Goal: Task Accomplishment & Management: Manage account settings

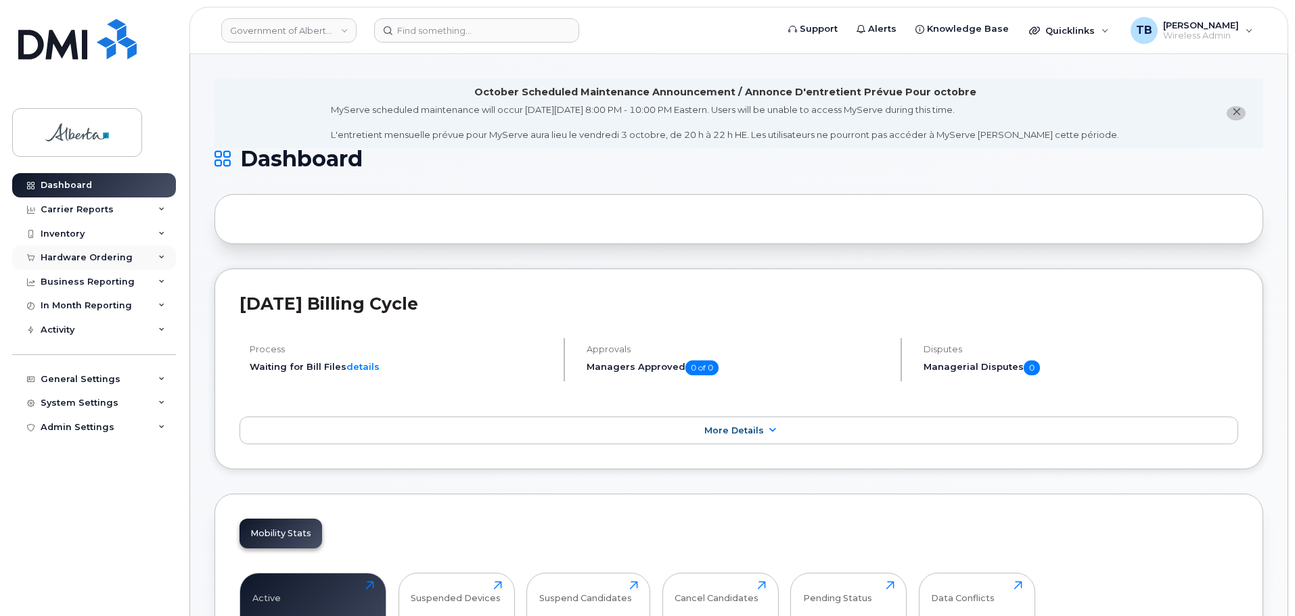
click at [70, 263] on div "Hardware Ordering" at bounding box center [94, 258] width 164 height 24
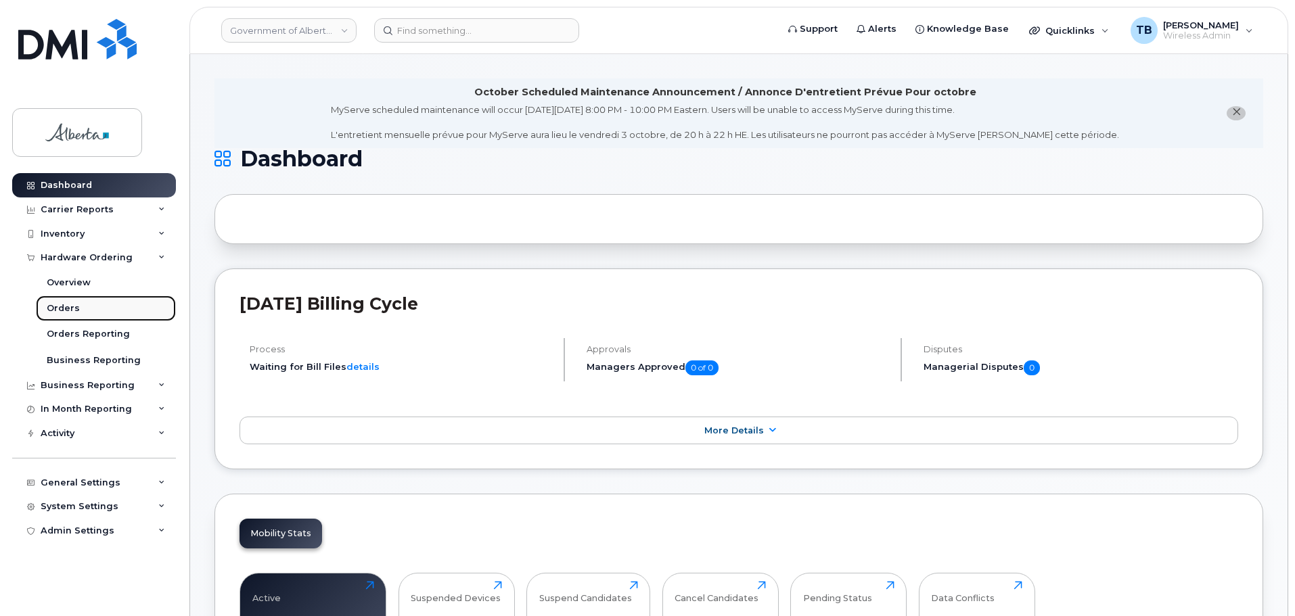
click at [62, 314] on div "Orders" at bounding box center [63, 308] width 33 height 12
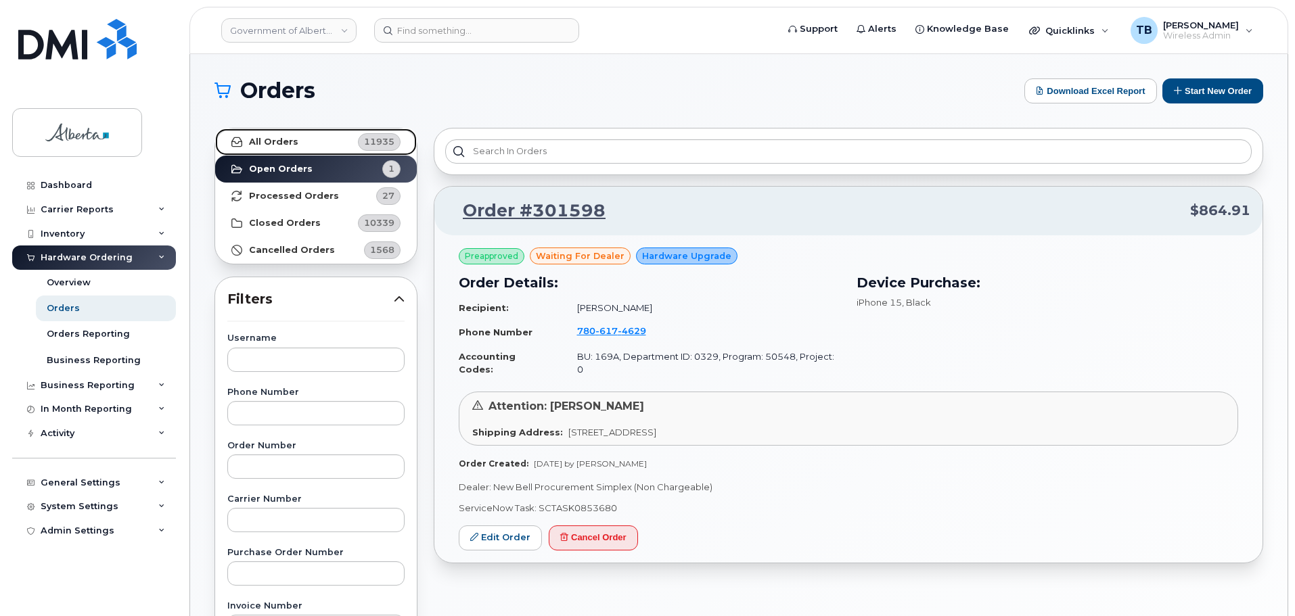
click at [271, 132] on link "All Orders 11935" at bounding box center [316, 142] width 202 height 27
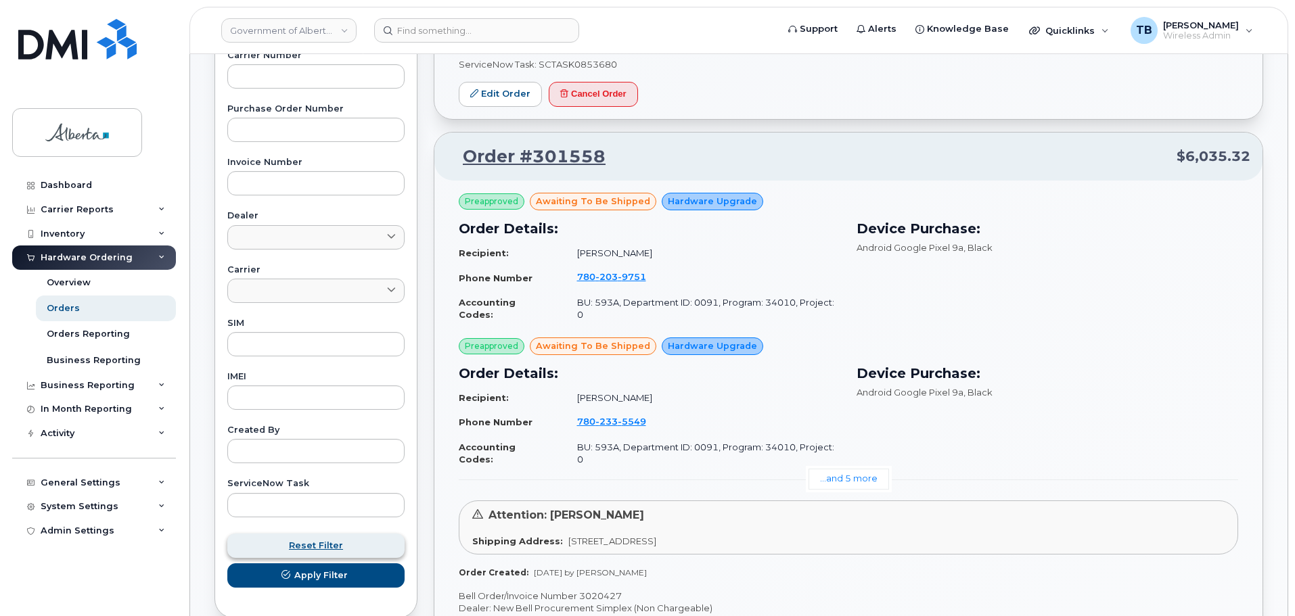
scroll to position [541, 0]
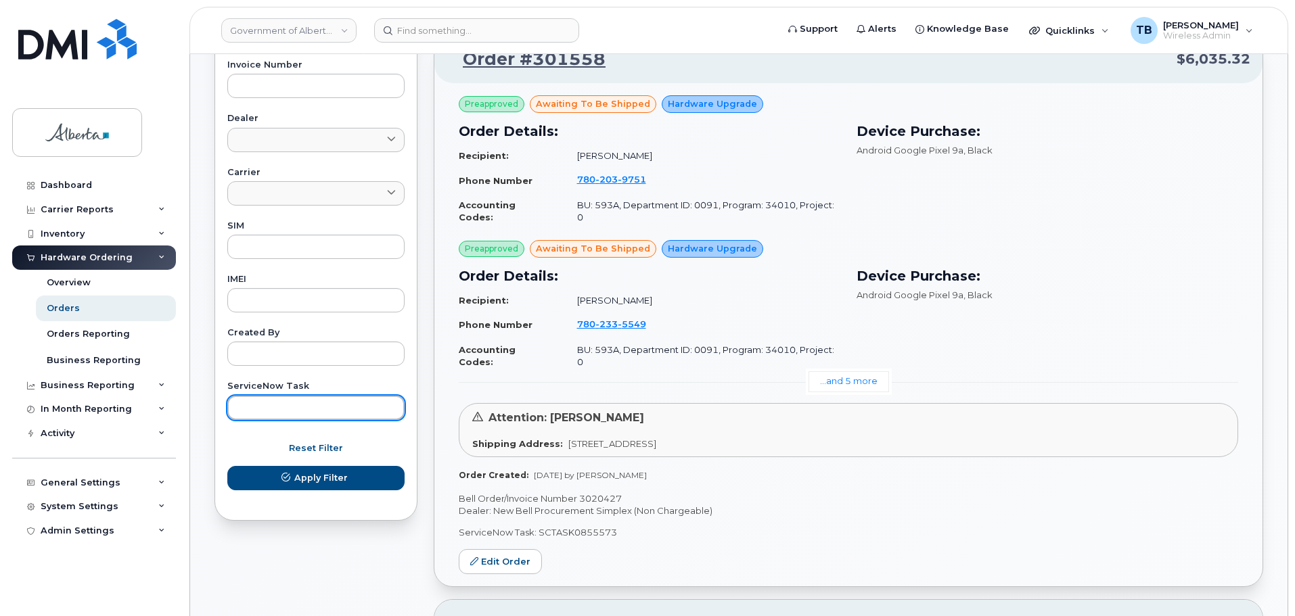
click at [263, 411] on input "text" at bounding box center [315, 408] width 177 height 24
paste input "SCTASK0851645"
type input "SCTASK0851645"
click at [227, 466] on button "Apply Filter" at bounding box center [315, 478] width 177 height 24
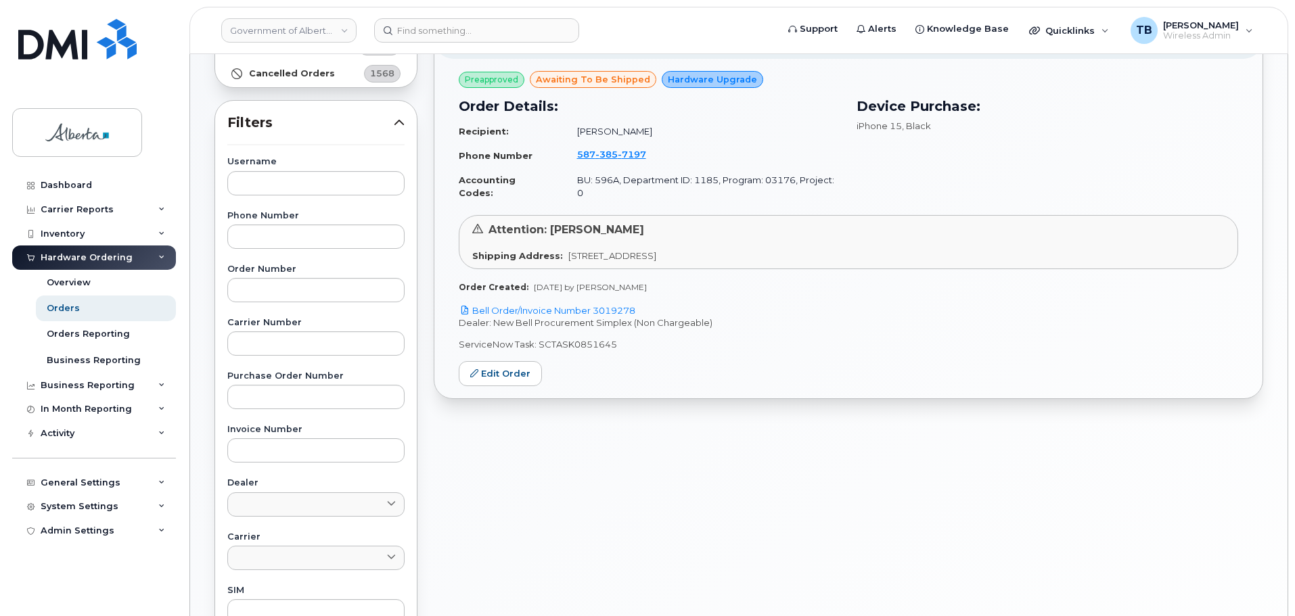
scroll to position [175, 0]
click at [517, 306] on link "Bell Order/Invoice Number 3019278" at bounding box center [547, 311] width 177 height 11
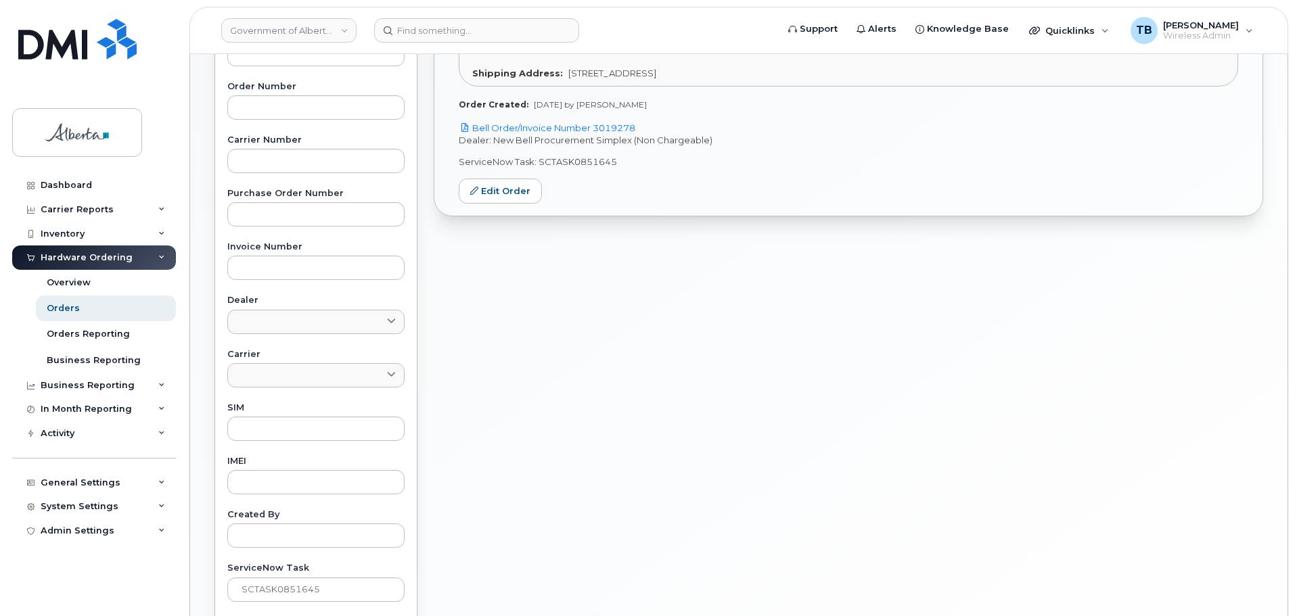
scroll to position [446, 0]
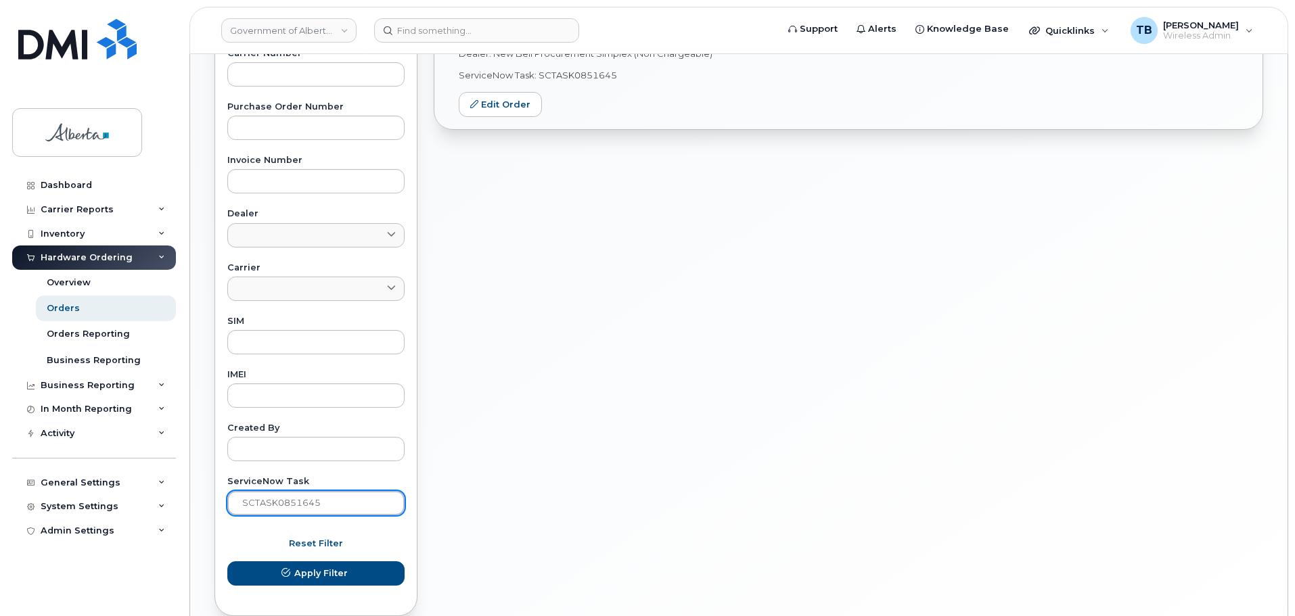
drag, startPoint x: 306, startPoint y: 504, endPoint x: 216, endPoint y: 502, distance: 89.3
click at [216, 502] on div "Username Phone Number Order Number Carrier Number Purchase Order Number Invoice…" at bounding box center [316, 201] width 210 height 626
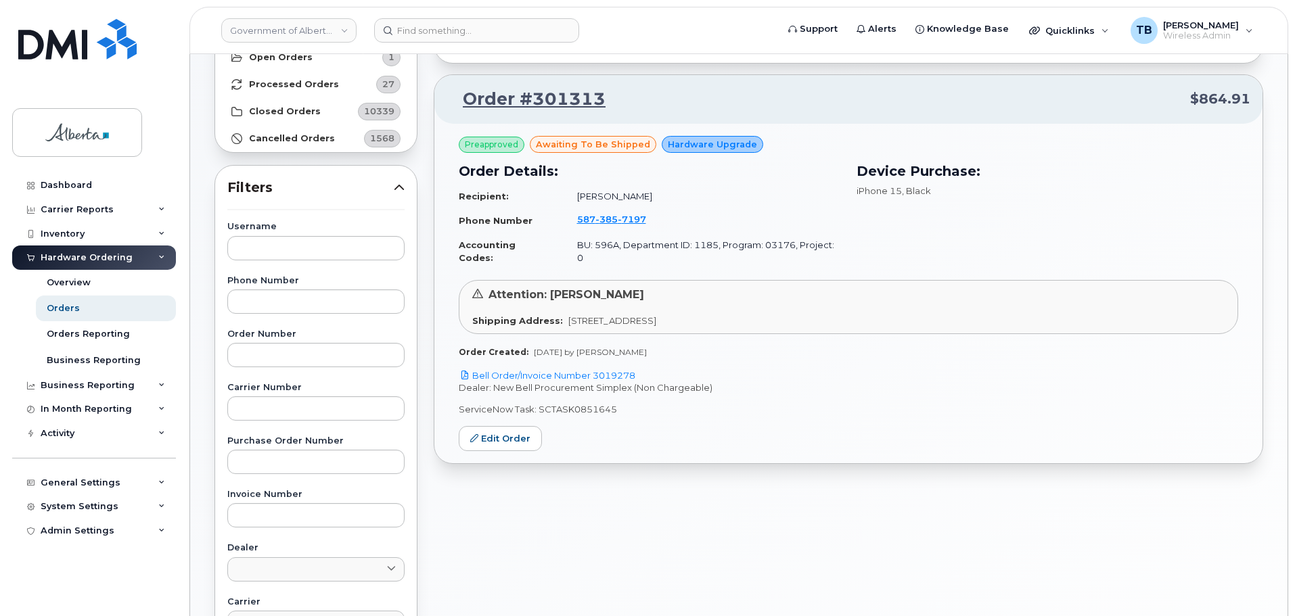
scroll to position [108, 0]
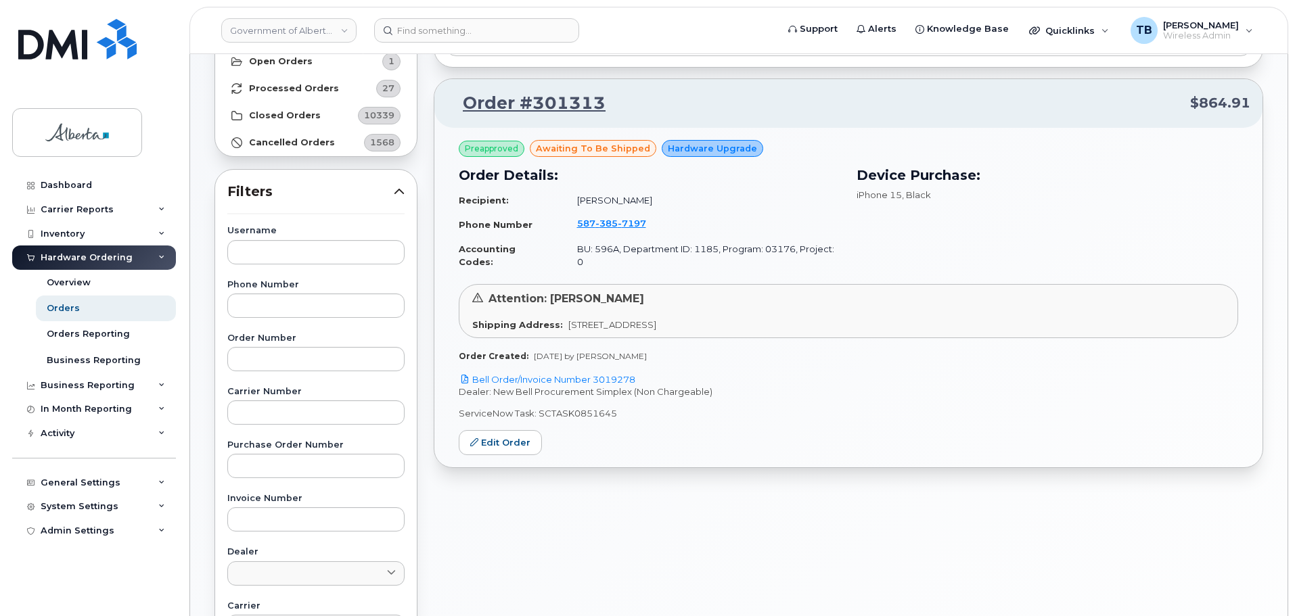
click at [602, 215] on td "587 385 7197" at bounding box center [703, 225] width 276 height 26
click at [599, 229] on span "385" at bounding box center [606, 223] width 22 height 11
click at [606, 222] on span "385" at bounding box center [606, 223] width 22 height 11
click at [64, 54] on img at bounding box center [77, 39] width 118 height 41
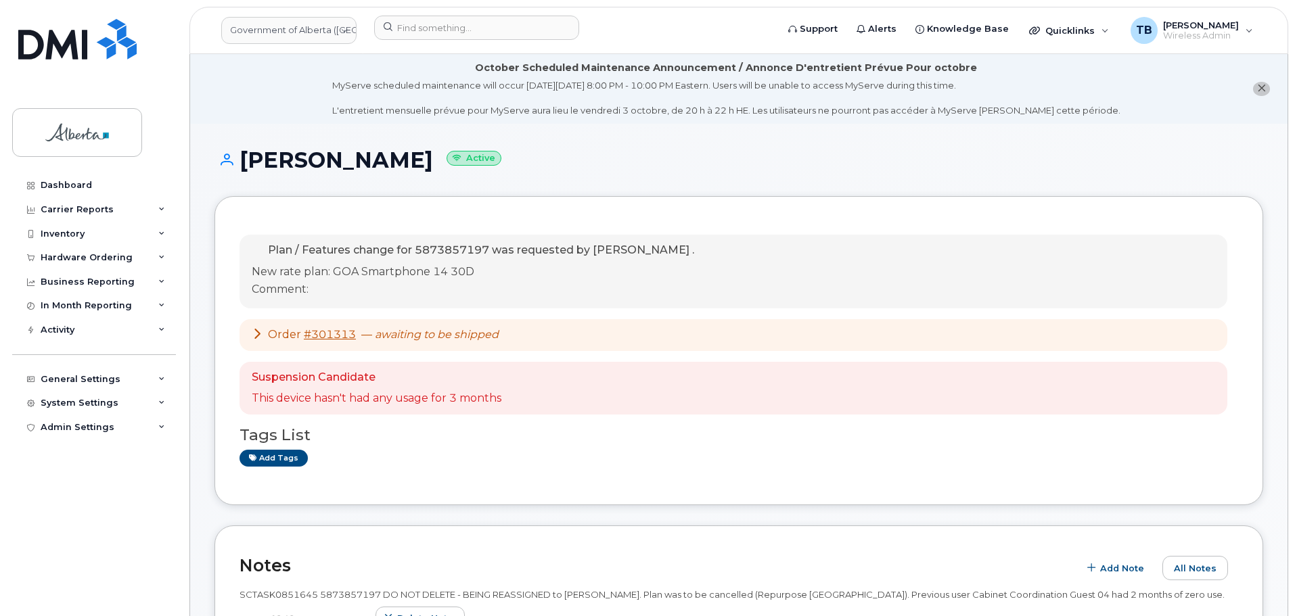
click at [915, 400] on div "Suspension Candidate This device hasn't had any usage for 3 months" at bounding box center [733, 388] width 988 height 53
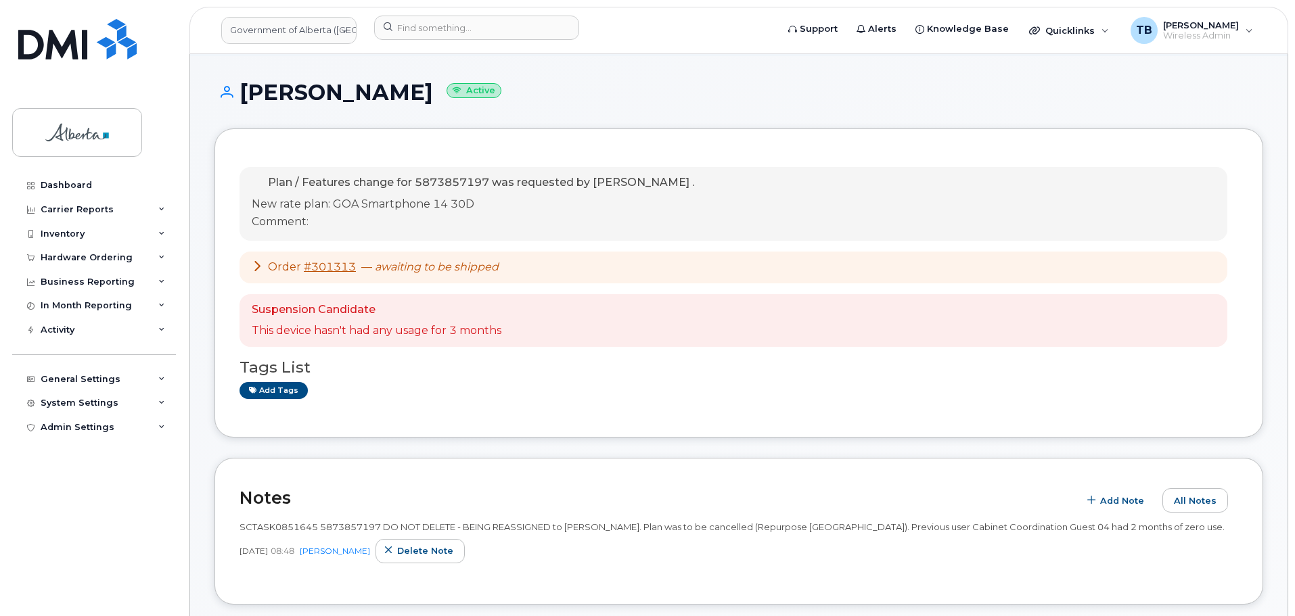
scroll to position [271, 0]
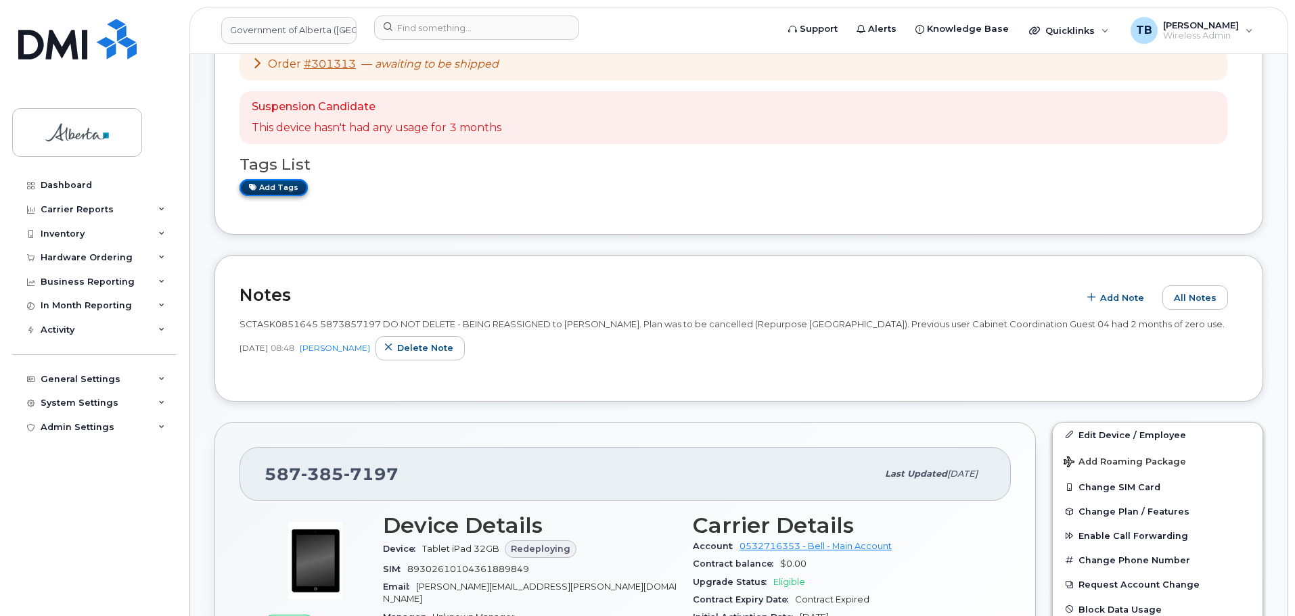
click at [279, 189] on link "Add tags" at bounding box center [273, 187] width 68 height 17
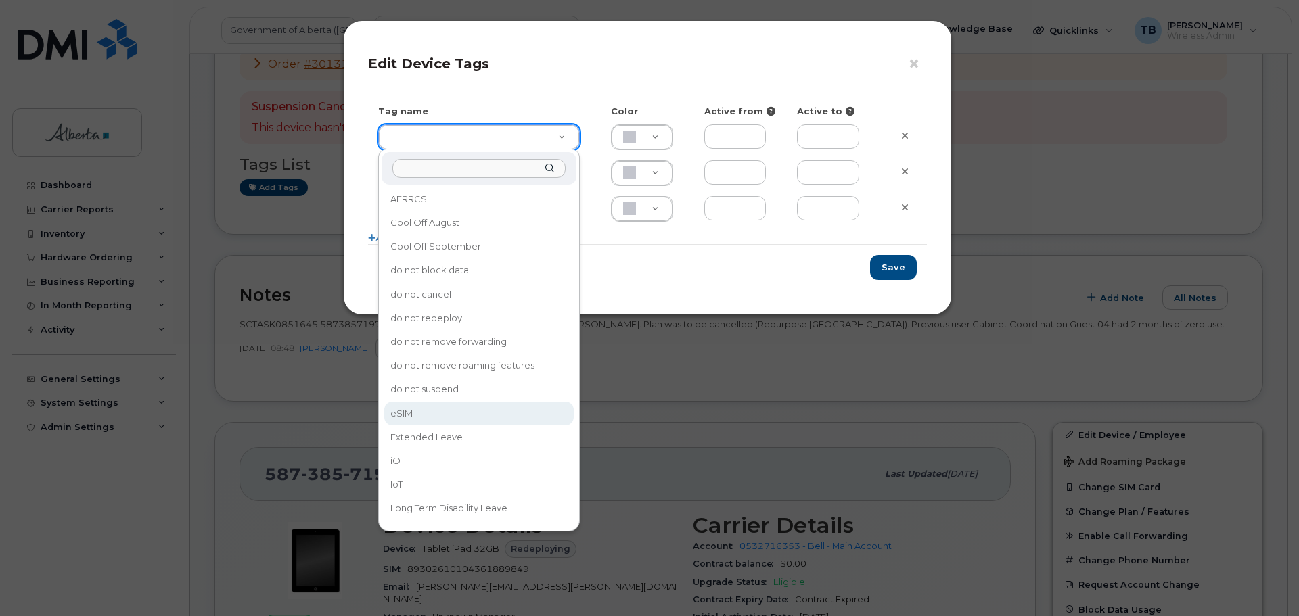
type input "eSIM"
type input "D6CDC1"
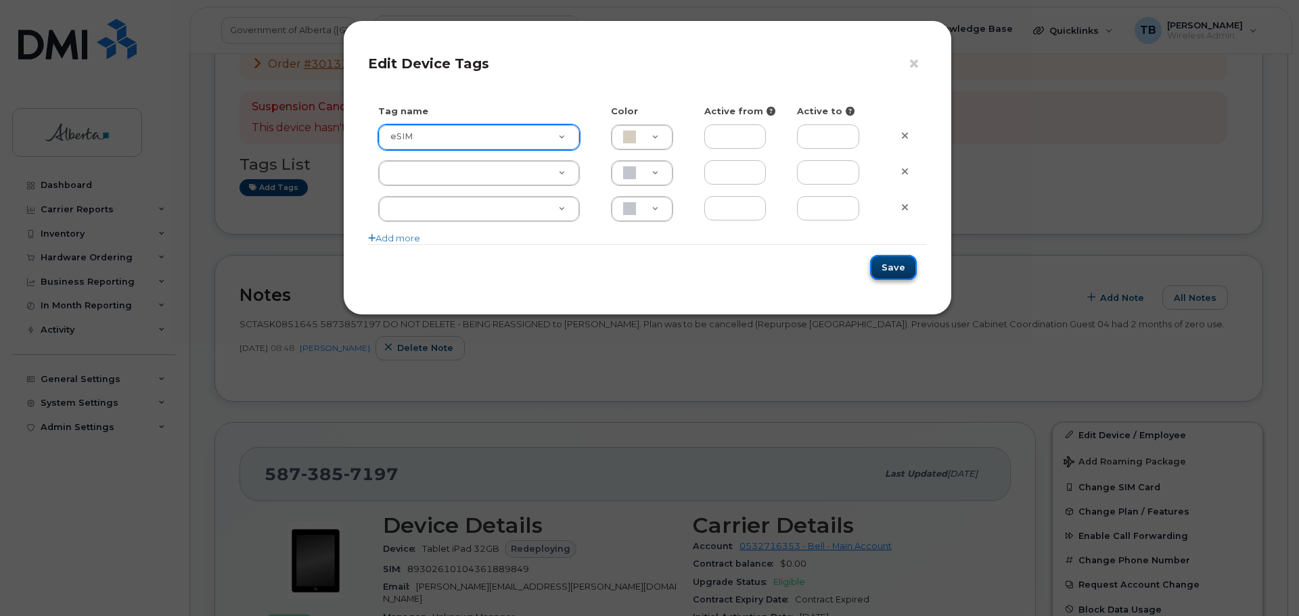
click at [898, 273] on button "Save" at bounding box center [893, 267] width 47 height 25
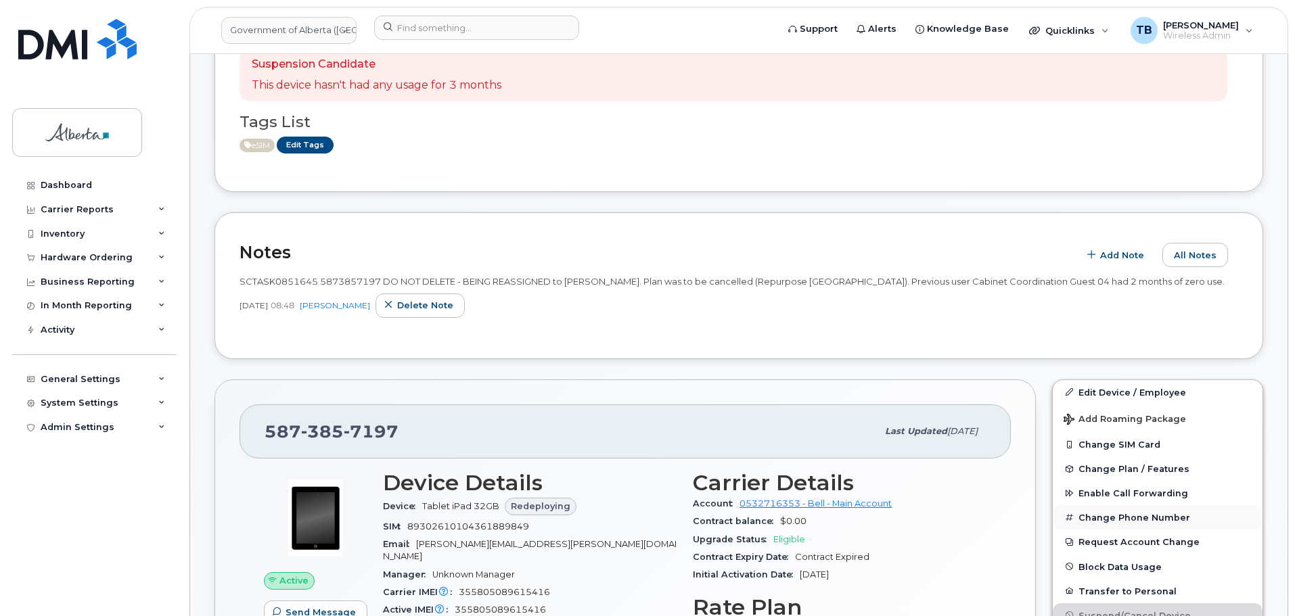
scroll to position [541, 0]
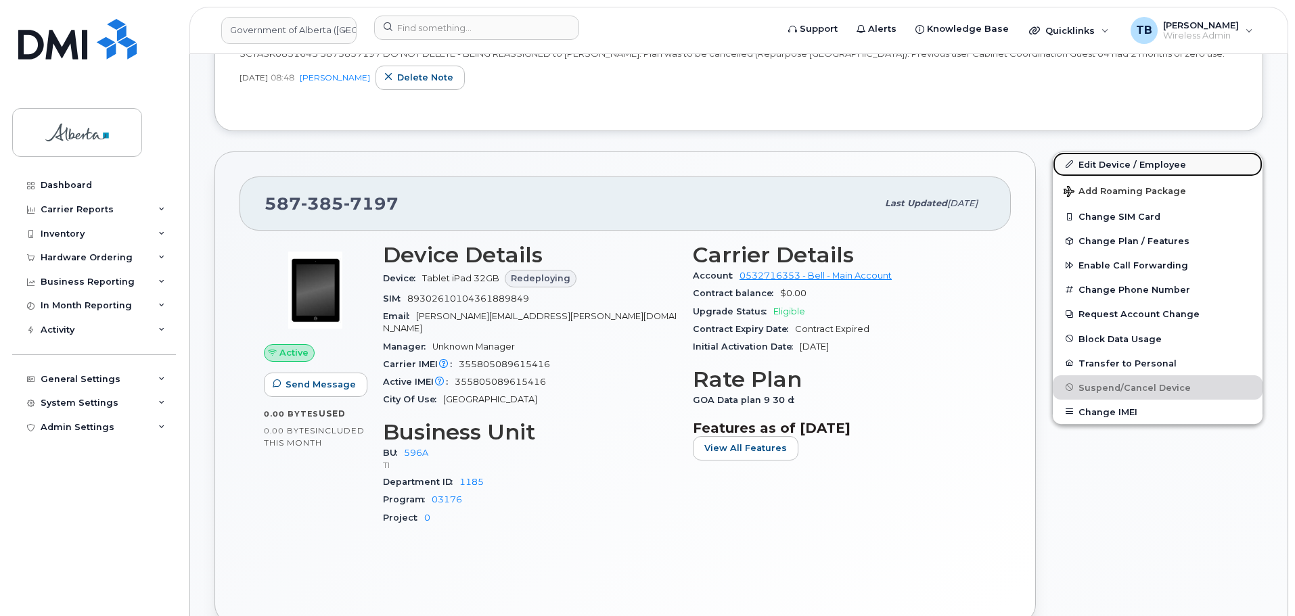
click at [1106, 167] on link "Edit Device / Employee" at bounding box center [1158, 164] width 210 height 24
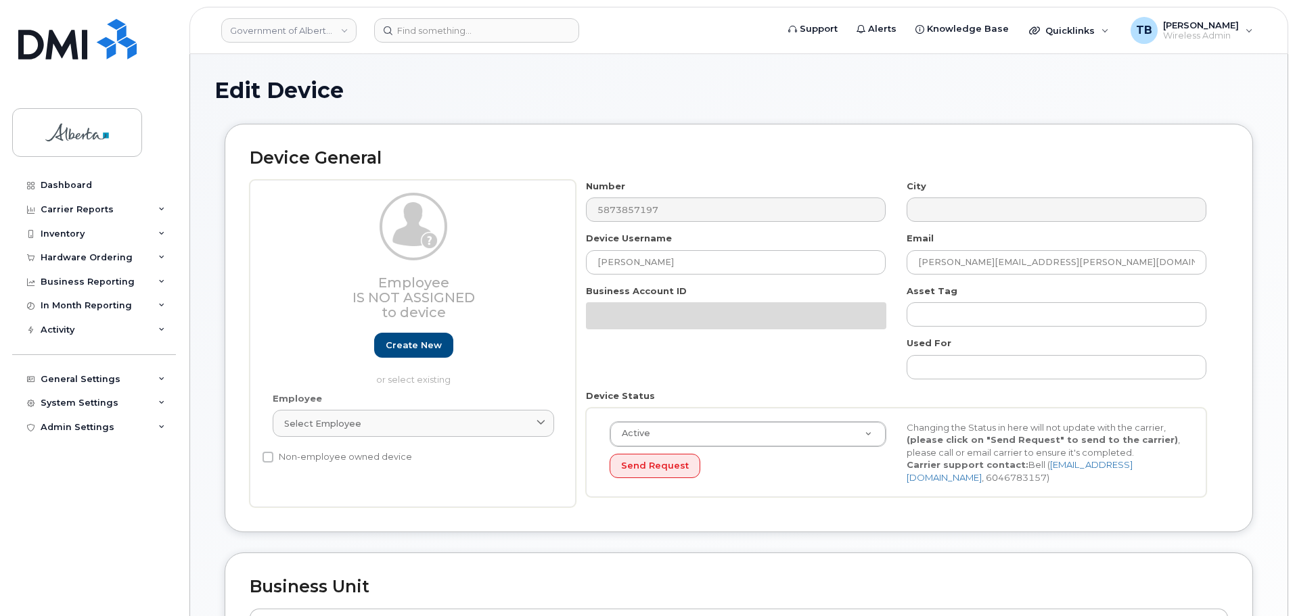
select select "4797729"
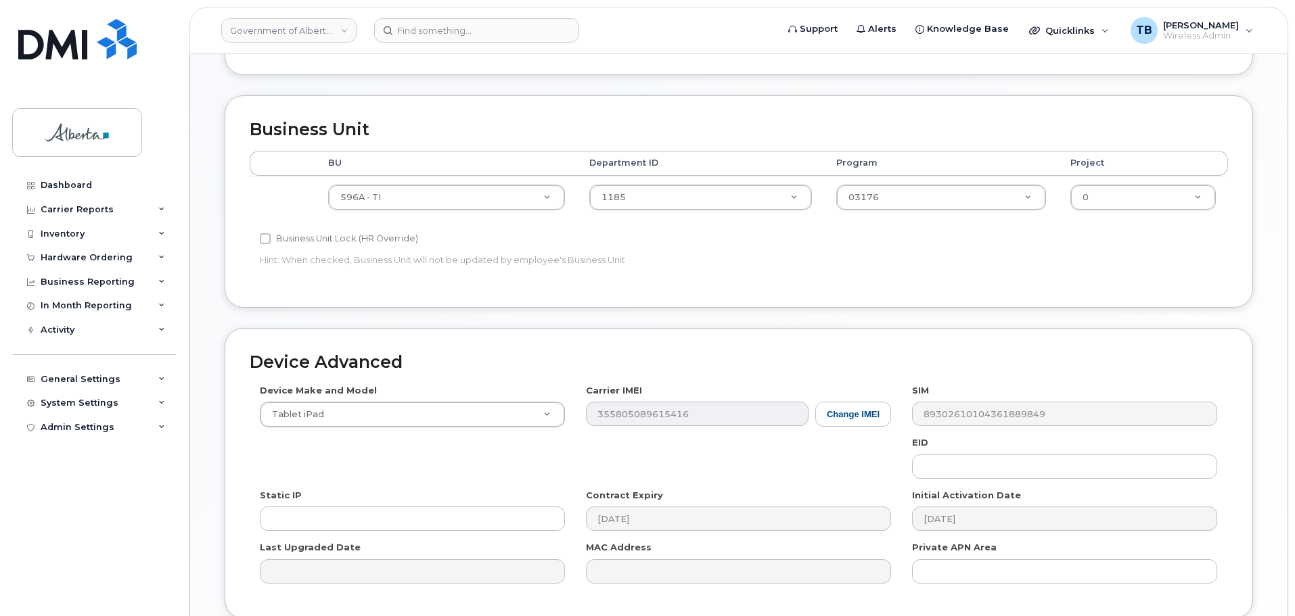
scroll to position [541, 0]
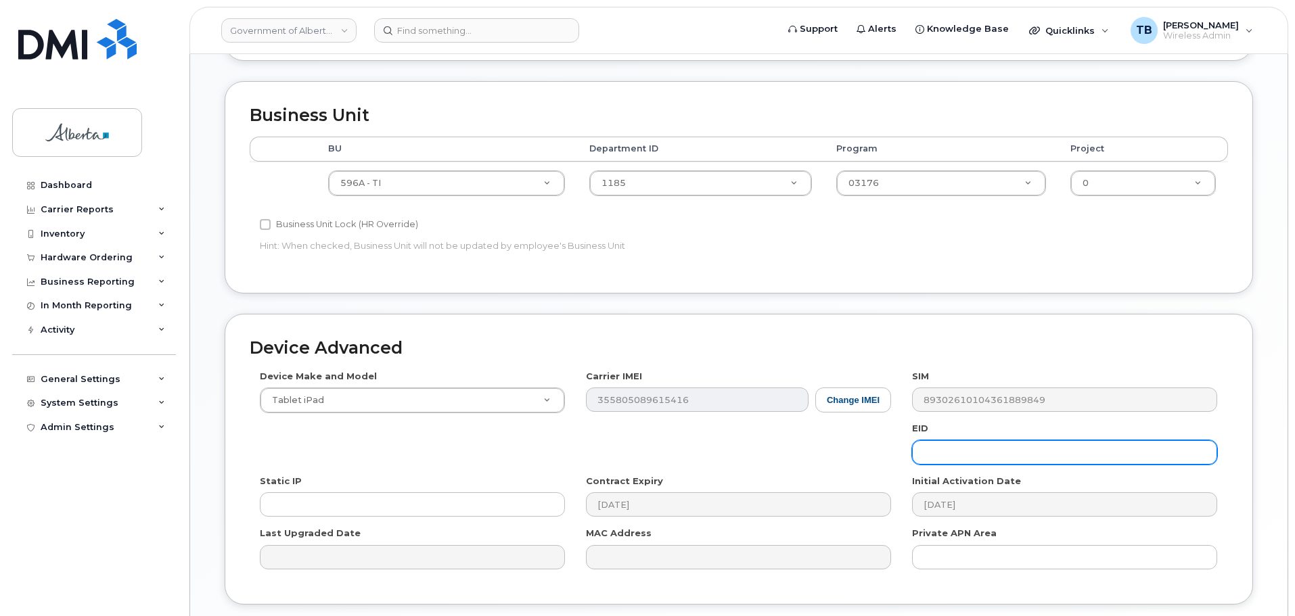
click at [977, 460] on input "text" at bounding box center [1064, 452] width 305 height 24
paste input "89049032007208882600189424374171"
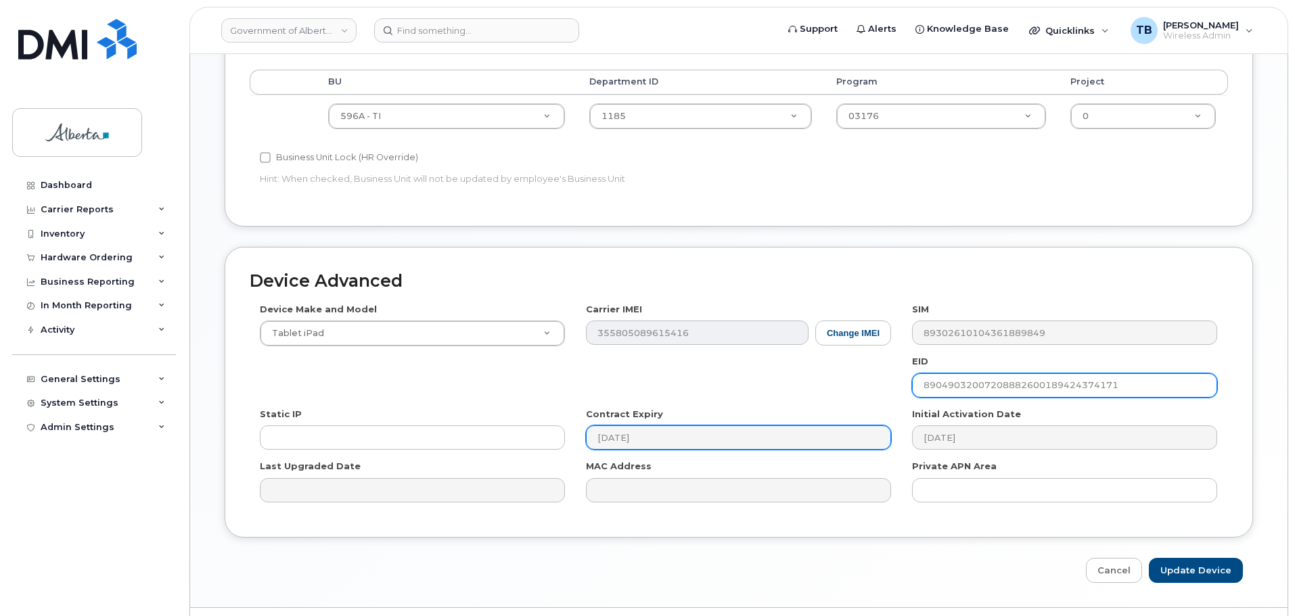
scroll to position [609, 0]
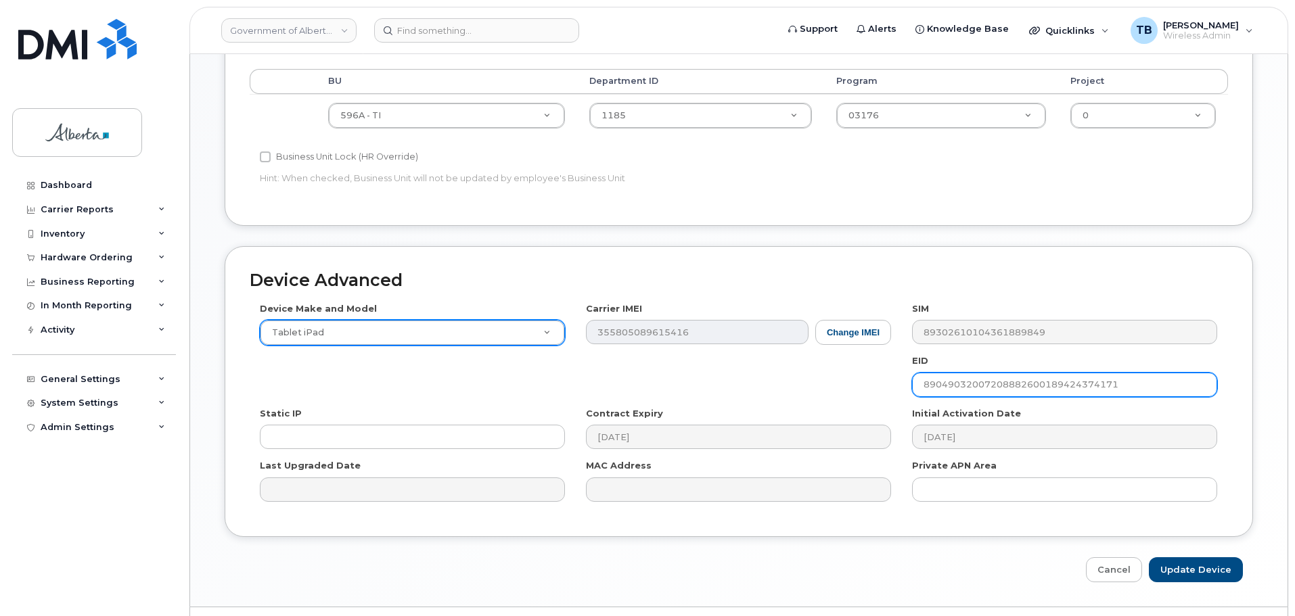
type input "89049032007208882600189424374171"
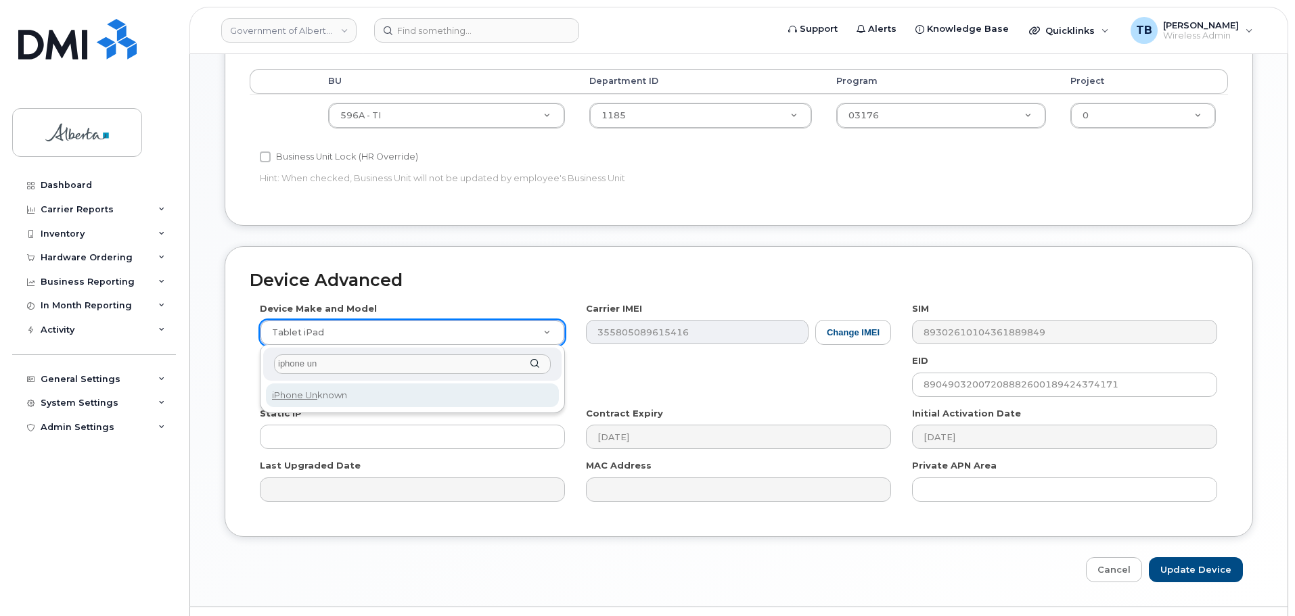
type input "iphone un"
select select "185"
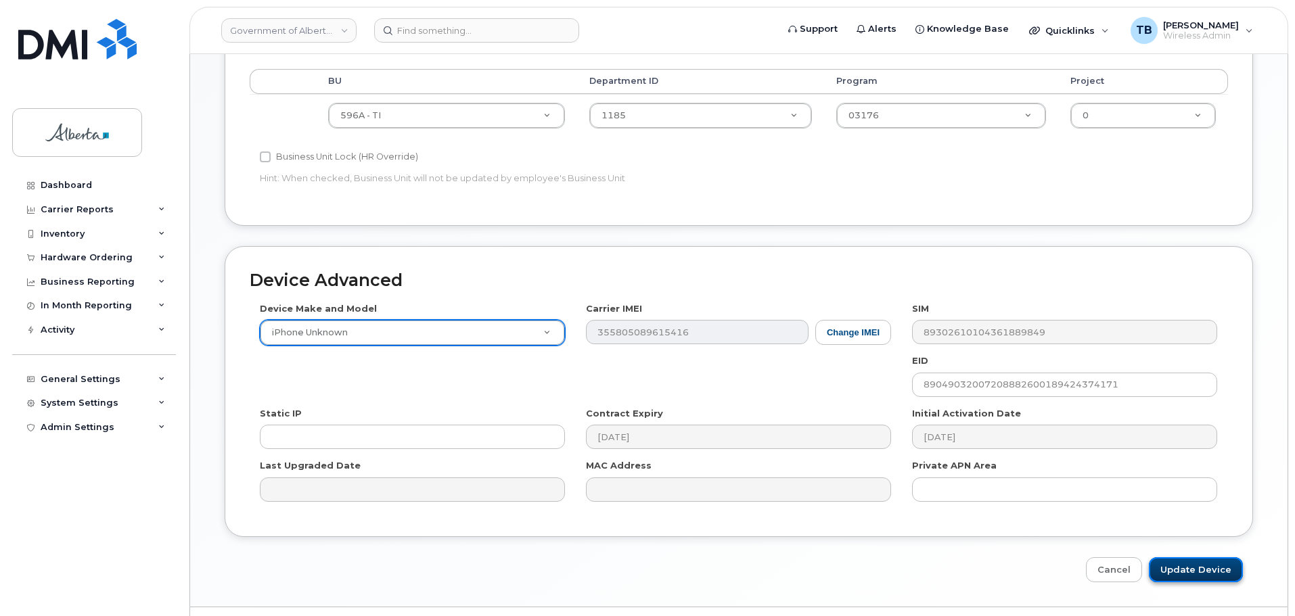
click at [1202, 564] on input "Update Device" at bounding box center [1196, 569] width 94 height 25
type input "Saving..."
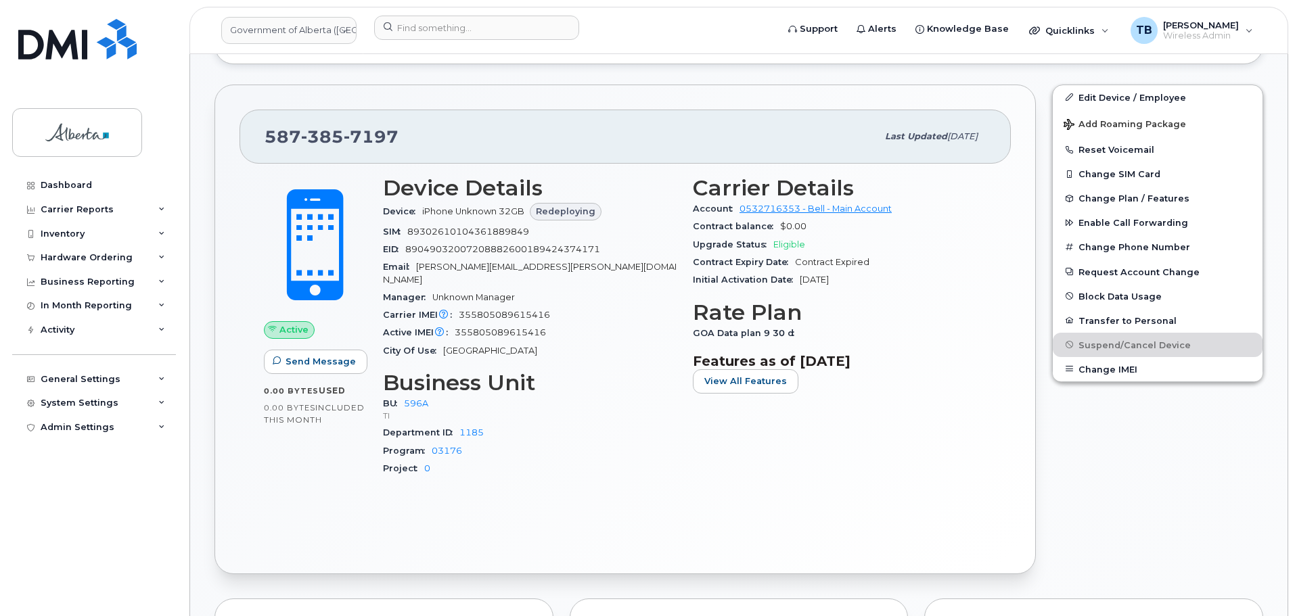
scroll to position [609, 0]
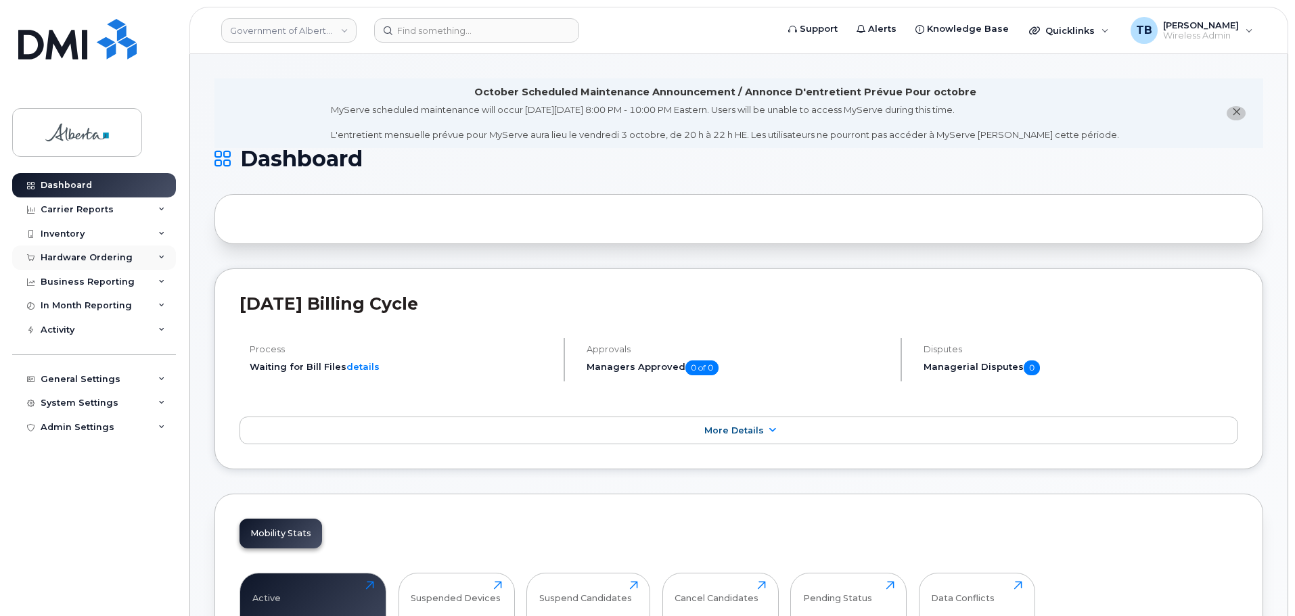
click at [41, 258] on div "Hardware Ordering" at bounding box center [87, 257] width 92 height 11
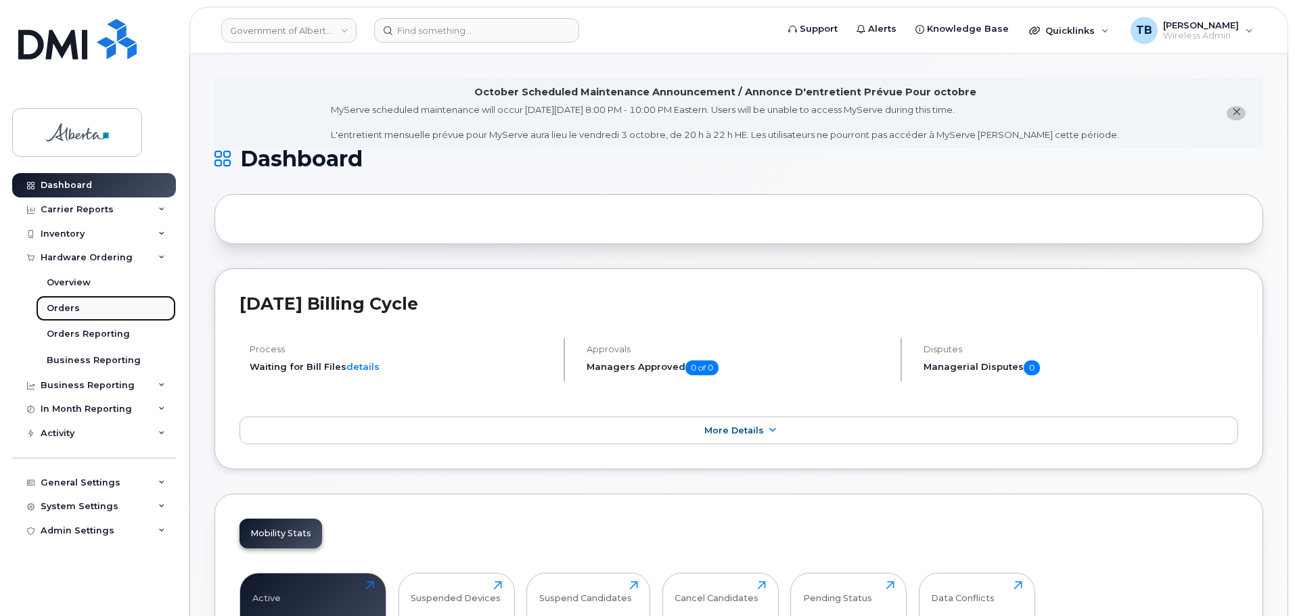
click at [67, 306] on div "Orders" at bounding box center [63, 308] width 33 height 12
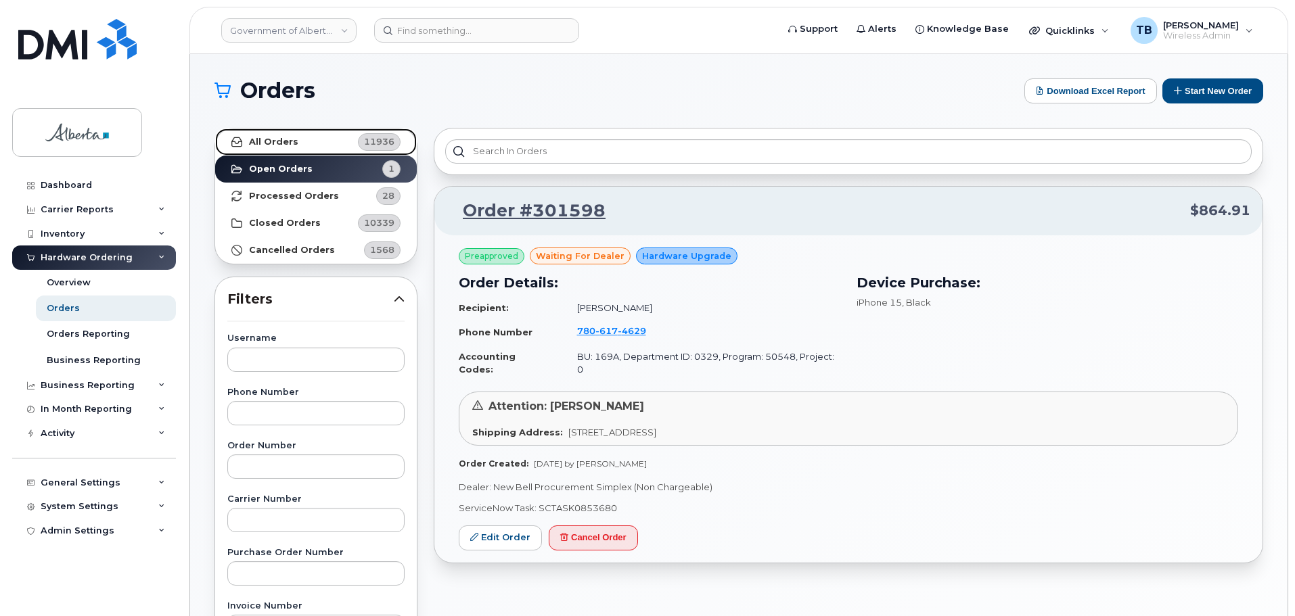
click at [270, 139] on strong "All Orders" at bounding box center [273, 142] width 49 height 11
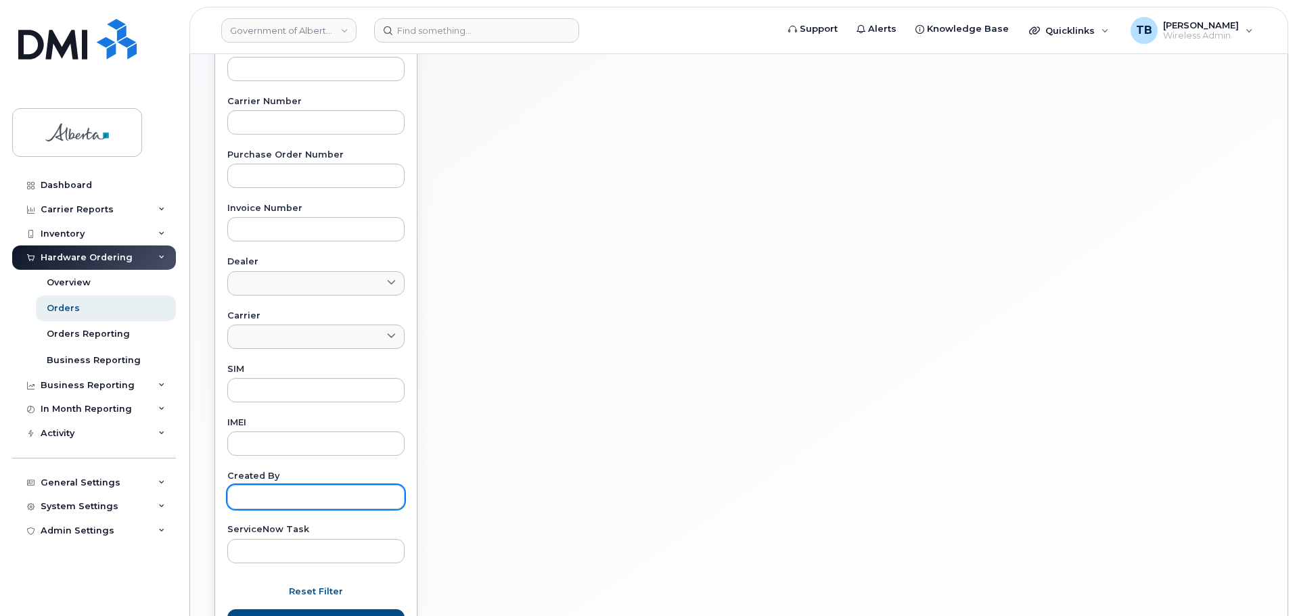
scroll to position [514, 0]
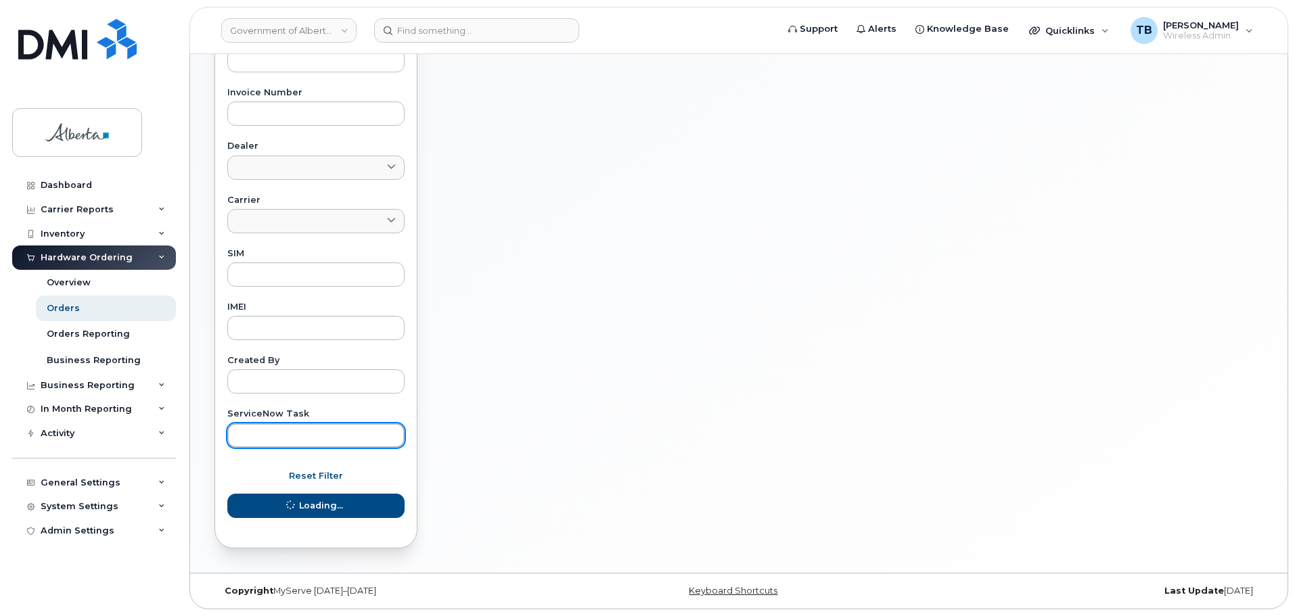
click at [265, 427] on input "text" at bounding box center [315, 436] width 177 height 24
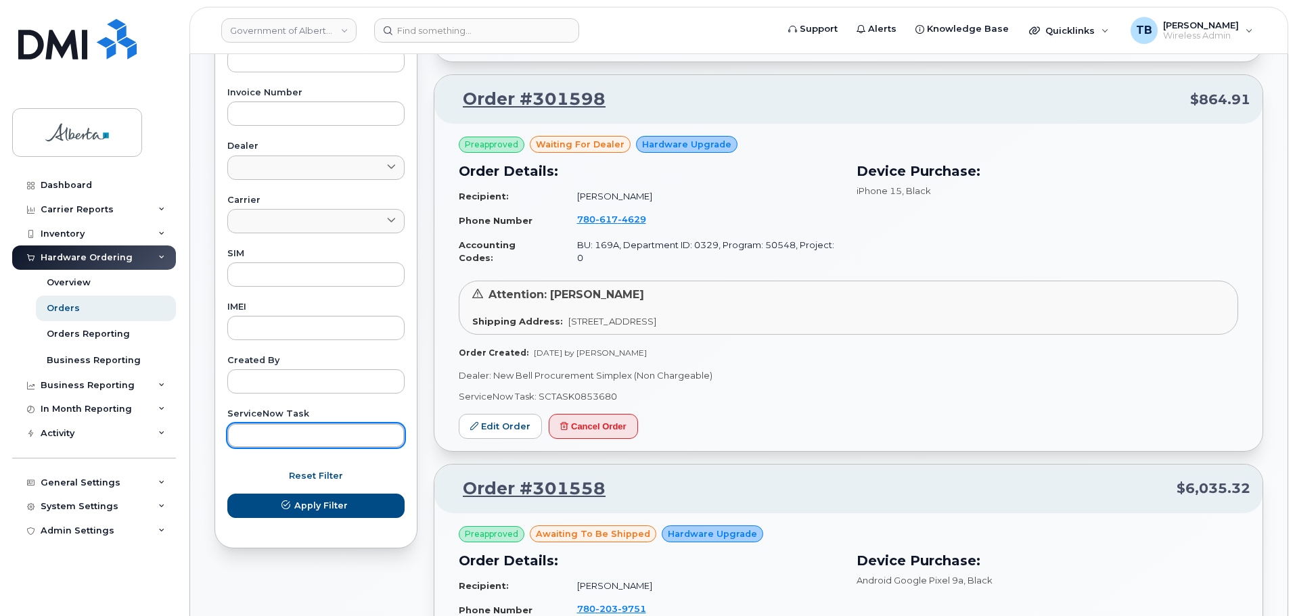
paste input "SCTASK0851890"
click at [227, 494] on button "Apply Filter" at bounding box center [315, 506] width 177 height 24
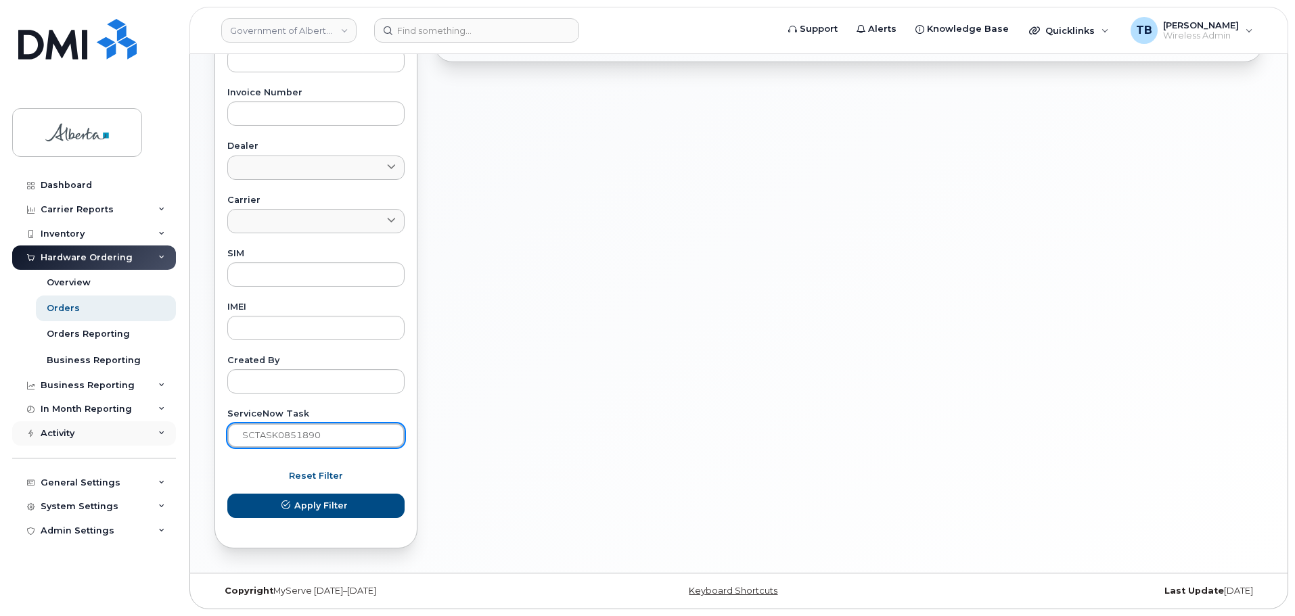
drag, startPoint x: 332, startPoint y: 436, endPoint x: 166, endPoint y: 440, distance: 165.1
click at [190, 440] on div "Government of Alberta (GOA) Support Alerts Knowledge Base Quicklinks Suspend / …" at bounding box center [738, 57] width 1097 height 1032
paste input "2159"
click at [227, 494] on button "Apply Filter" at bounding box center [315, 506] width 177 height 24
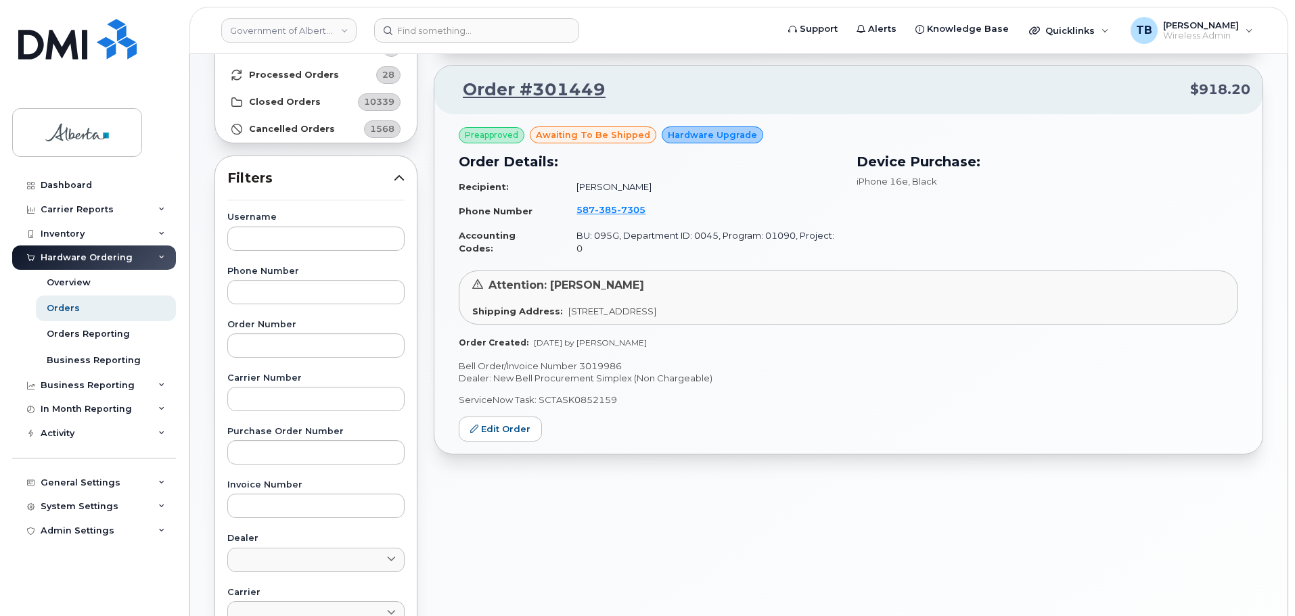
scroll to position [40, 0]
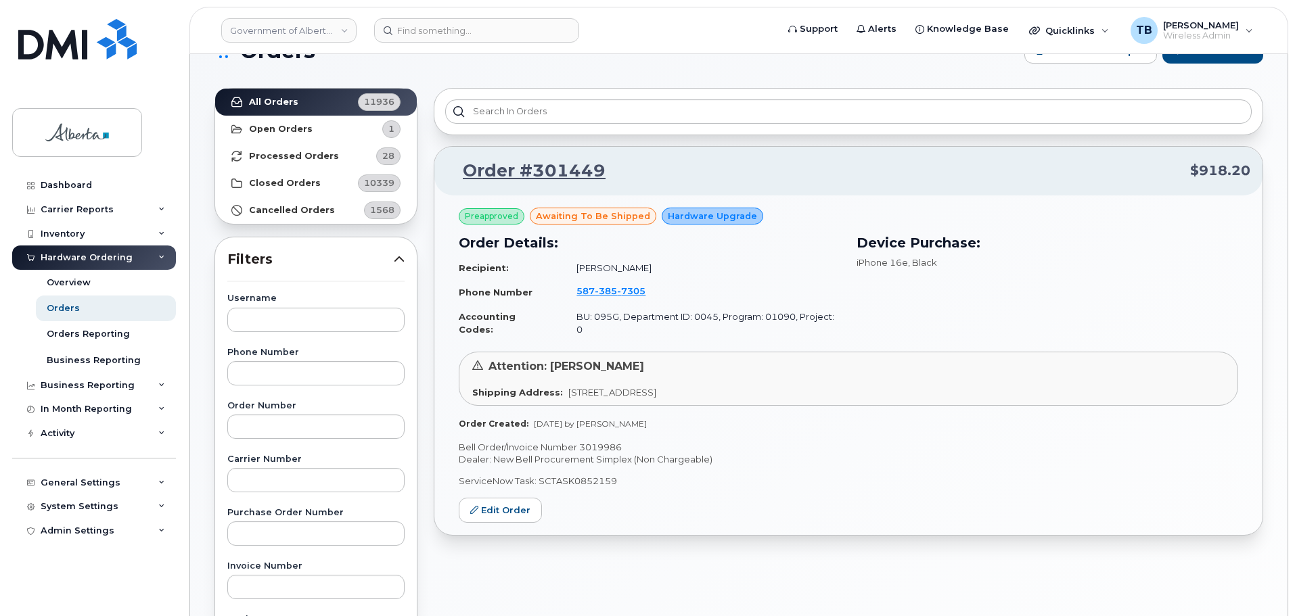
click at [603, 300] on td "587 385 7305" at bounding box center [702, 292] width 276 height 26
click at [600, 294] on span "385" at bounding box center [606, 291] width 22 height 11
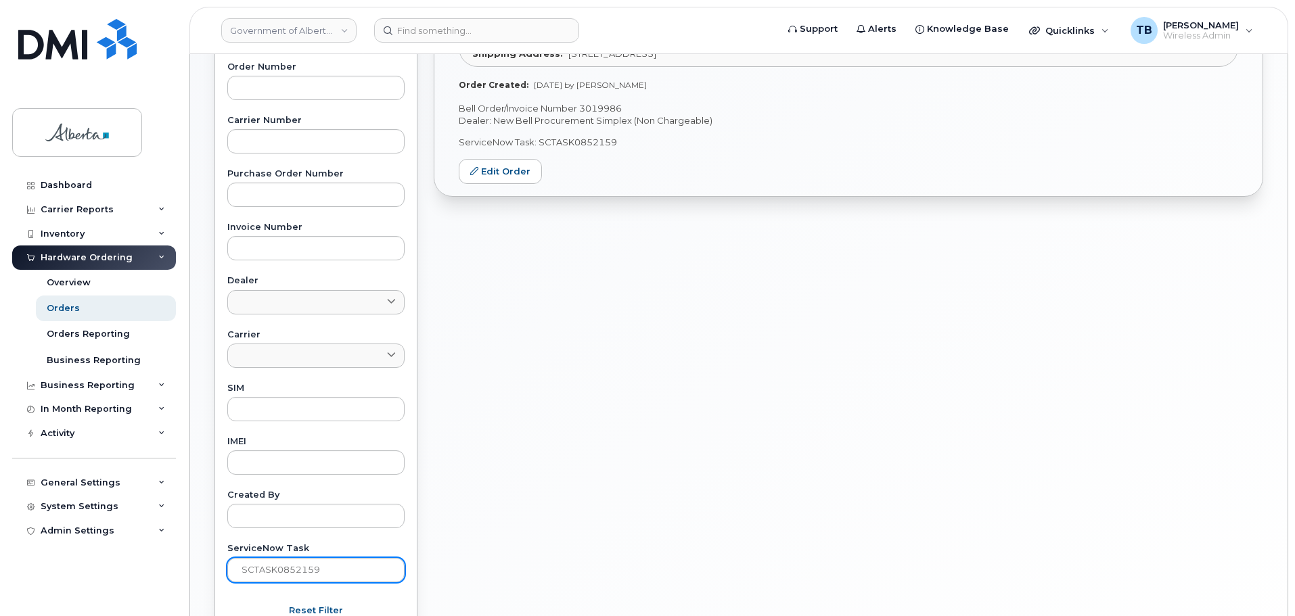
scroll to position [514, 0]
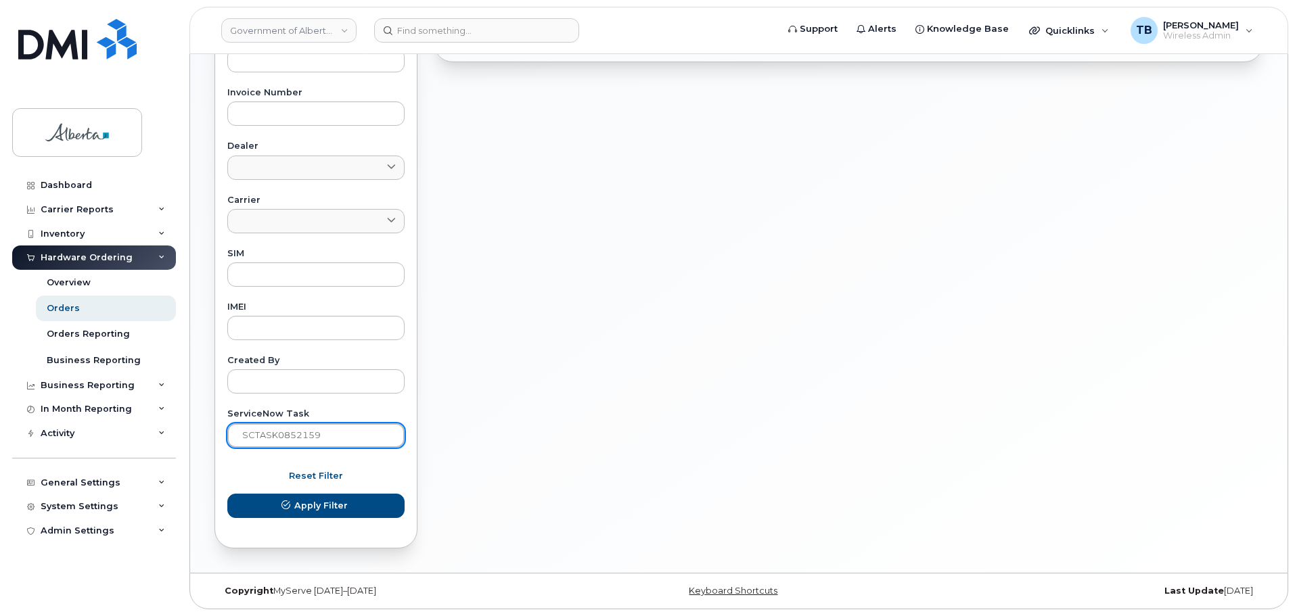
drag, startPoint x: 285, startPoint y: 442, endPoint x: 176, endPoint y: 437, distance: 109.0
click at [190, 437] on div "Government of Alberta (GOA) Support Alerts Knowledge Base Quicklinks Suspend / …" at bounding box center [738, 57] width 1097 height 1032
paste input "0899"
type input "SCTASK0850899"
click at [227, 494] on button "Apply Filter" at bounding box center [315, 506] width 177 height 24
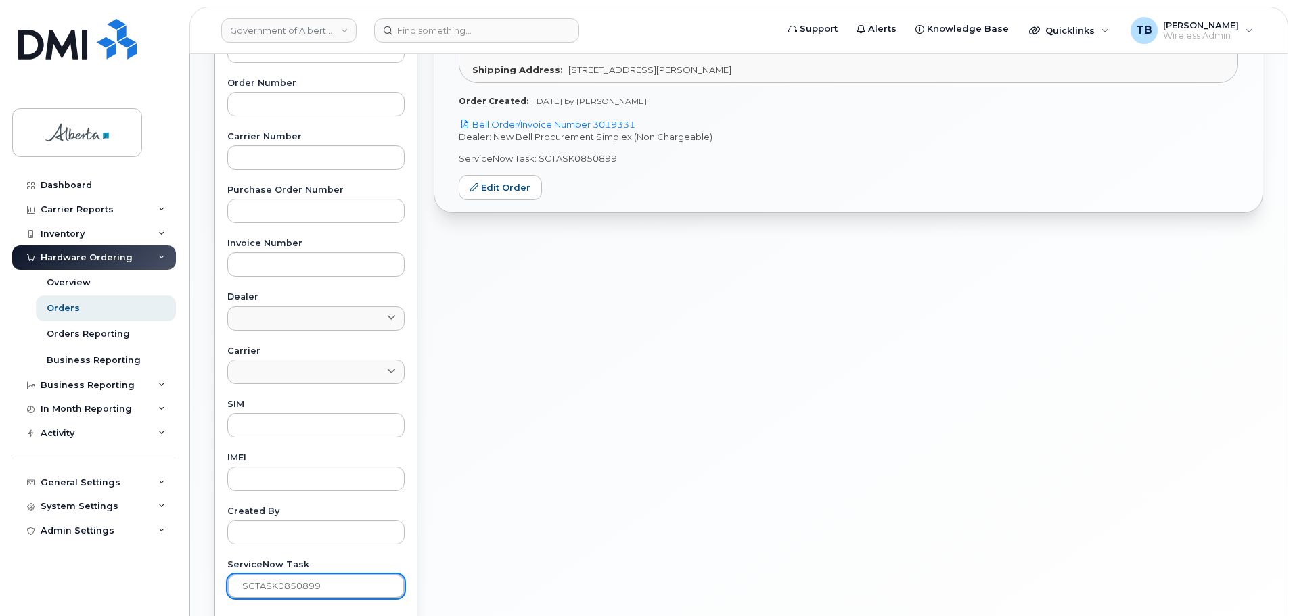
scroll to position [175, 0]
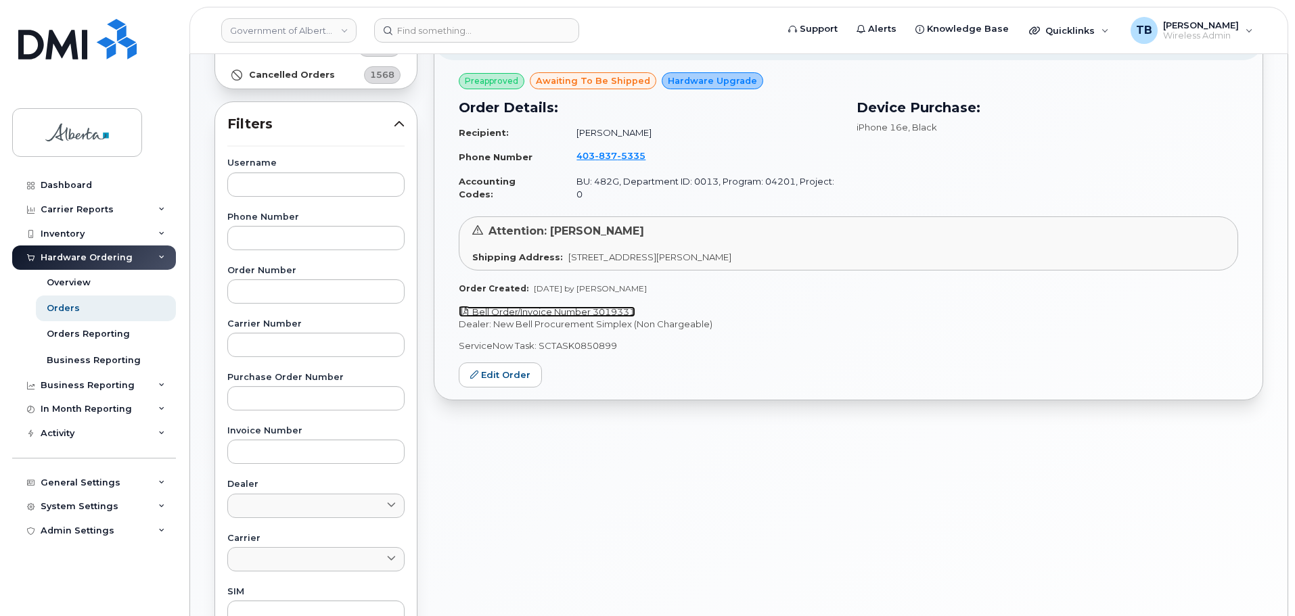
click at [540, 306] on link "Bell Order/Invoice Number 3019331" at bounding box center [547, 311] width 177 height 11
click at [595, 159] on span "837" at bounding box center [606, 155] width 22 height 11
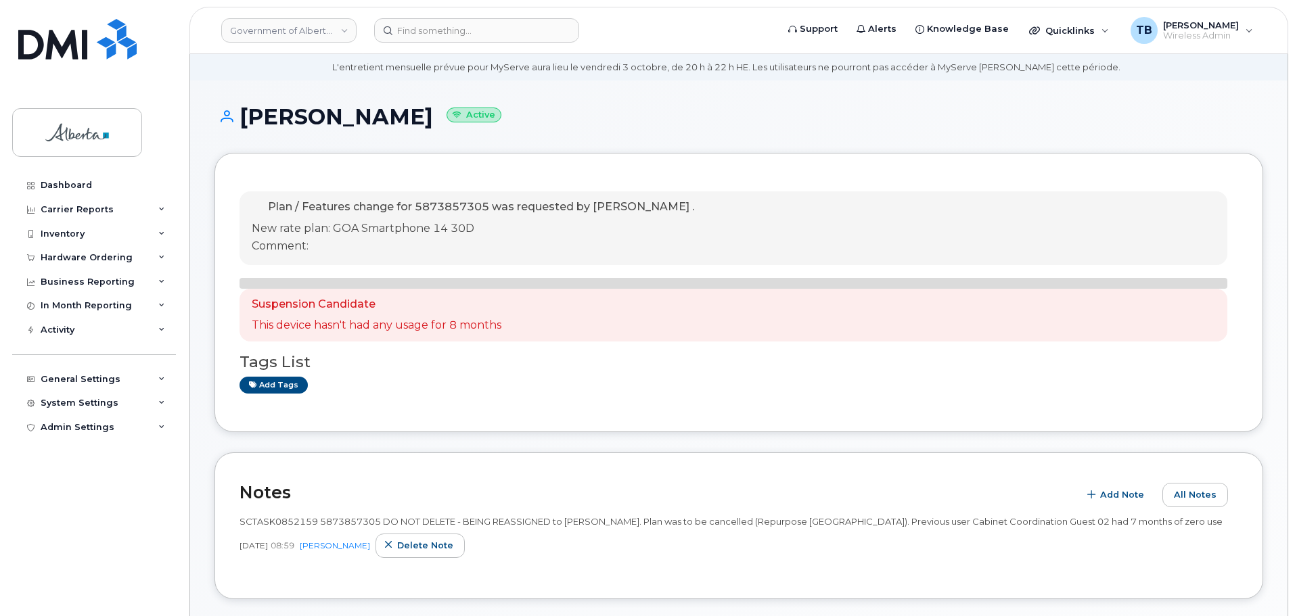
scroll to position [68, 0]
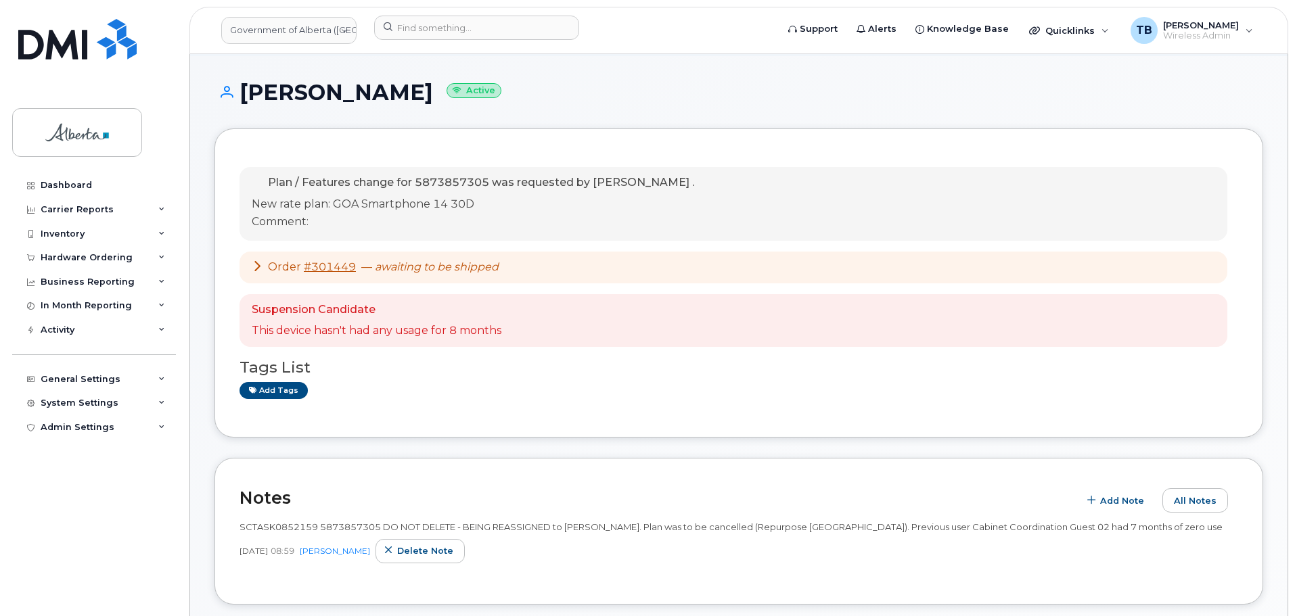
click at [277, 365] on h3 "Tags List" at bounding box center [738, 367] width 999 height 17
drag, startPoint x: 283, startPoint y: 382, endPoint x: 288, endPoint y: 393, distance: 12.1
click at [283, 383] on div "Tags List Add tags" at bounding box center [738, 373] width 999 height 52
click at [282, 393] on link "Add tags" at bounding box center [273, 390] width 68 height 17
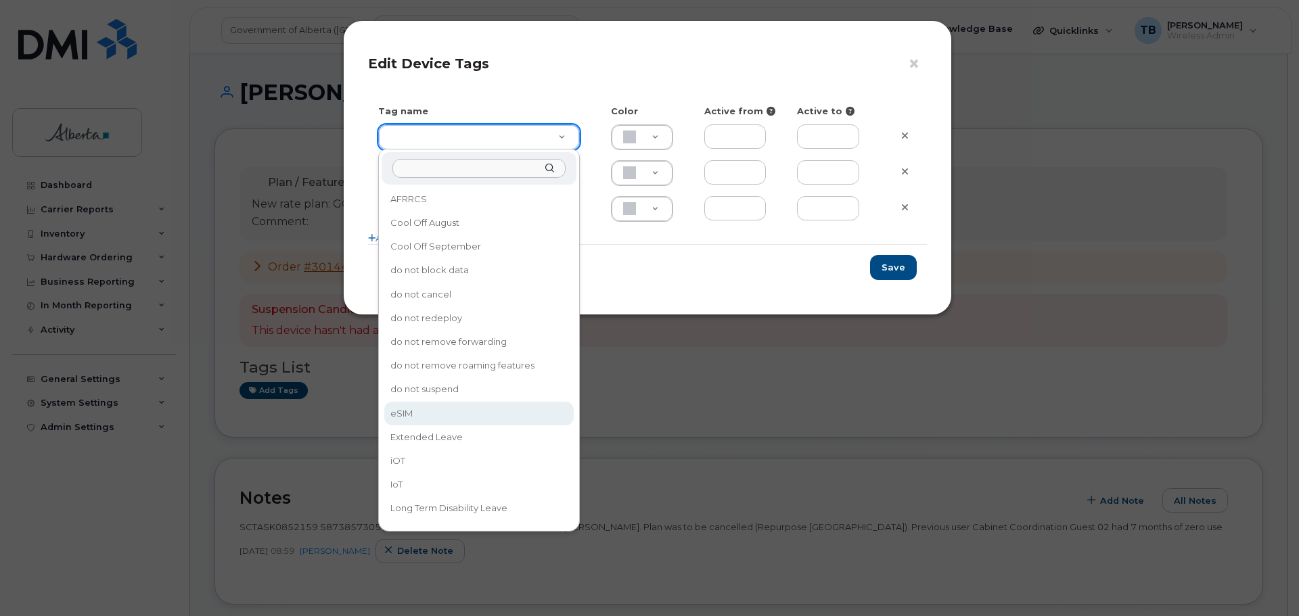
type input "eSIM"
type input "D6CDC1"
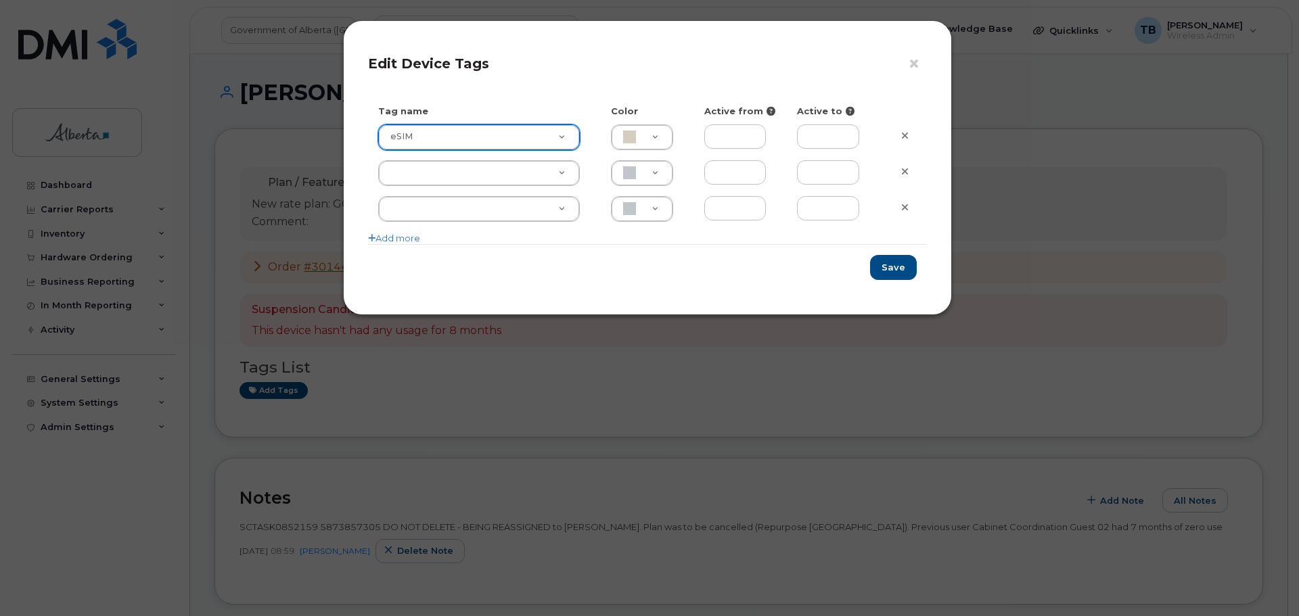
click at [884, 253] on div "Save" at bounding box center [647, 267] width 559 height 46
drag, startPoint x: 917, startPoint y: 273, endPoint x: 905, endPoint y: 265, distance: 15.0
click at [918, 273] on div "Save" at bounding box center [647, 267] width 559 height 46
click at [875, 252] on div "Save" at bounding box center [647, 267] width 559 height 46
click at [916, 292] on div "× Edit Device Tags Tag name Color Active from Active to eSIM eSIM D6CDC1 Add mo…" at bounding box center [647, 167] width 609 height 295
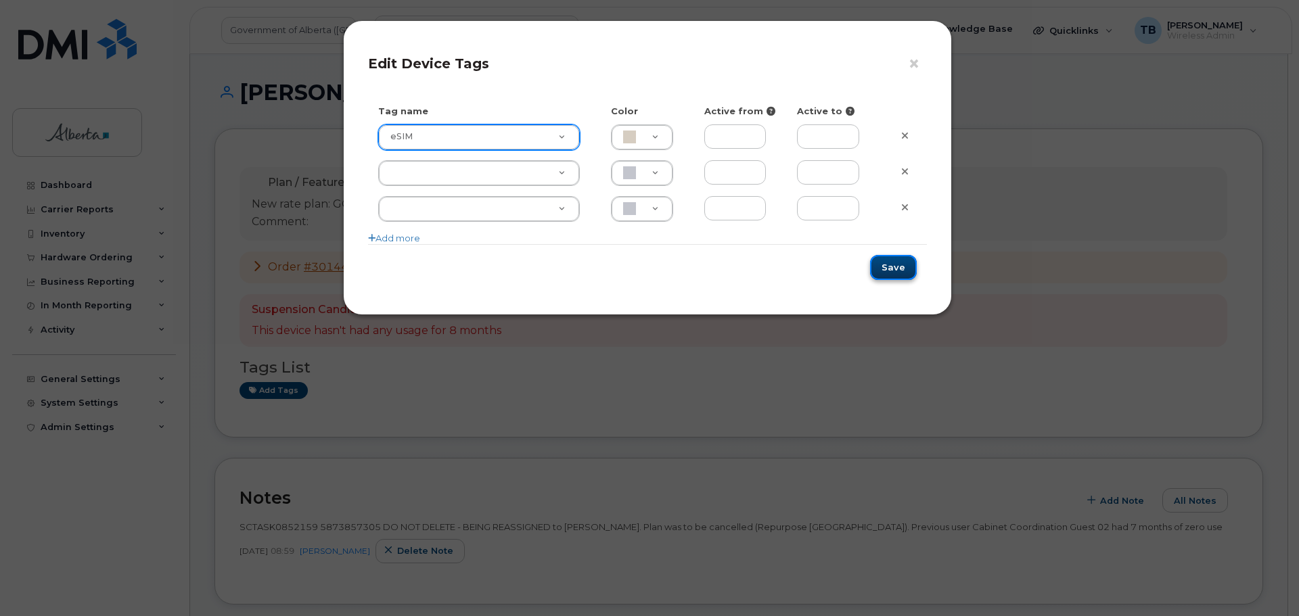
click at [888, 268] on button "Save" at bounding box center [893, 267] width 47 height 25
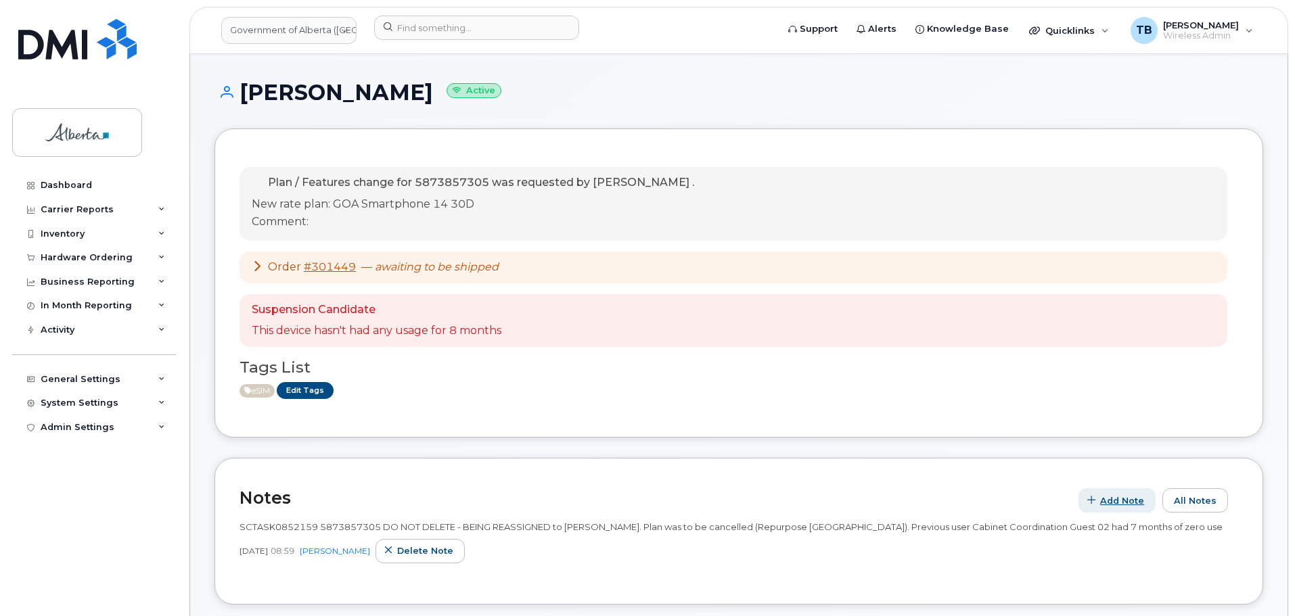
click at [1147, 509] on button "Add Note" at bounding box center [1116, 500] width 77 height 24
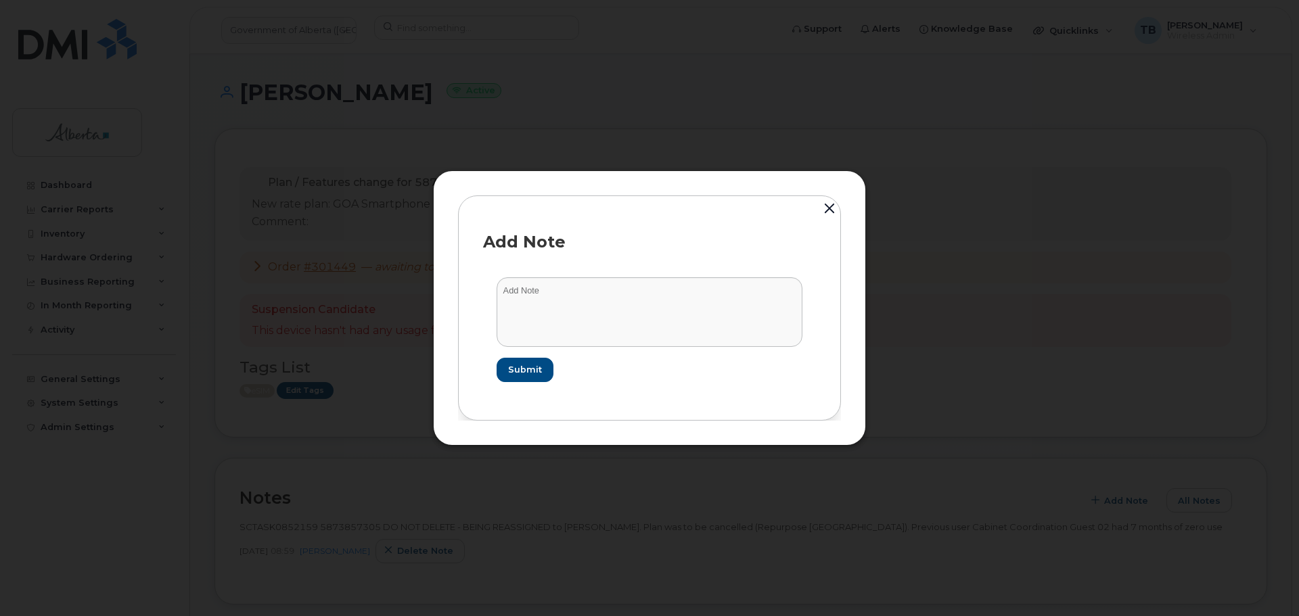
click at [831, 209] on button "button" at bounding box center [829, 210] width 20 height 30
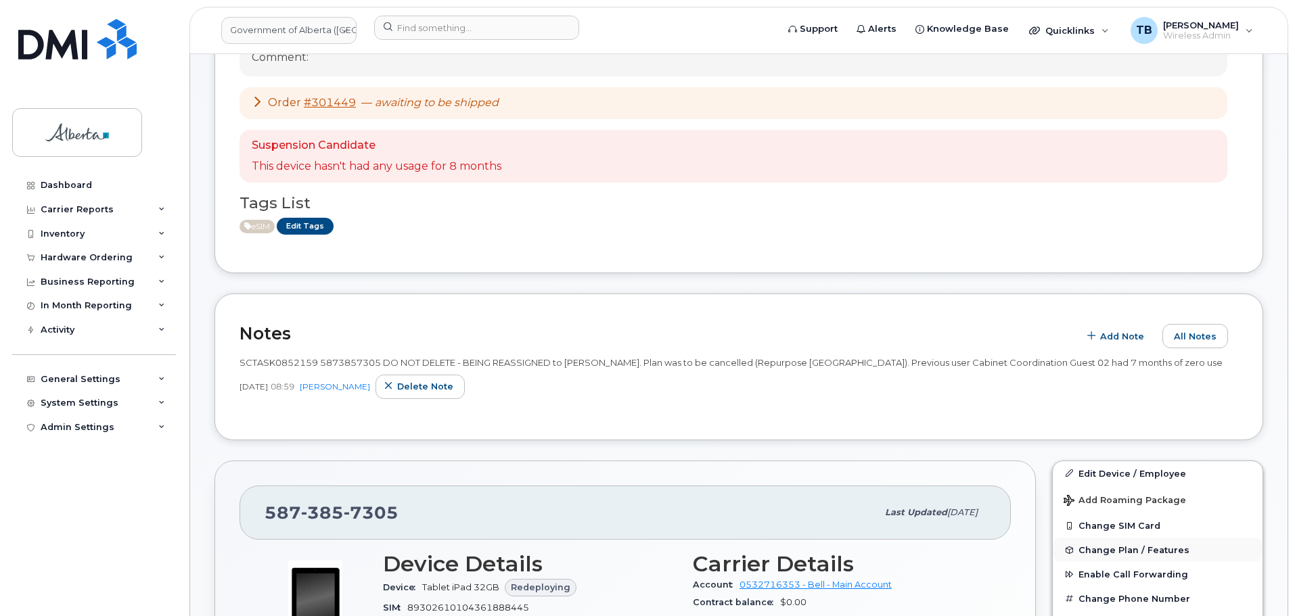
scroll to position [474, 0]
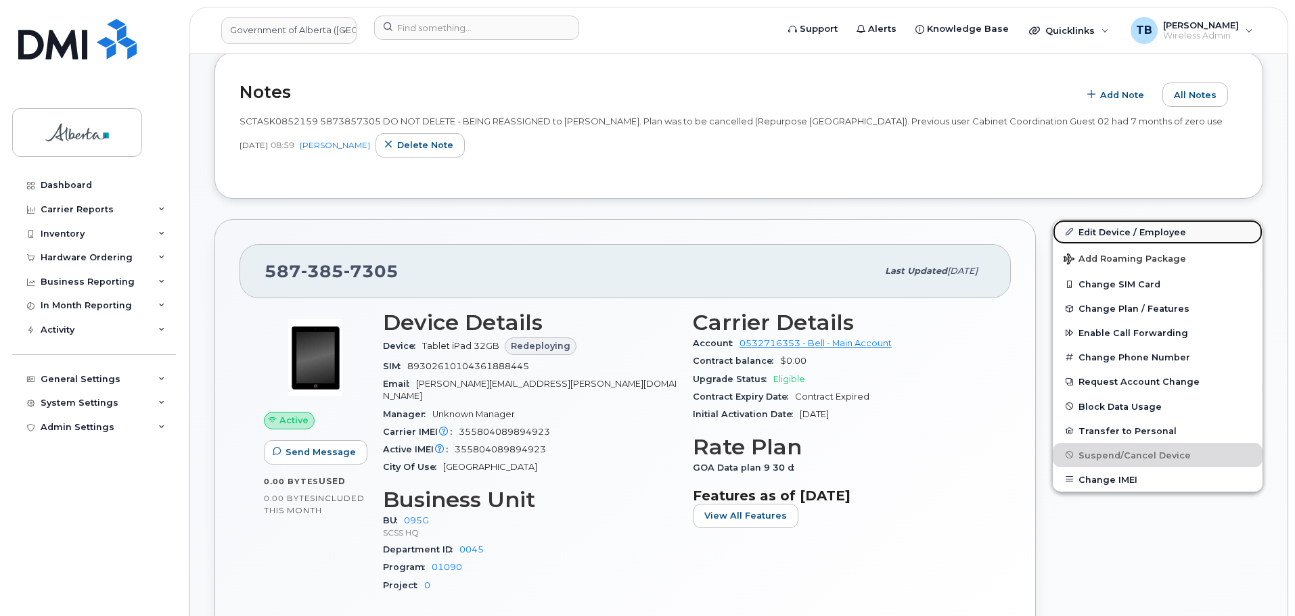
click at [1107, 239] on link "Edit Device / Employee" at bounding box center [1158, 232] width 210 height 24
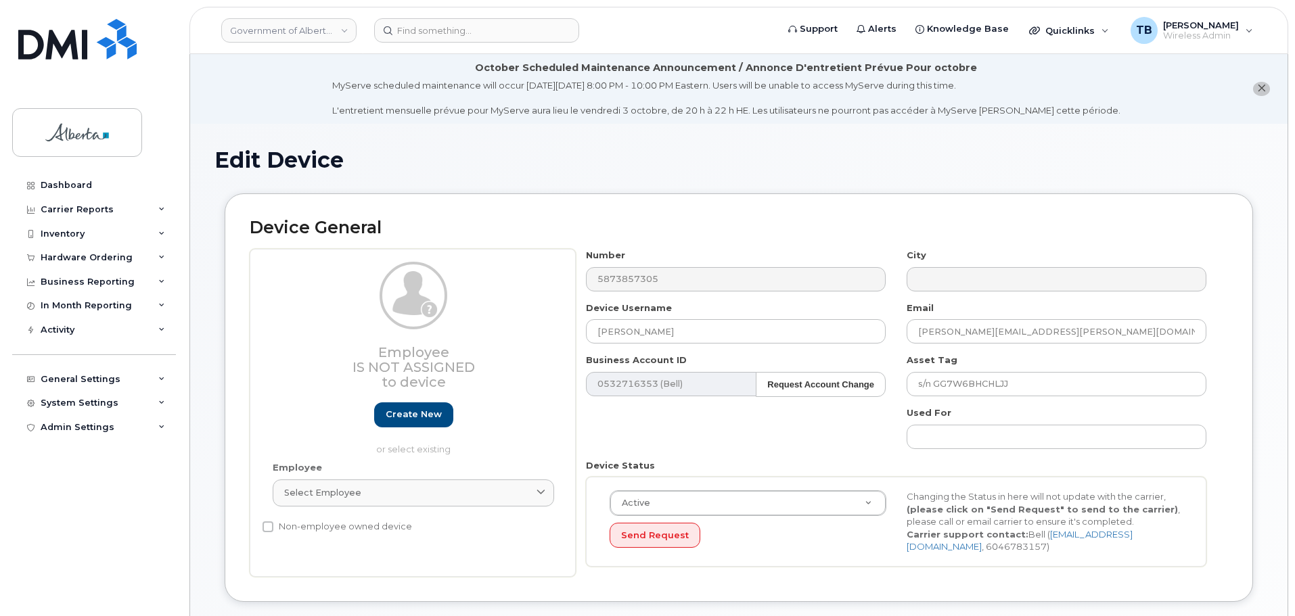
select select "4120333"
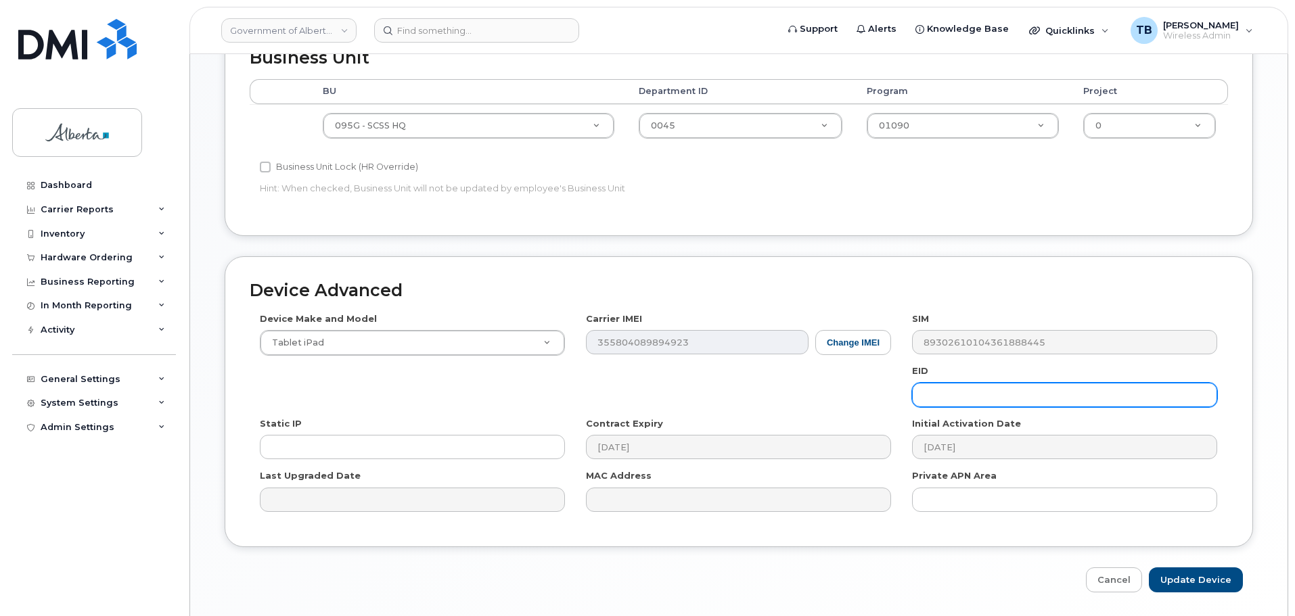
scroll to position [609, 0]
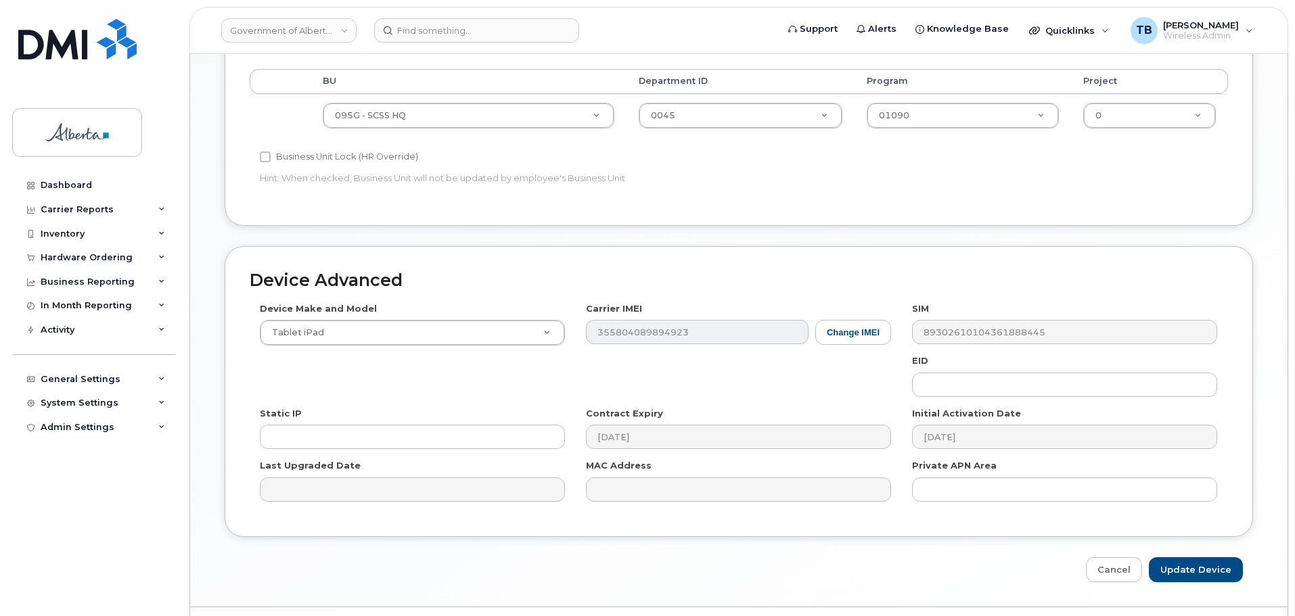
click at [934, 371] on div "EID" at bounding box center [1065, 376] width 326 height 43
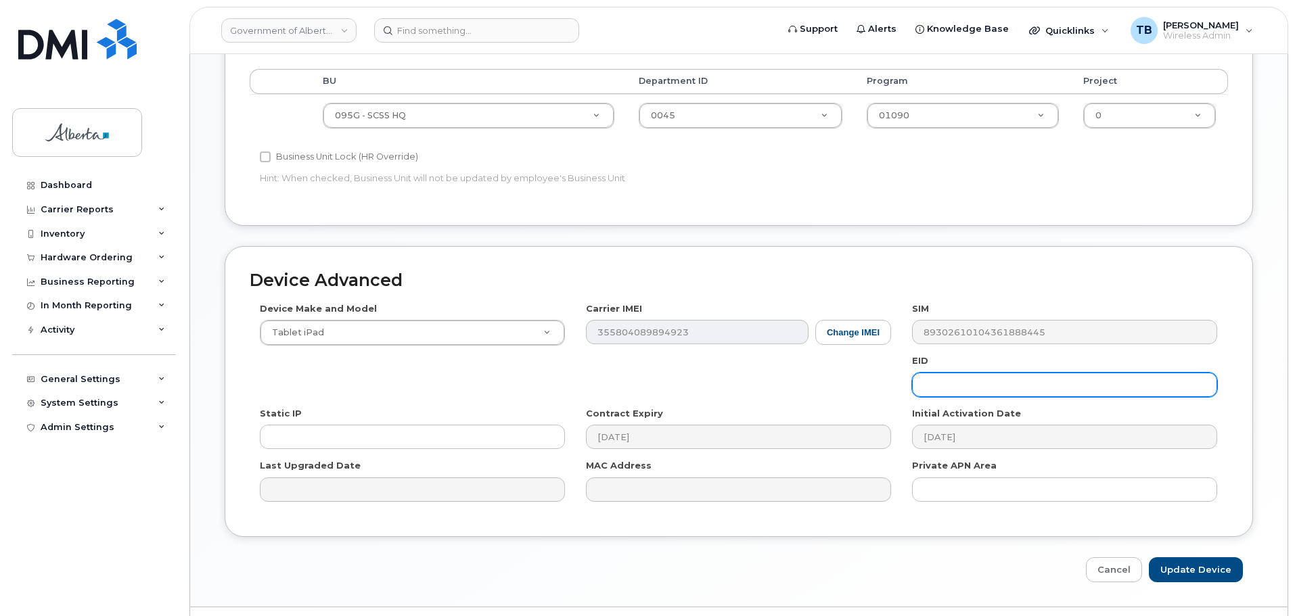
click at [933, 386] on input "text" at bounding box center [1064, 385] width 305 height 24
paste input "89043052010008887025010308652245"
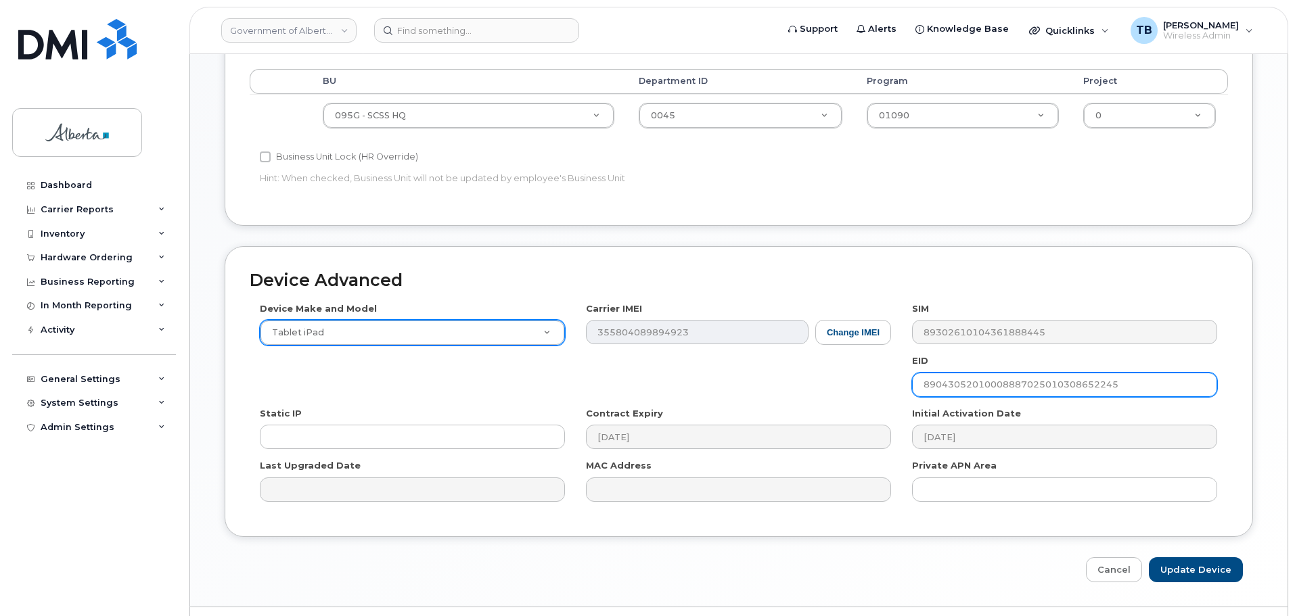
type input "89043052010008887025010308652245"
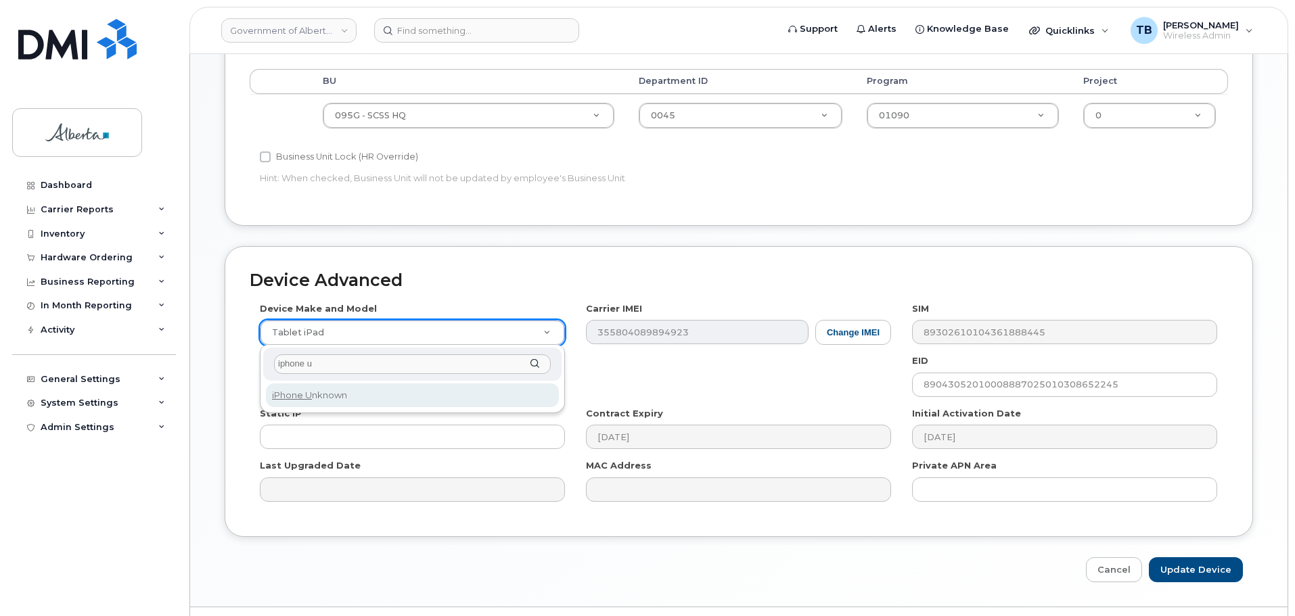
type input "iphone u"
select select "185"
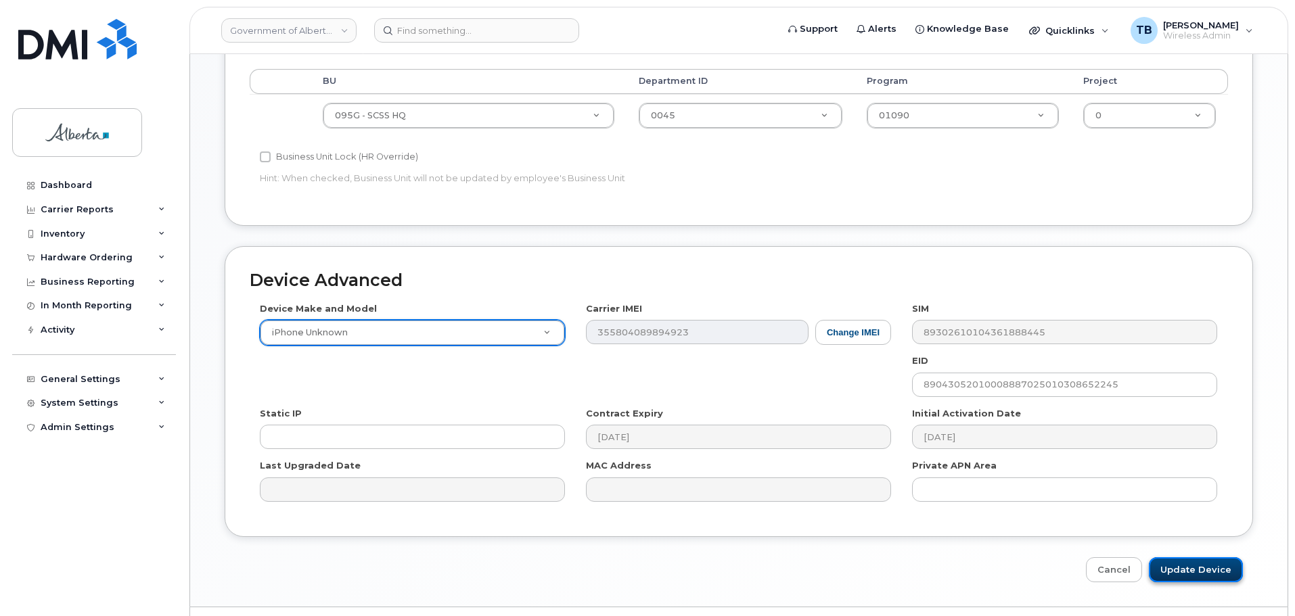
click at [1223, 566] on input "Update Device" at bounding box center [1196, 569] width 94 height 25
type input "Saving..."
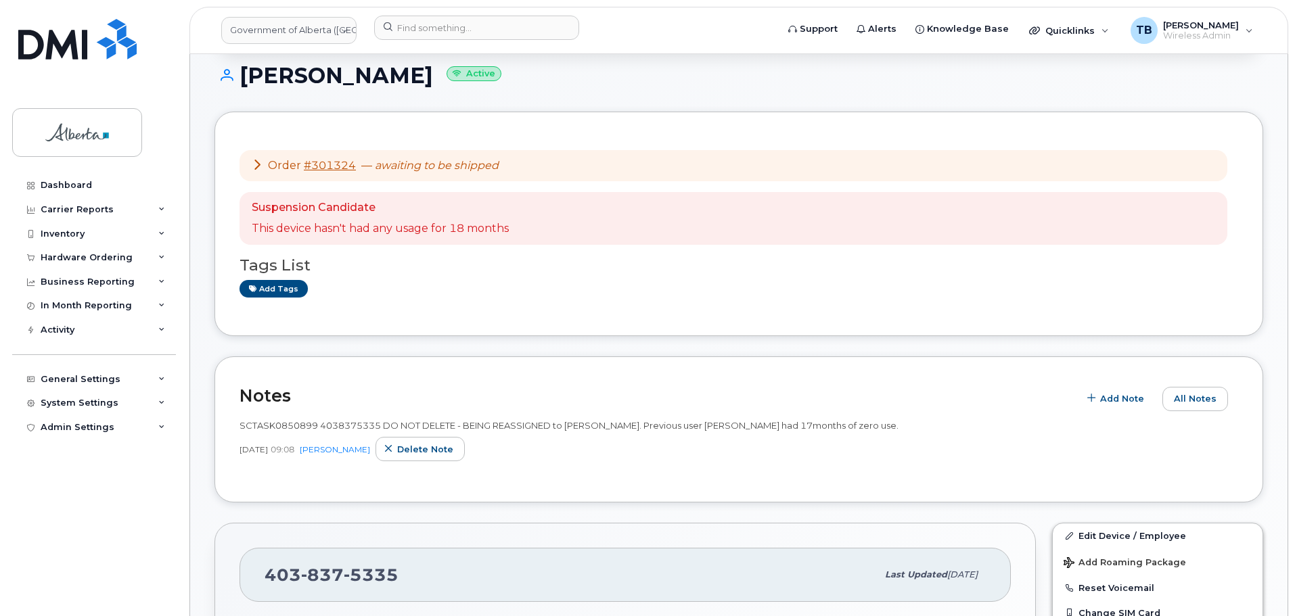
scroll to position [203, 0]
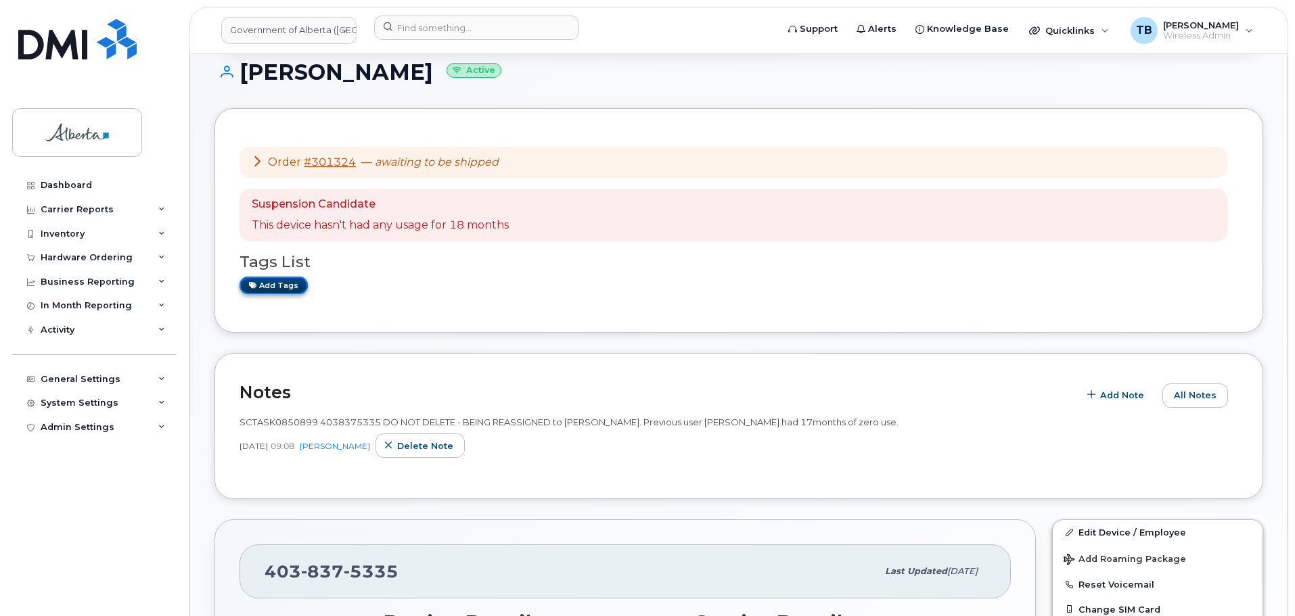
click at [273, 291] on link "Add tags" at bounding box center [273, 285] width 68 height 17
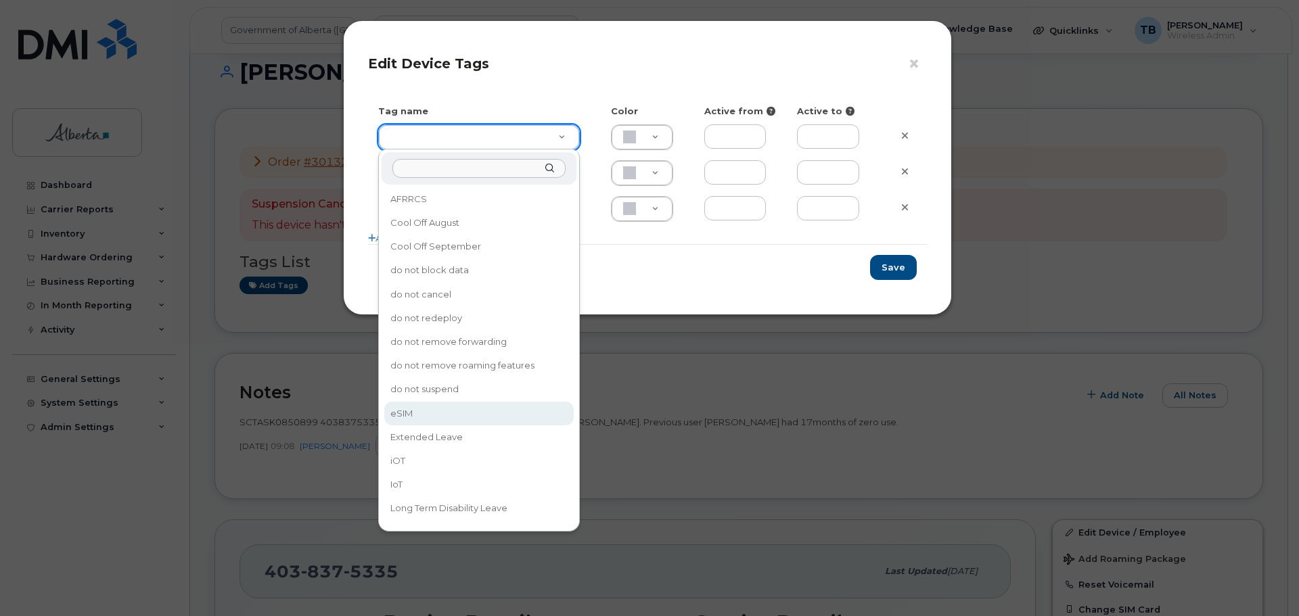
type input "eSIM"
type input "D6CDC1"
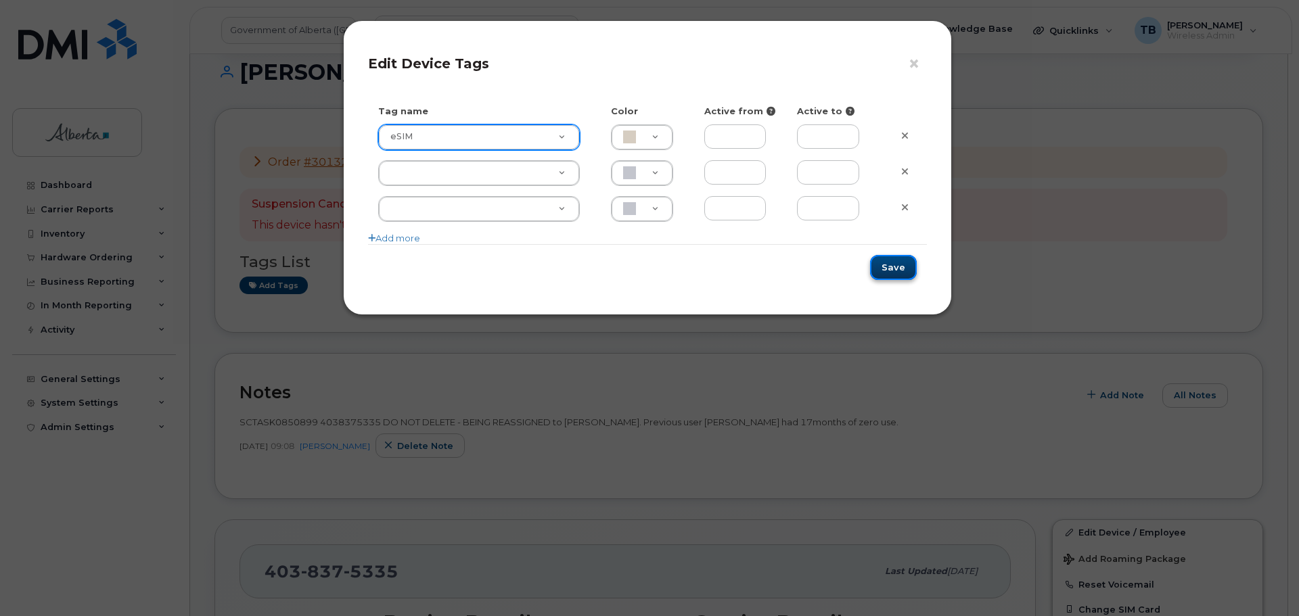
click at [896, 271] on button "Save" at bounding box center [893, 267] width 47 height 25
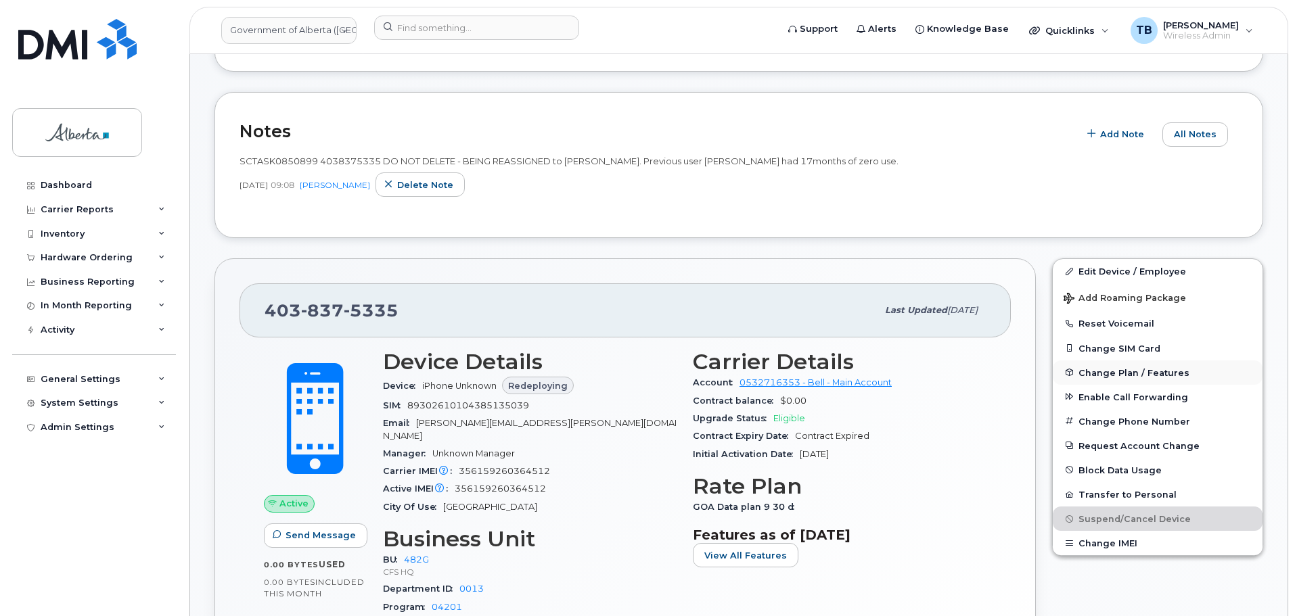
scroll to position [474, 0]
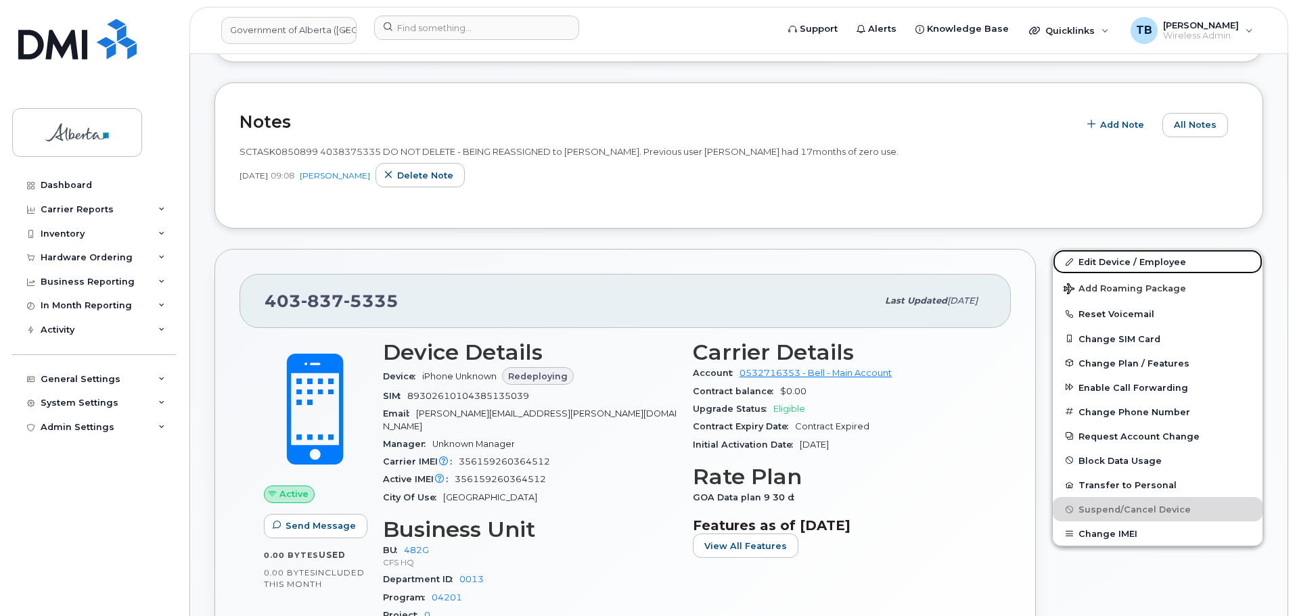
click at [1133, 258] on link "Edit Device / Employee" at bounding box center [1158, 262] width 210 height 24
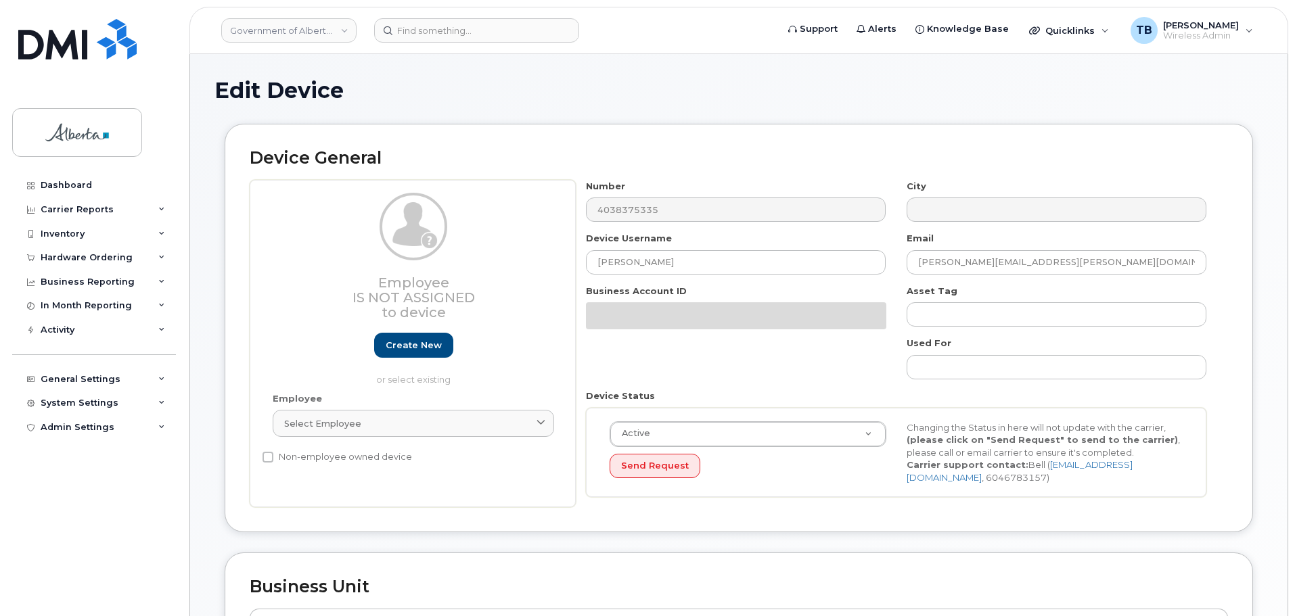
select select "4120337"
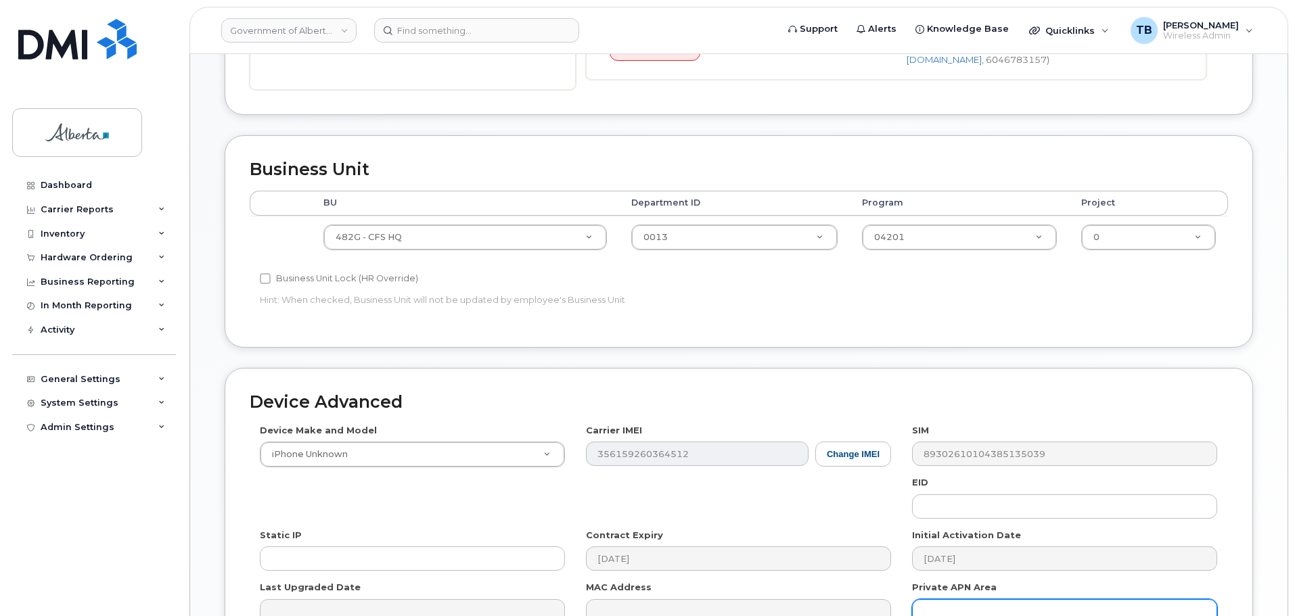
scroll to position [609, 0]
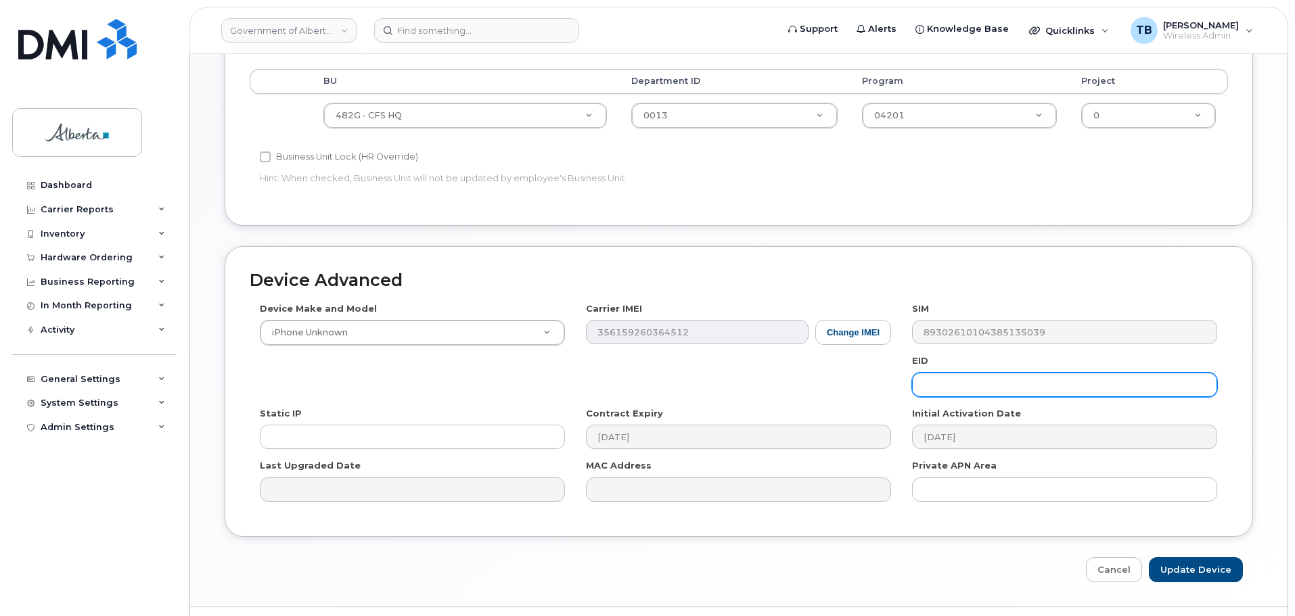
click at [938, 392] on input "text" at bounding box center [1064, 385] width 305 height 24
paste input "89043052010008887025010558754232"
type input "89043052010008887025010558754232"
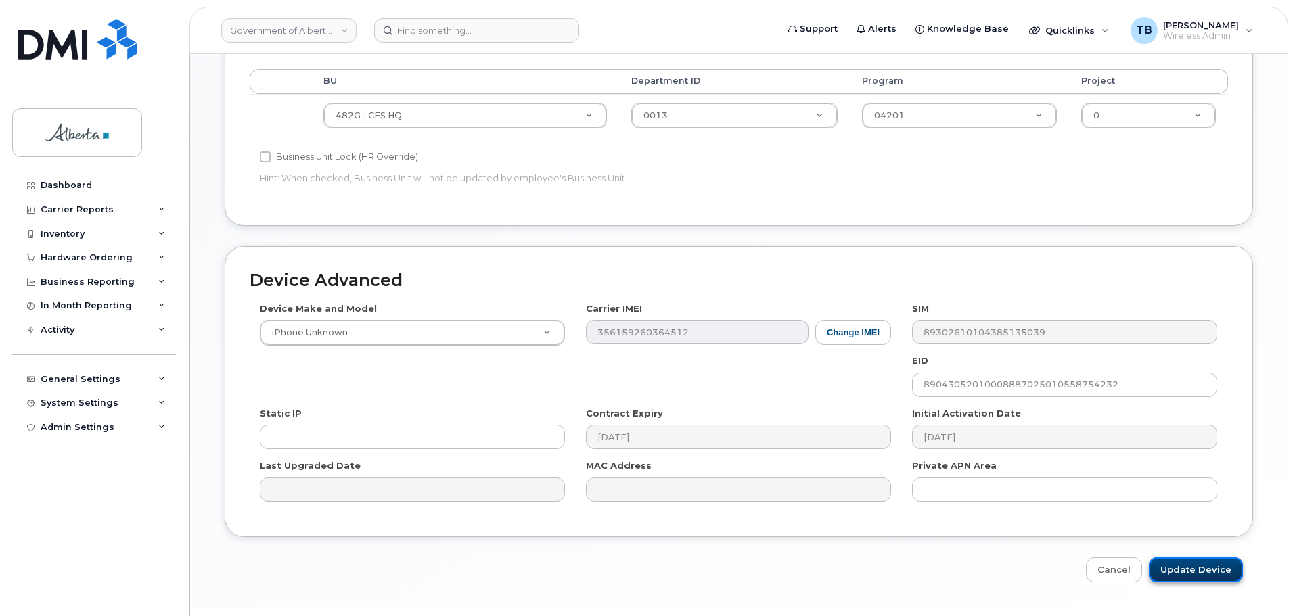
click at [1188, 572] on input "Update Device" at bounding box center [1196, 569] width 94 height 25
type input "Saving..."
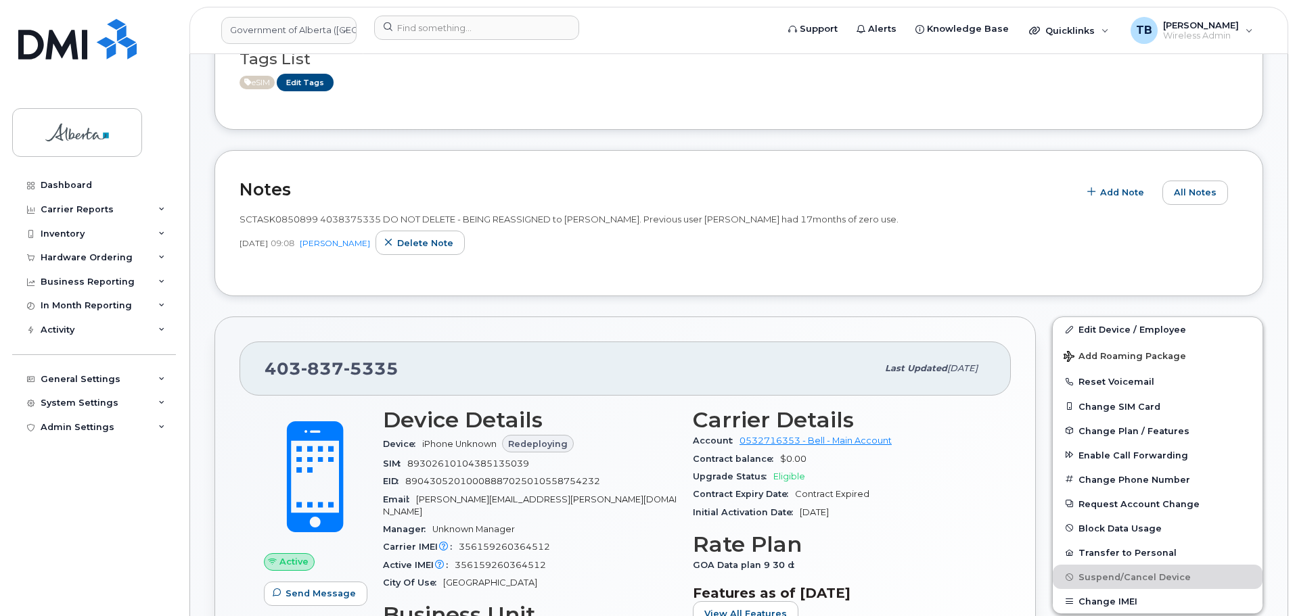
scroll to position [541, 0]
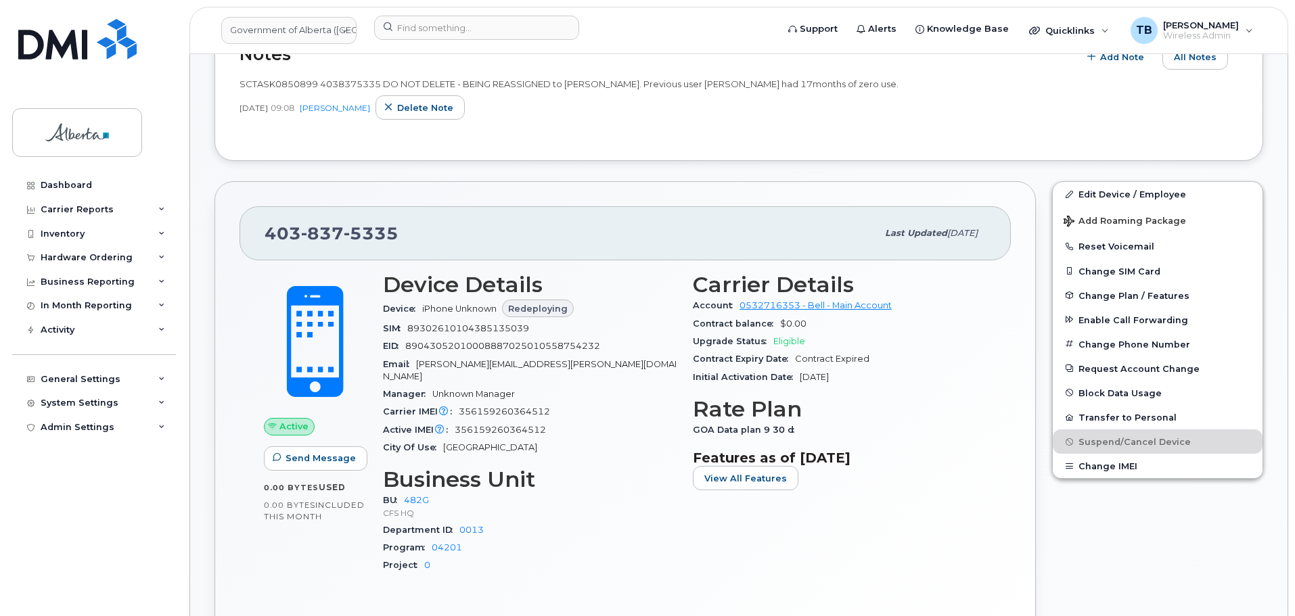
click at [430, 50] on header "Government of Alberta (GOA) Support Alerts Knowledge Base Quicklinks Suspend / …" at bounding box center [738, 30] width 1099 height 47
click at [426, 39] on input at bounding box center [476, 28] width 205 height 24
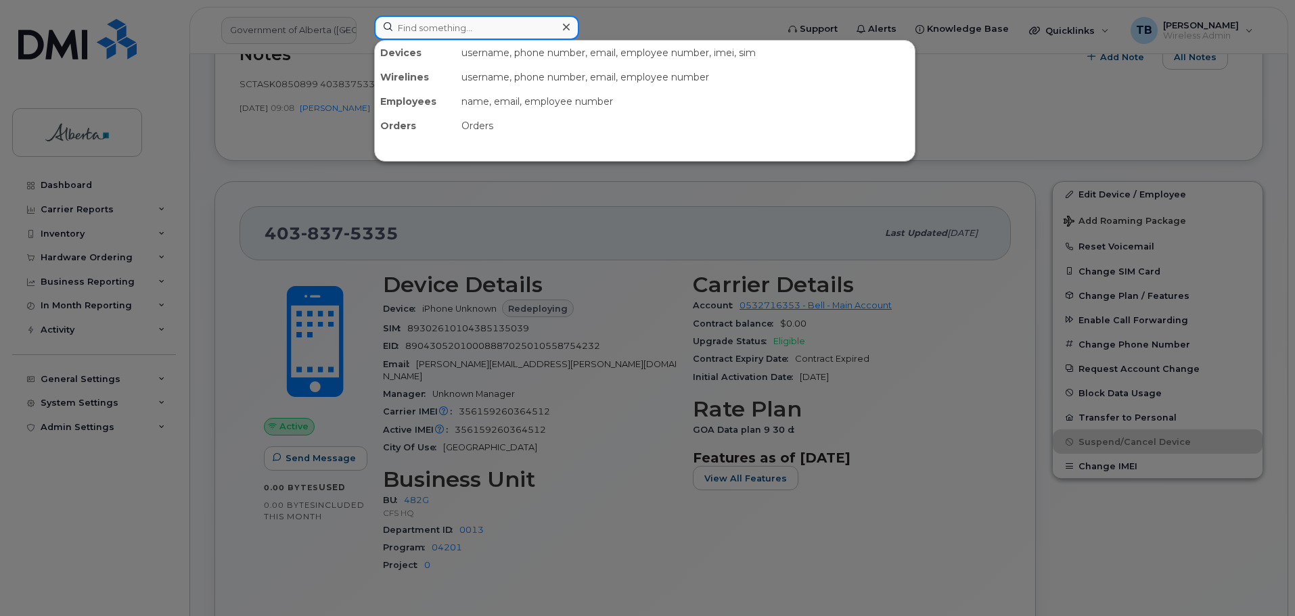
paste input "7807154494"
type input "7807154494"
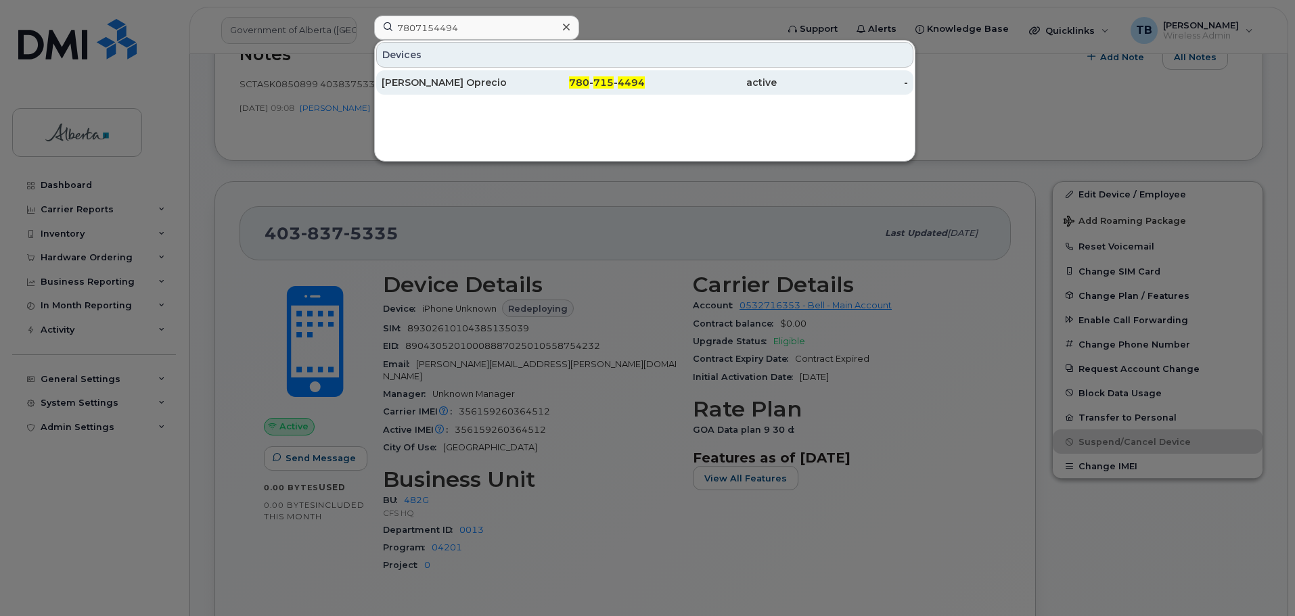
click at [448, 93] on div "Monico Oprecio" at bounding box center [448, 82] width 132 height 24
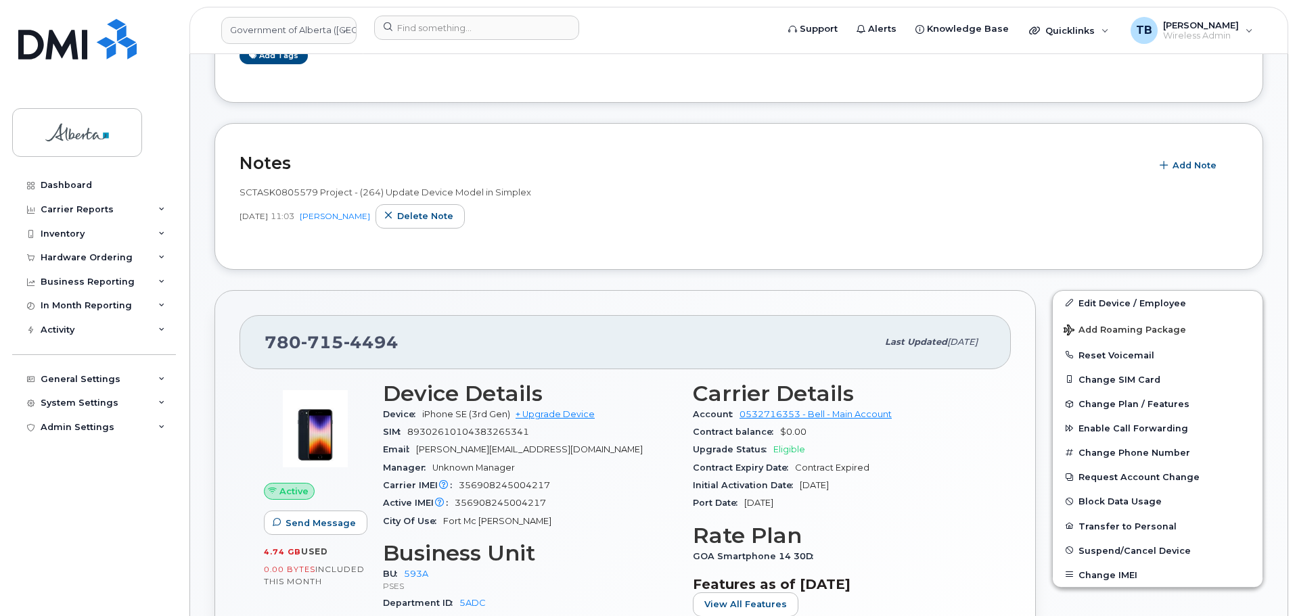
scroll to position [406, 0]
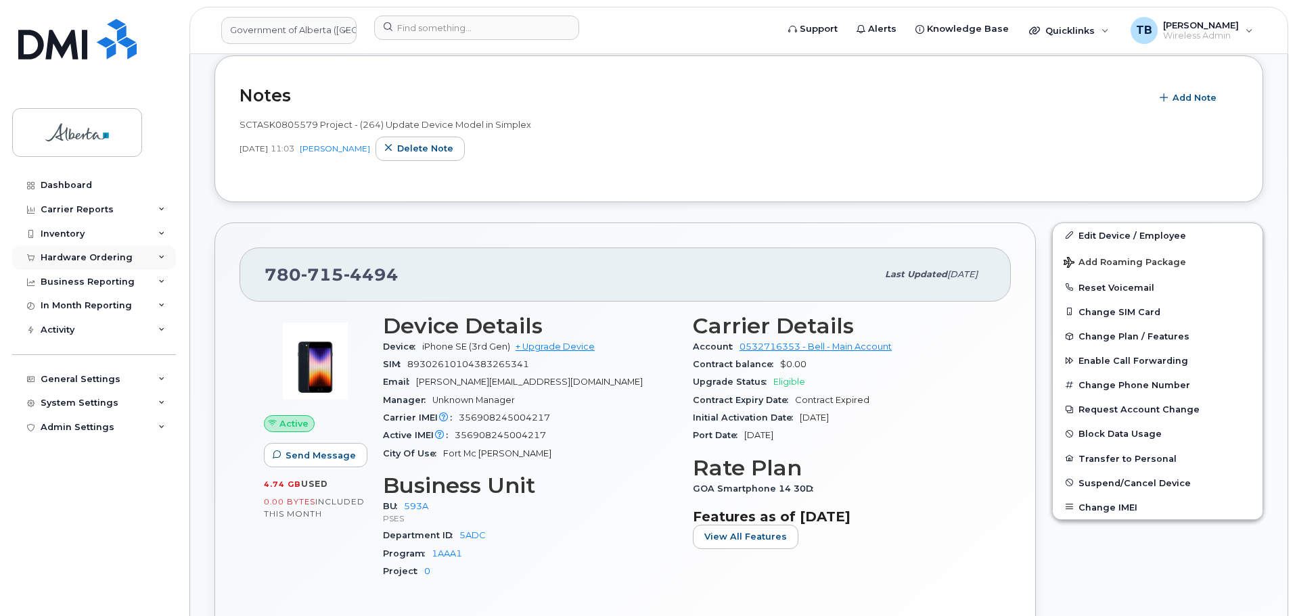
click at [72, 252] on div "Hardware Ordering" at bounding box center [94, 258] width 164 height 24
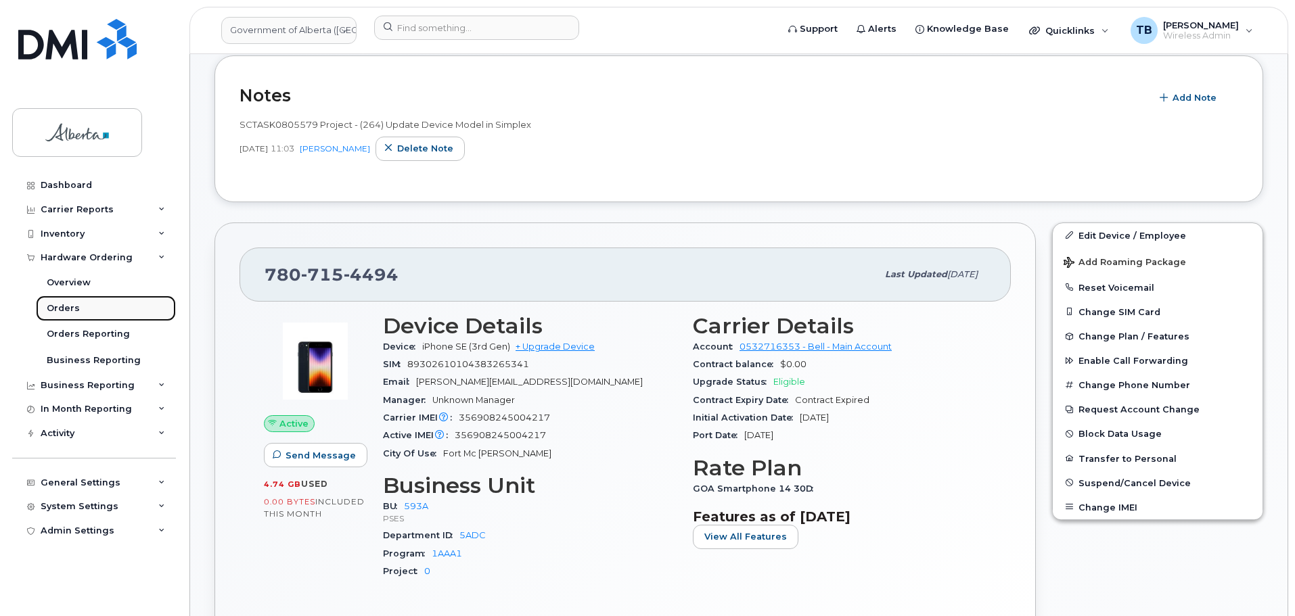
click at [76, 304] on div "Orders" at bounding box center [63, 308] width 33 height 12
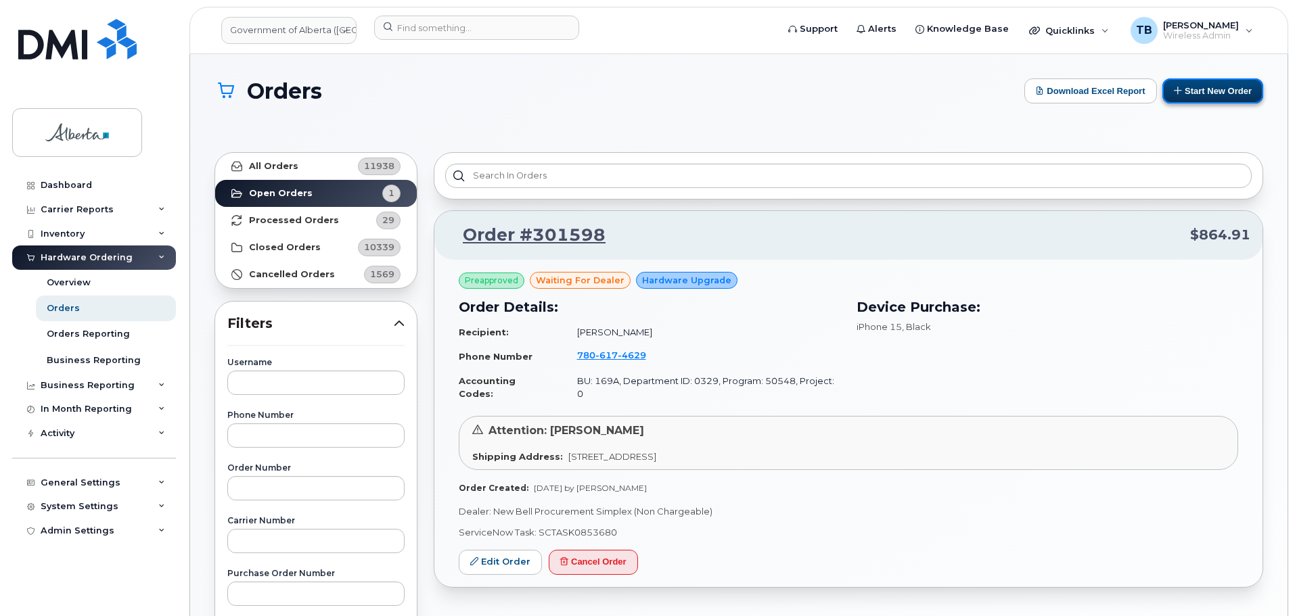
click at [1209, 96] on button "Start New Order" at bounding box center [1212, 90] width 101 height 25
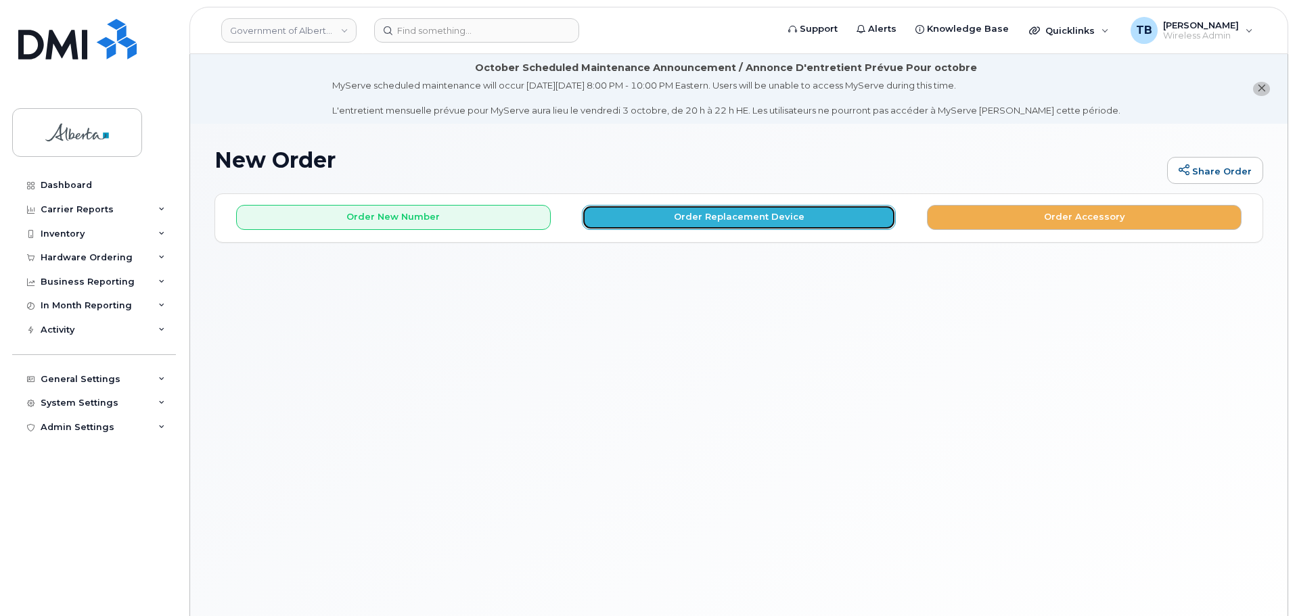
click at [698, 221] on button "Order Replacement Device" at bounding box center [739, 217] width 315 height 25
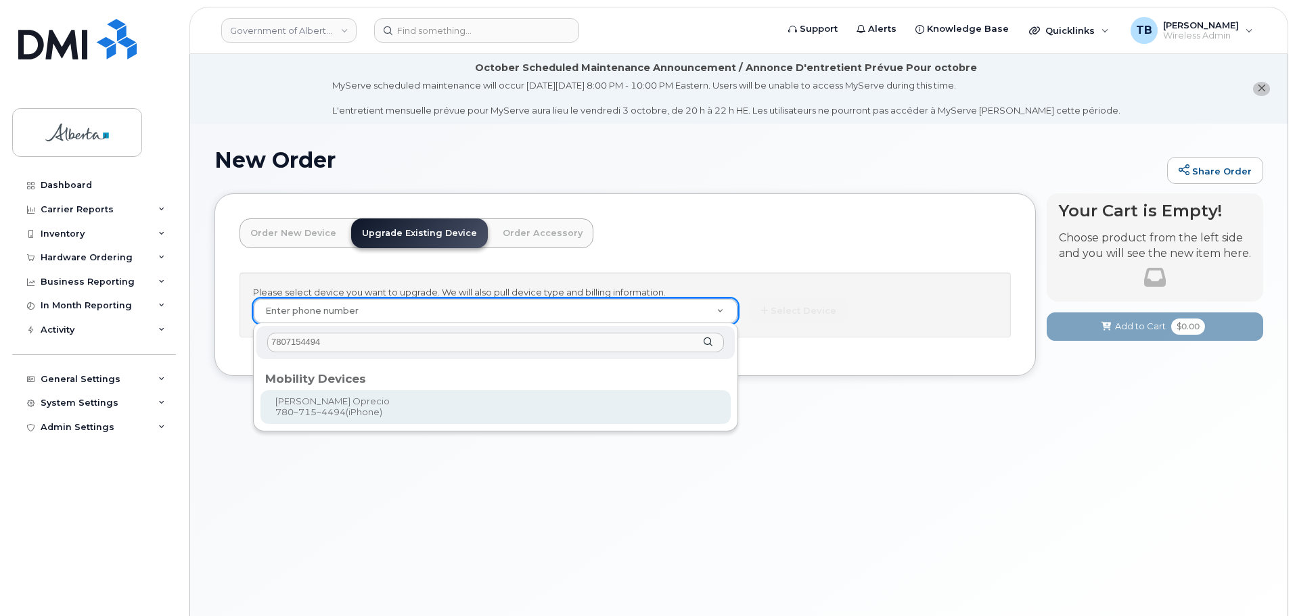
type input "7807154494"
type input "801925"
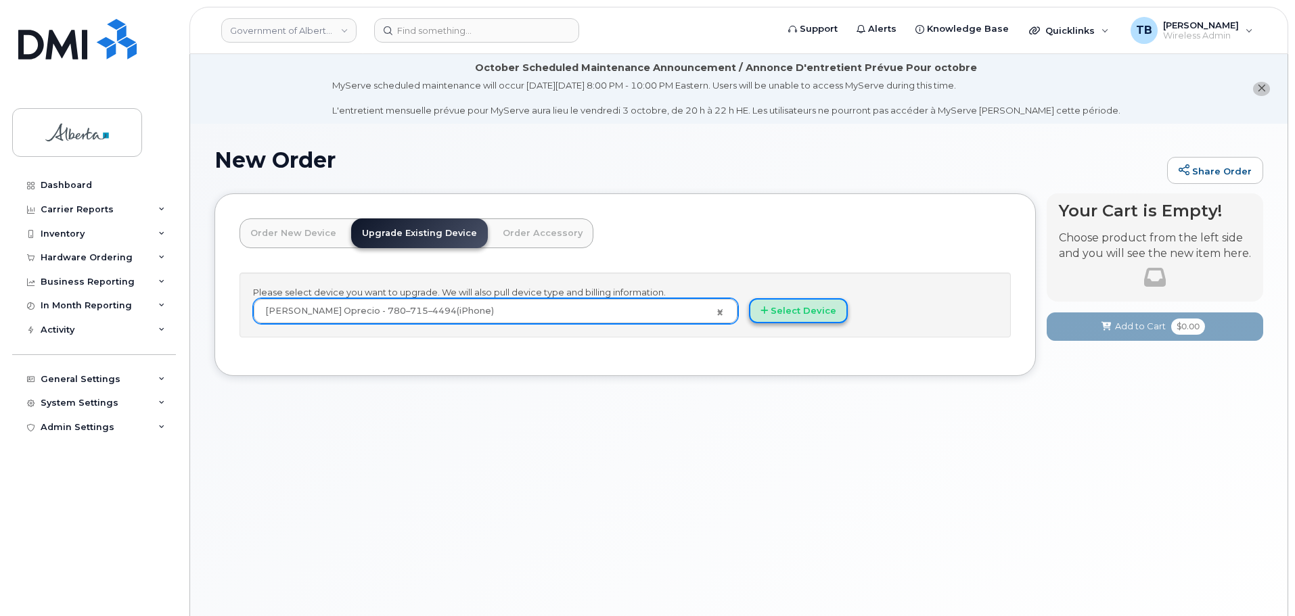
click at [784, 308] on button "Select Device" at bounding box center [798, 310] width 99 height 25
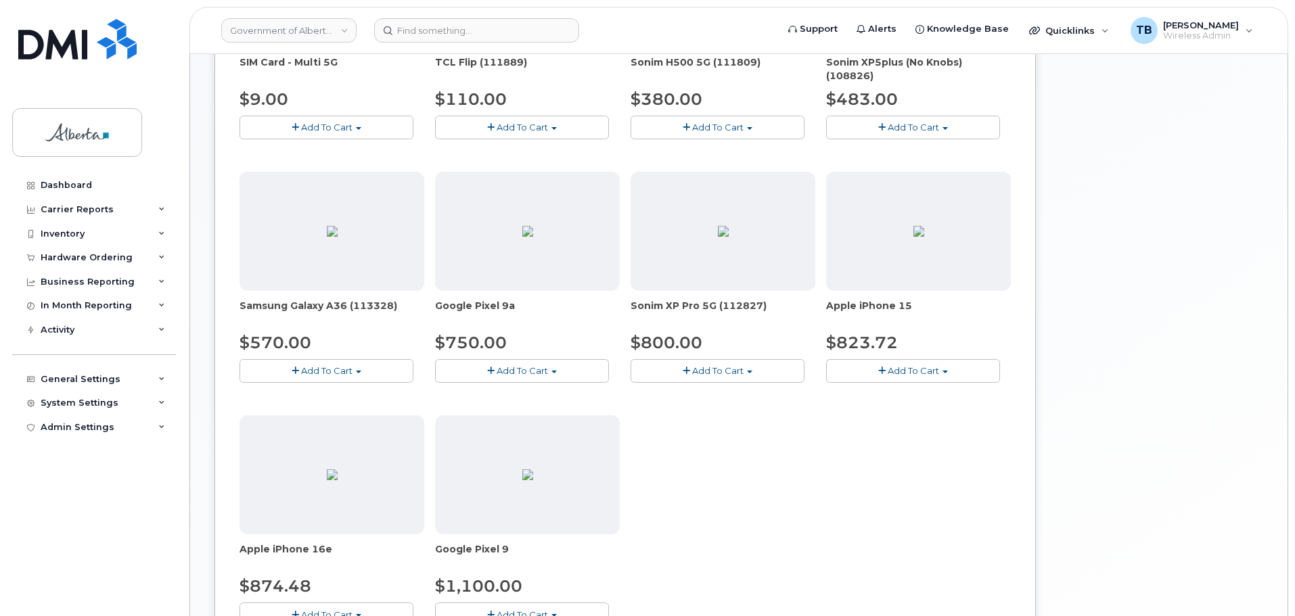
scroll to position [406, 0]
click at [865, 372] on button "Add To Cart" at bounding box center [913, 370] width 174 height 24
click at [861, 412] on link "$823.72 - 30-day upgrade (128GB model)" at bounding box center [936, 411] width 215 height 17
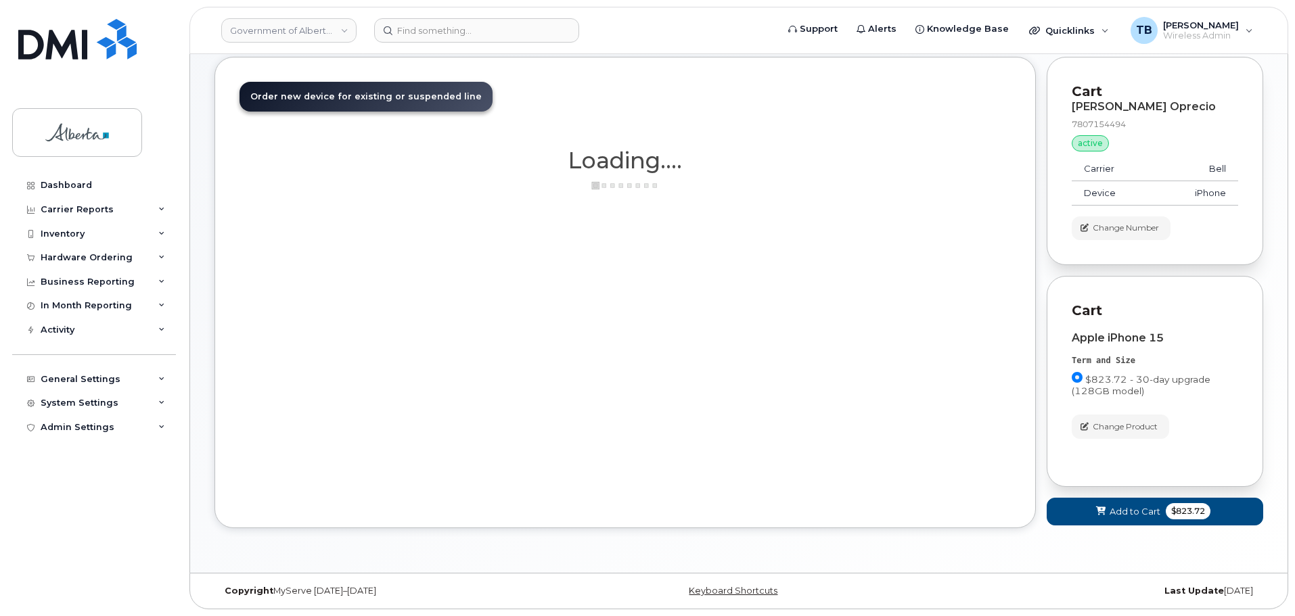
scroll to position [137, 0]
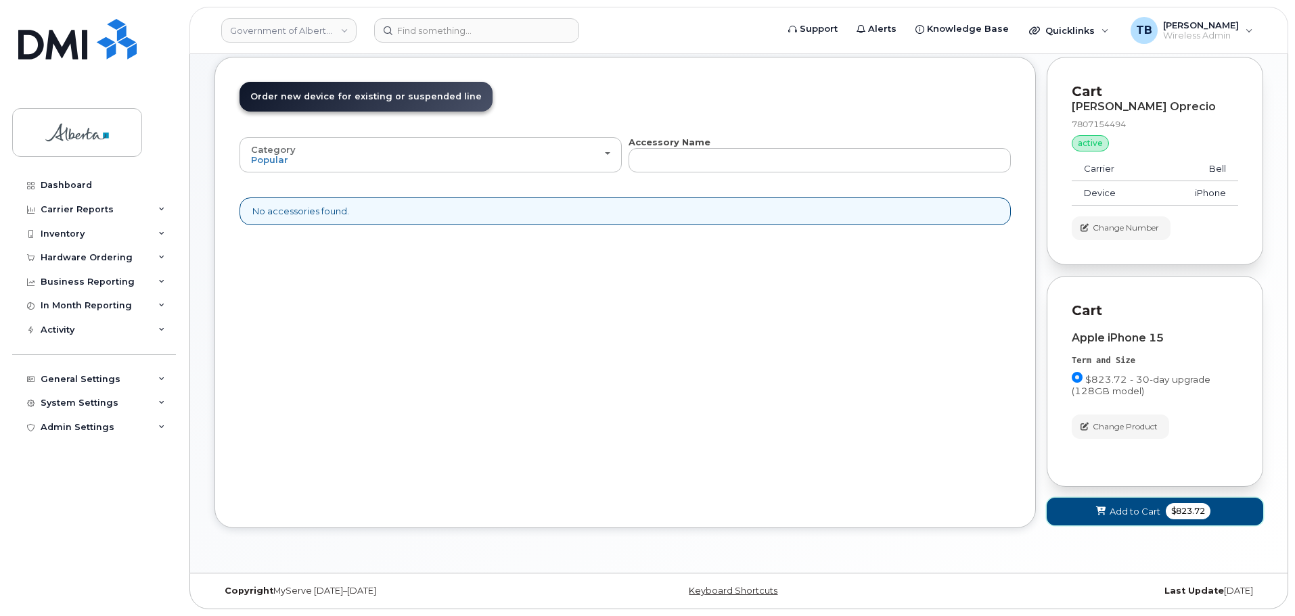
click at [1063, 511] on button "Add to Cart $823.72" at bounding box center [1155, 512] width 216 height 28
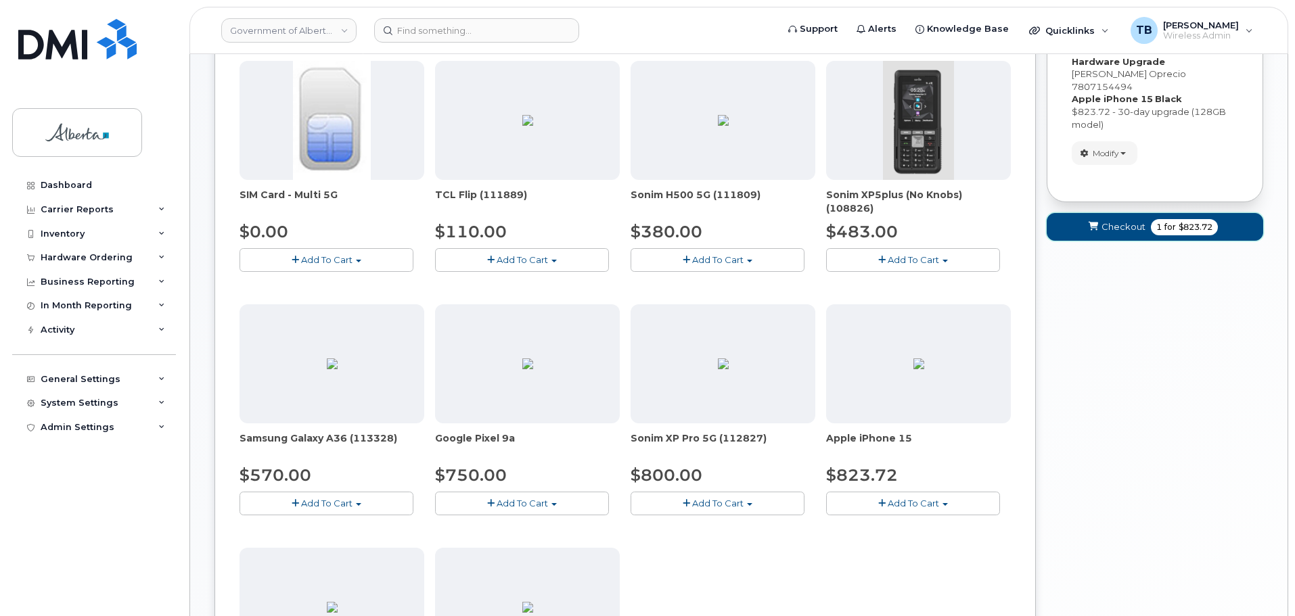
click at [1118, 221] on span "Checkout" at bounding box center [1123, 227] width 44 height 13
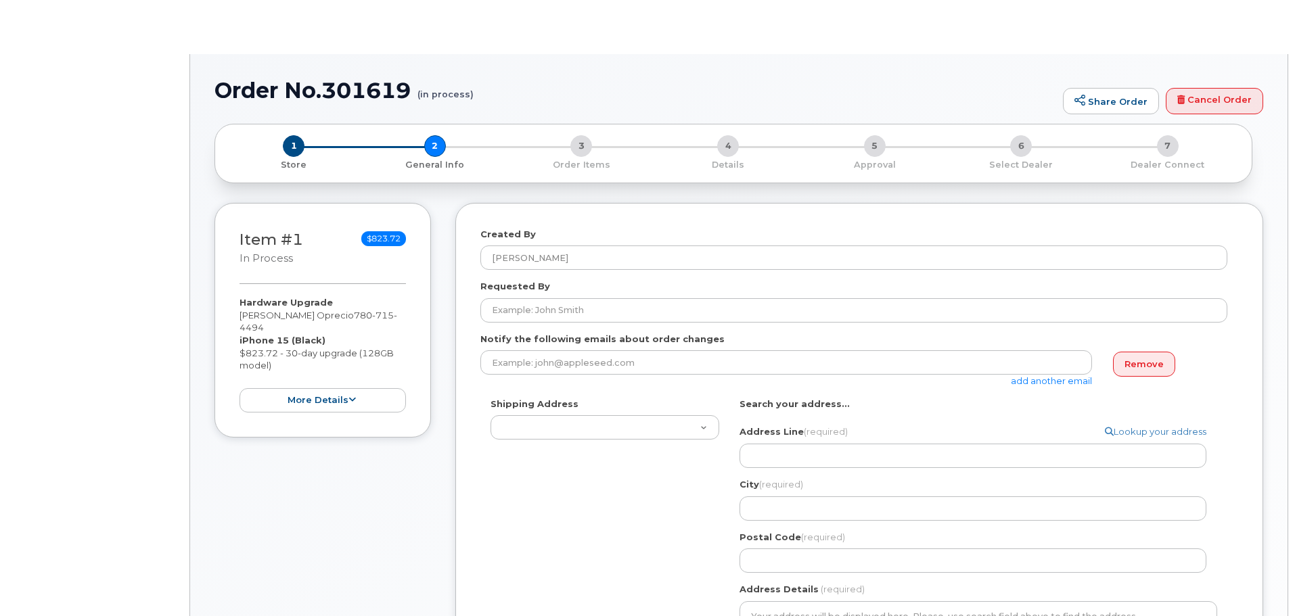
select select
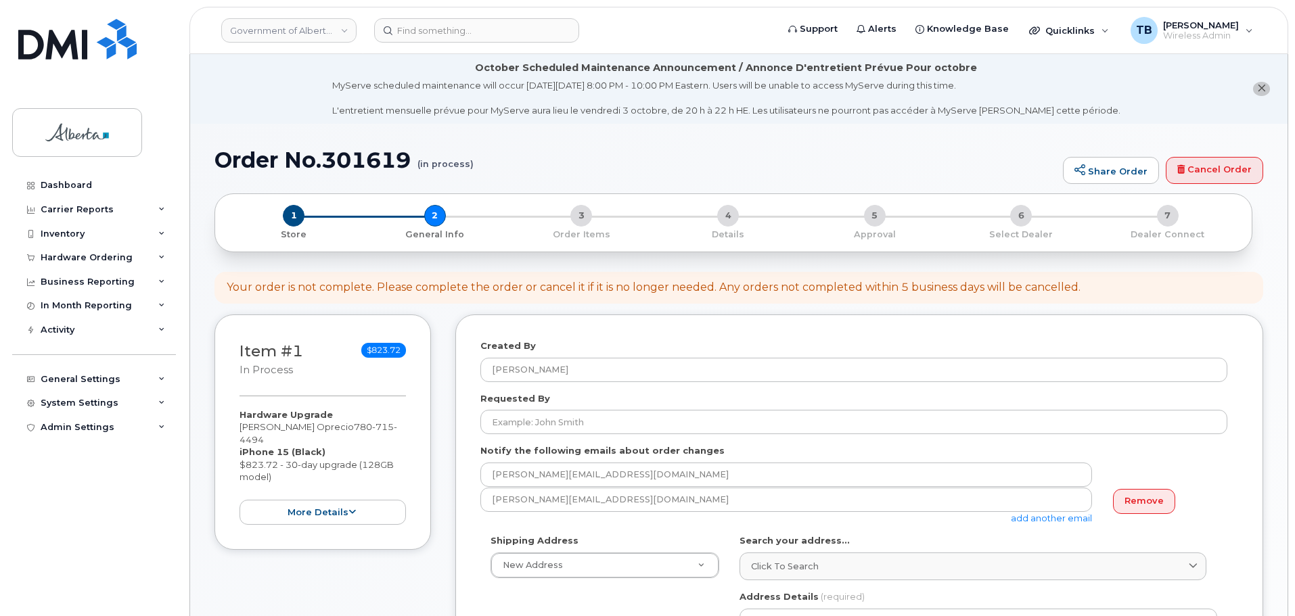
click at [355, 91] on li "October Scheduled Maintenance Announcement / Annonce D'entretient Prévue Pour o…" at bounding box center [738, 89] width 1097 height 70
click at [345, 151] on h1 "Order No.301619 (in process)" at bounding box center [635, 160] width 842 height 24
click at [345, 156] on h1 "Order No.301619 (in process)" at bounding box center [635, 160] width 842 height 24
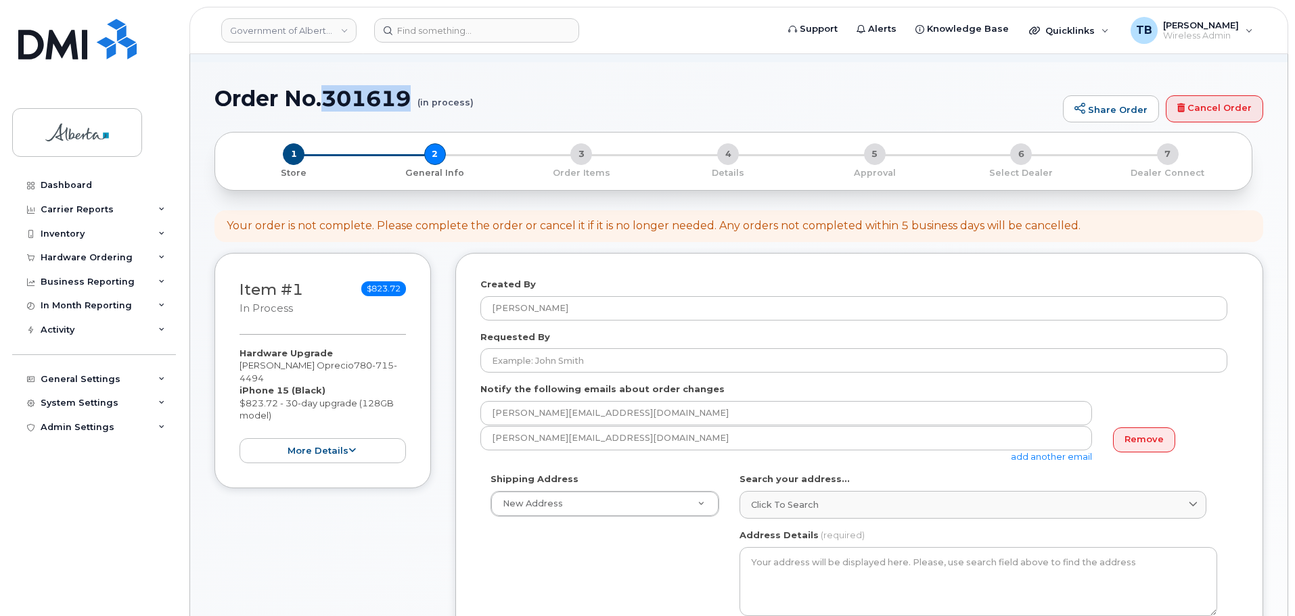
scroll to position [135, 0]
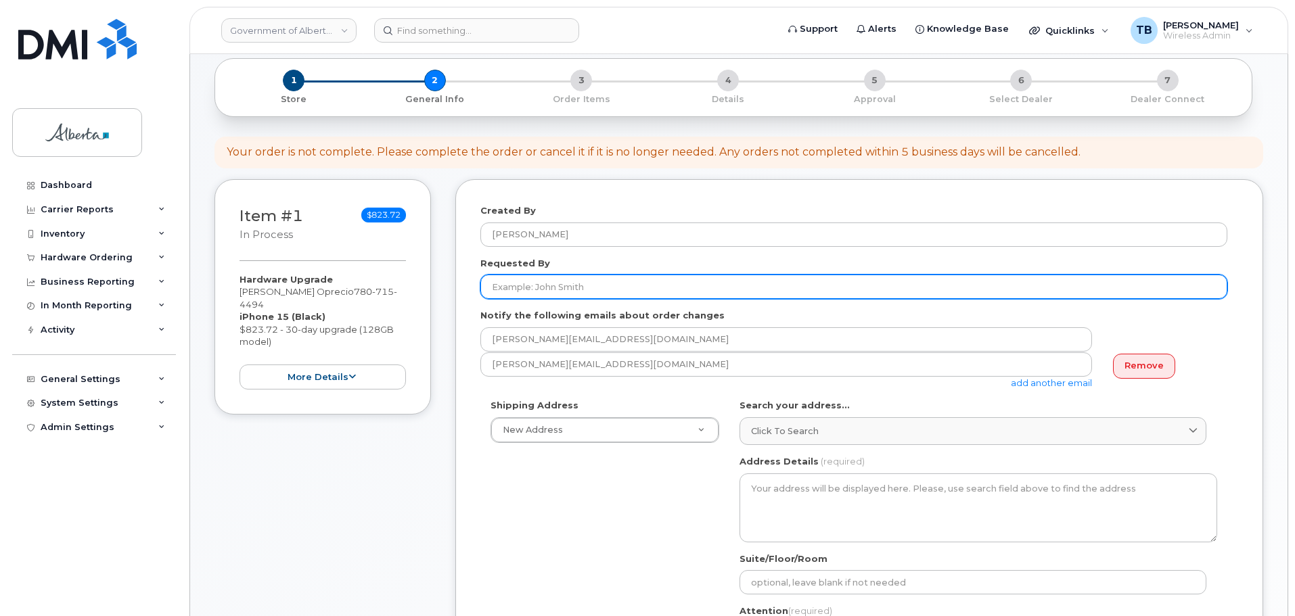
click at [513, 294] on input "Requested By" at bounding box center [853, 287] width 747 height 24
paste input "[PERSON_NAME]"
type input "[PERSON_NAME]"
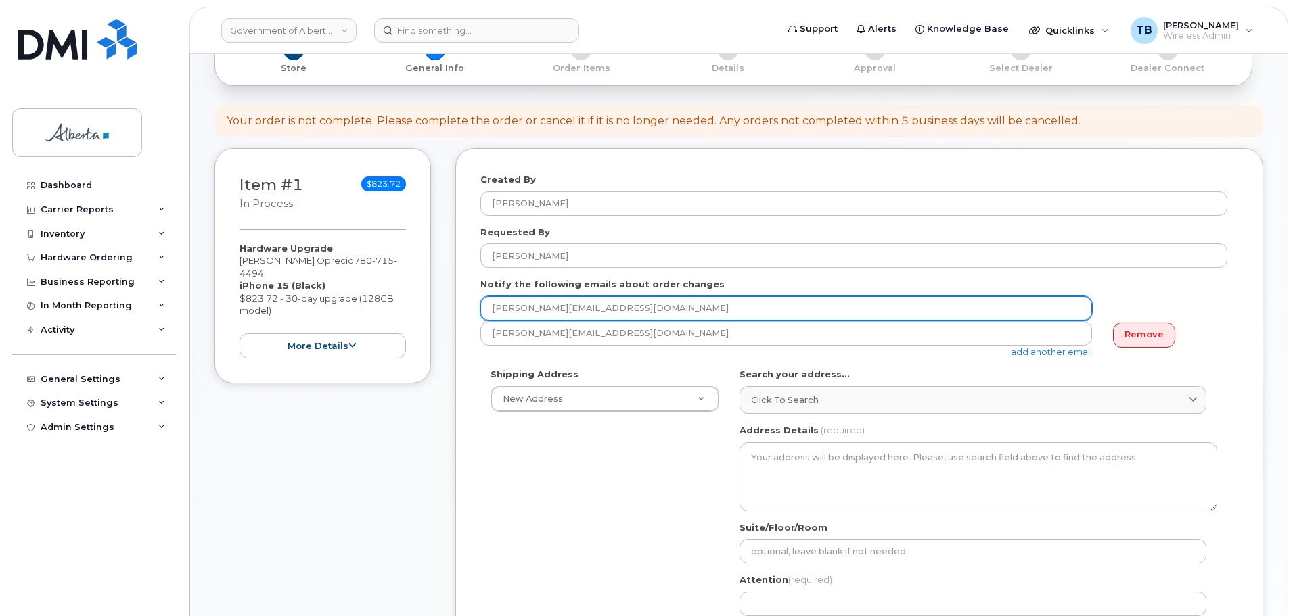
drag, startPoint x: 622, startPoint y: 306, endPoint x: 427, endPoint y: 309, distance: 195.5
click at [427, 309] on div "Item #1 in process $823.72 Hardware Upgrade Monico Oprecio 780 715 4494 iPhone …" at bounding box center [738, 558] width 1049 height 821
paste input "Sue-Ane.Dolon"
type input "Sue-Ane.Dolon@gov.ab.ca"
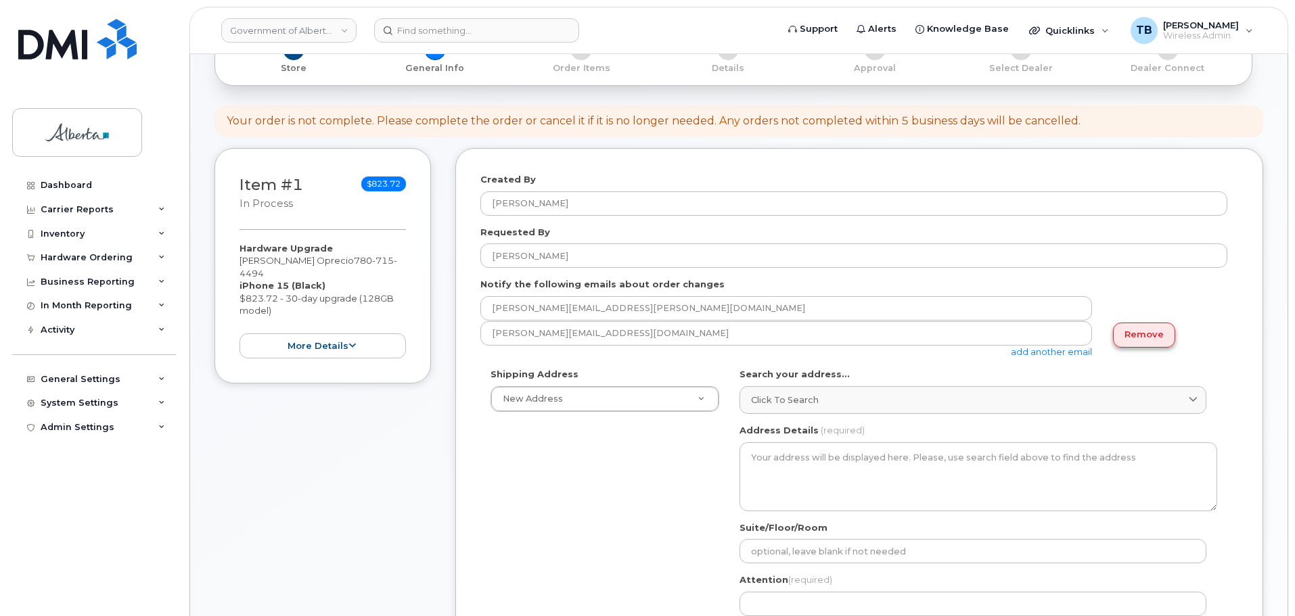
click at [1160, 332] on link "Remove" at bounding box center [1144, 335] width 62 height 25
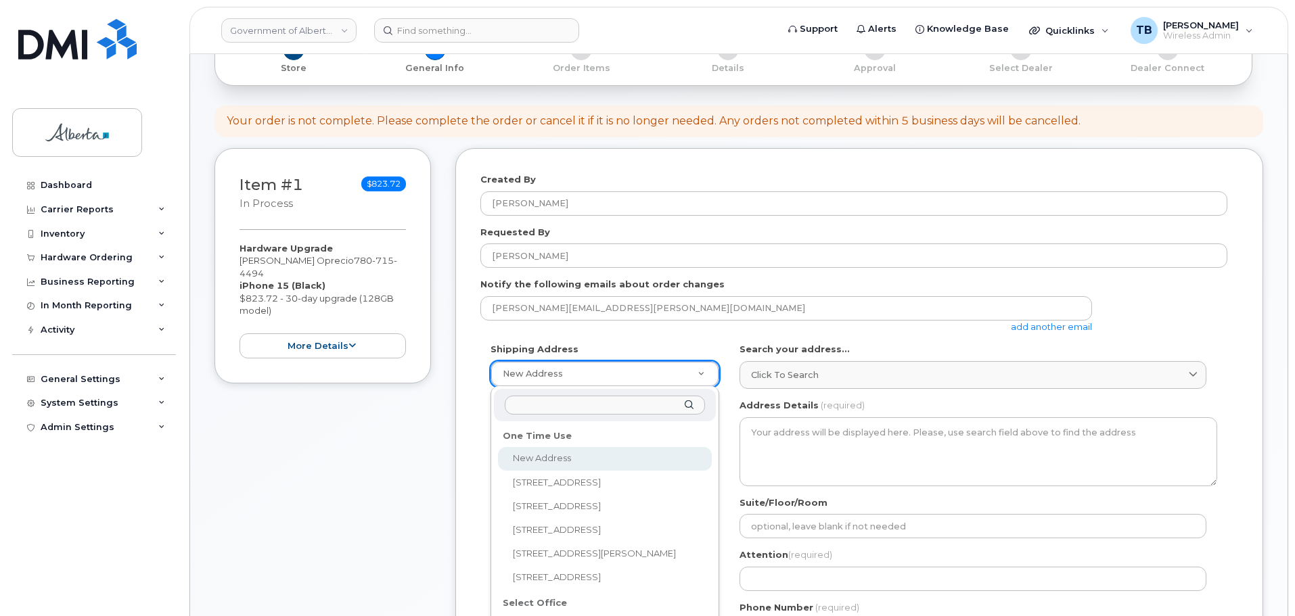
type input "1a Sir Winston Churchill Square"
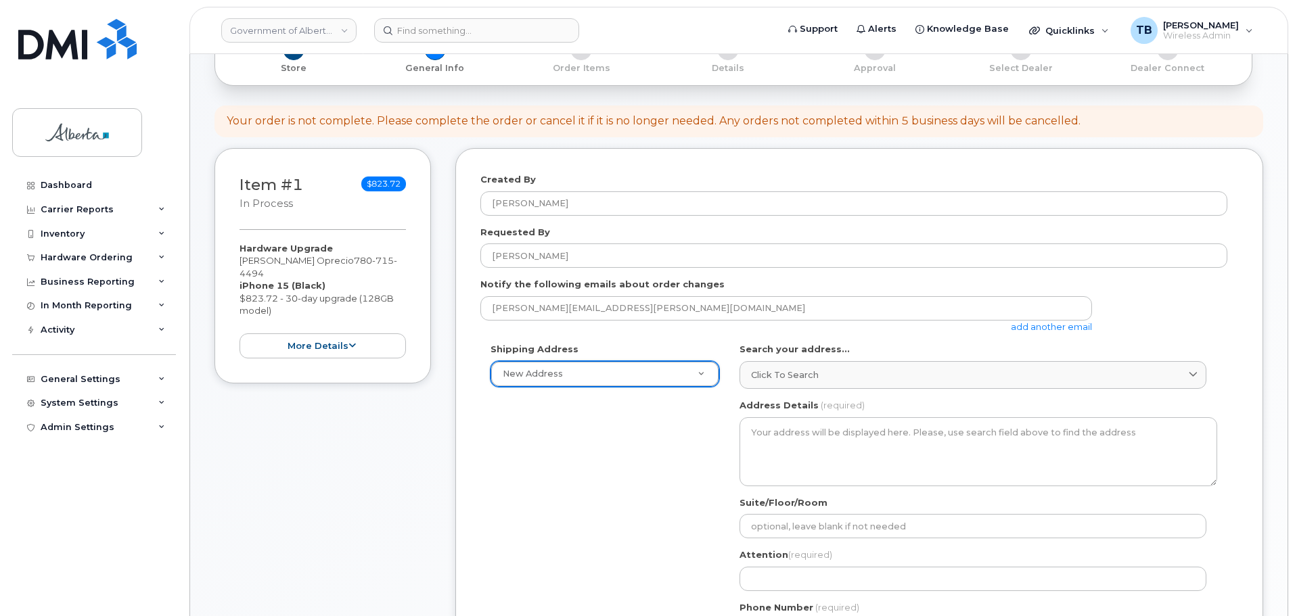
paste input "1a Sir Winston Churchill Square"
type input "1a Sir Winston Churchill Square"
click at [801, 376] on span "Click to search" at bounding box center [785, 375] width 68 height 13
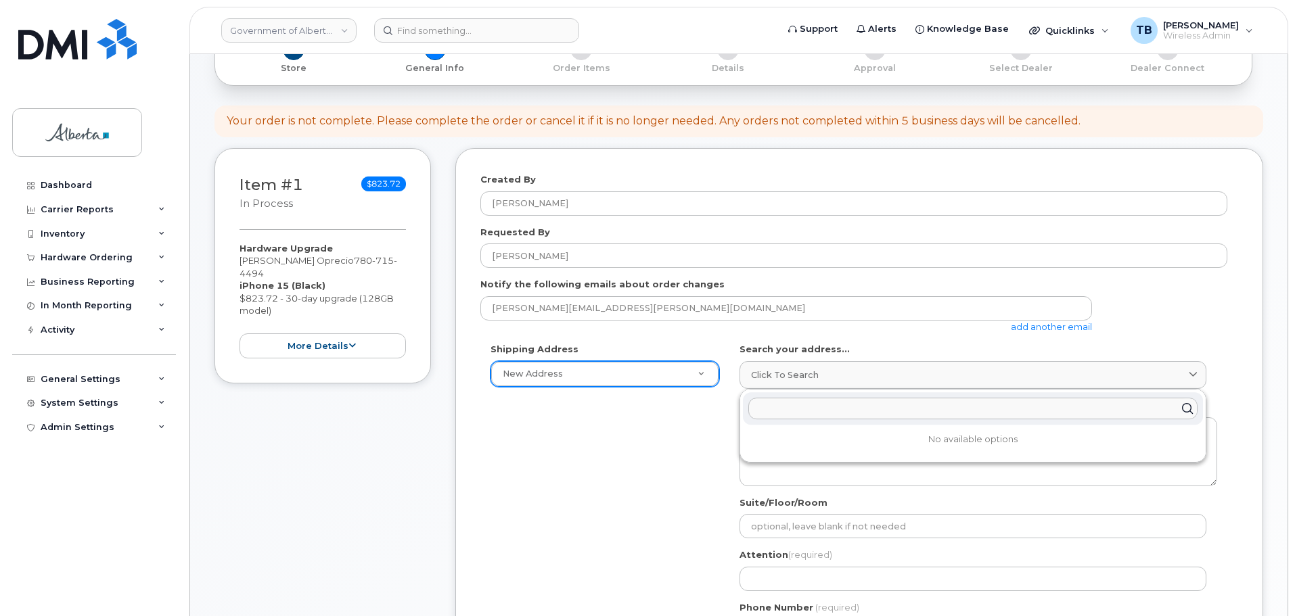
paste input "1a Sir Winston Churchill Square"
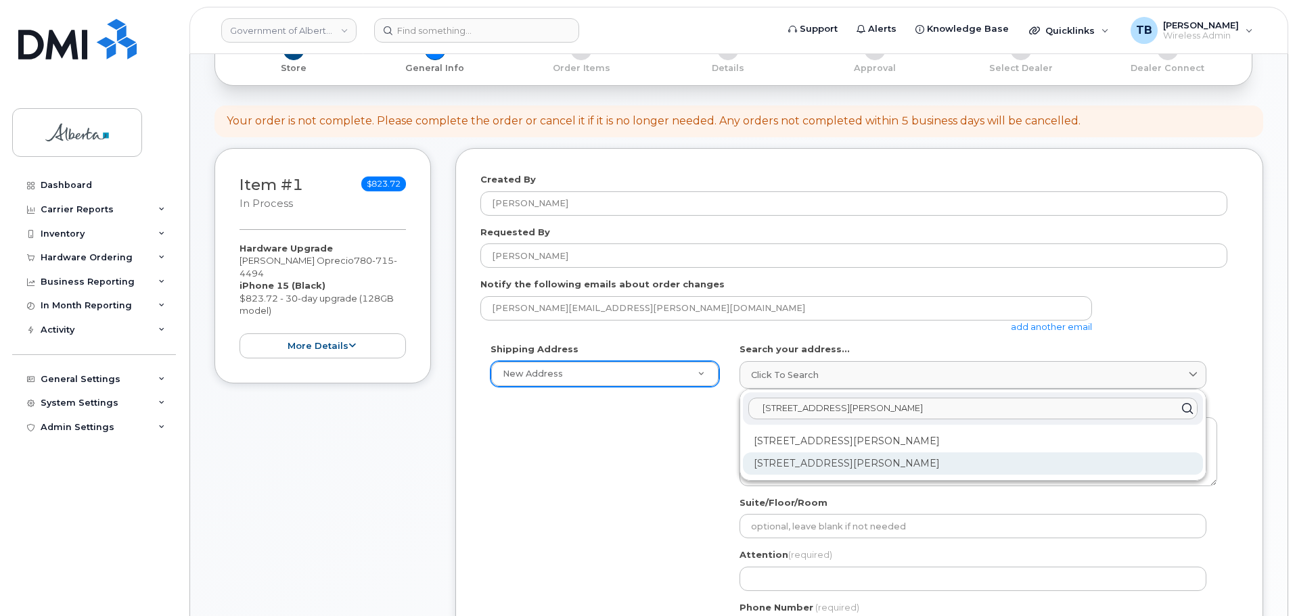
type input "1a Sir Winston Churchill Square"
click at [806, 469] on div "1A Sir Winston Churchill Sq NW Edmonton AB T5J 0R2" at bounding box center [973, 464] width 460 height 22
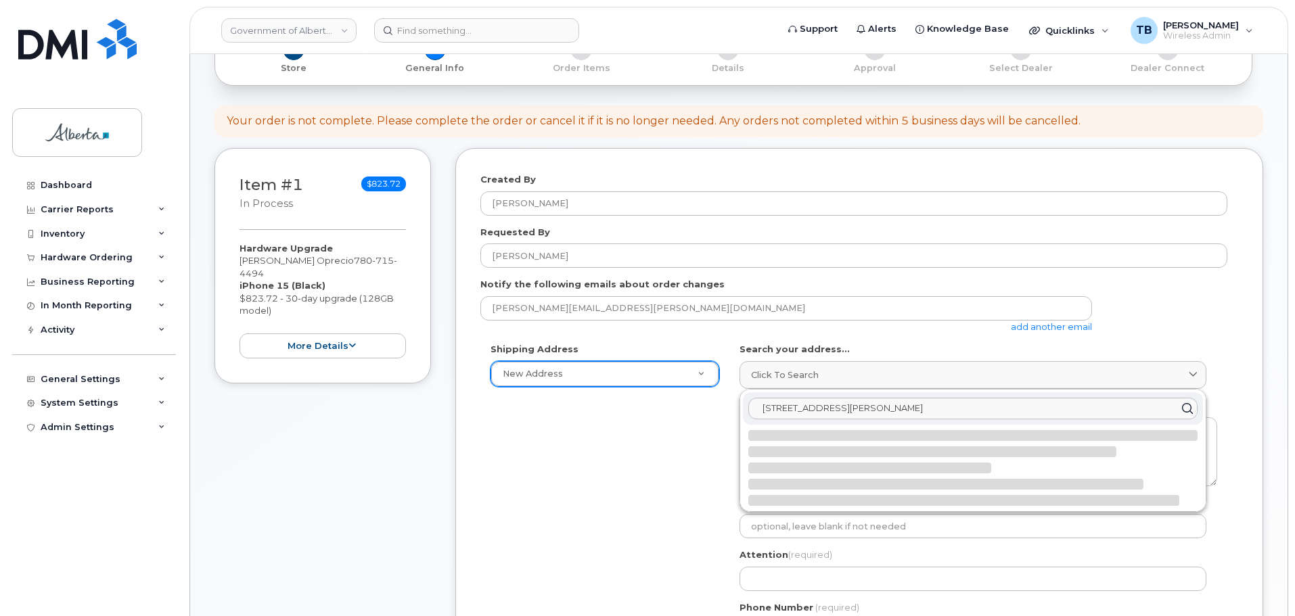
select select
type textarea "1A Sir Winston Churchill Sq NW EDMONTON AB T5J 0R2 CANADA"
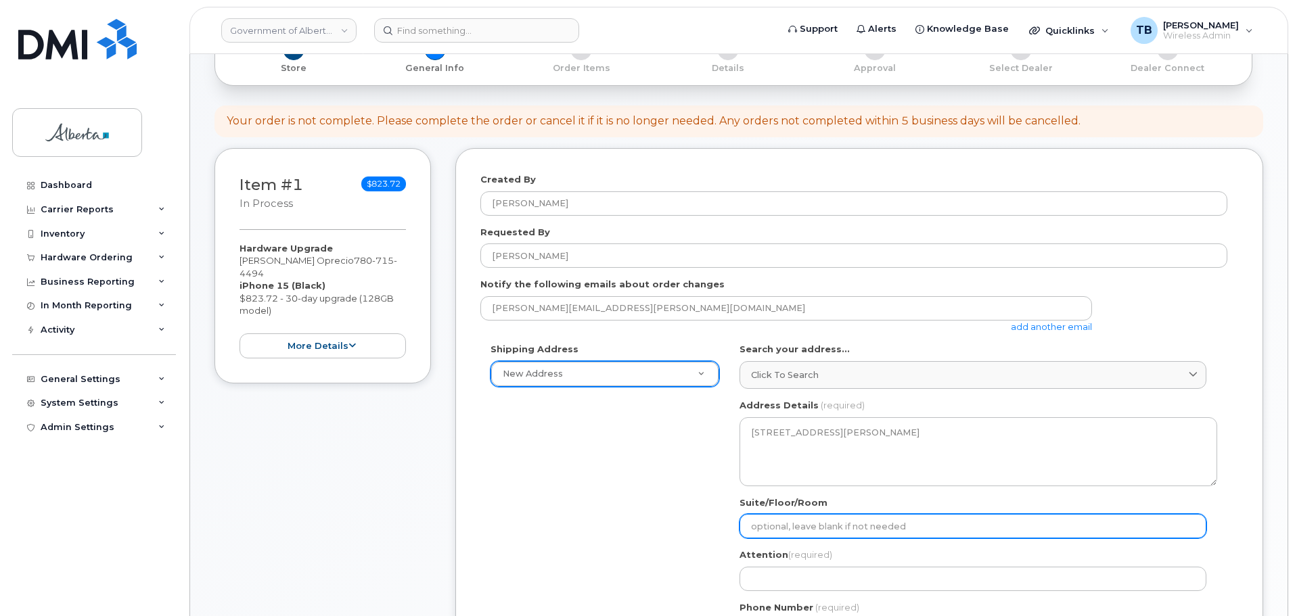
click at [764, 524] on input "Suite/Floor/Room" at bounding box center [972, 526] width 467 height 24
paste input "Mezzanine Level"
select select
type input "Mezzanine Level"
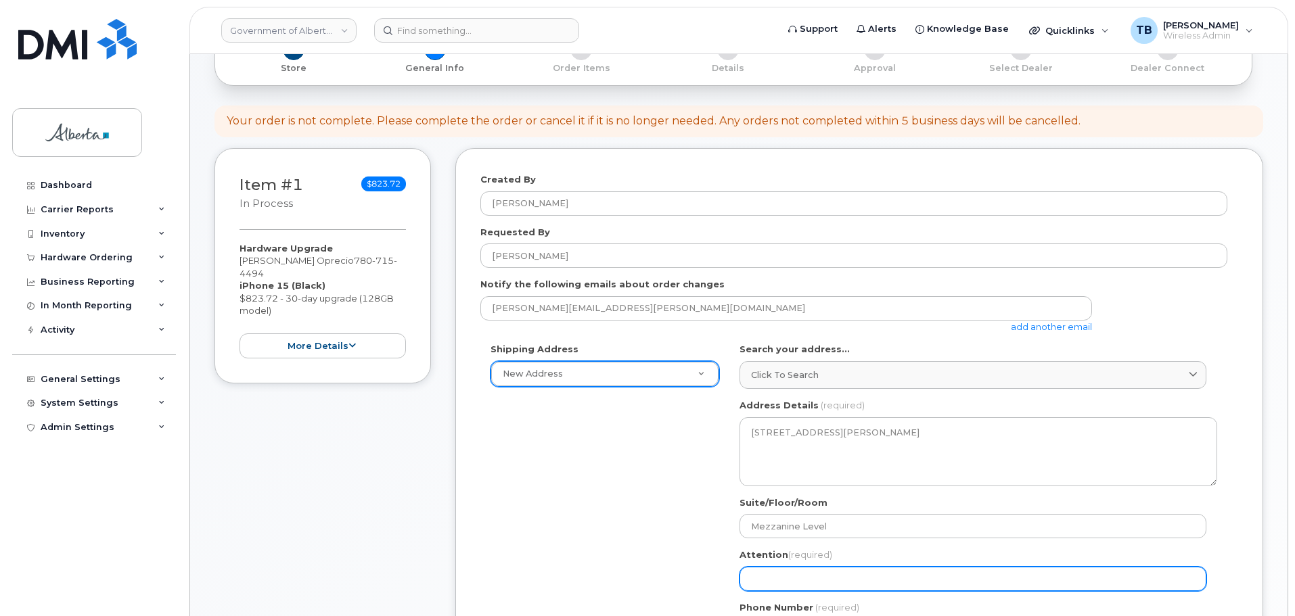
click at [771, 580] on input "Attention (required)" at bounding box center [972, 579] width 467 height 24
paste input "[PERSON_NAME]"
select select
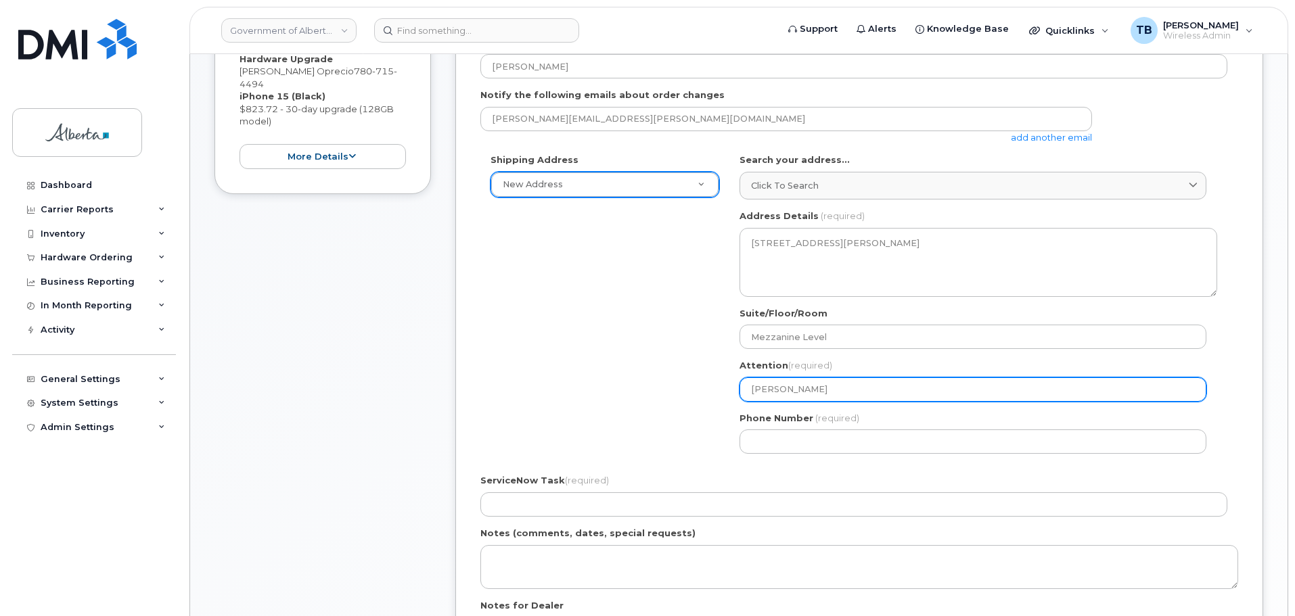
scroll to position [369, 0]
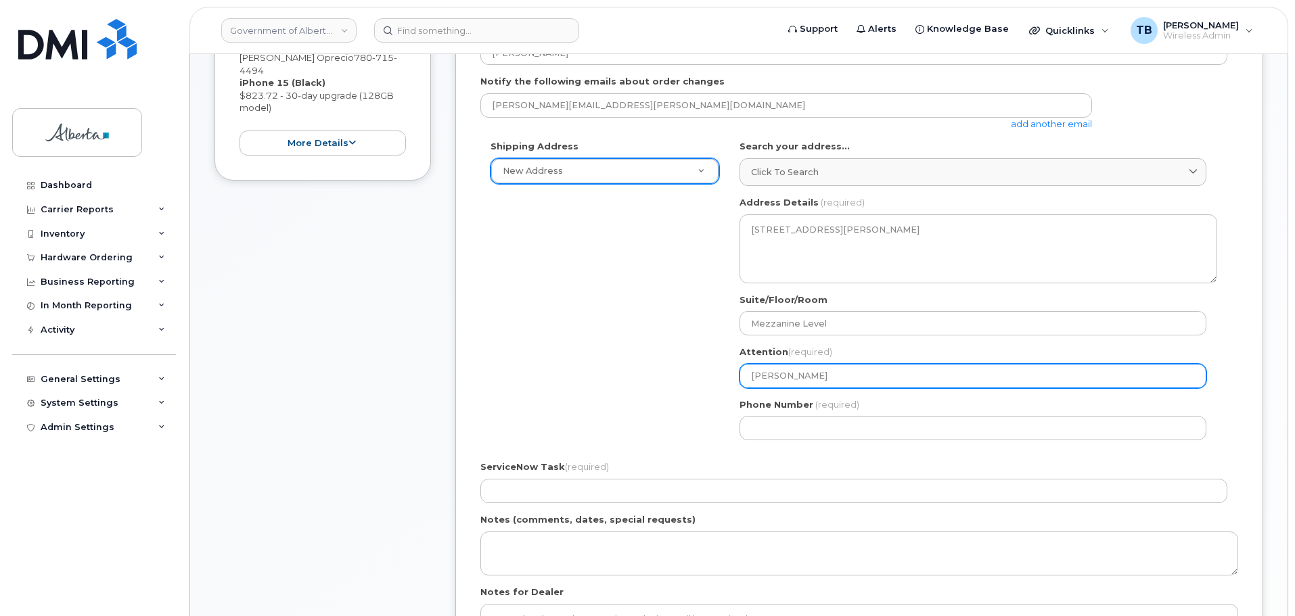
type input "[PERSON_NAME]"
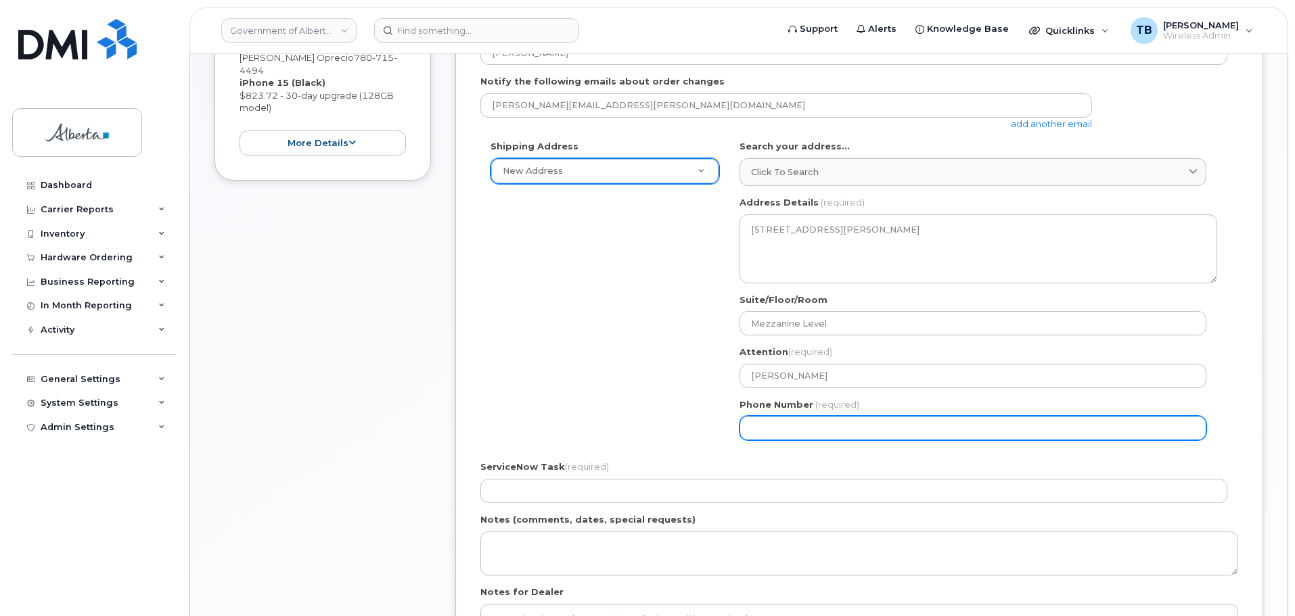
click at [764, 428] on input "Phone Number" at bounding box center [972, 428] width 467 height 24
paste input "7804225200"
select select
type input "7804225200"
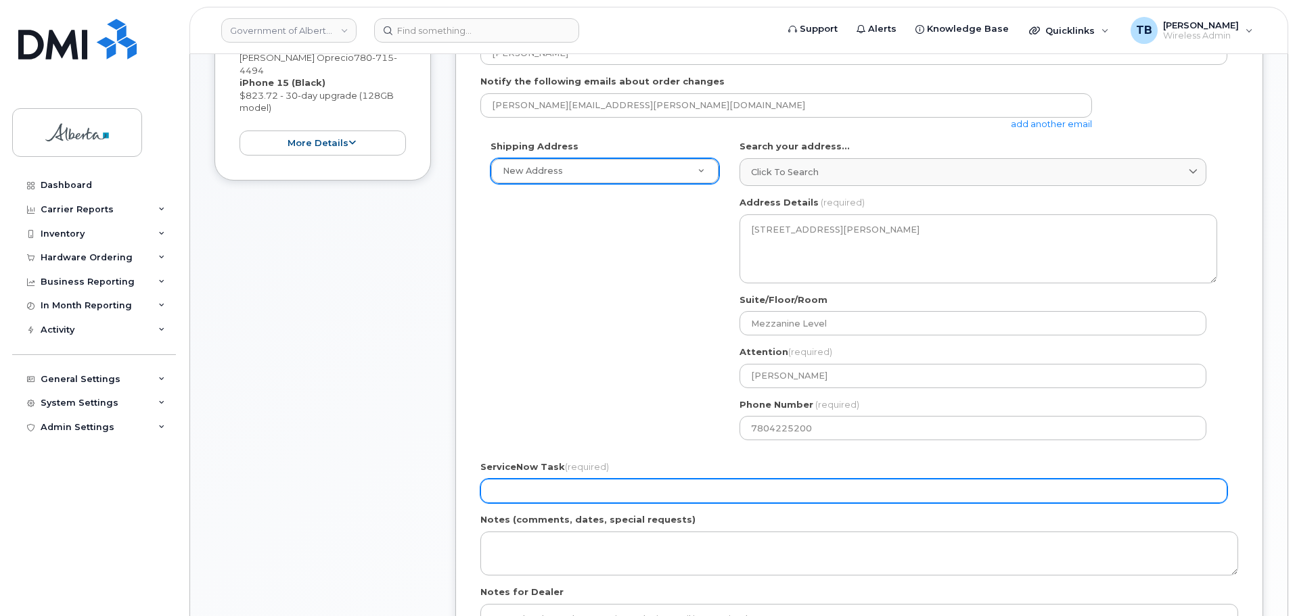
click at [540, 482] on input "ServiceNow Task (required)" at bounding box center [853, 491] width 747 height 24
paste input "SCTASK0855723"
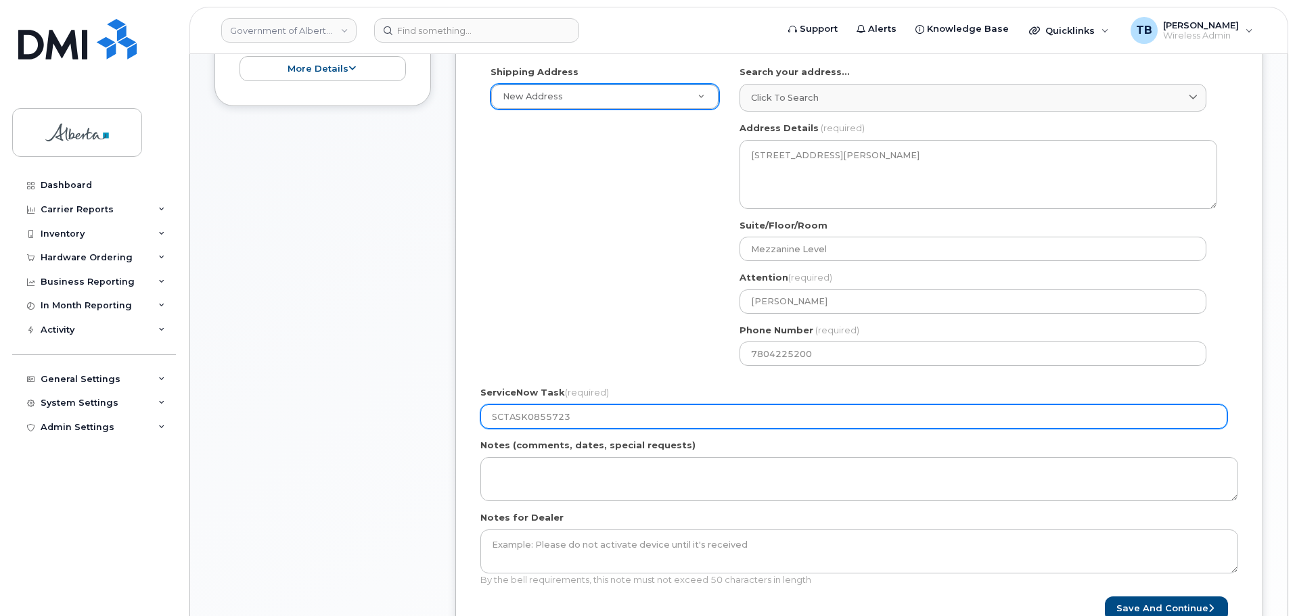
scroll to position [572, 0]
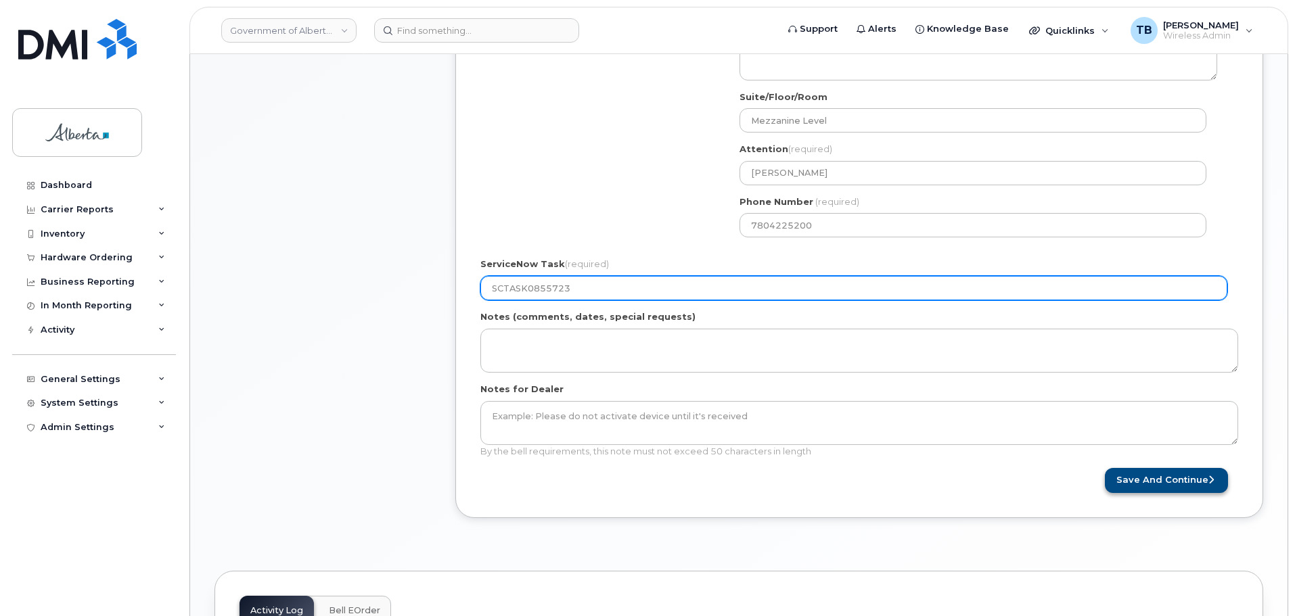
type input "SCTASK0855723"
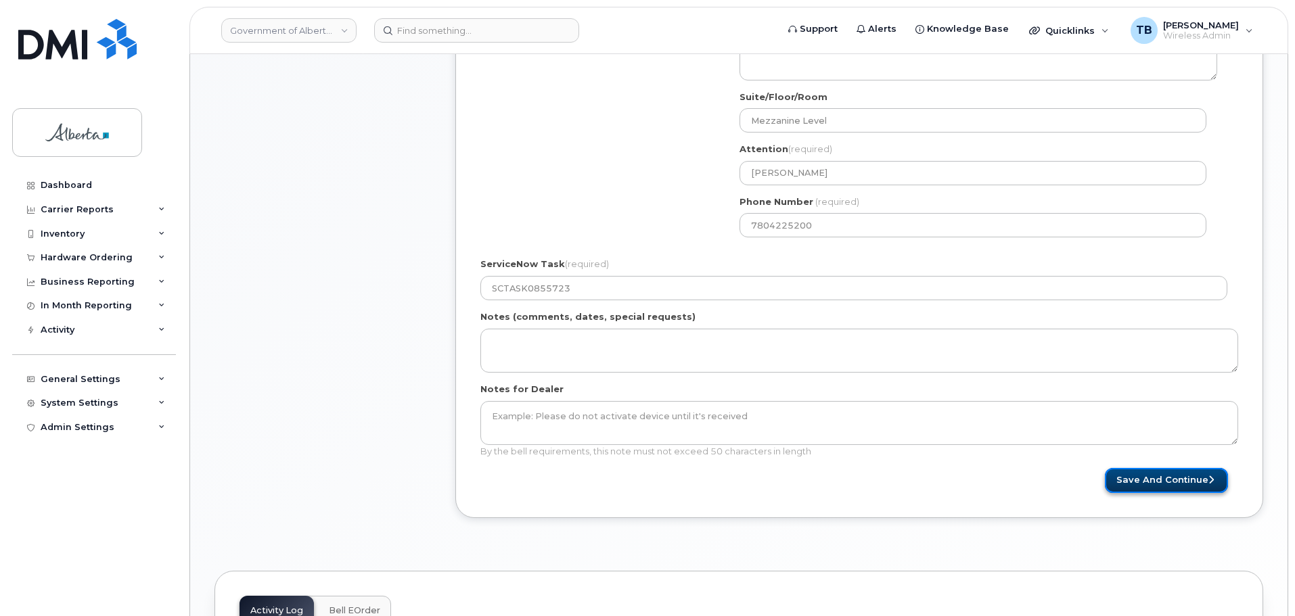
click at [1163, 483] on button "Save and Continue" at bounding box center [1166, 480] width 123 height 25
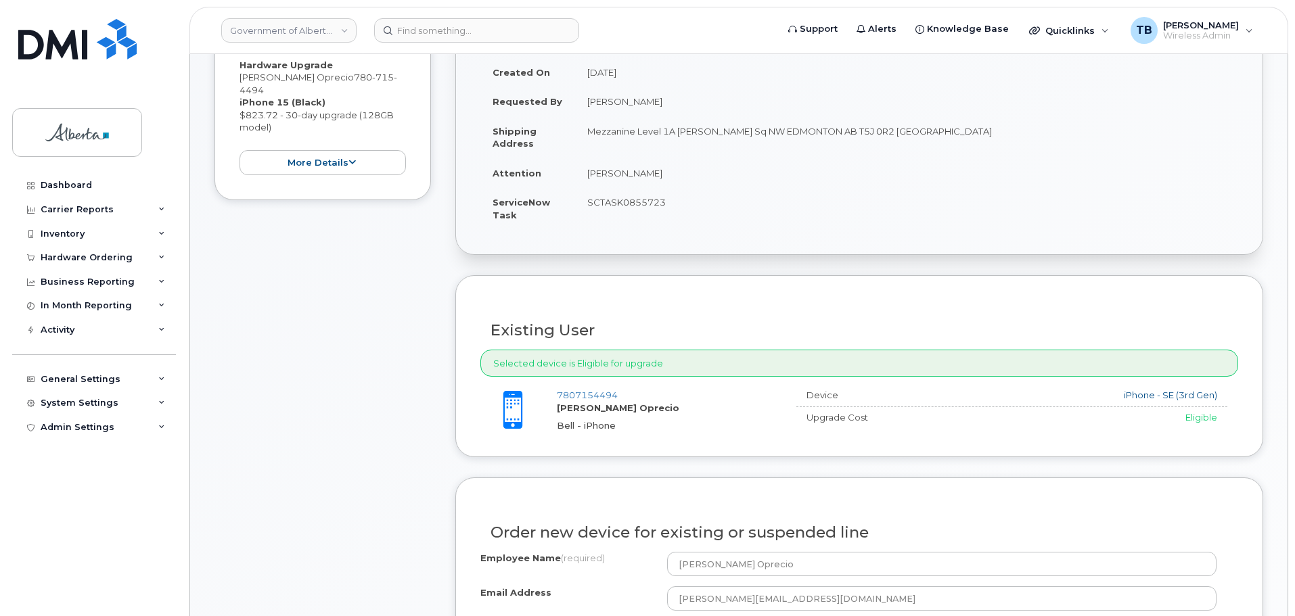
scroll to position [474, 0]
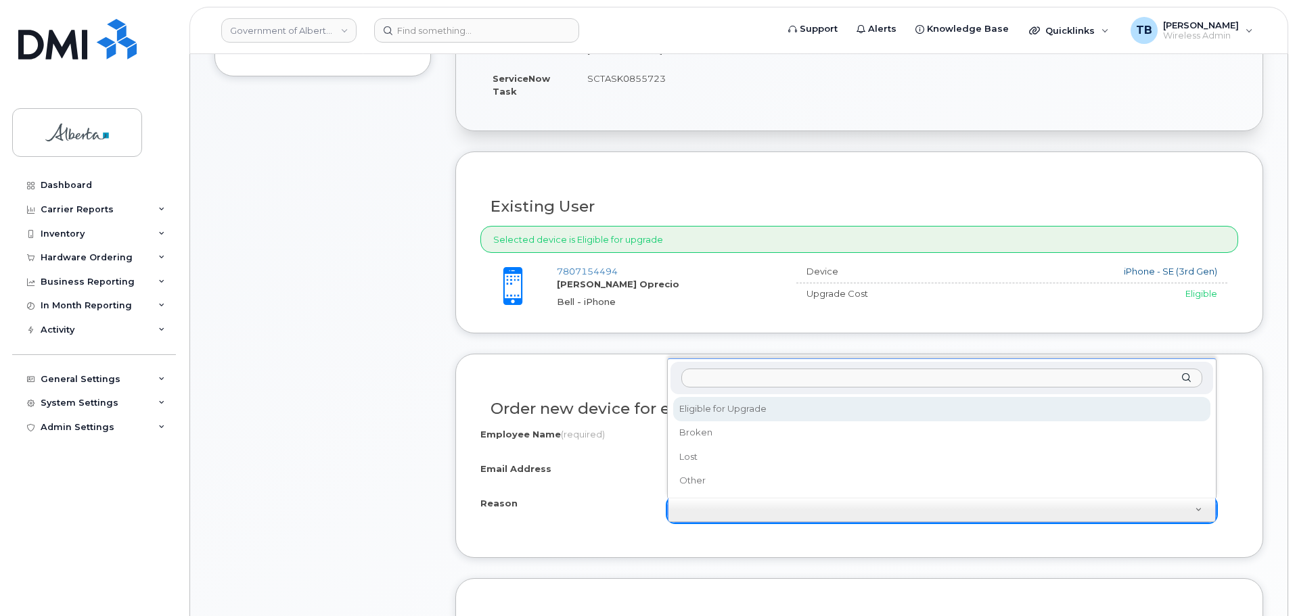
select select "eligible_for_upgrade"
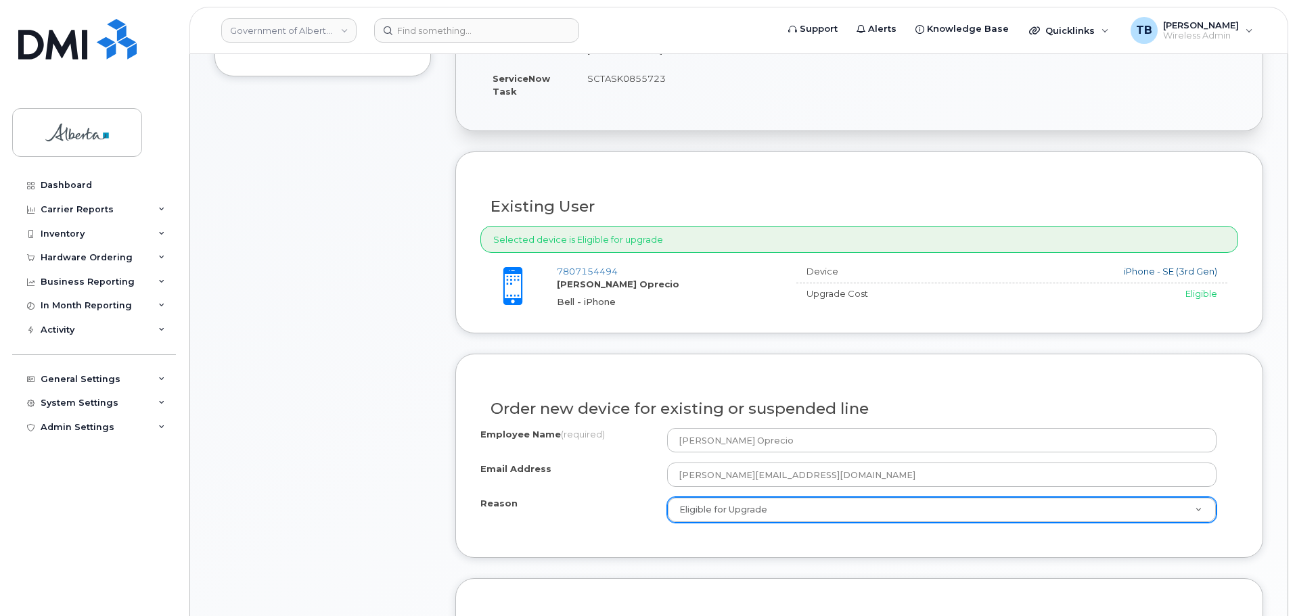
click at [374, 452] on div "Item #1 in process $823.72 Hardware Upgrade [PERSON_NAME] Oprecio [PHONE_NUMBER…" at bounding box center [322, 373] width 216 height 1064
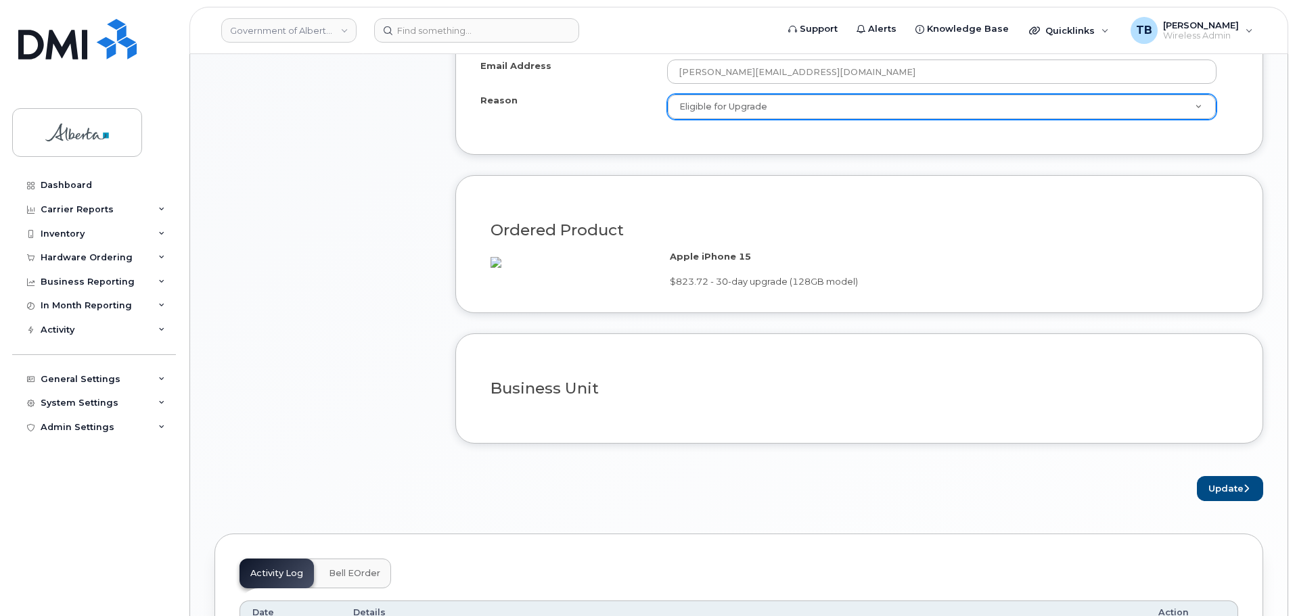
scroll to position [880, 0]
click at [1232, 499] on button "Update" at bounding box center [1230, 486] width 66 height 25
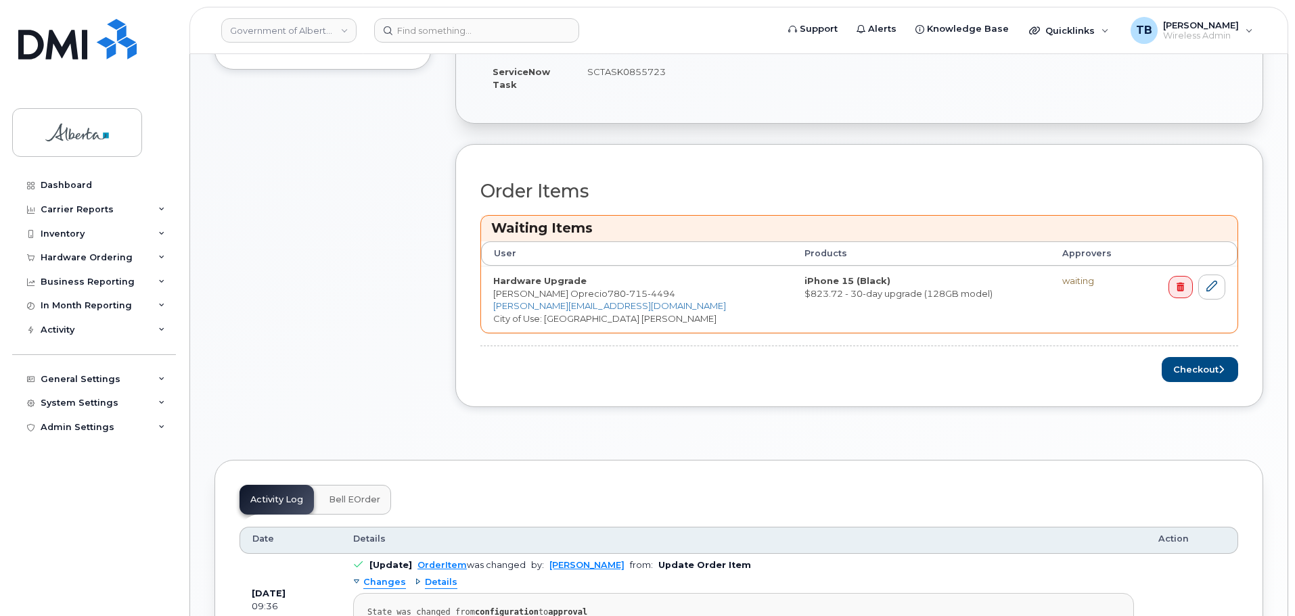
scroll to position [541, 0]
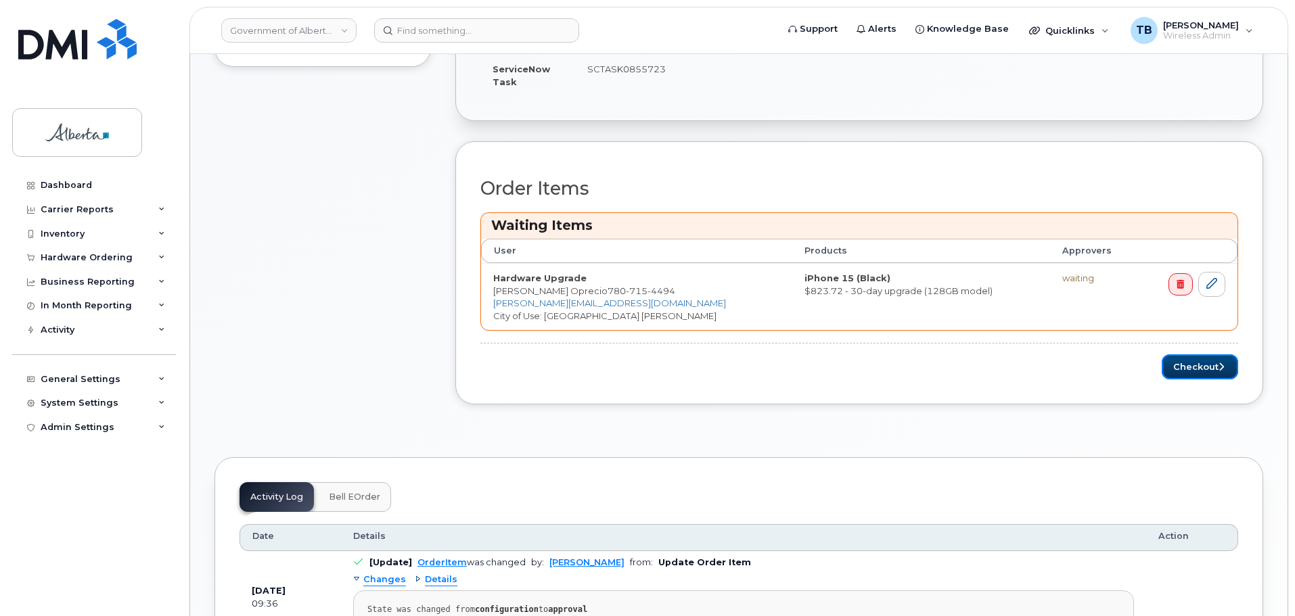
drag, startPoint x: 1212, startPoint y: 368, endPoint x: 1139, endPoint y: 378, distance: 73.0
click at [1211, 368] on button "Checkout" at bounding box center [1200, 367] width 76 height 25
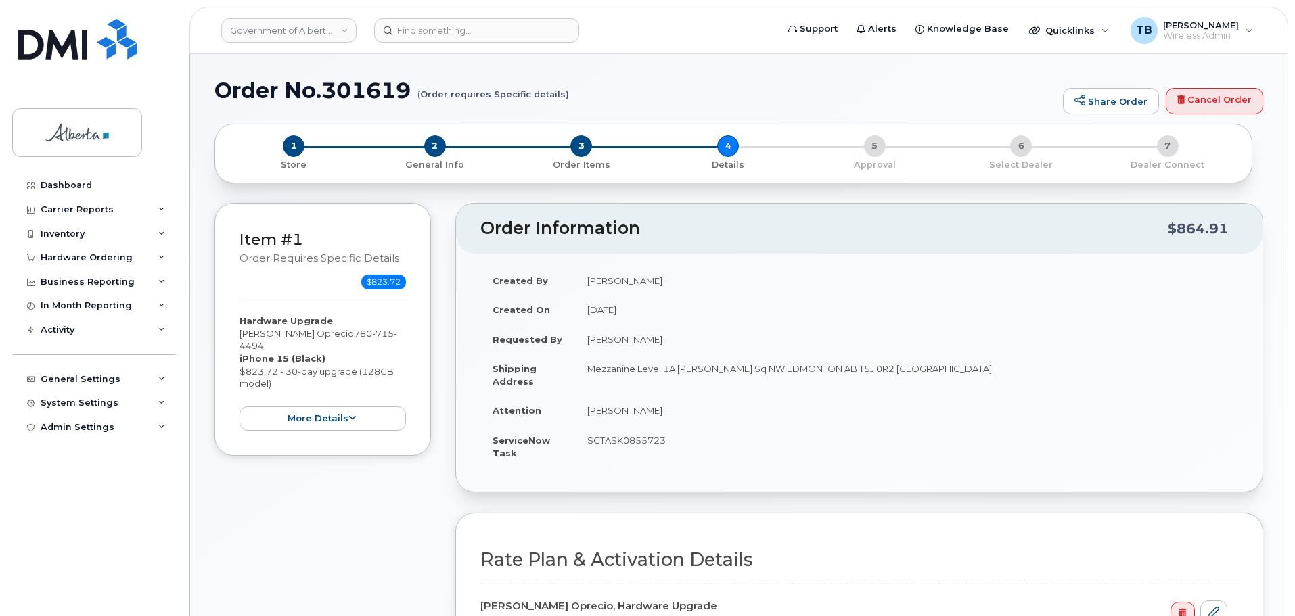
select select
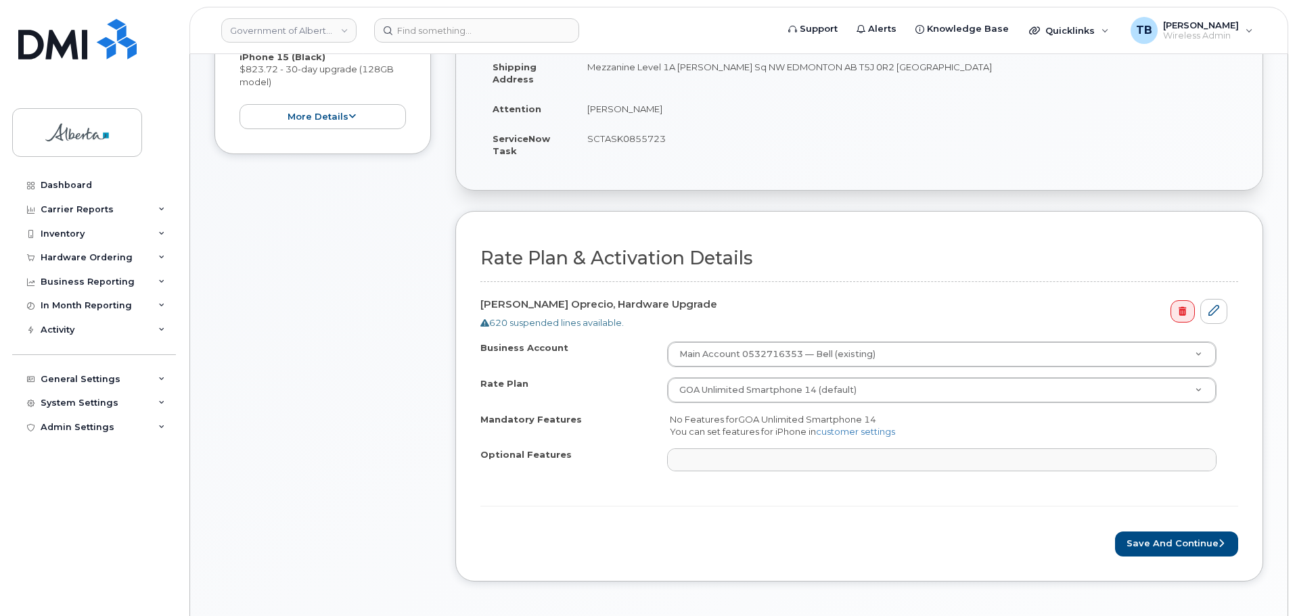
scroll to position [474, 0]
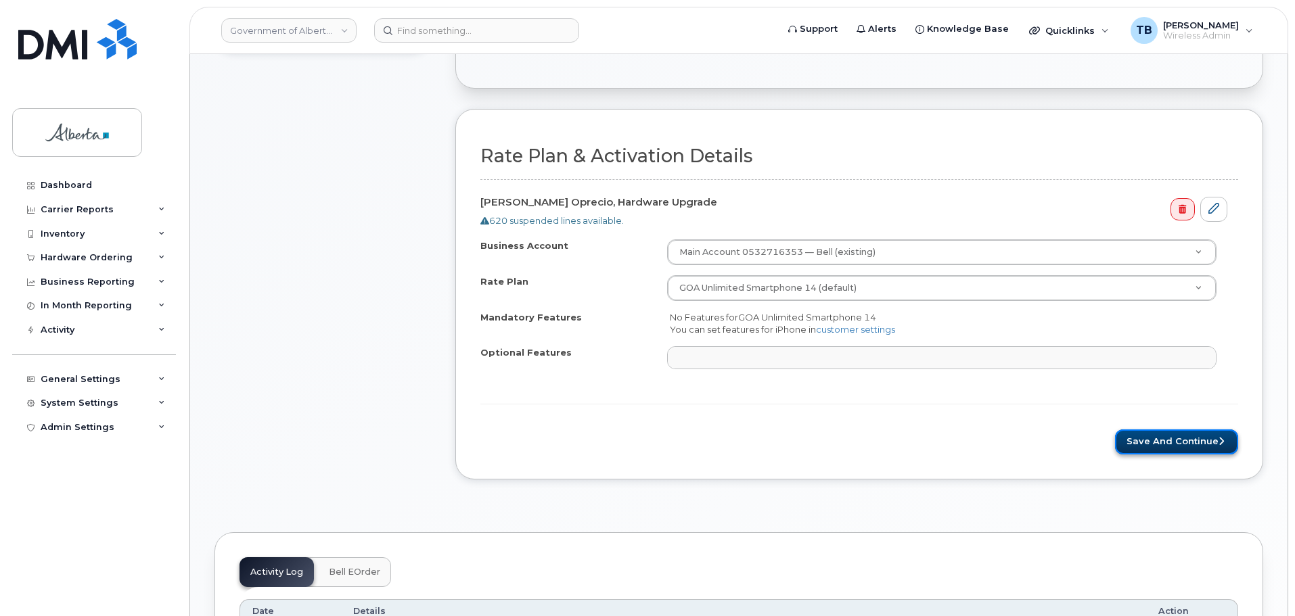
click at [1165, 437] on button "Save and Continue" at bounding box center [1176, 442] width 123 height 25
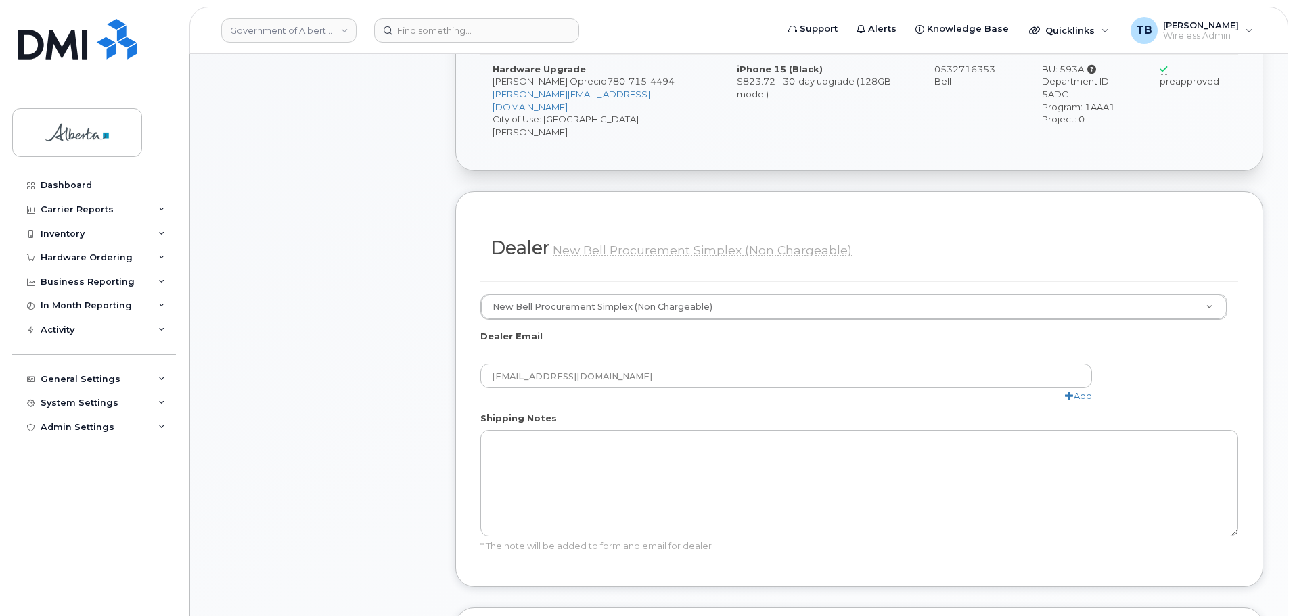
scroll to position [746, 0]
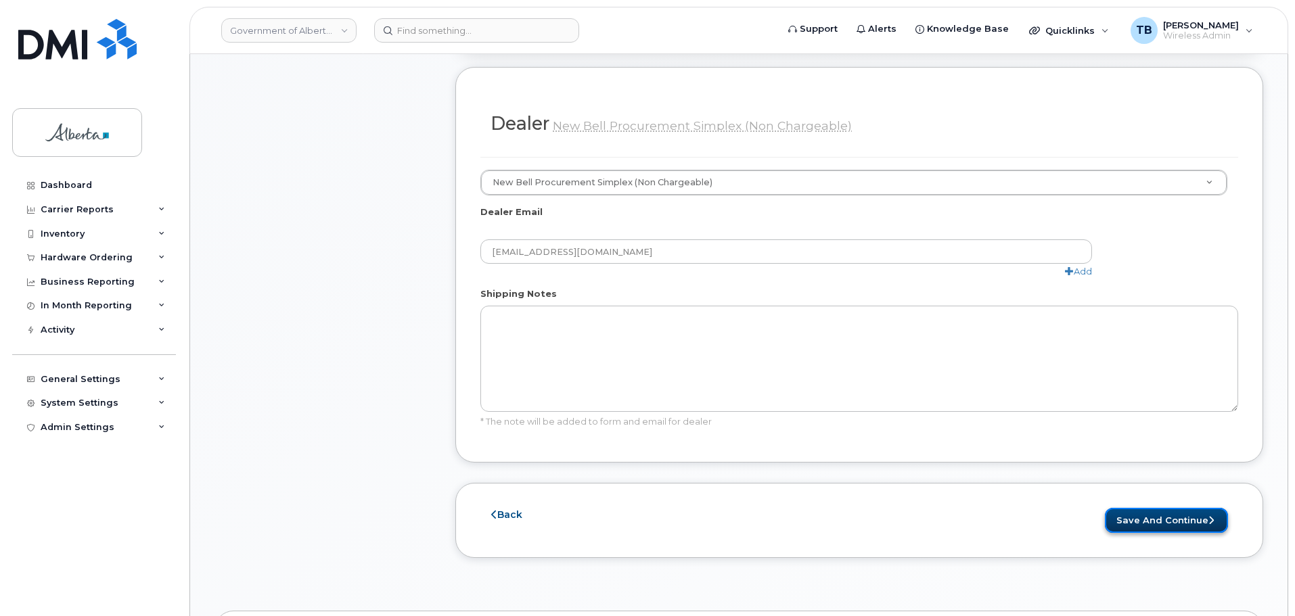
click at [1176, 508] on button "Save and Continue" at bounding box center [1166, 520] width 123 height 25
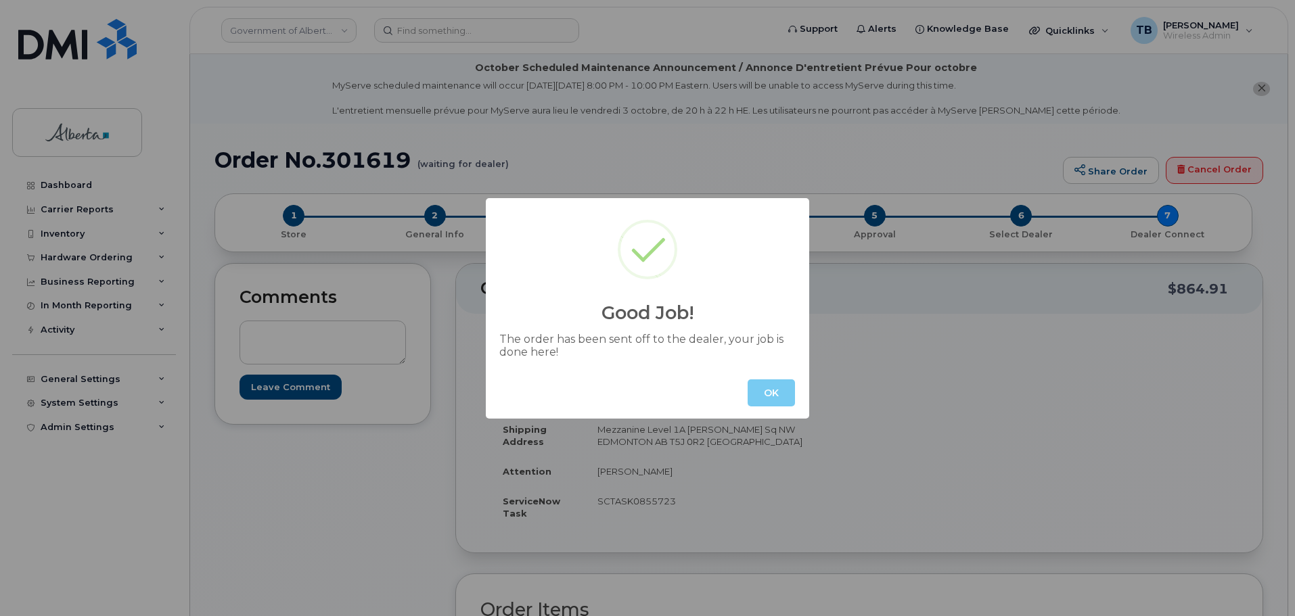
click at [766, 389] on button "OK" at bounding box center [771, 393] width 47 height 27
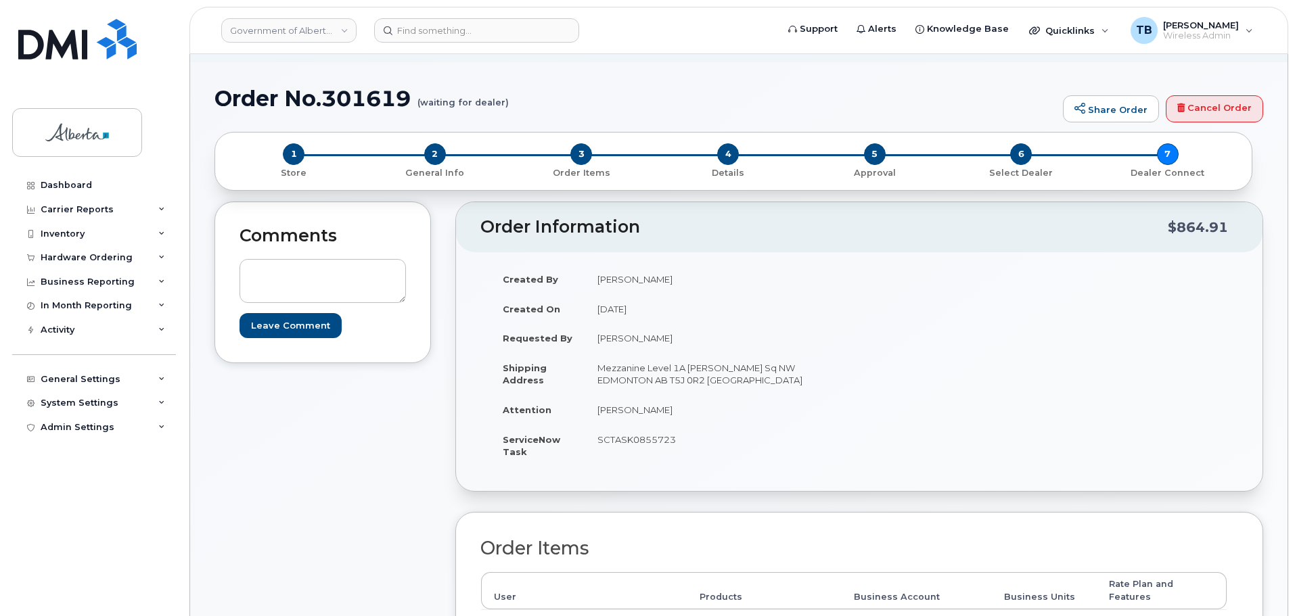
scroll to position [270, 0]
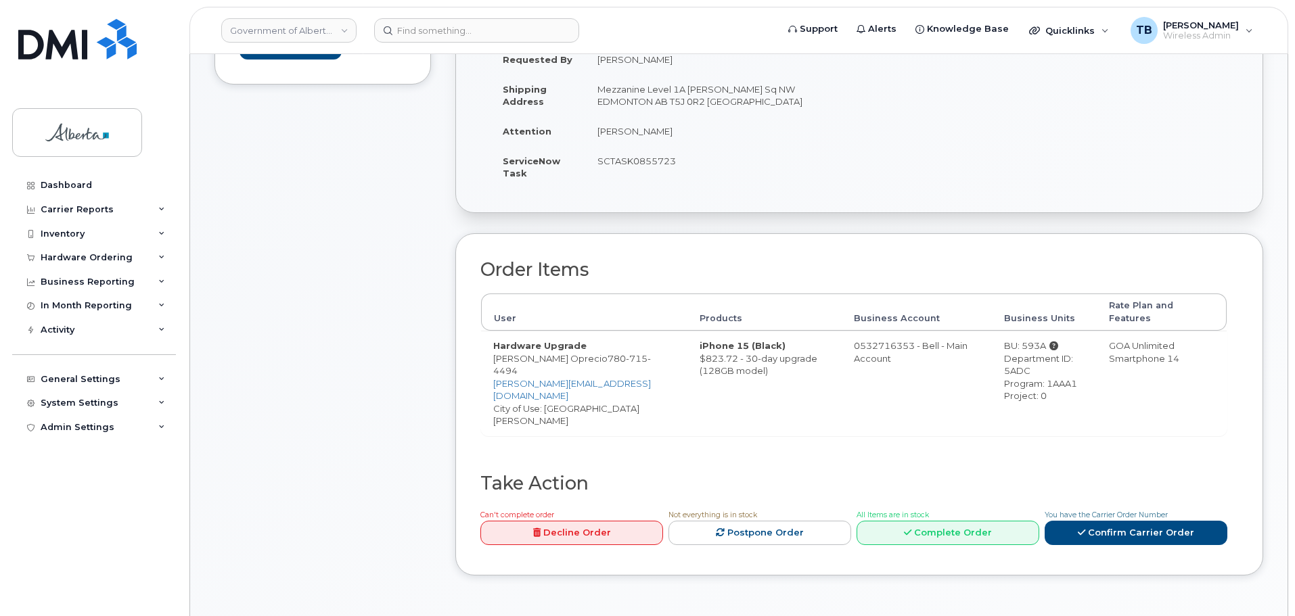
scroll to position [543, 0]
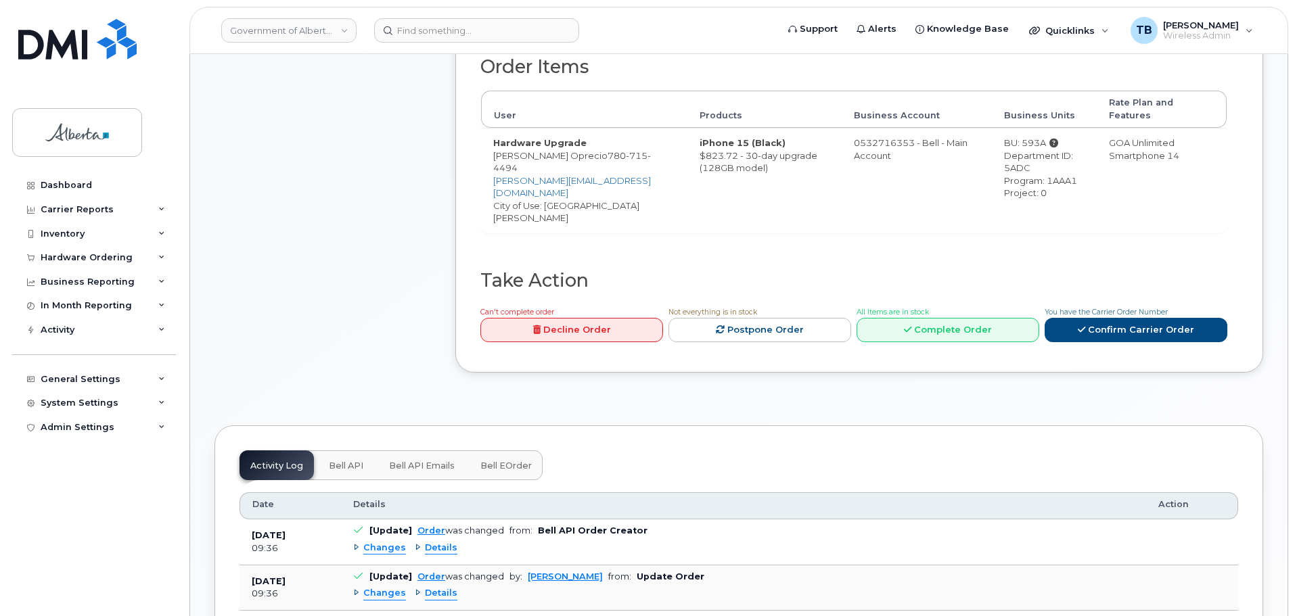
click at [347, 461] on span "Bell API" at bounding box center [346, 466] width 35 height 11
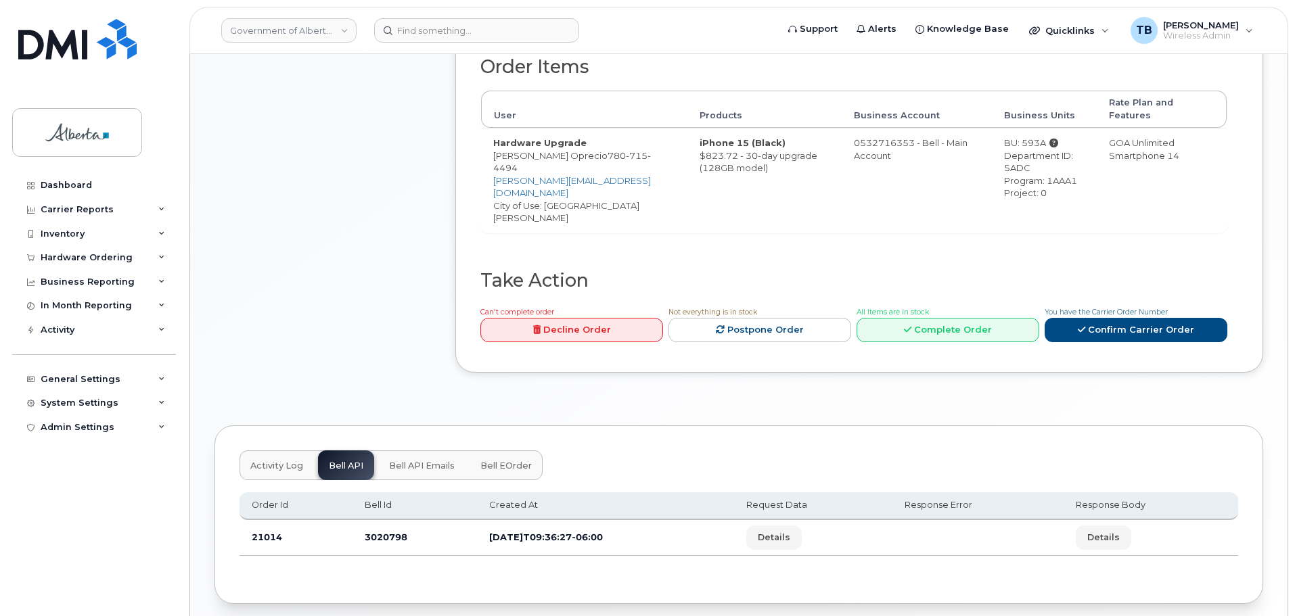
click at [373, 520] on td "3020798" at bounding box center [414, 538] width 124 height 36
click at [380, 520] on td "3020798" at bounding box center [414, 538] width 124 height 36
copy td "3020798"
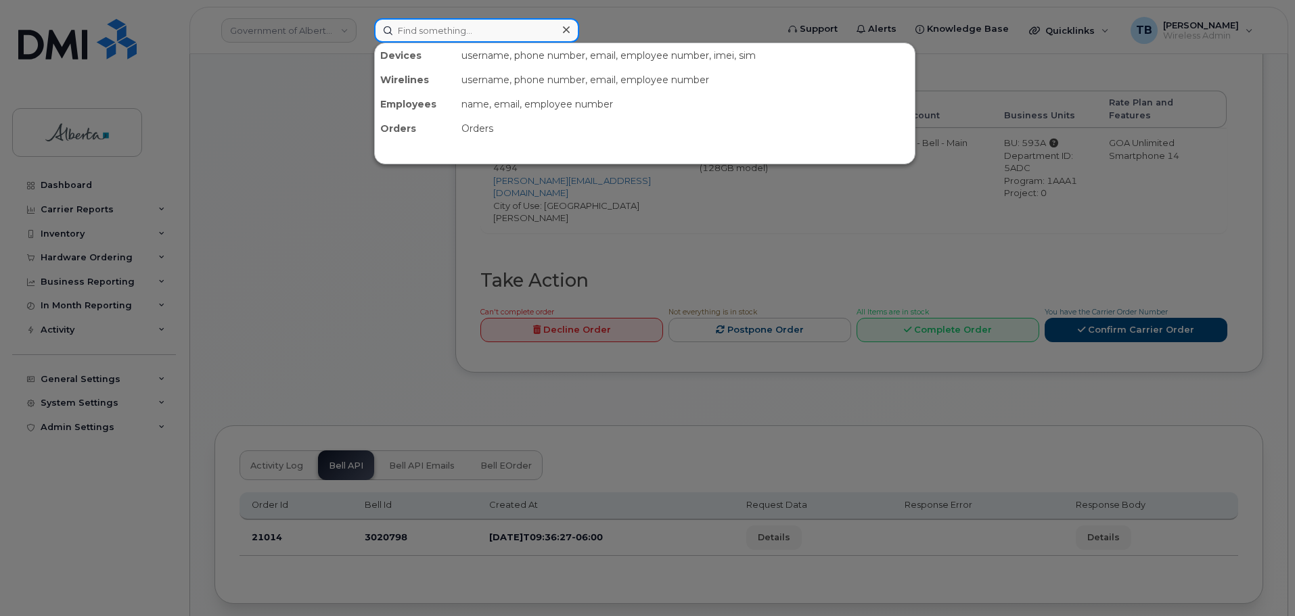
click at [436, 30] on input at bounding box center [476, 30] width 205 height 24
type input "7"
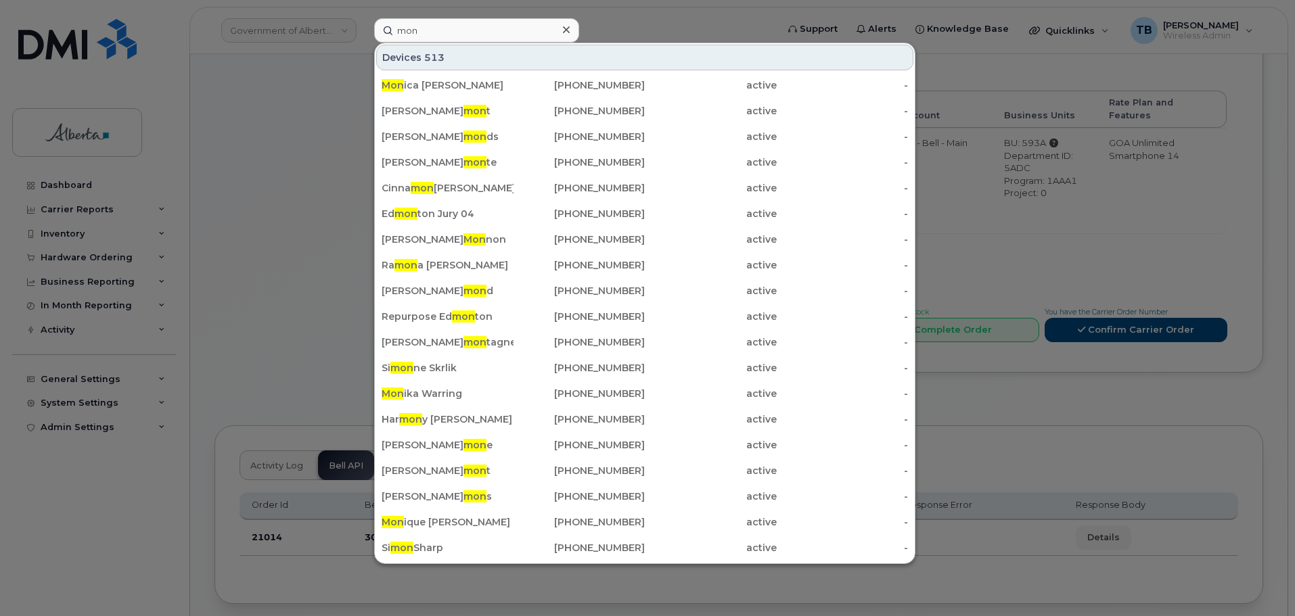
click at [312, 227] on div at bounding box center [647, 308] width 1295 height 616
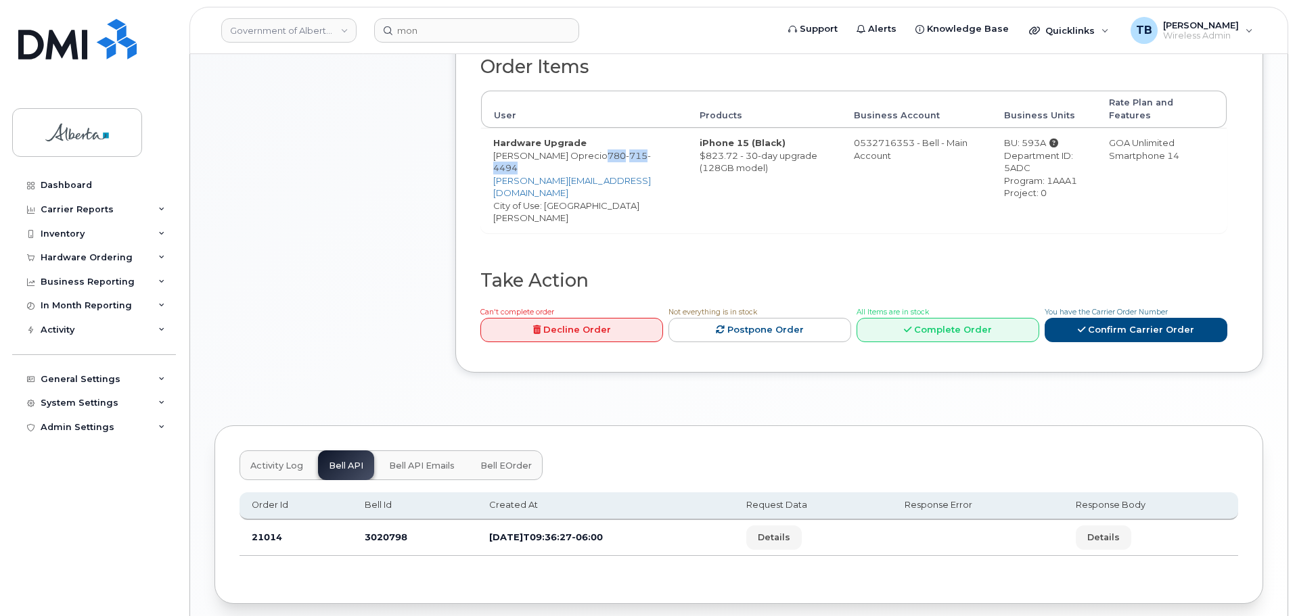
drag, startPoint x: 566, startPoint y: 143, endPoint x: 575, endPoint y: 156, distance: 15.0
click at [575, 156] on td "Hardware Upgrade [PERSON_NAME] Oprecio [PHONE_NUMBER] [PERSON_NAME][EMAIL_ADDRE…" at bounding box center [584, 180] width 206 height 105
copy span "[PHONE_NUMBER]"
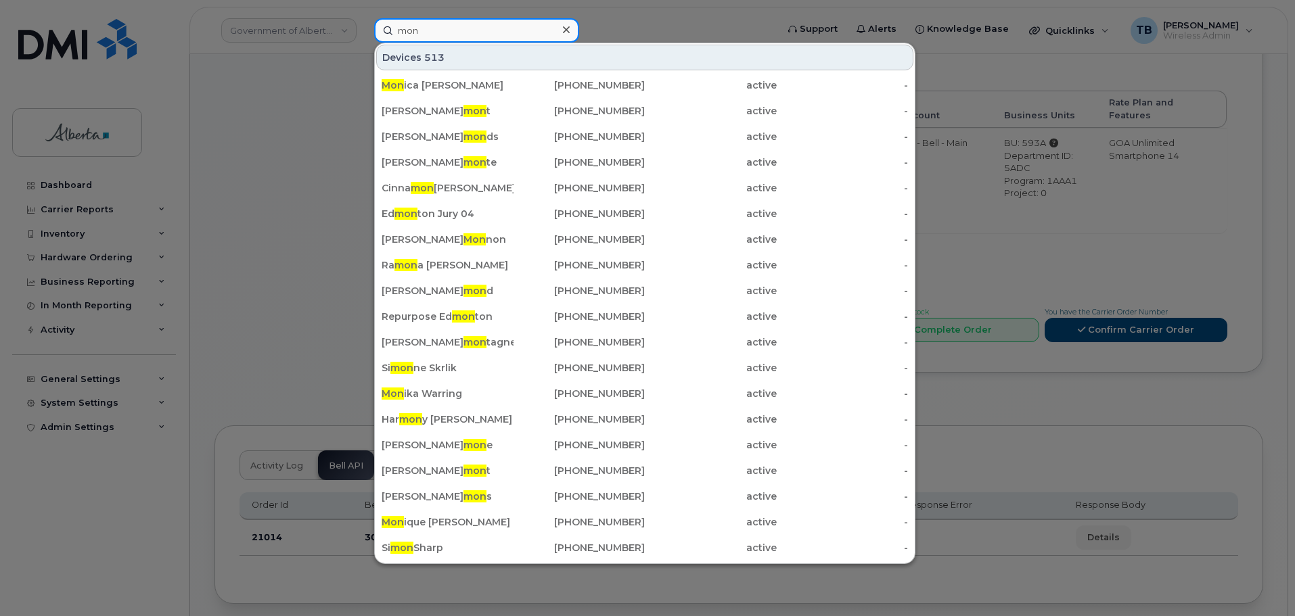
click at [427, 39] on input "mon" at bounding box center [476, 30] width 205 height 24
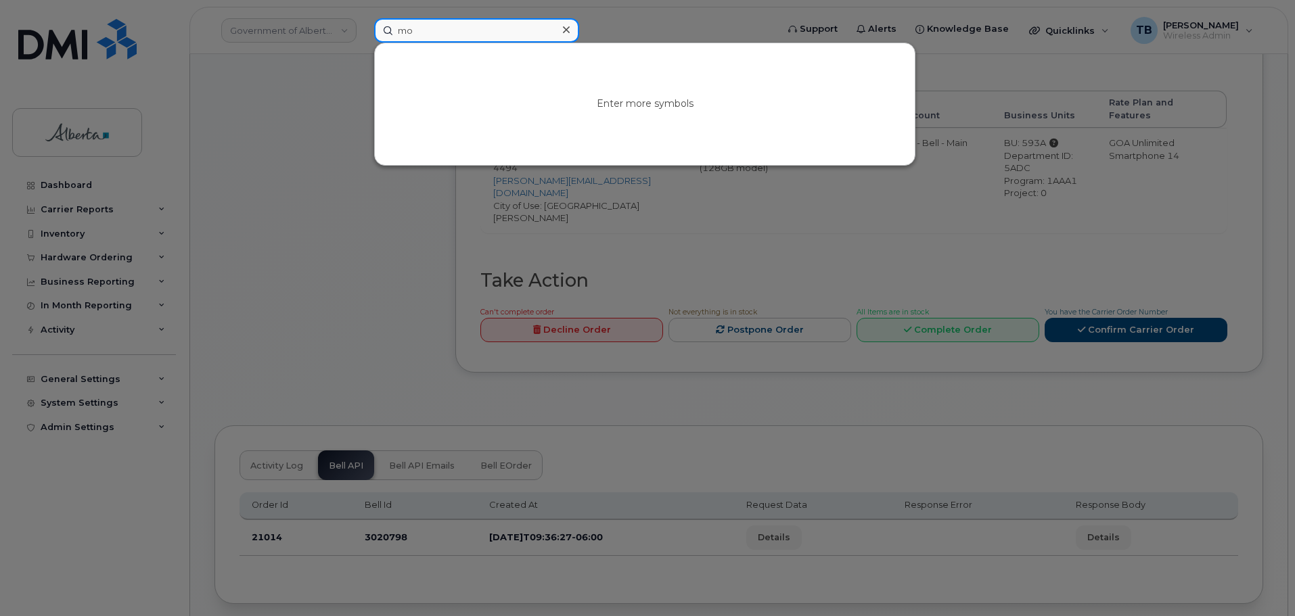
type input "m"
paste input "7807154494"
type input "7807154494"
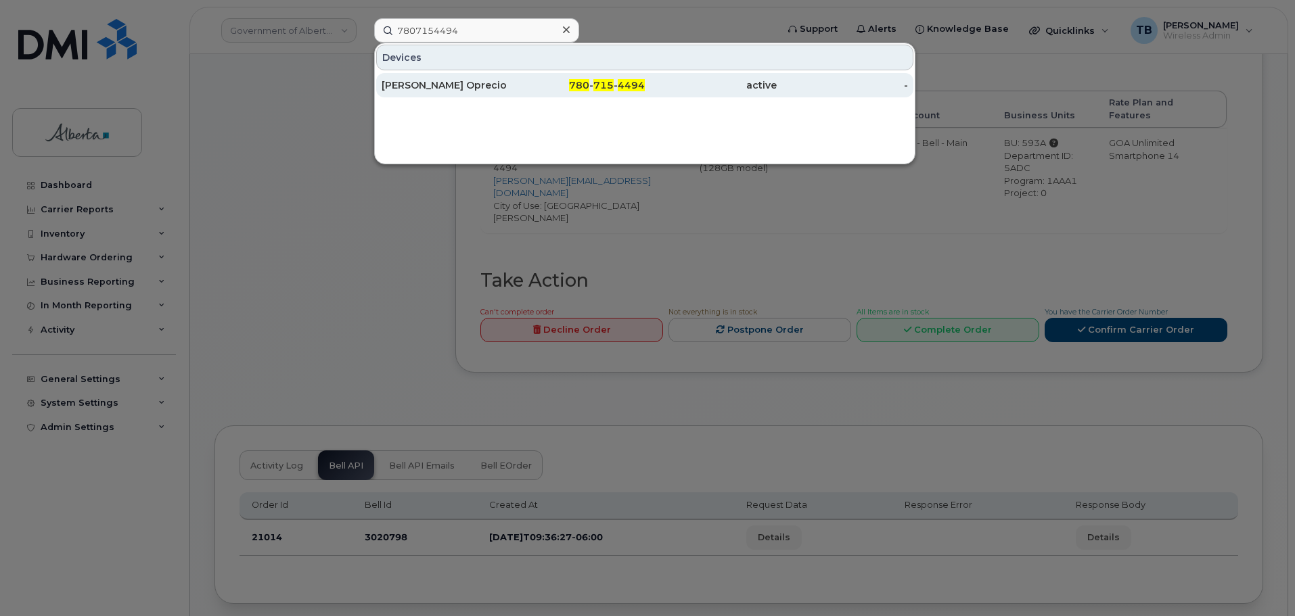
click at [428, 77] on div "[PERSON_NAME] Oprecio" at bounding box center [448, 85] width 132 height 24
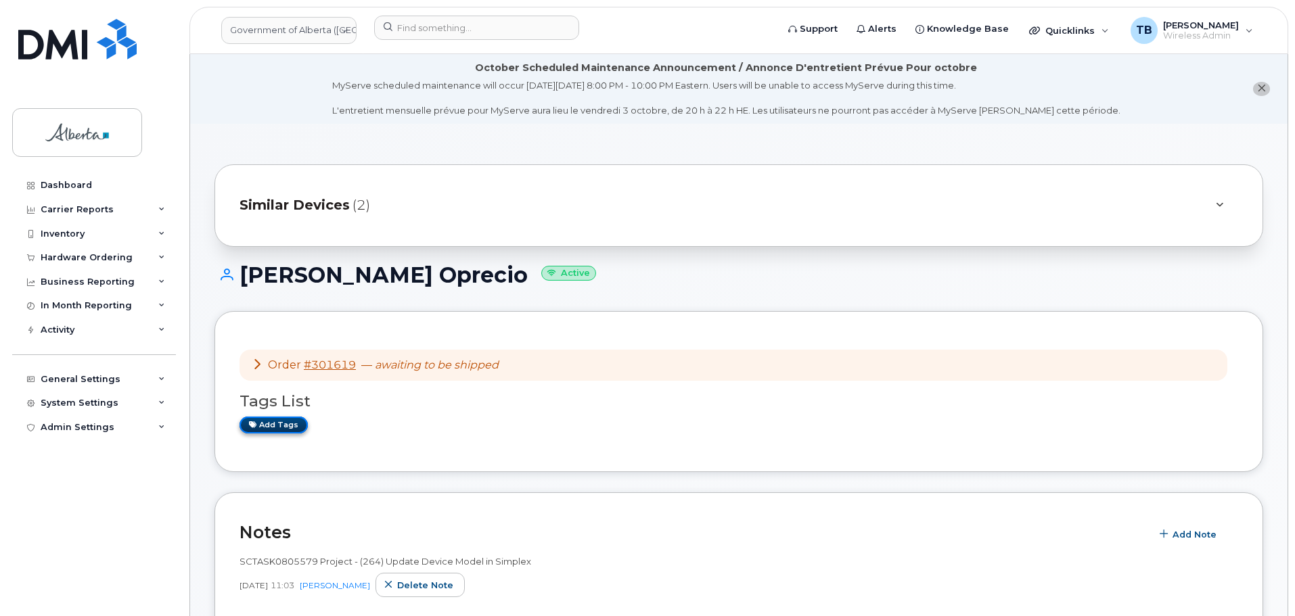
click at [282, 426] on link "Add tags" at bounding box center [273, 425] width 68 height 17
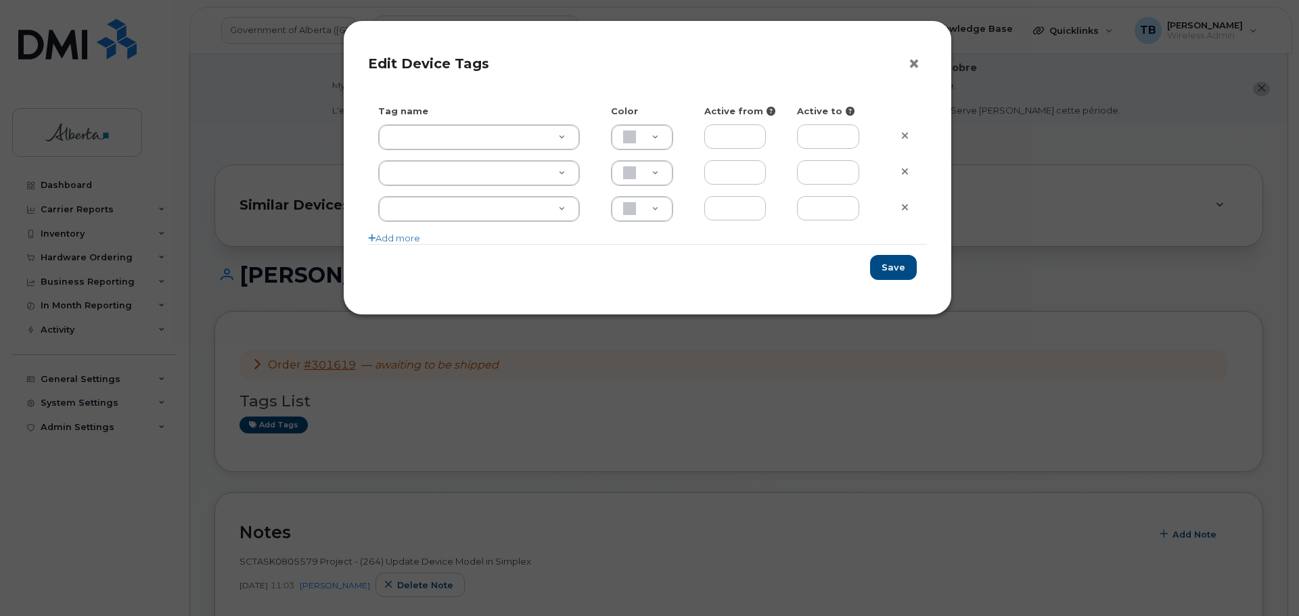
click at [916, 66] on button "×" at bounding box center [917, 64] width 19 height 20
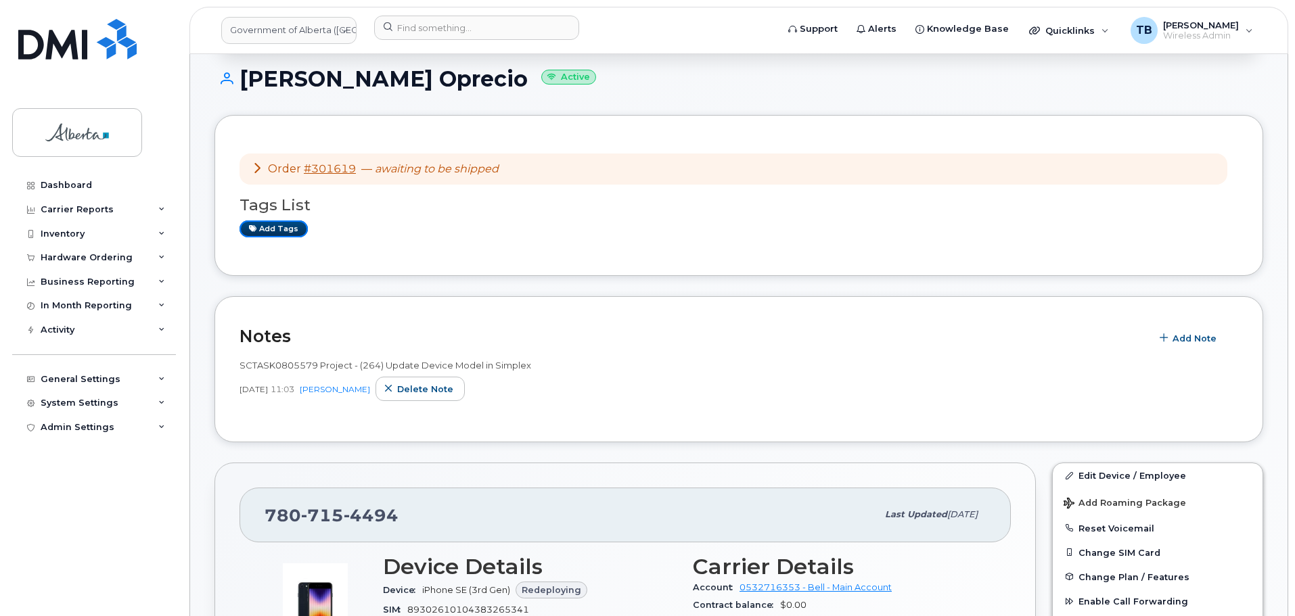
scroll to position [203, 0]
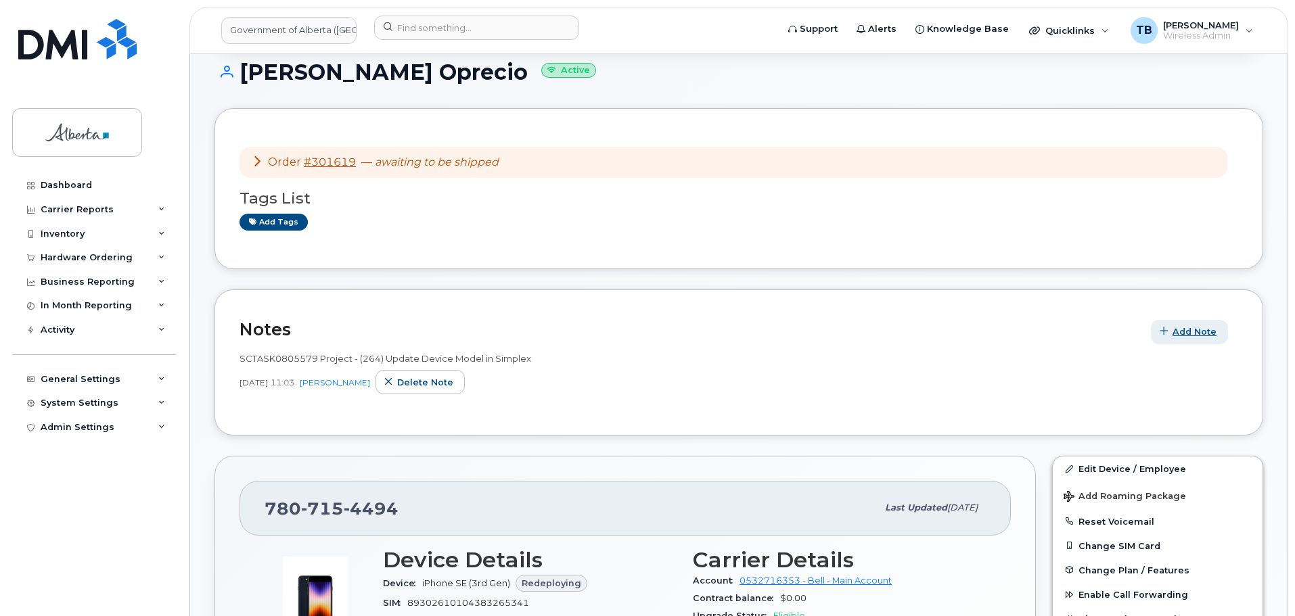
click at [1189, 331] on span "Add Note" at bounding box center [1194, 331] width 44 height 13
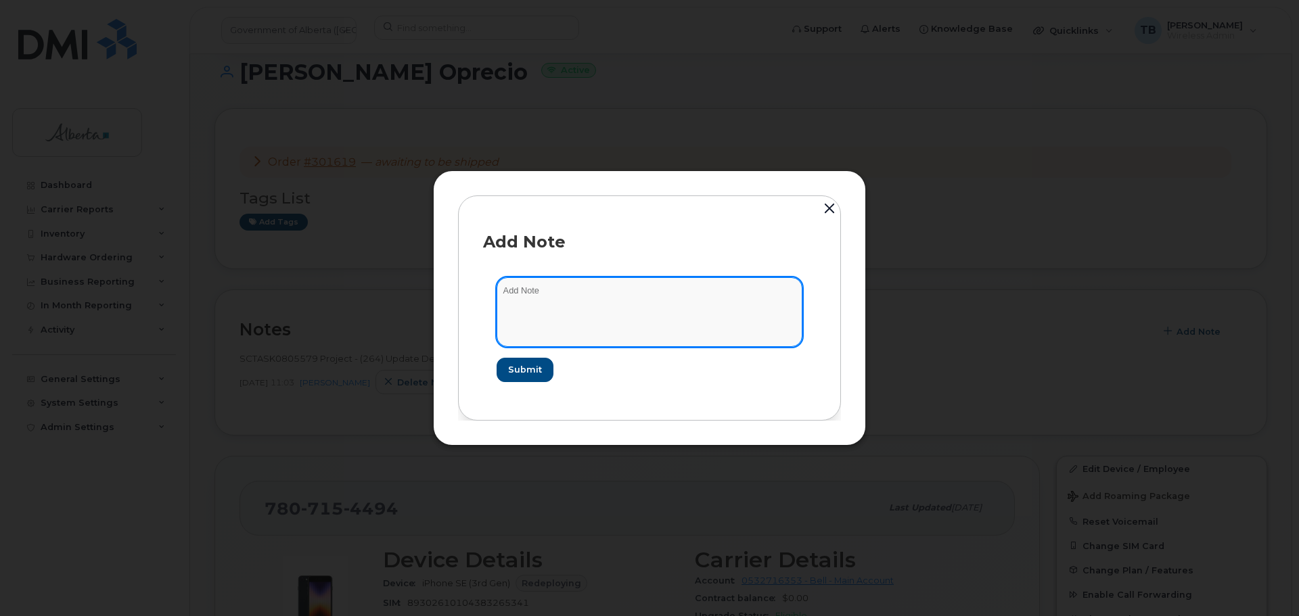
click at [566, 309] on textarea at bounding box center [650, 311] width 306 height 69
paste textarea "SCTASK0855723 Device Replace - (1) Order 301619 Bell 3020798"
type textarea "SCTASK0855723 Device Replace - (1) Order 301619 Bell 3020798"
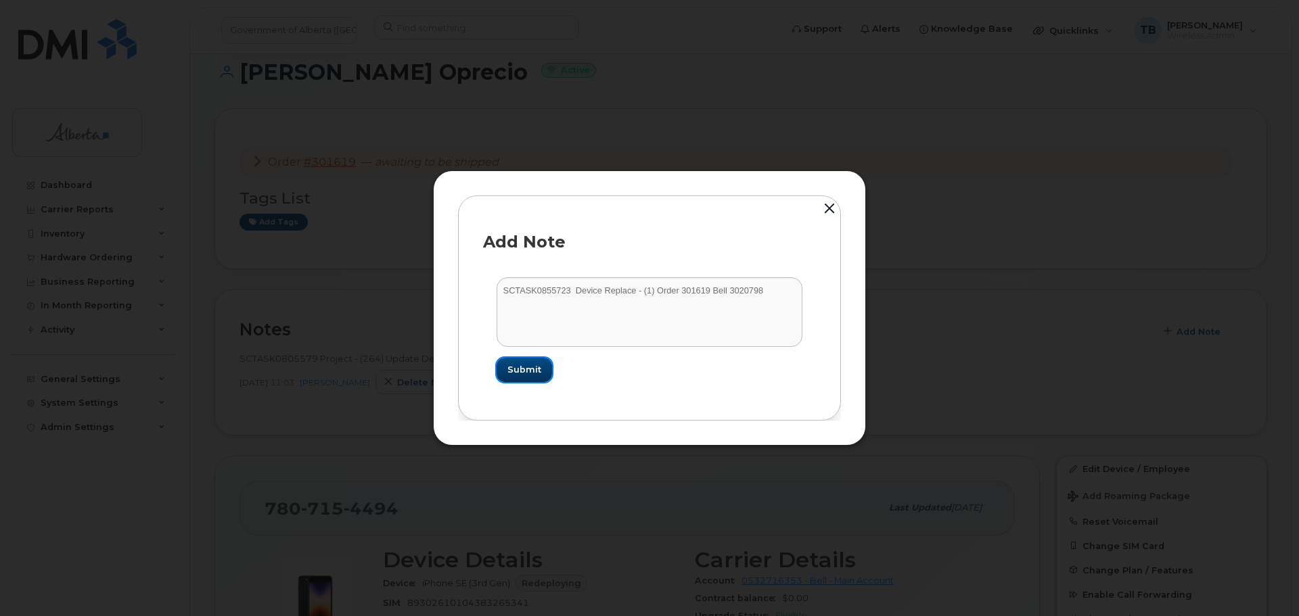
click at [531, 369] on span "Submit" at bounding box center [524, 369] width 34 height 13
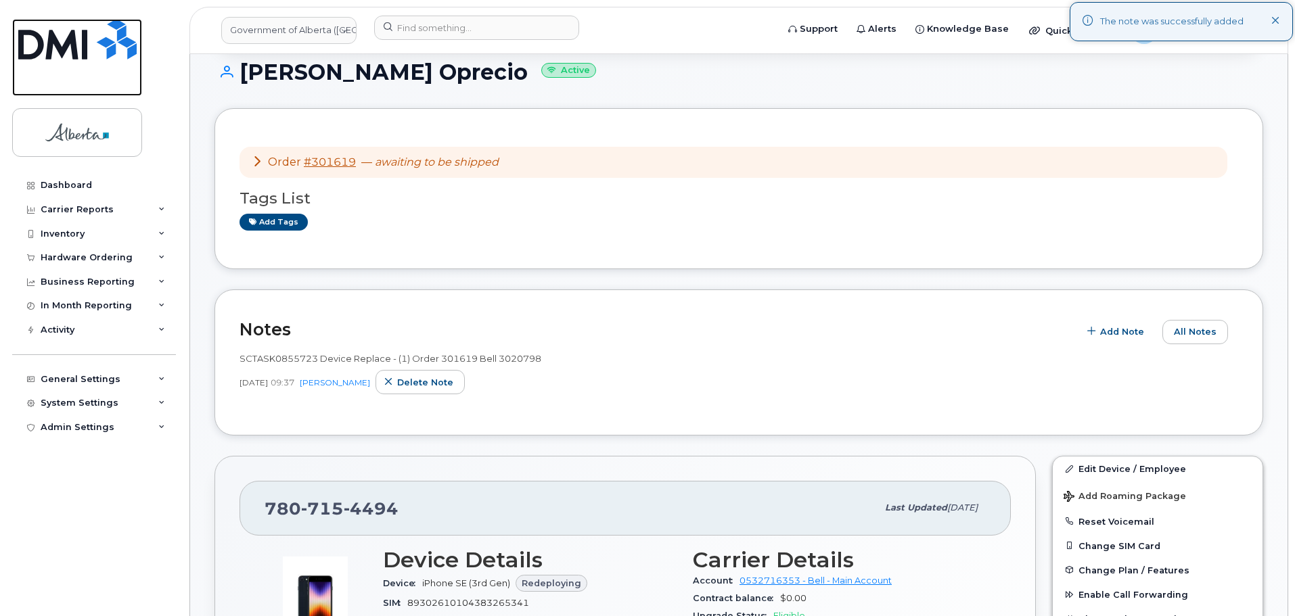
click at [80, 42] on img at bounding box center [77, 39] width 118 height 41
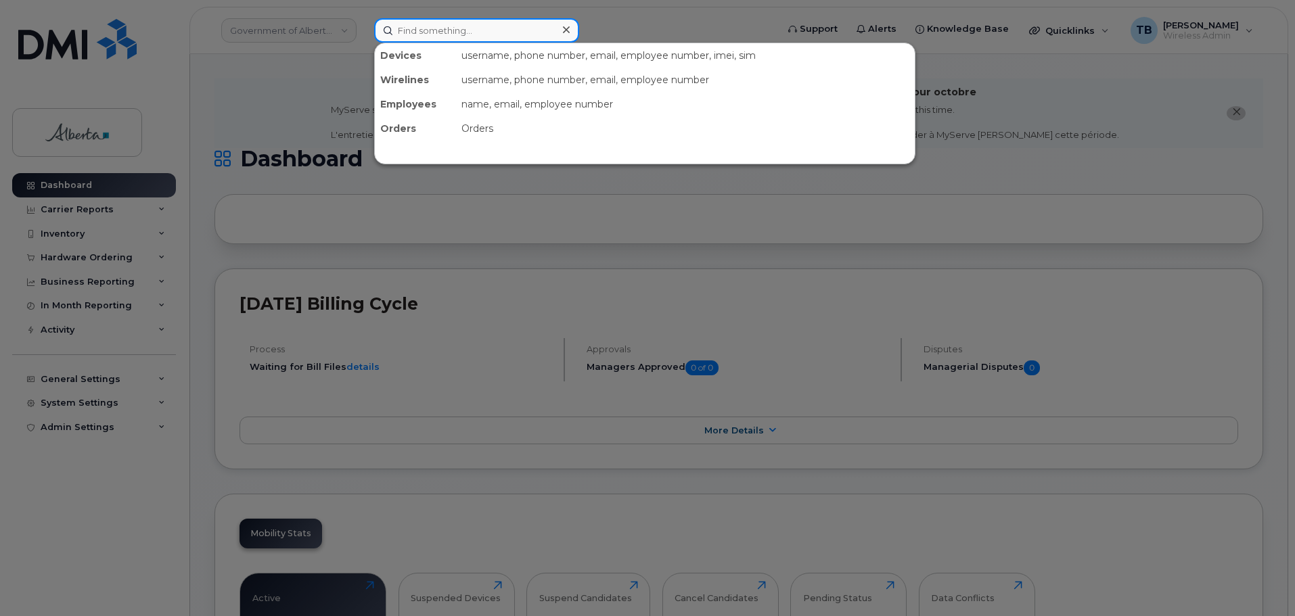
click at [420, 30] on input at bounding box center [476, 30] width 205 height 24
paste input "5873380285"
type input "5873380285"
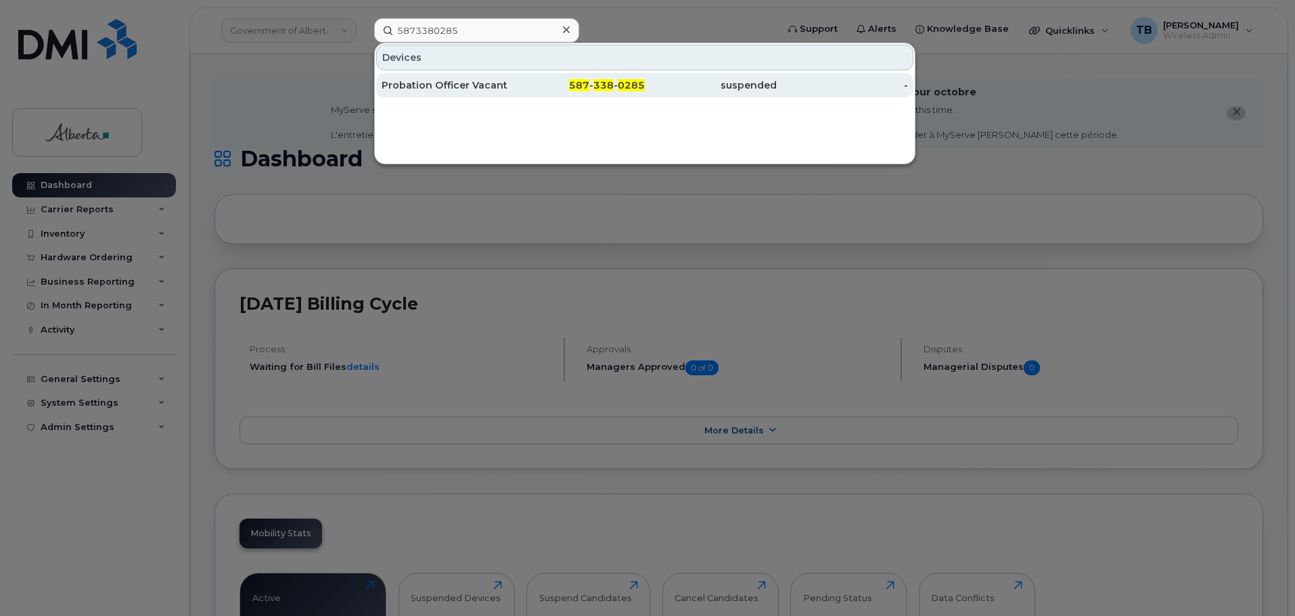
click at [440, 84] on div "Probation Officer Vacant" at bounding box center [448, 85] width 132 height 14
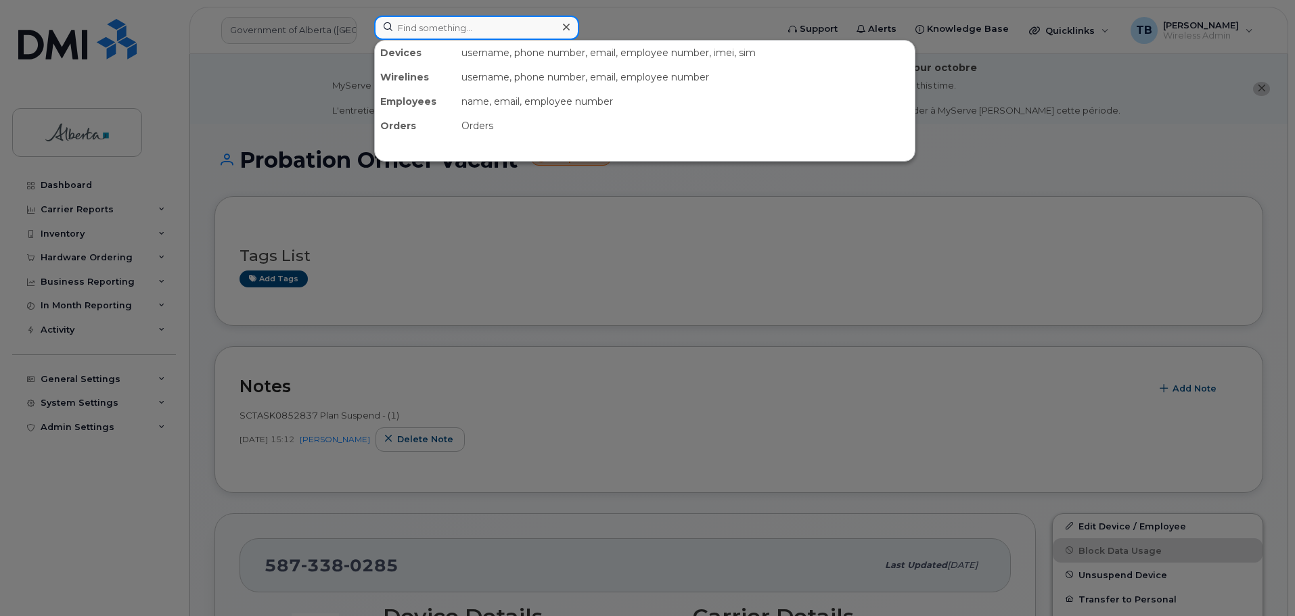
click at [440, 31] on input at bounding box center [476, 28] width 205 height 24
paste input "7803007148"
type input "7803007148"
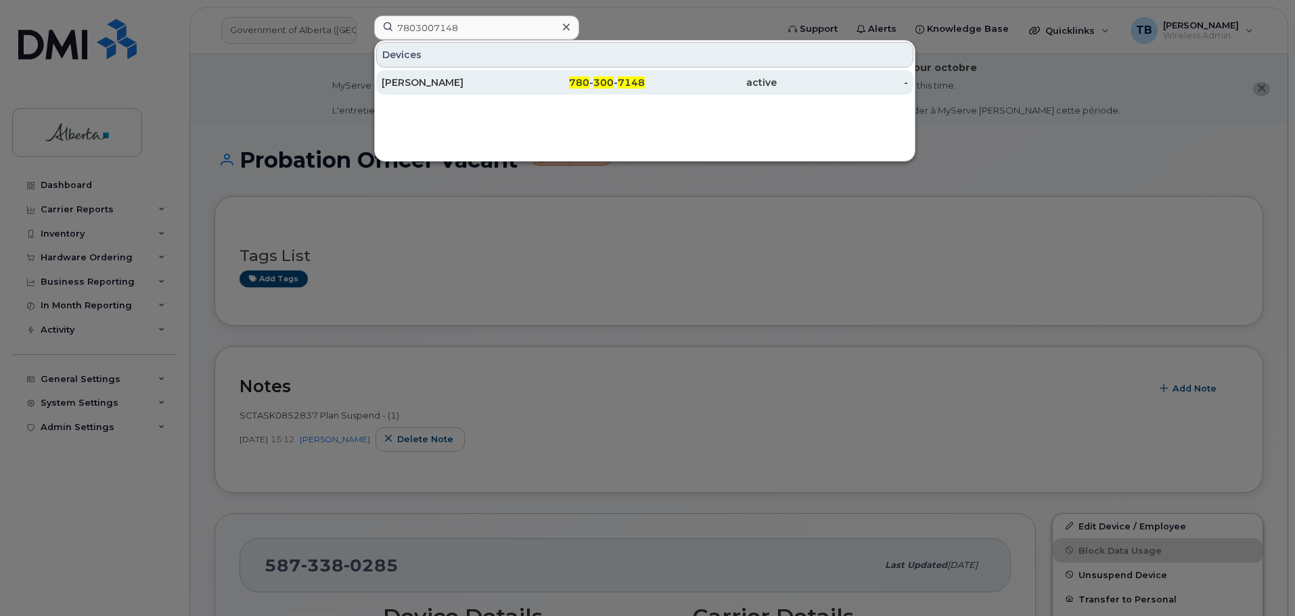
click at [430, 82] on div "[PERSON_NAME]" at bounding box center [448, 83] width 132 height 14
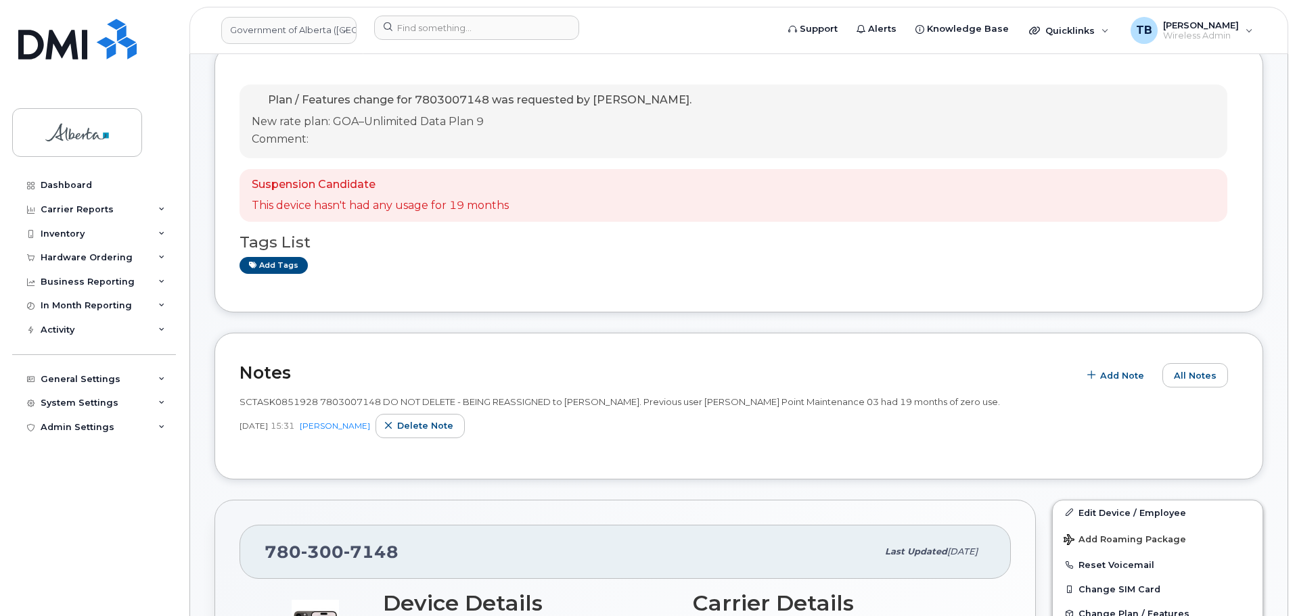
scroll to position [271, 0]
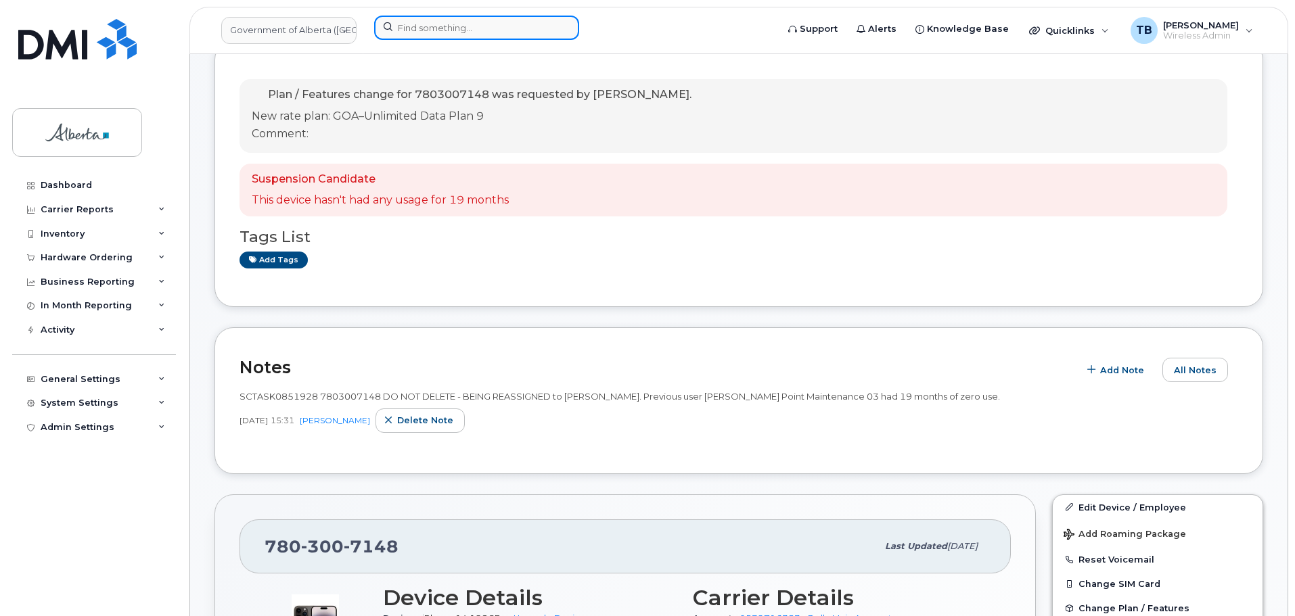
click at [382, 23] on input at bounding box center [476, 28] width 205 height 24
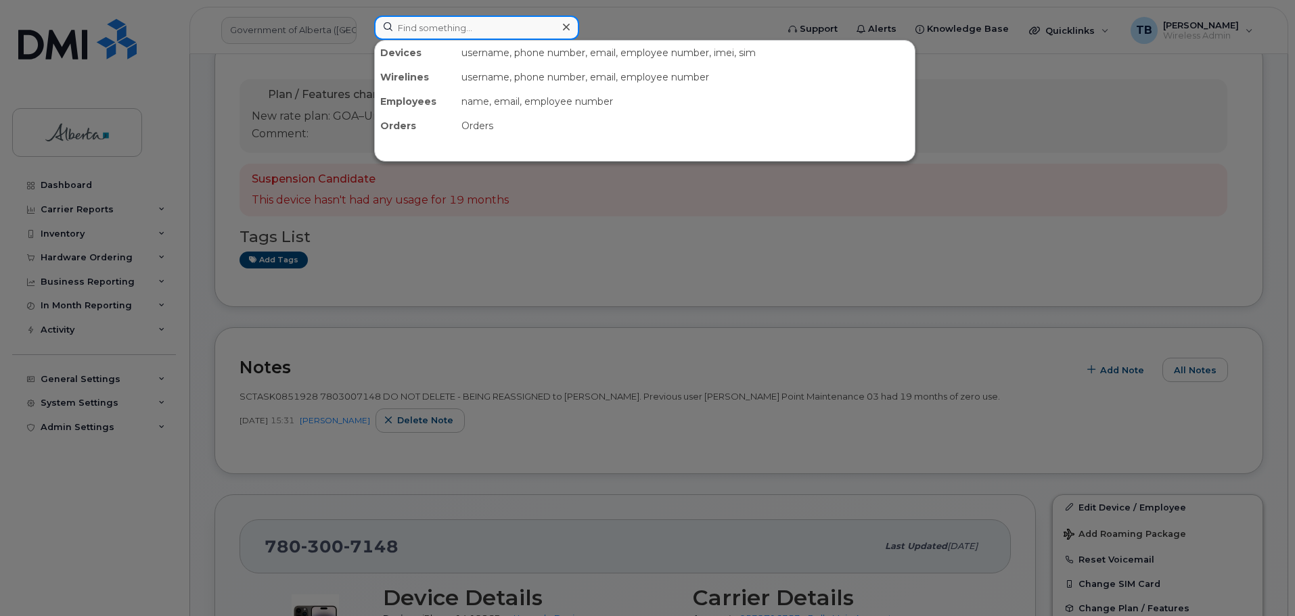
paste input "7806228446"
type input "7806228446"
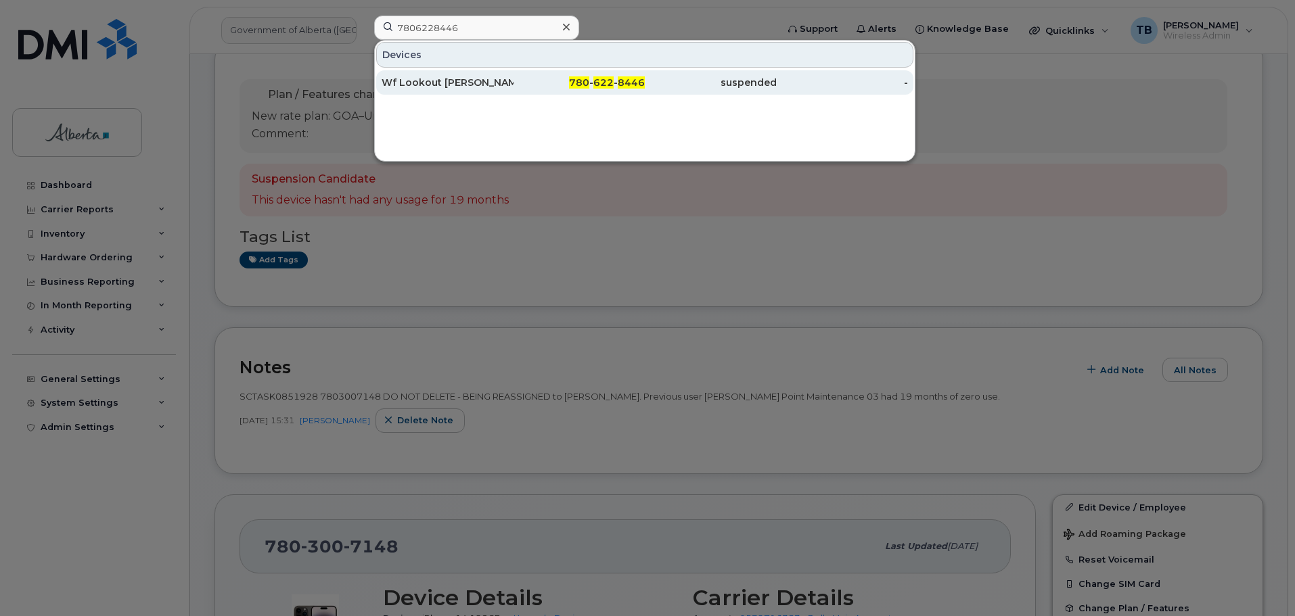
click at [428, 85] on div "Wf Lookout [PERSON_NAME]" at bounding box center [448, 83] width 132 height 14
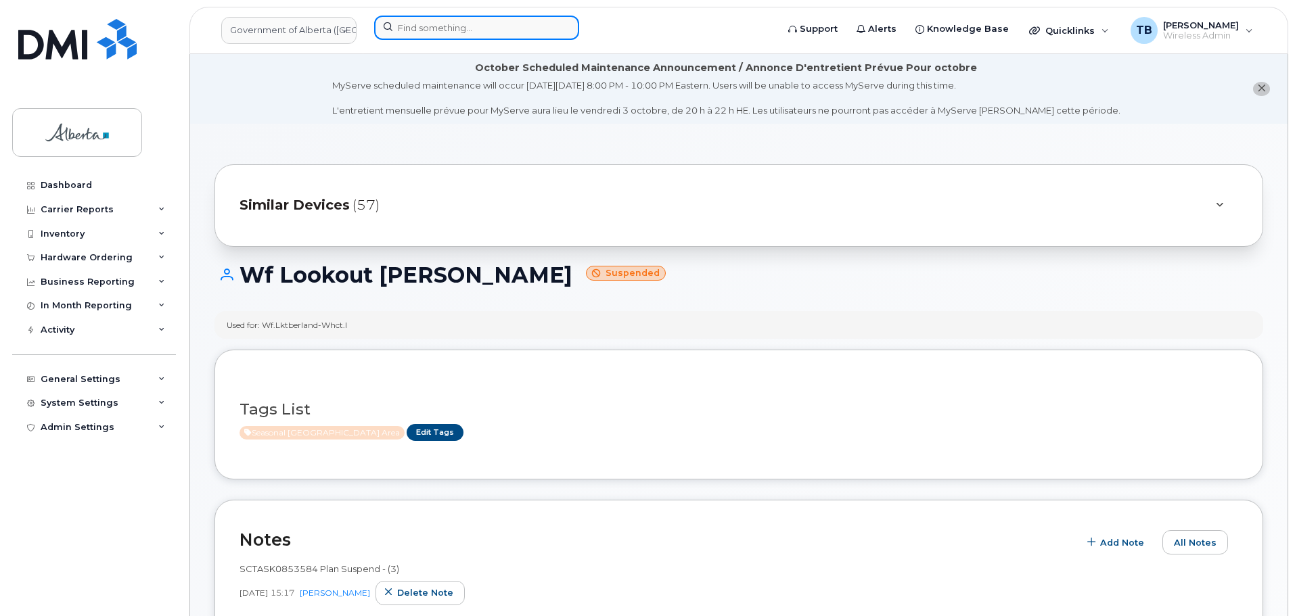
click at [432, 29] on input at bounding box center [476, 28] width 205 height 24
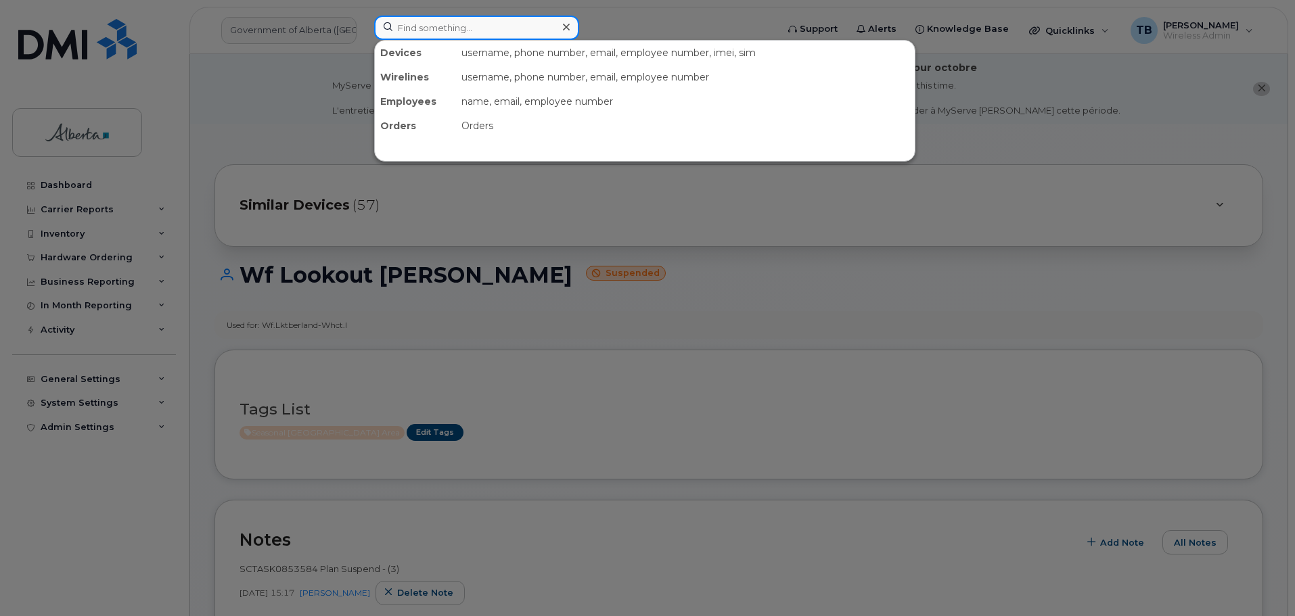
paste input "7806744581"
type input "7806744581"
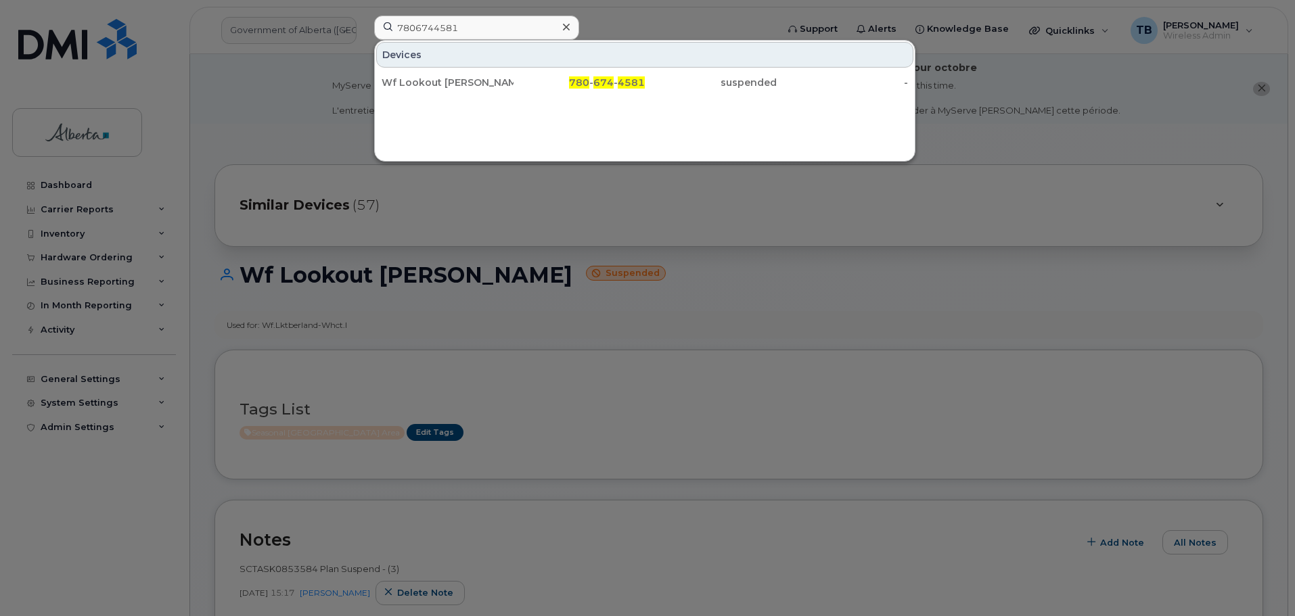
drag, startPoint x: 431, startPoint y: 76, endPoint x: 495, endPoint y: 30, distance: 79.4
click at [431, 78] on div "Wf Lookout [PERSON_NAME]" at bounding box center [448, 83] width 132 height 14
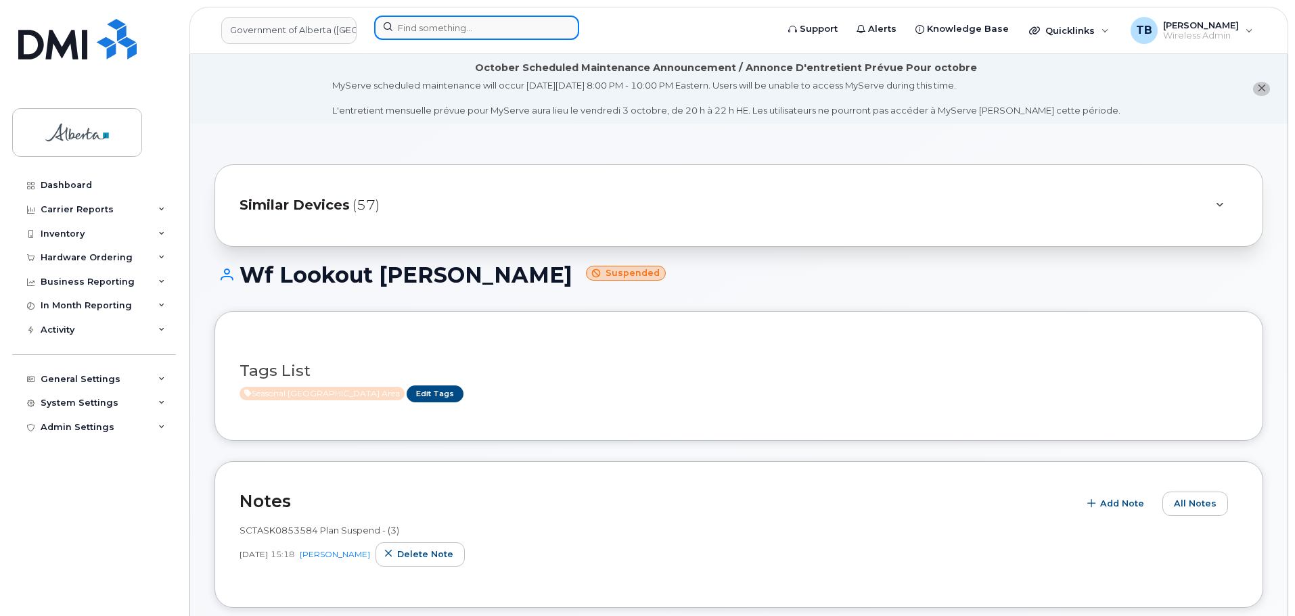
click at [409, 35] on input at bounding box center [476, 28] width 205 height 24
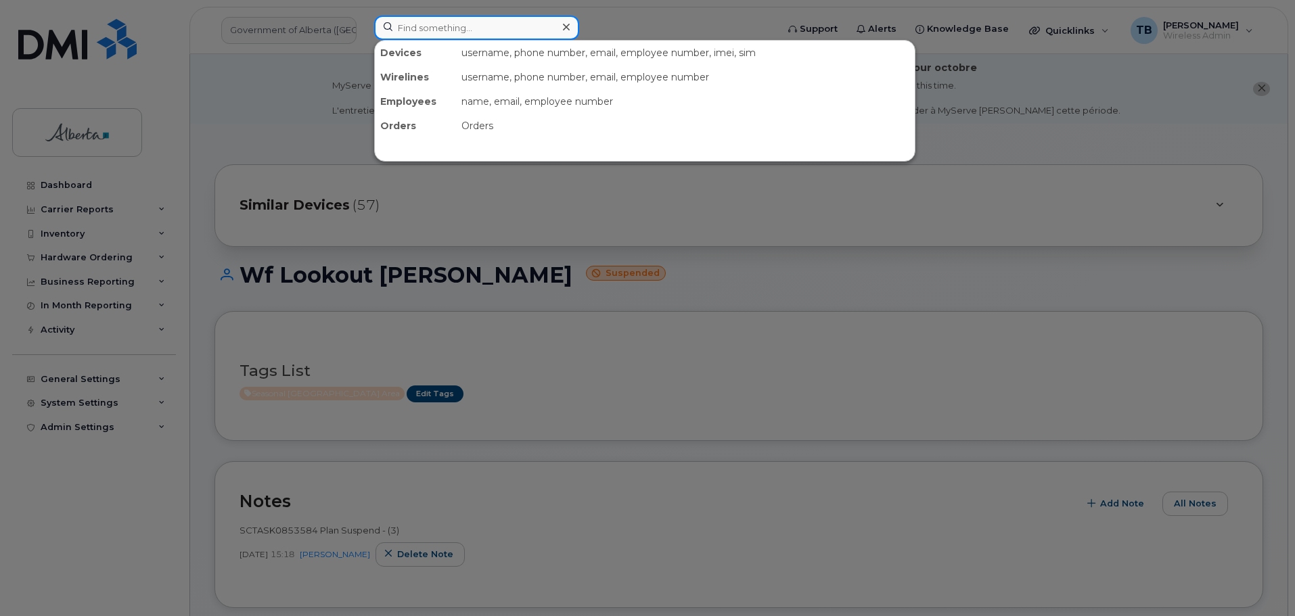
paste input "7807781400"
type input "7807781400"
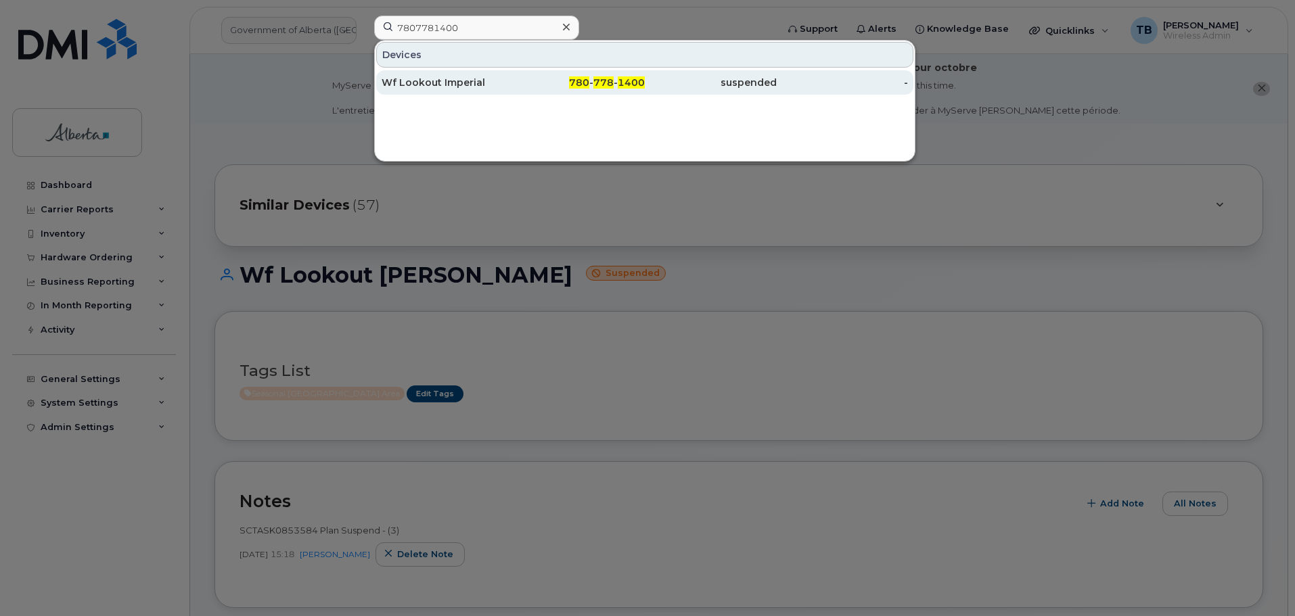
click at [432, 76] on div "Wf Lookout Imperial" at bounding box center [448, 83] width 132 height 14
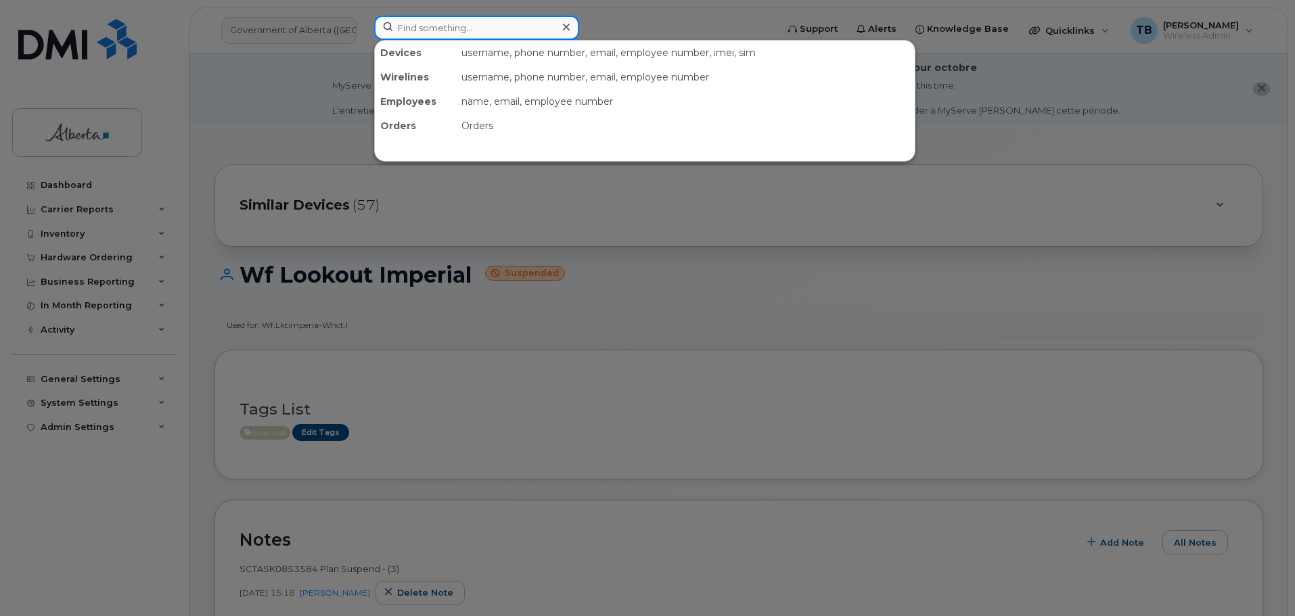
click at [440, 26] on input at bounding box center [476, 28] width 205 height 24
paste input "4034783271"
type input "4034783271"
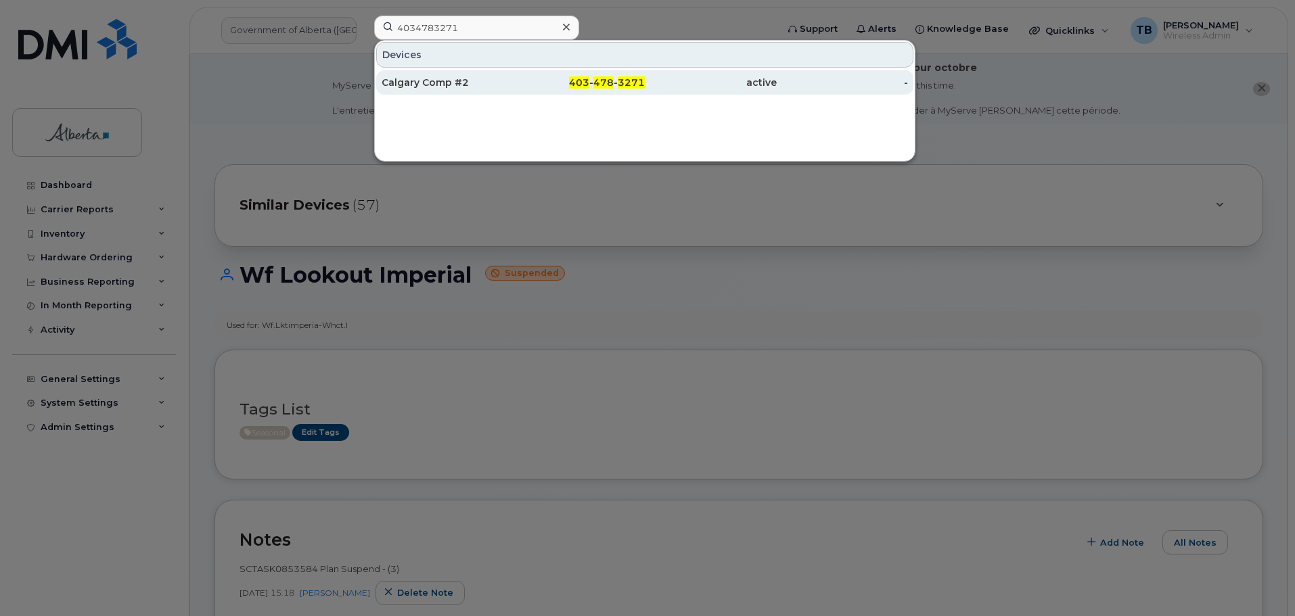
click at [410, 86] on div "Calgary Comp #2" at bounding box center [448, 83] width 132 height 14
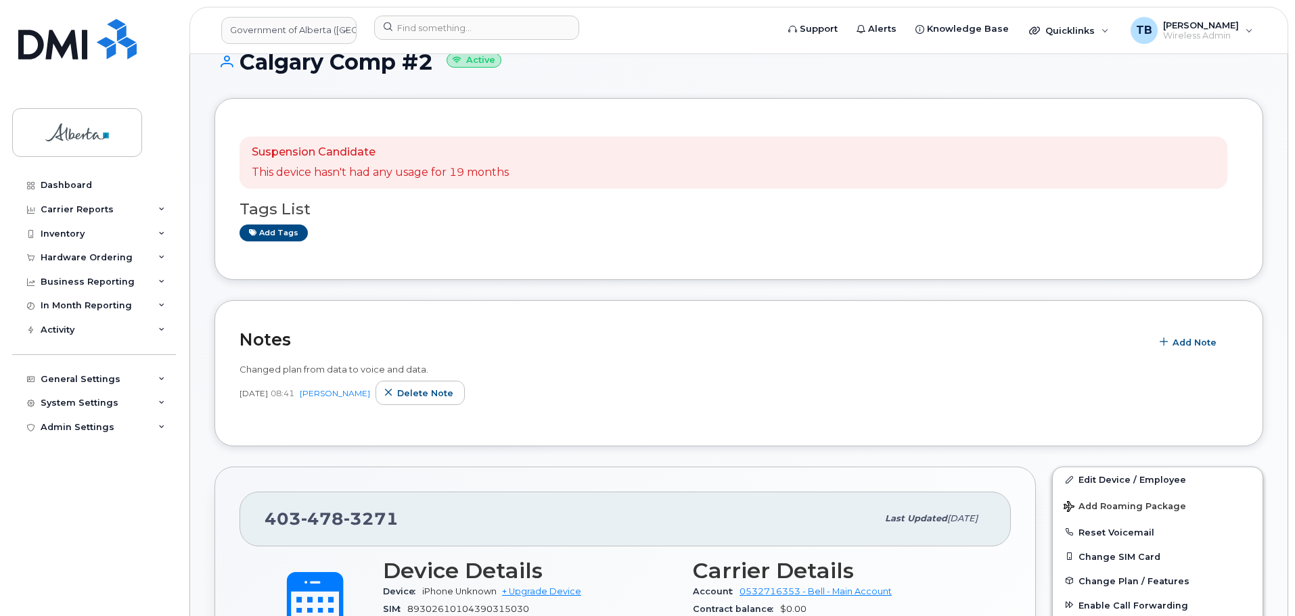
scroll to position [203, 0]
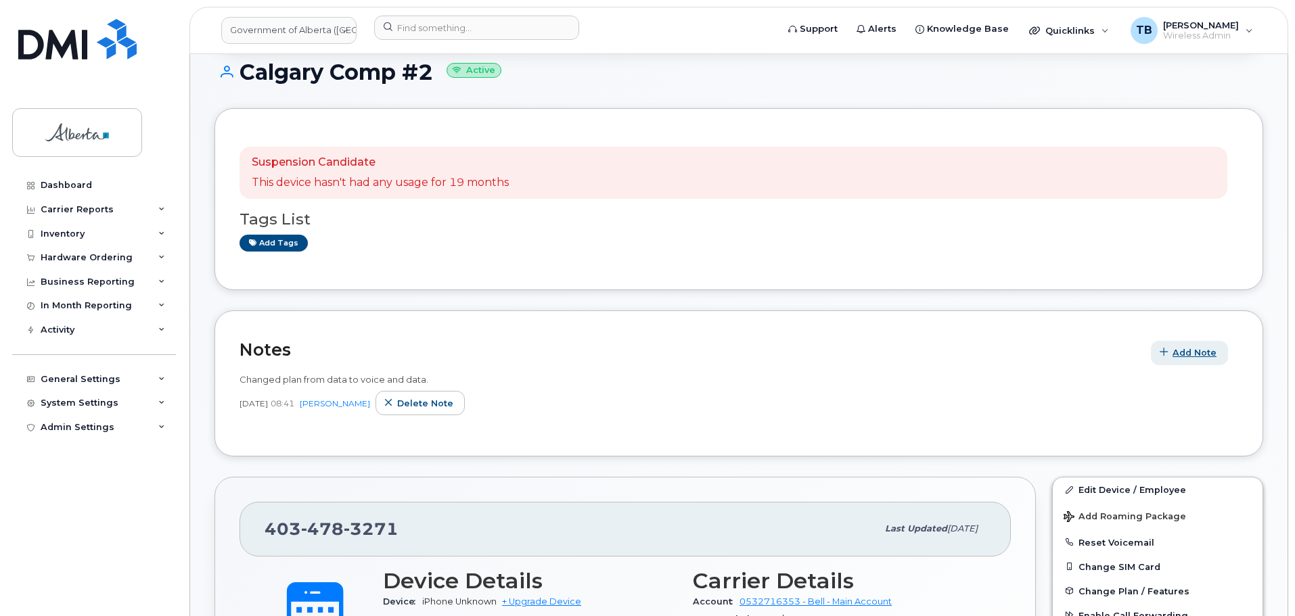
click at [1193, 352] on span "Add Note" at bounding box center [1194, 352] width 44 height 13
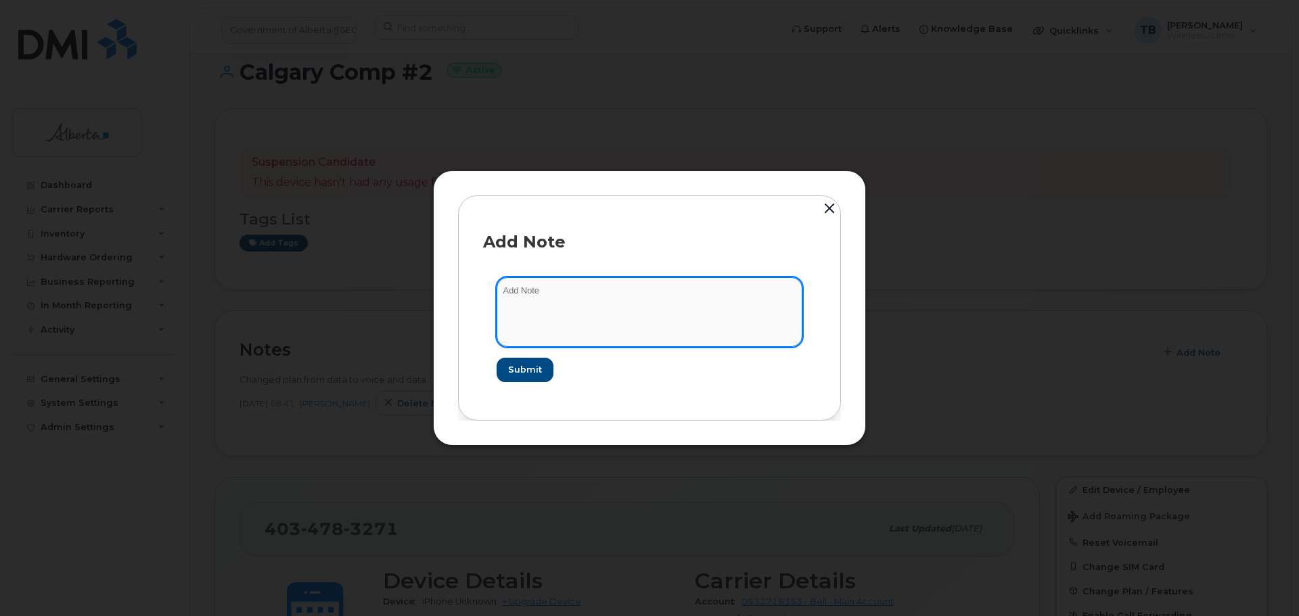
click at [553, 327] on textarea at bounding box center [650, 311] width 306 height 69
paste textarea "SCTASK0852892 4034783271 DO NOT DELETE - BEING REASSIGNED to [PERSON_NAME]. Pre…"
type textarea "SCTASK0852892 4034783271 DO NOT DELETE - BEING REASSIGNED to [PERSON_NAME]. Pre…"
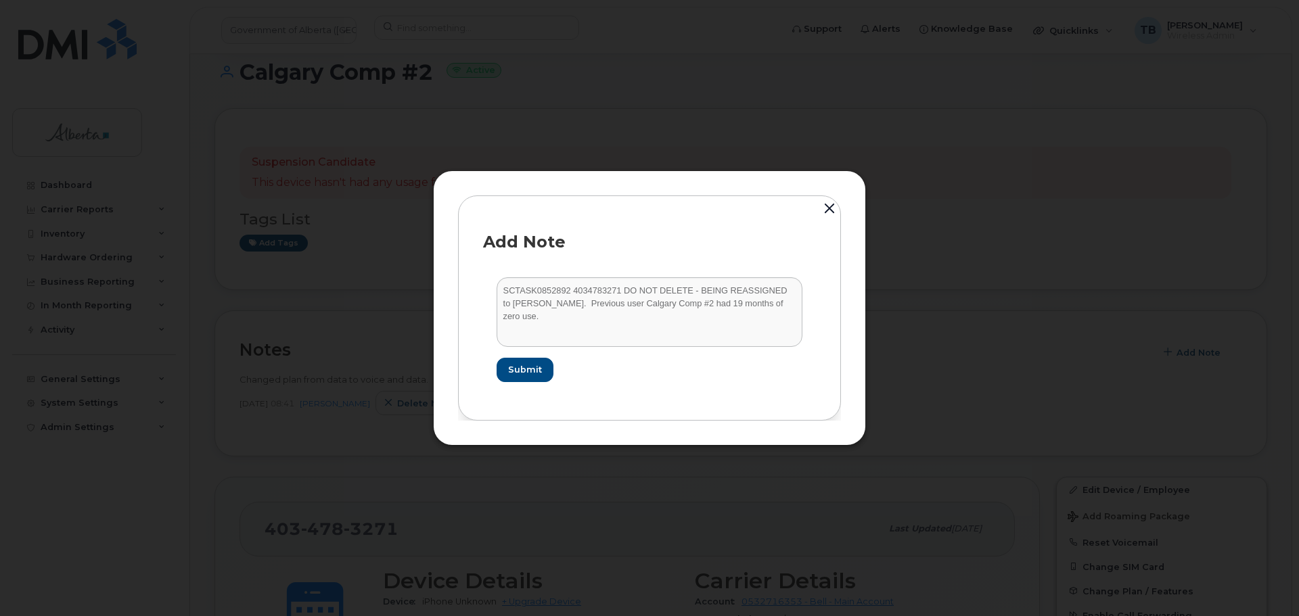
click at [531, 387] on form "SCTASK0852892 4034783271 DO NOT DELETE - BEING REASSIGNED to Haley Cerveny. Pre…" at bounding box center [649, 329] width 333 height 131
click at [526, 375] on span "Submit" at bounding box center [524, 369] width 34 height 13
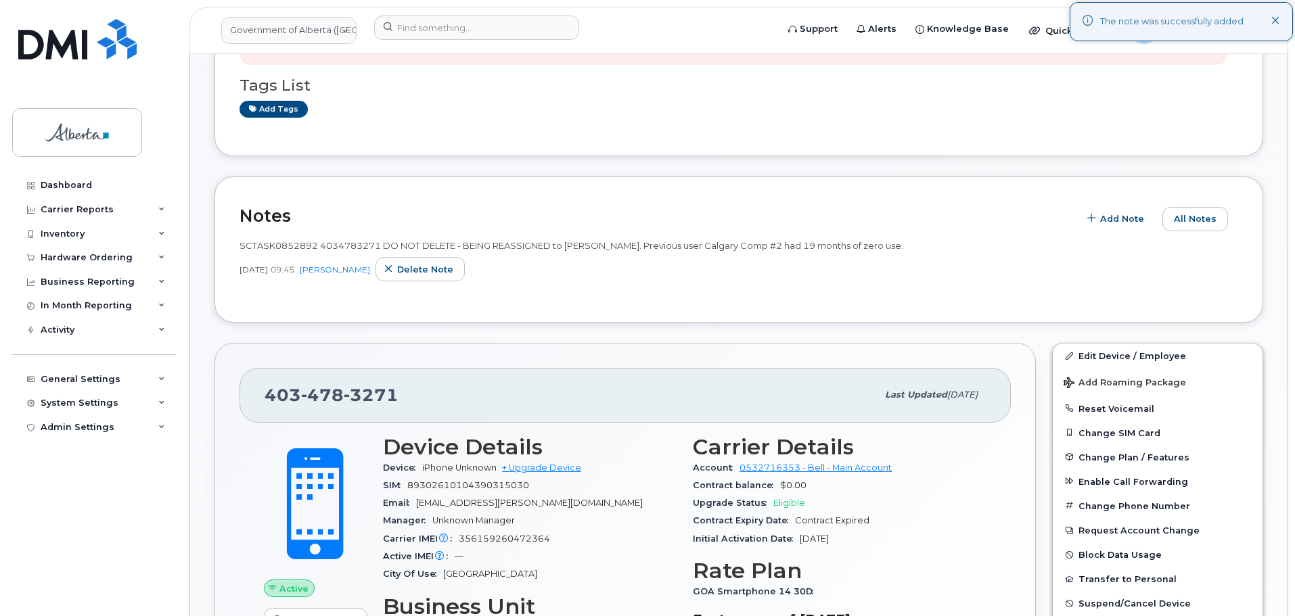
scroll to position [338, 0]
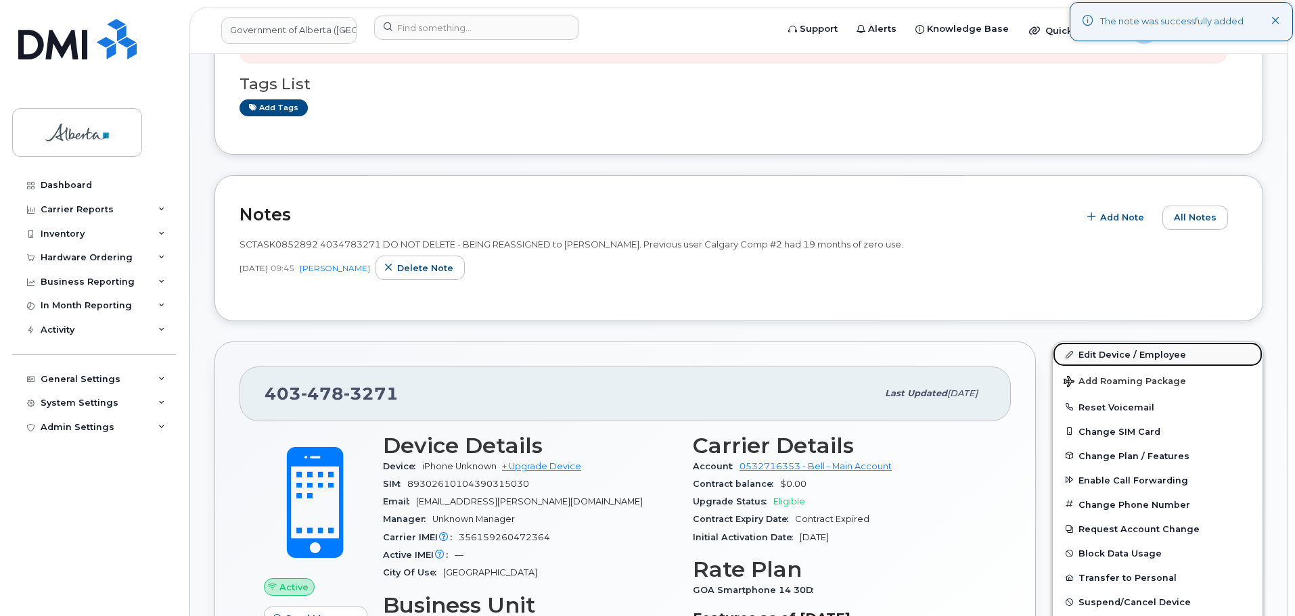
click at [1099, 351] on link "Edit Device / Employee" at bounding box center [1158, 354] width 210 height 24
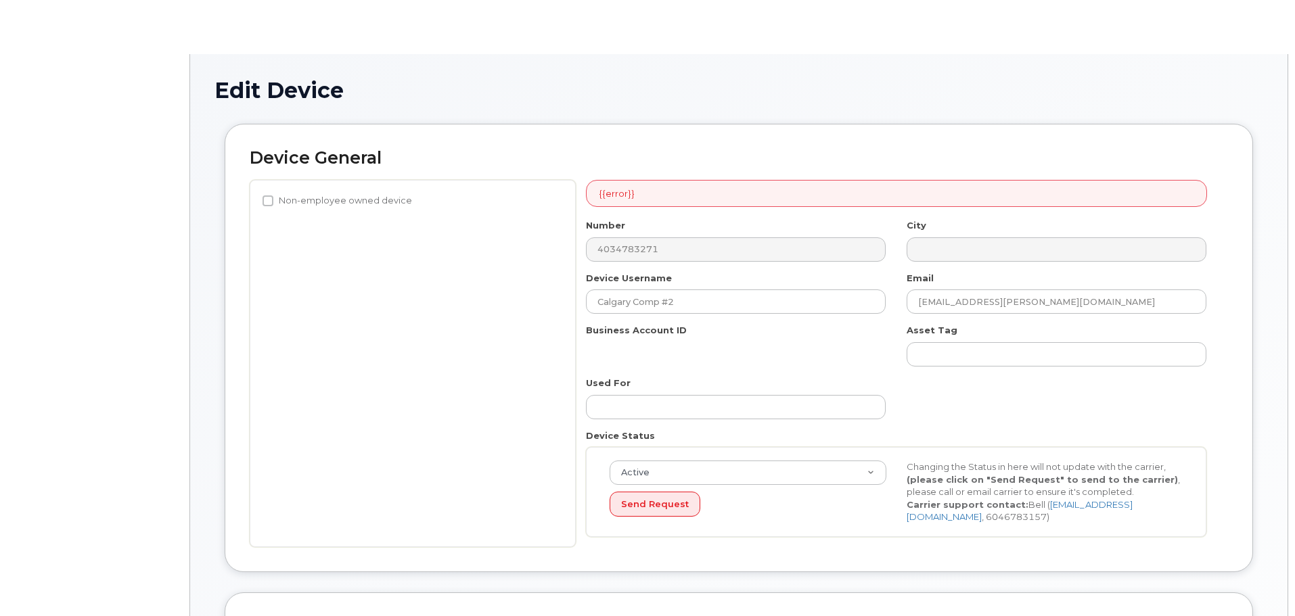
select select "4120331"
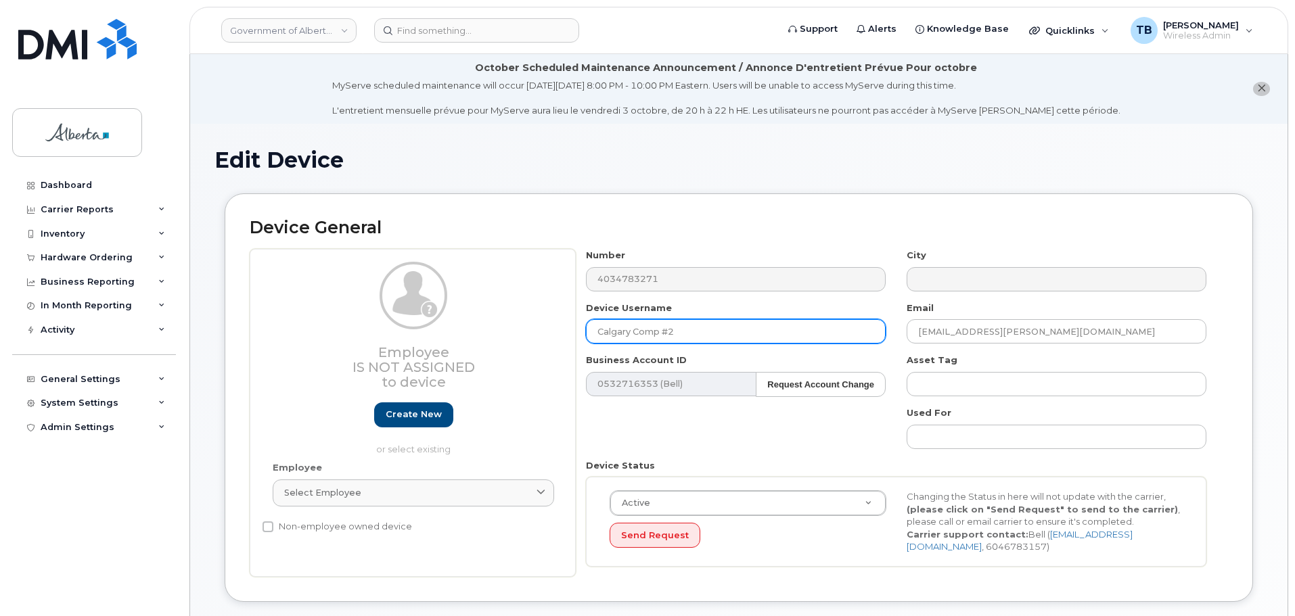
drag, startPoint x: 680, startPoint y: 334, endPoint x: 513, endPoint y: 331, distance: 167.1
click at [514, 331] on div "Employee Is not assigned to device Create new or select existing Employee Selec…" at bounding box center [739, 413] width 978 height 328
paste input "[PERSON_NAME]"
type input "[PERSON_NAME]"
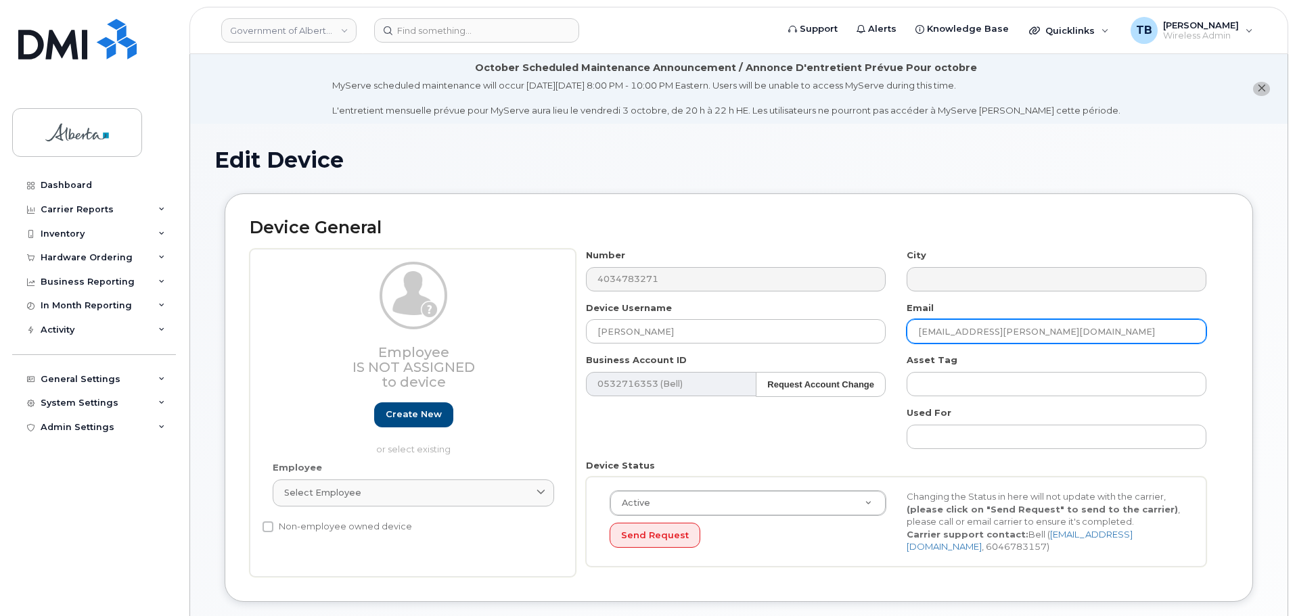
drag, startPoint x: 1077, startPoint y: 328, endPoint x: 907, endPoint y: 331, distance: 170.5
click at [907, 330] on input "elise.chamberland@gov.ab.ca" at bounding box center [1057, 331] width 300 height 24
paste input "Haley.Cerveny"
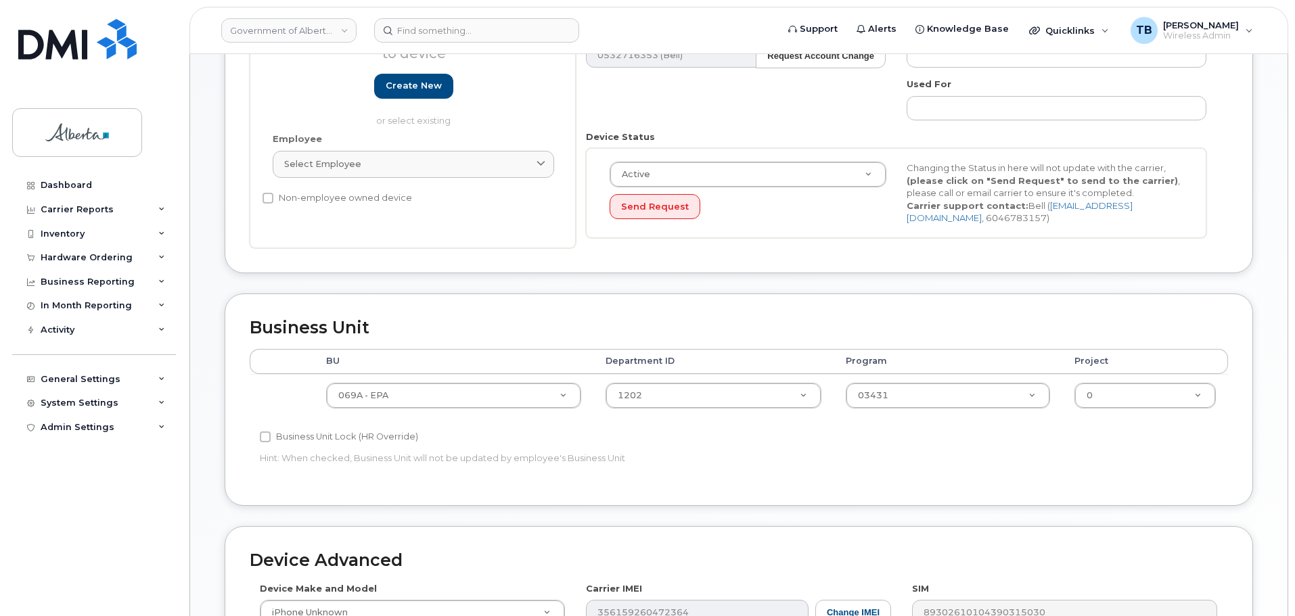
scroll to position [338, 0]
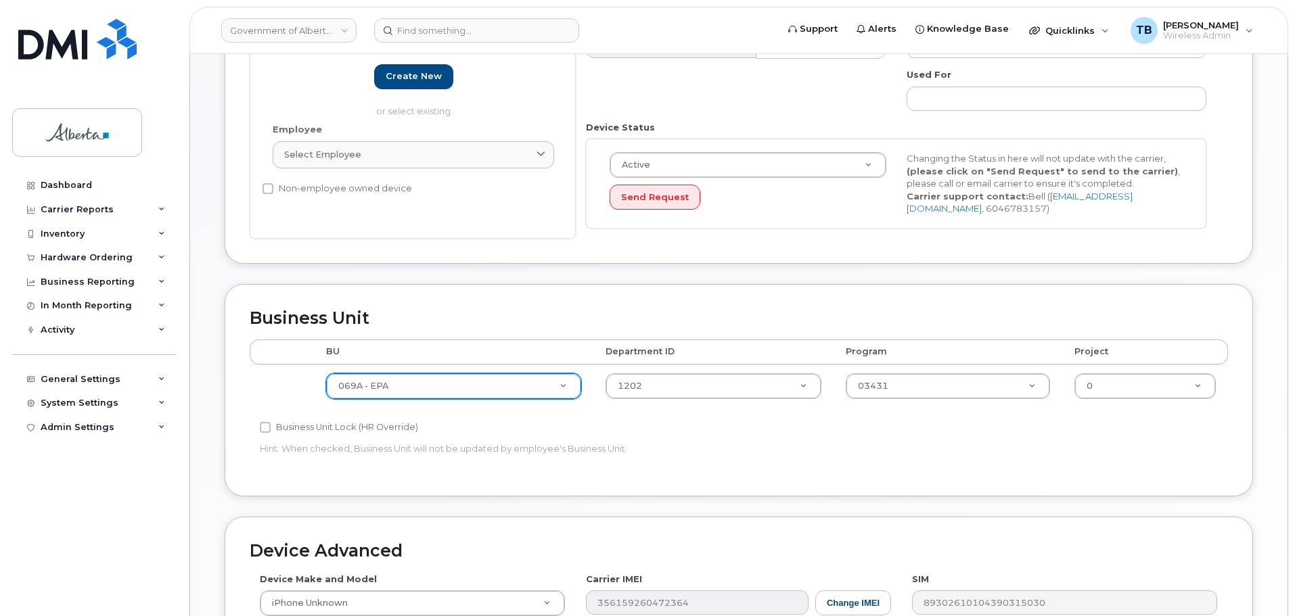
type input "Haley.Cerveny@gov.ab.ca"
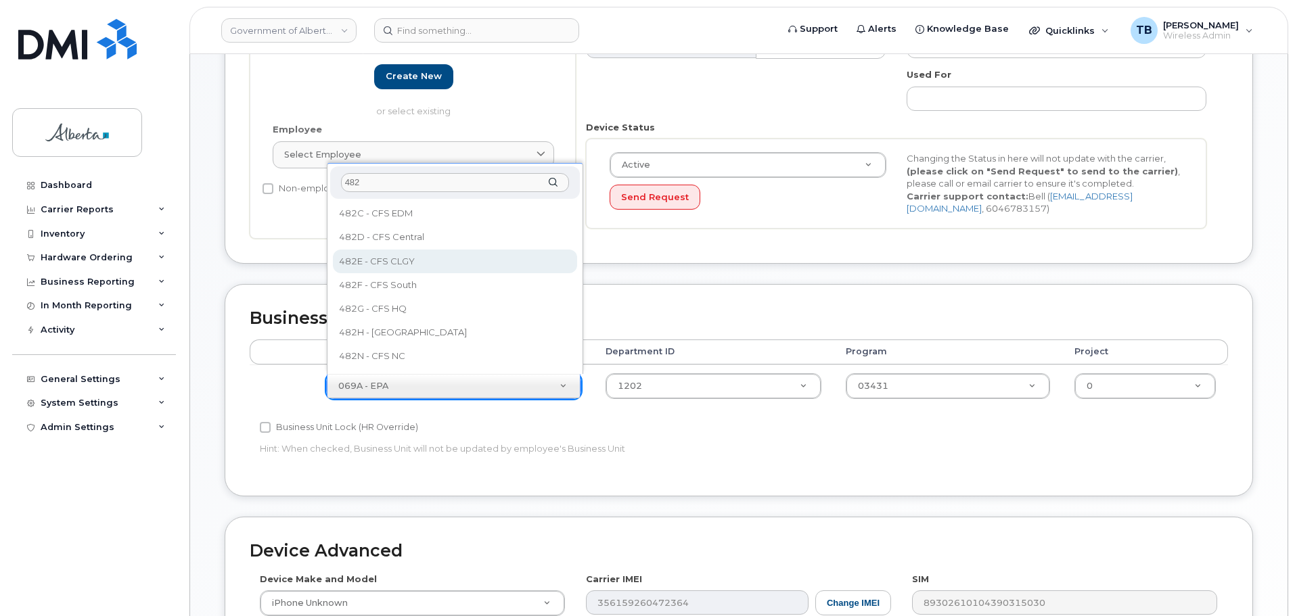
type input "482"
select select "4124490"
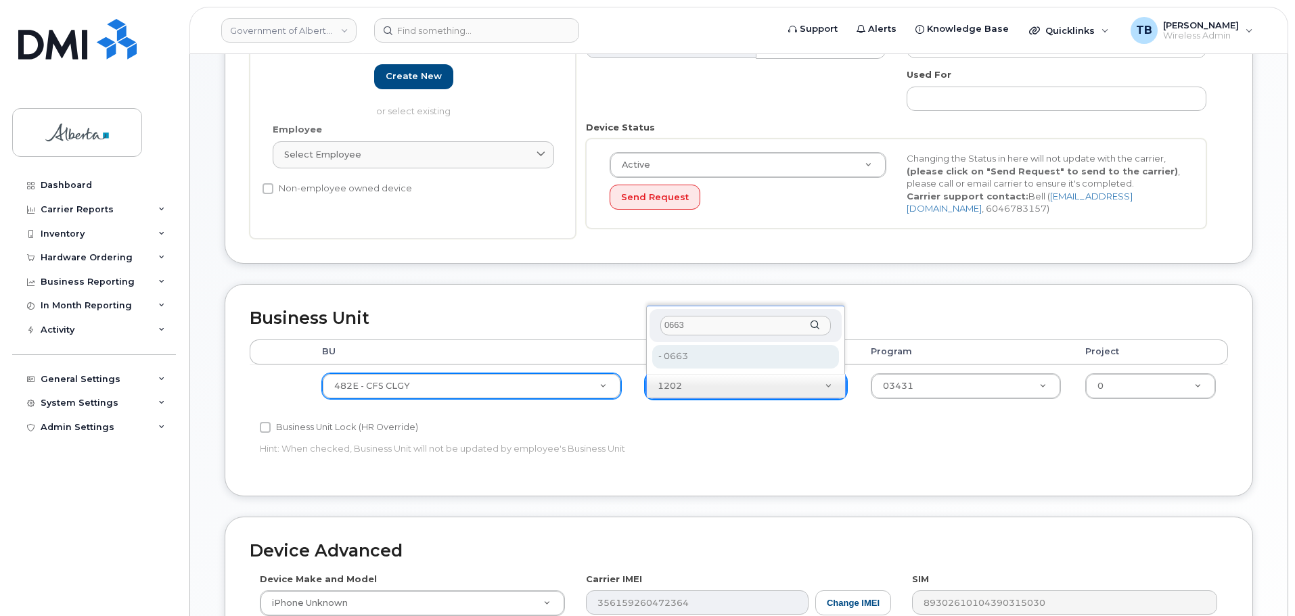
type input "0663"
type input "4124493"
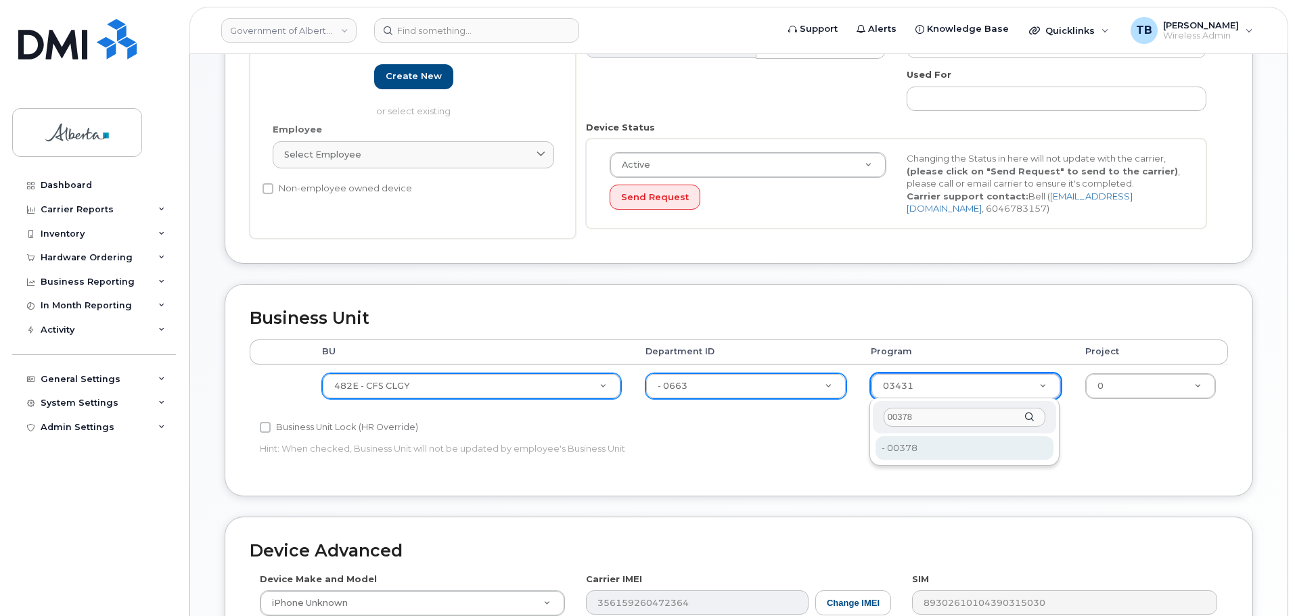
type input "00378"
type input "4124524"
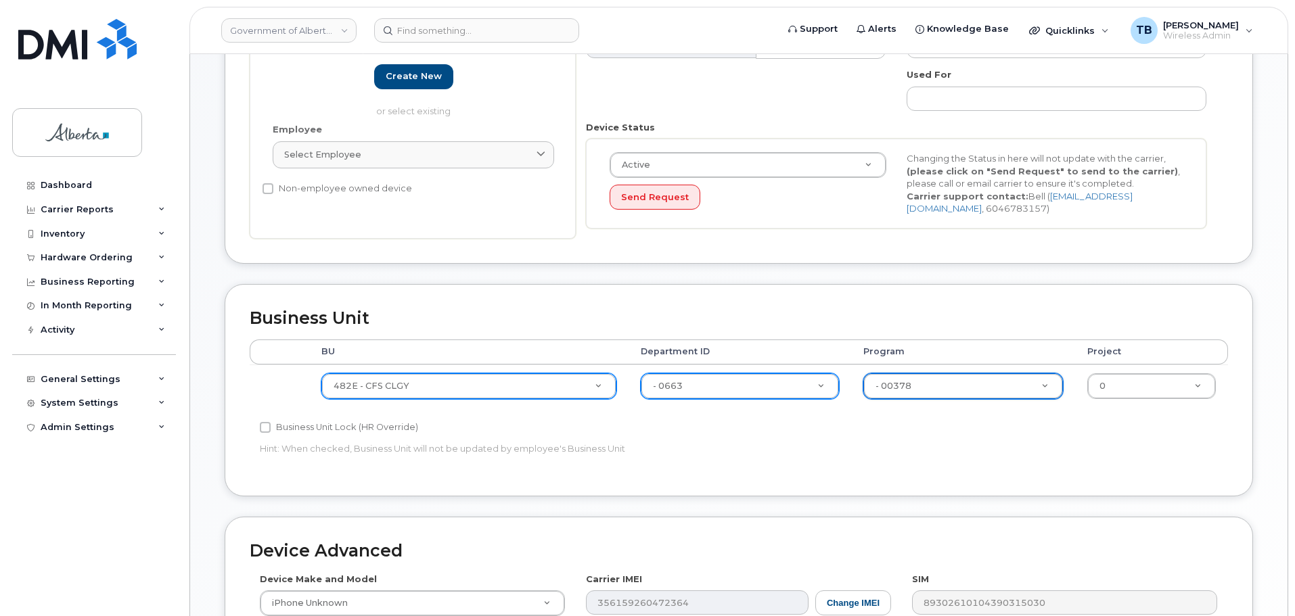
click at [1093, 433] on div "Accounting Categories Rules BU Department ID Program Project 482E - CFS CLGY 00…" at bounding box center [739, 406] width 978 height 132
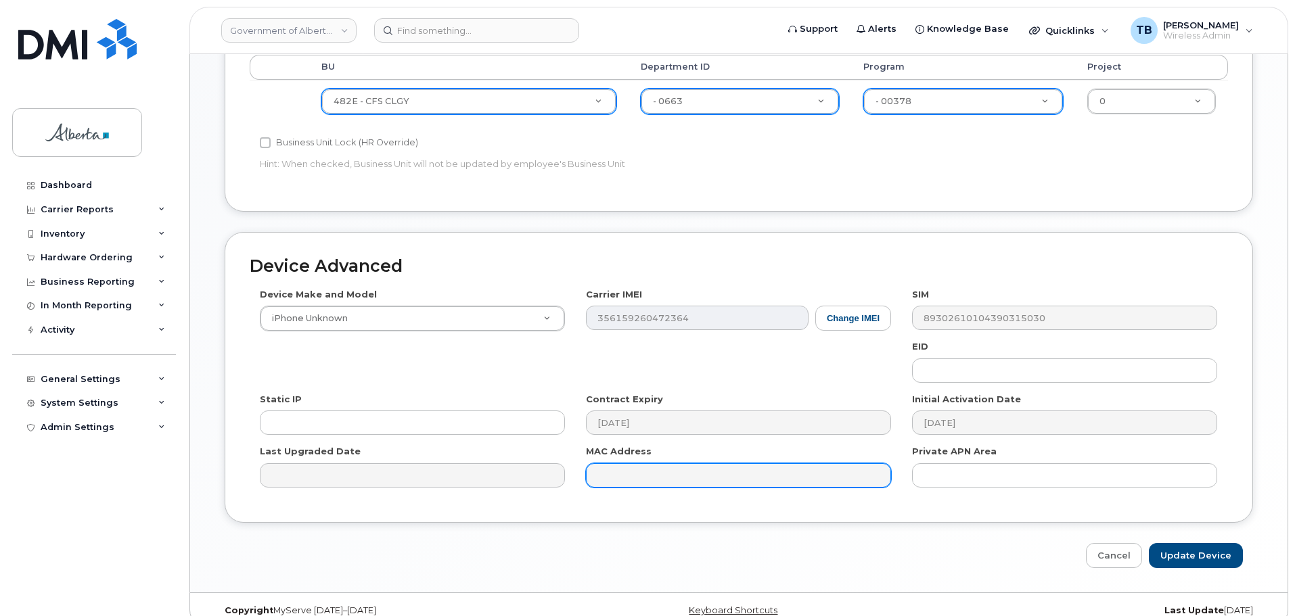
scroll to position [643, 0]
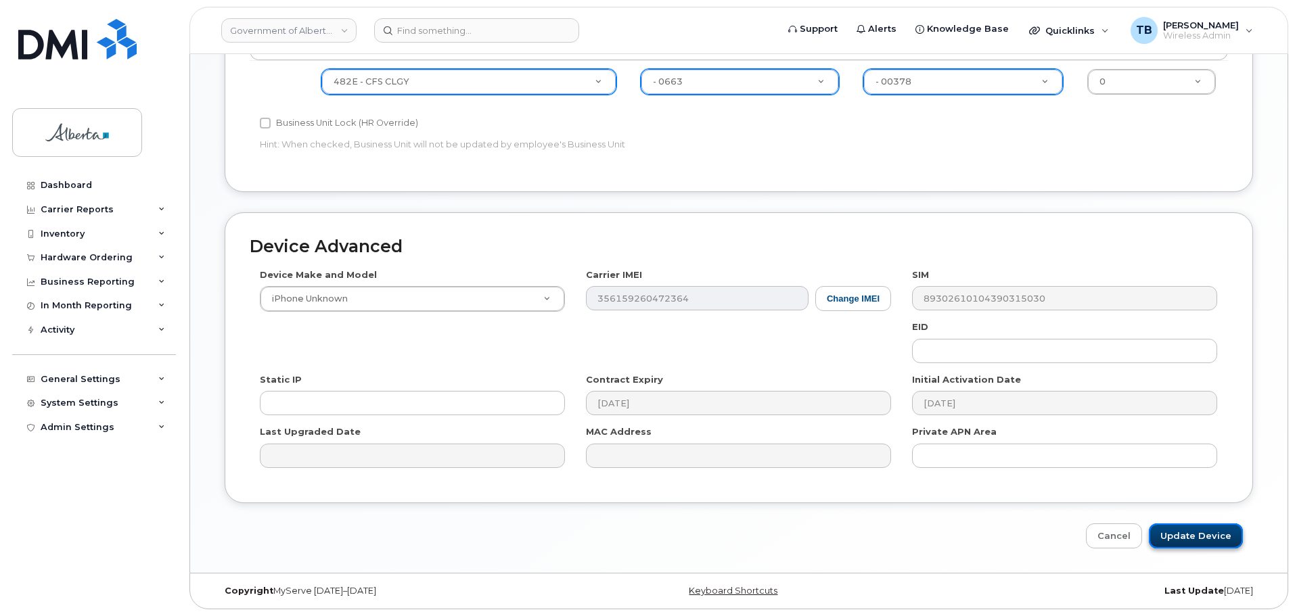
click at [1183, 537] on input "Update Device" at bounding box center [1196, 536] width 94 height 25
type input "Saving..."
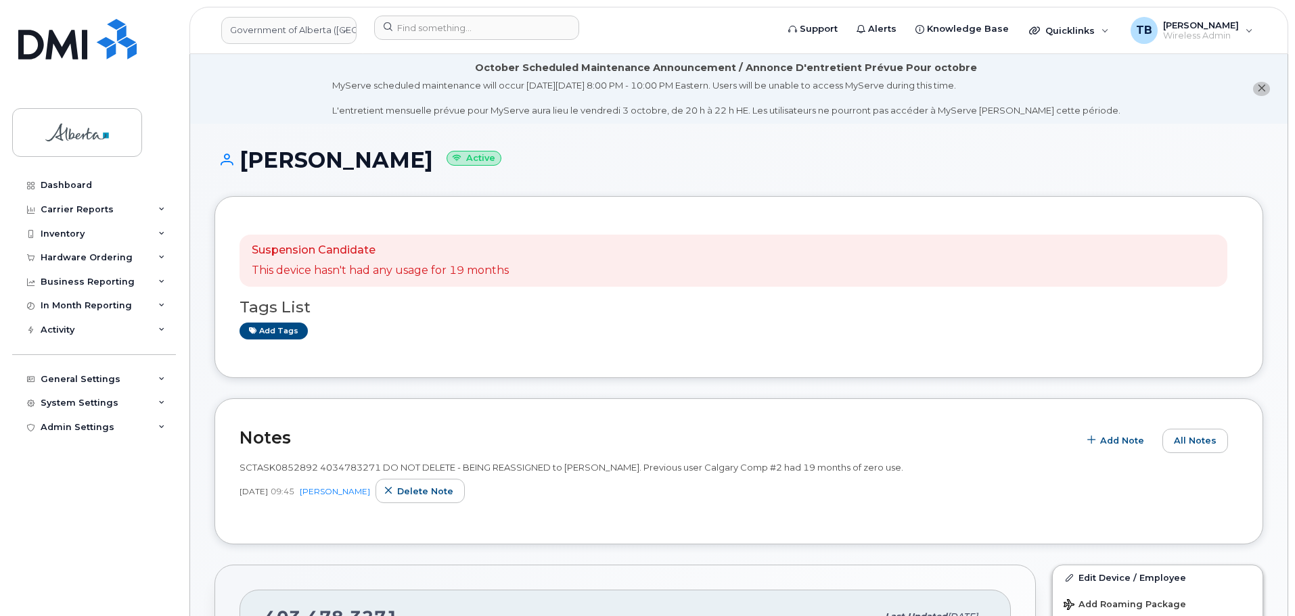
click at [345, 471] on span "SCTASK0852892 4034783271 DO NOT DELETE - BEING REASSIGNED to [PERSON_NAME]. Pre…" at bounding box center [571, 467] width 664 height 11
copy span "4034783271"
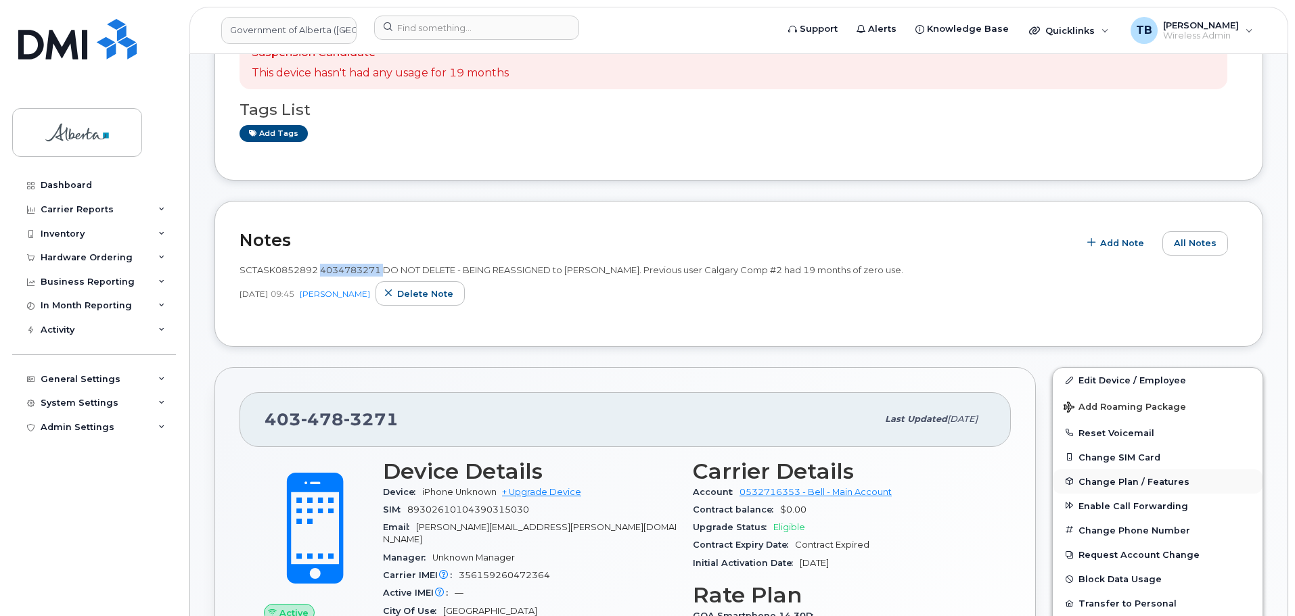
scroll to position [203, 0]
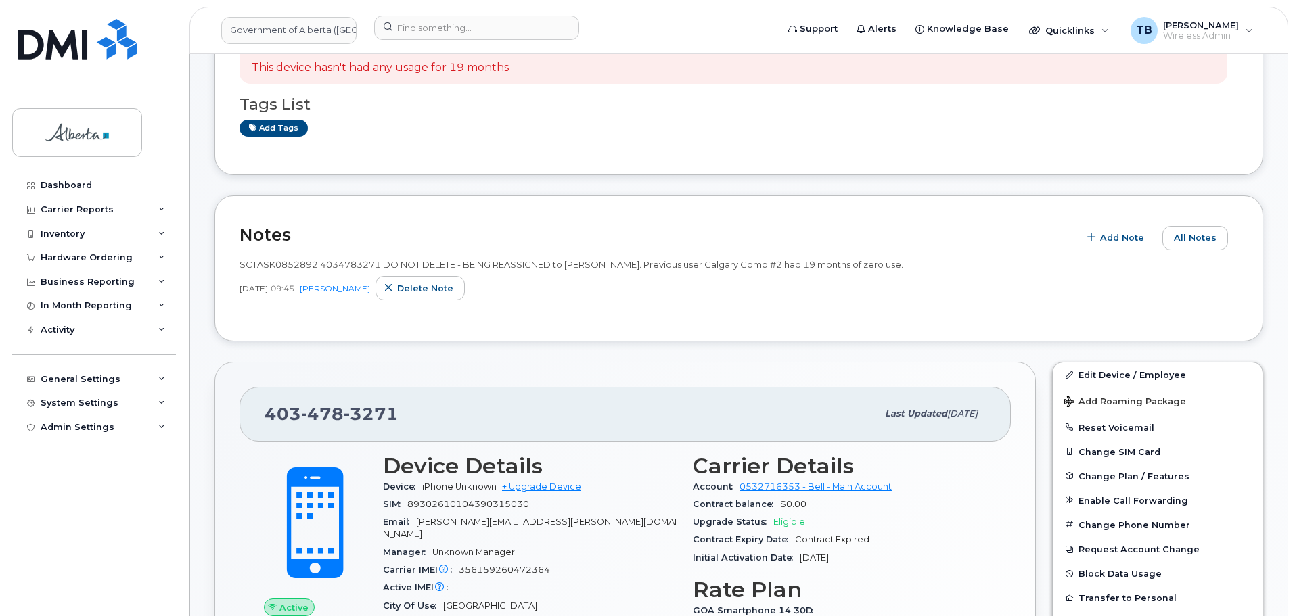
click at [264, 273] on div "SCTASK0852892 4034783271 DO NOT DELETE - BEING REASSIGNED to Haley Cerveny. Pre…" at bounding box center [738, 279] width 999 height 43
click at [264, 269] on span "SCTASK0852892 4034783271 DO NOT DELETE - BEING REASSIGNED to Haley Cerveny. Pre…" at bounding box center [571, 264] width 664 height 11
copy span "SCTASK0852892"
click at [1111, 430] on button "Reset Voicemail" at bounding box center [1158, 427] width 210 height 24
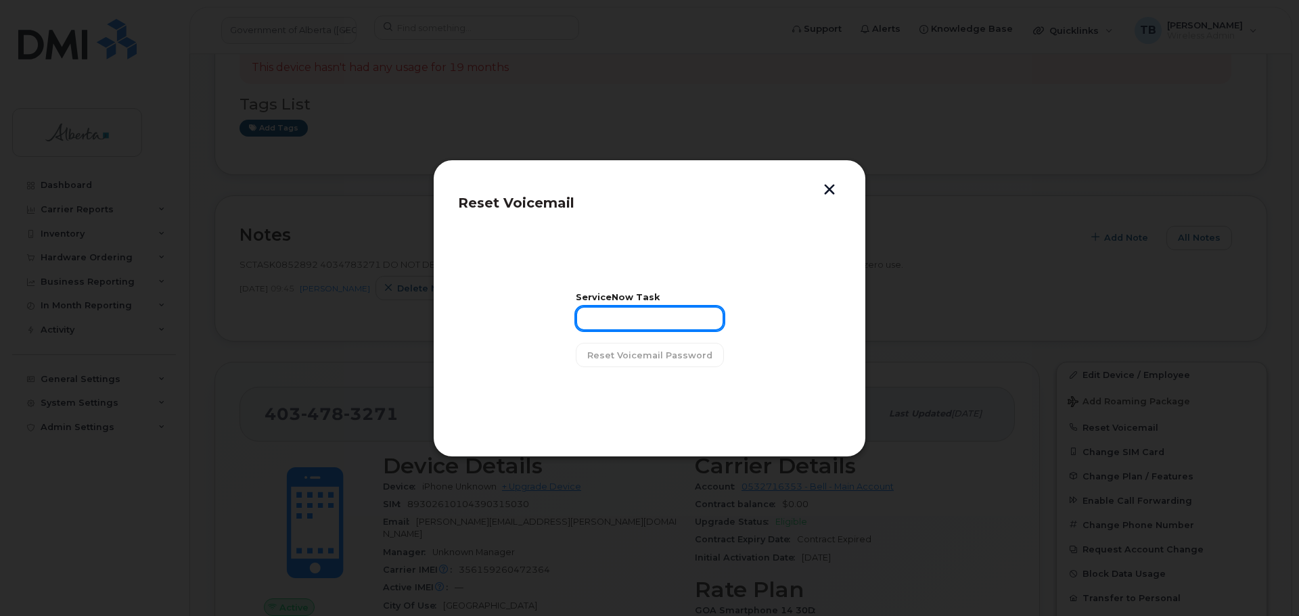
click at [612, 320] on input "text" at bounding box center [650, 318] width 148 height 24
paste input "SCTASK0852892"
type input "SCTASK0852892"
click at [618, 351] on span "Reset Voicemail Password" at bounding box center [649, 355] width 125 height 13
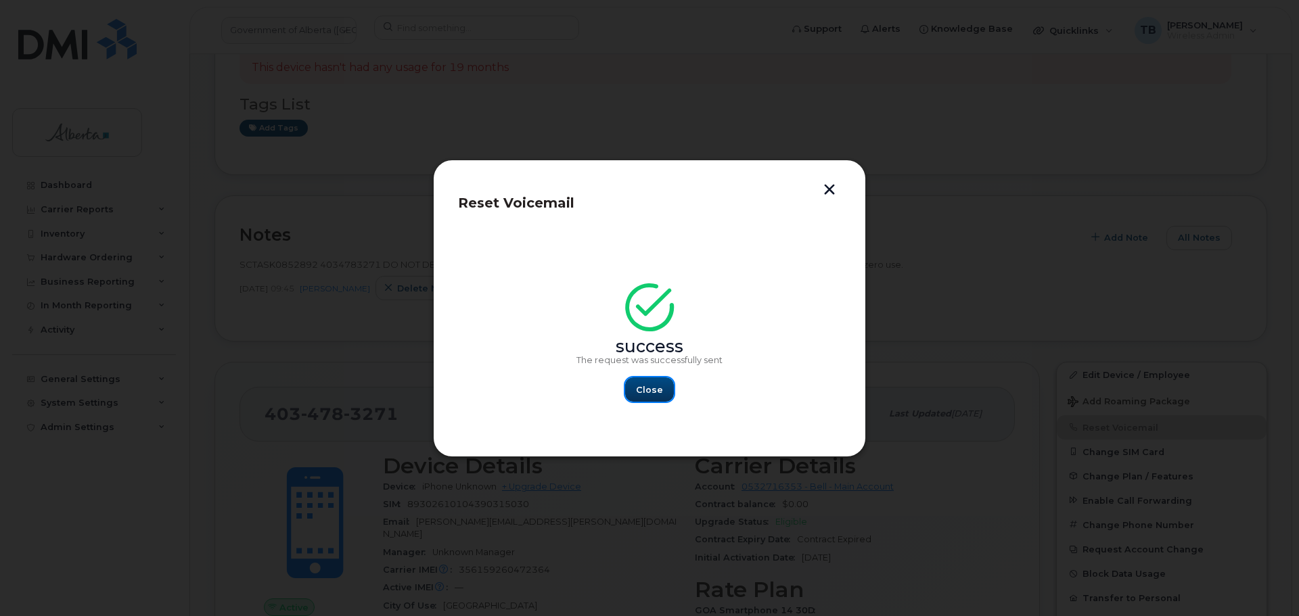
click at [654, 389] on span "Close" at bounding box center [649, 390] width 27 height 13
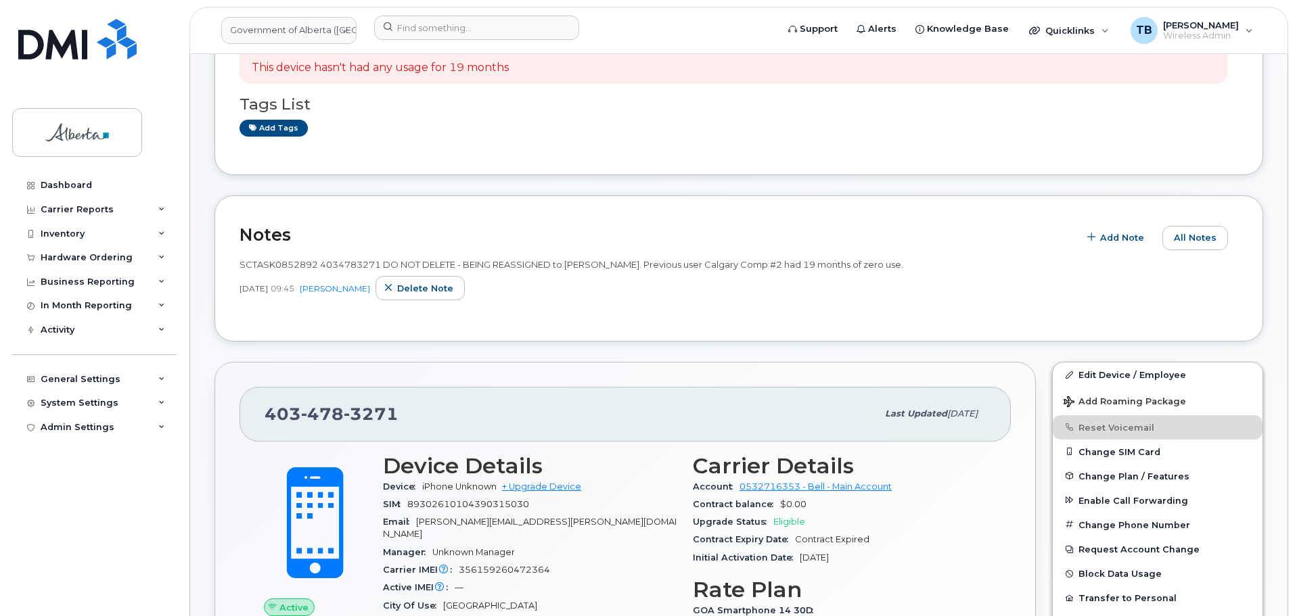
click at [361, 263] on span "SCTASK0852892 4034783271 DO NOT DELETE - BEING REASSIGNED to Haley Cerveny. Pre…" at bounding box center [571, 264] width 664 height 11
copy span "4034783271"
click at [58, 250] on div "Hardware Ordering" at bounding box center [94, 258] width 164 height 24
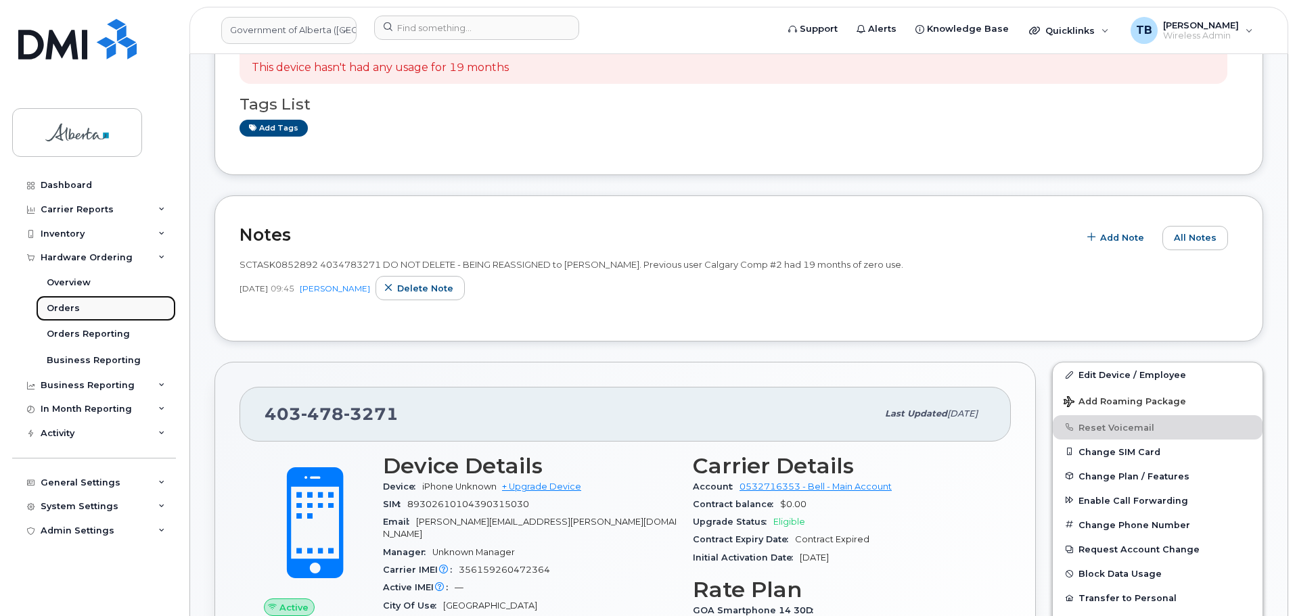
click at [74, 311] on div "Orders" at bounding box center [63, 308] width 33 height 12
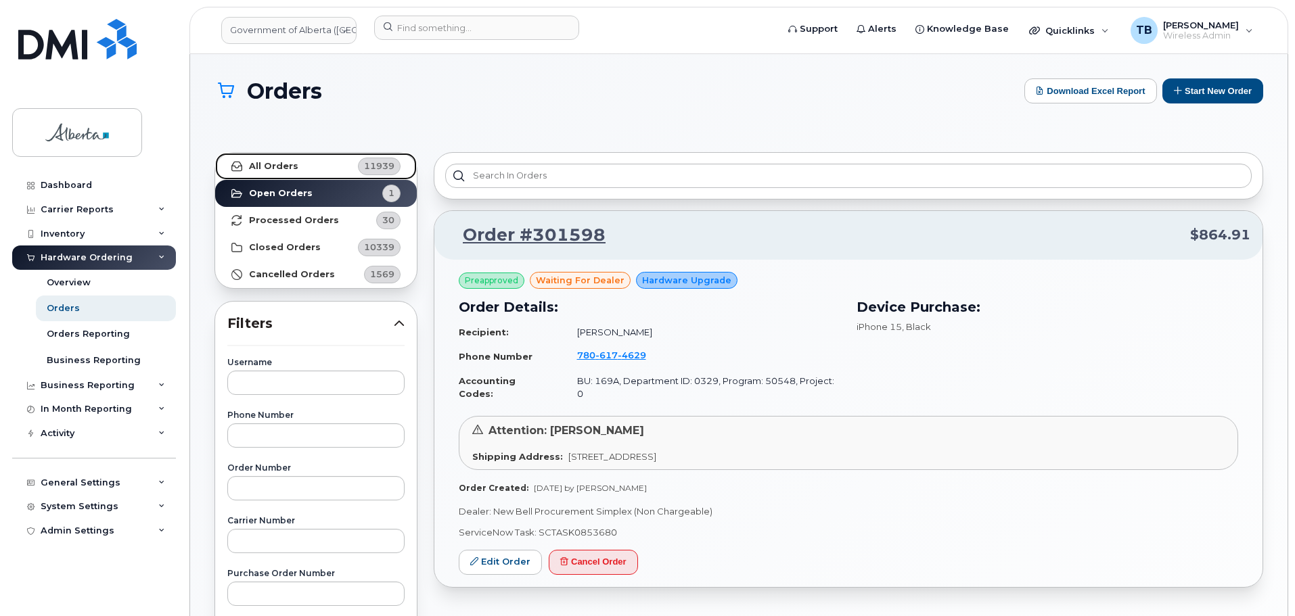
click at [291, 175] on link "All Orders 11939" at bounding box center [316, 166] width 202 height 27
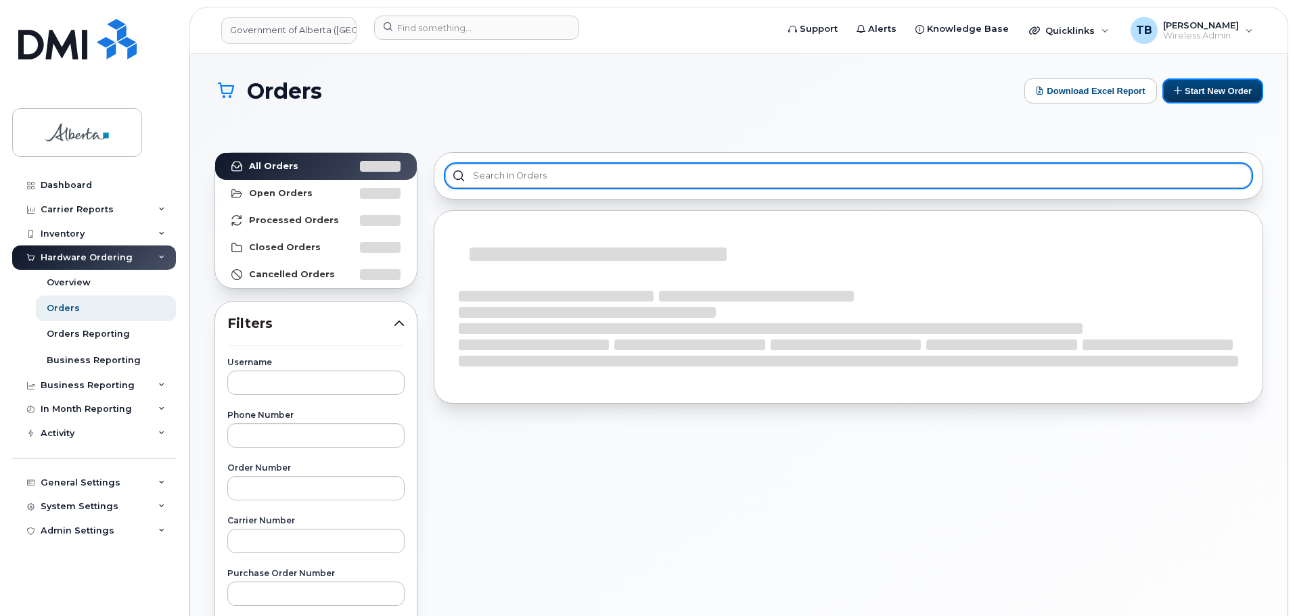
drag, startPoint x: 1204, startPoint y: 87, endPoint x: 1119, endPoint y: 171, distance: 120.1
click at [1205, 87] on button "Start New Order" at bounding box center [1212, 90] width 101 height 25
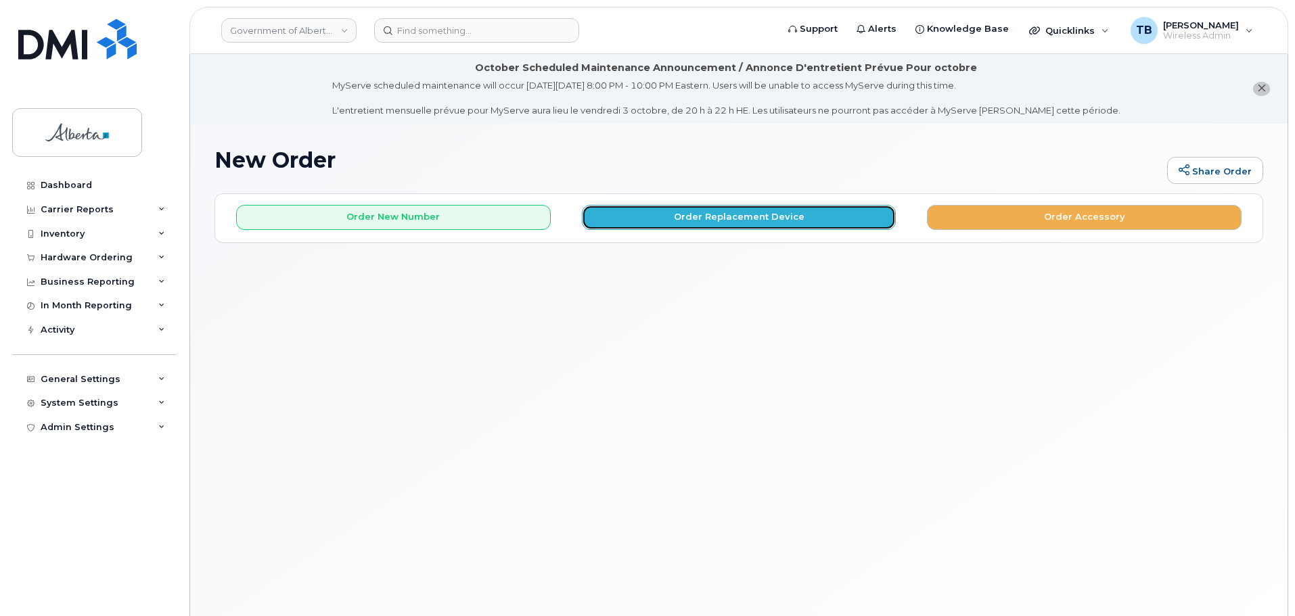
click at [687, 221] on button "Order Replacement Device" at bounding box center [739, 217] width 315 height 25
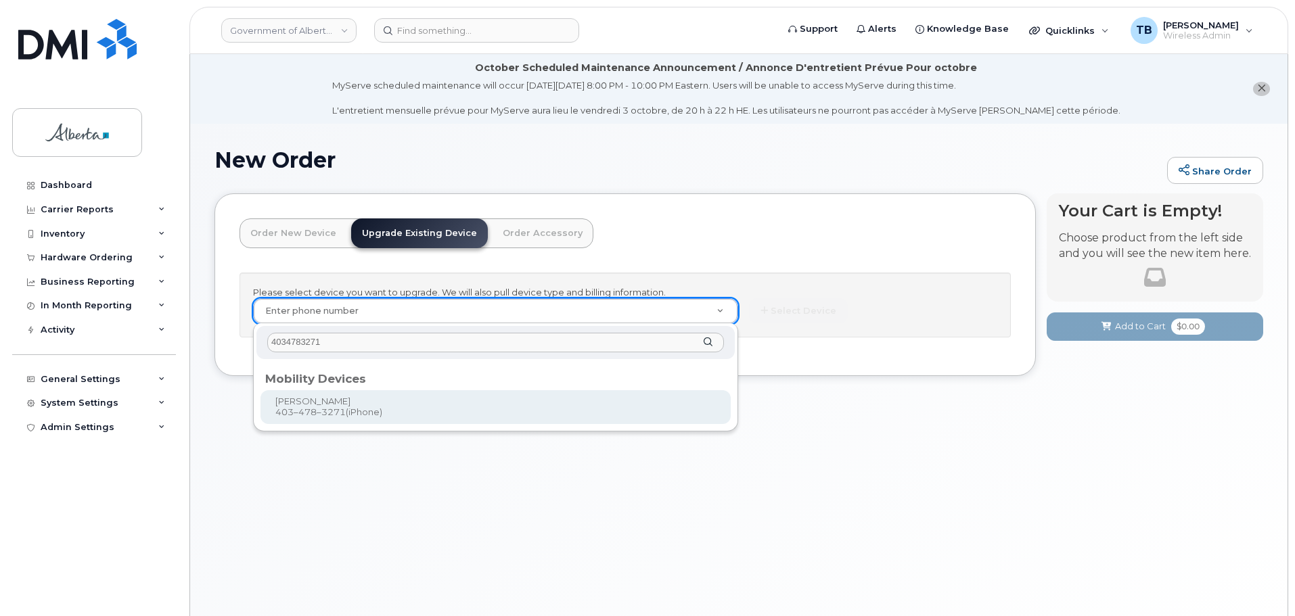
type input "4034783271"
type input "996118"
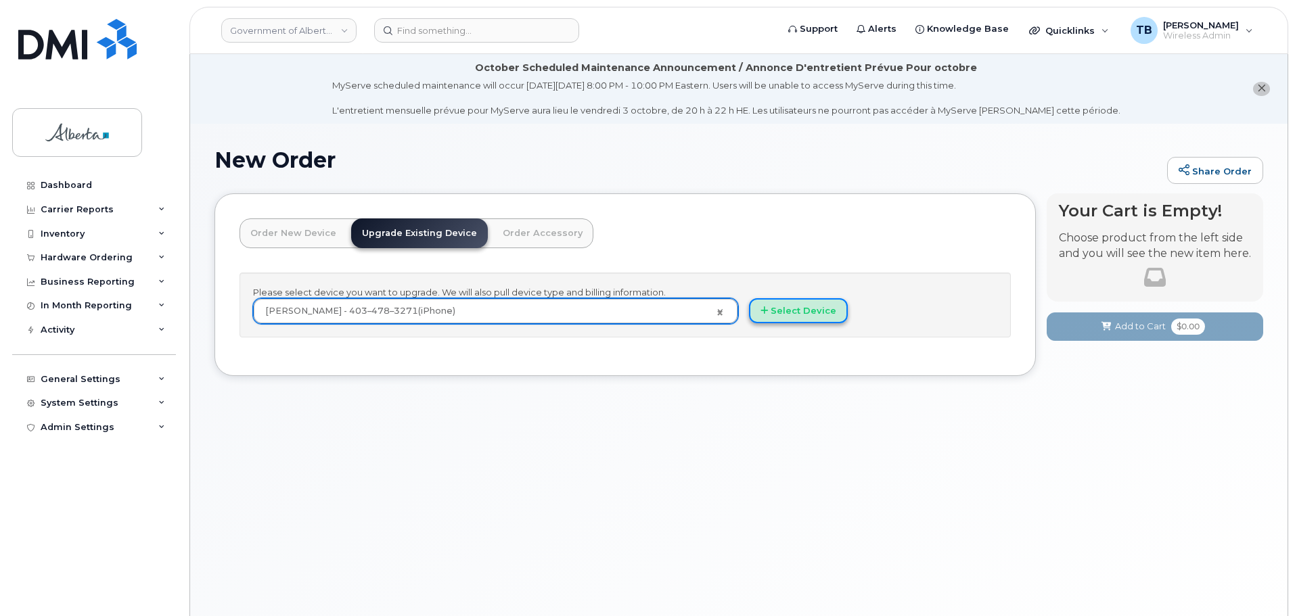
click at [811, 305] on button "Select Device" at bounding box center [798, 310] width 99 height 25
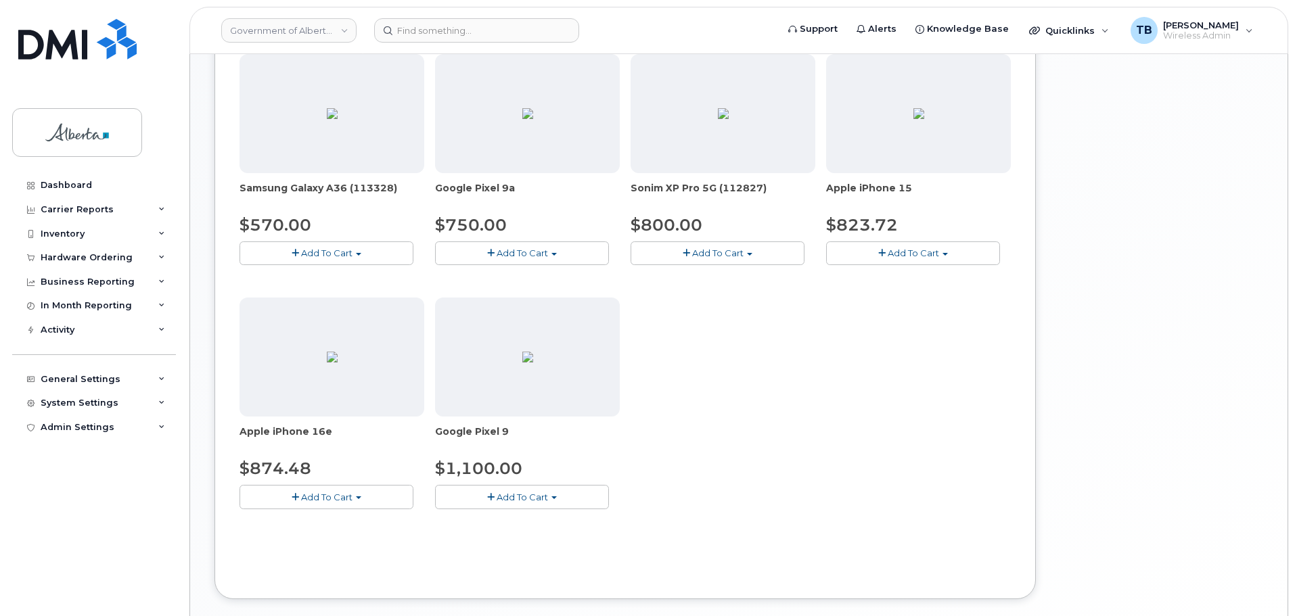
scroll to position [541, 0]
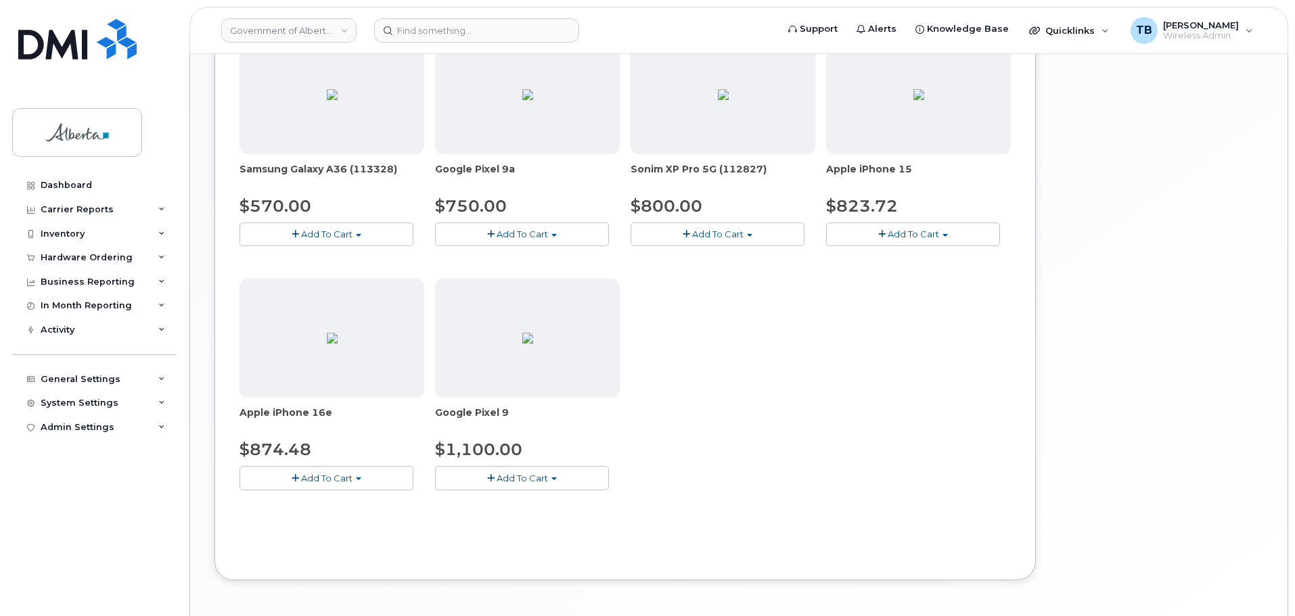
click at [345, 480] on span "Add To Cart" at bounding box center [326, 478] width 51 height 11
click at [372, 520] on link "$874.48 - 30-day upgrade (128GB model)" at bounding box center [350, 519] width 215 height 17
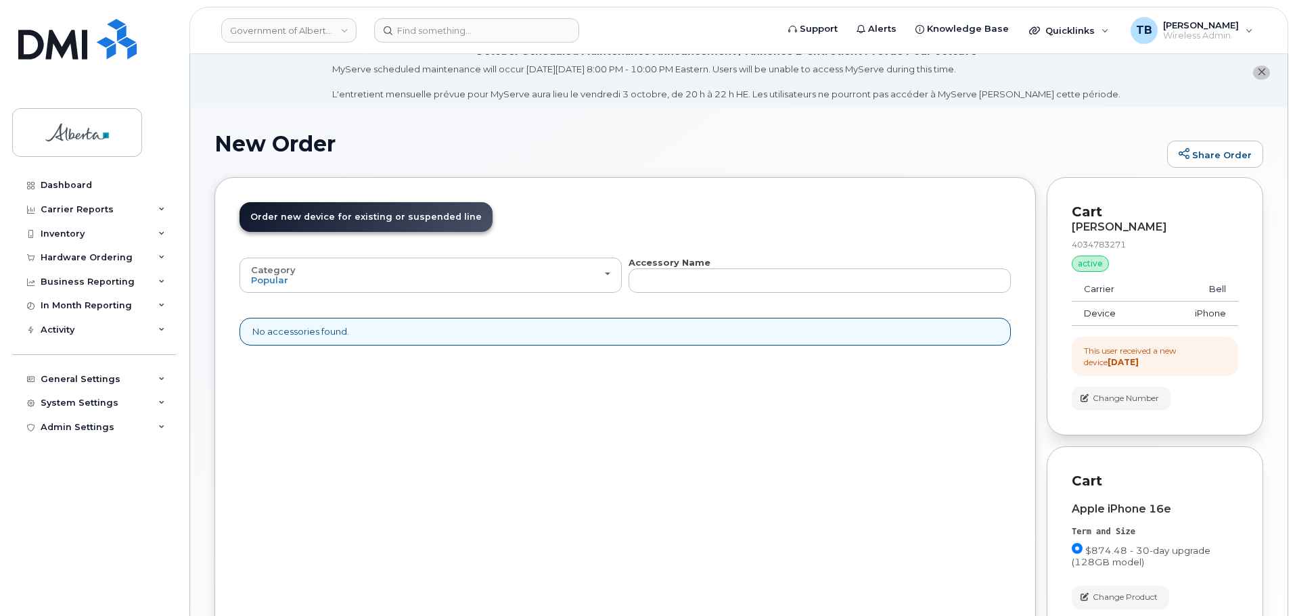
scroll to position [0, 0]
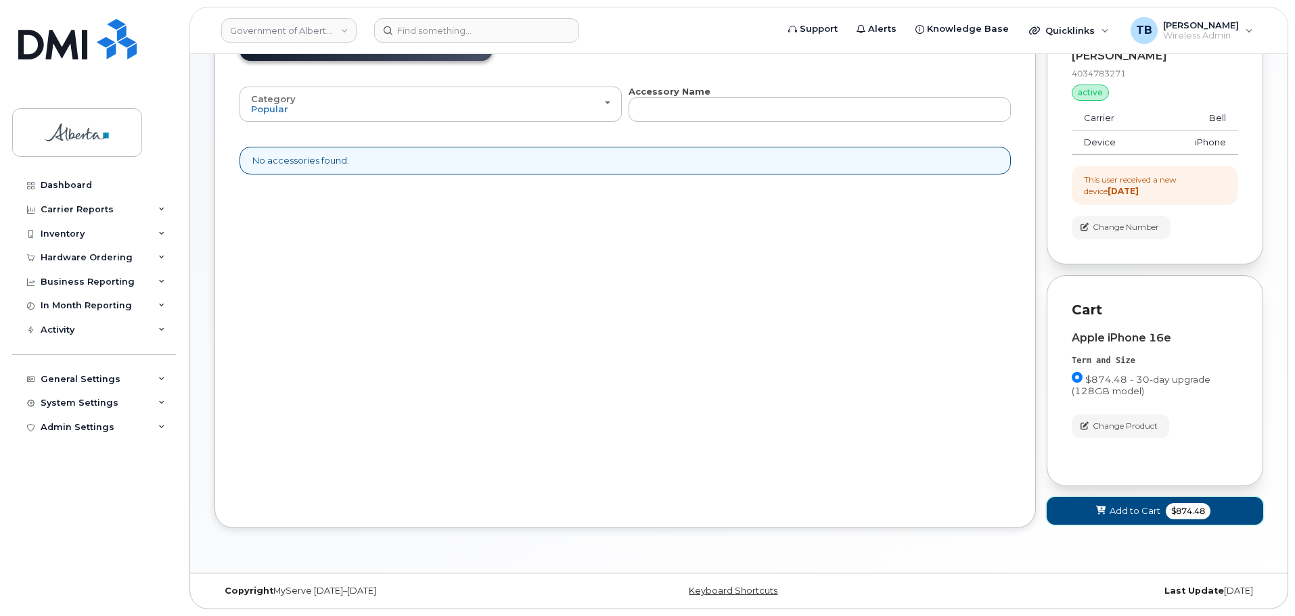
click at [1108, 520] on button "Add to Cart $874.48" at bounding box center [1155, 511] width 216 height 28
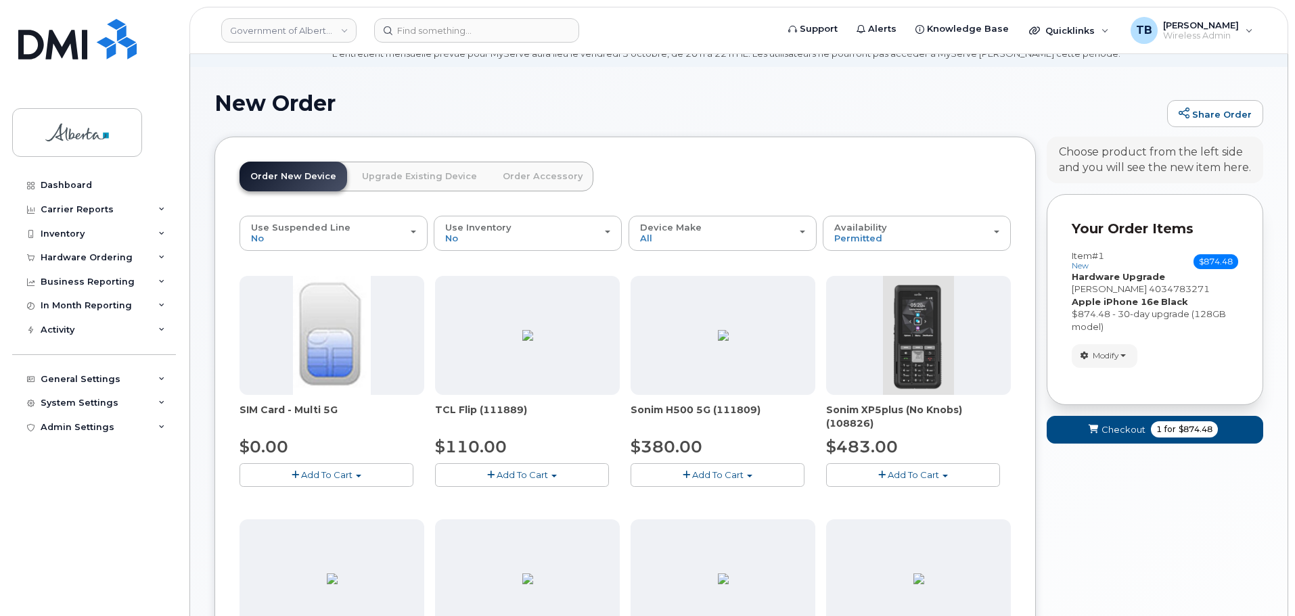
scroll to position [52, 0]
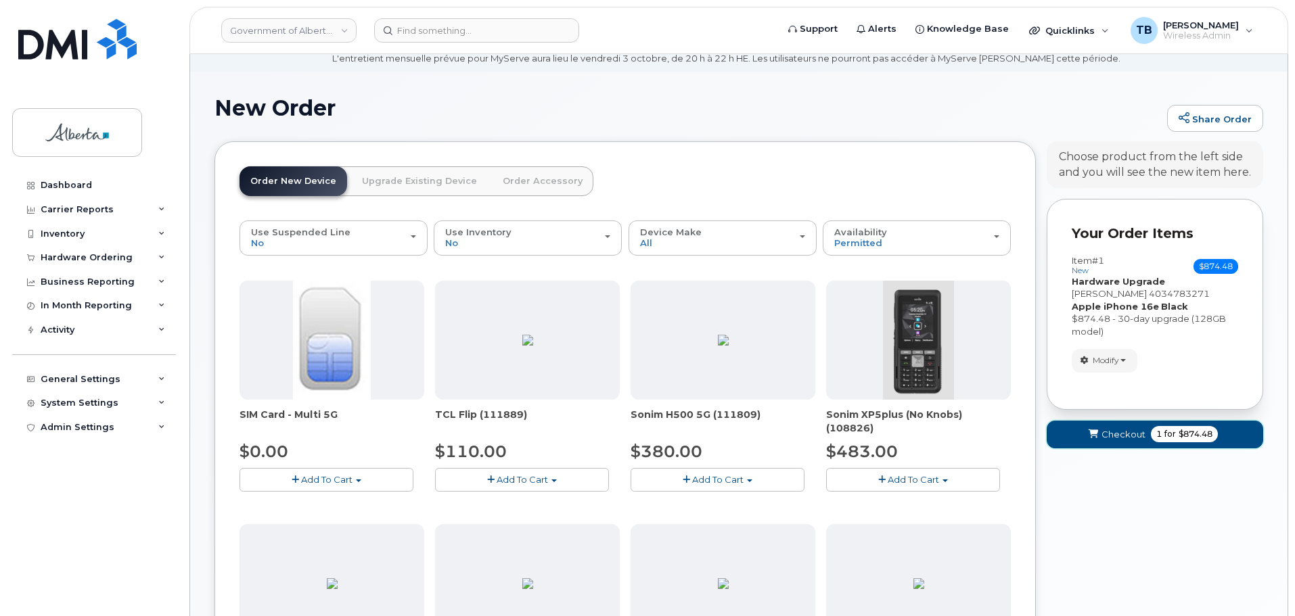
click at [1112, 432] on span "Checkout" at bounding box center [1123, 434] width 44 height 13
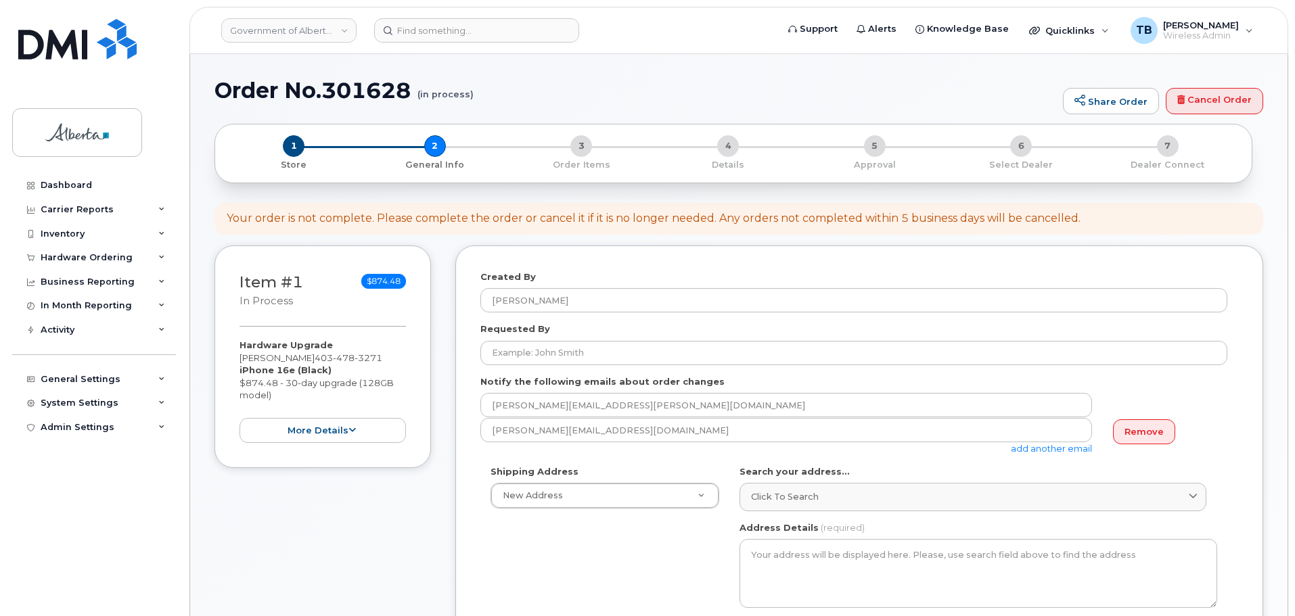
select select
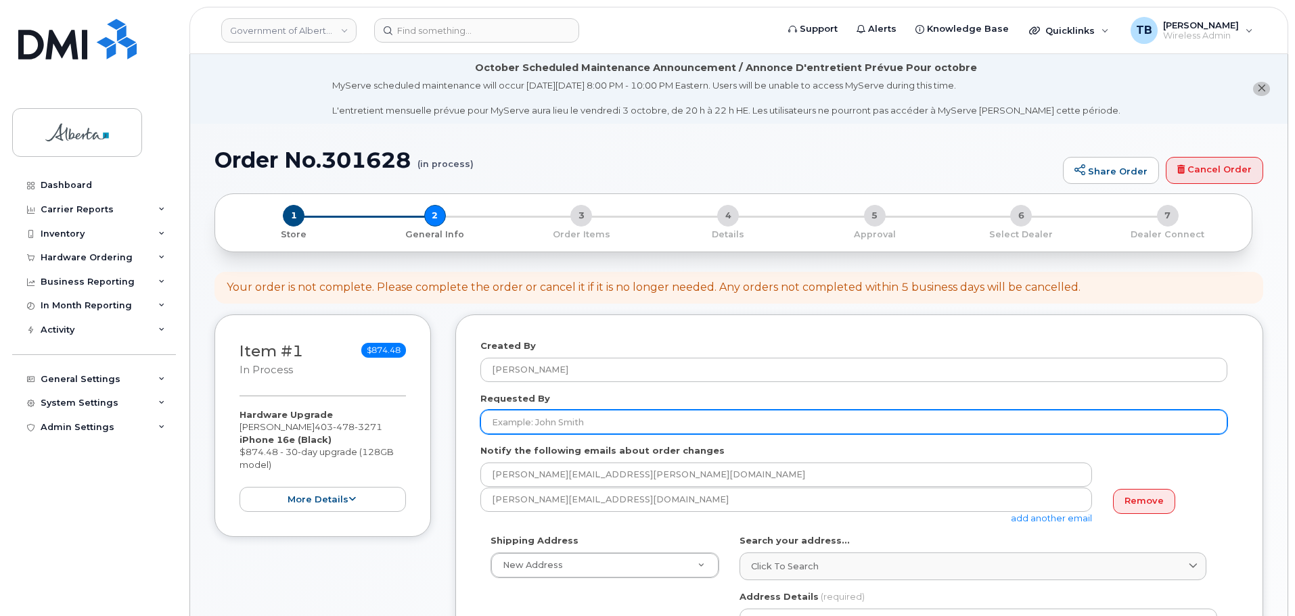
click at [514, 417] on input "Requested By" at bounding box center [853, 422] width 747 height 24
paste input "[PERSON_NAME]"
type input "[PERSON_NAME]"
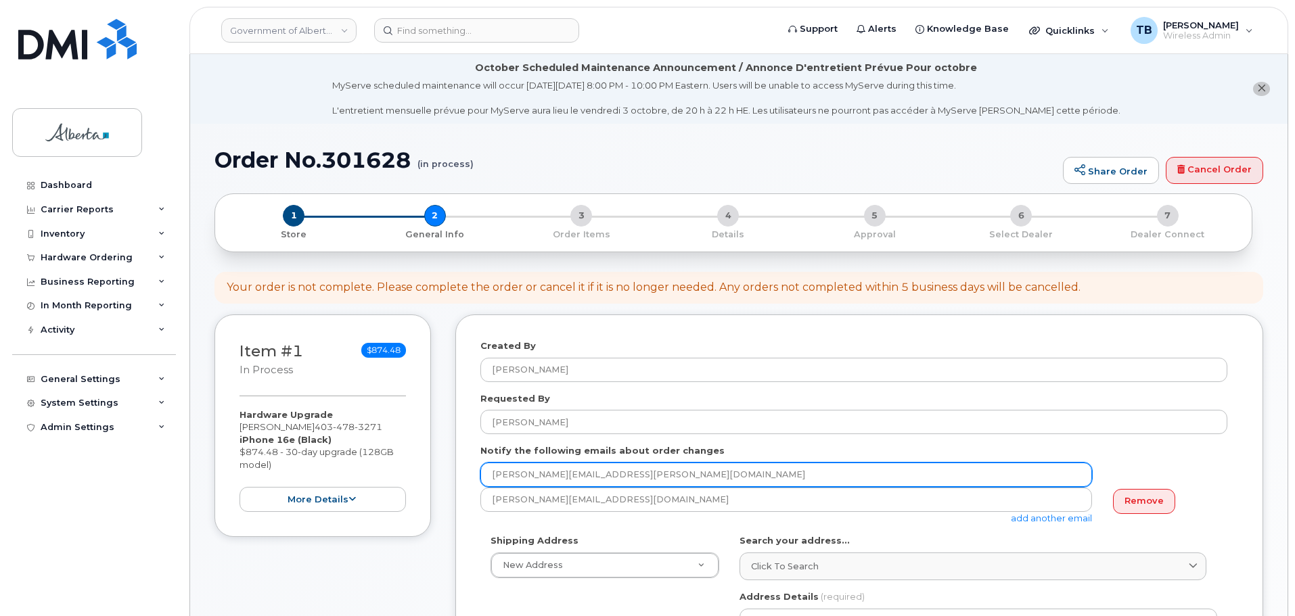
drag, startPoint x: 496, startPoint y: 472, endPoint x: 461, endPoint y: 472, distance: 34.5
paste input "Sandra.Sutherland"
type input "Sandra.Sutherland@gov.ab.ca"
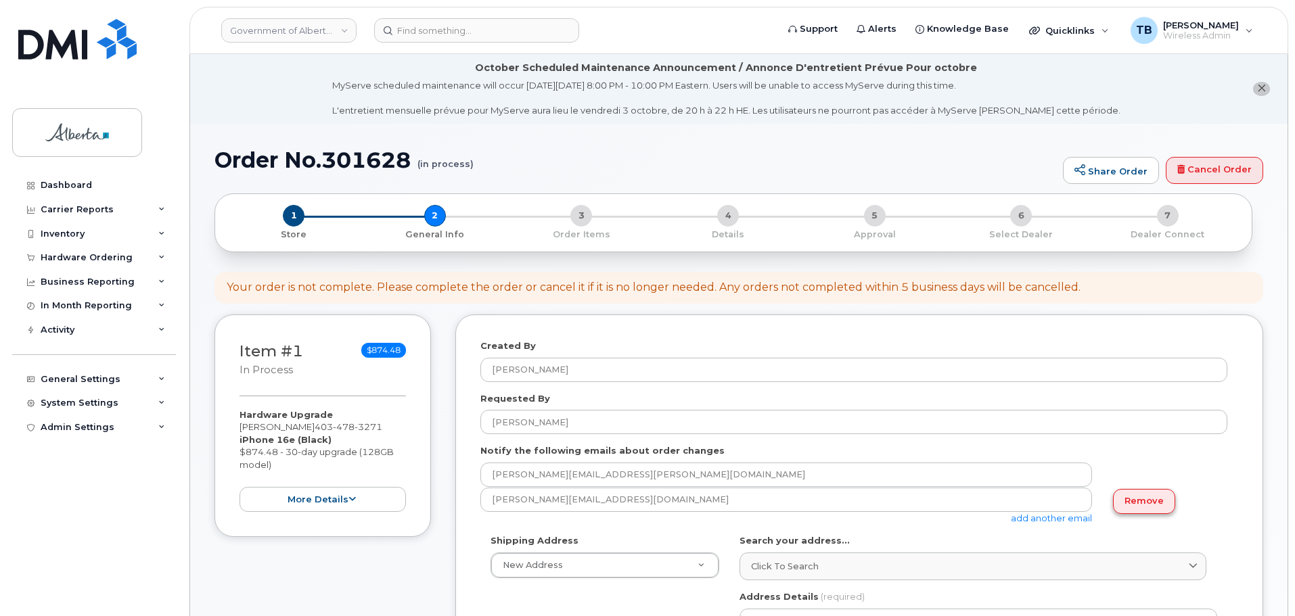
click at [1158, 499] on link "Remove" at bounding box center [1144, 501] width 62 height 25
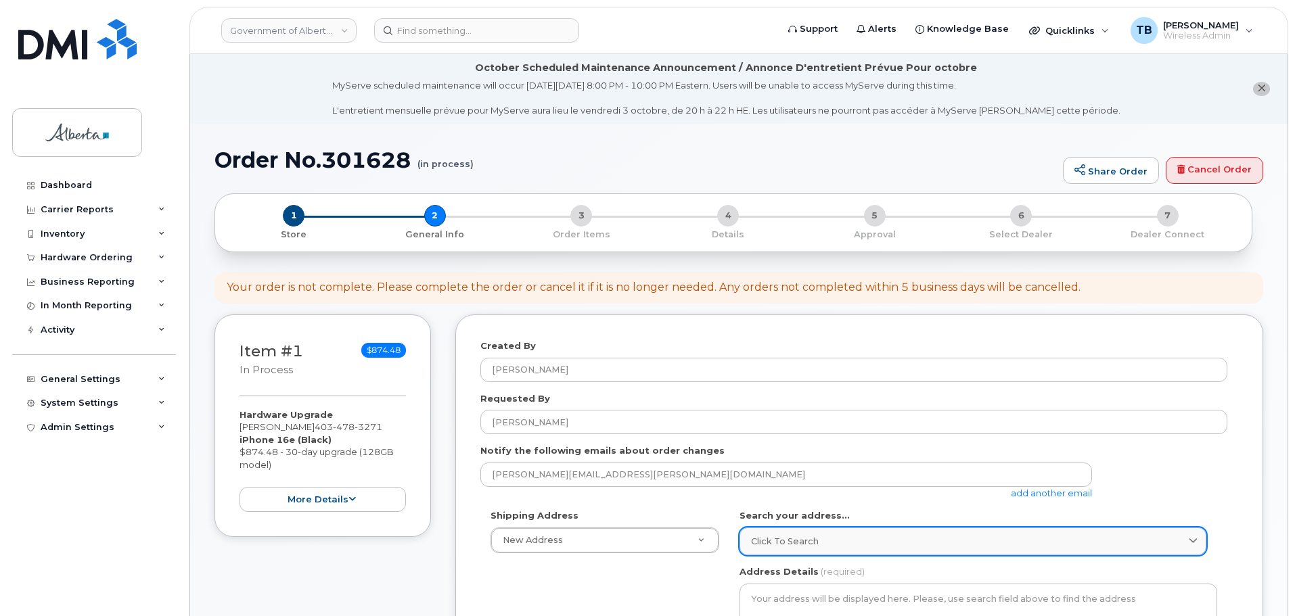
click at [761, 542] on span "Click to search" at bounding box center [785, 541] width 68 height 13
paste input "209 Centre Avenue W."
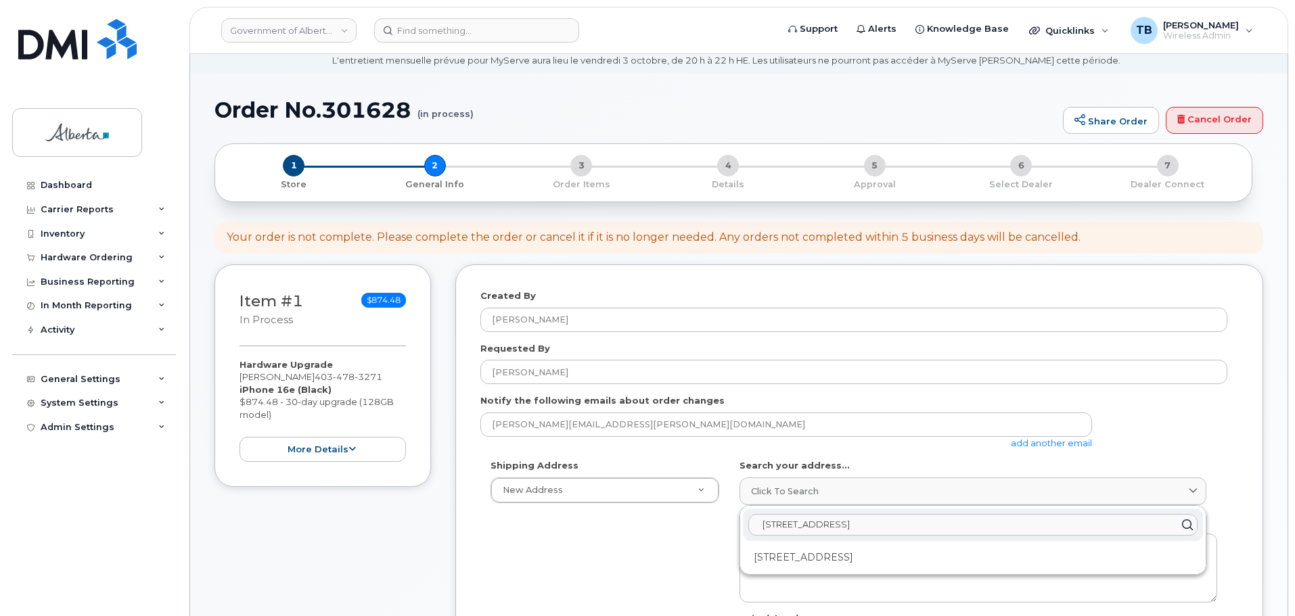
scroll to position [135, 0]
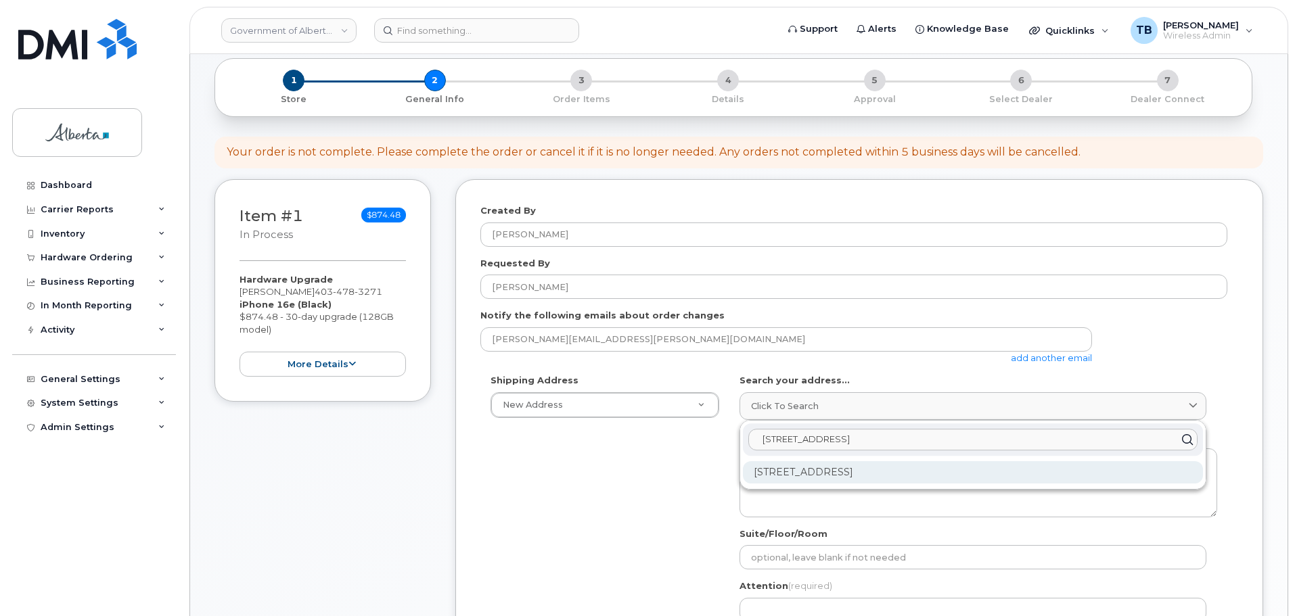
type input "209 Centre Avenue W."
click at [790, 466] on div "209-280 Centre Ave W Altona MB R0G 0B2" at bounding box center [973, 472] width 460 height 22
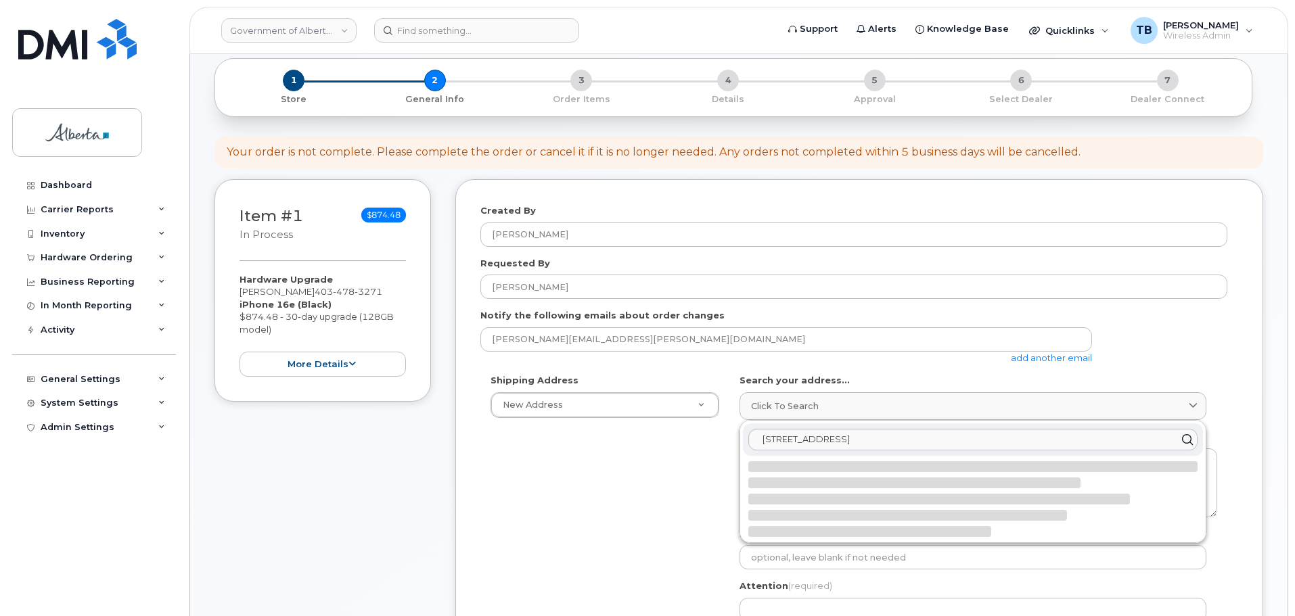
select select
type textarea "209-280 Centre Ave W ALTONA MB R0G 0B2 CANADA"
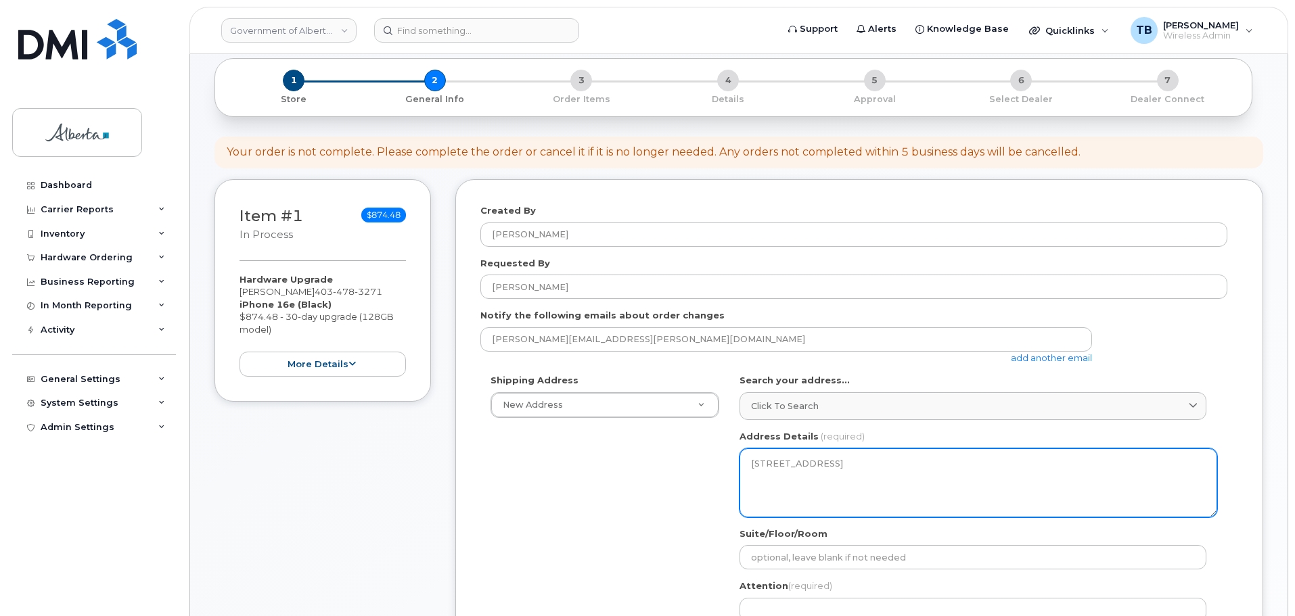
drag, startPoint x: 773, startPoint y: 483, endPoint x: 732, endPoint y: 436, distance: 62.4
click at [732, 436] on div "MB Altona Search your address... Click to search 209 Centre Avenue W. No availa…" at bounding box center [978, 529] width 498 height 311
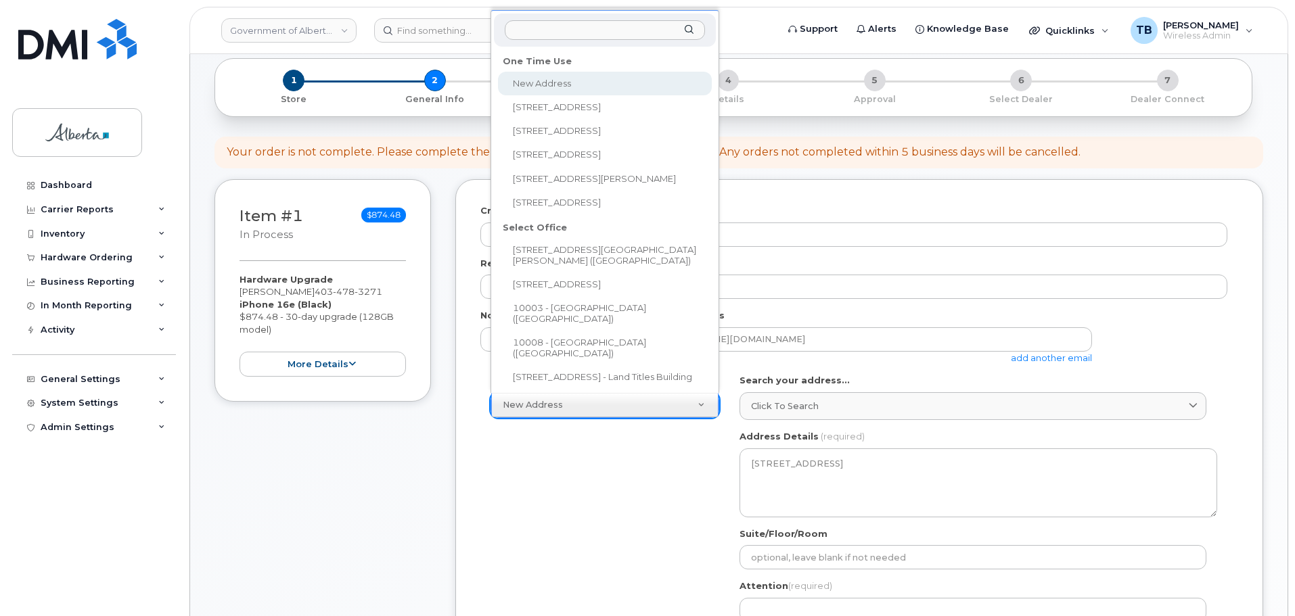
type input "209 Centre Avenue W."
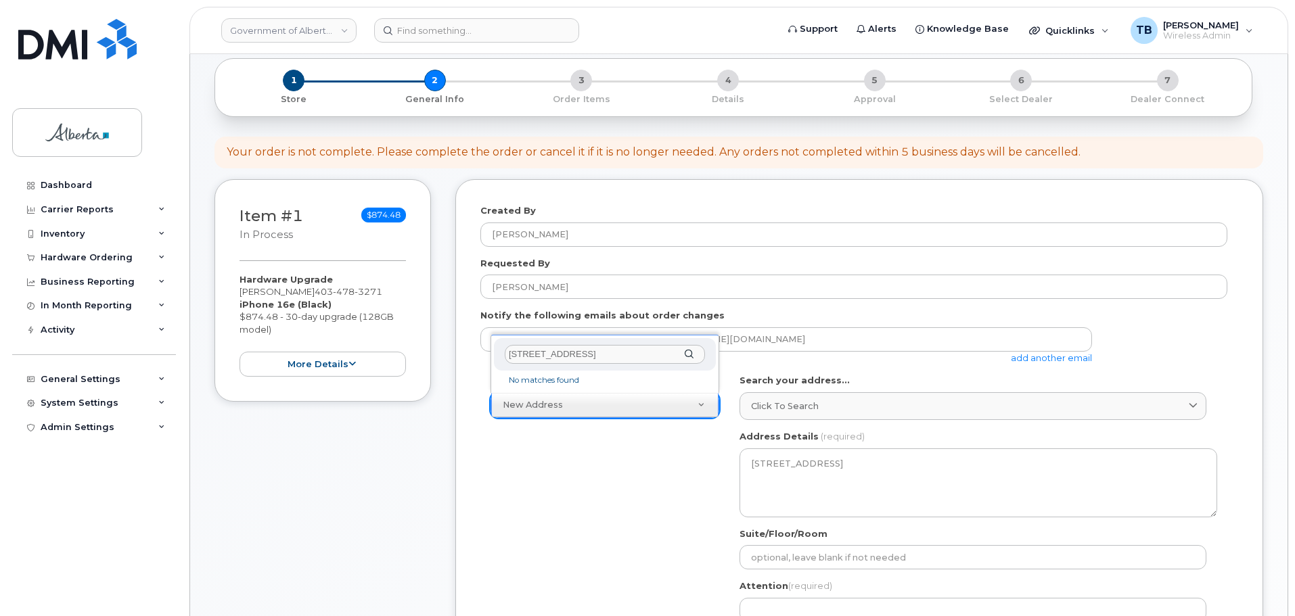
click at [659, 350] on input "209 Centre Avenue W." at bounding box center [605, 355] width 200 height 20
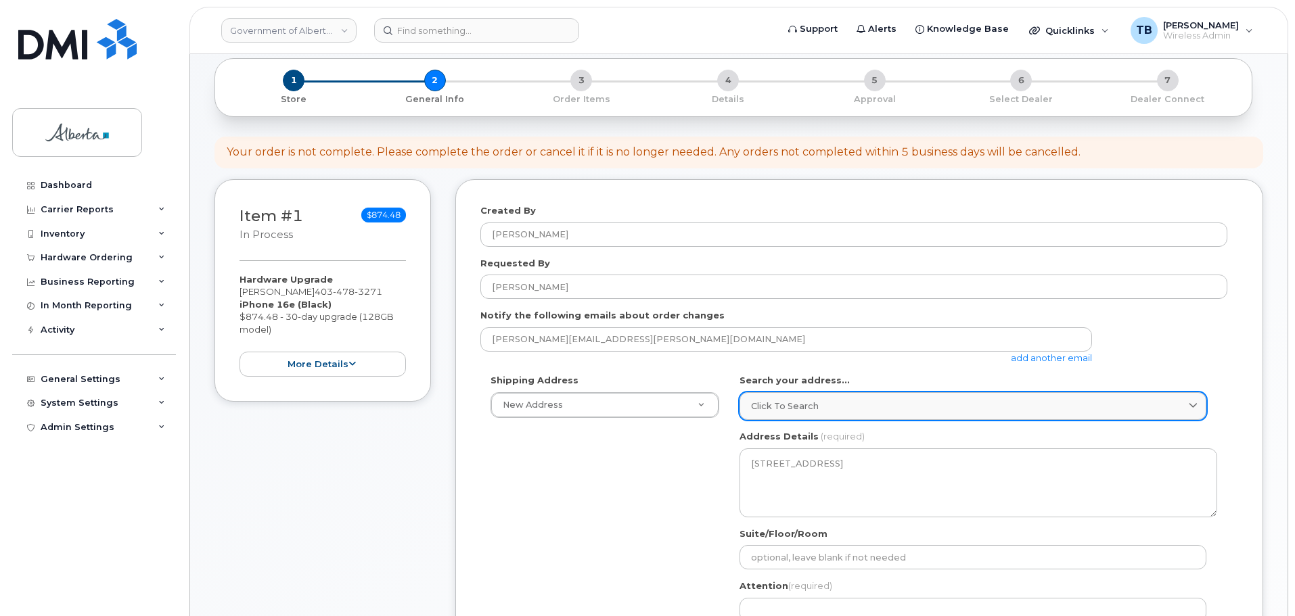
click at [876, 416] on link "Click to search" at bounding box center [972, 406] width 467 height 28
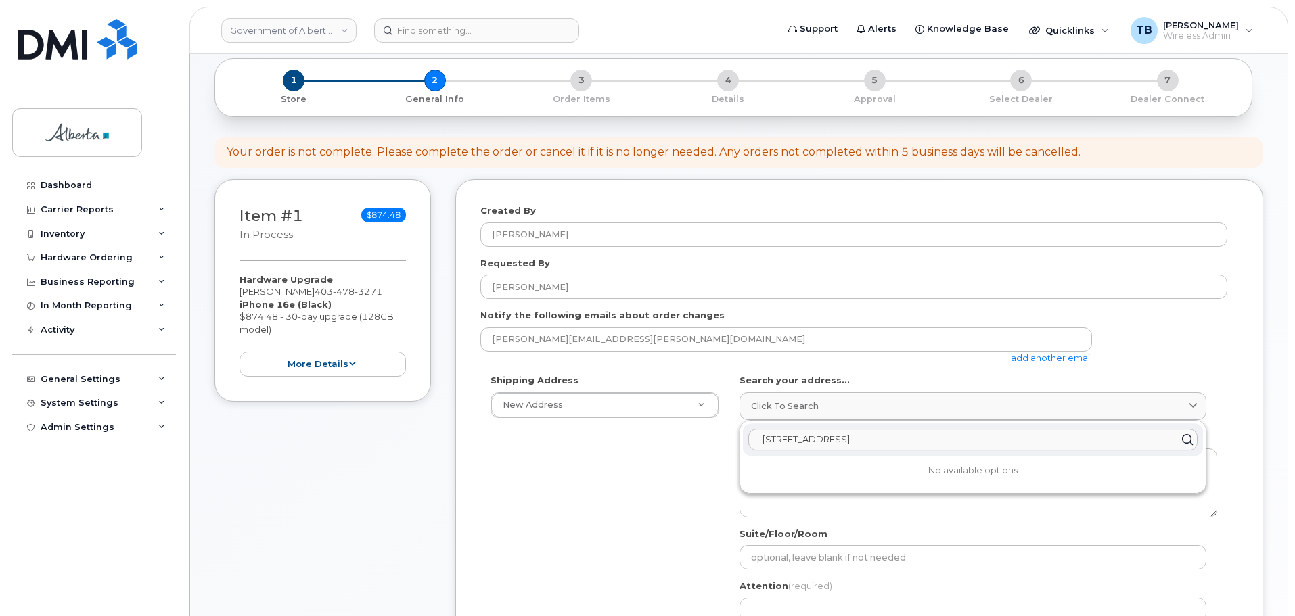
drag, startPoint x: 769, startPoint y: 441, endPoint x: 706, endPoint y: 447, distance: 62.5
click at [707, 446] on div "Shipping Address New Address New Address 10805 120 St NW 10025 Jasper Ave NW 99…" at bounding box center [853, 529] width 747 height 311
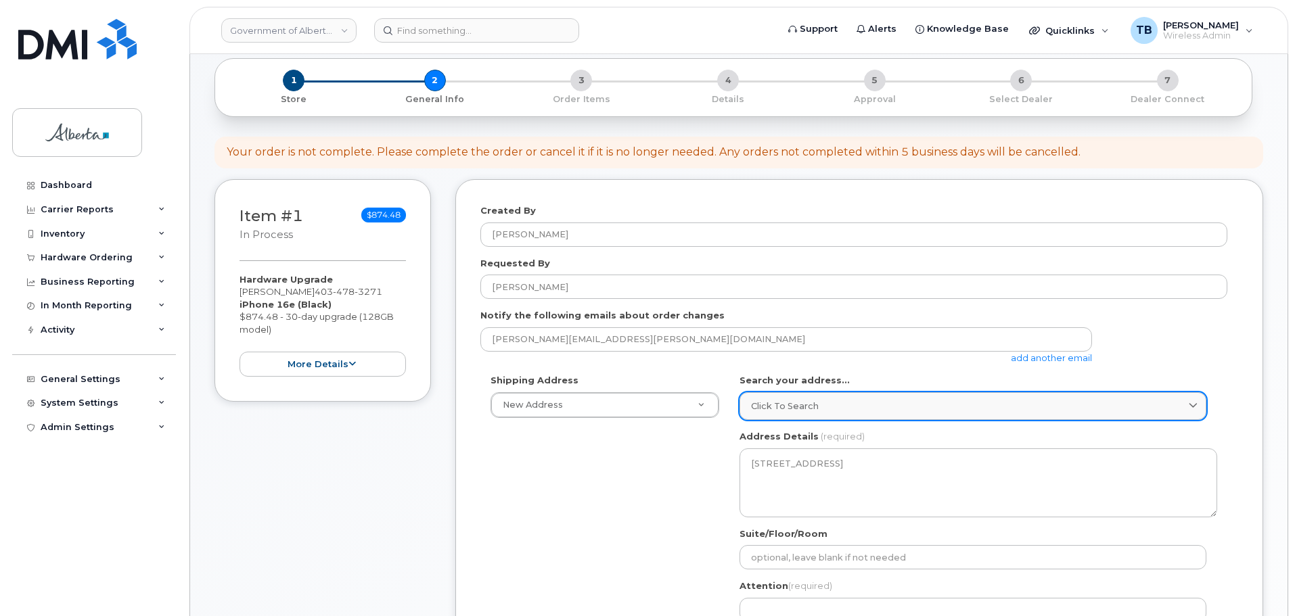
click at [773, 406] on span "Click to search" at bounding box center [785, 406] width 68 height 13
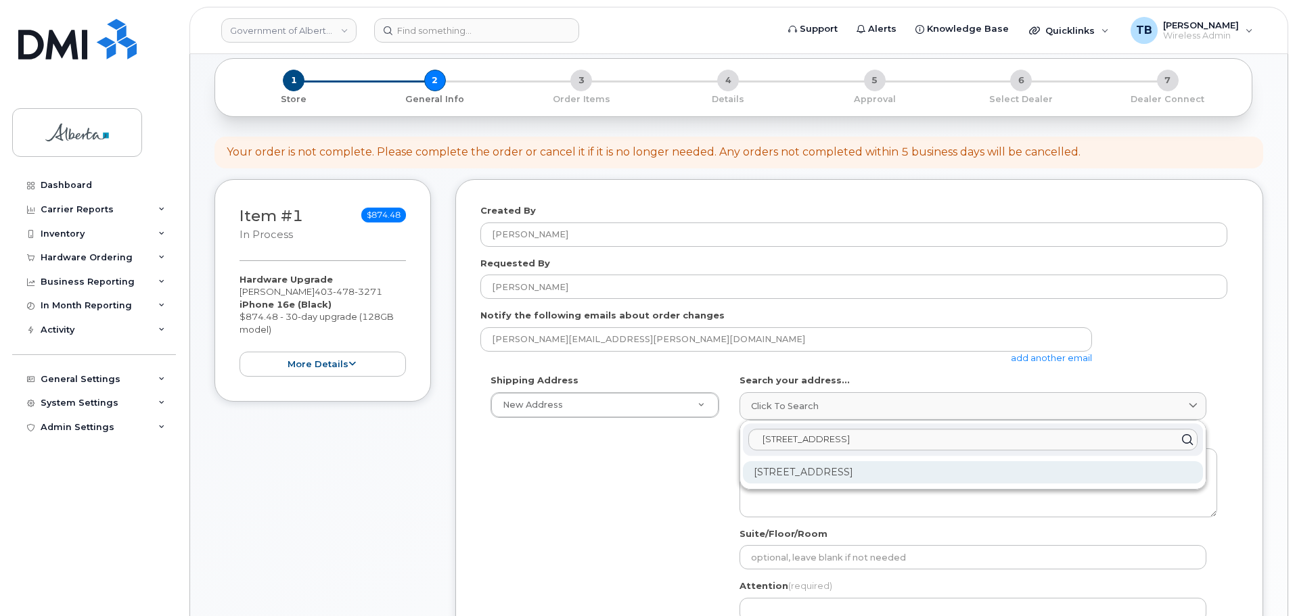
drag, startPoint x: 978, startPoint y: 472, endPoint x: 748, endPoint y: 472, distance: 229.4
click at [748, 472] on div "209-280 Centre Ave W Altona MB R0G 0B2" at bounding box center [973, 472] width 460 height 22
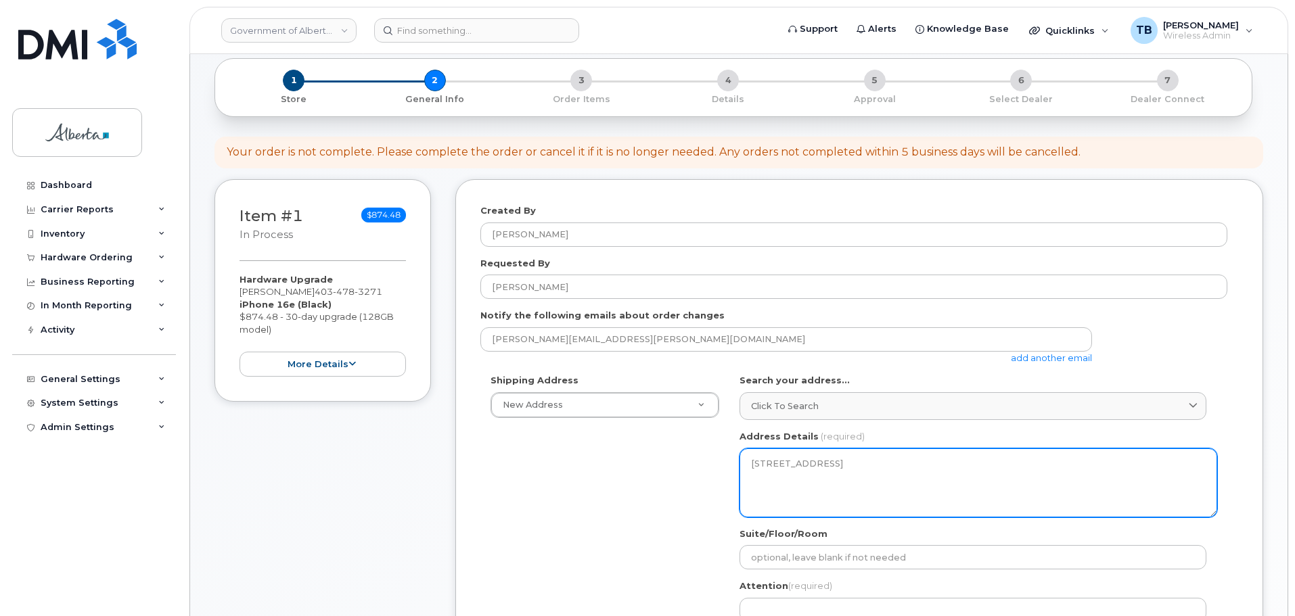
drag, startPoint x: 803, startPoint y: 493, endPoint x: 715, endPoint y: 459, distance: 94.2
click at [715, 459] on div "Shipping Address New Address New Address 10805 120 St NW 10025 Jasper Ave NW 99…" at bounding box center [853, 529] width 747 height 311
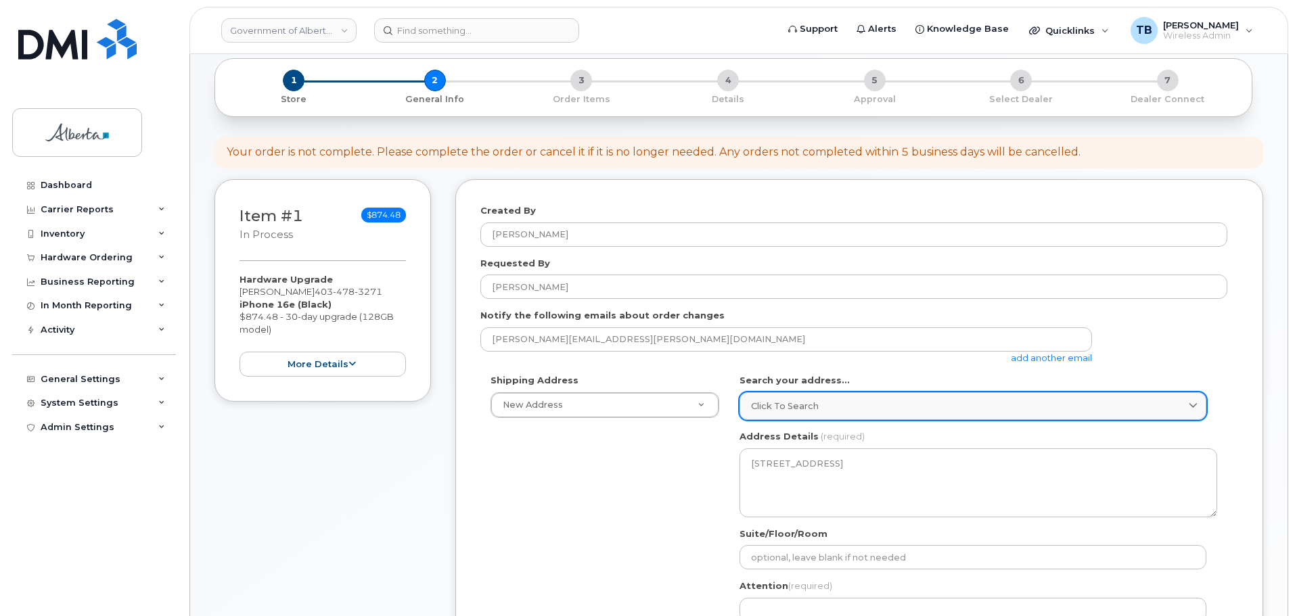
click at [783, 415] on link "Click to search" at bounding box center [972, 406] width 467 height 28
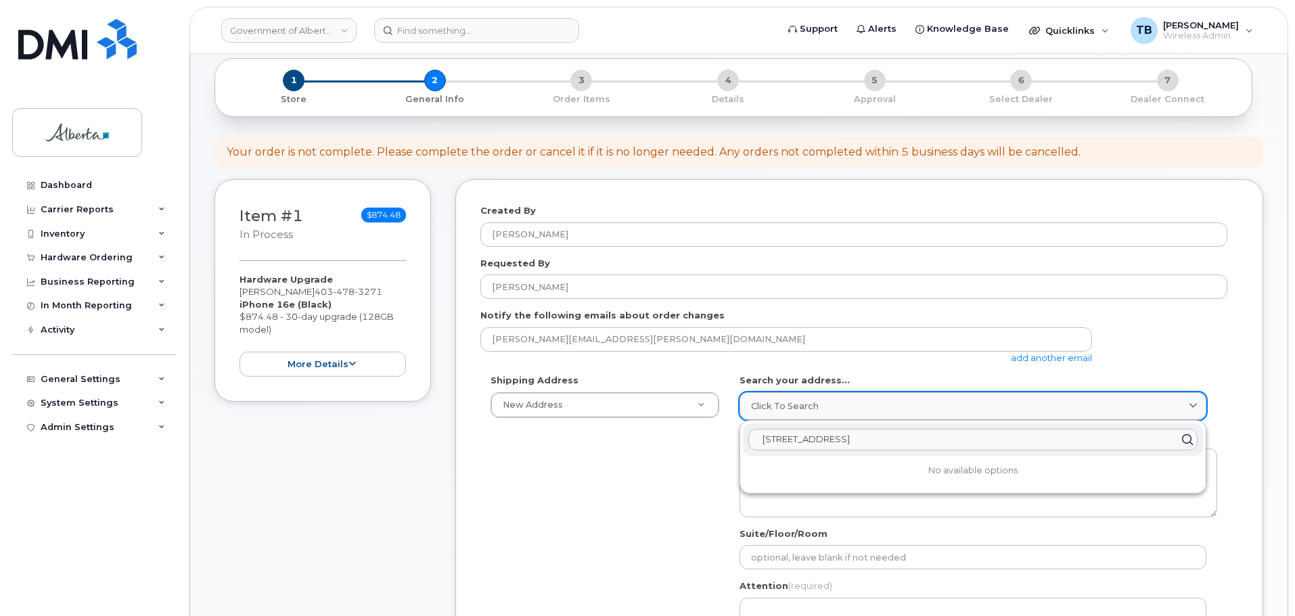
paste input "T4B3L8"
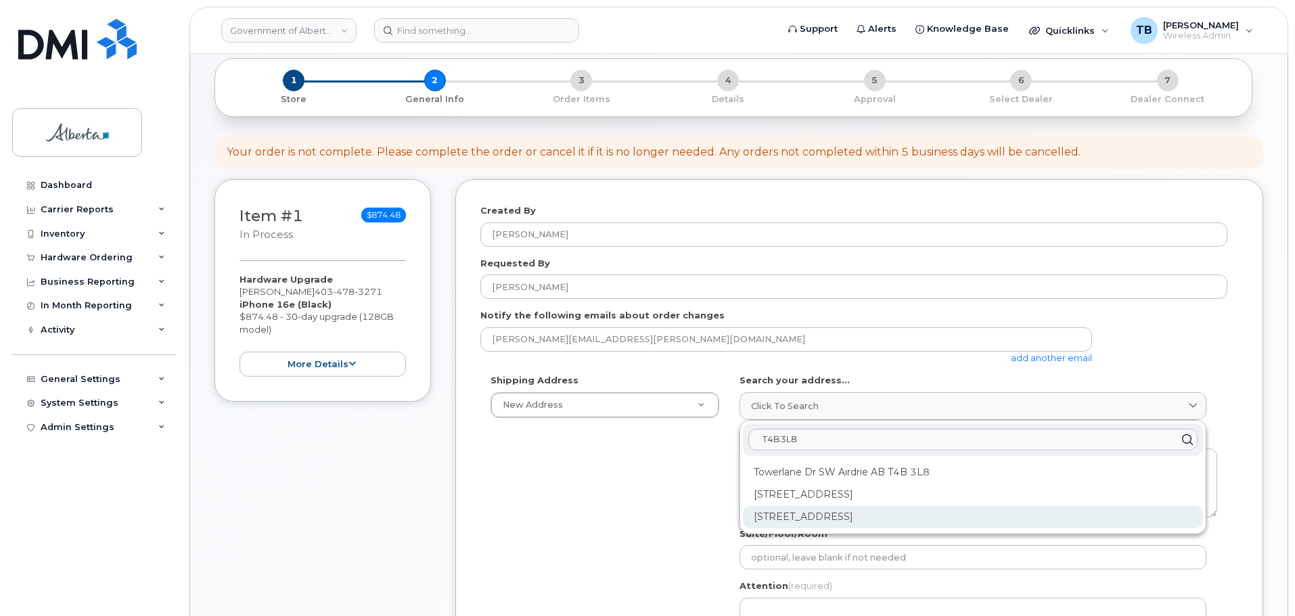
type input "T4B3L8"
click at [802, 521] on div "Centre Ave SW Airdrie AB T4B 3L8" at bounding box center [973, 517] width 460 height 22
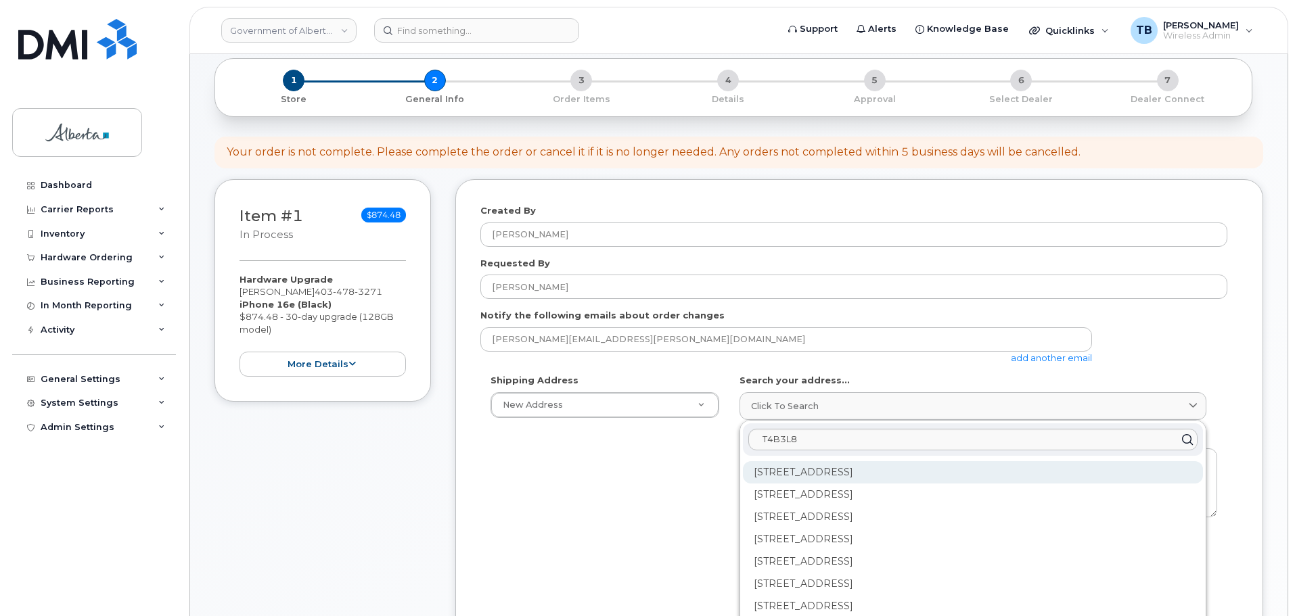
click at [811, 472] on div "209 Centre Ave SW Airdrie AB T4B 3L8" at bounding box center [973, 472] width 460 height 22
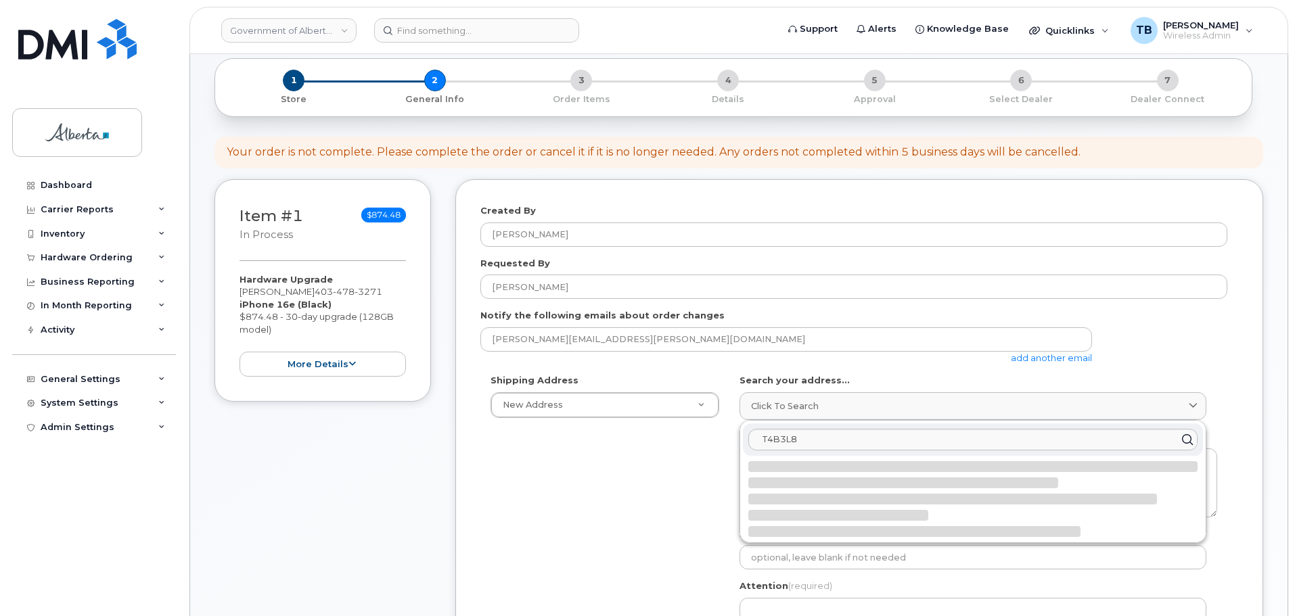
select select
type textarea "209 Centre Ave SW AIRDRIE AB T4B 3L8 CANADA"
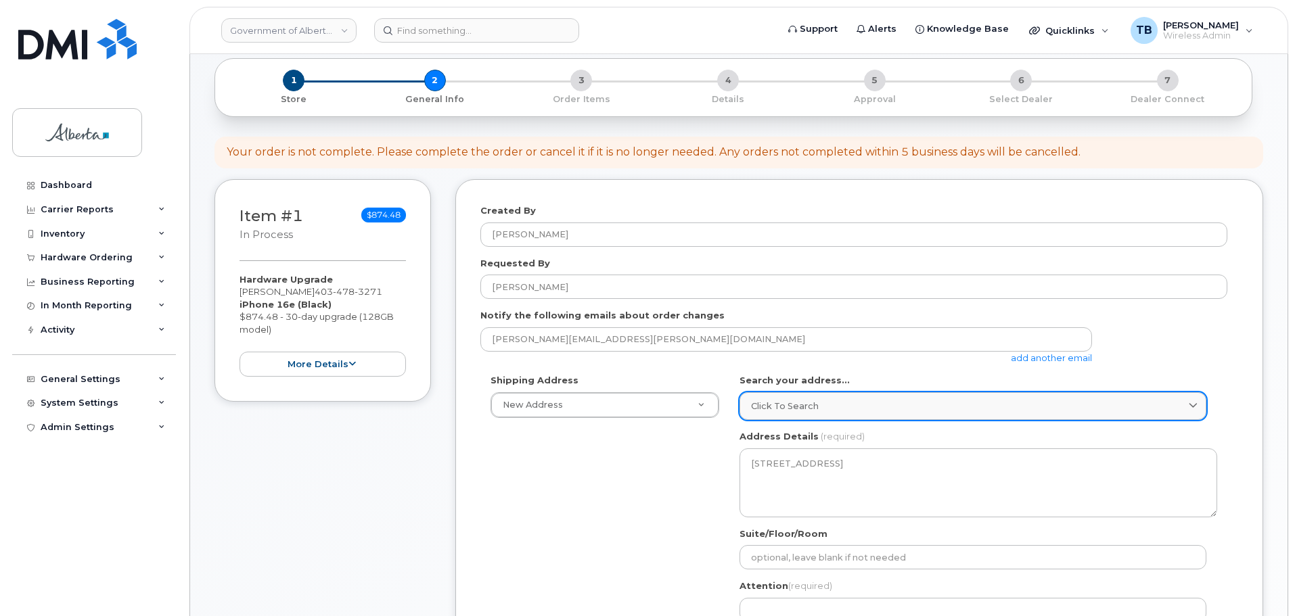
click at [789, 401] on span "Click to search" at bounding box center [785, 406] width 68 height 13
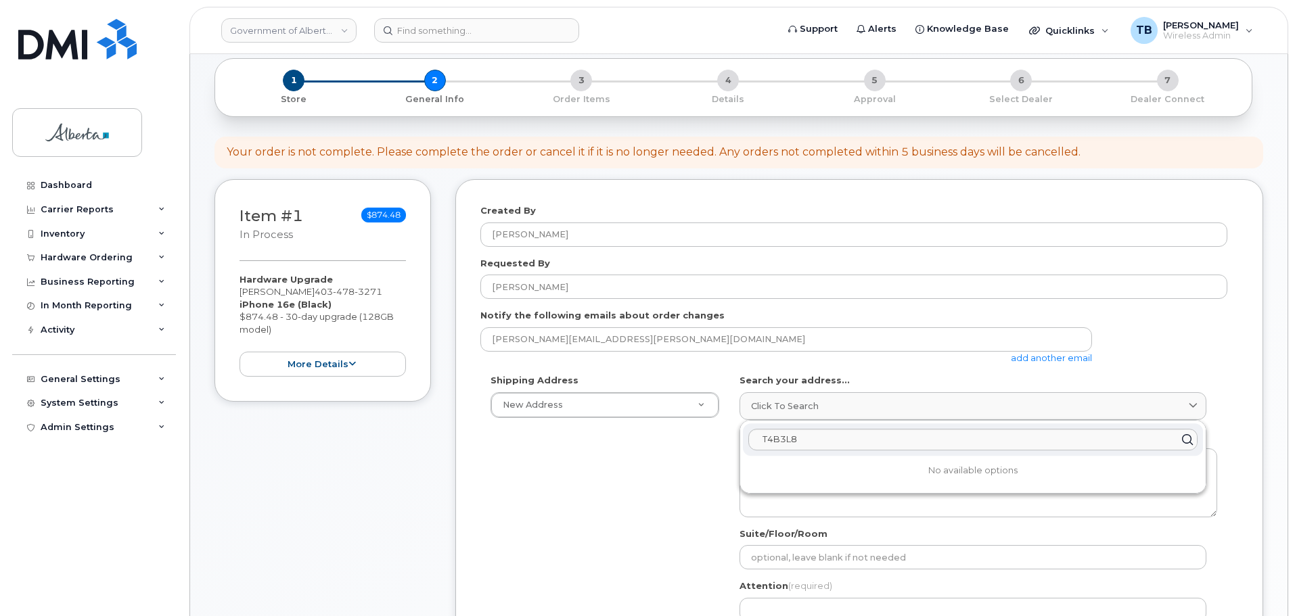
click at [671, 547] on div "Shipping Address New Address New Address 10805 120 St NW 10025 Jasper Ave NW 99…" at bounding box center [853, 529] width 747 height 311
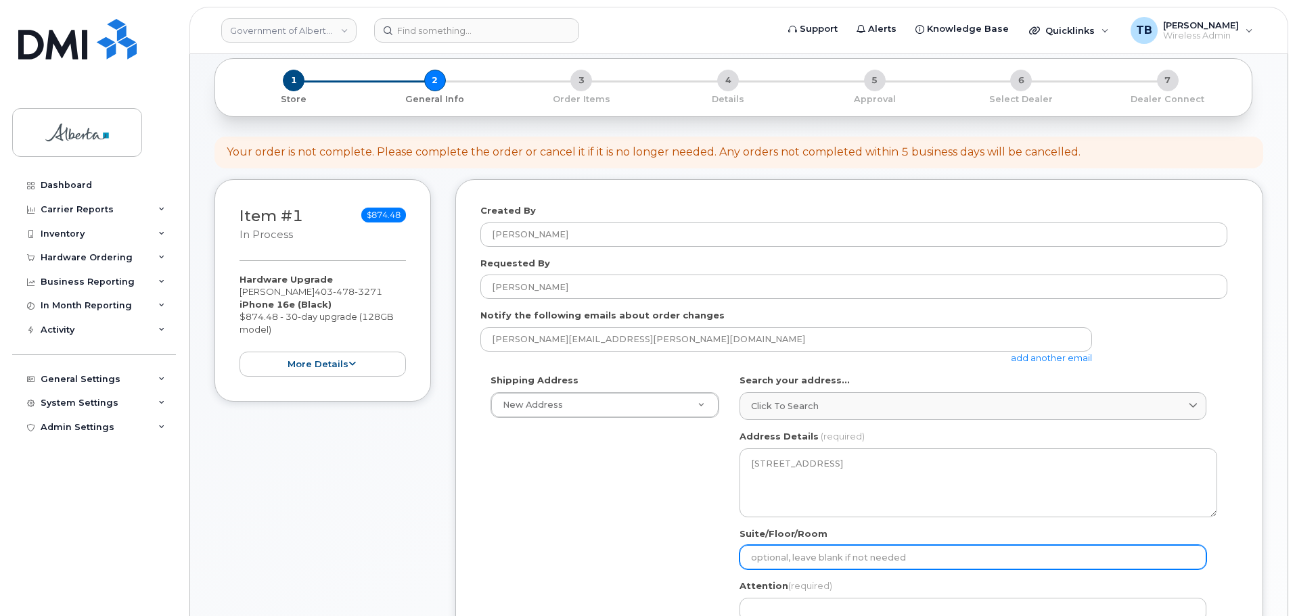
click at [782, 554] on input "Suite/Floor/Room" at bounding box center [972, 557] width 467 height 24
paste input "Suite 100"
select select
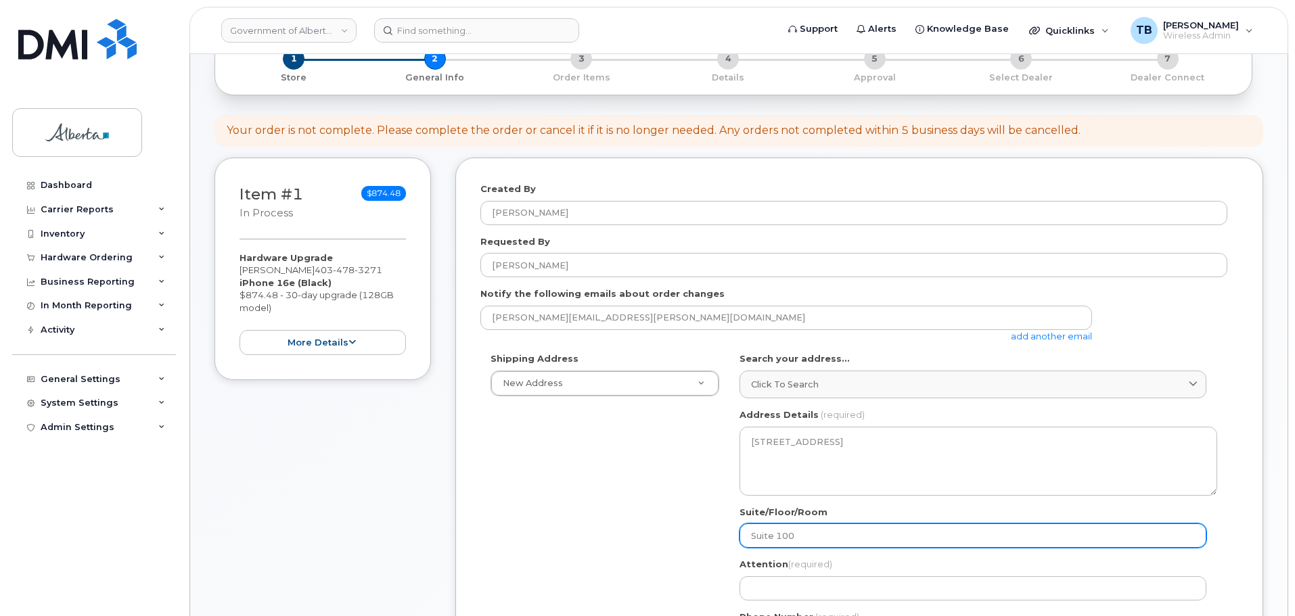
scroll to position [338, 0]
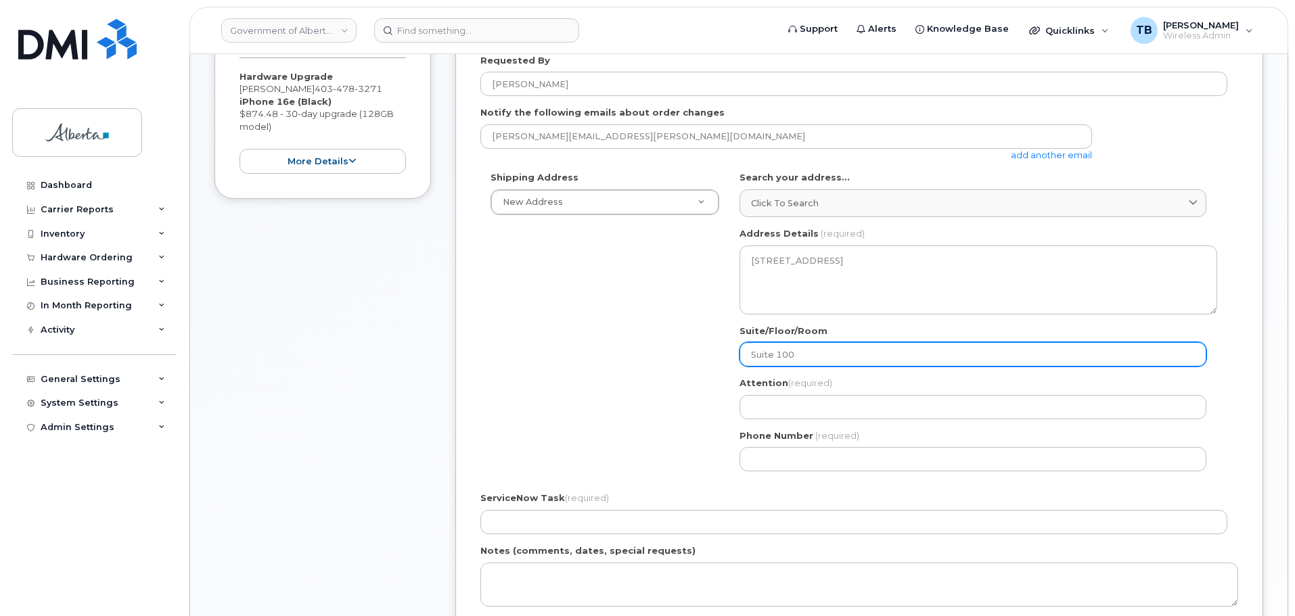
type input "Suite 100"
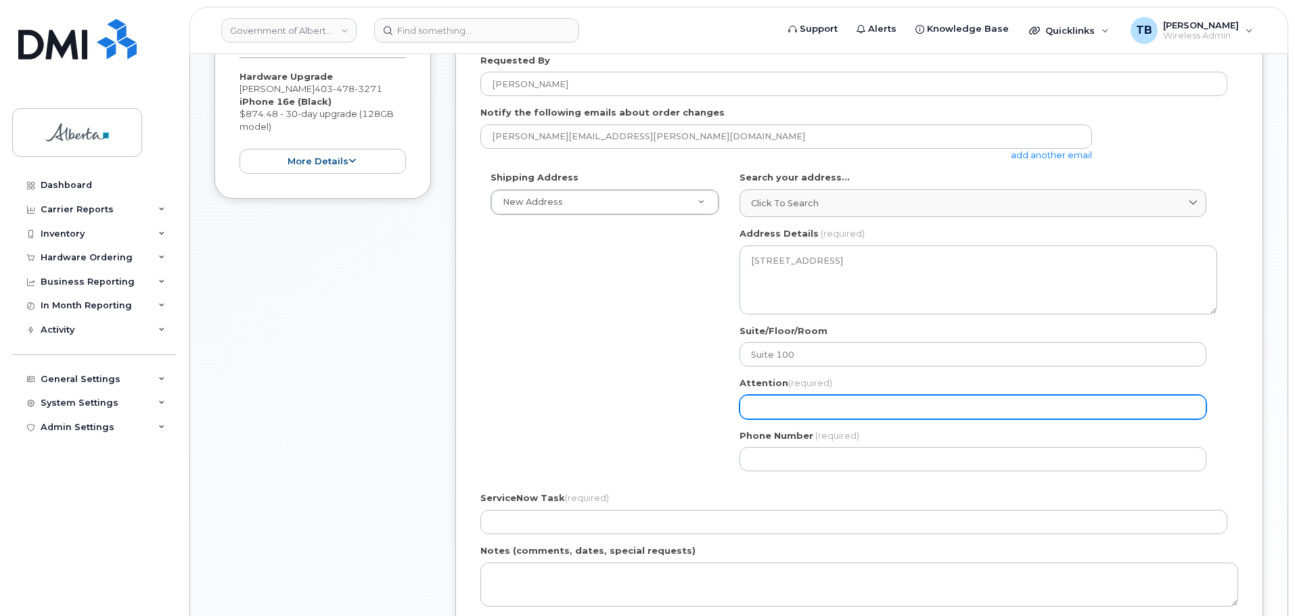
click at [769, 413] on input "Attention (required)" at bounding box center [972, 407] width 467 height 24
paste input "Sandra Sutherland"
select select
type input "Sandra Sutherland"
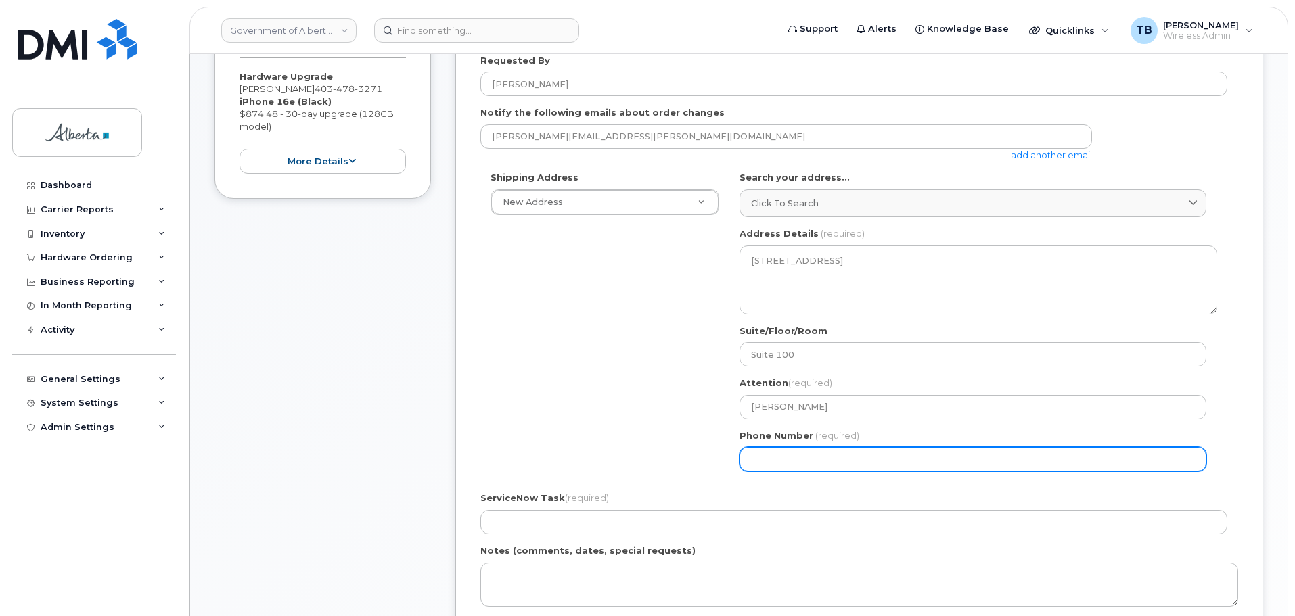
click at [767, 462] on input "Phone Number" at bounding box center [972, 459] width 467 height 24
paste input "4032975488"
select select
type input "4032975488"
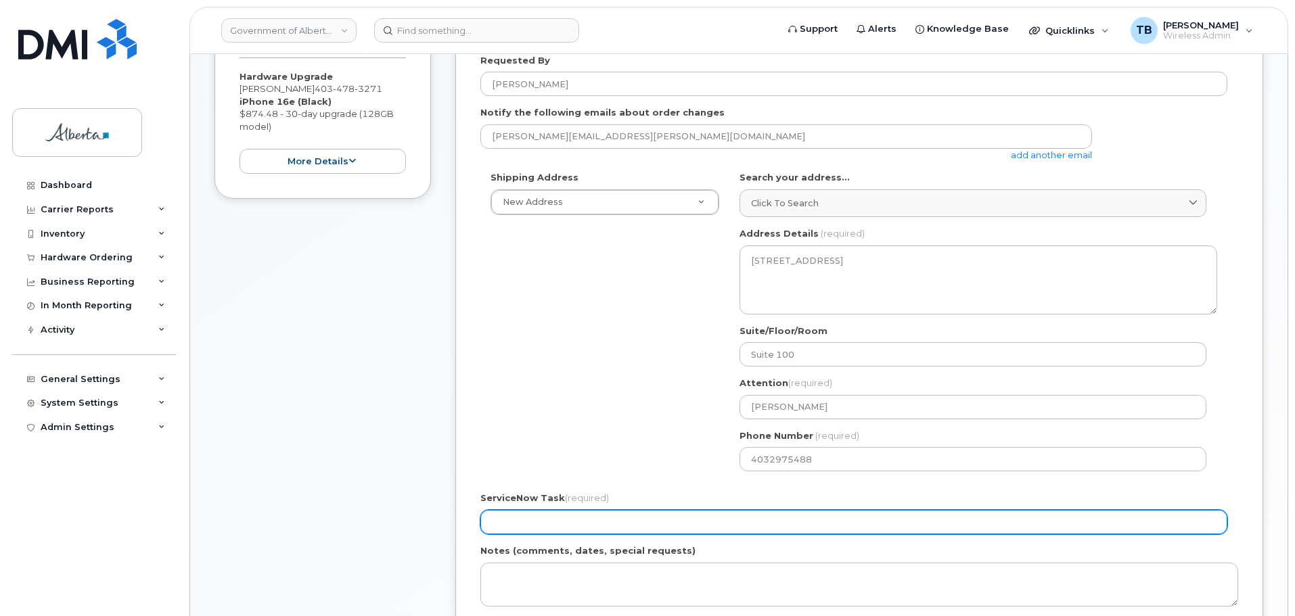
click at [498, 516] on input "ServiceNow Task (required)" at bounding box center [853, 522] width 747 height 24
paste input "SCTASK0852892"
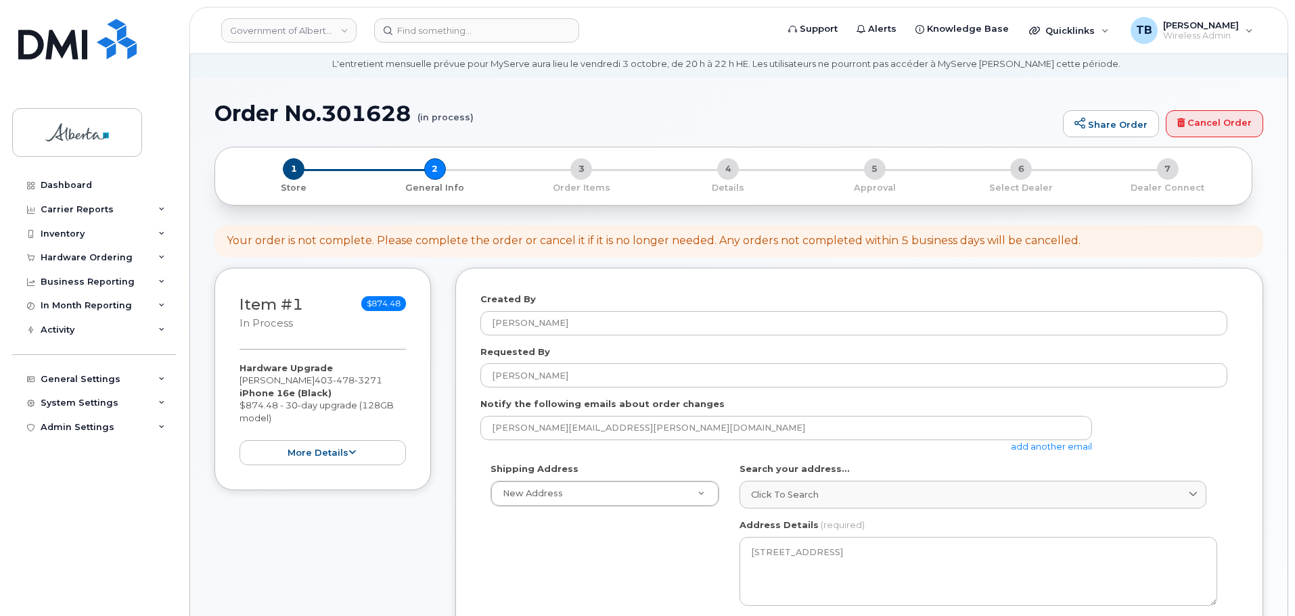
scroll to position [0, 0]
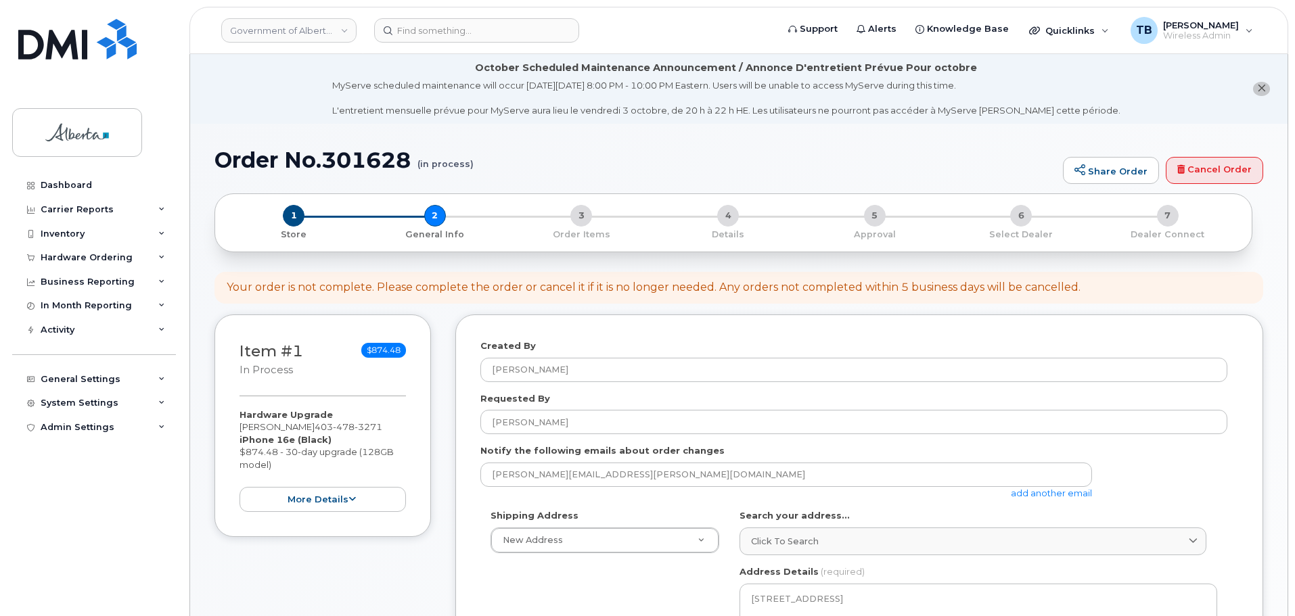
type input "SCTASK0852892"
click at [348, 161] on h1 "Order No.301628 (in process)" at bounding box center [635, 160] width 842 height 24
copy h1 "301628"
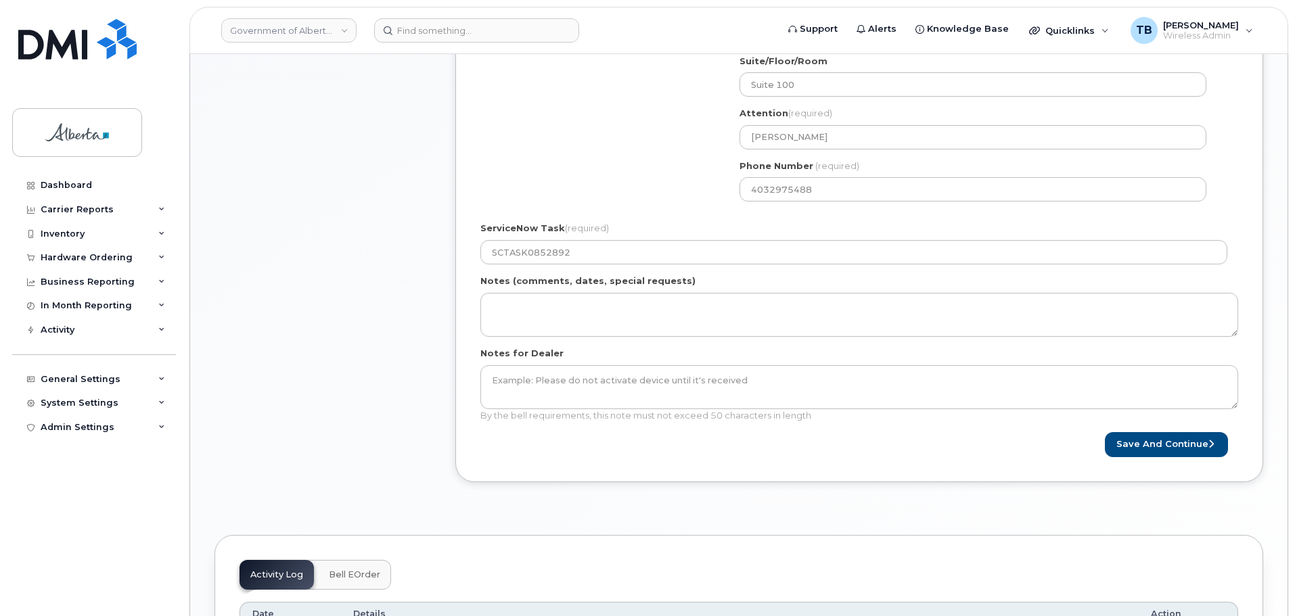
scroll to position [609, 0]
click at [1161, 445] on button "Save and Continue" at bounding box center [1166, 444] width 123 height 25
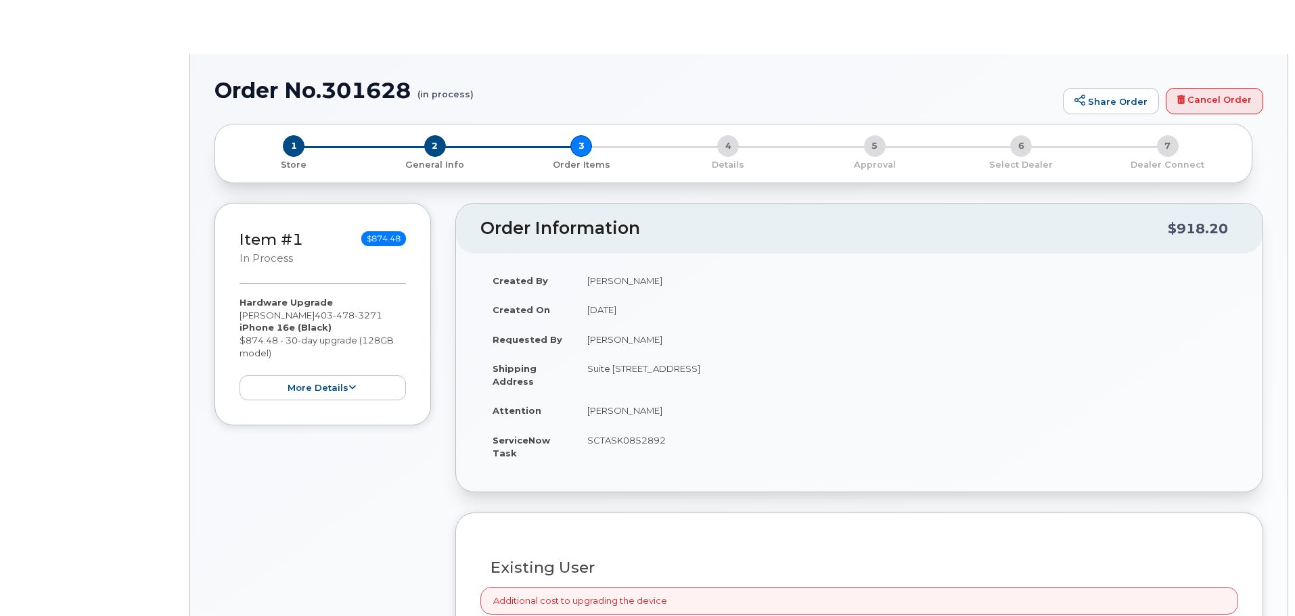
type input "[PERSON_NAME]"
type input "[PERSON_NAME][EMAIL_ADDRESS][PERSON_NAME][DOMAIN_NAME]"
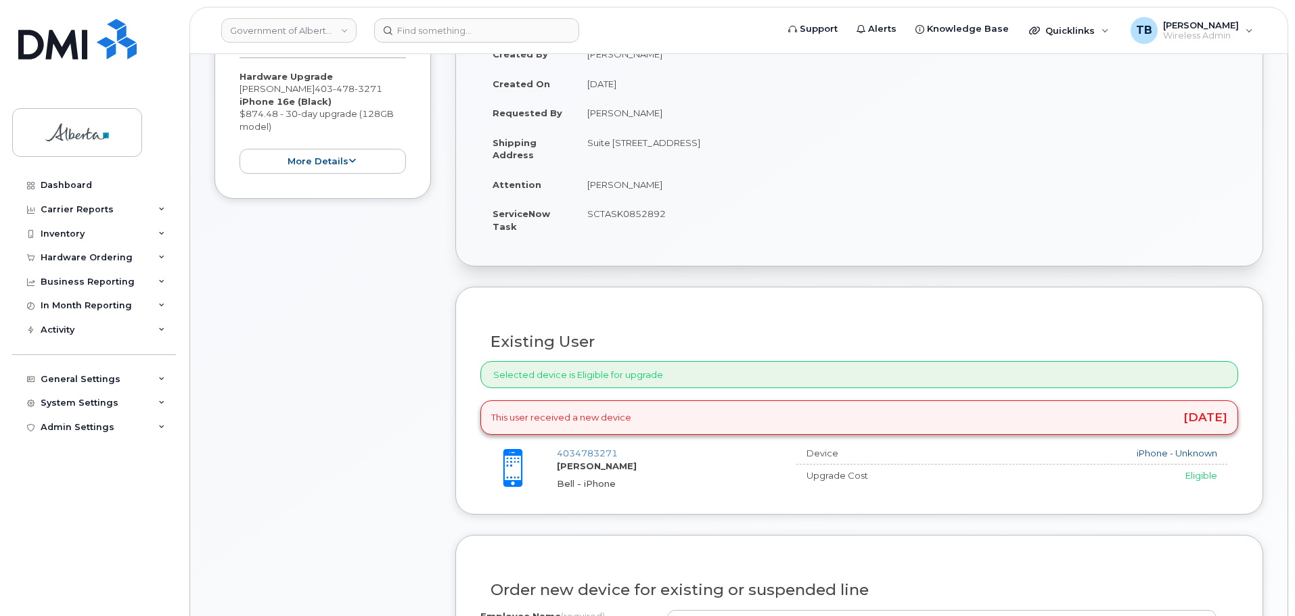
scroll to position [541, 0]
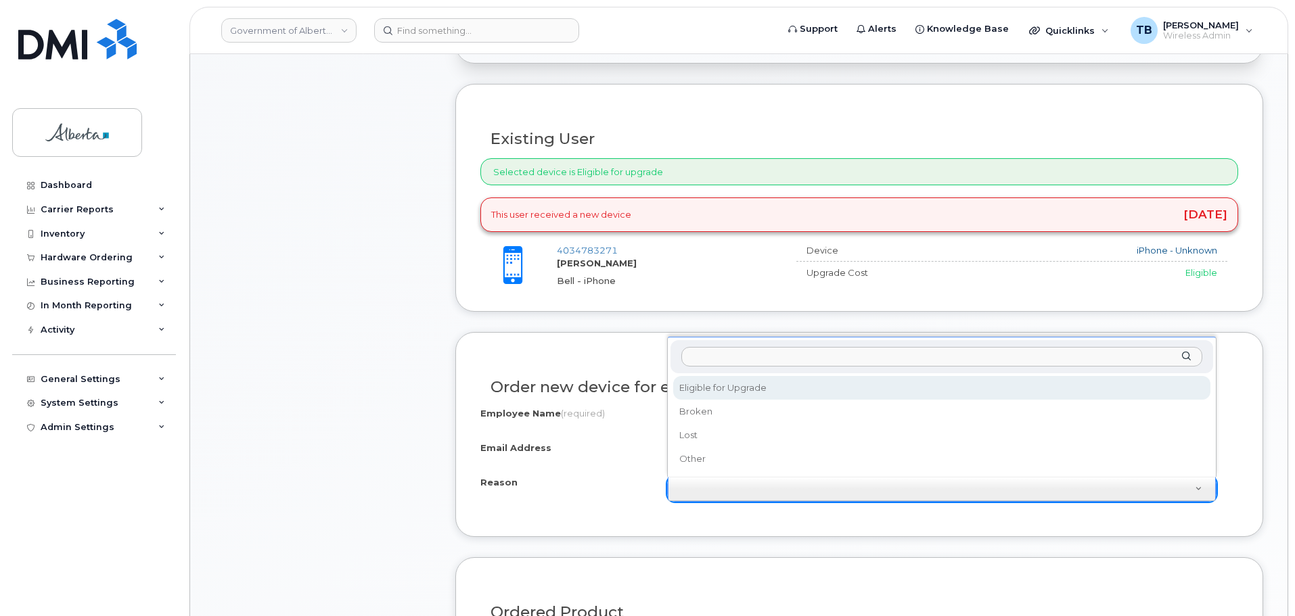
select select "eligible_for_upgrade"
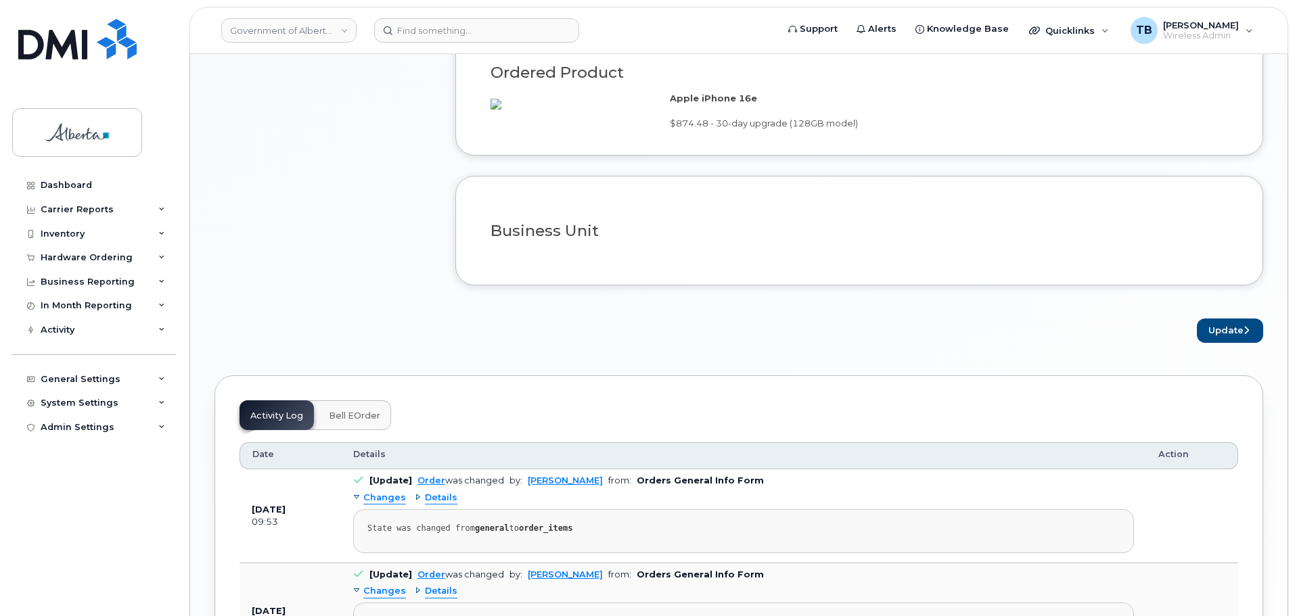
scroll to position [1082, 0]
click at [1214, 342] on button "Update" at bounding box center [1230, 329] width 66 height 25
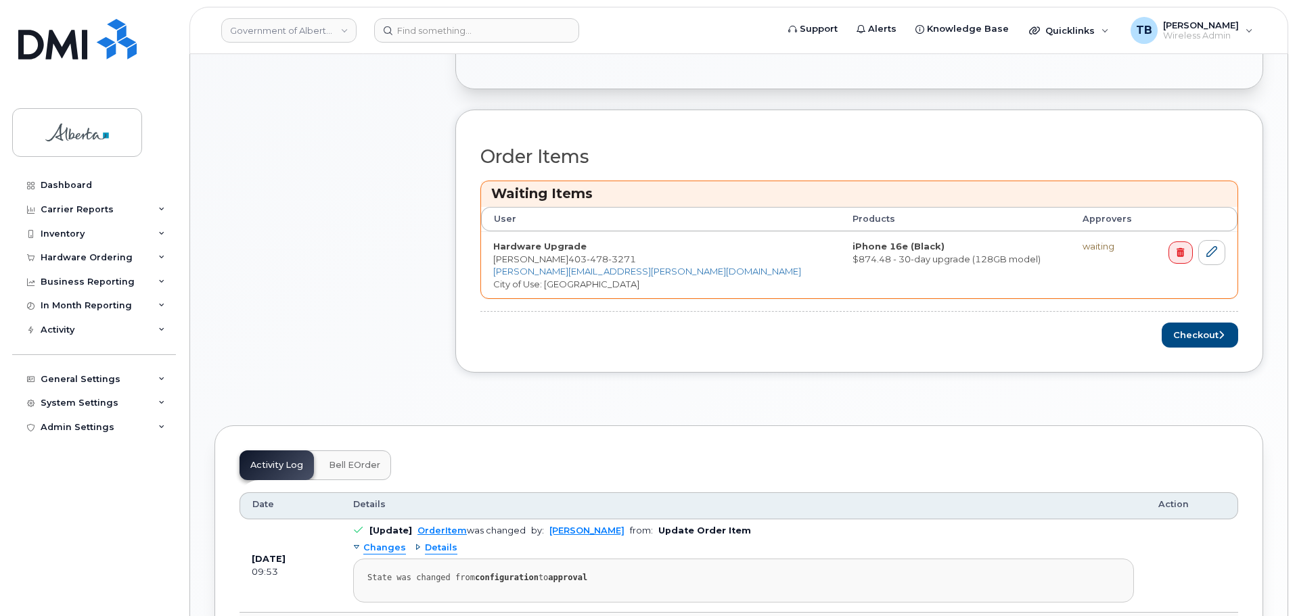
scroll to position [677, 0]
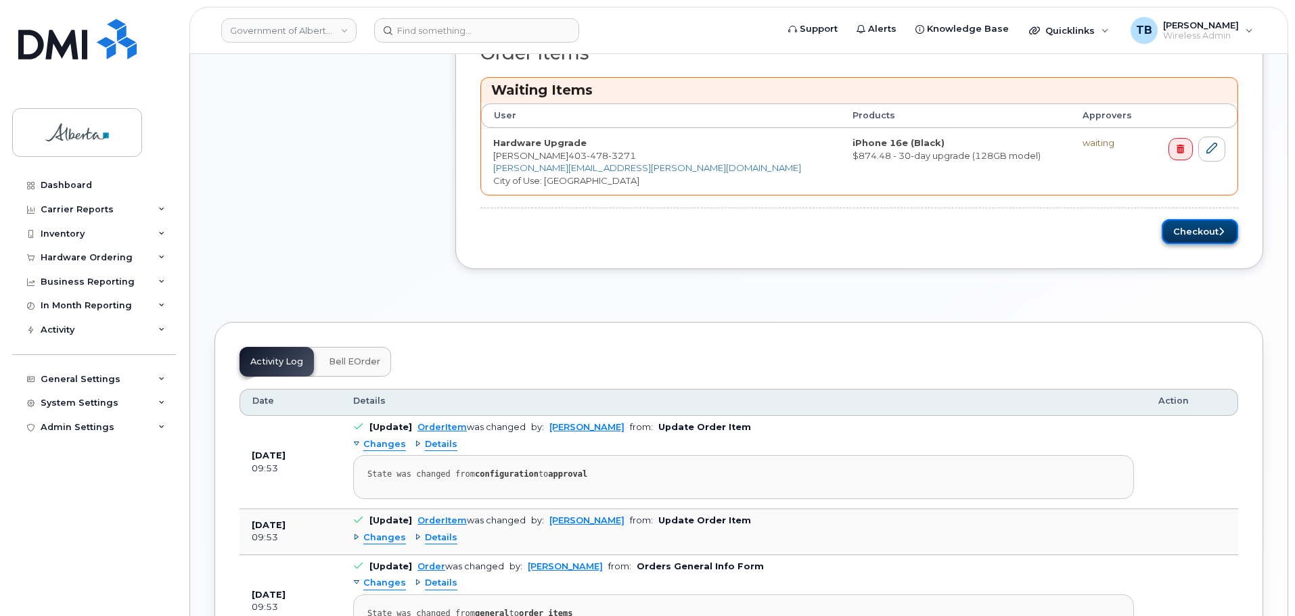
click at [1182, 235] on button "Checkout" at bounding box center [1200, 231] width 76 height 25
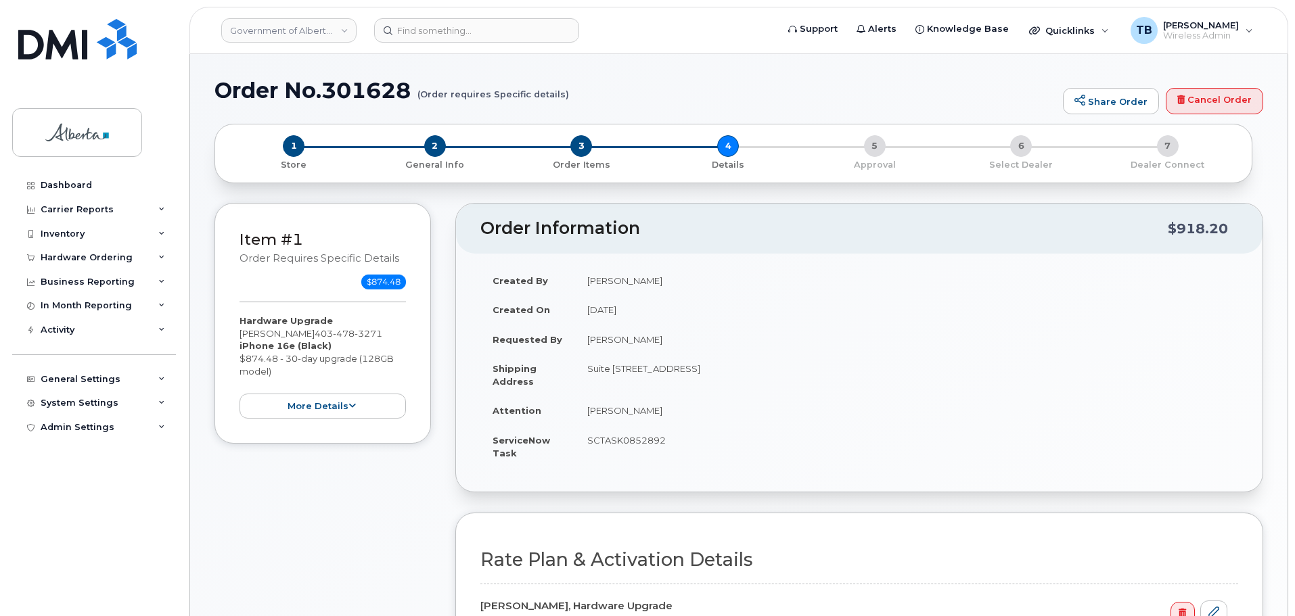
select select
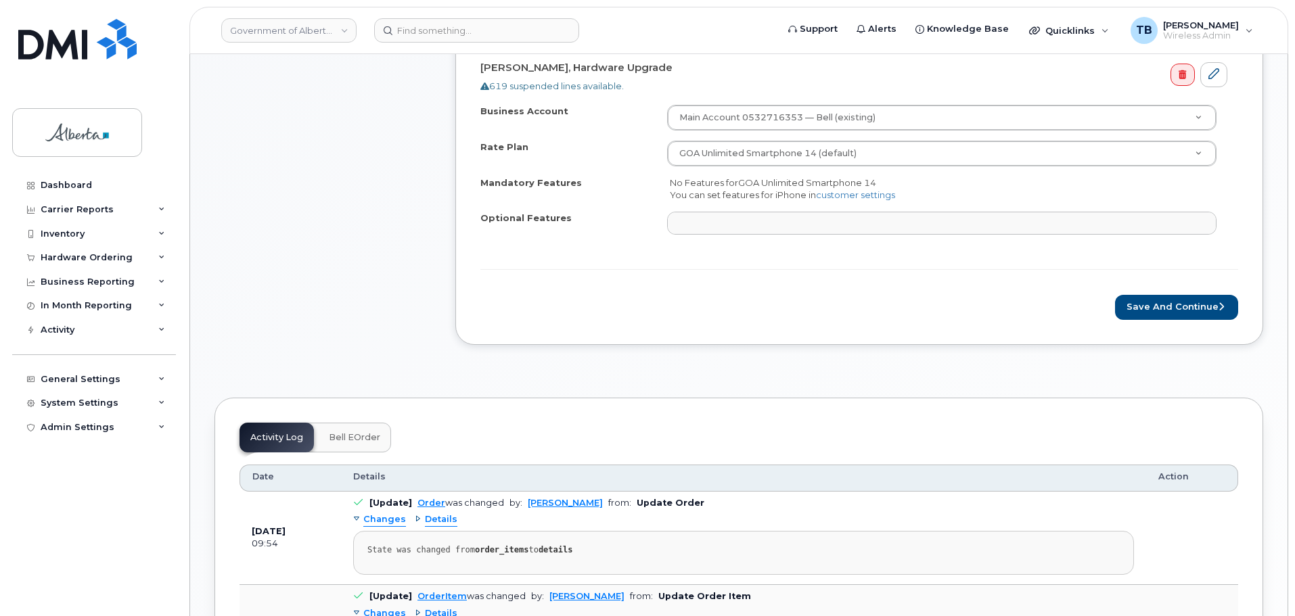
scroll to position [609, 0]
click at [1152, 285] on form "Rate Plan & Activation Details [PERSON_NAME], Hardware Upgrade 619 suspended li…" at bounding box center [859, 165] width 758 height 309
click at [1150, 306] on button "Save and Continue" at bounding box center [1176, 306] width 123 height 25
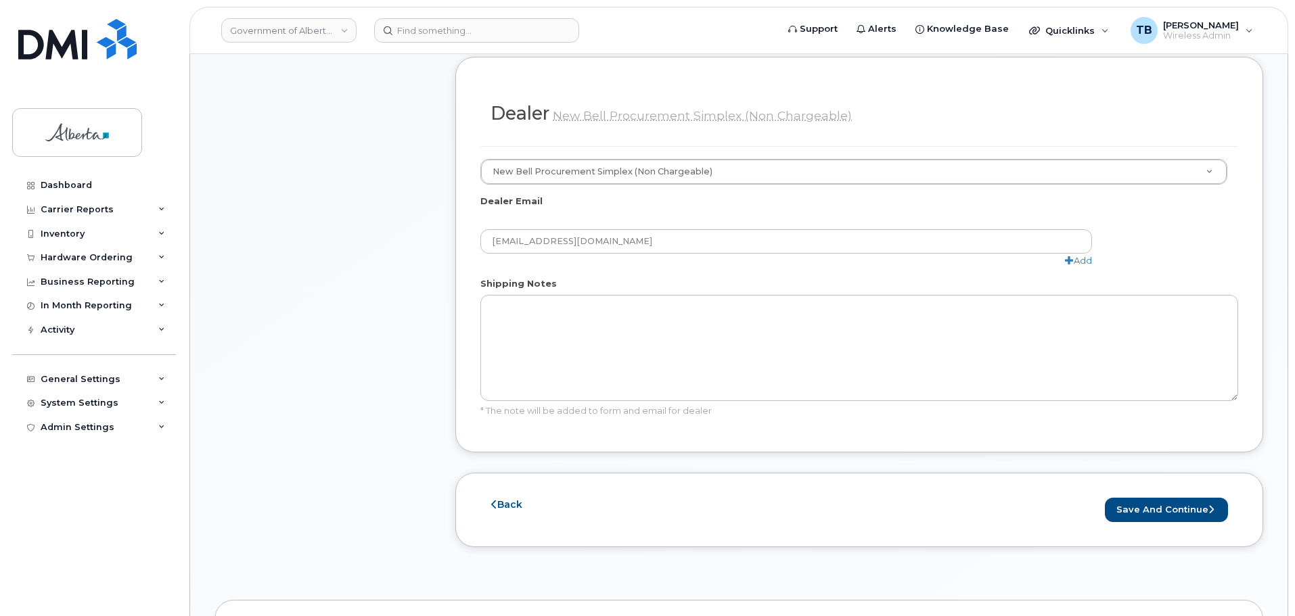
scroll to position [744, 0]
drag, startPoint x: 1174, startPoint y: 489, endPoint x: 1142, endPoint y: 489, distance: 32.5
click at [1174, 497] on button "Save and Continue" at bounding box center [1166, 509] width 123 height 25
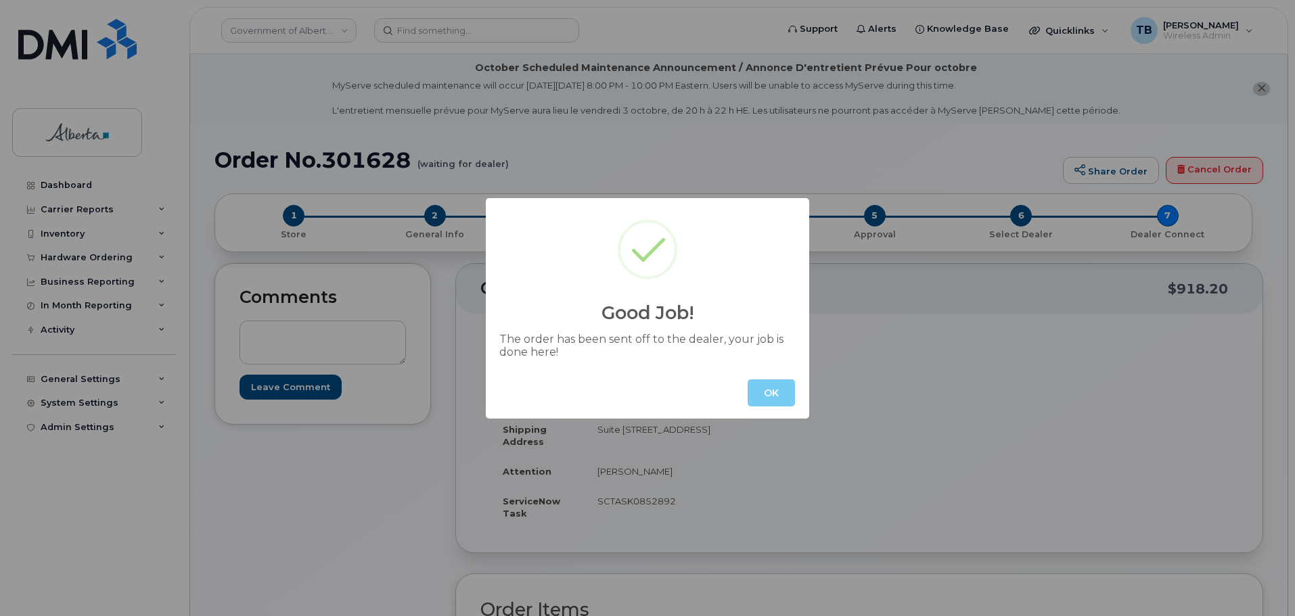
click at [778, 394] on button "OK" at bounding box center [771, 393] width 47 height 27
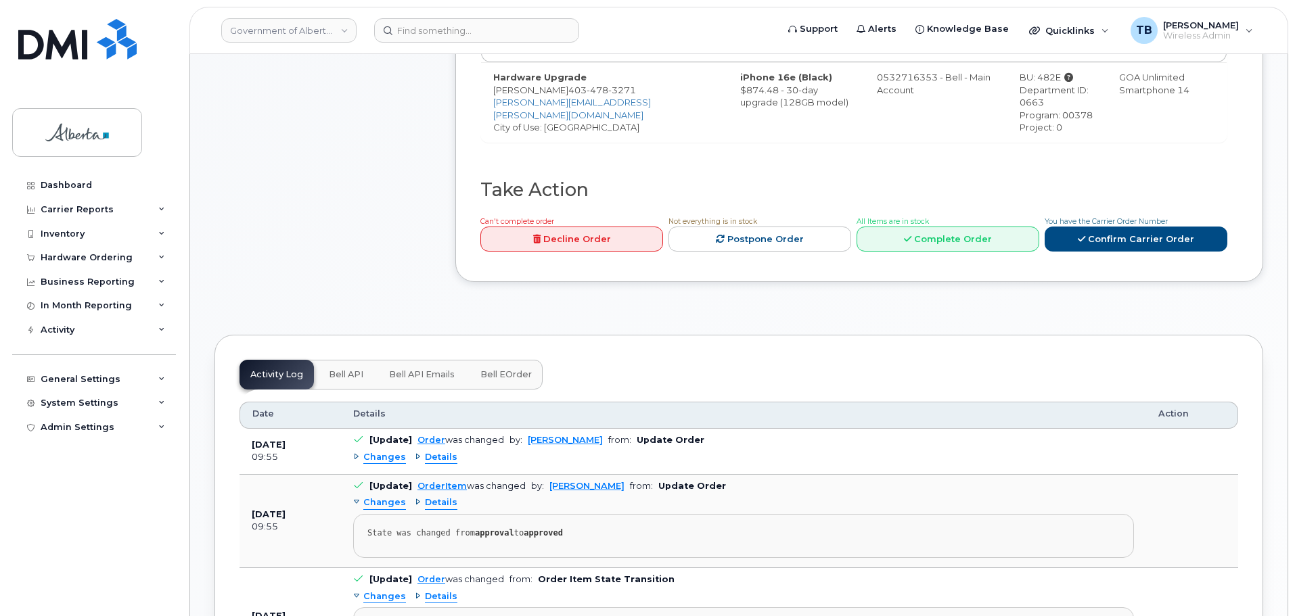
click at [341, 369] on span "Bell API" at bounding box center [346, 374] width 35 height 11
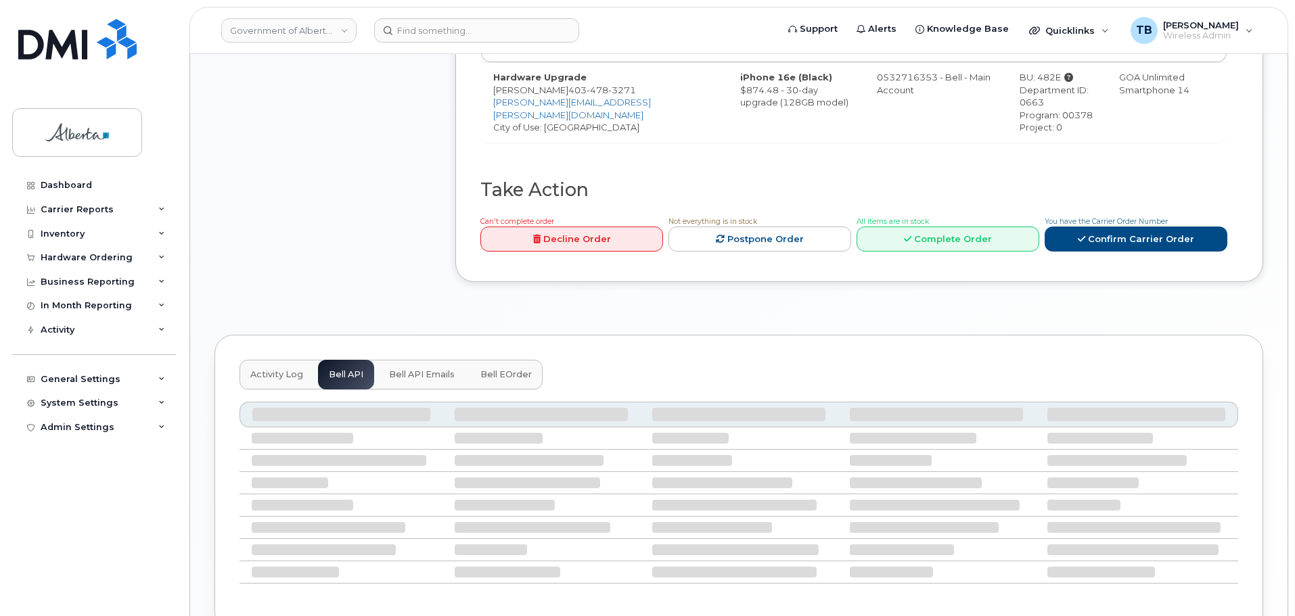
scroll to position [561, 0]
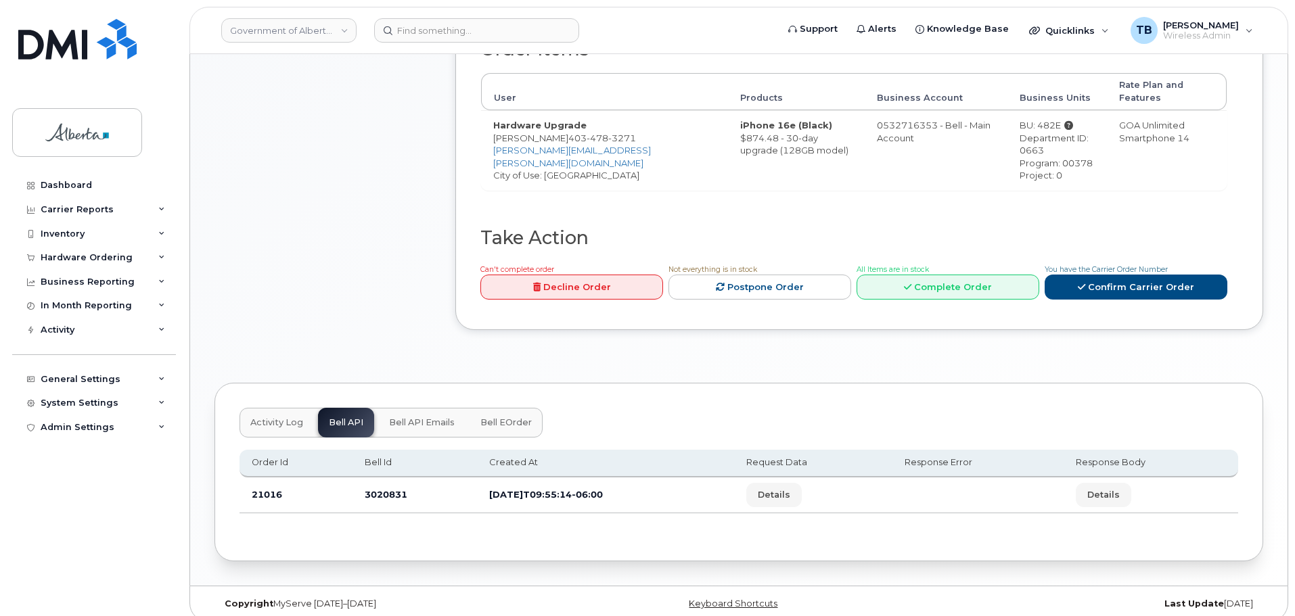
click at [381, 486] on td "3020831" at bounding box center [414, 496] width 124 height 36
copy td "3020831"
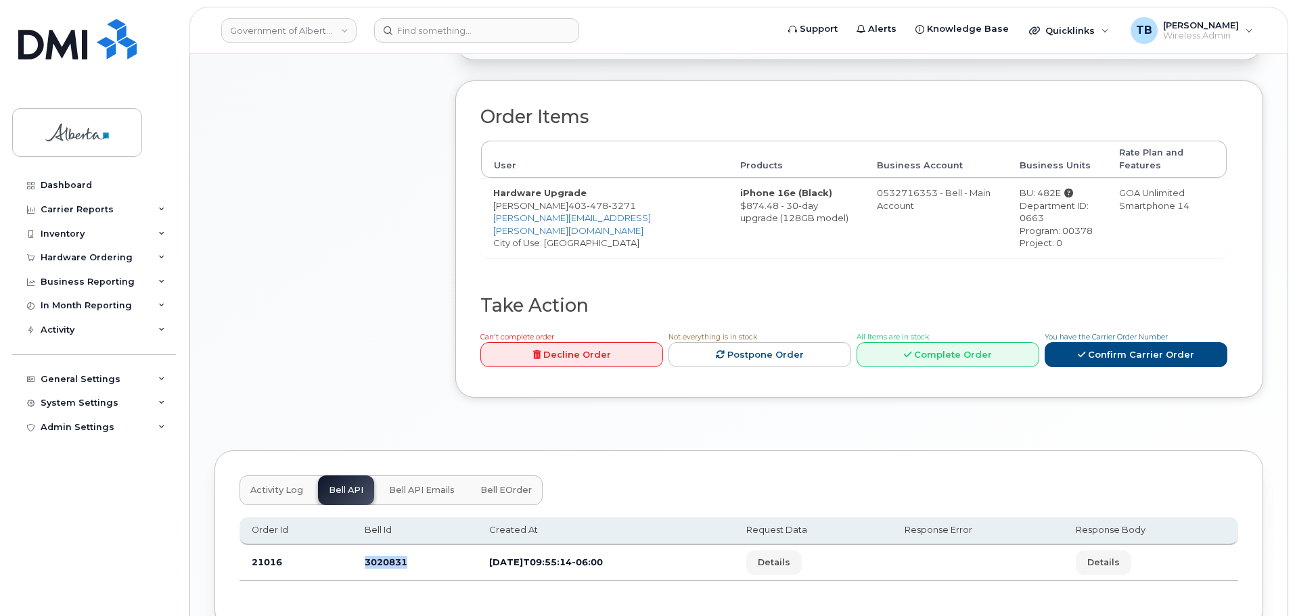
scroll to position [358, 0]
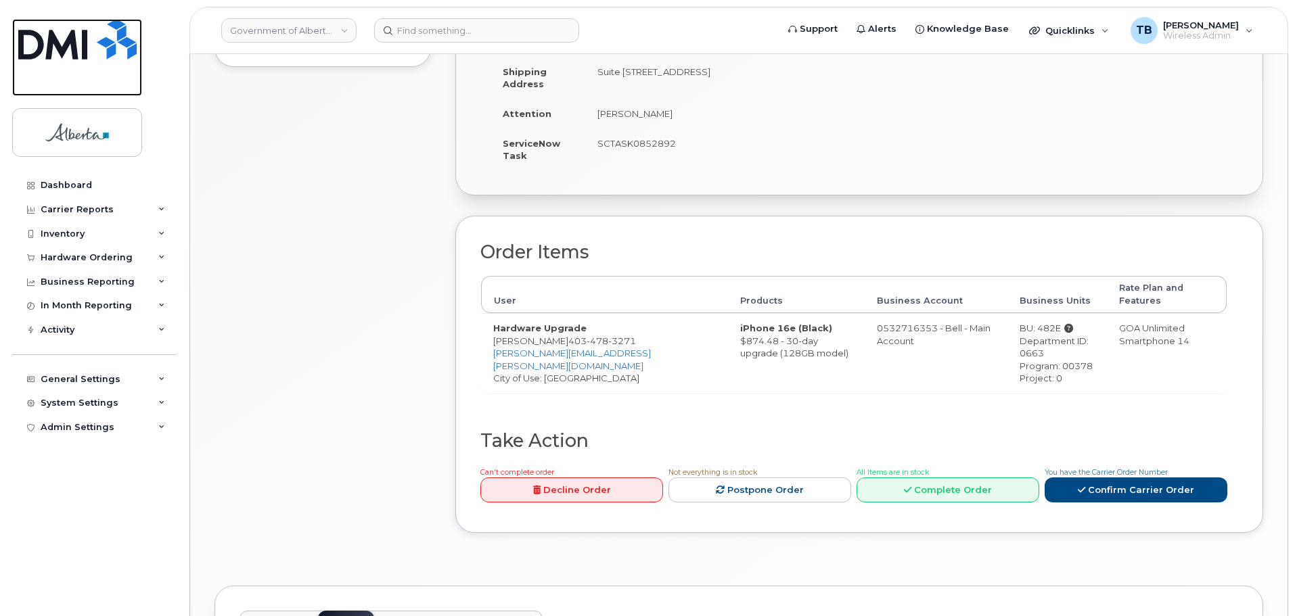
drag, startPoint x: 72, startPoint y: 52, endPoint x: 106, endPoint y: 1, distance: 61.0
click at [72, 52] on img at bounding box center [77, 39] width 118 height 41
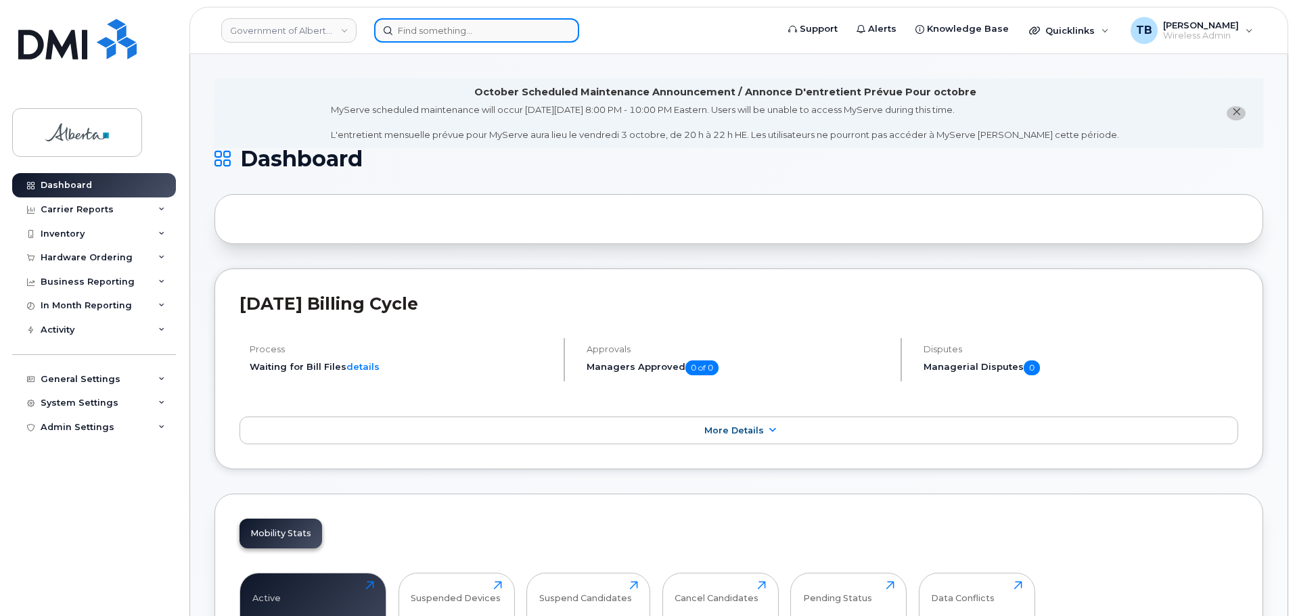
drag, startPoint x: 435, startPoint y: 39, endPoint x: 432, endPoint y: 32, distance: 7.6
click at [434, 38] on input at bounding box center [476, 30] width 205 height 24
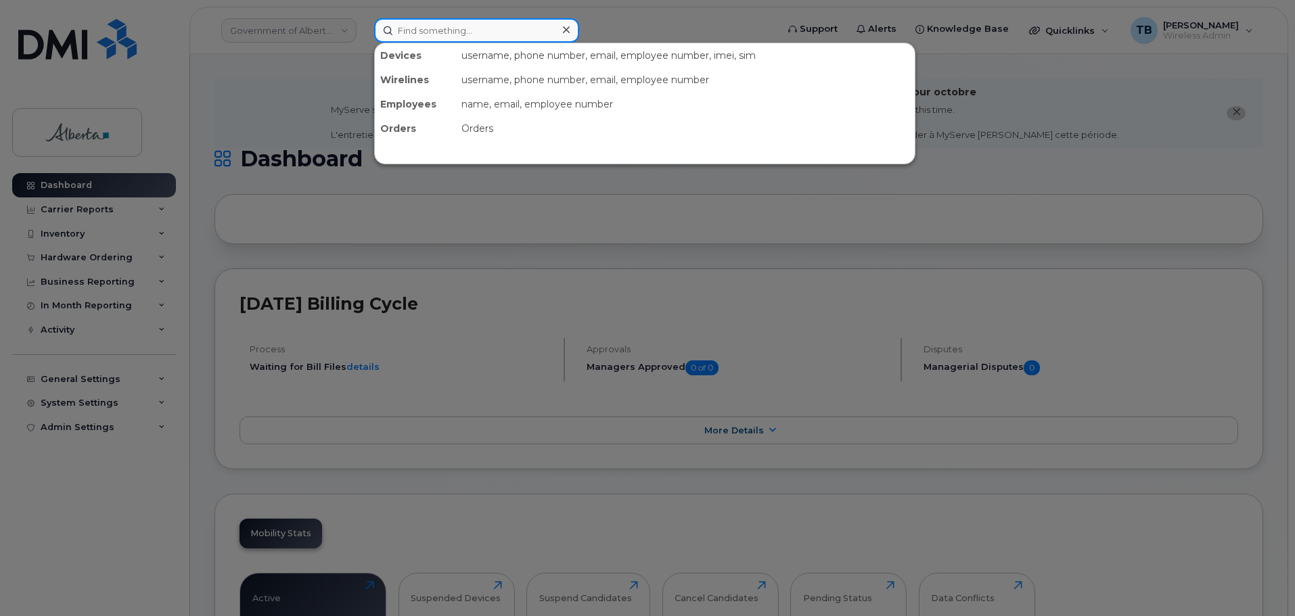
paste input "4039158133"
type input "4039158133"
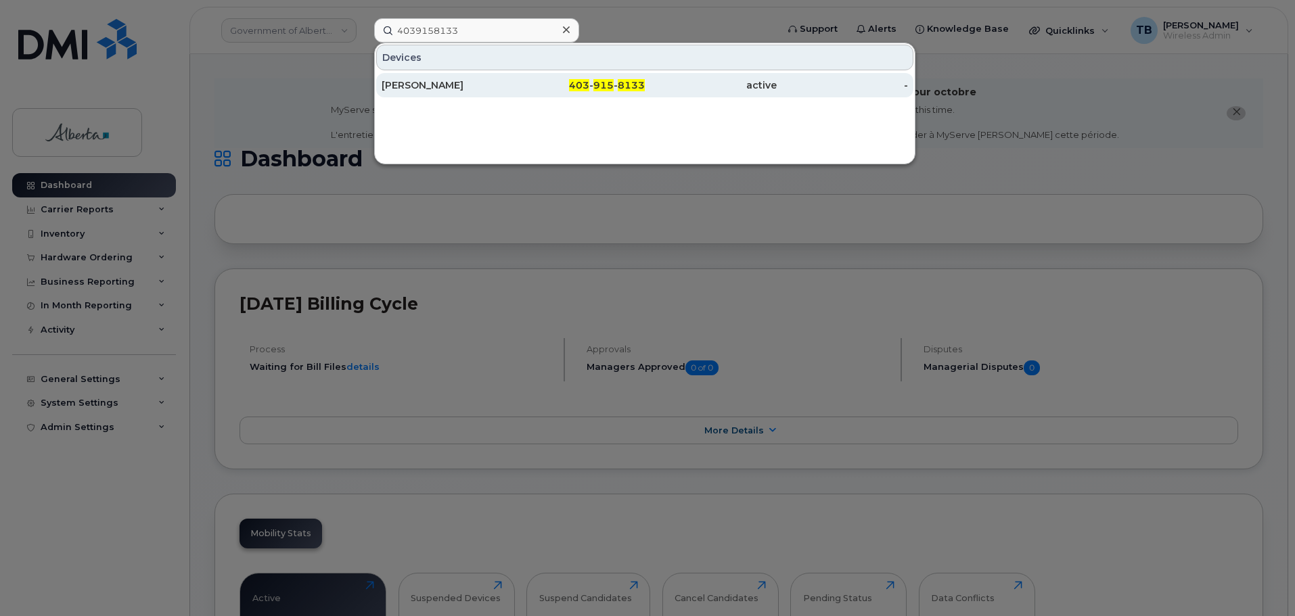
click at [388, 87] on div "[PERSON_NAME]" at bounding box center [448, 85] width 132 height 14
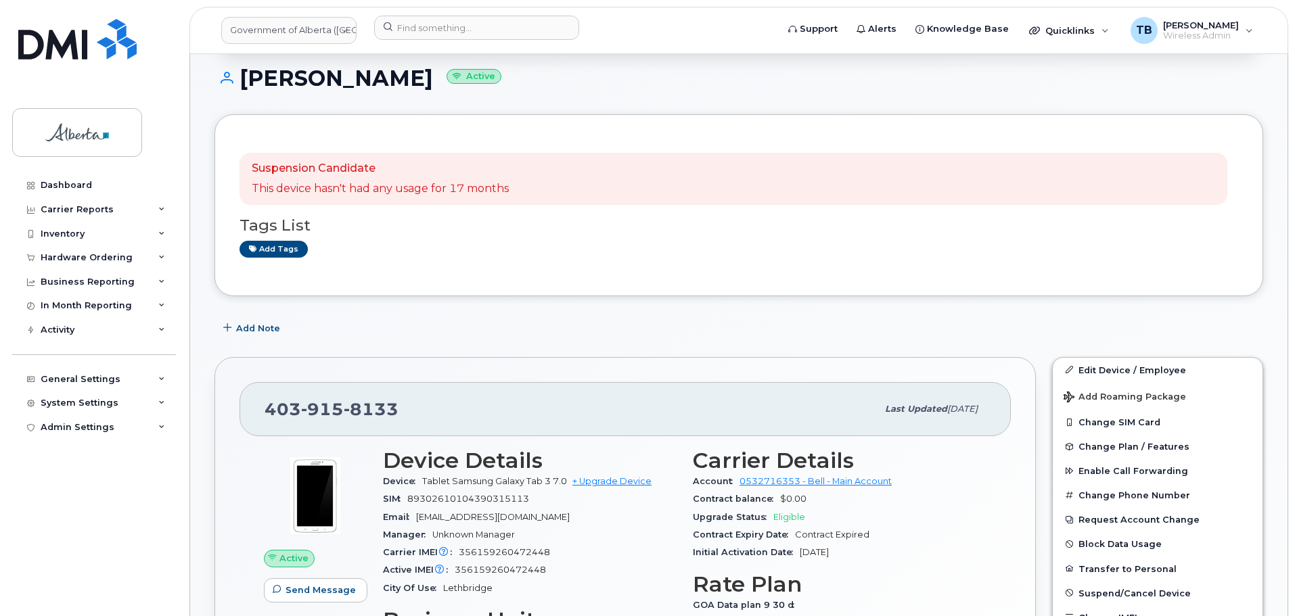
scroll to position [203, 0]
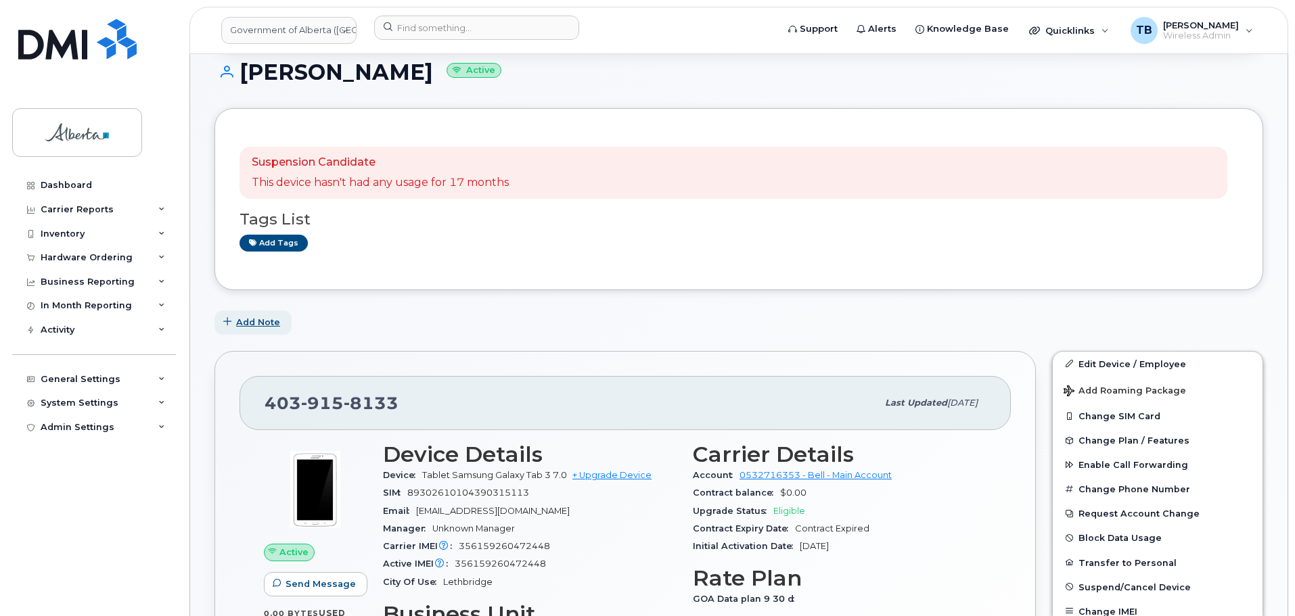
click at [261, 317] on span "Add Note" at bounding box center [258, 322] width 44 height 13
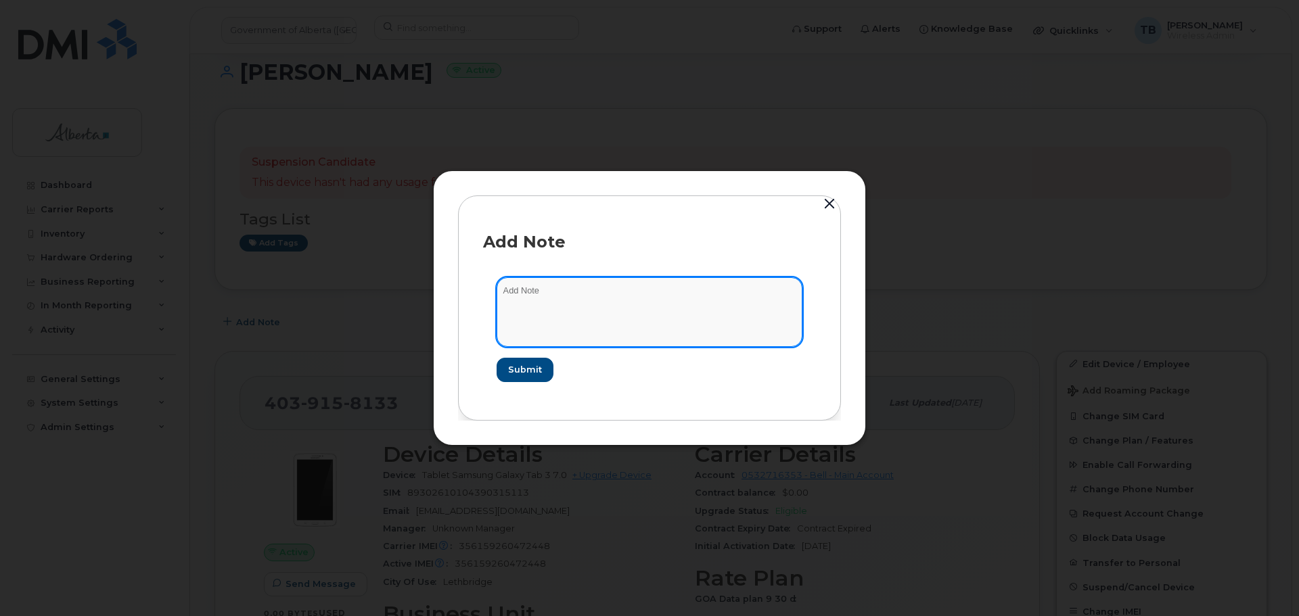
click at [537, 315] on textarea at bounding box center [650, 311] width 306 height 69
paste textarea "SCTASK0852402 4039158133 DO NOT DELETE - BEING REASSIGNED to Ian Scrivener. Pre…"
type textarea "SCTASK0852402 4039158133 DO NOT DELETE - BEING REASSIGNED to Ian Scrivener. Pre…"
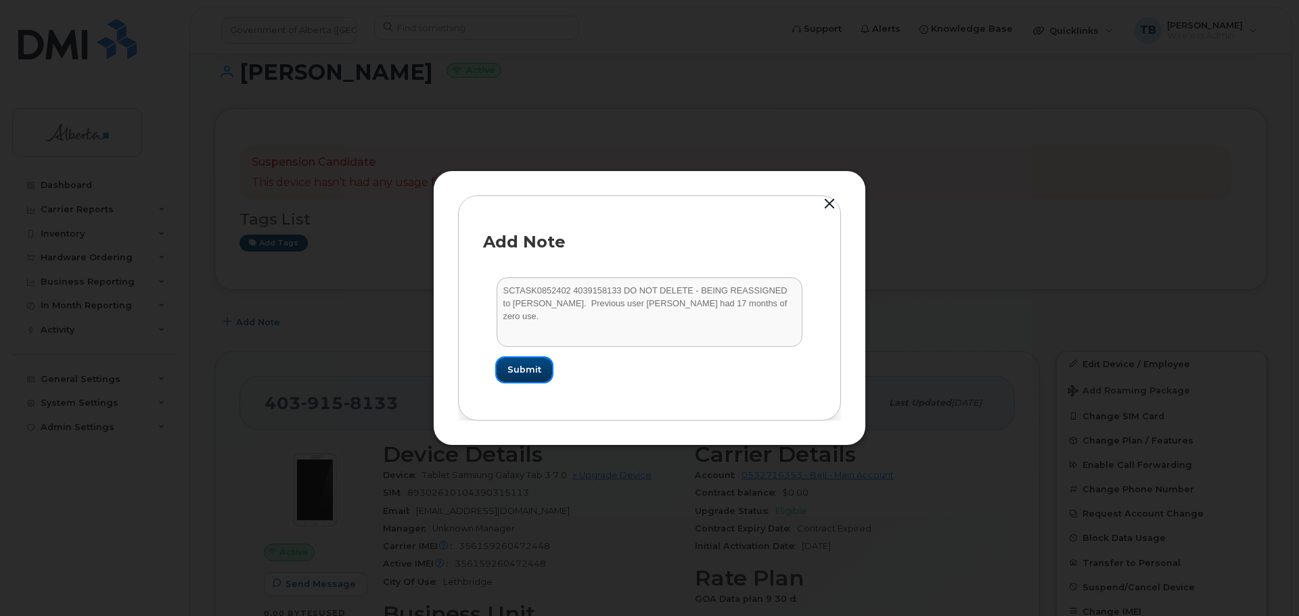
click at [528, 382] on button "Submit" at bounding box center [524, 370] width 55 height 24
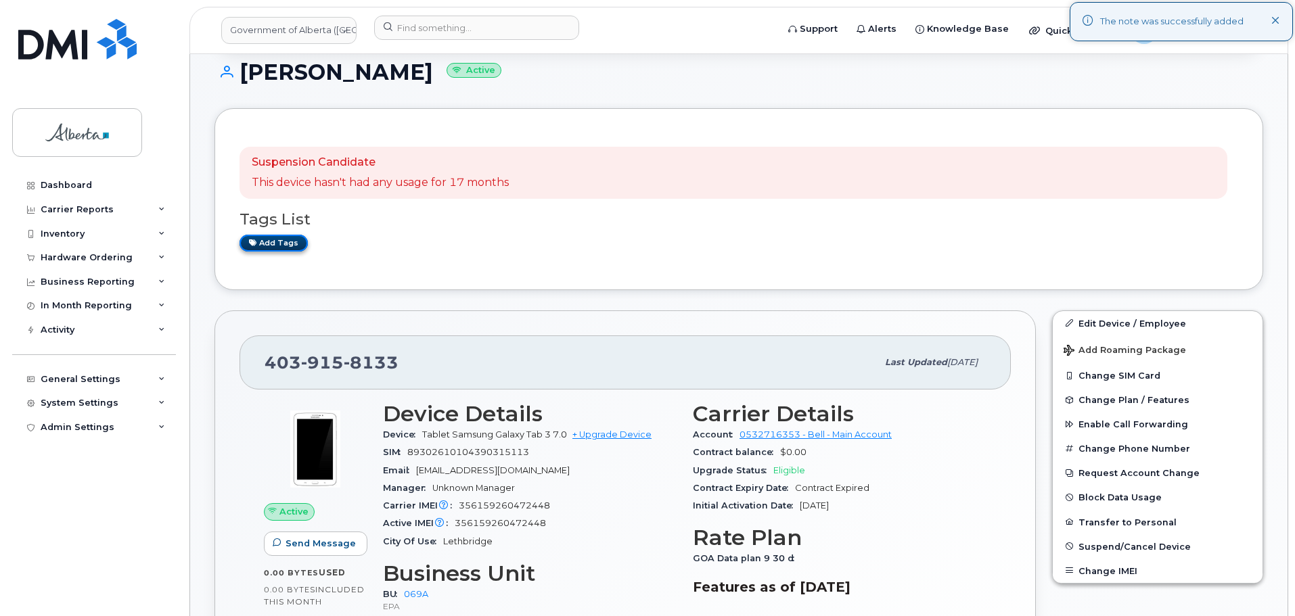
click at [261, 243] on link "Add tags" at bounding box center [273, 243] width 68 height 17
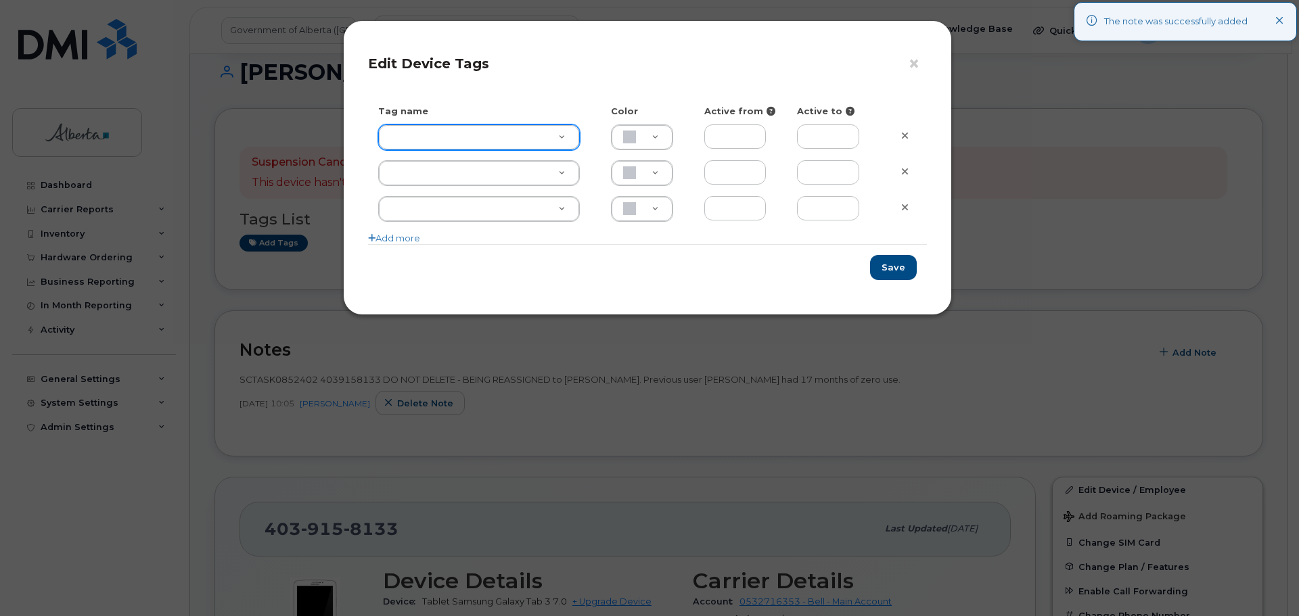
drag, startPoint x: 400, startPoint y: 118, endPoint x: 401, endPoint y: 132, distance: 13.6
click at [401, 131] on div "Tag name Color Active from Active to Add more" at bounding box center [647, 174] width 559 height 139
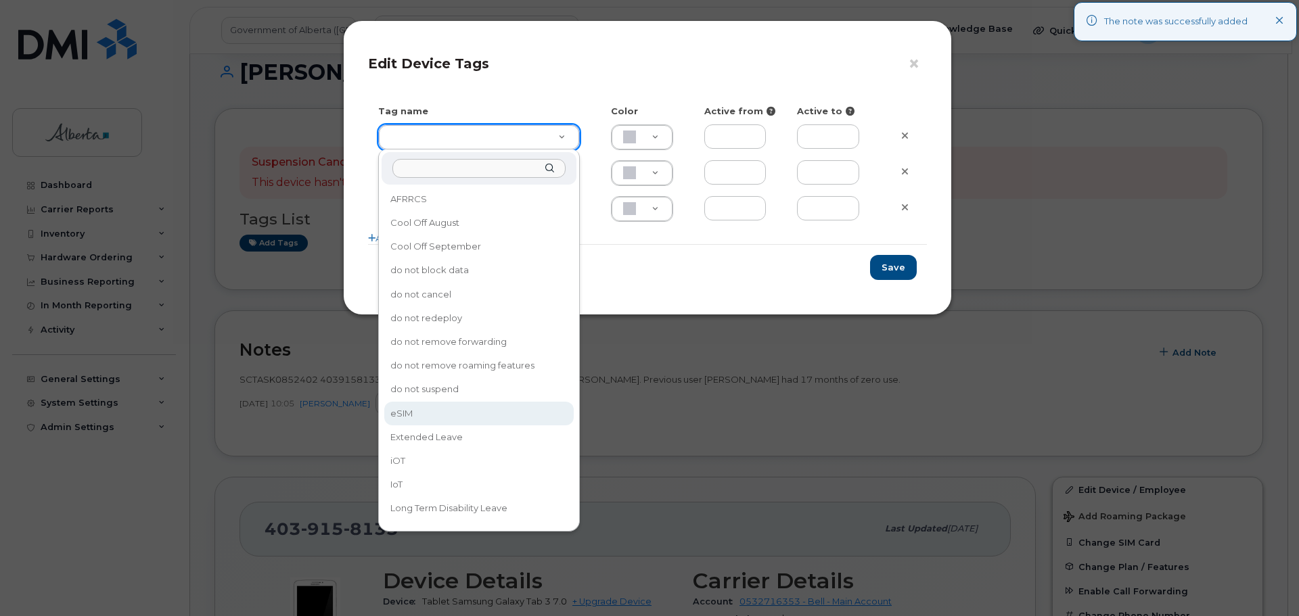
type input "eSIM"
type input "D6CDC1"
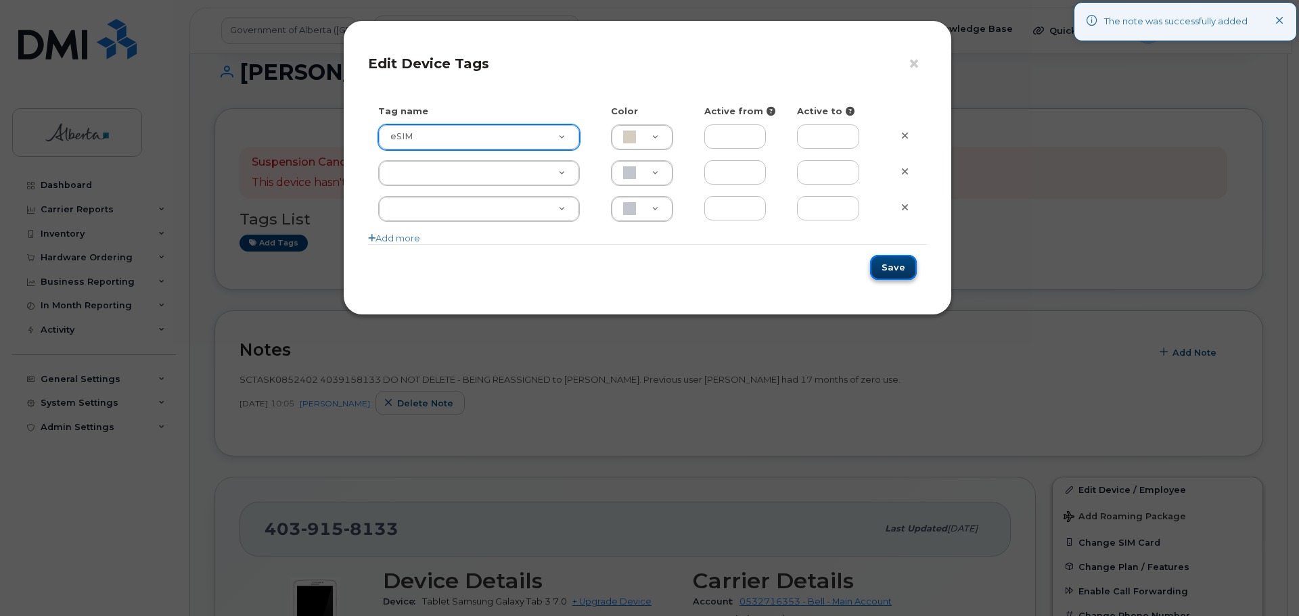
click at [894, 267] on button "Save" at bounding box center [893, 267] width 47 height 25
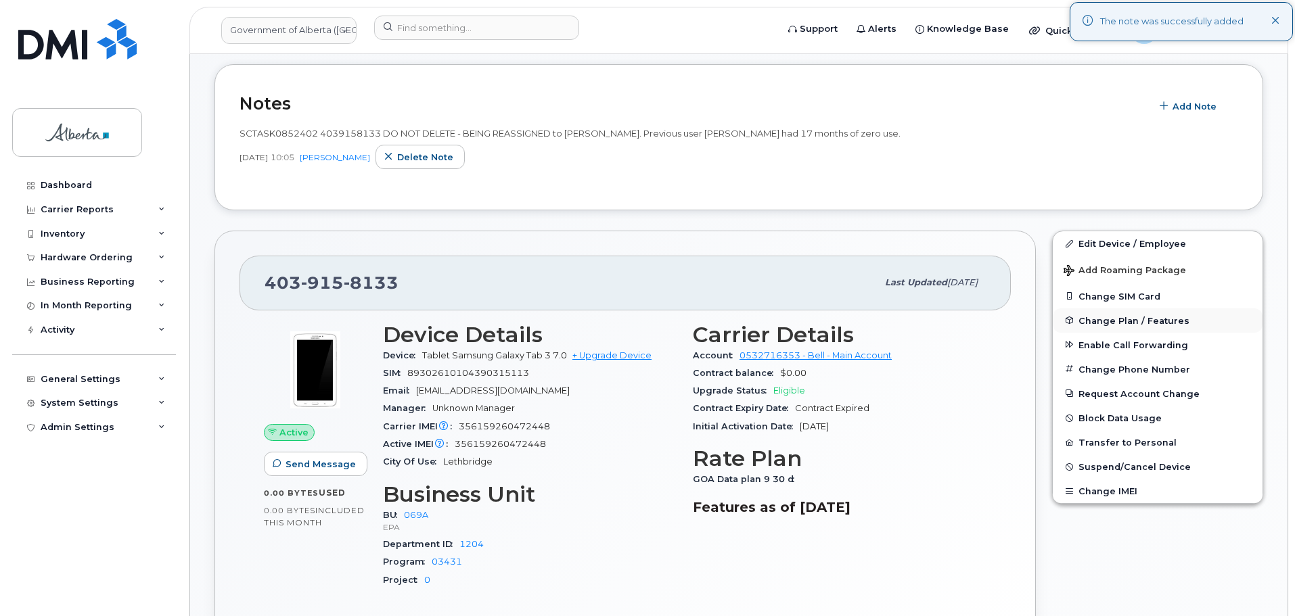
scroll to position [474, 0]
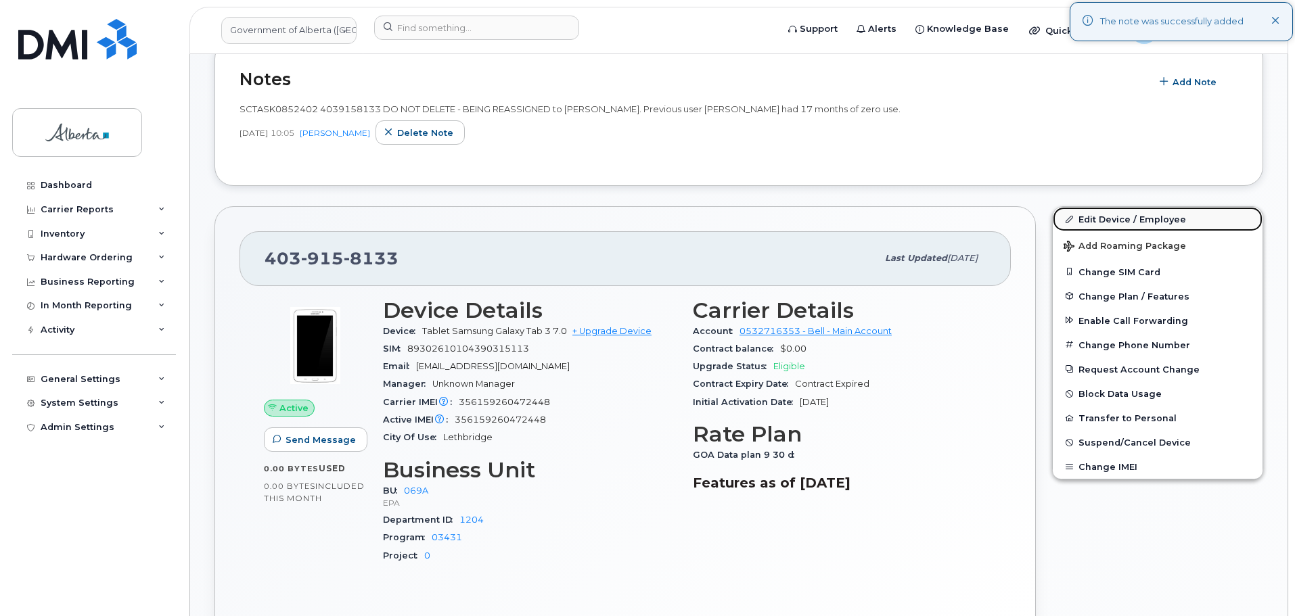
click at [1094, 216] on link "Edit Device / Employee" at bounding box center [1158, 219] width 210 height 24
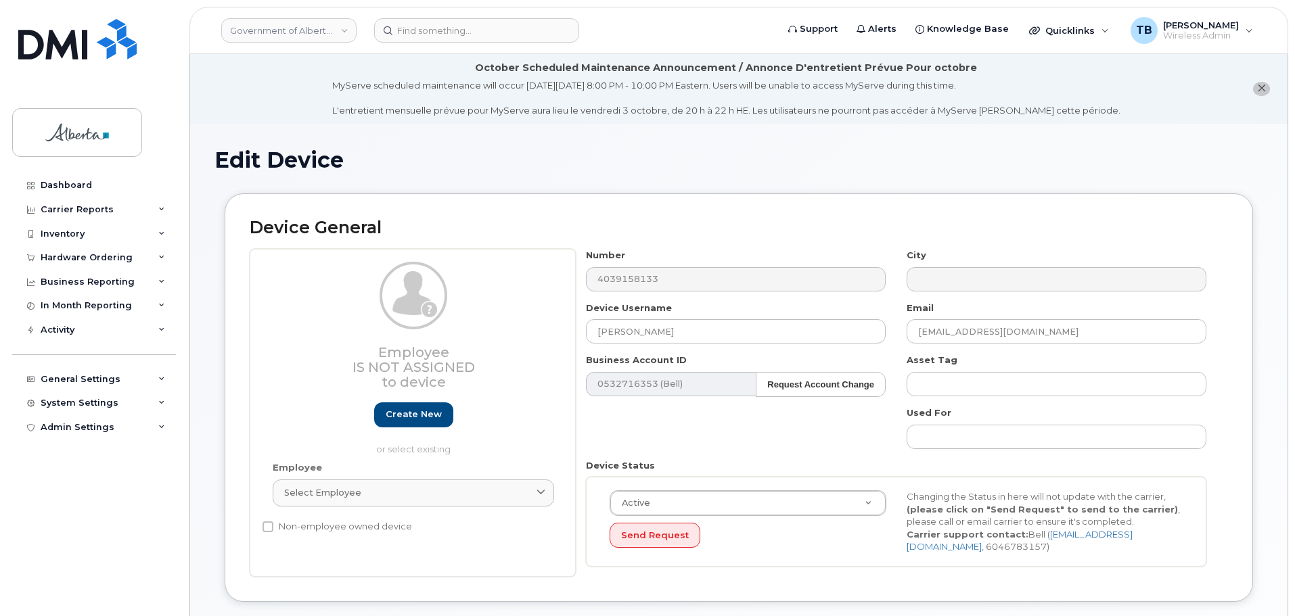
select select "4120331"
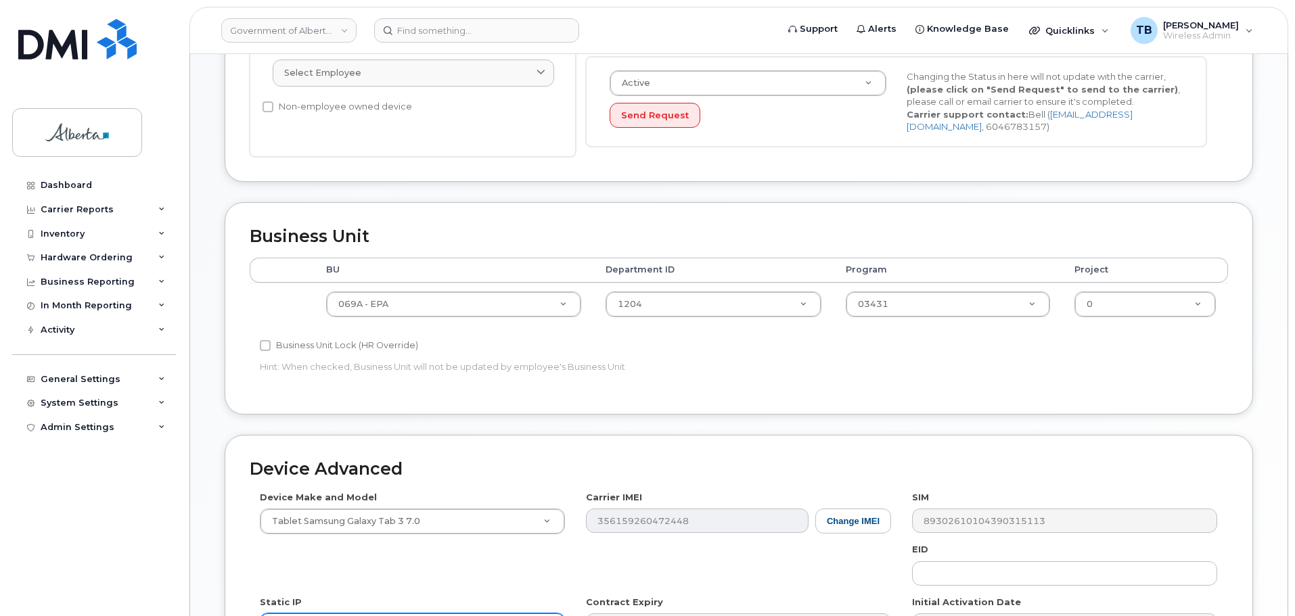
scroll to position [541, 0]
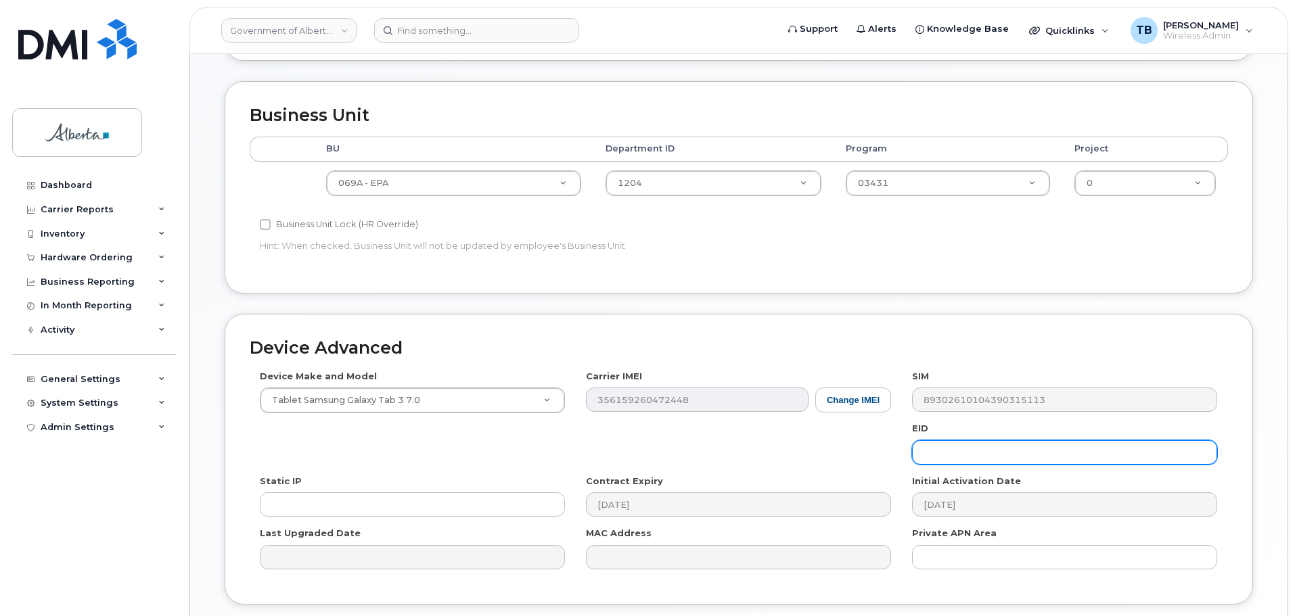
click at [988, 450] on input "text" at bounding box center [1064, 452] width 305 height 24
paste input "89033023426200000000025092992496"
type input "89033023426200000000025092992496"
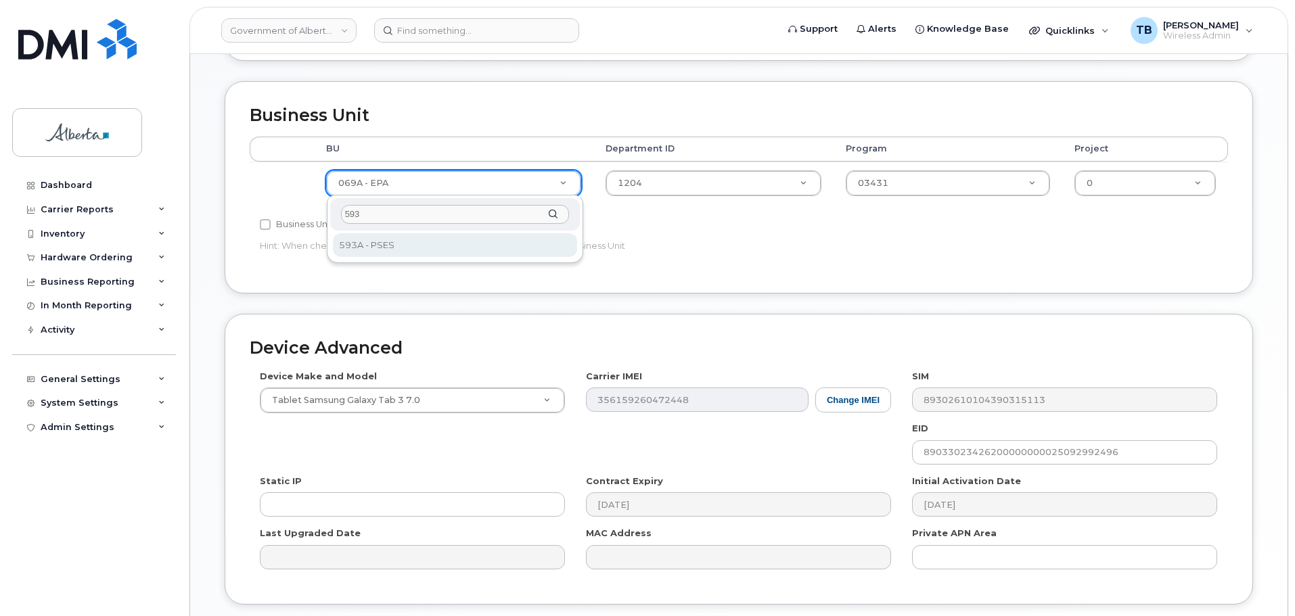
type input "593"
select select "4797682"
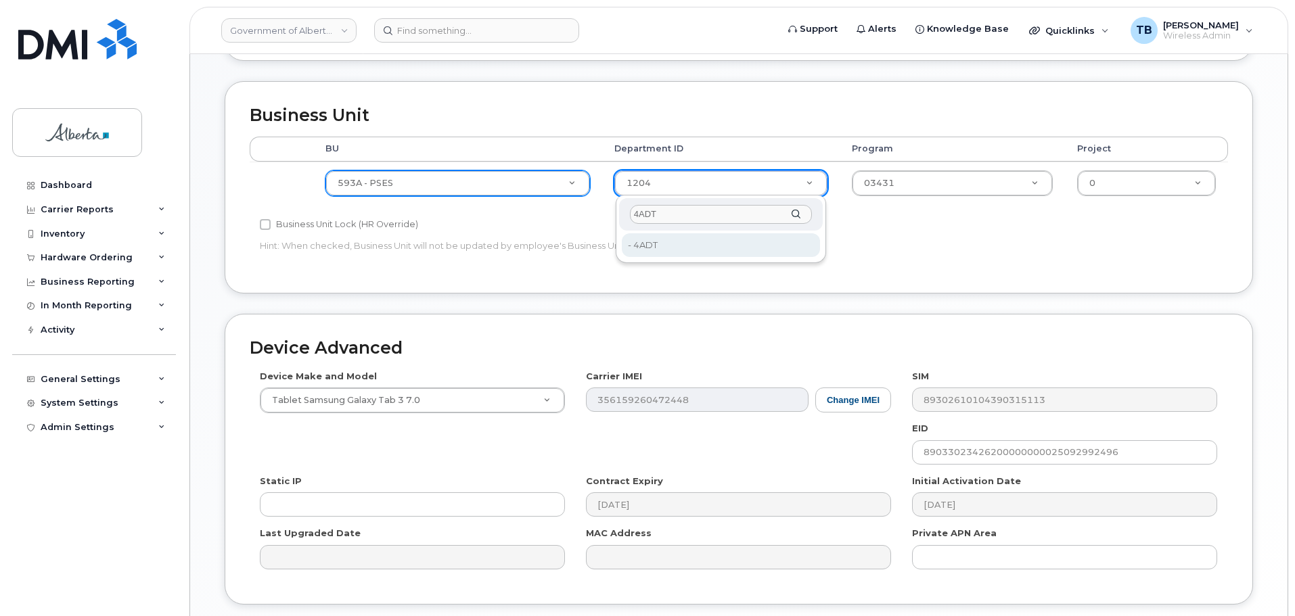
click at [714, 215] on input "4ADT" at bounding box center [721, 215] width 182 height 20
type input "4ADT"
type input "5645761"
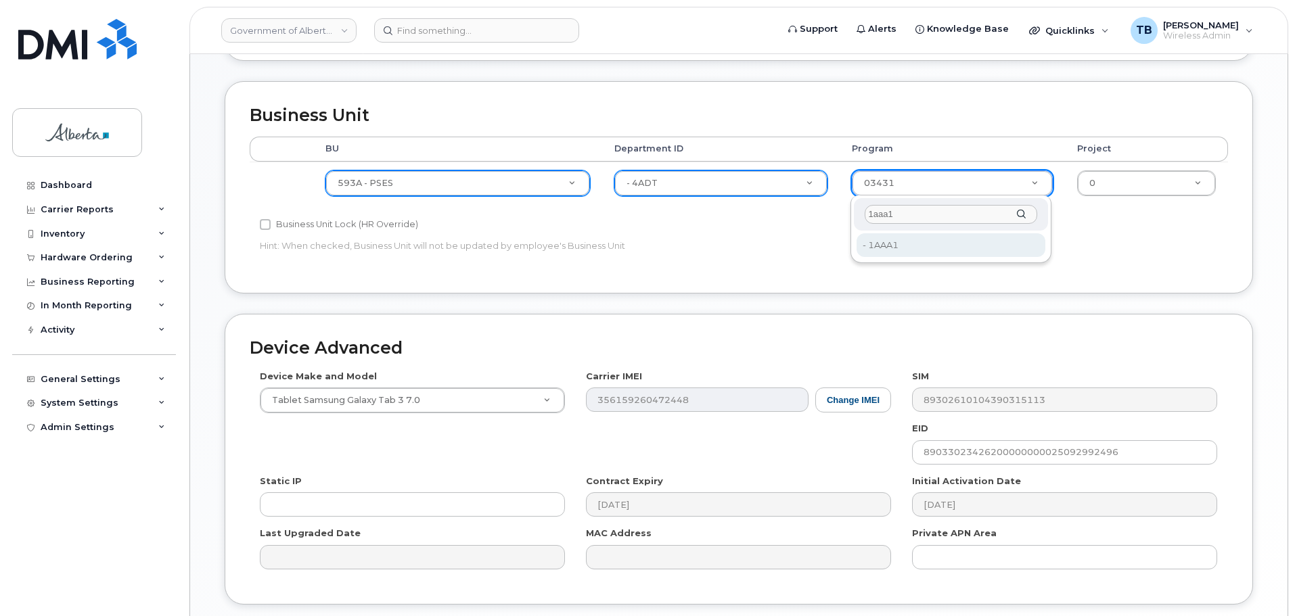
type input "1aaa1"
type input "4753515"
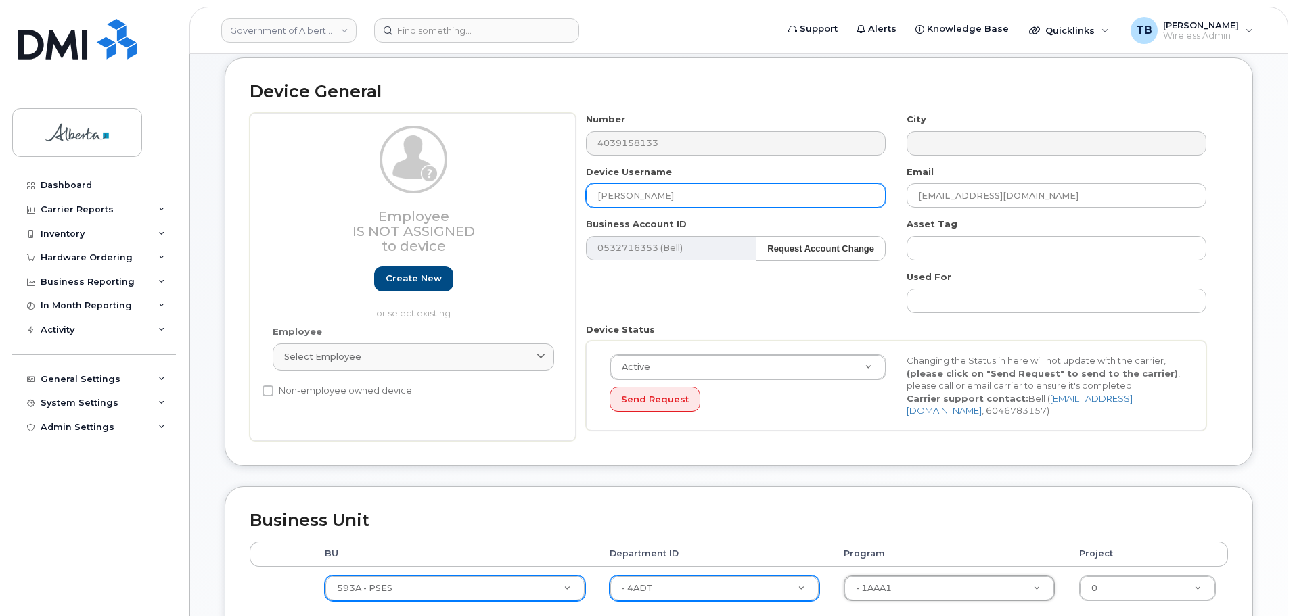
scroll to position [135, 0]
drag, startPoint x: 677, startPoint y: 197, endPoint x: 545, endPoint y: 202, distance: 132.7
click at [545, 202] on div "Employee Is not assigned to device Create new or select existing Employee Selec…" at bounding box center [739, 278] width 978 height 328
paste input "Ian Scrivener"
type input "Ian Scrivener"
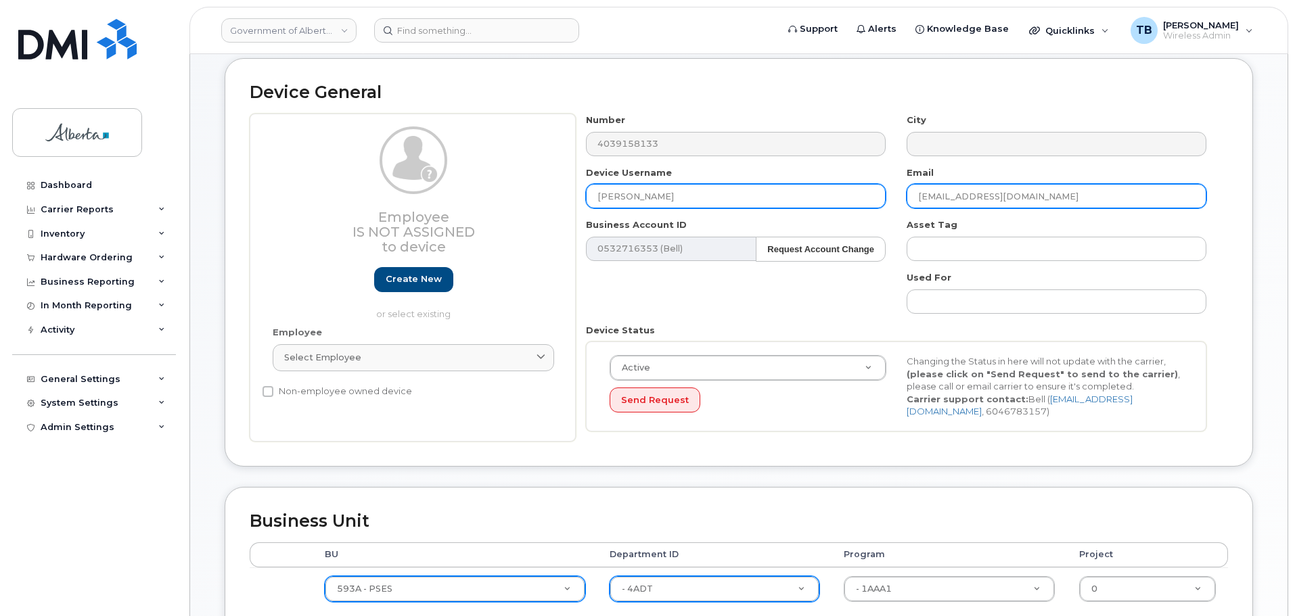
drag, startPoint x: 977, startPoint y: 200, endPoint x: 872, endPoint y: 202, distance: 104.9
click at [872, 202] on div "Number 4039158133 City Device Username Ian Scrivener Email jen.bitten@gov.ab.ca…" at bounding box center [896, 278] width 641 height 328
paste input "ian.scrivener"
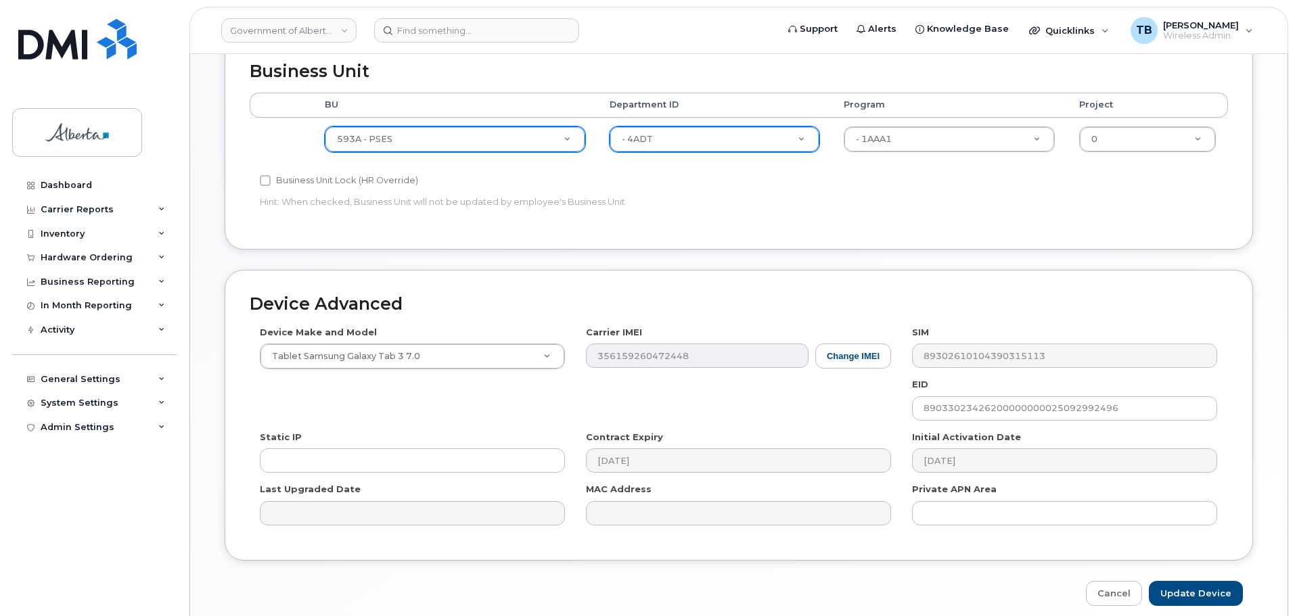
scroll to position [609, 0]
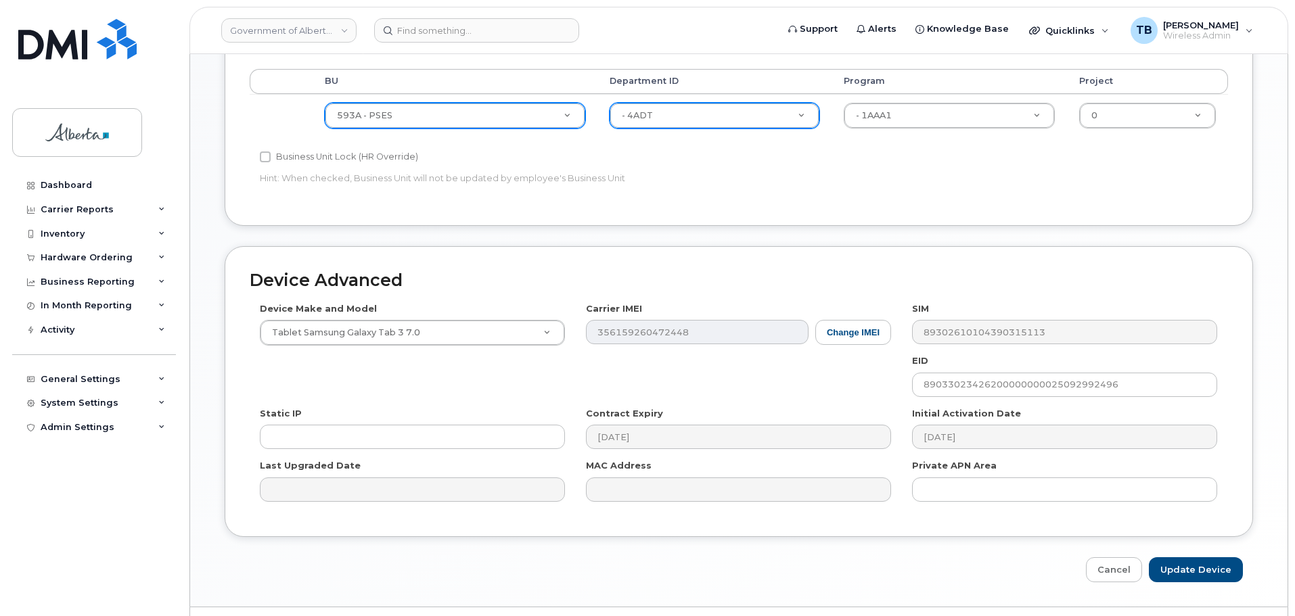
type input "ian.scrivener@gov.ab.ca"
click at [830, 325] on button "Change IMEI" at bounding box center [853, 332] width 76 height 25
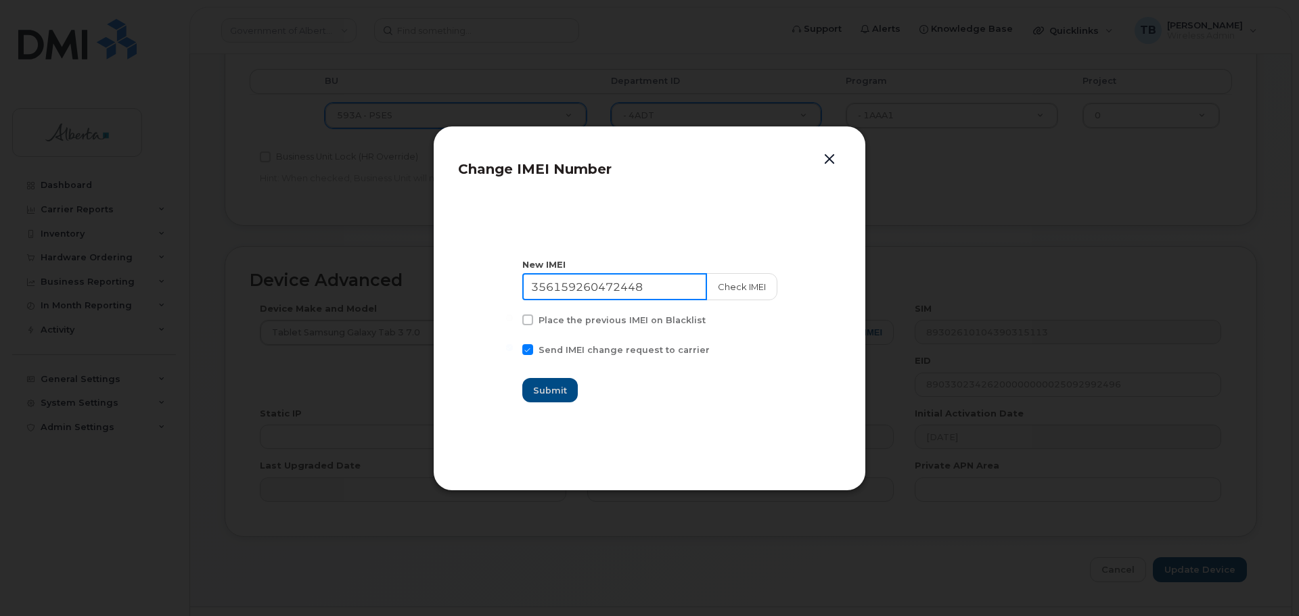
drag, startPoint x: 661, startPoint y: 284, endPoint x: 496, endPoint y: 278, distance: 165.2
click at [496, 278] on section "New IMEI 356159260472448 Check IMEI Place the previous IMEI on Blacklist Send I…" at bounding box center [649, 331] width 383 height 271
paste input "207019014370"
type input "352070190143708"
click at [735, 283] on button "Check IMEI" at bounding box center [741, 286] width 71 height 27
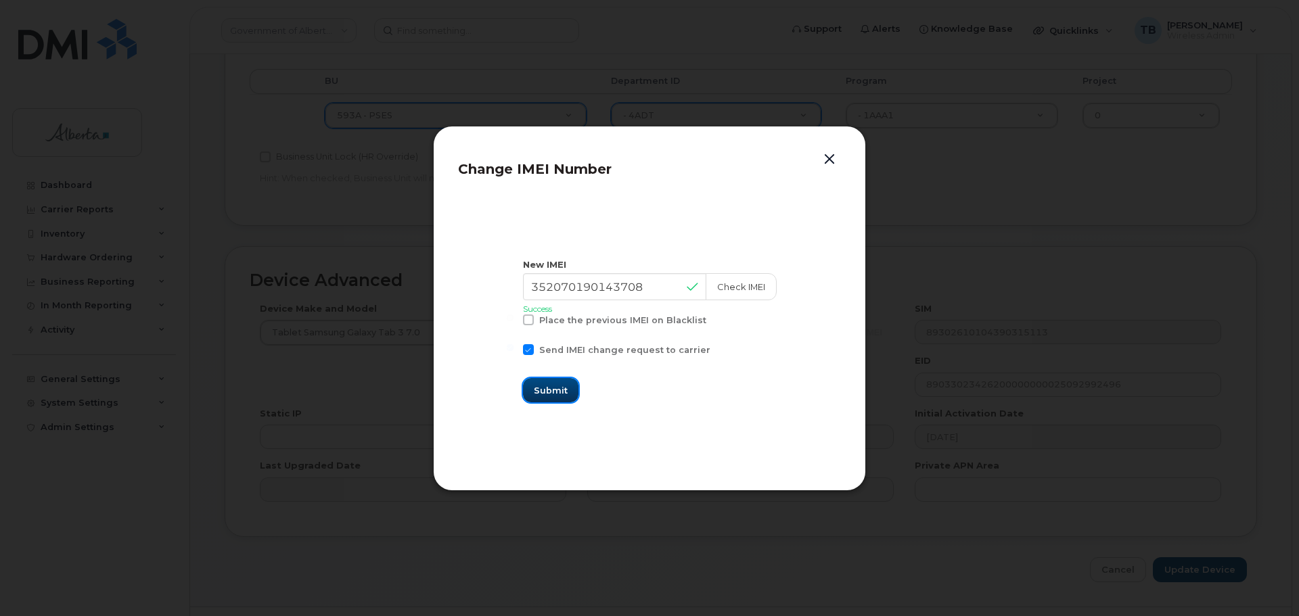
click at [541, 396] on span "Submit" at bounding box center [551, 390] width 34 height 13
type input "352070190143708"
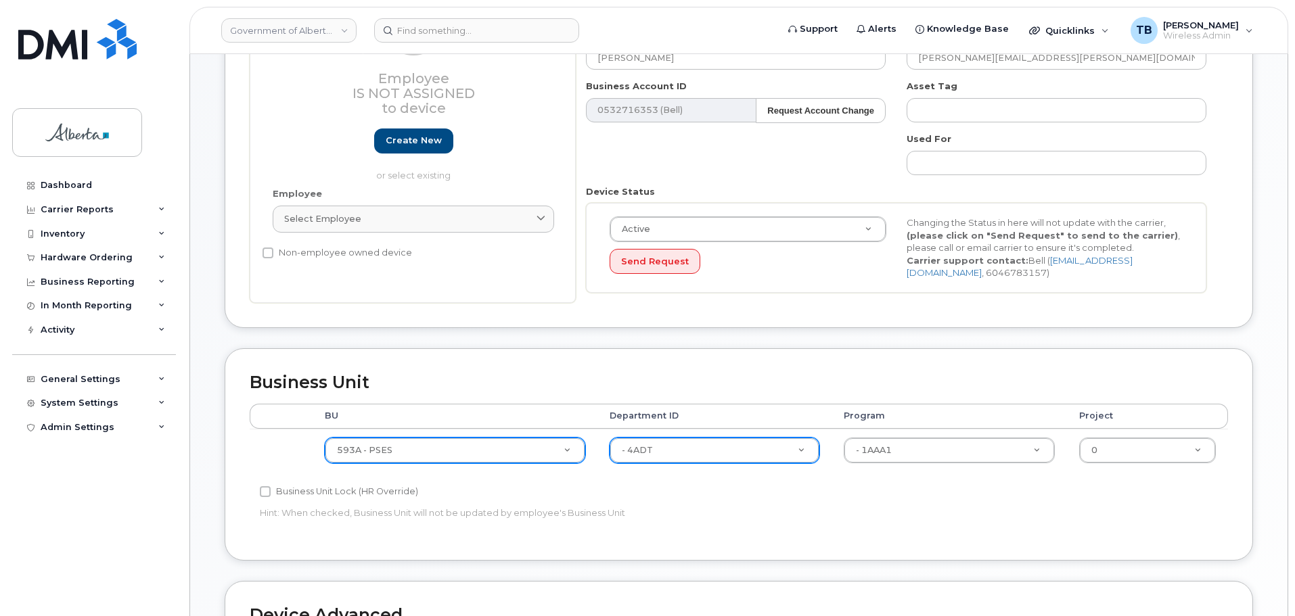
scroll to position [271, 0]
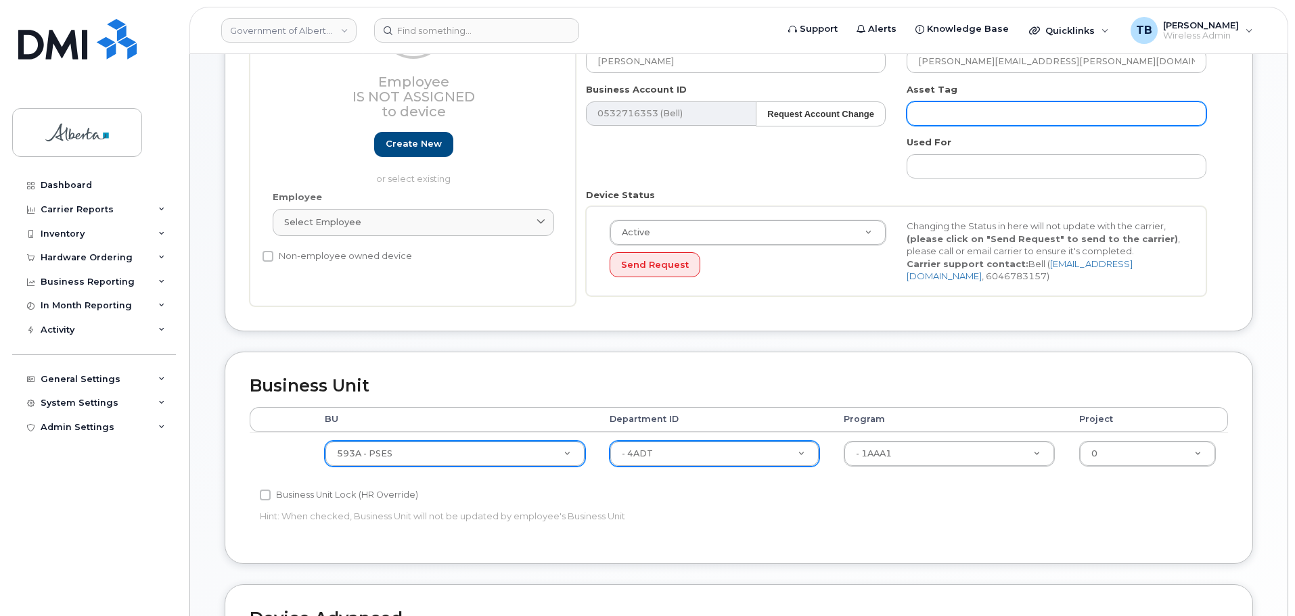
click at [988, 121] on input "text" at bounding box center [1057, 113] width 300 height 24
type input "/"
paste input "4DTTC56400"
click at [1037, 111] on input "s/n 4DTTC56400" at bounding box center [1057, 113] width 300 height 24
paste input "L-142074"
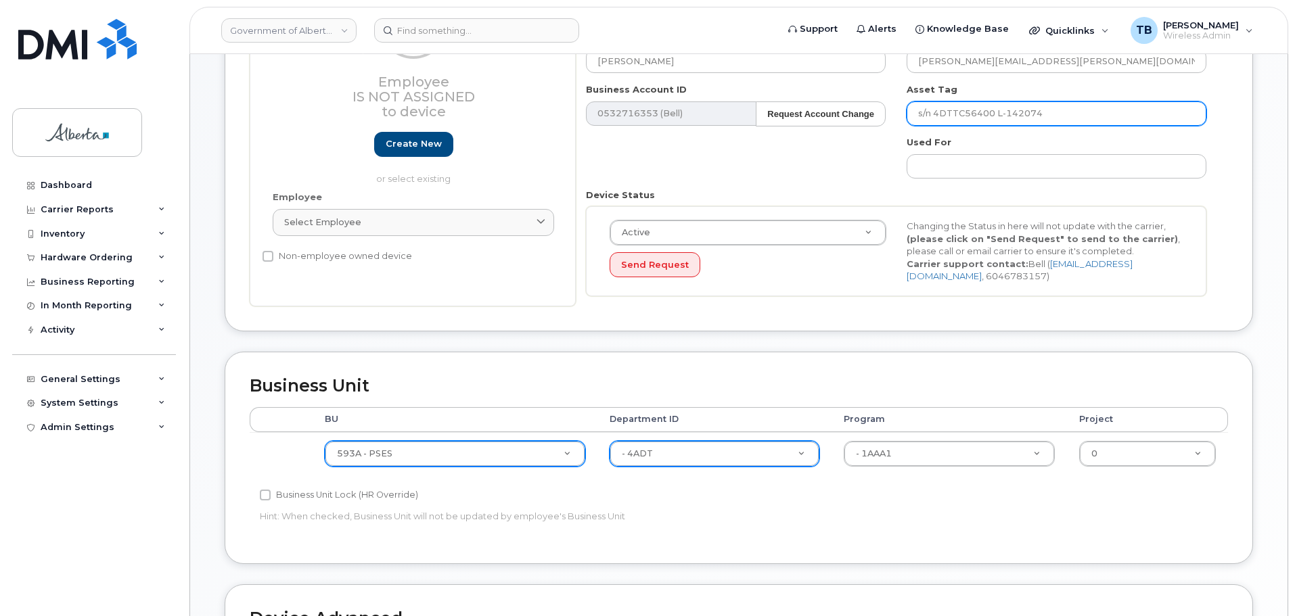
drag, startPoint x: 1024, startPoint y: 112, endPoint x: 997, endPoint y: 111, distance: 27.8
click at [997, 111] on input "s/n 4DTTC56400 L-142074" at bounding box center [1057, 113] width 300 height 24
click at [915, 115] on input "s/n 4DTTC56400" at bounding box center [1057, 113] width 300 height 24
paste input "L-142074"
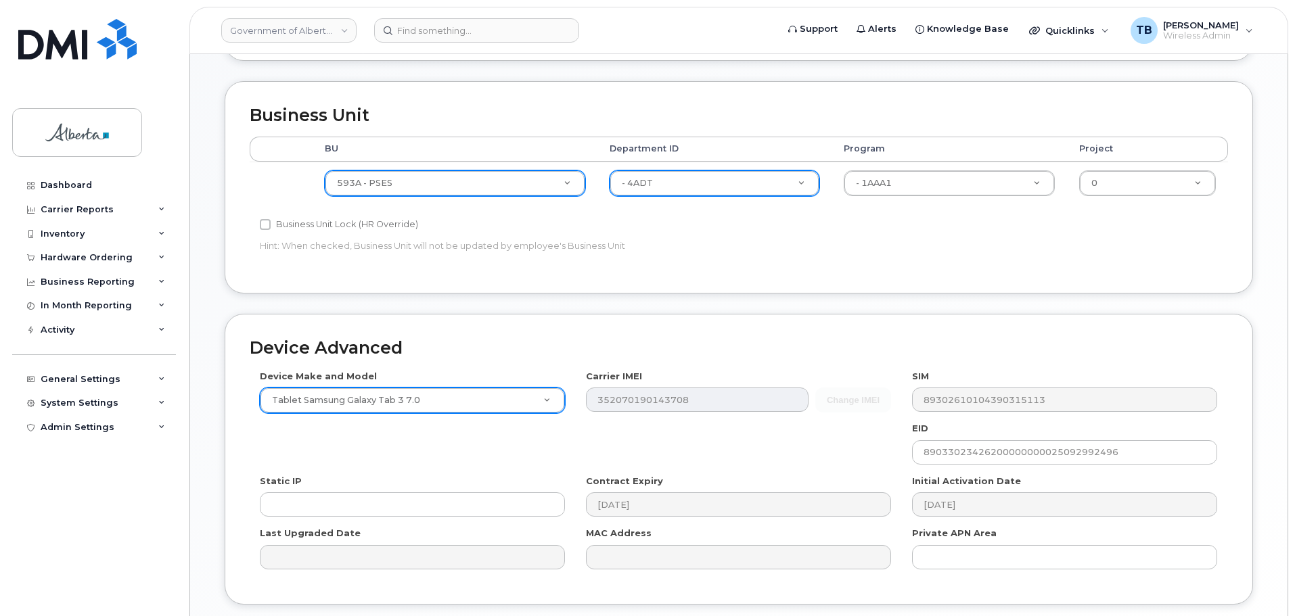
scroll to position [643, 0]
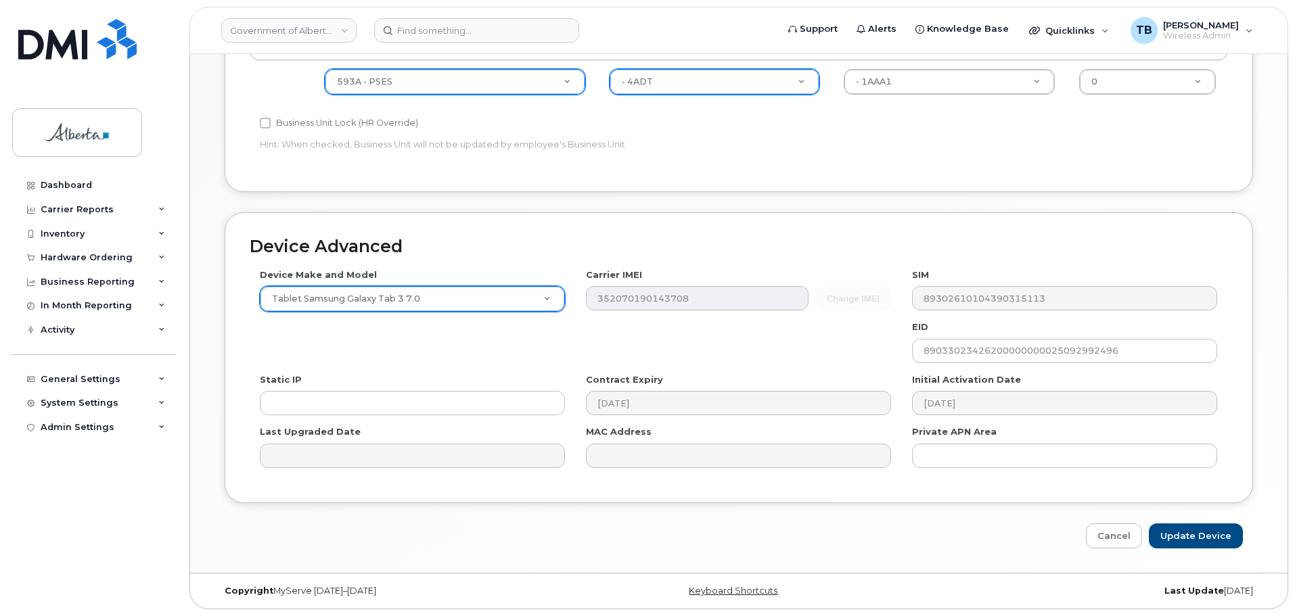
type input "L-142074 s/n 4DTTC56400"
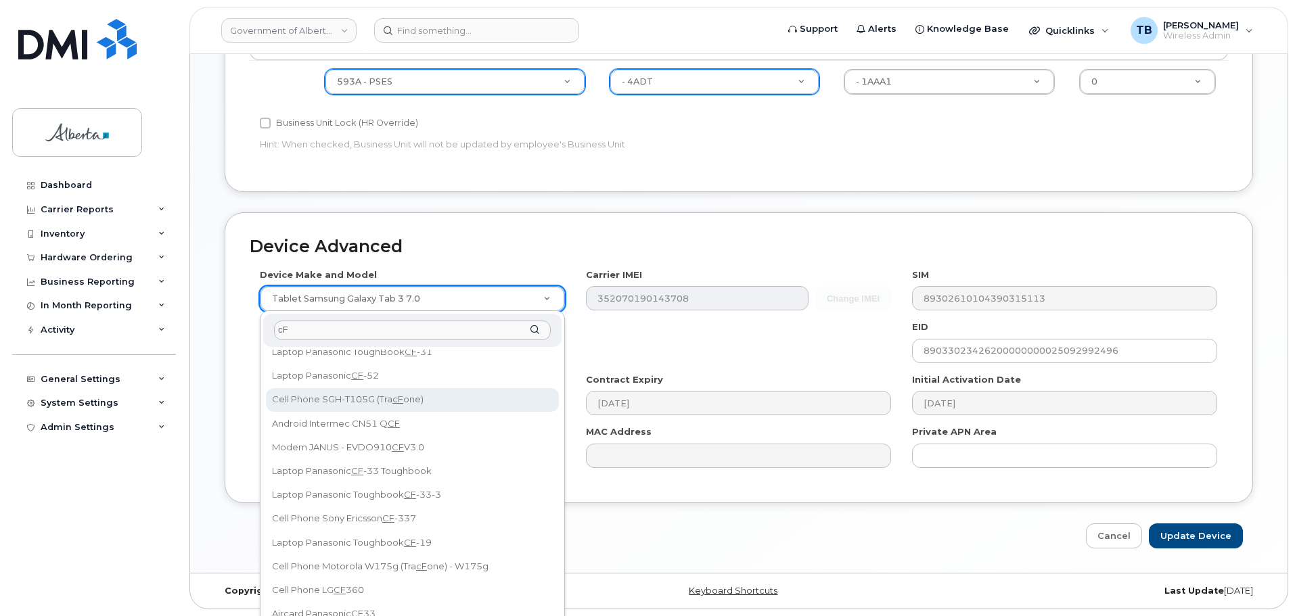
scroll to position [135, 0]
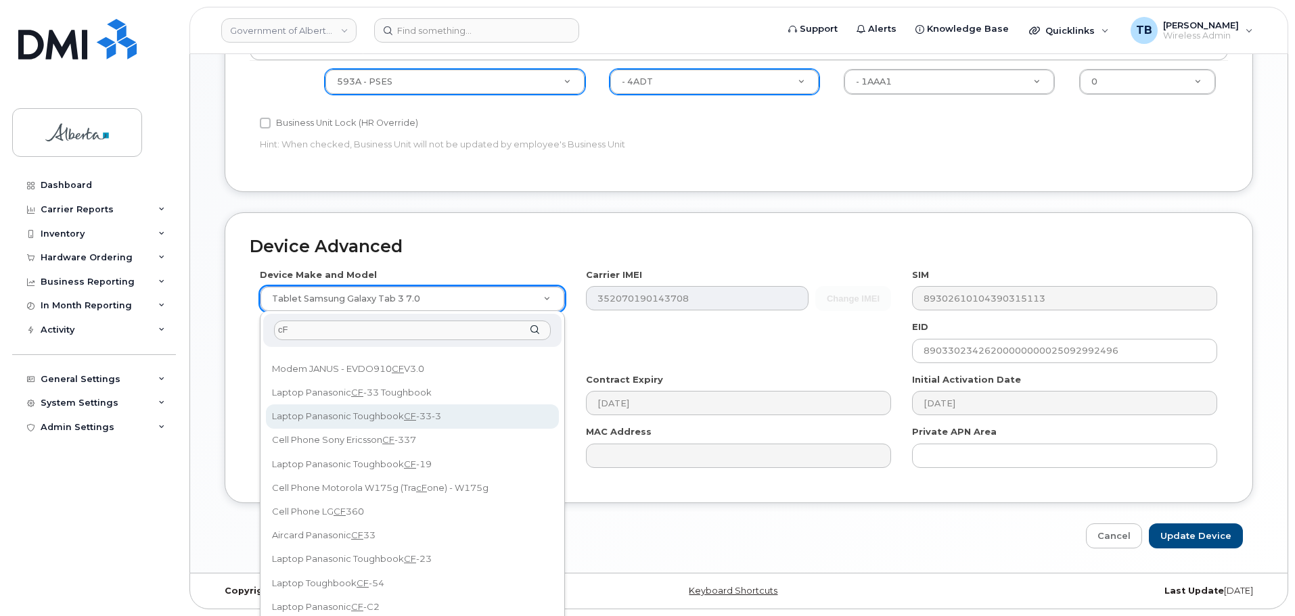
type input "cF"
select select "3098"
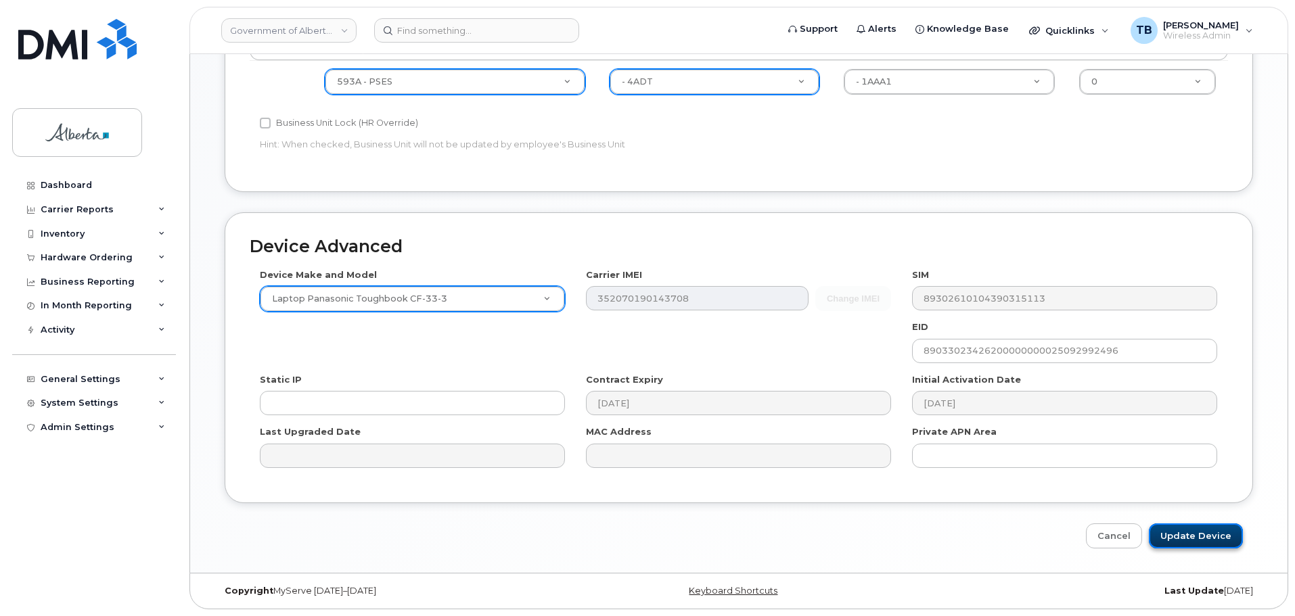
click at [1193, 532] on input "Update Device" at bounding box center [1196, 536] width 94 height 25
type input "Saving..."
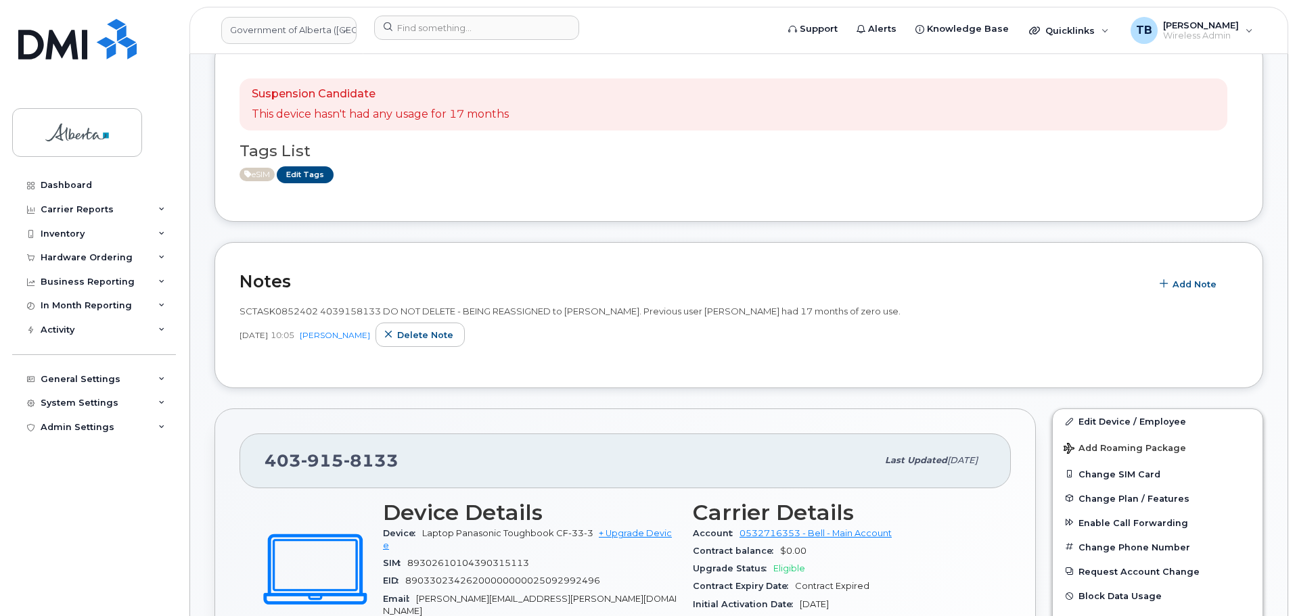
scroll to position [271, 0]
click at [105, 57] on img at bounding box center [77, 39] width 118 height 41
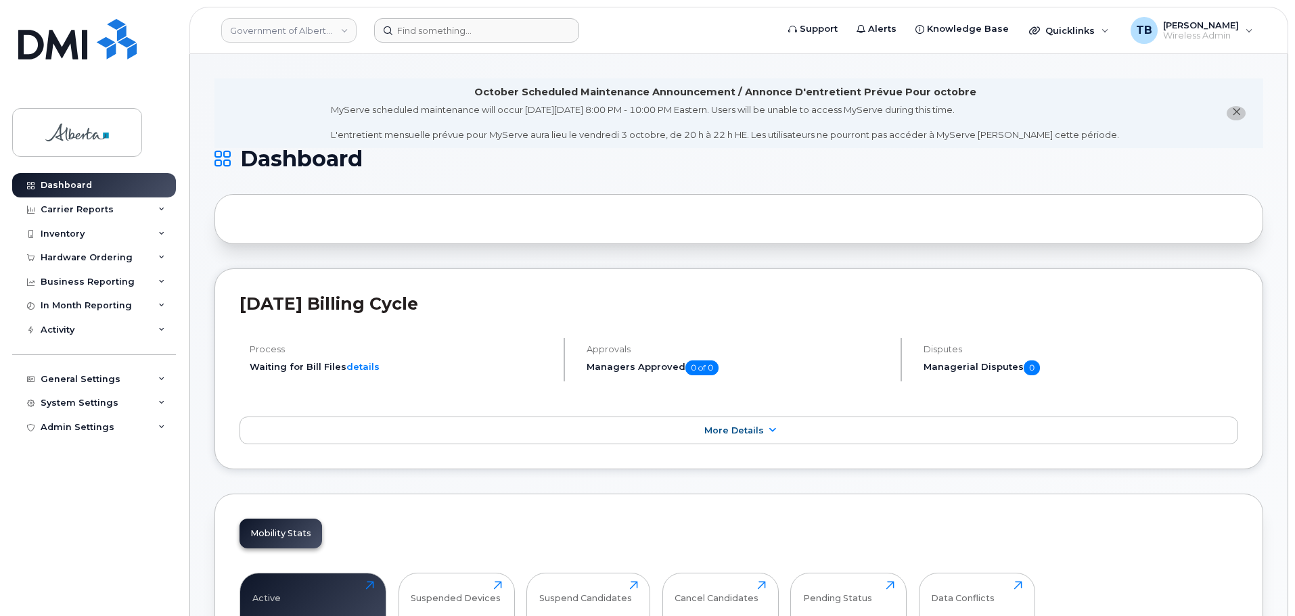
drag, startPoint x: 379, startPoint y: 12, endPoint x: 398, endPoint y: 26, distance: 24.1
click at [384, 18] on header "Government of Alberta ([GEOGRAPHIC_DATA]) Support Alerts Knowledge Base Quickli…" at bounding box center [738, 30] width 1099 height 47
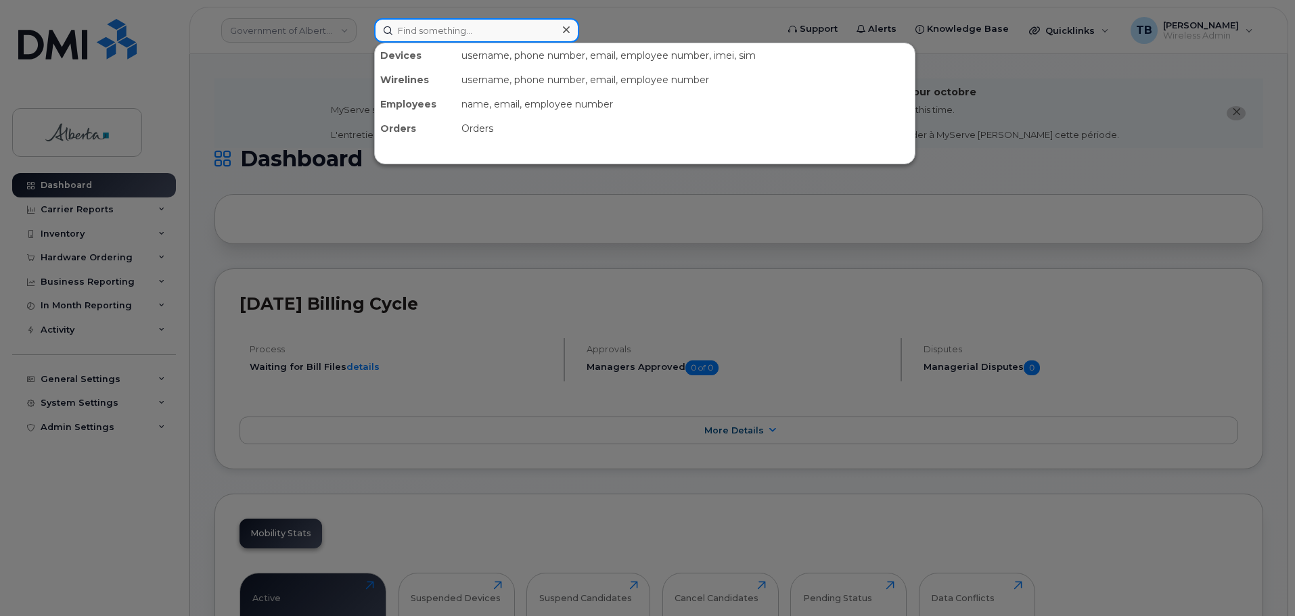
click at [400, 27] on input at bounding box center [476, 30] width 205 height 24
paste input "4038088954"
type input "4038088954"
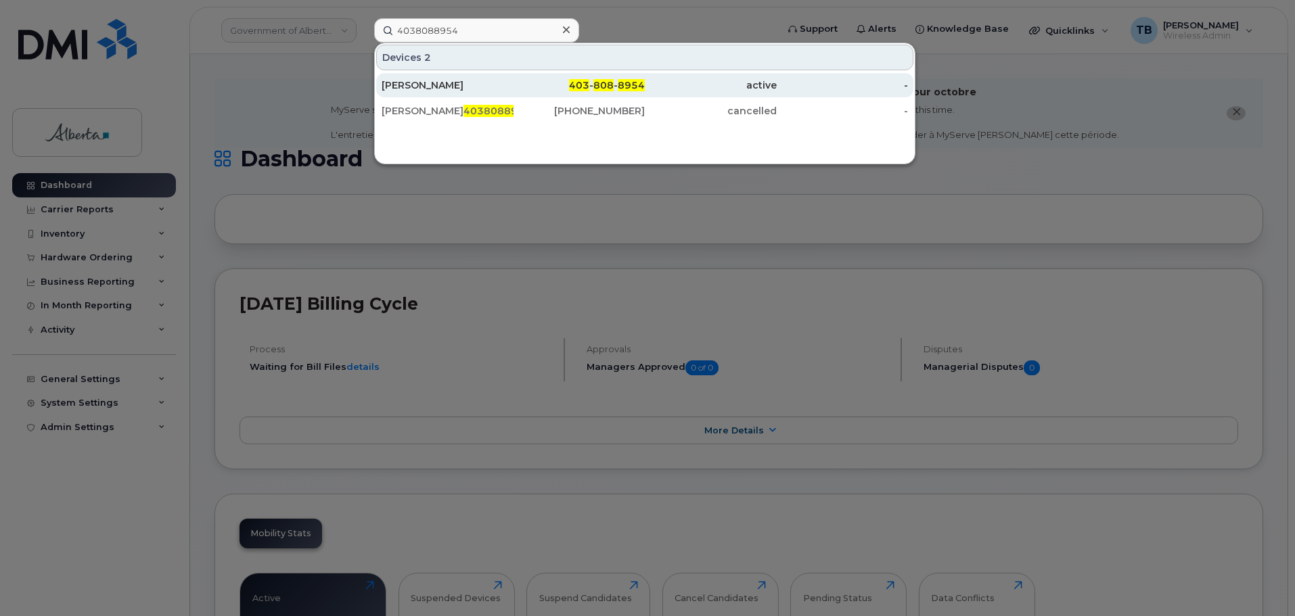
click at [409, 81] on div "[PERSON_NAME]" at bounding box center [448, 85] width 132 height 14
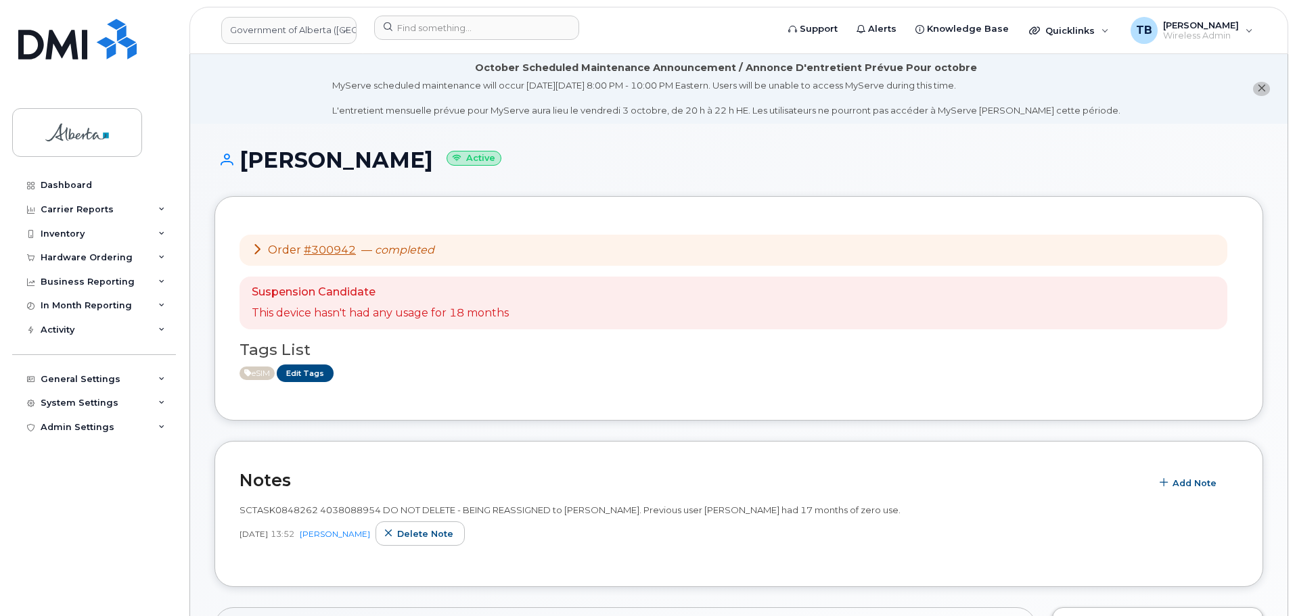
click at [290, 509] on span "SCTASK0848262 4038088954 DO NOT DELETE - BEING REASSIGNED to Khala Onyinah. Pre…" at bounding box center [569, 510] width 661 height 11
copy span "SCTASK0848262"
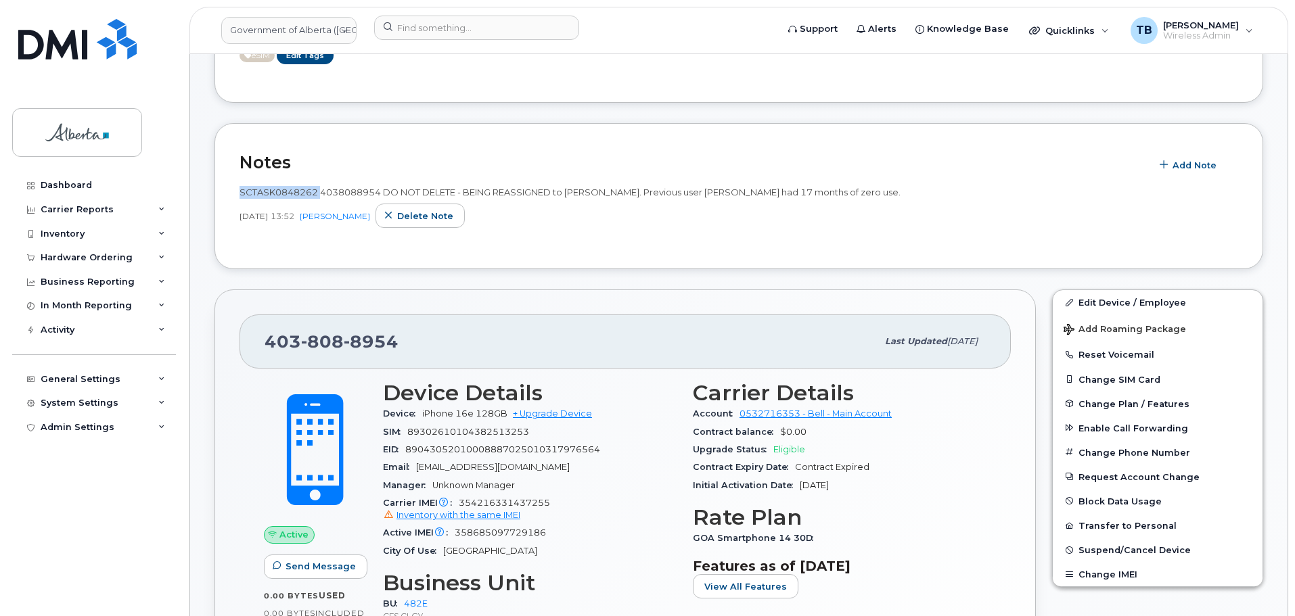
scroll to position [338, 0]
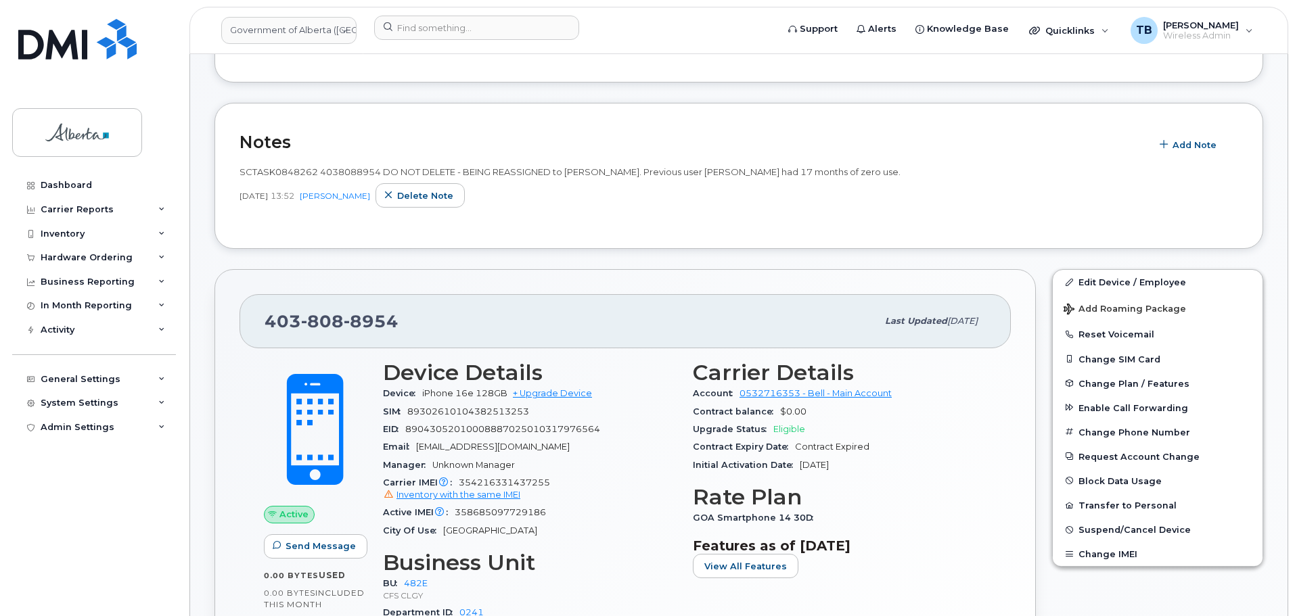
click at [474, 411] on span "89302610104382513253" at bounding box center [468, 412] width 122 height 10
drag, startPoint x: 424, startPoint y: 392, endPoint x: 475, endPoint y: 394, distance: 50.8
click at [475, 394] on span "iPhone 16e 128GB" at bounding box center [464, 393] width 85 height 10
copy span "iPhone 16e"
click at [525, 480] on span "354216331437255 Inventory with the same IMEI" at bounding box center [530, 490] width 294 height 24
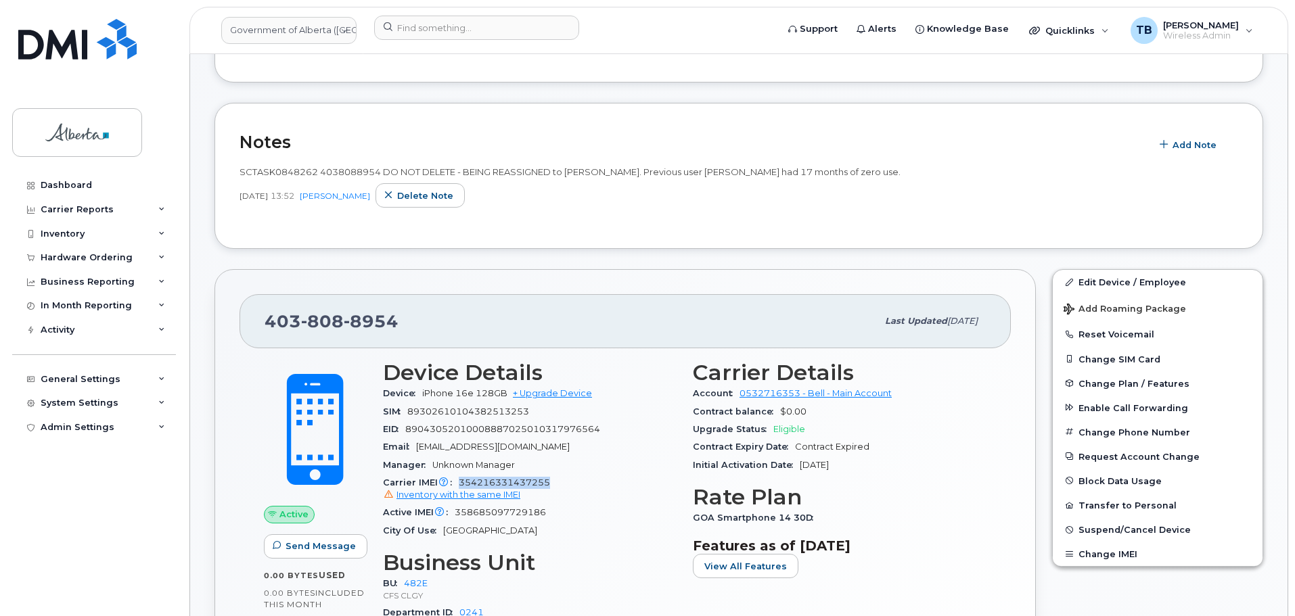
click at [525, 480] on span "354216331437255 Inventory with the same IMEI" at bounding box center [530, 490] width 294 height 24
copy span "354216331437255"
click at [334, 170] on span "SCTASK0848262 4038088954 DO NOT DELETE - BEING REASSIGNED to Khala Onyinah. Pre…" at bounding box center [569, 171] width 661 height 11
copy span "4038088954"
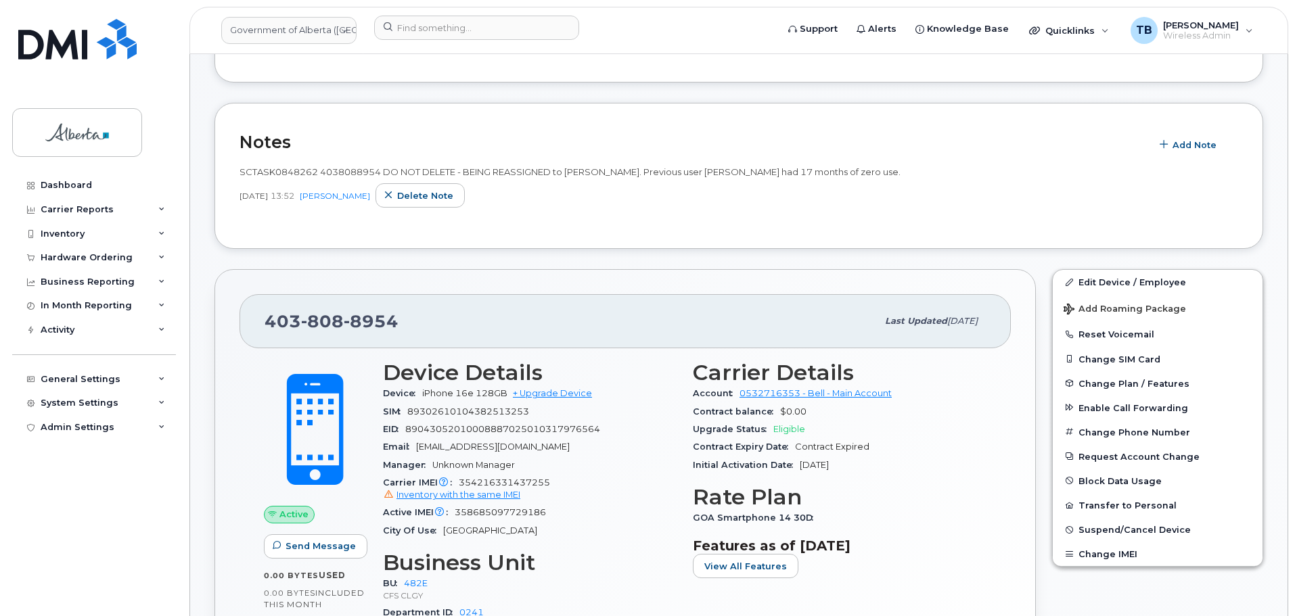
click at [490, 429] on span "89043052010008887025010317976564" at bounding box center [502, 429] width 195 height 10
copy span "89043052010008887025010317976564"
click at [494, 515] on span "358685097729186" at bounding box center [500, 512] width 91 height 10
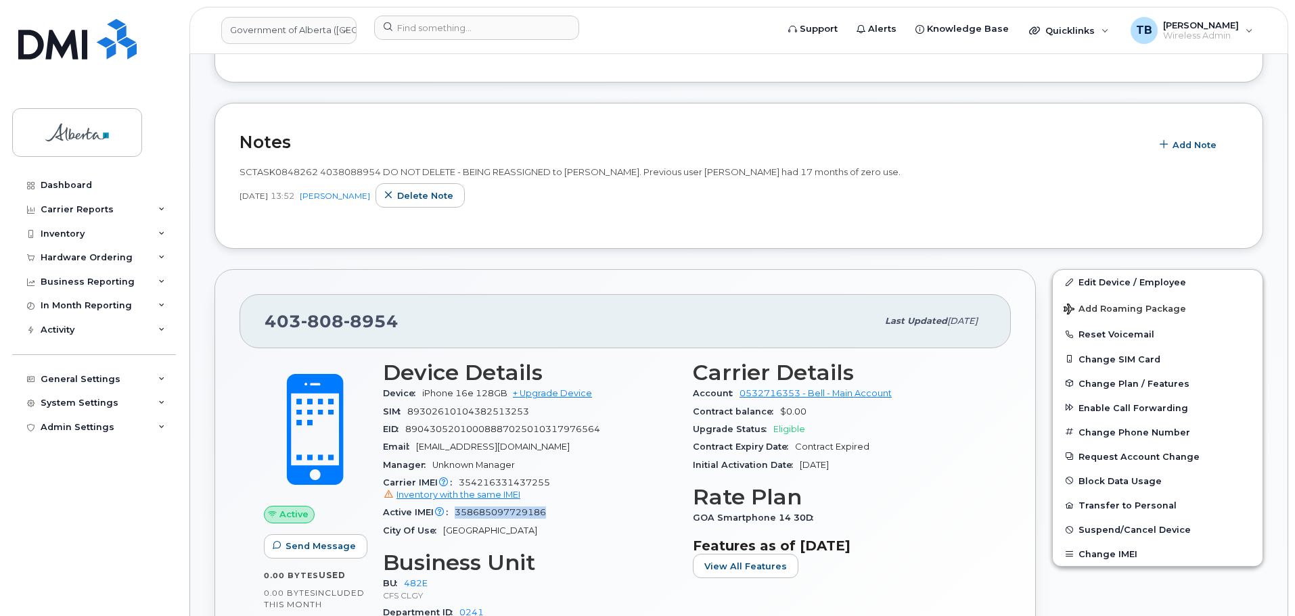
copy span "358685097729186"
click at [496, 482] on span "354216331437255 Inventory with the same IMEI" at bounding box center [530, 490] width 294 height 24
copy span "354216331437255"
click at [491, 518] on div "Active IMEI Active IMEI is refreshed daily with a delay of up to 48 hours follo…" at bounding box center [530, 513] width 294 height 18
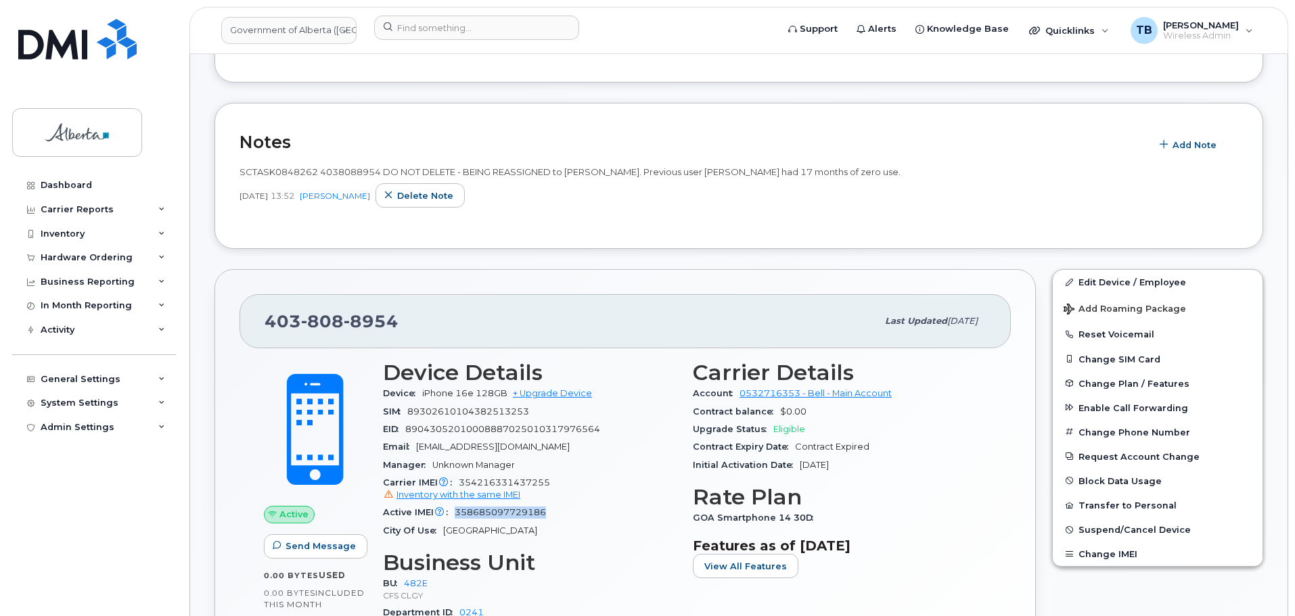
click at [491, 518] on div "Active IMEI Active IMEI is refreshed daily with a delay of up to 48 hours follo…" at bounding box center [530, 513] width 294 height 18
copy span "358685097729186"
click at [349, 173] on span "SCTASK0848262 4038088954 DO NOT DELETE - BEING REASSIGNED to Khala Onyinah. Pre…" at bounding box center [569, 171] width 661 height 11
click at [495, 487] on span "354216331437255 Inventory with the same IMEI" at bounding box center [530, 490] width 294 height 24
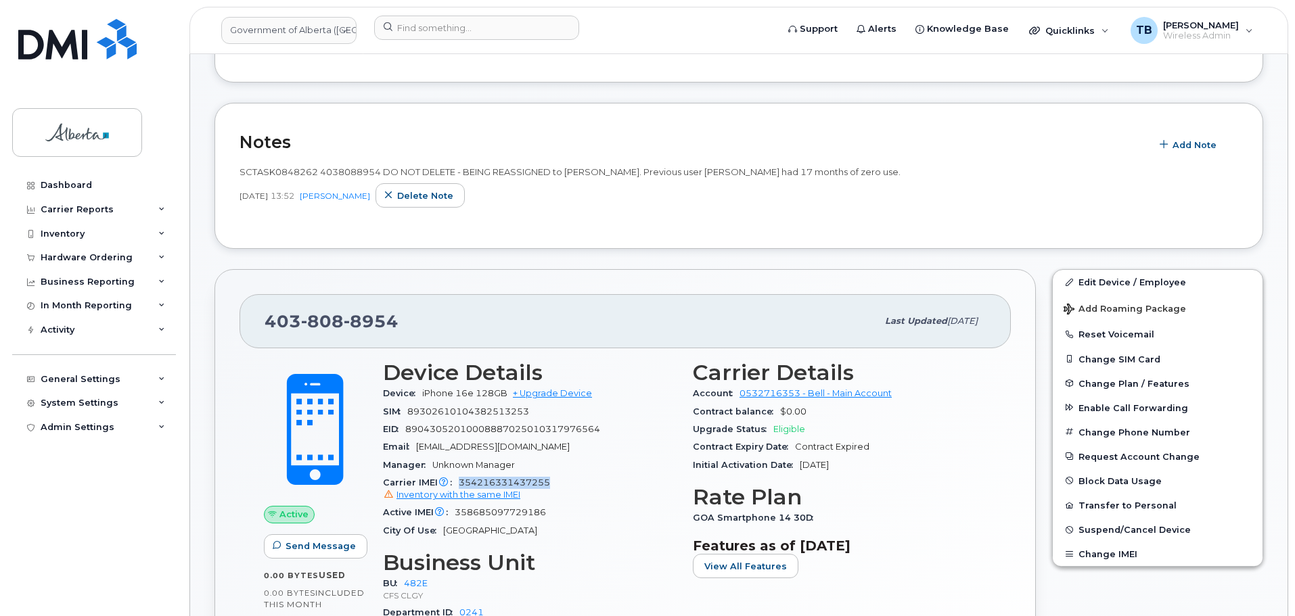
click at [495, 487] on span "354216331437255 Inventory with the same IMEI" at bounding box center [530, 490] width 294 height 24
copy span "354216331437255"
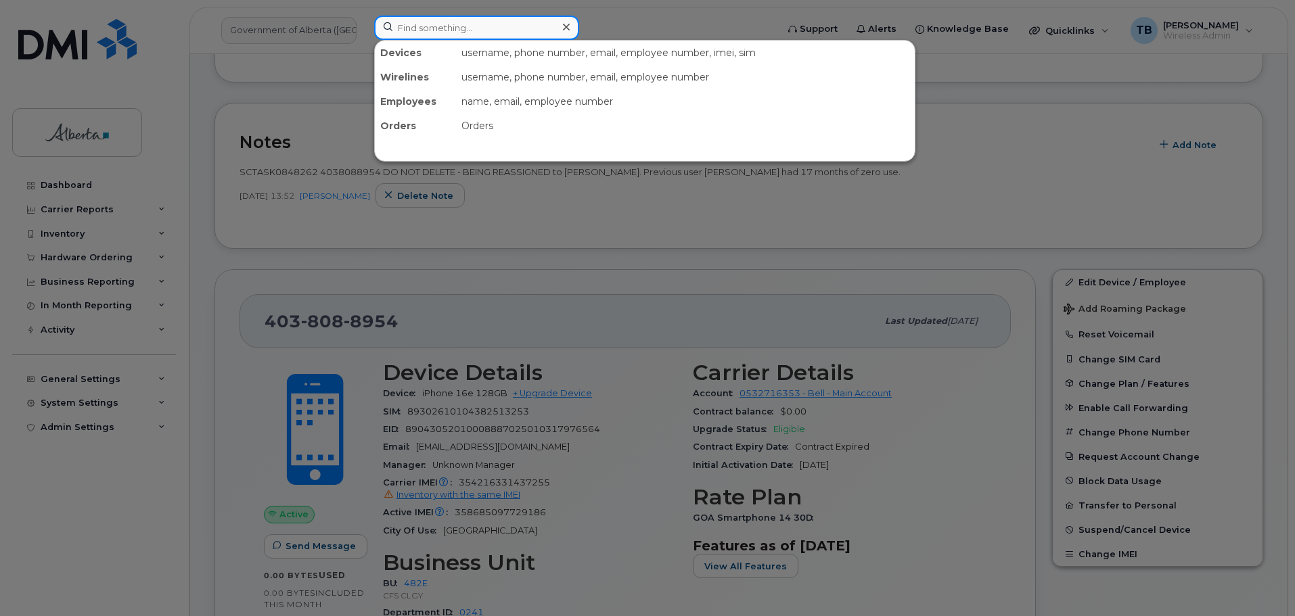
click at [472, 37] on input at bounding box center [476, 28] width 205 height 24
paste input "7802667850"
type input "7802667850"
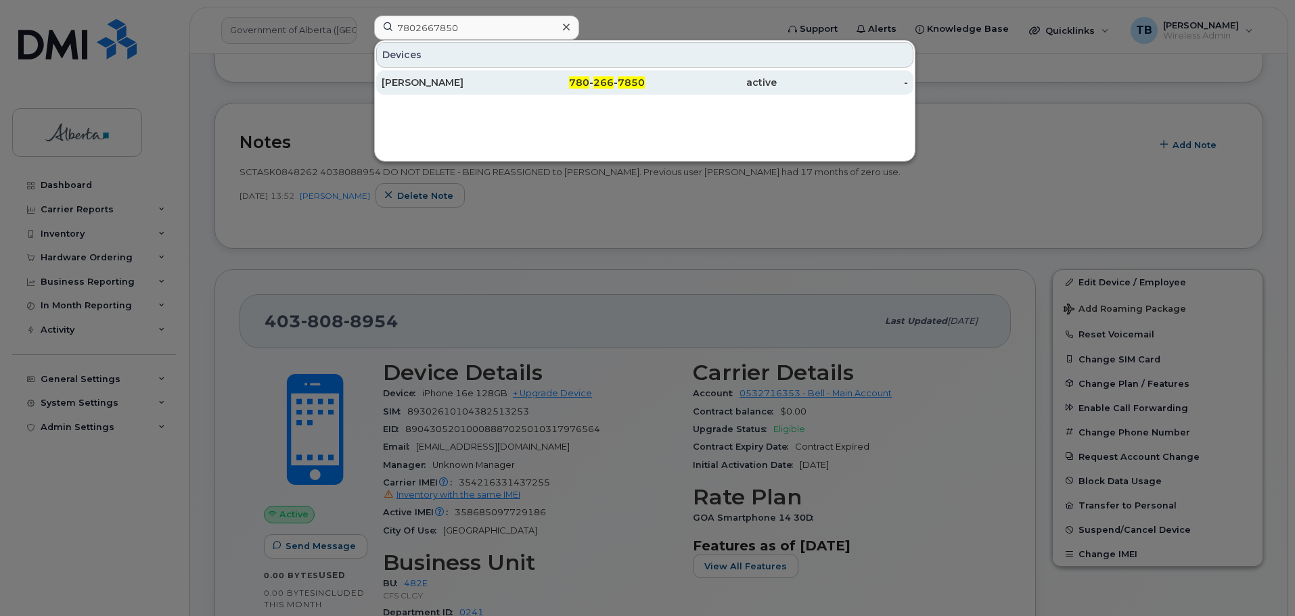
click at [430, 86] on div "Brad J Smith" at bounding box center [448, 83] width 132 height 14
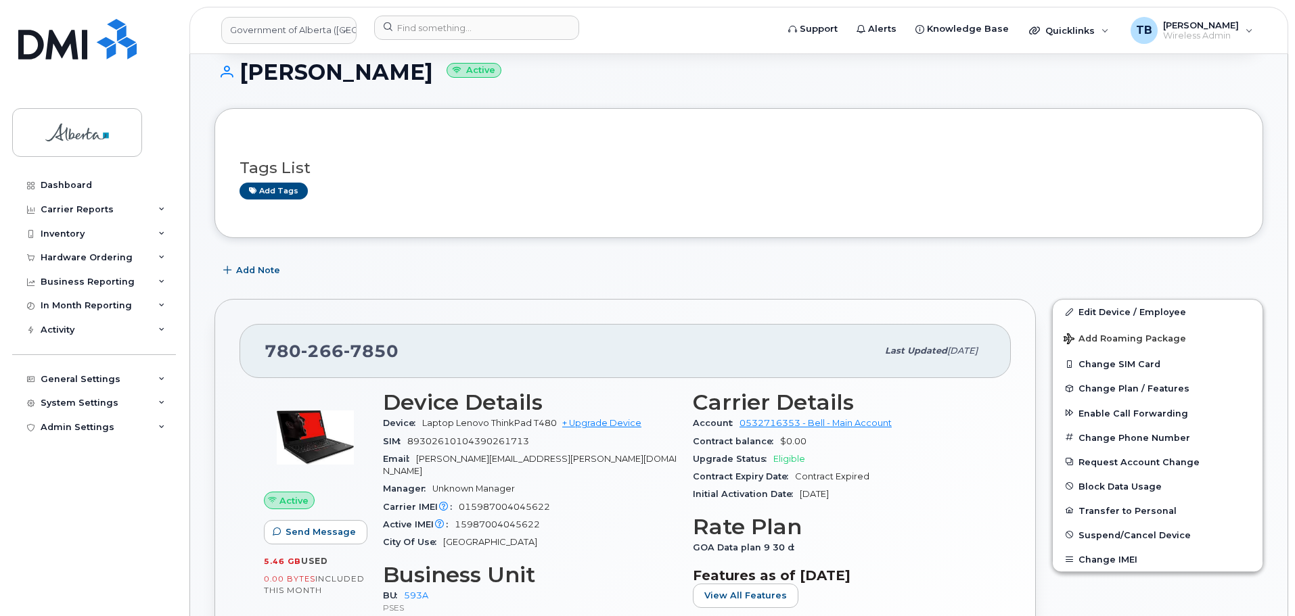
scroll to position [271, 0]
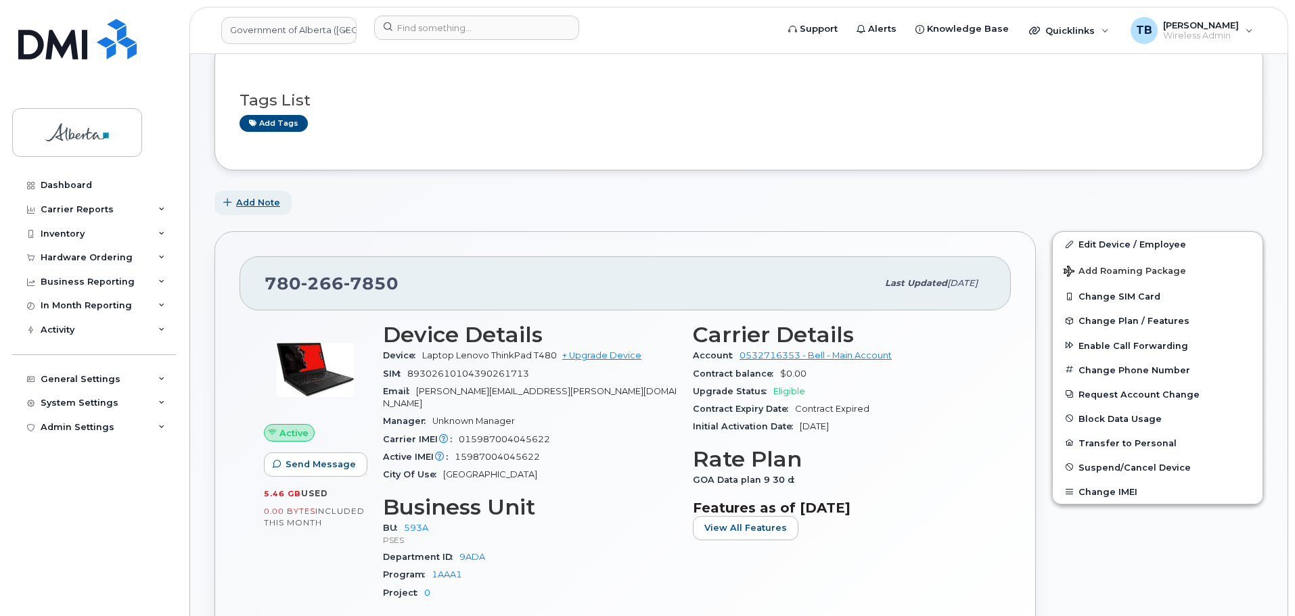
click at [249, 200] on span "Add Note" at bounding box center [258, 202] width 44 height 13
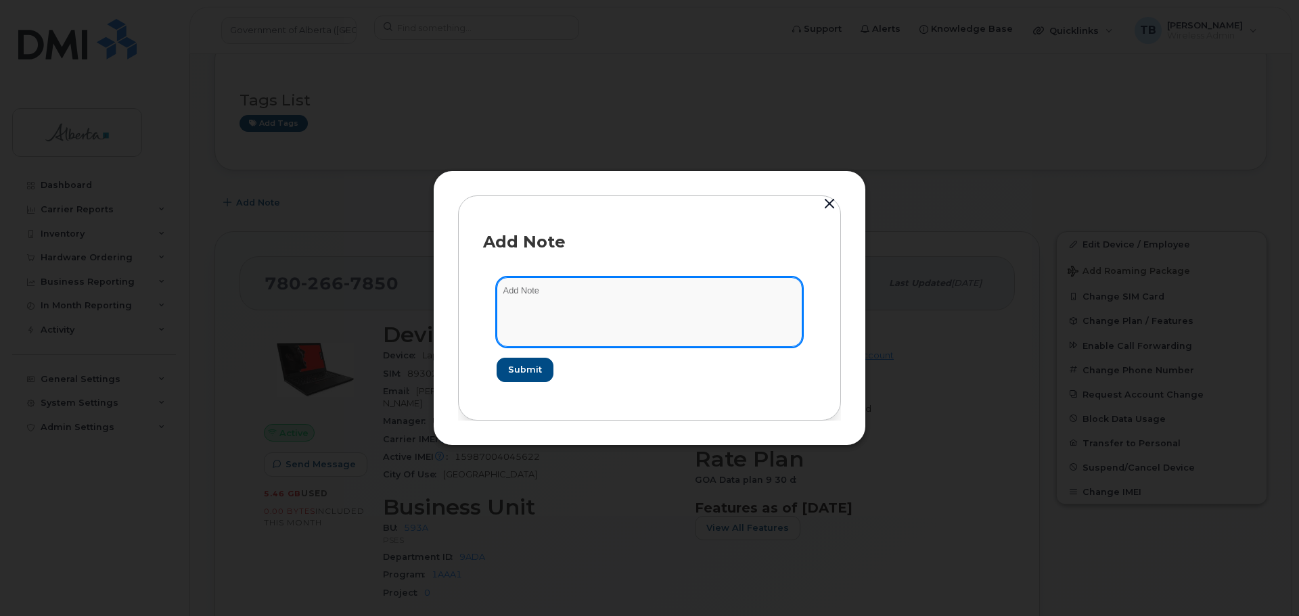
click at [551, 306] on textarea at bounding box center [650, 311] width 306 height 69
paste textarea "SCTASK0854055 Device Assign Spare - (1)"
type textarea "SCTASK0854055 Device Assign Spare - (1)"
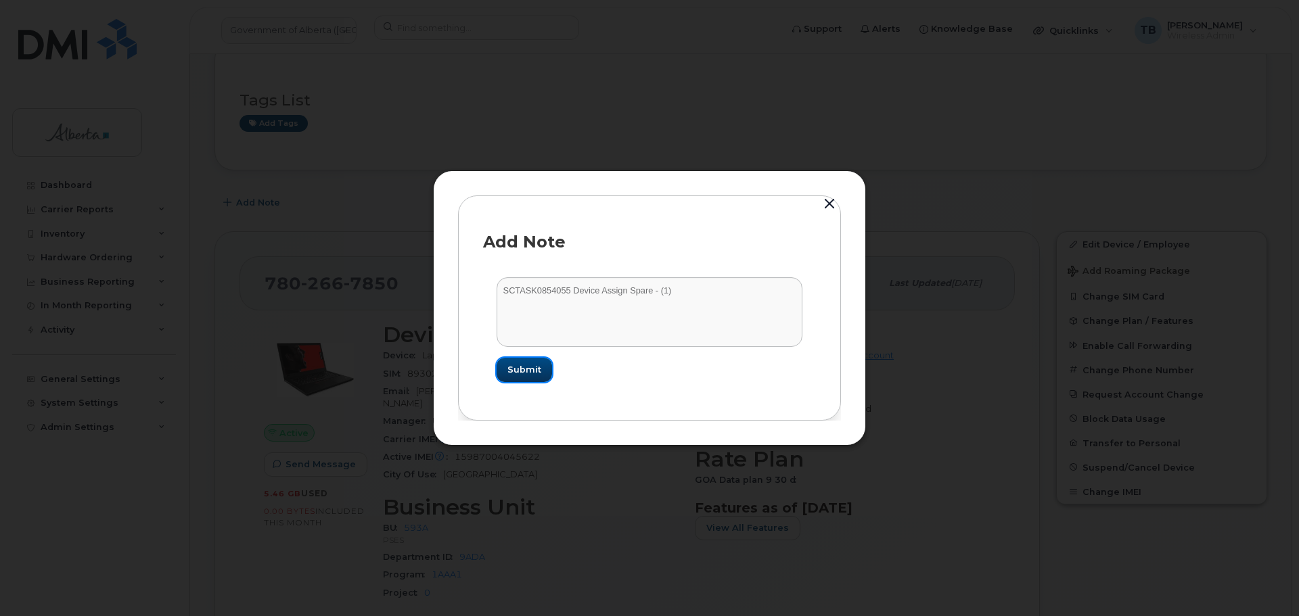
click at [516, 371] on span "Submit" at bounding box center [524, 369] width 34 height 13
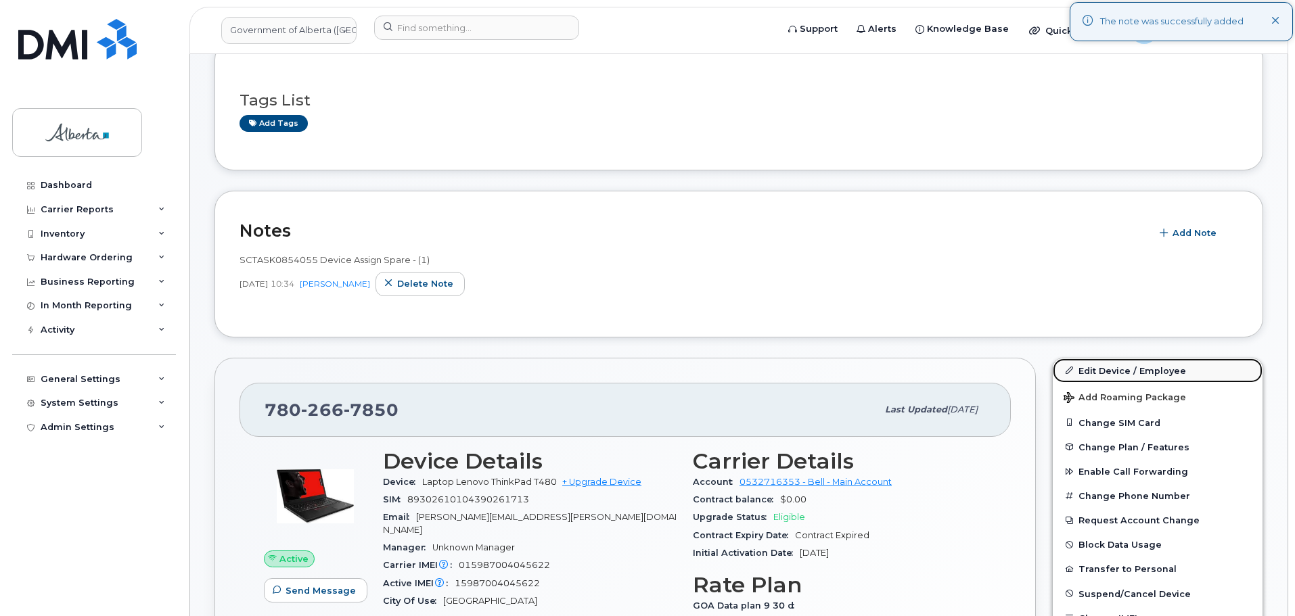
click at [1120, 373] on link "Edit Device / Employee" at bounding box center [1158, 371] width 210 height 24
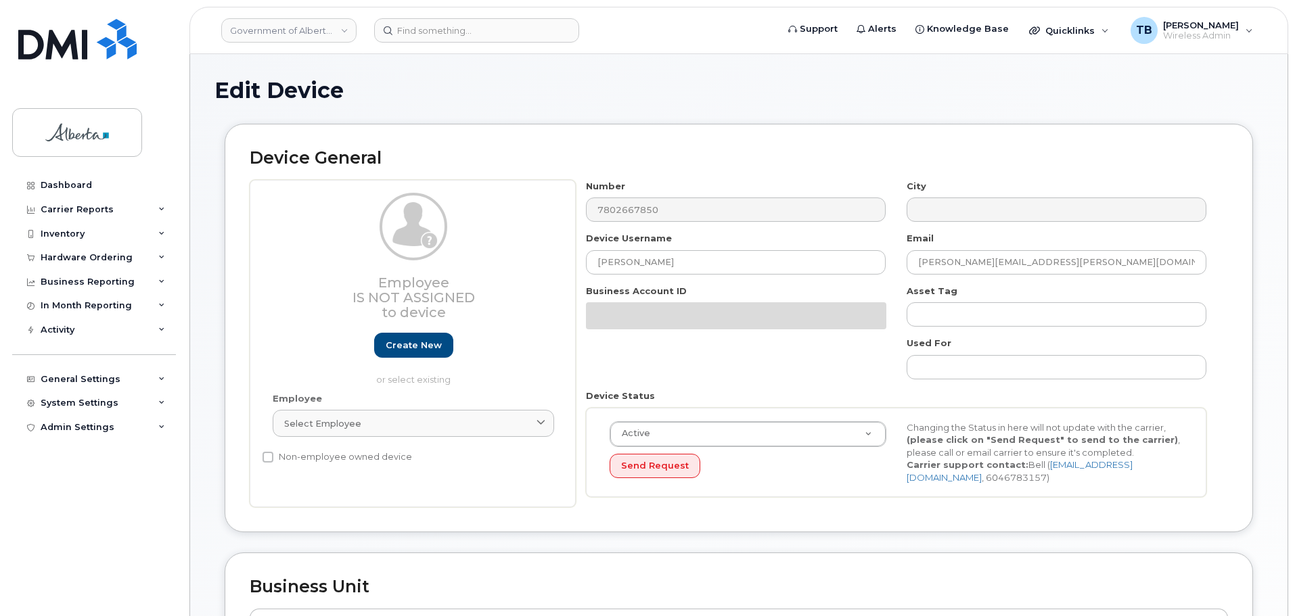
select select "4797682"
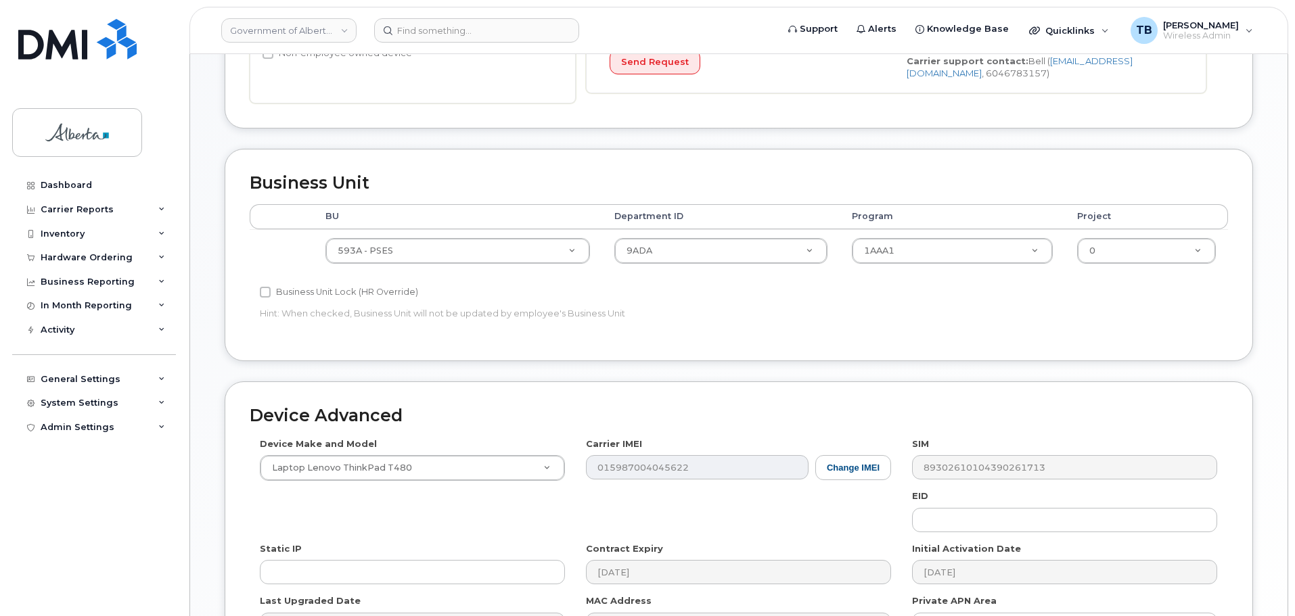
scroll to position [643, 0]
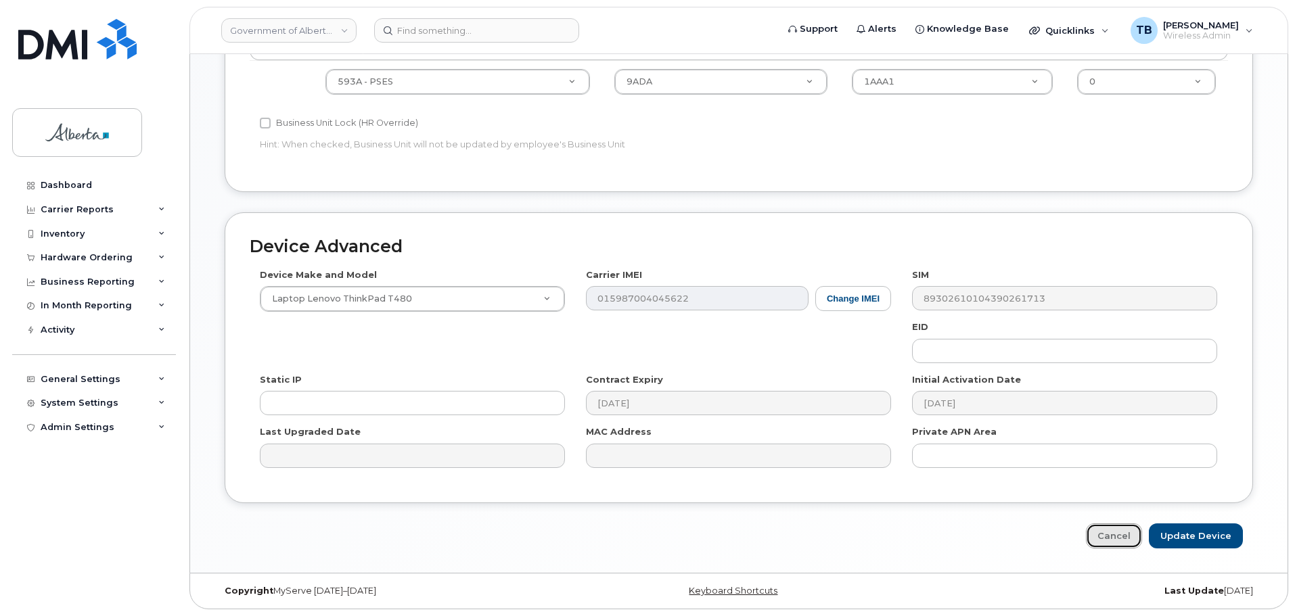
click at [1114, 530] on link "Cancel" at bounding box center [1114, 536] width 56 height 25
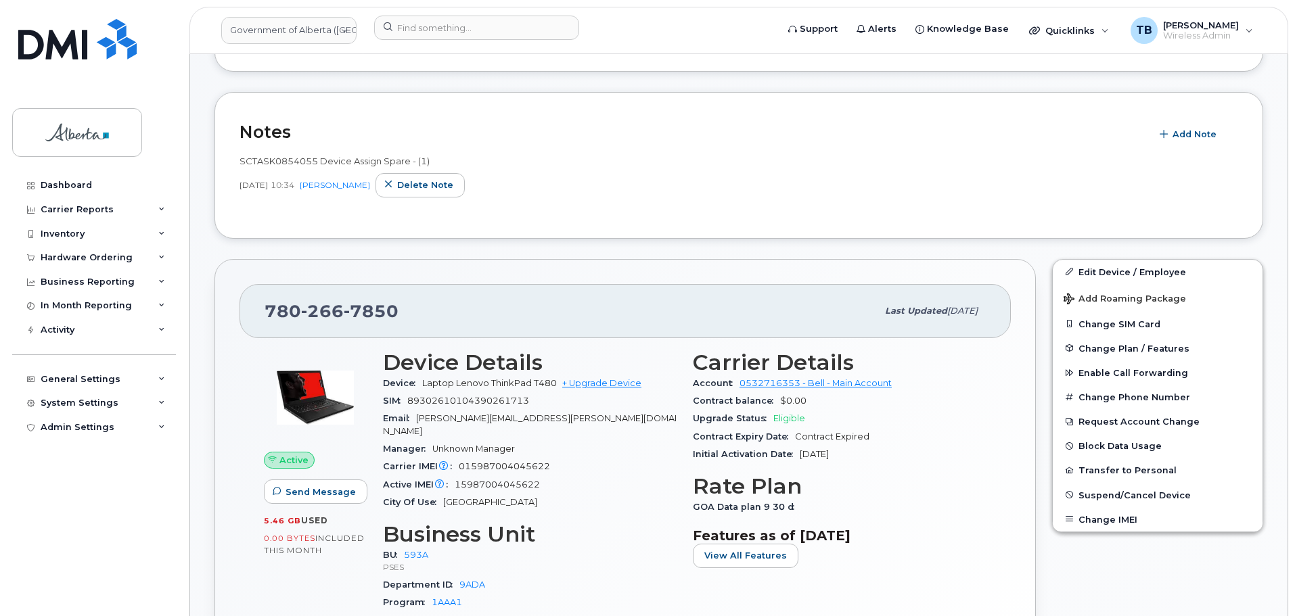
scroll to position [406, 0]
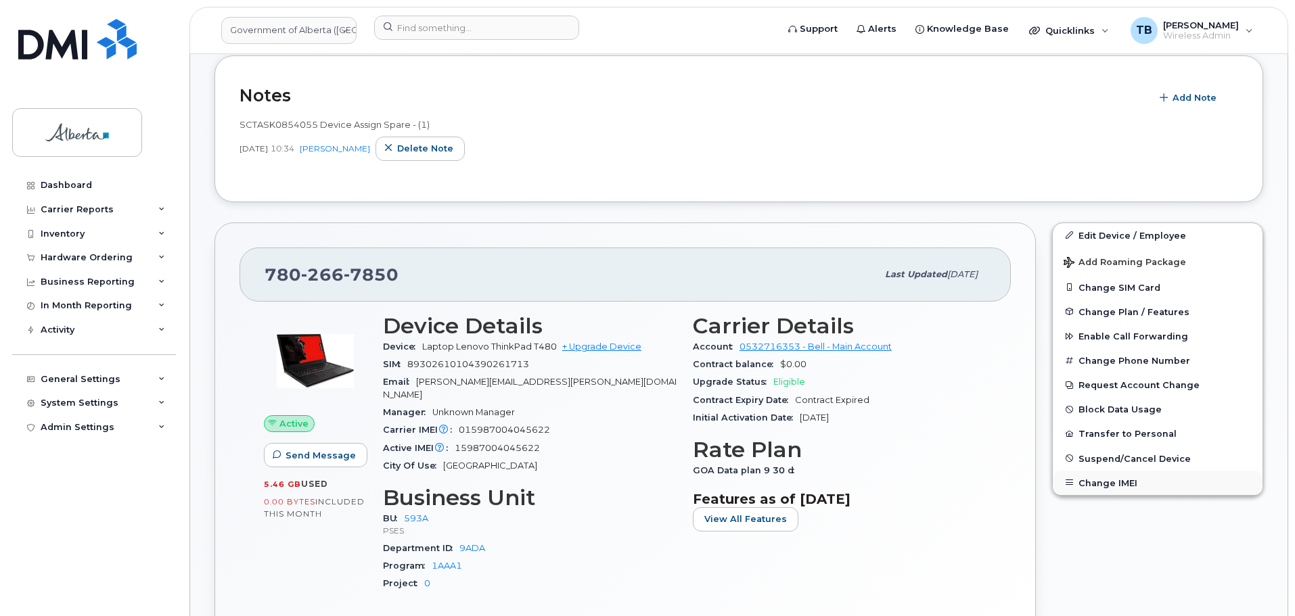
click at [1105, 481] on button "Change IMEI" at bounding box center [1158, 483] width 210 height 24
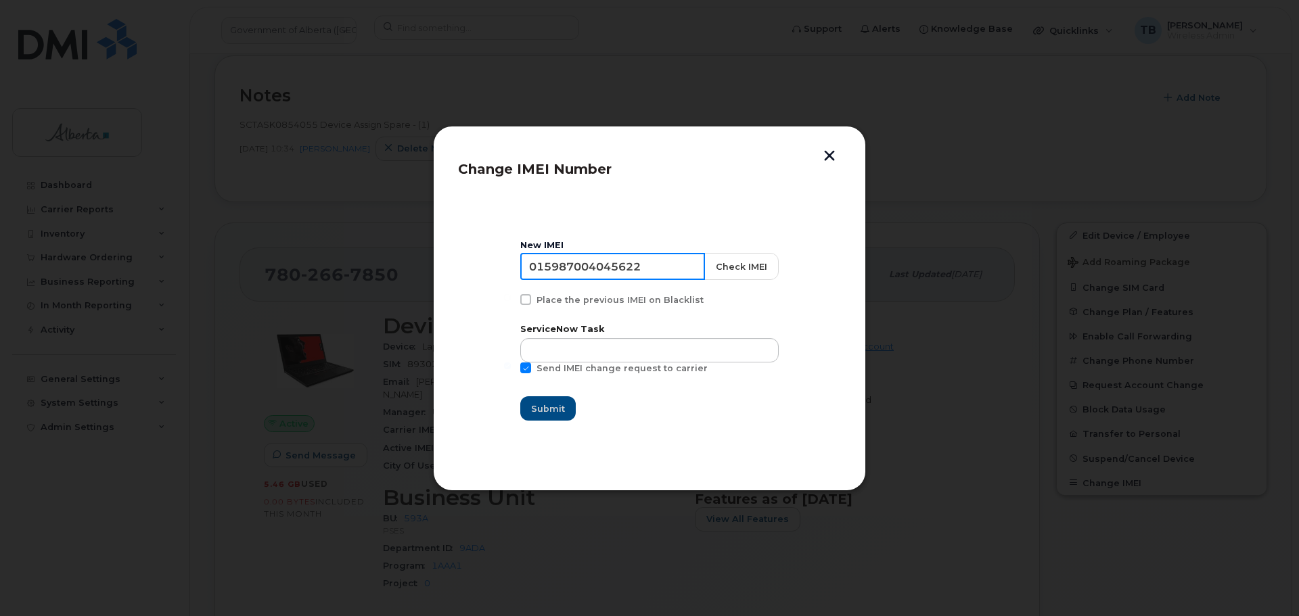
drag, startPoint x: 695, startPoint y: 263, endPoint x: 520, endPoint y: 258, distance: 176.0
click at [520, 257] on section "New IMEI 015987004045622 Check IMEI Place the previous IMEI on Blacklist Servic…" at bounding box center [649, 331] width 383 height 271
paste input "6509003433952"
type input "016509003433952"
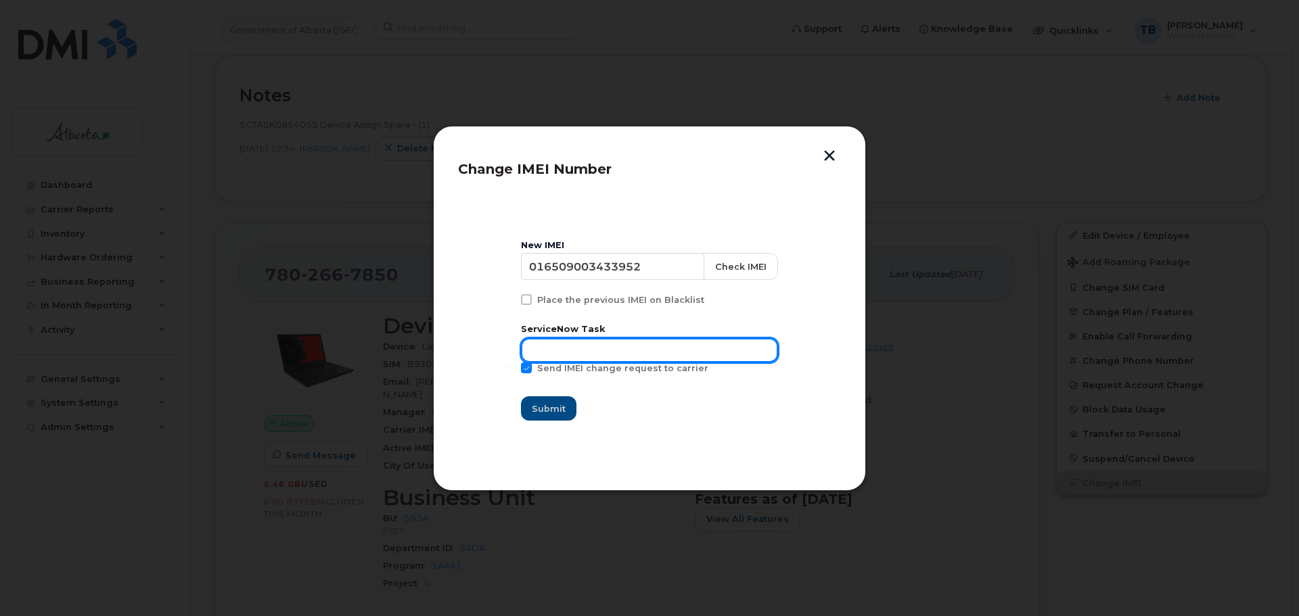
click at [572, 352] on input "text" at bounding box center [649, 350] width 257 height 24
paste input "SCTASK0854055"
type input "SCTASK0854055"
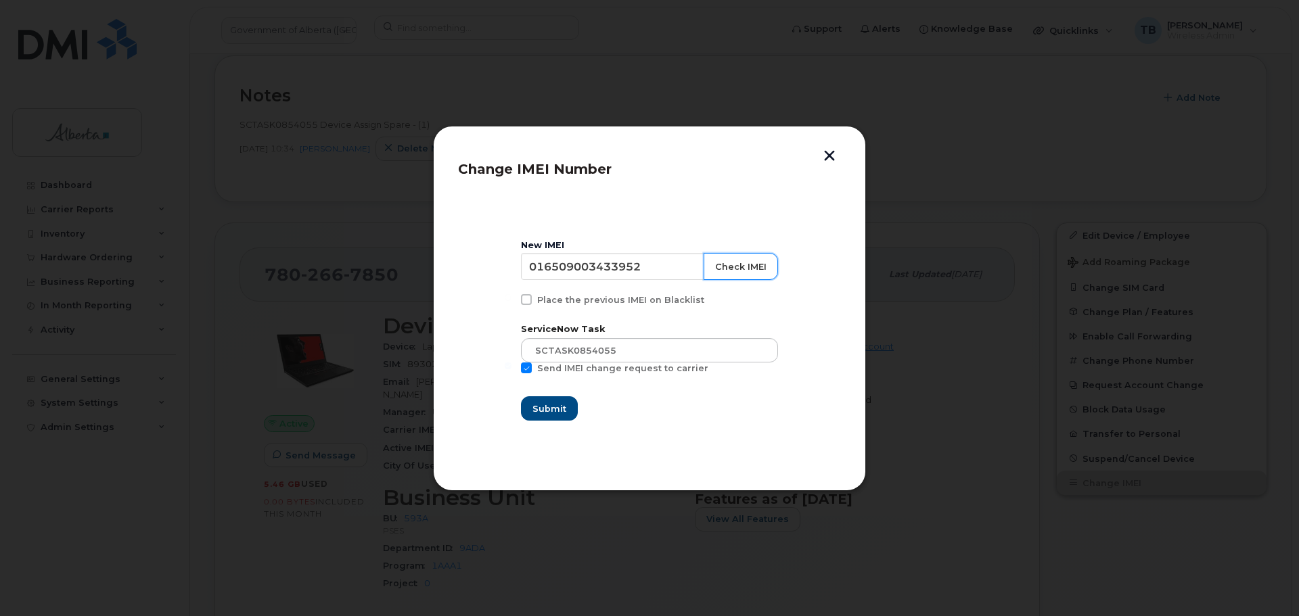
click at [739, 266] on button "Check IMEI" at bounding box center [741, 266] width 74 height 27
click at [666, 263] on input "016509003433952" at bounding box center [612, 266] width 185 height 27
type input "016509003433952"
click at [721, 265] on button "Check IMEI" at bounding box center [741, 266] width 74 height 27
click at [560, 403] on span "Submit" at bounding box center [549, 409] width 34 height 13
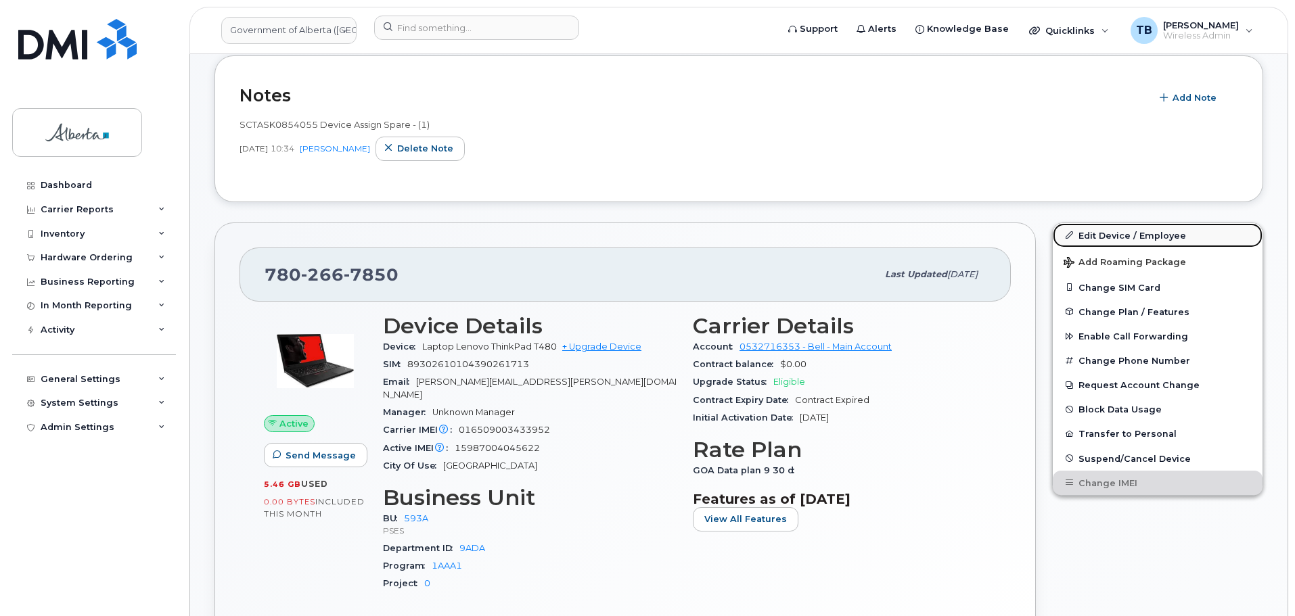
click at [1087, 234] on link "Edit Device / Employee" at bounding box center [1158, 235] width 210 height 24
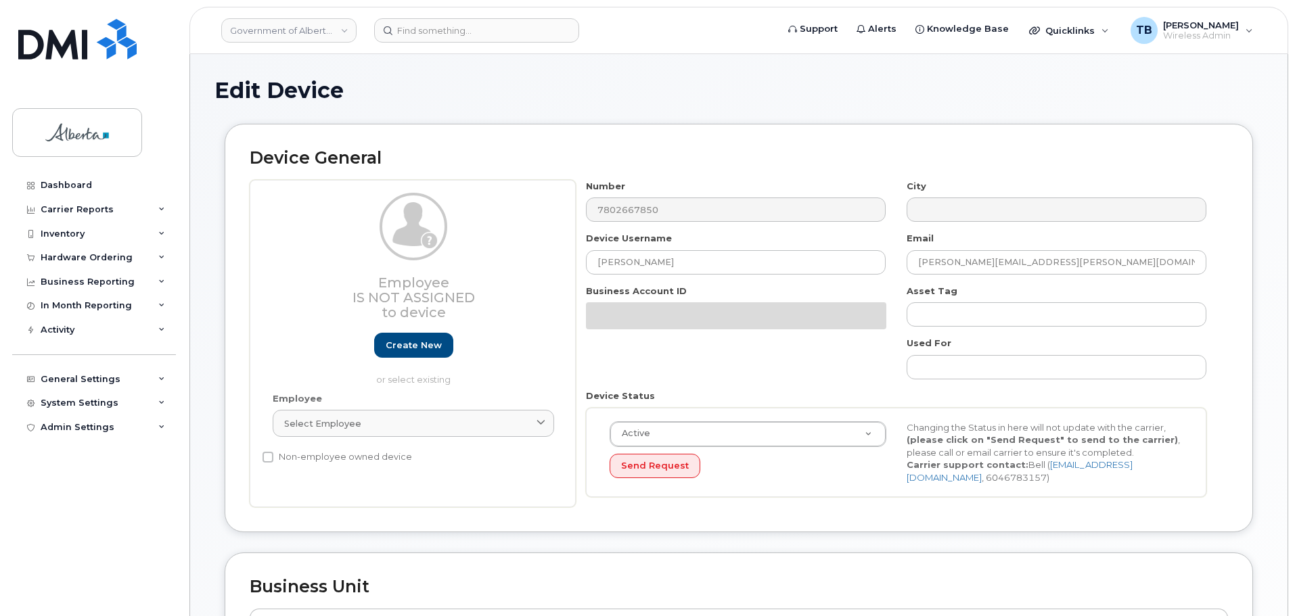
select select "4797682"
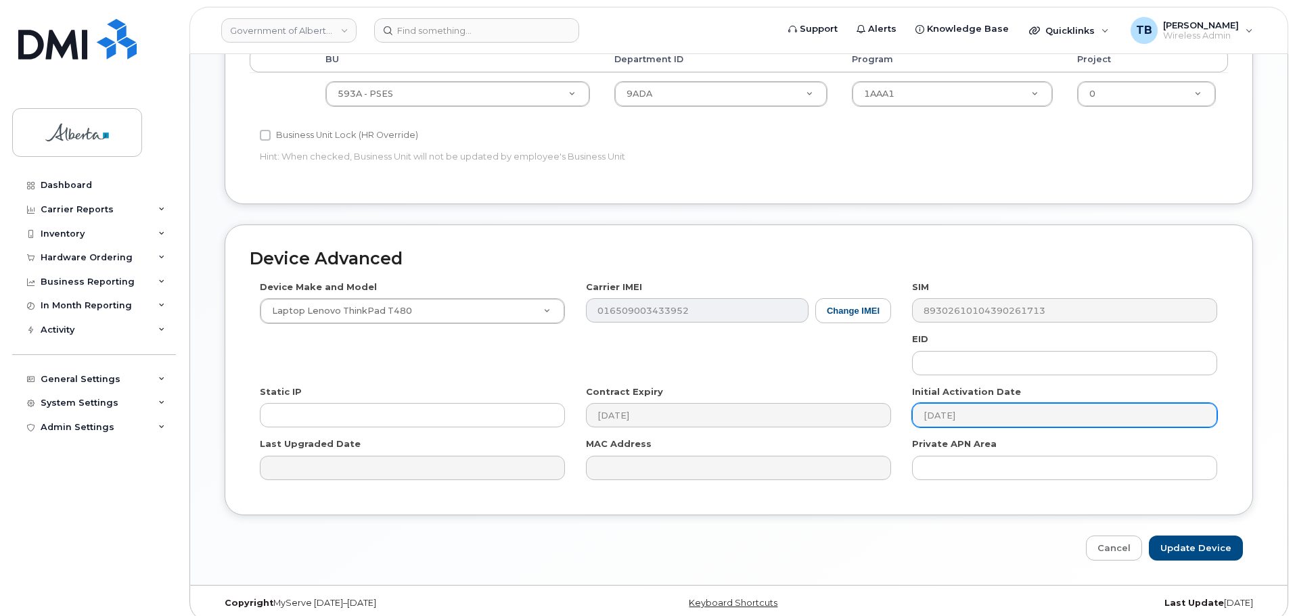
scroll to position [643, 0]
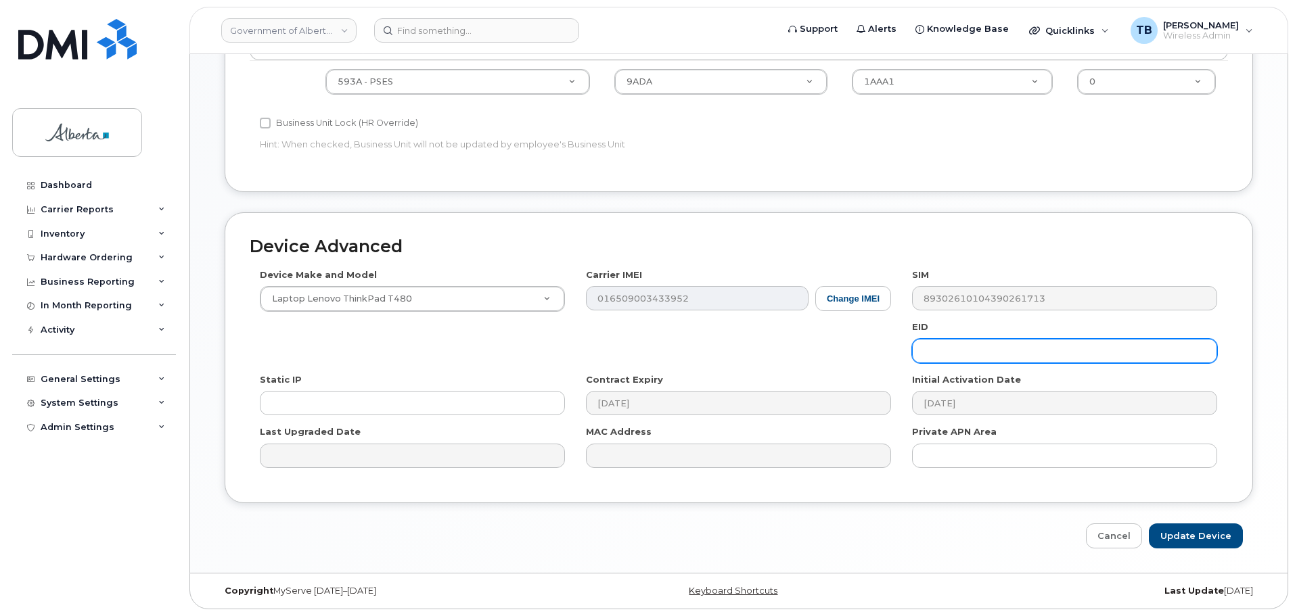
click at [967, 348] on input "text" at bounding box center [1064, 351] width 305 height 24
paste input "89033023426200000000053483544681"
type input "89033023426200000000053483544681"
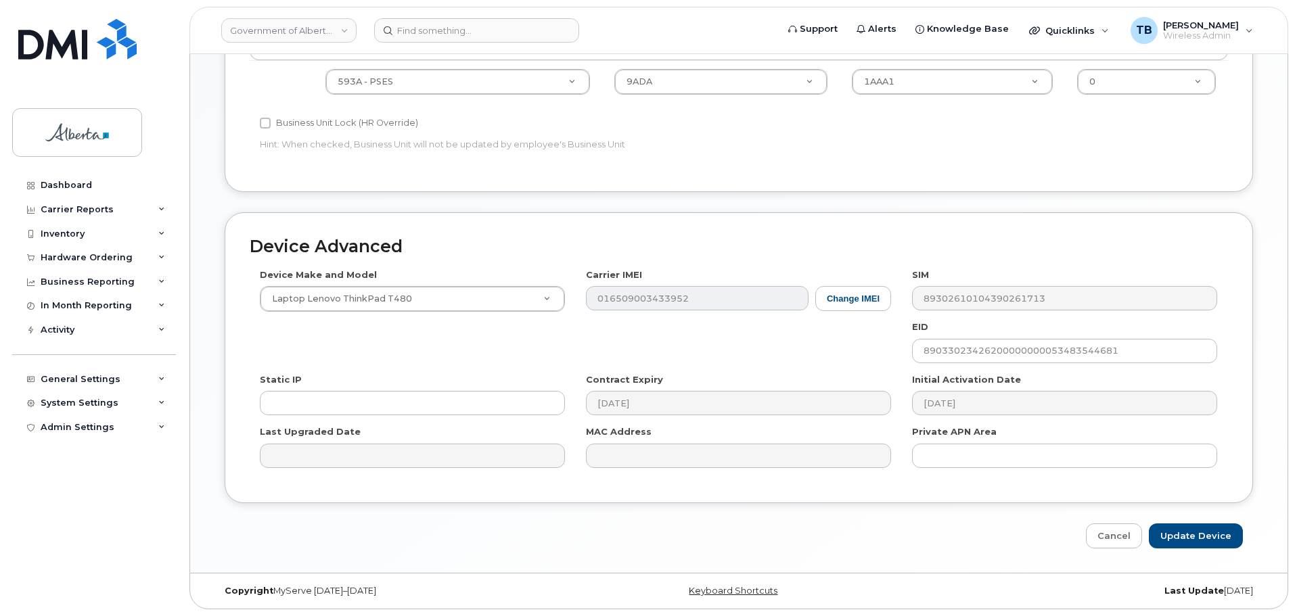
click at [381, 317] on div "Device Make and Model Laptop Lenovo ThinkPad T480 Android TCL 502 Watch Apple W…" at bounding box center [739, 374] width 978 height 210
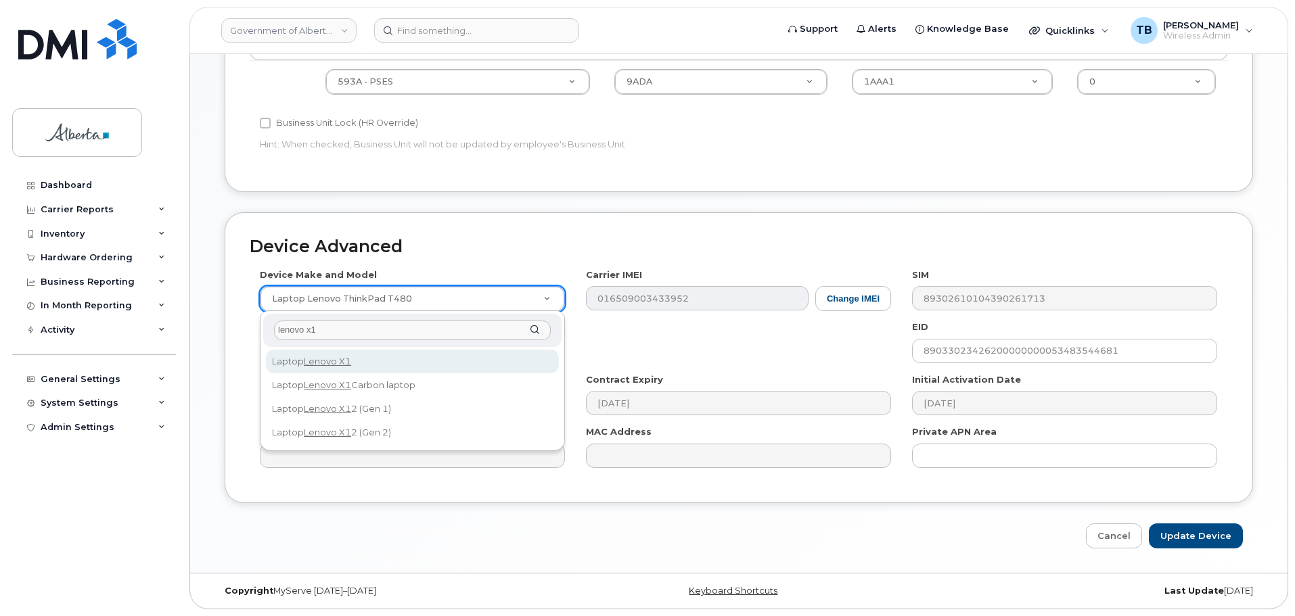
type input "lenovo x1"
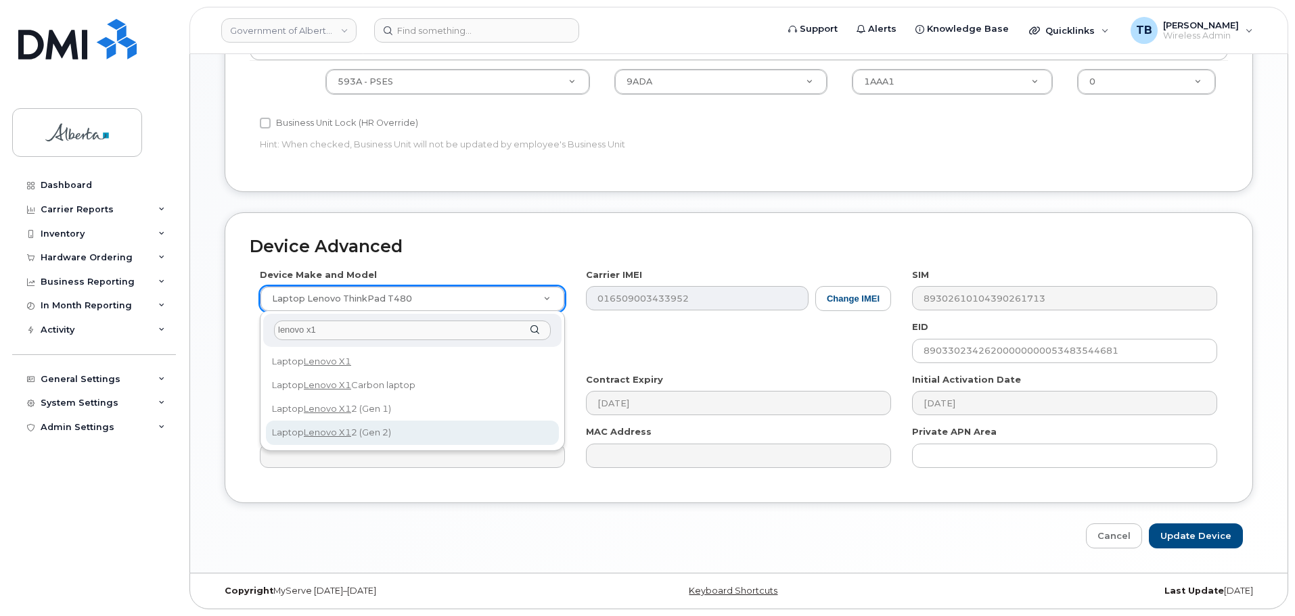
select select "3327"
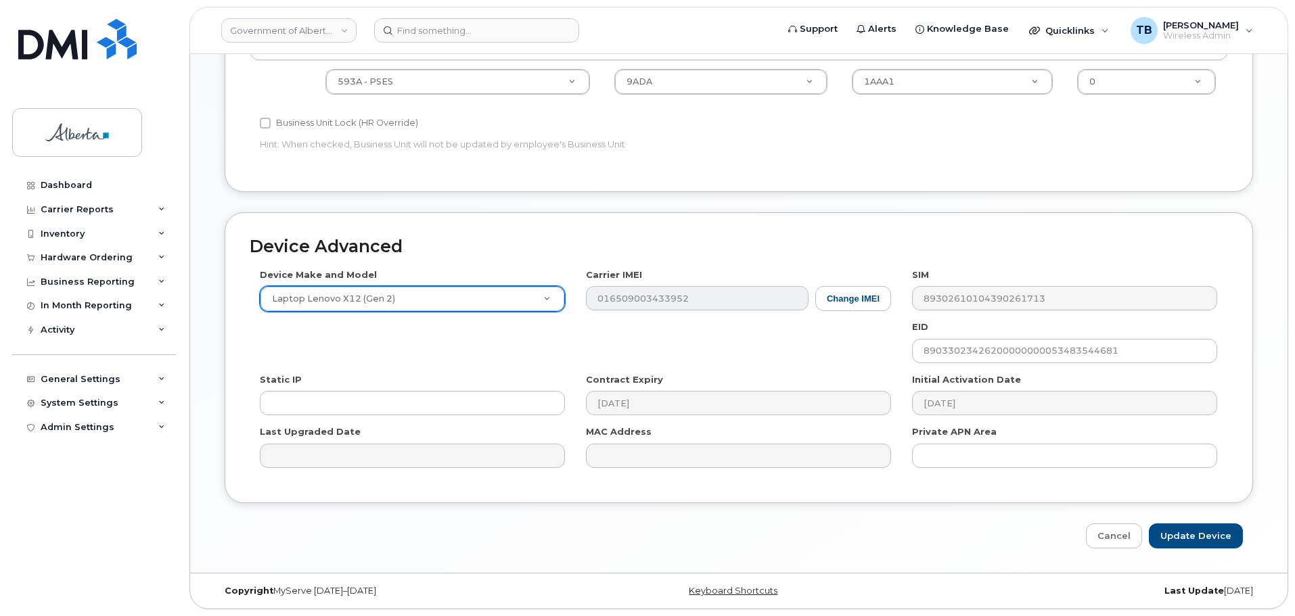
click at [718, 367] on div "Device Make and Model Laptop Lenovo X12 (Gen 2) Android TCL 502 Watch Apple Wat…" at bounding box center [739, 374] width 978 height 210
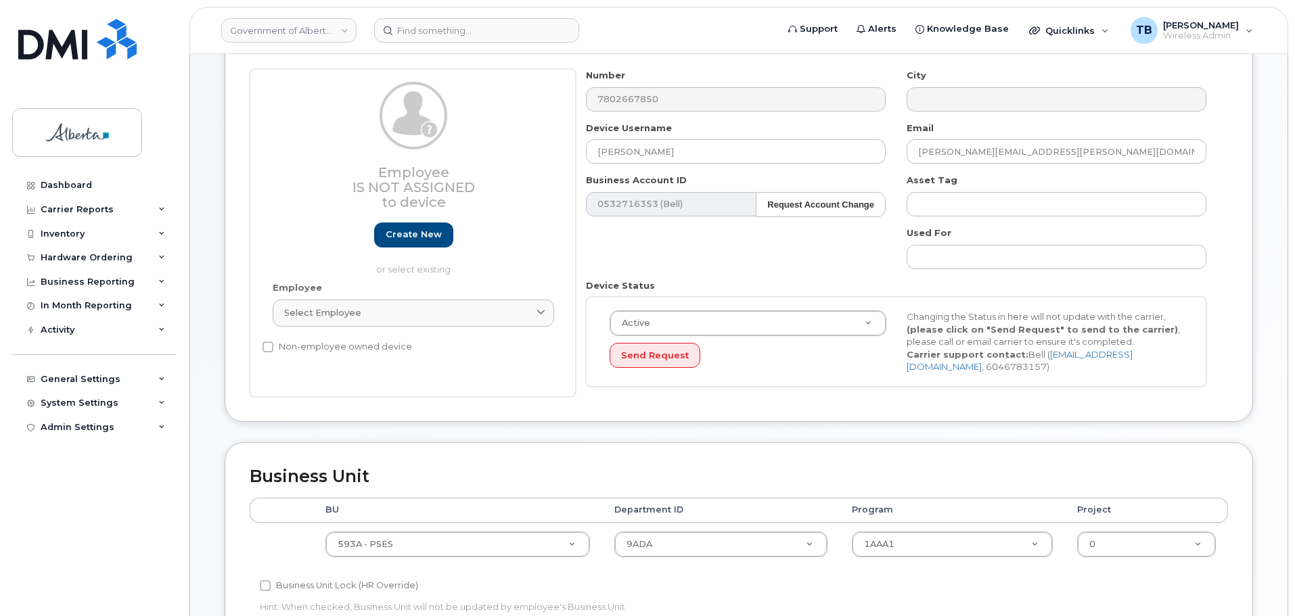
scroll to position [169, 0]
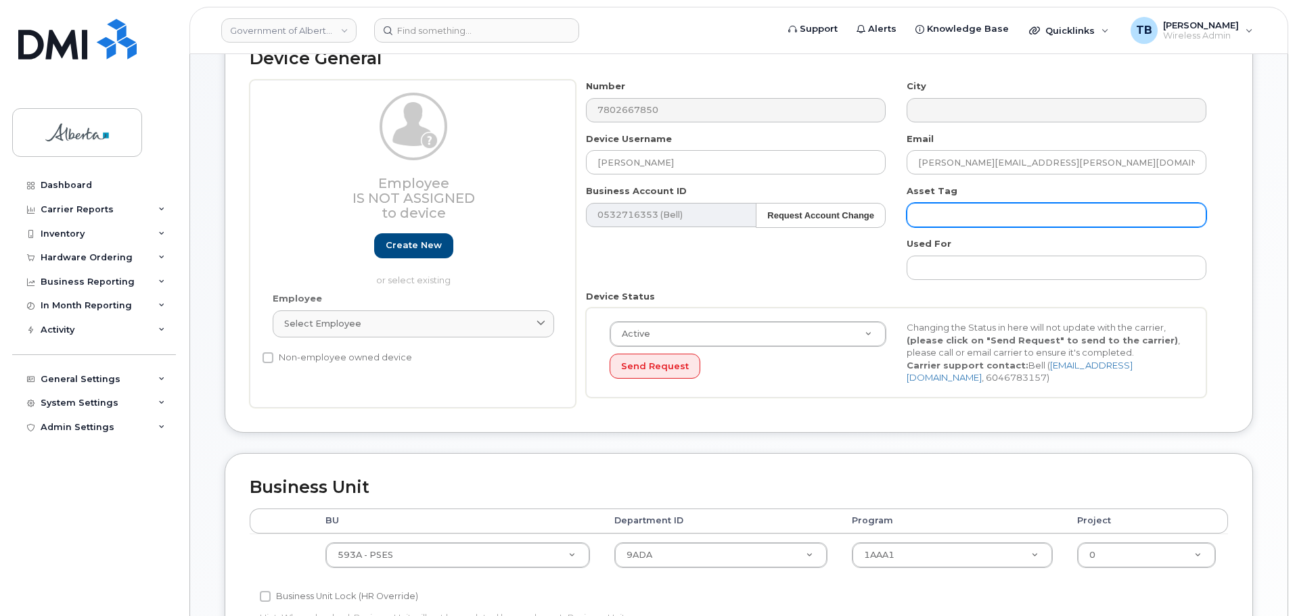
click at [927, 221] on input "text" at bounding box center [1057, 215] width 300 height 24
paste input "L-169413"
paste input "016509003433952"
drag, startPoint x: 1063, startPoint y: 211, endPoint x: 980, endPoint y: 210, distance: 82.5
click at [980, 210] on input "L-169413 s/n 016509003433952" at bounding box center [1057, 215] width 300 height 24
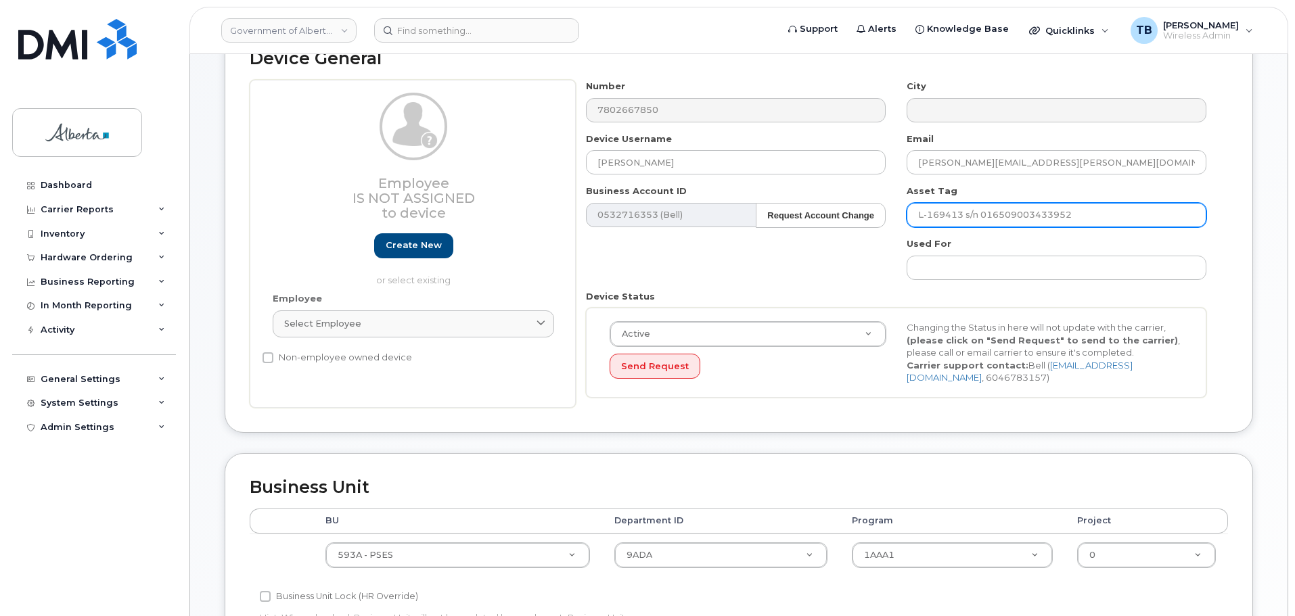
paste input "PW0KACM5"
type input "L-169413 s/n PW0KACM5"
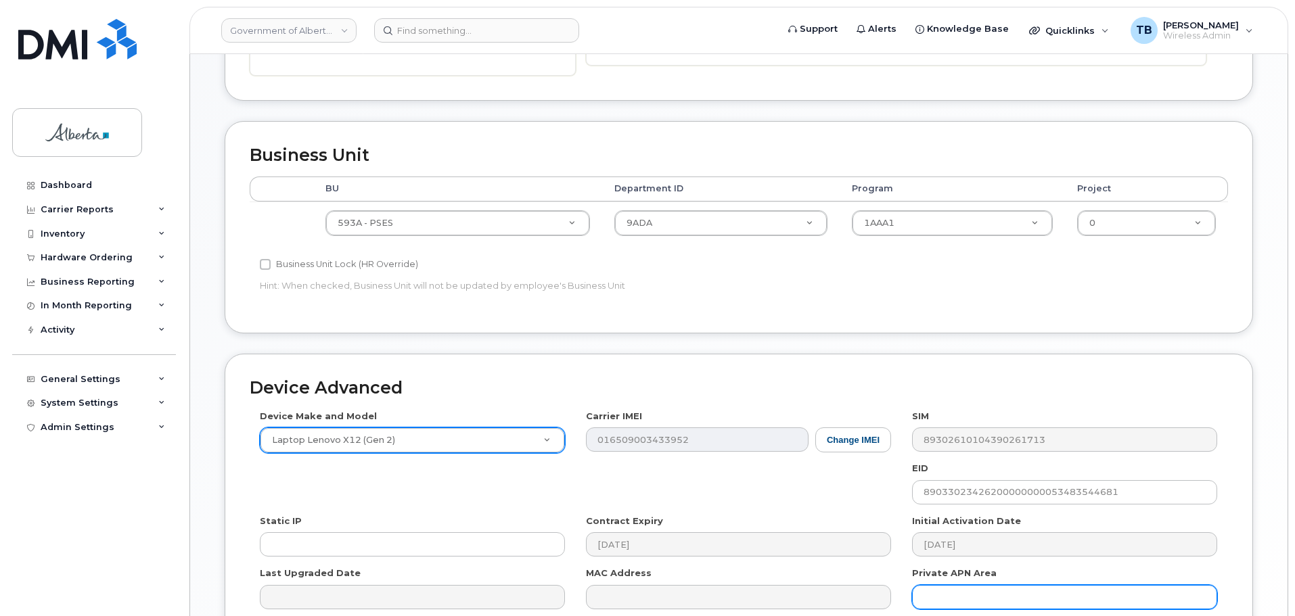
scroll to position [643, 0]
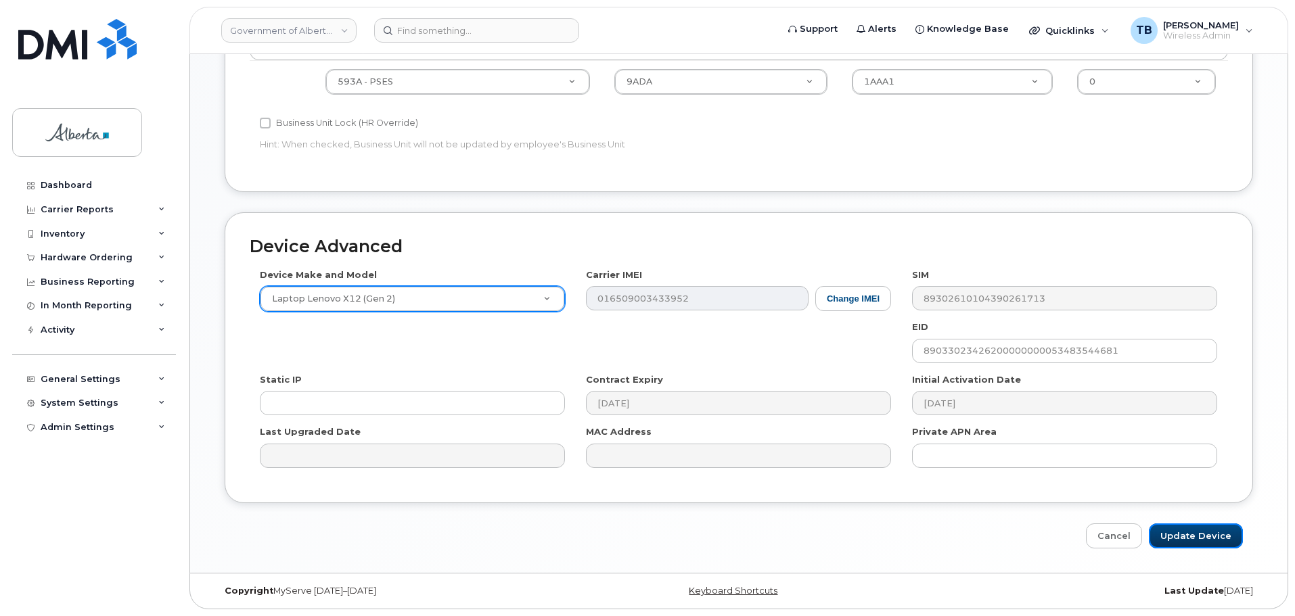
drag, startPoint x: 1204, startPoint y: 537, endPoint x: 1143, endPoint y: 502, distance: 70.0
click at [1204, 537] on input "Update Device" at bounding box center [1196, 536] width 94 height 25
type input "Saving..."
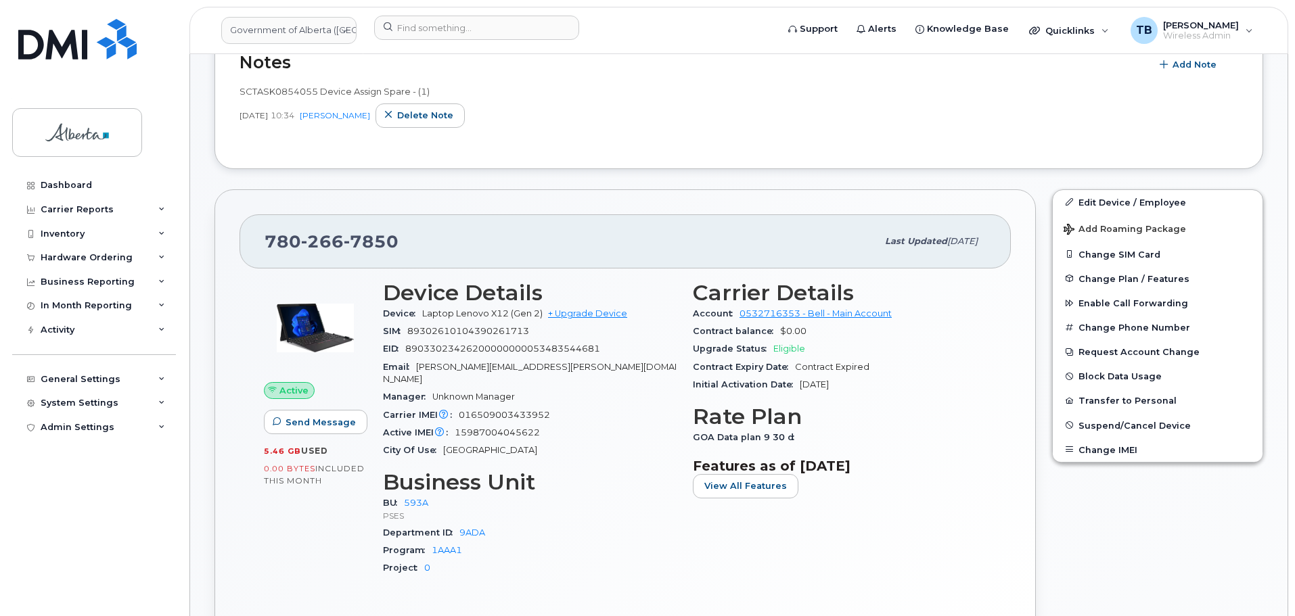
scroll to position [474, 0]
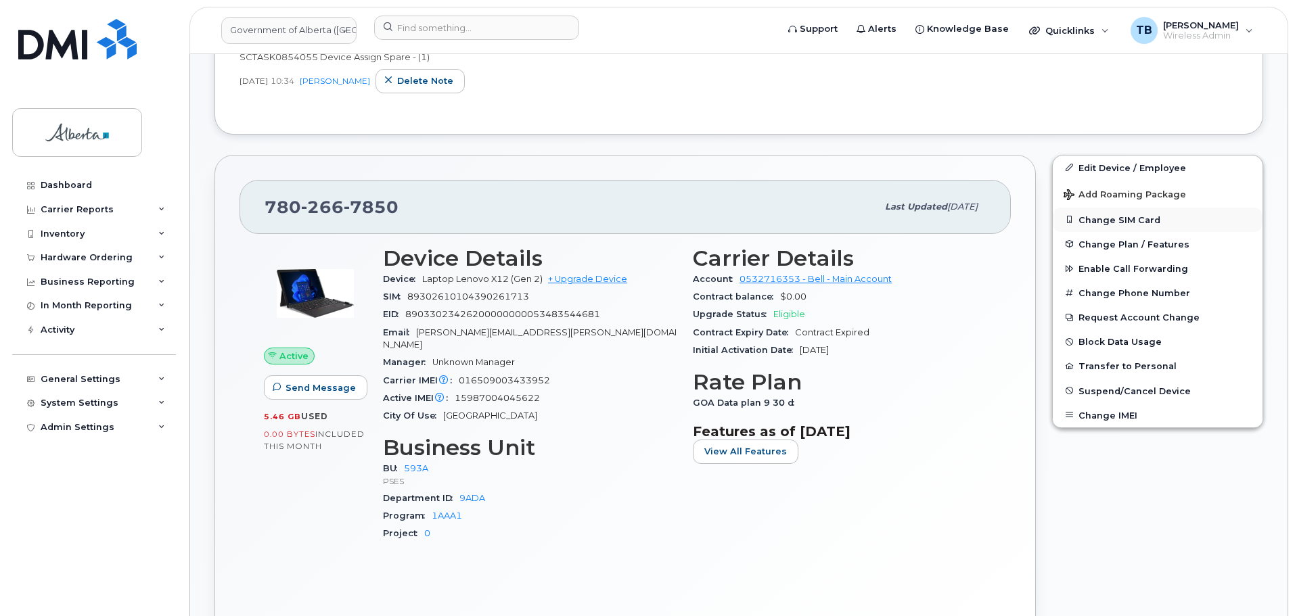
click at [1086, 219] on button "Change SIM Card" at bounding box center [1158, 220] width 210 height 24
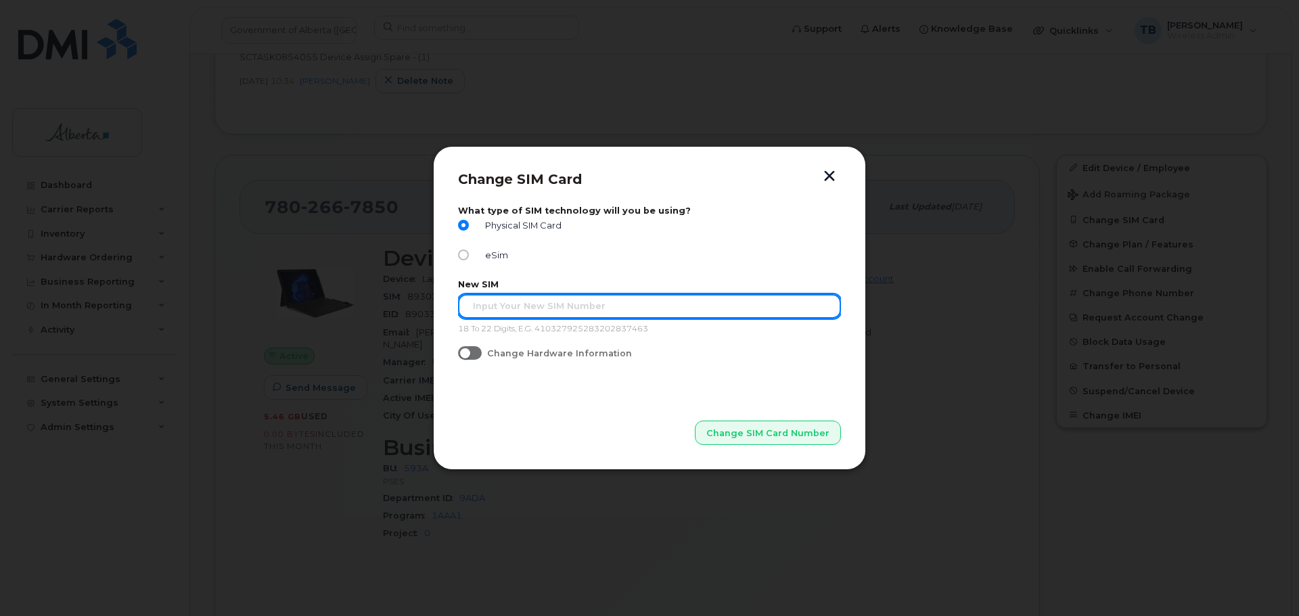
click at [503, 318] on input "text" at bounding box center [649, 306] width 383 height 24
paste input "89302610104384636615"
type input "89302610104384636615"
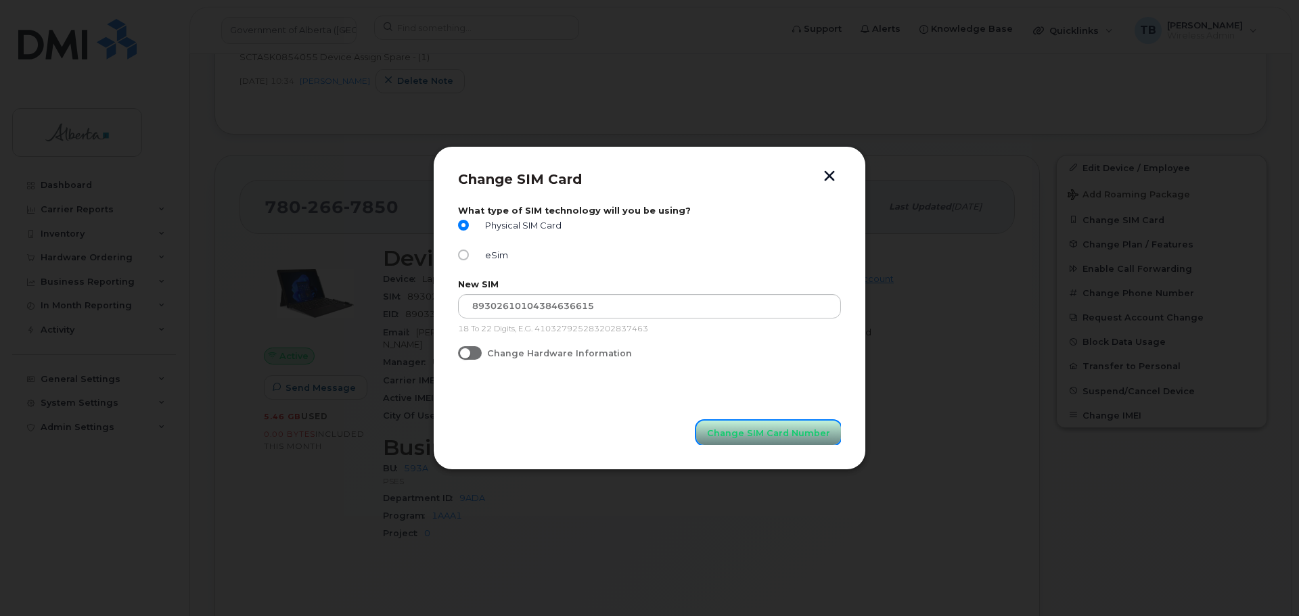
click at [758, 436] on span "Change SIM Card Number" at bounding box center [768, 433] width 123 height 13
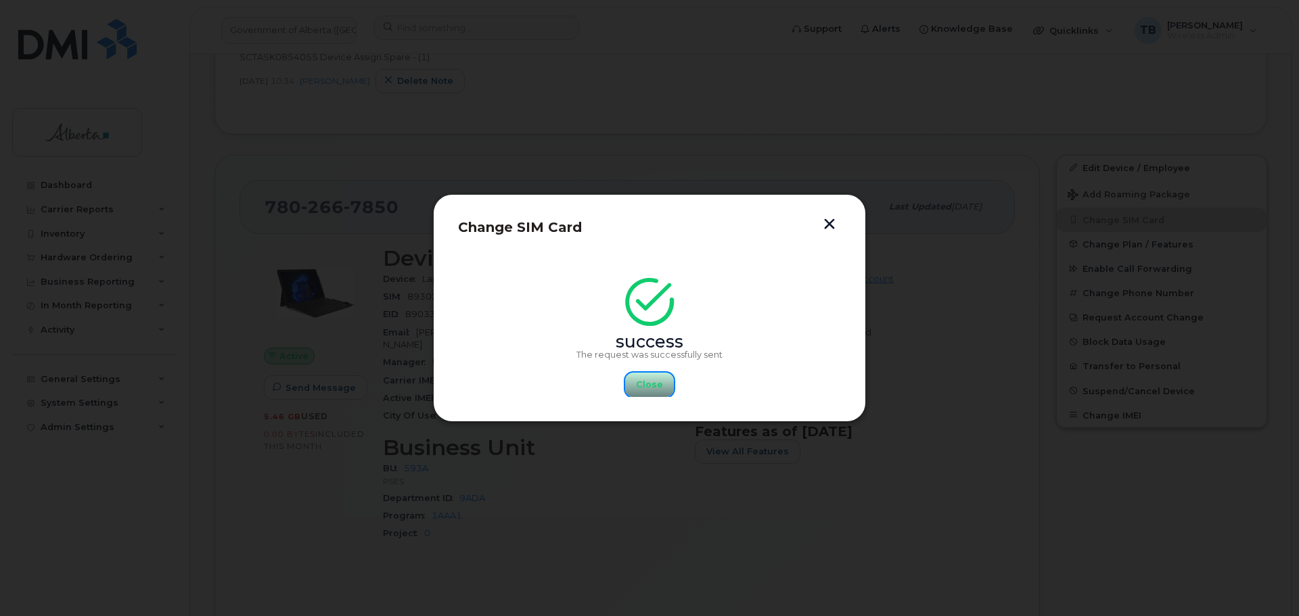
click at [652, 390] on span "Close" at bounding box center [649, 384] width 27 height 13
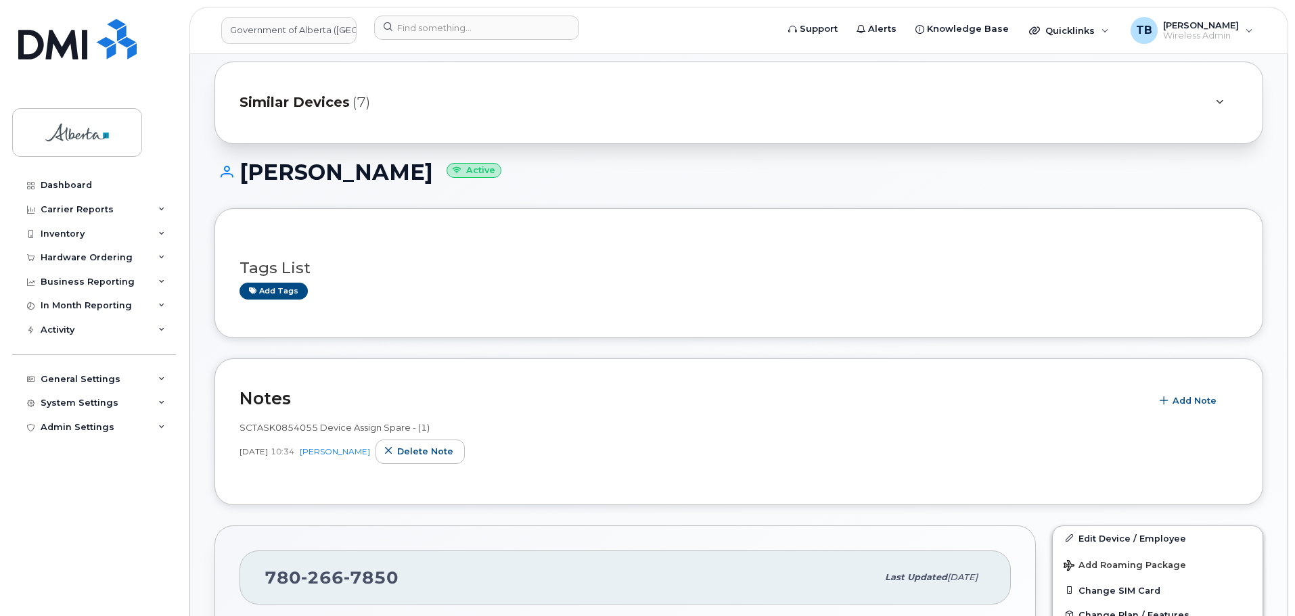
scroll to position [271, 0]
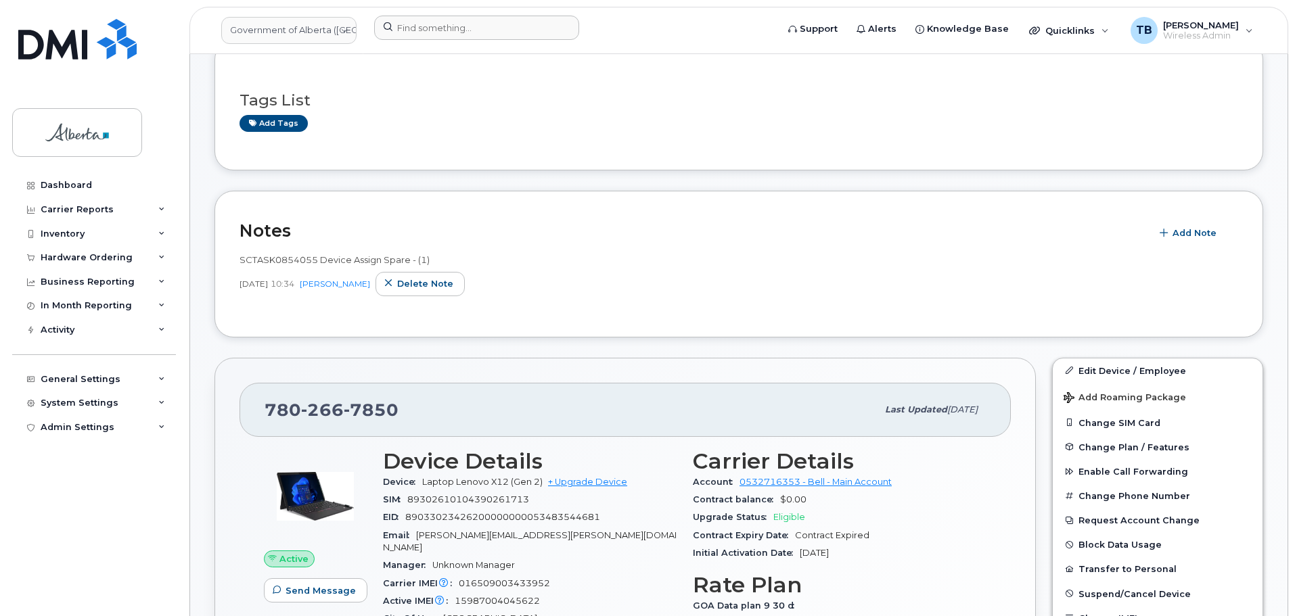
click at [439, 41] on div at bounding box center [570, 31] width 415 height 30
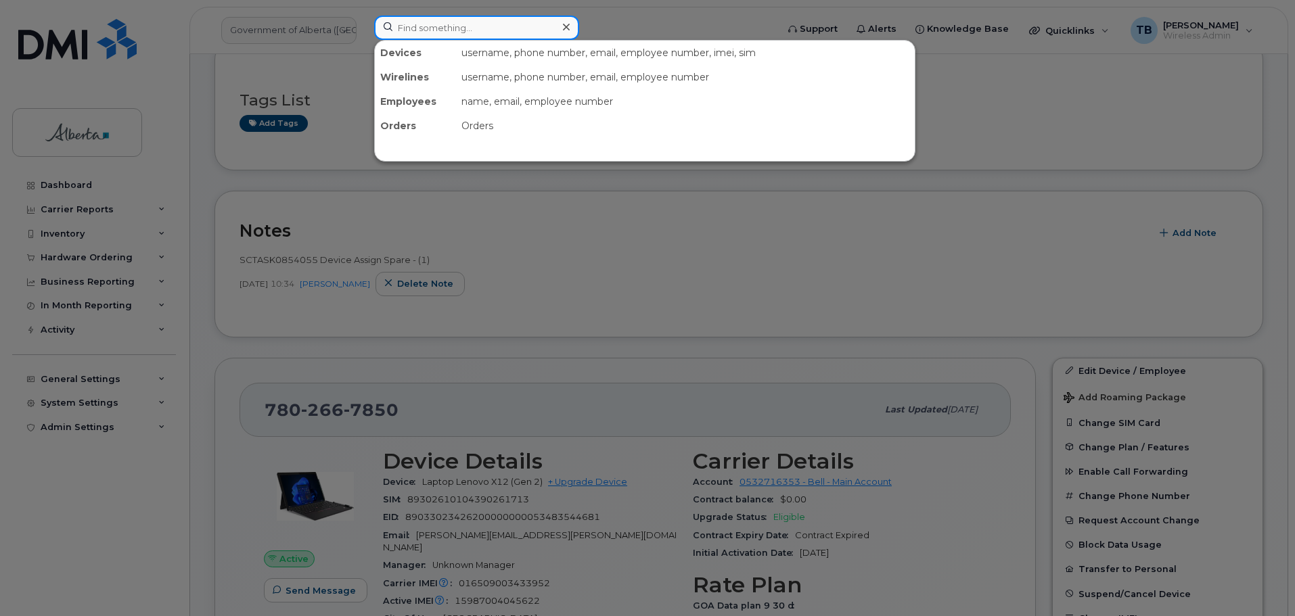
click at [433, 29] on input at bounding box center [476, 28] width 205 height 24
paste input "7802234690"
type input "7802234690"
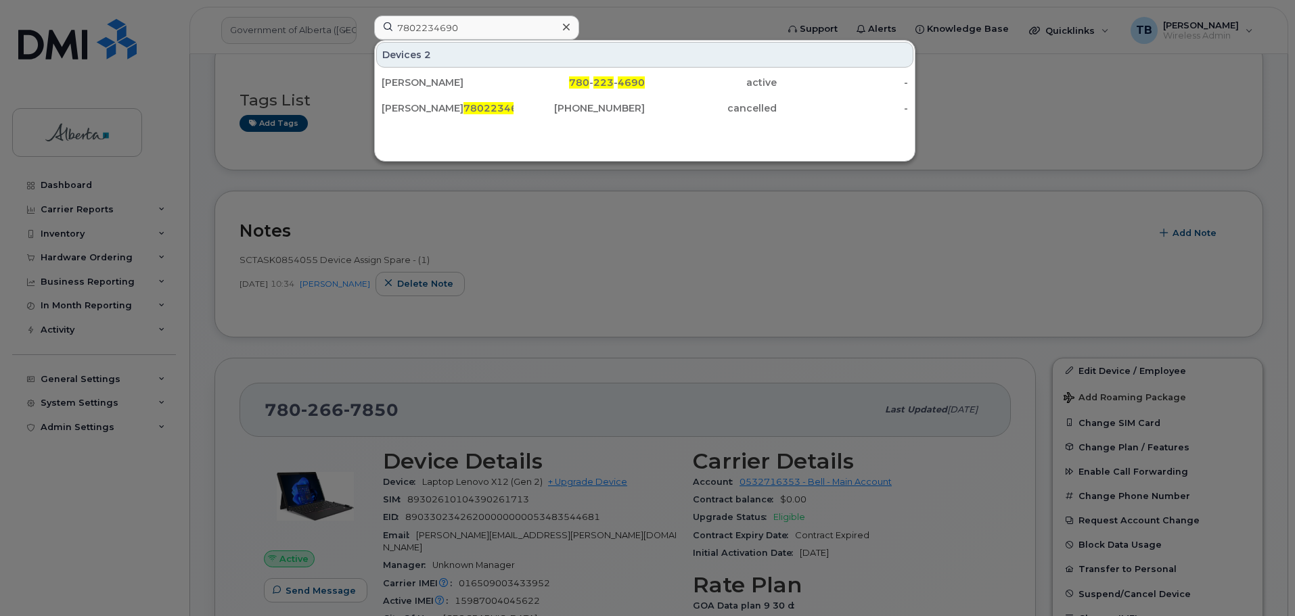
drag, startPoint x: 441, startPoint y: 84, endPoint x: 346, endPoint y: 42, distance: 104.2
click at [441, 84] on div "[PERSON_NAME]" at bounding box center [448, 83] width 132 height 14
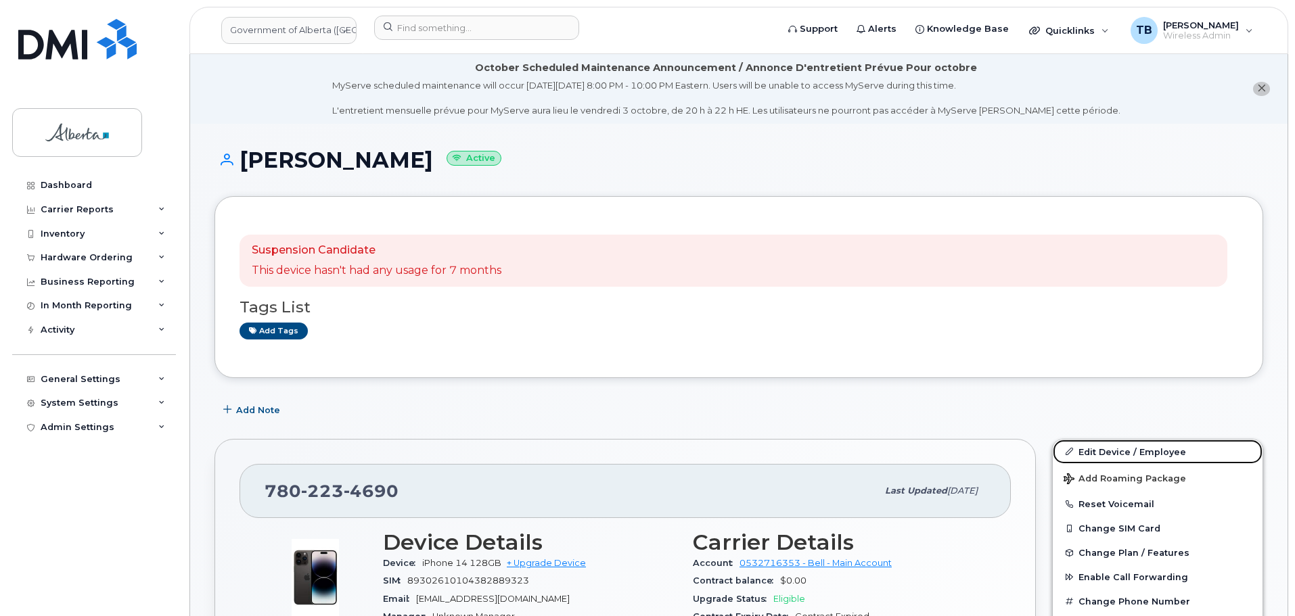
drag, startPoint x: 1115, startPoint y: 448, endPoint x: 802, endPoint y: 520, distance: 321.3
click at [1115, 448] on link "Edit Device / Employee" at bounding box center [1158, 452] width 210 height 24
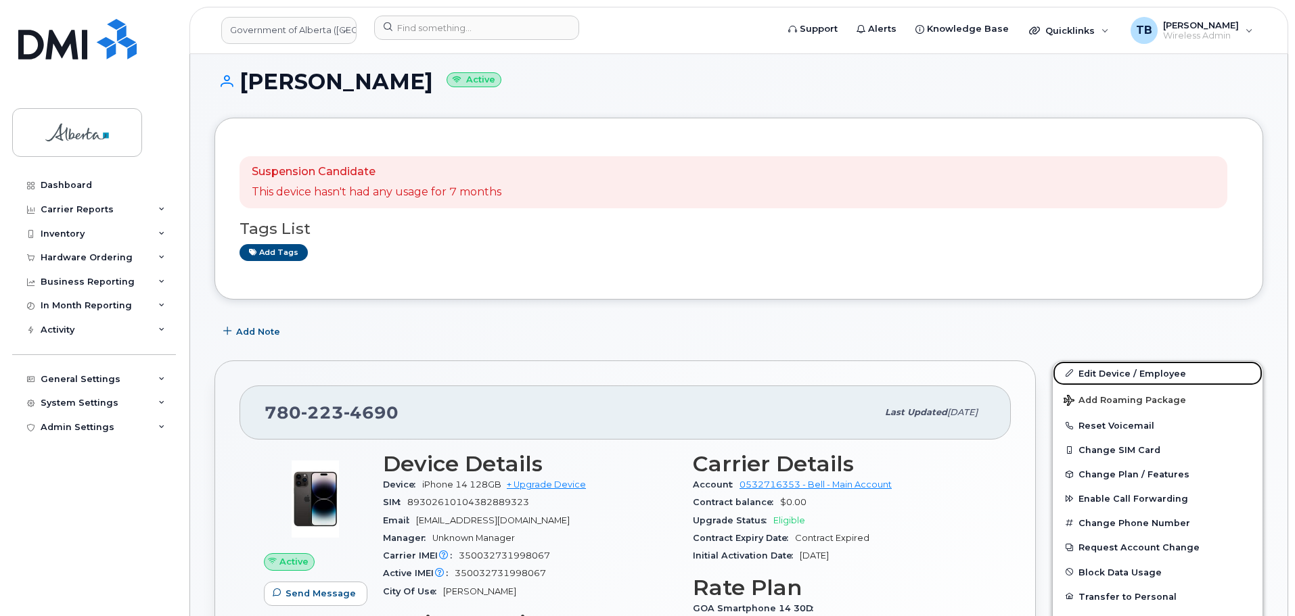
scroll to position [203, 0]
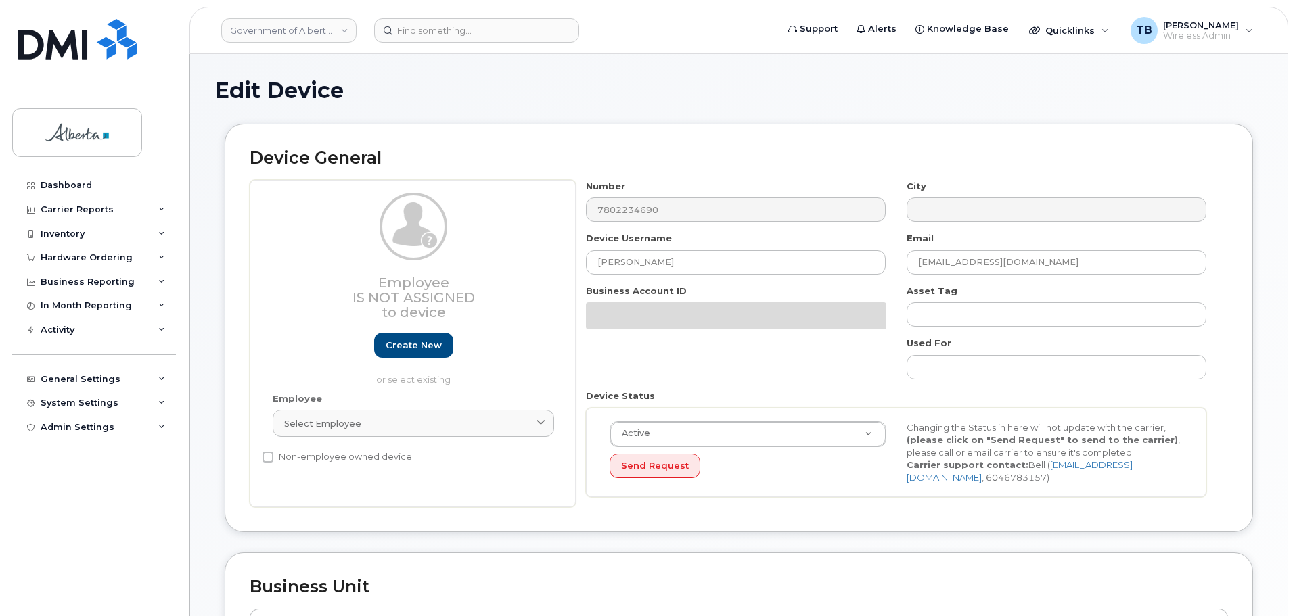
select select "4797726"
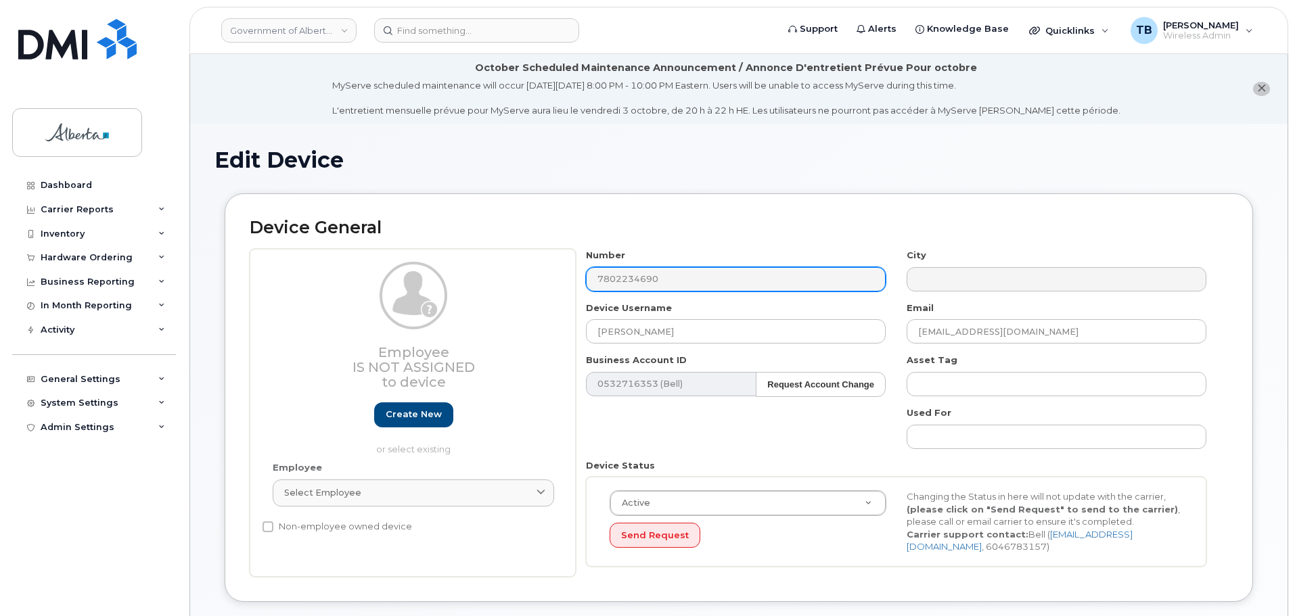
click at [685, 269] on div "Number 7802234690" at bounding box center [736, 270] width 321 height 43
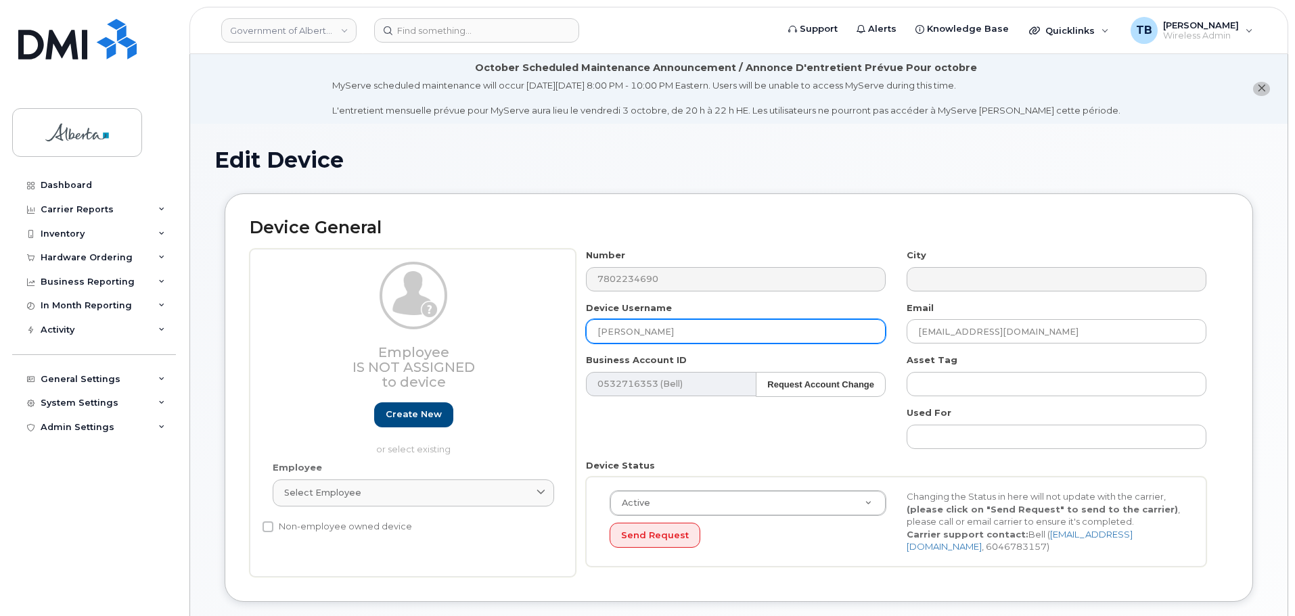
drag, startPoint x: 685, startPoint y: 339, endPoint x: 463, endPoint y: 336, distance: 222.6
click at [463, 334] on div "Employee Is not assigned to device Create new or select existing Employee Selec…" at bounding box center [739, 413] width 978 height 328
paste input "Registration Lead Vacant"
type input "Registration Lead Vacant"
drag, startPoint x: 1070, startPoint y: 333, endPoint x: 860, endPoint y: 329, distance: 210.4
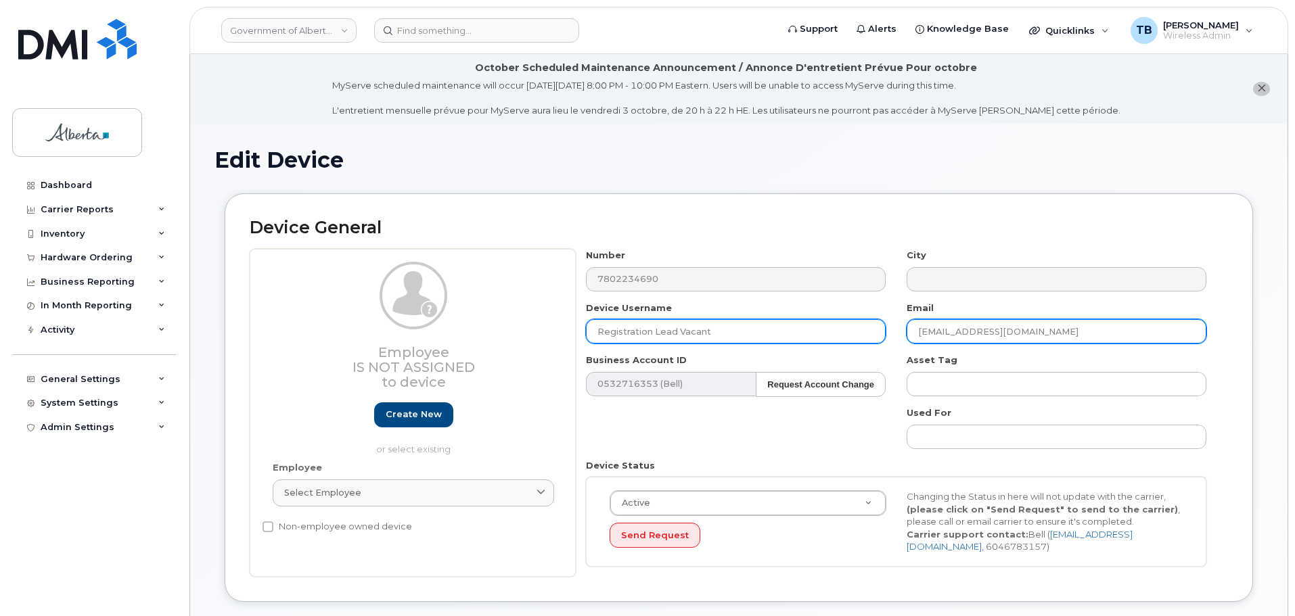
click at [860, 329] on div "Number 7802234690 City Device Username Registration Lead Vacant Email Emny.Mogh…" at bounding box center [896, 413] width 641 height 328
paste input "deanna.pehl"
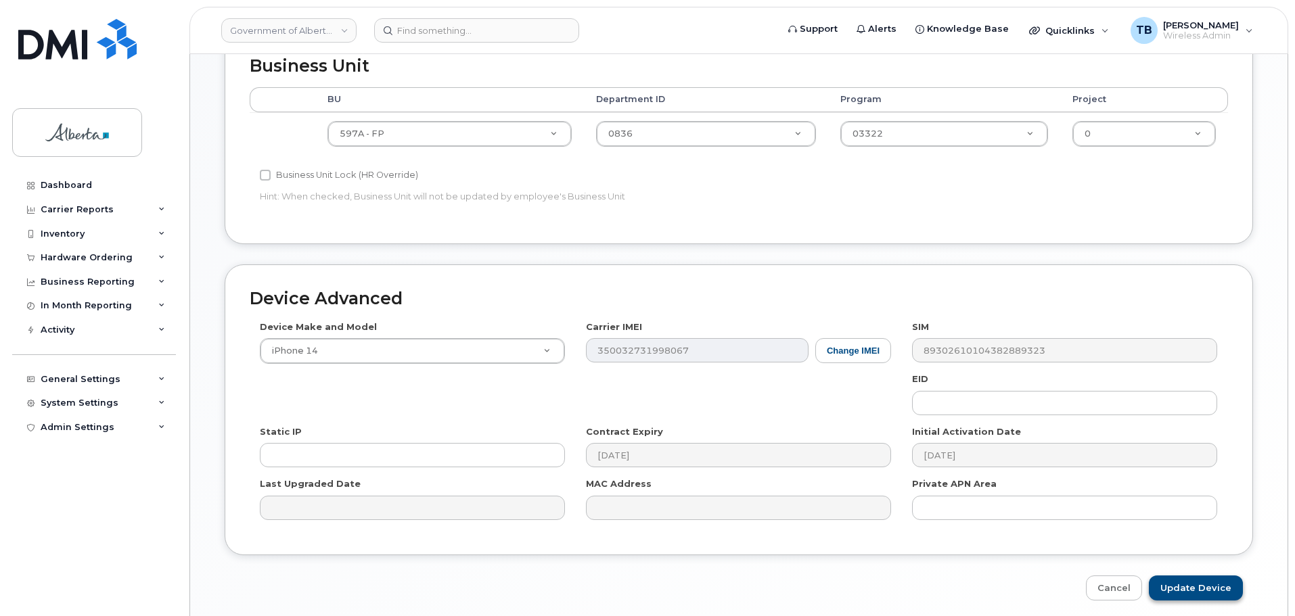
scroll to position [643, 0]
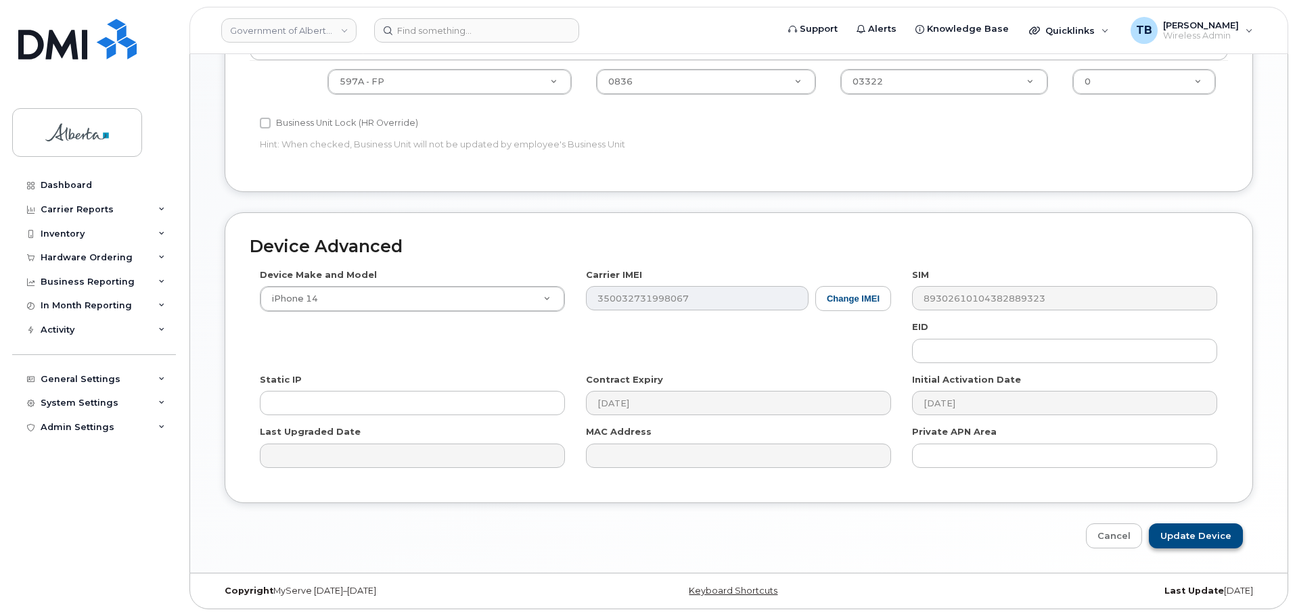
type input "[PERSON_NAME][EMAIL_ADDRESS][PERSON_NAME][DOMAIN_NAME]"
drag, startPoint x: 1188, startPoint y: 541, endPoint x: 881, endPoint y: 371, distance: 351.3
click at [1188, 541] on input "Update Device" at bounding box center [1196, 536] width 94 height 25
type input "Saving..."
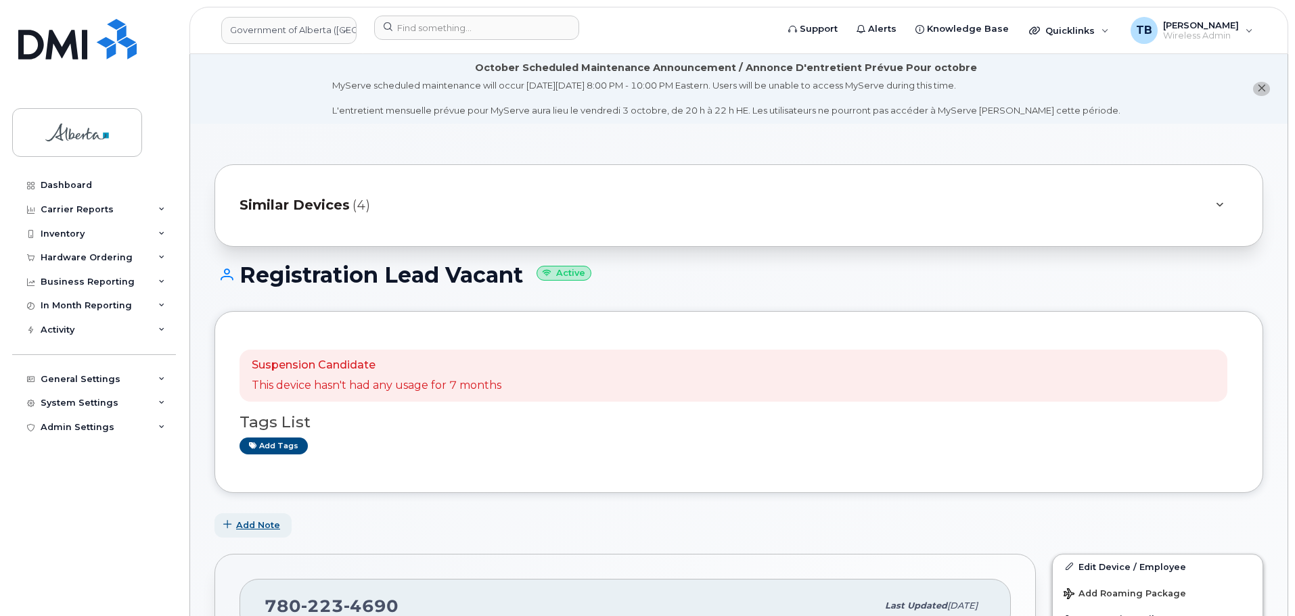
click at [263, 526] on span "Add Note" at bounding box center [258, 525] width 44 height 13
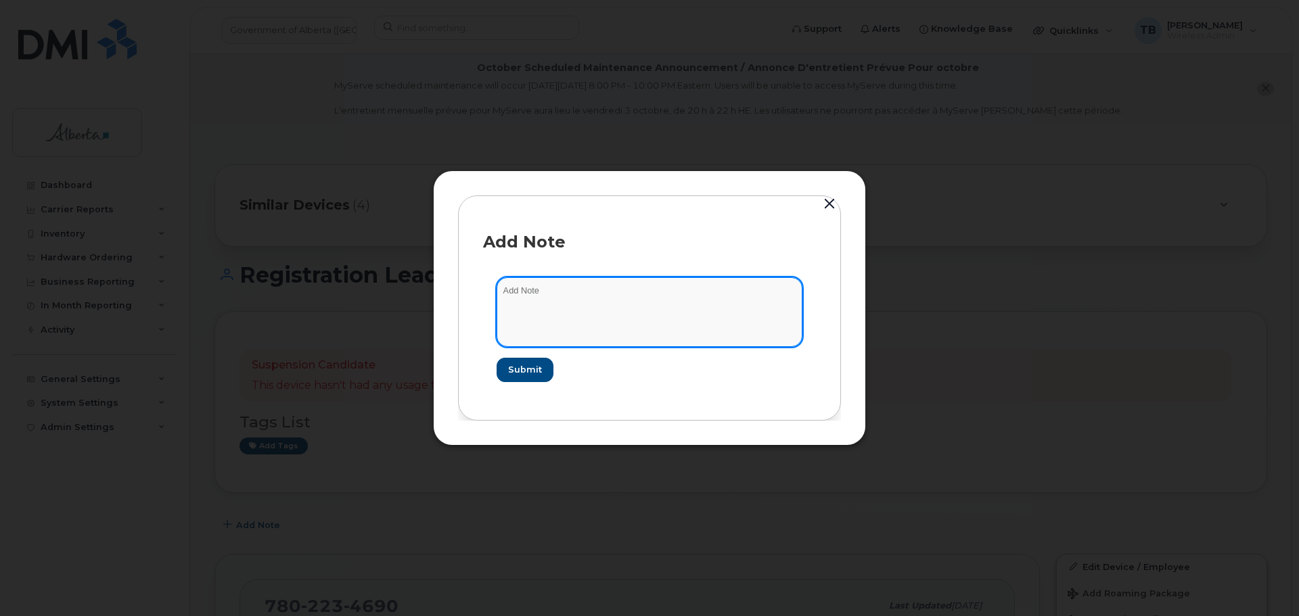
click at [566, 340] on textarea at bounding box center [650, 311] width 306 height 69
paste textarea "SCTASK0855237 Plan Suspend - (2)"
click at [525, 293] on textarea "SCTASK0855237 Plan Suspend - (2)" at bounding box center [650, 311] width 306 height 69
type textarea "SCTASK0855237 Plan Suspend - (2)"
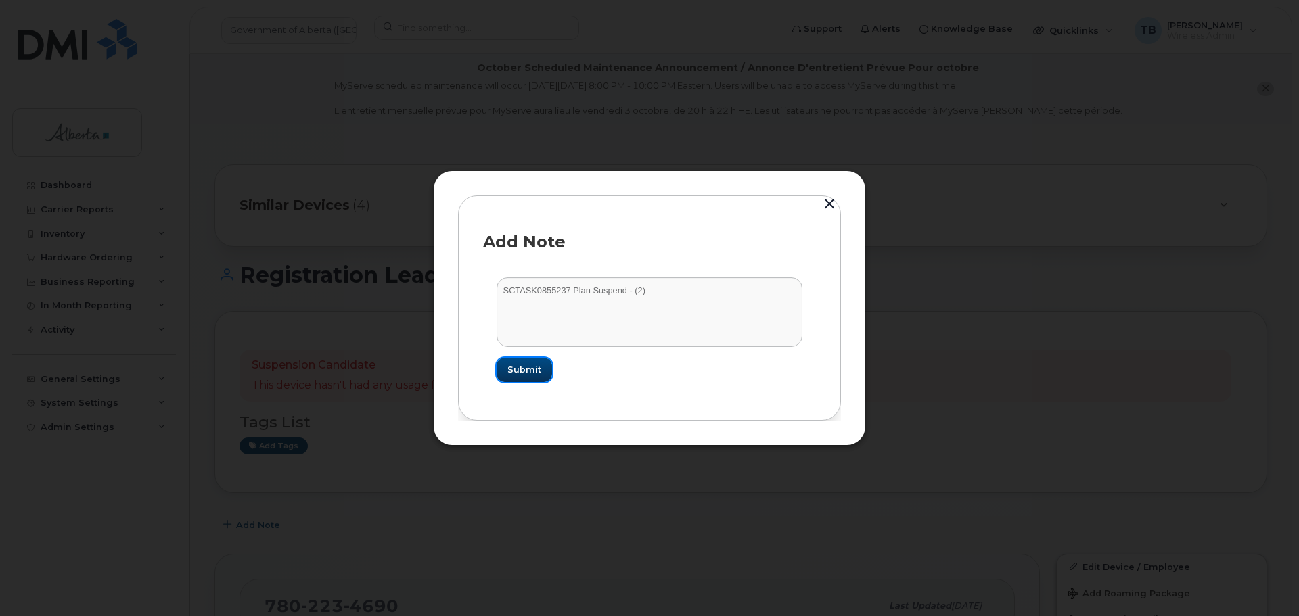
click at [530, 376] on span "Submit" at bounding box center [524, 369] width 34 height 13
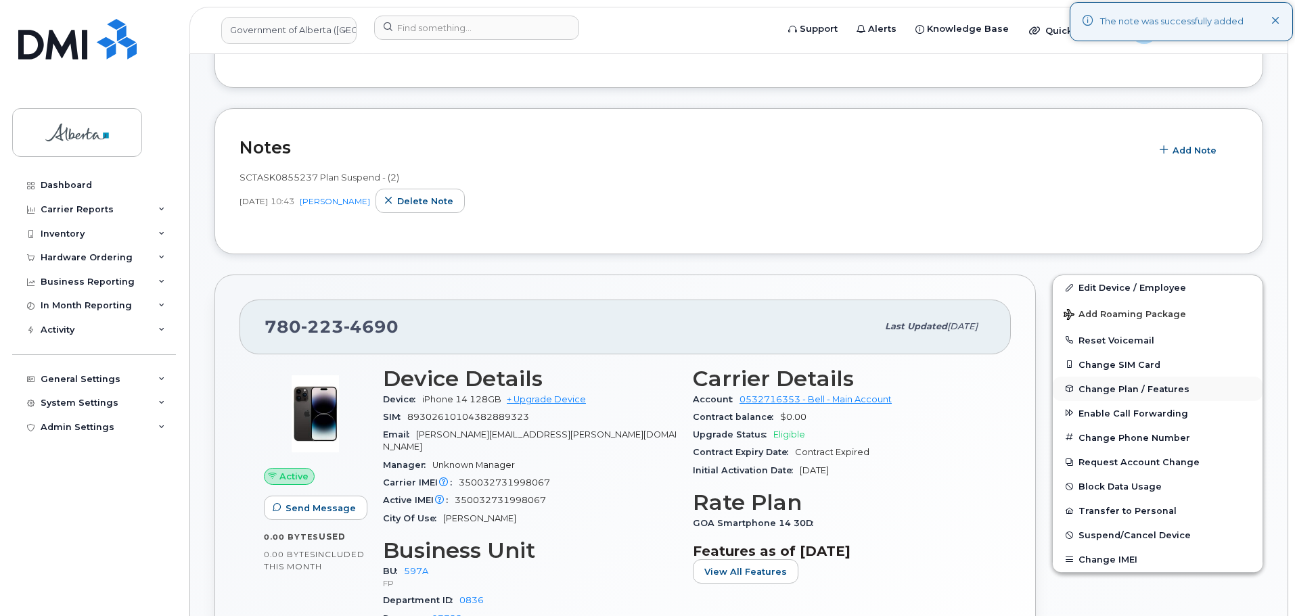
scroll to position [406, 0]
click at [1103, 538] on span "Suspend/Cancel Device" at bounding box center [1134, 535] width 112 height 10
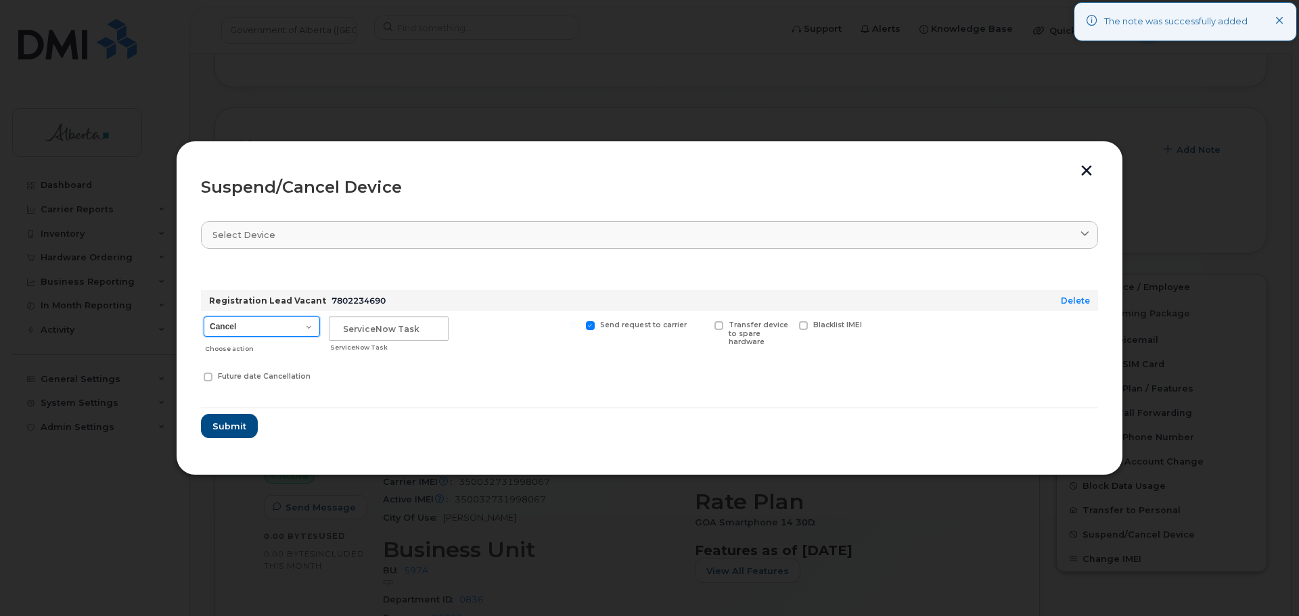
click at [270, 328] on select "Cancel Suspend - Extend Suspension Suspend - Reduced Rate Suspend - Lost Device…" at bounding box center [262, 327] width 116 height 20
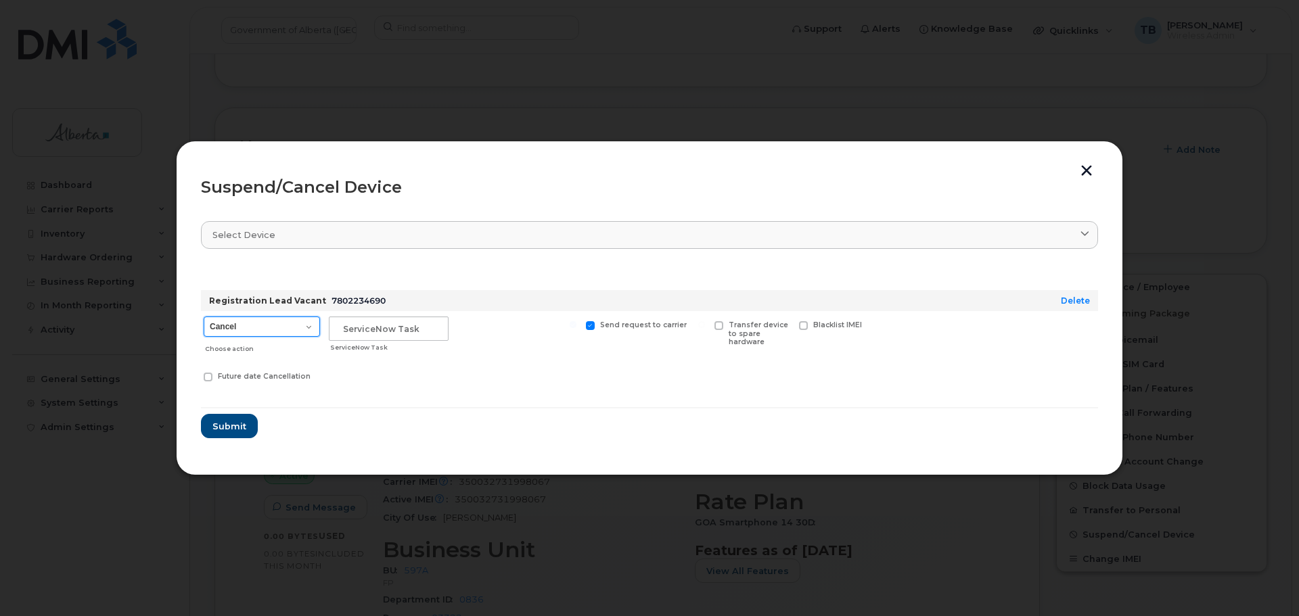
select select "[object Object]"
click at [204, 317] on select "Cancel Suspend - Extend Suspension Suspend - Reduced Rate Suspend - Lost Device…" at bounding box center [262, 327] width 116 height 20
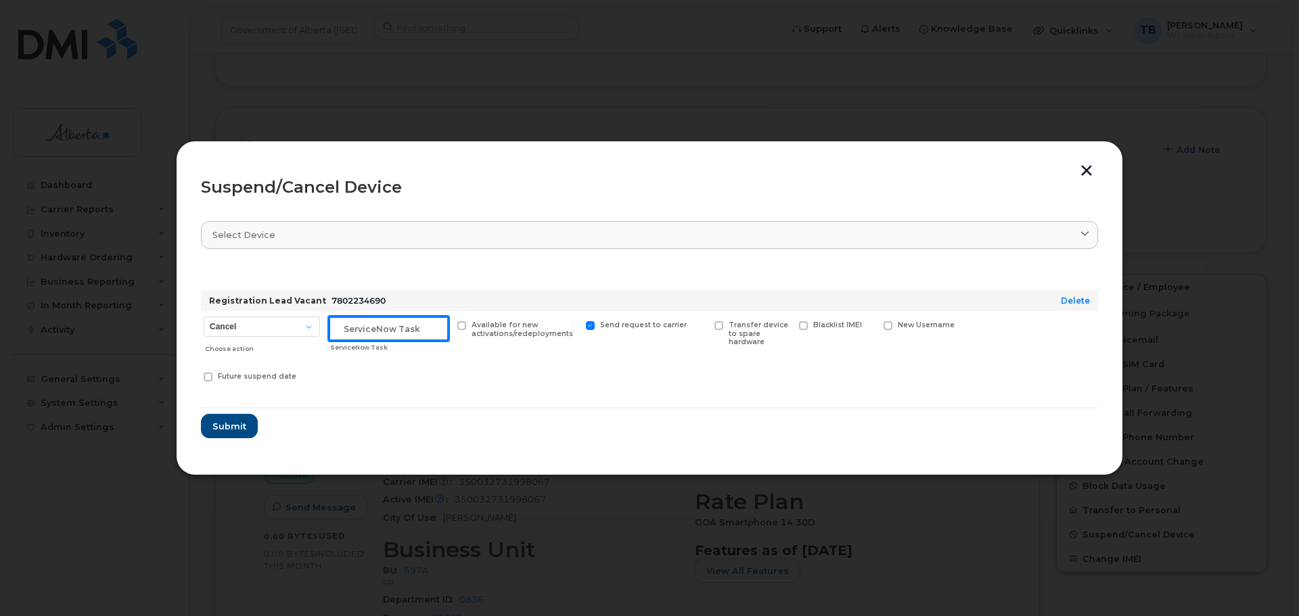
click at [354, 326] on input "text" at bounding box center [389, 329] width 120 height 24
paste input "SCTASK0855237"
type input "SCTASK0855237"
click at [219, 420] on span "Submit" at bounding box center [229, 426] width 34 height 13
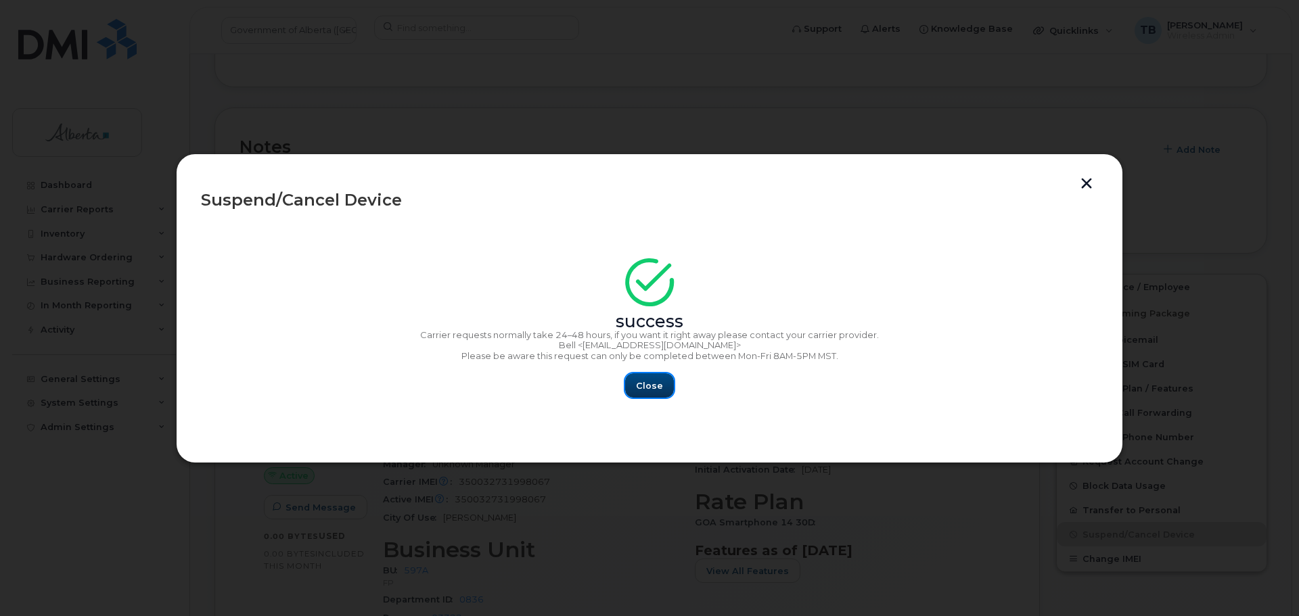
click at [649, 382] on span "Close" at bounding box center [649, 386] width 27 height 13
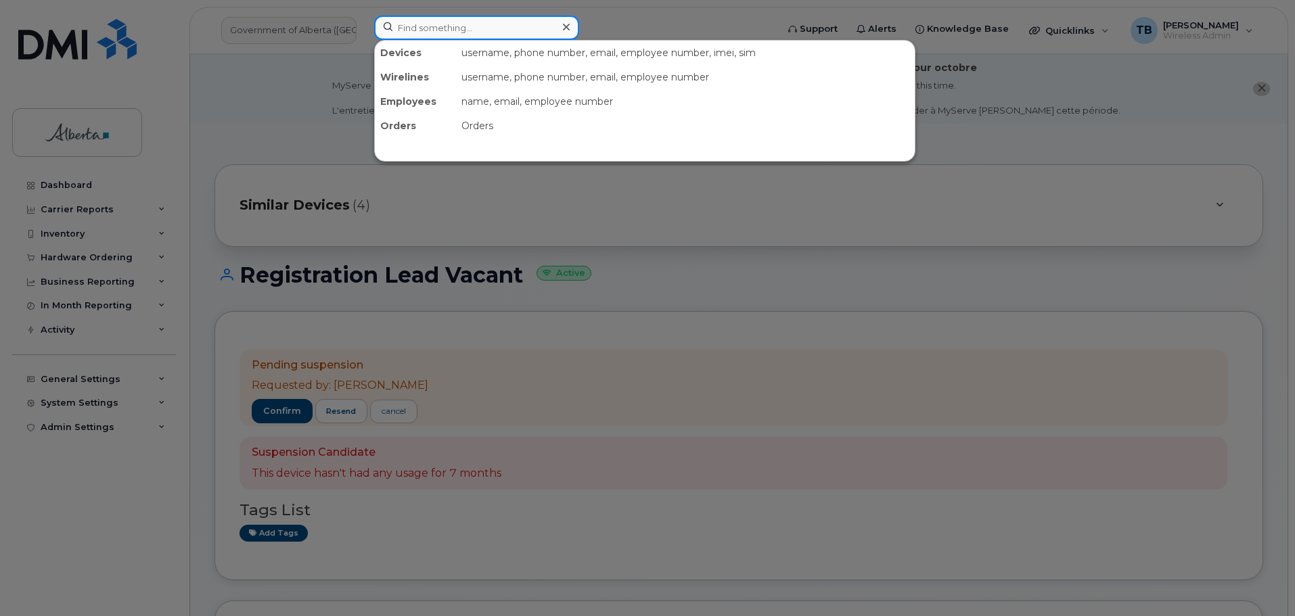
click at [415, 31] on input at bounding box center [476, 28] width 205 height 24
paste input "7803159704"
type input "7803159704"
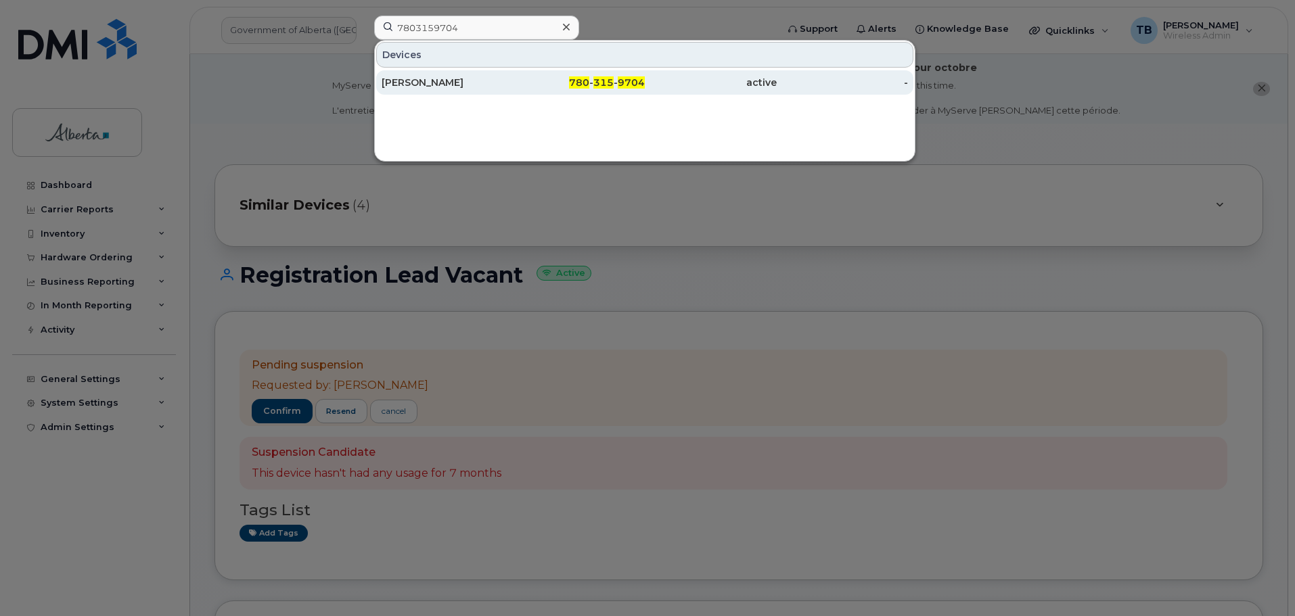
click at [413, 87] on div "[PERSON_NAME]" at bounding box center [448, 83] width 132 height 14
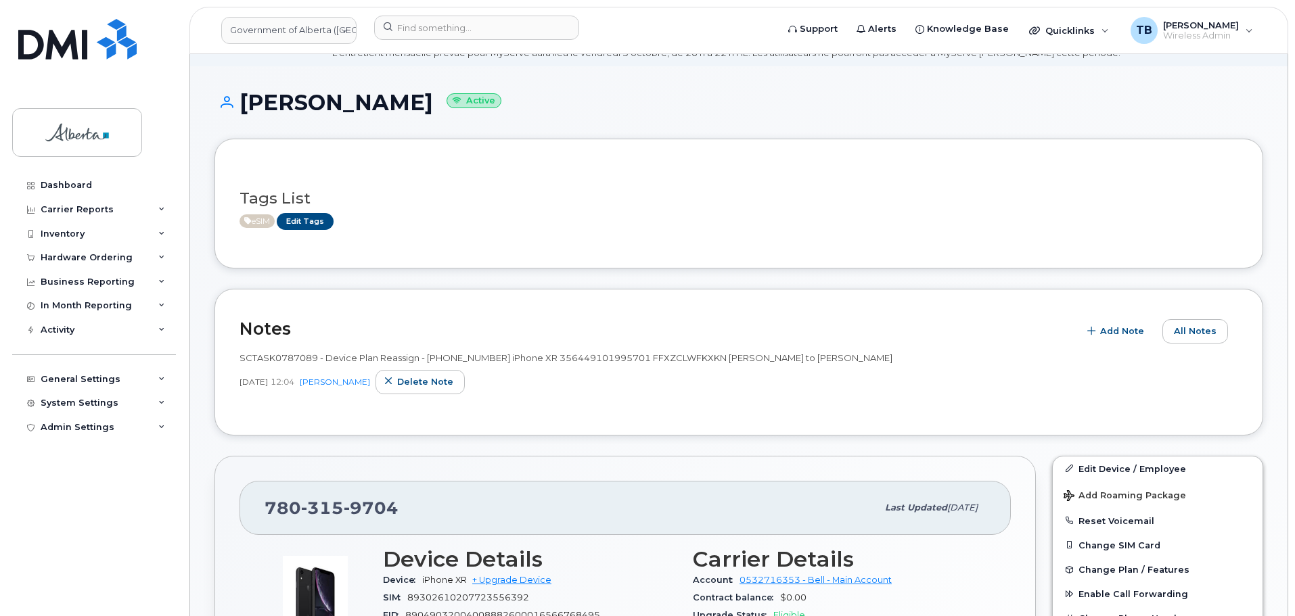
scroll to position [135, 0]
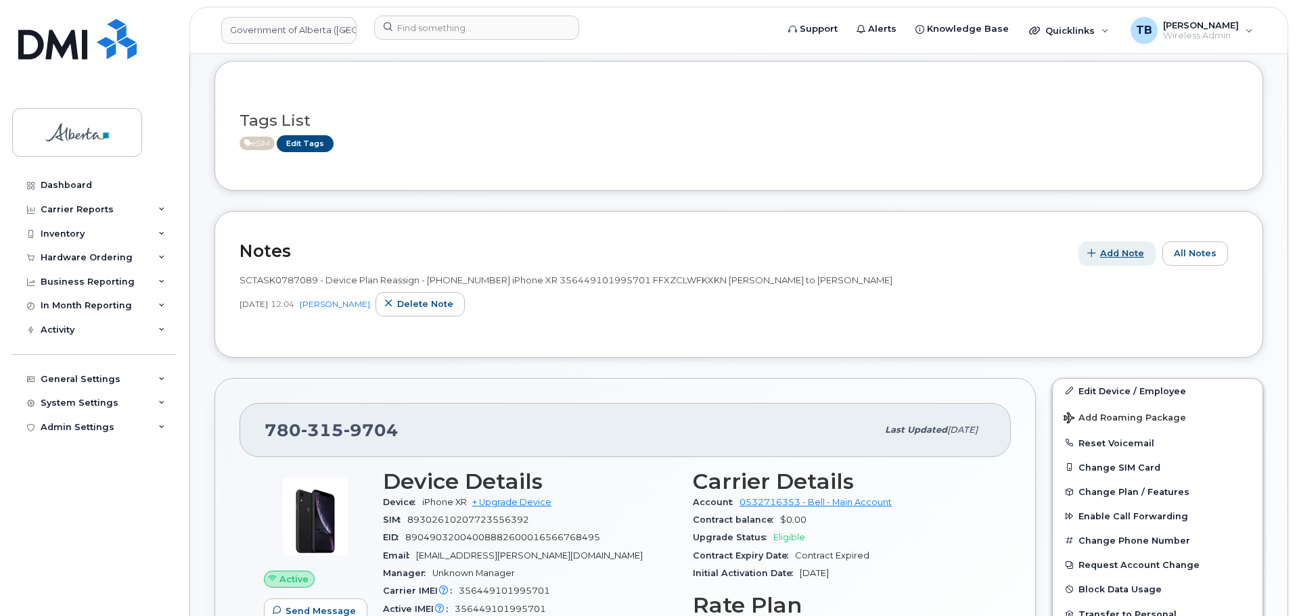
click at [1111, 260] on span "Add Note" at bounding box center [1122, 253] width 44 height 13
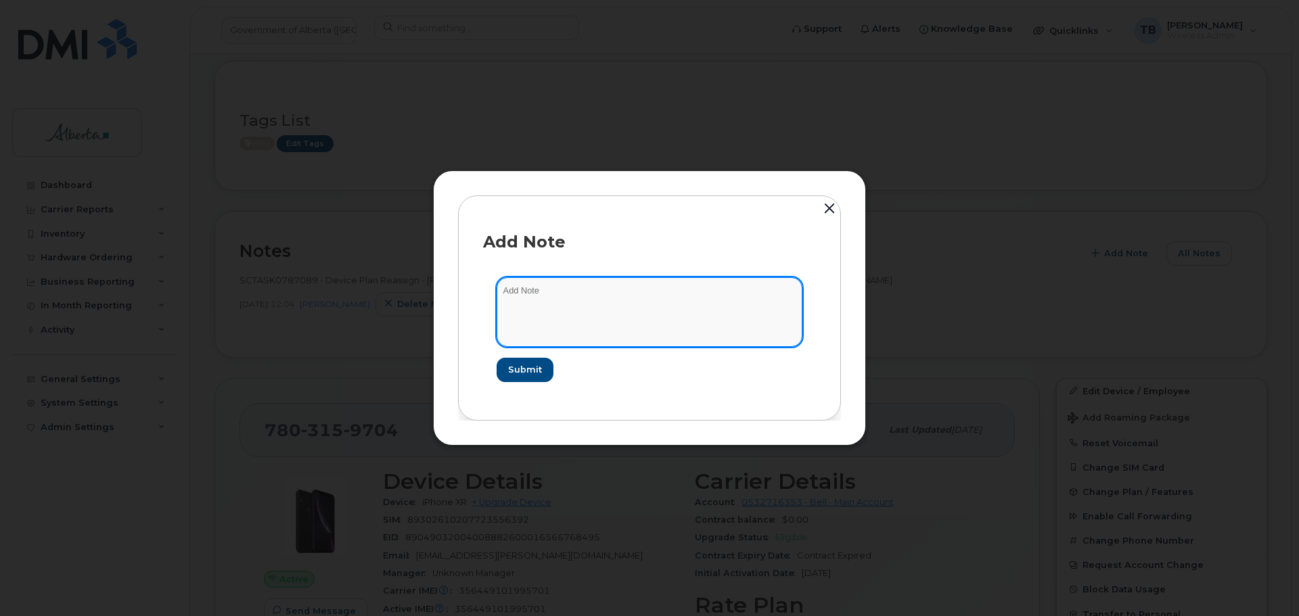
click at [683, 307] on textarea at bounding box center [650, 311] width 306 height 69
paste textarea "SCTASK0855237 Plan Suspend - (2)"
type textarea "SCTASK0855237 Plan Suspend - (2)"
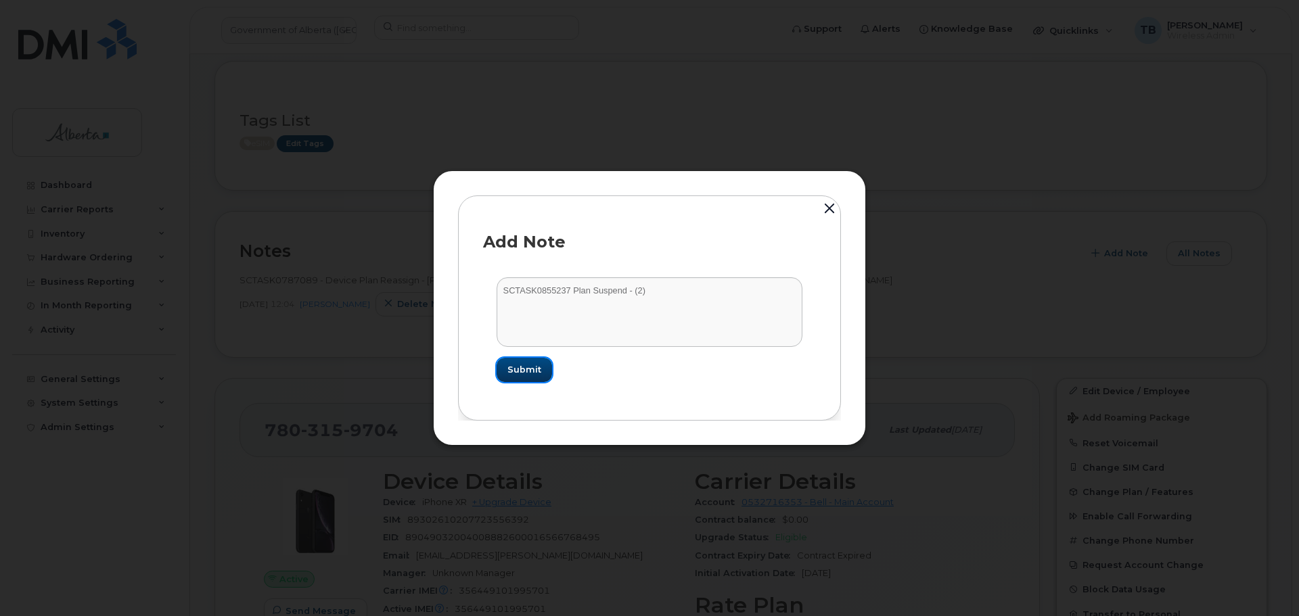
click at [532, 371] on span "Submit" at bounding box center [524, 369] width 34 height 13
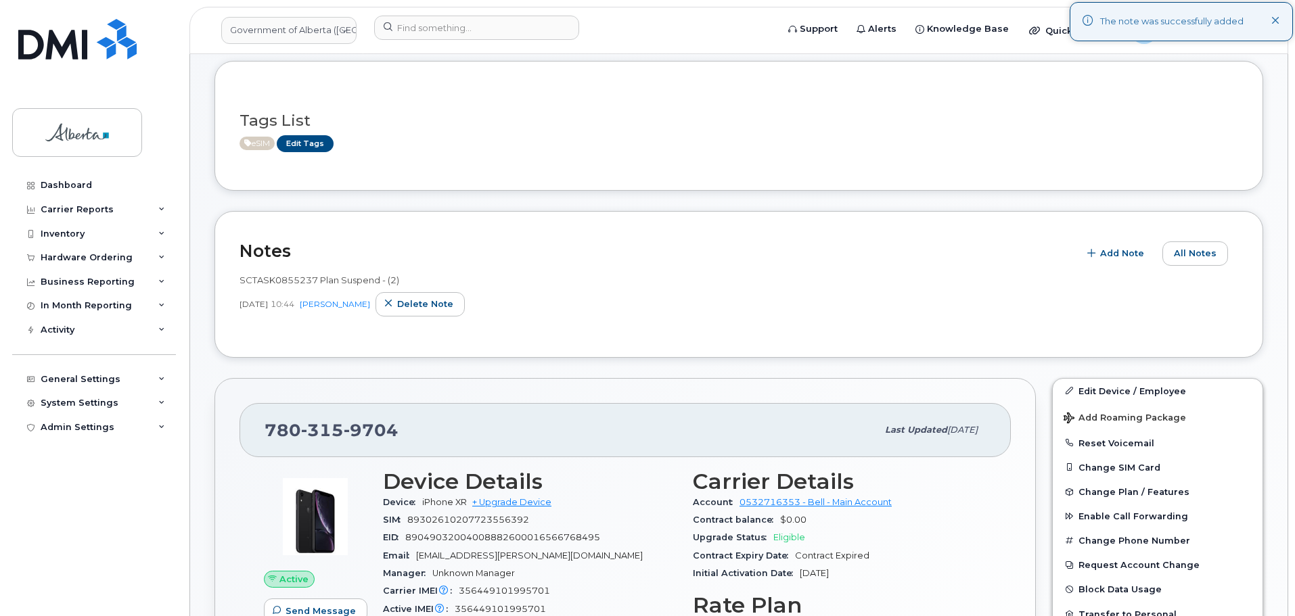
scroll to position [68, 0]
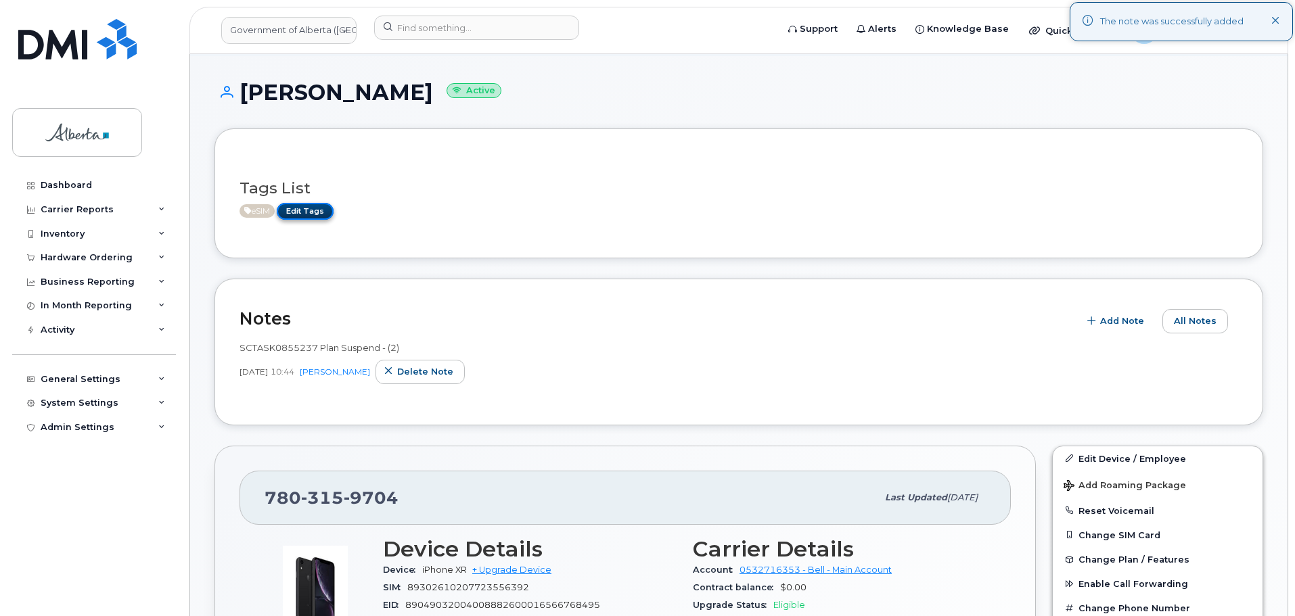
click at [312, 210] on link "Edit Tags" at bounding box center [305, 211] width 57 height 17
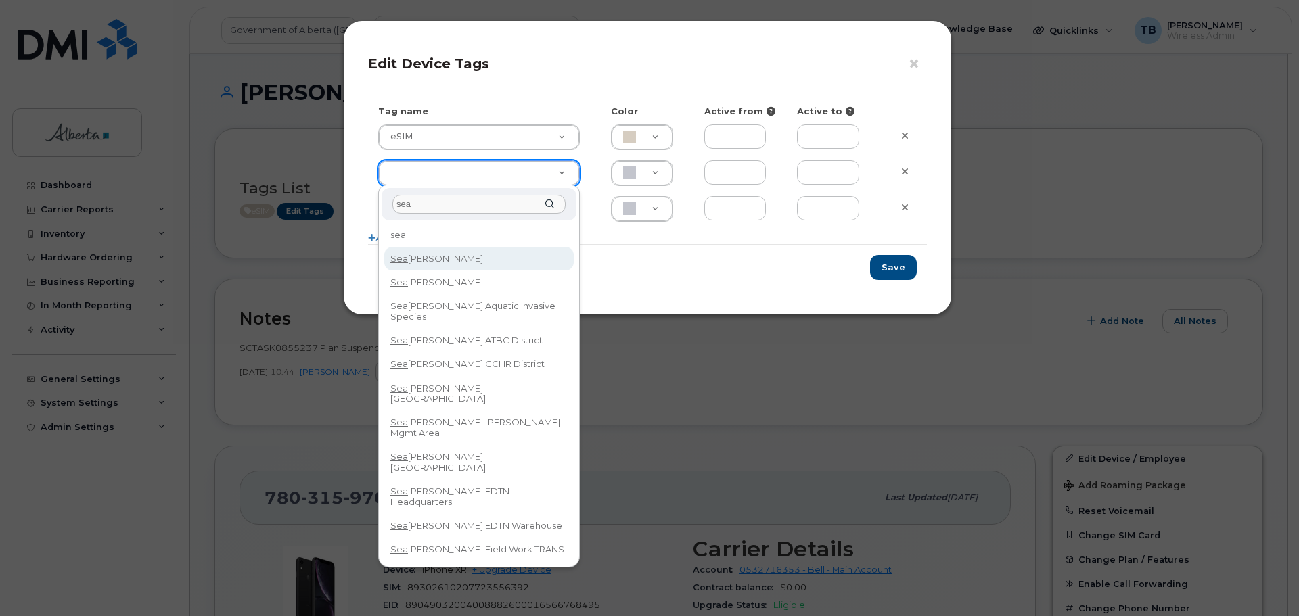
type input "sea"
type input "Seasonal"
type input "D6CDC1"
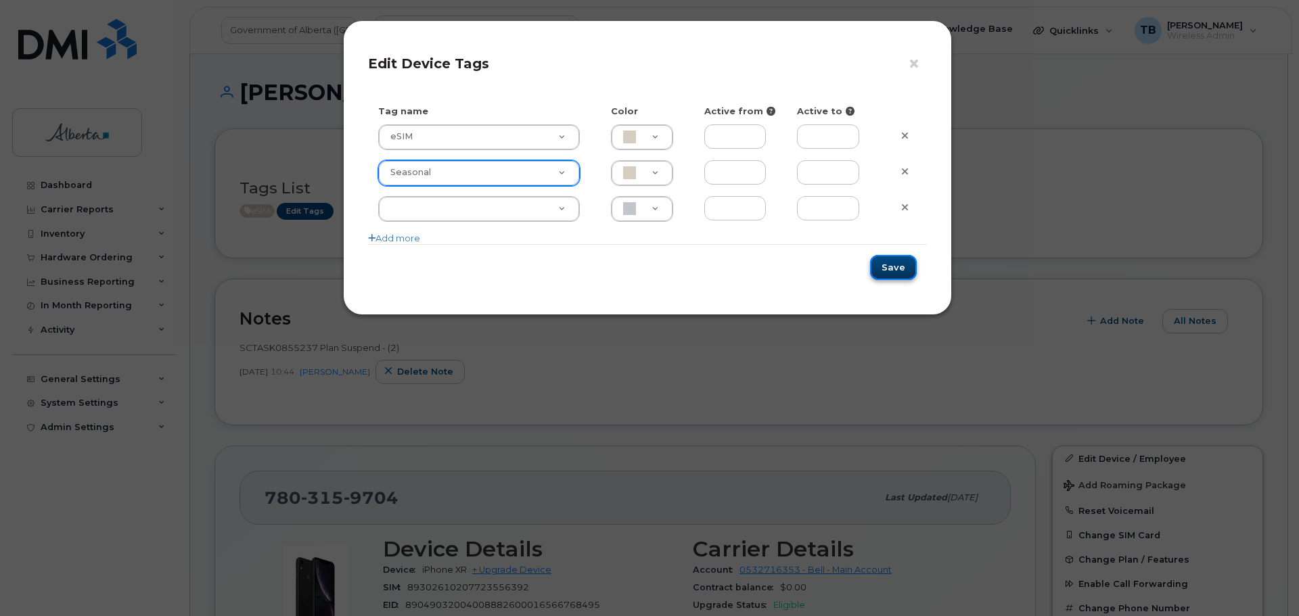
click at [908, 273] on button "Save" at bounding box center [893, 267] width 47 height 25
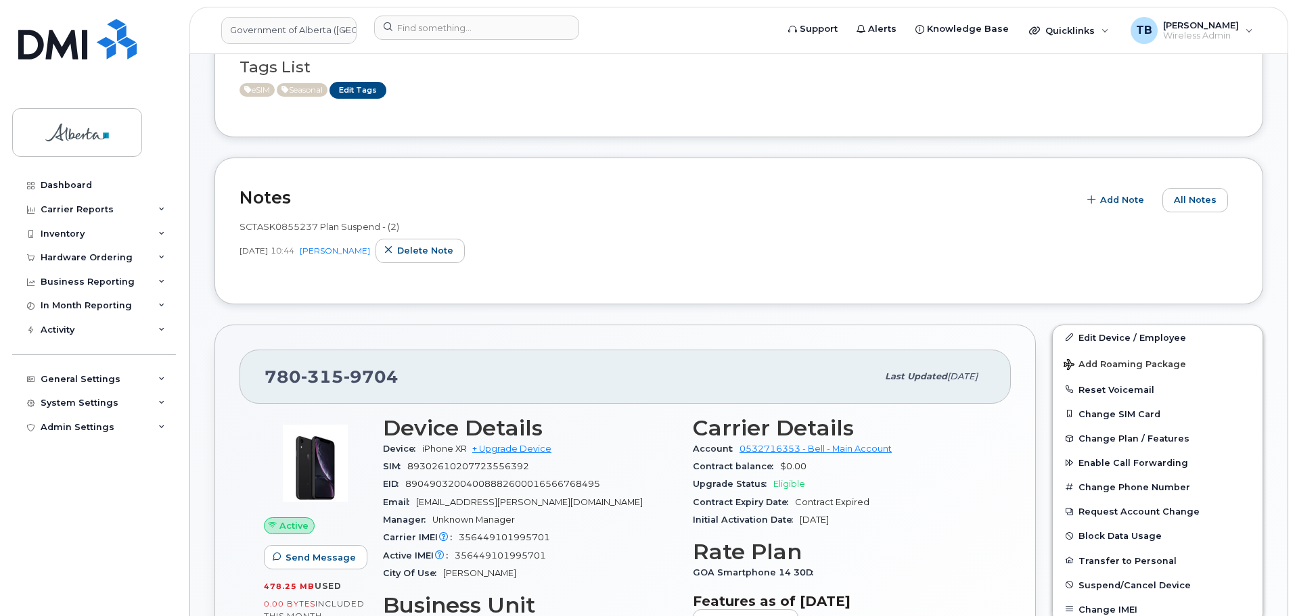
scroll to position [203, 0]
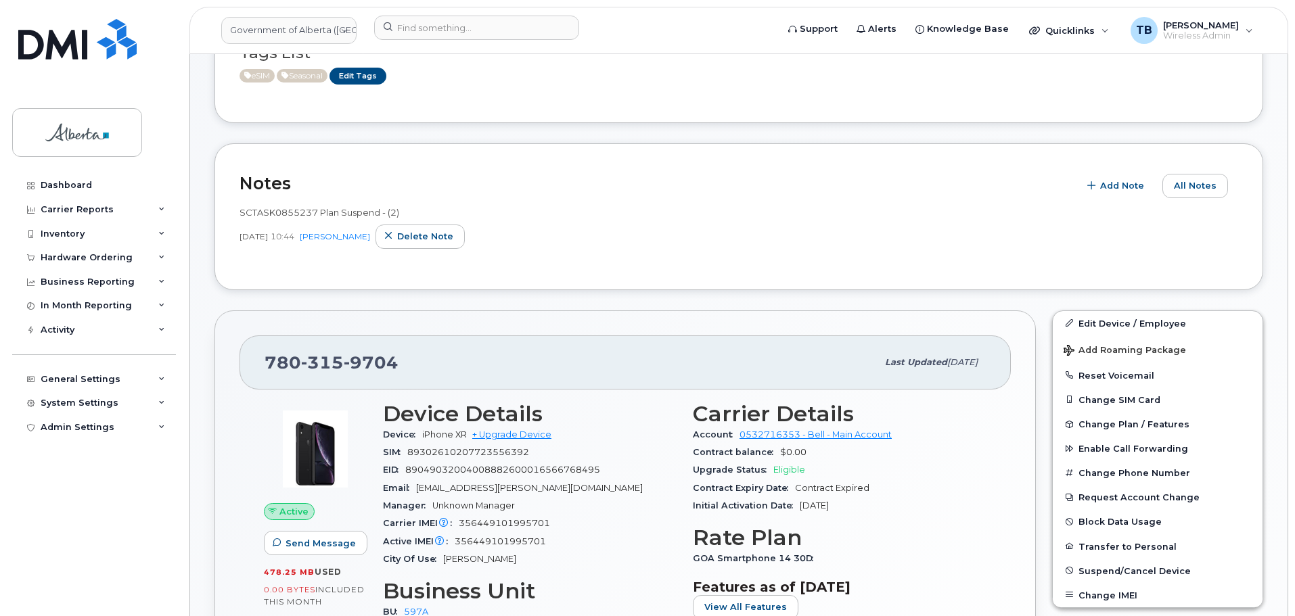
click at [283, 216] on span "SCTASK0855237 Plan Suspend - (2)" at bounding box center [319, 212] width 160 height 11
copy span "SCTASK0855237"
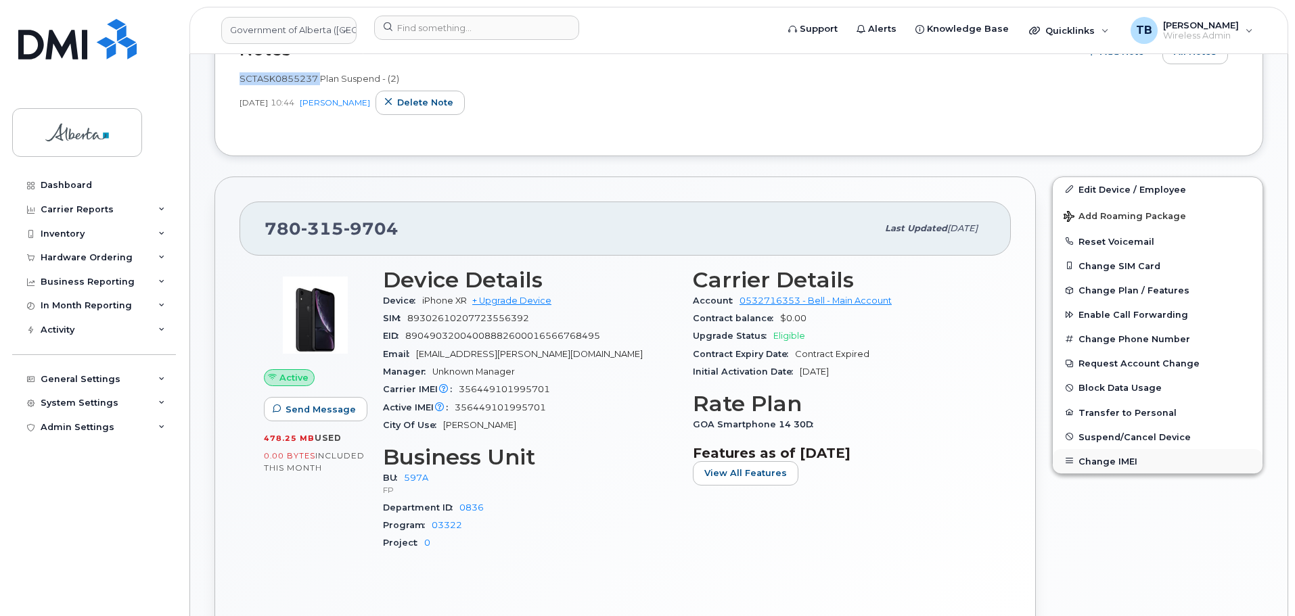
scroll to position [338, 0]
click at [1115, 432] on span "Suspend/Cancel Device" at bounding box center [1134, 435] width 112 height 10
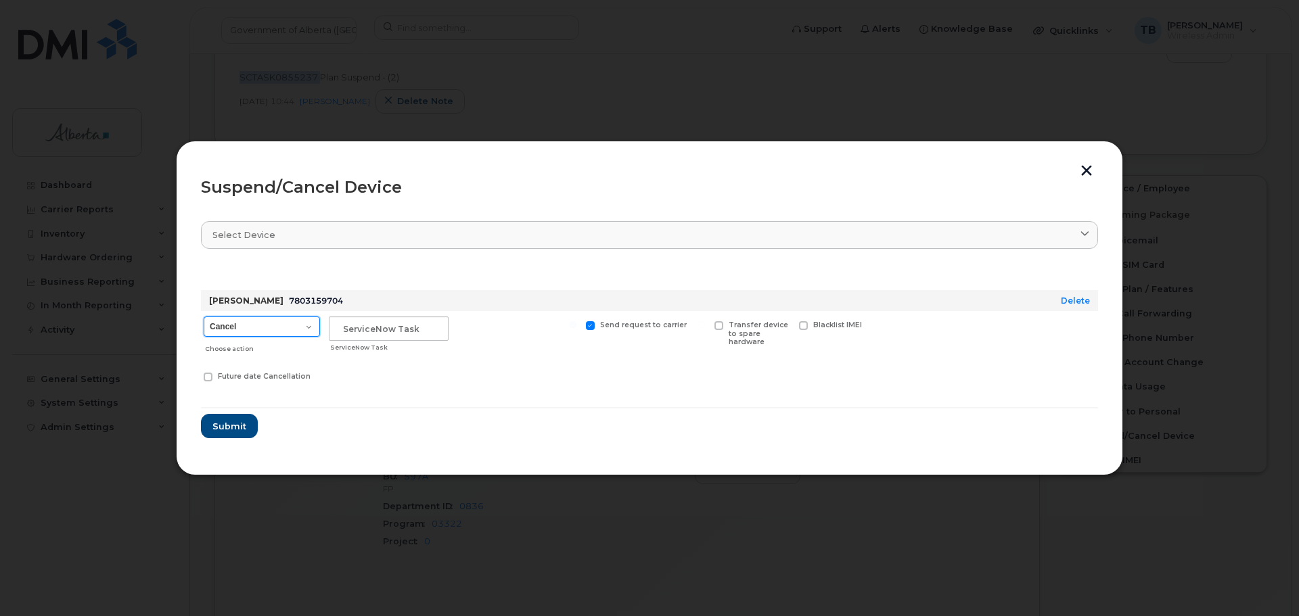
click at [308, 328] on select "Cancel Suspend - Extend Suspension Suspend - Reduced Rate Suspend - Lost Device…" at bounding box center [262, 327] width 116 height 20
select select "[object Object]"
click at [204, 317] on select "Cancel Suspend - Extend Suspension Suspend - Reduced Rate Suspend - Lost Device…" at bounding box center [262, 327] width 116 height 20
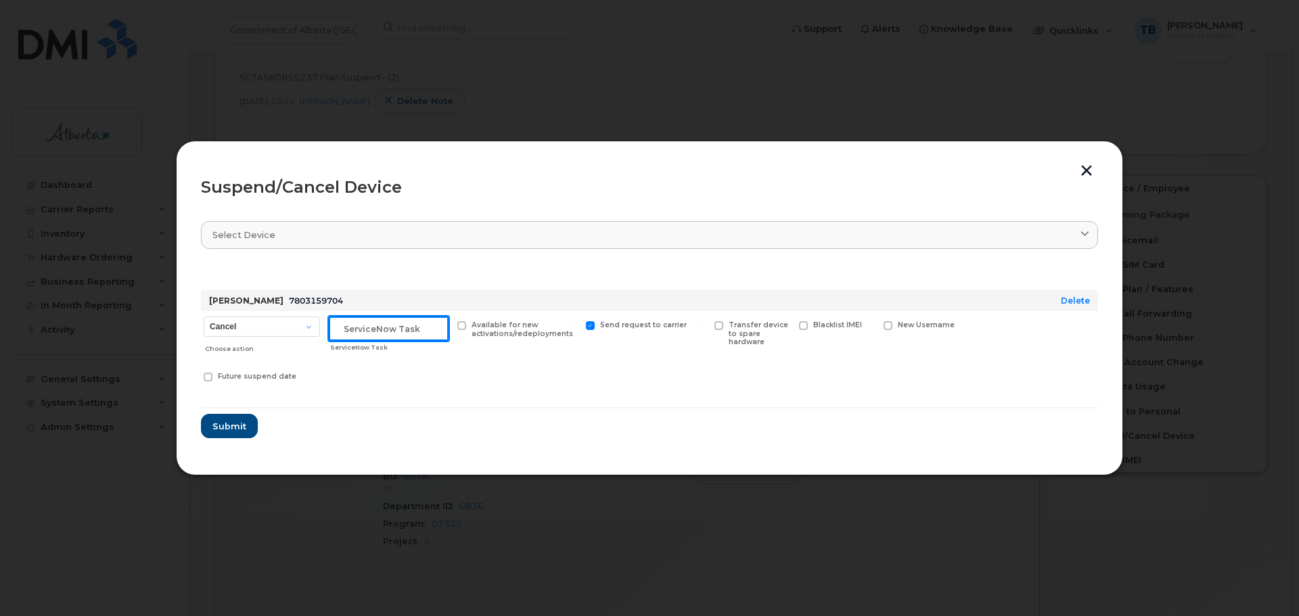
click at [371, 333] on input "text" at bounding box center [389, 329] width 120 height 24
paste input "SCTASK0855237"
type input "SCTASK0855237"
click at [232, 429] on span "Submit" at bounding box center [229, 426] width 34 height 13
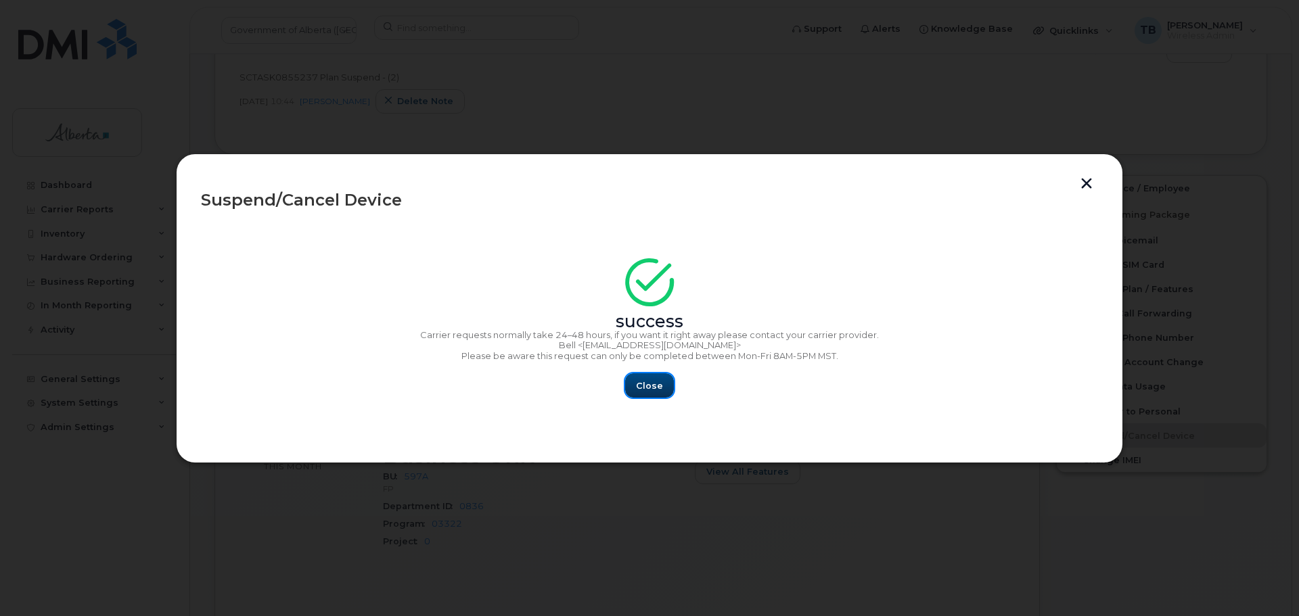
click at [650, 384] on span "Close" at bounding box center [649, 386] width 27 height 13
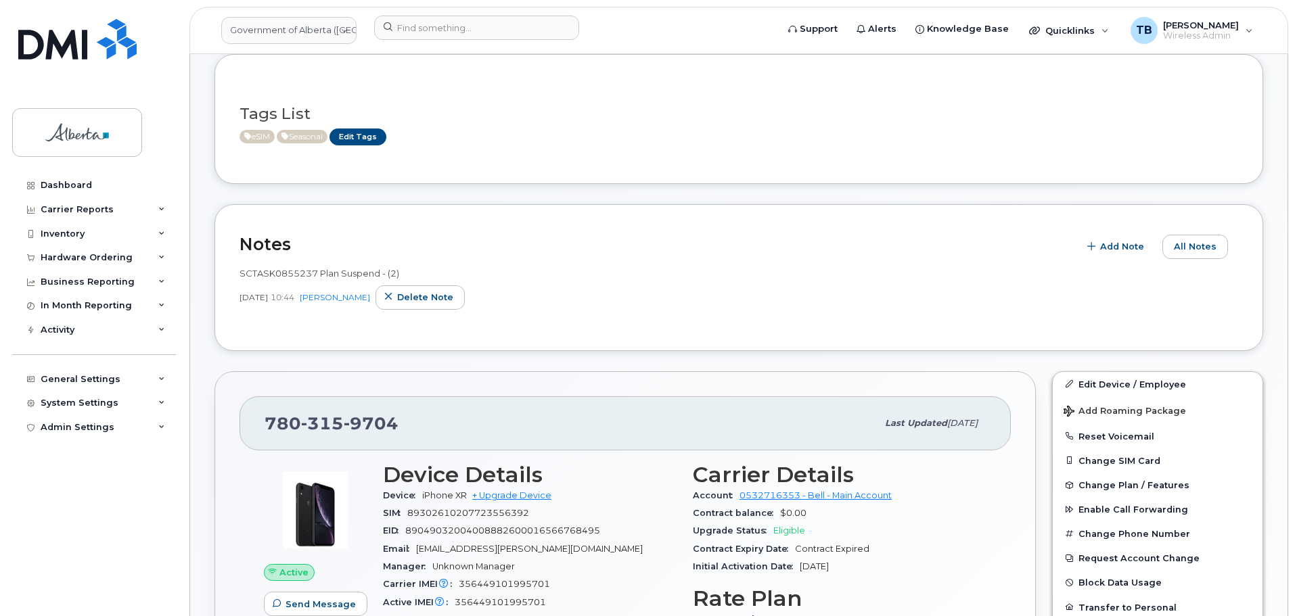
scroll to position [135, 0]
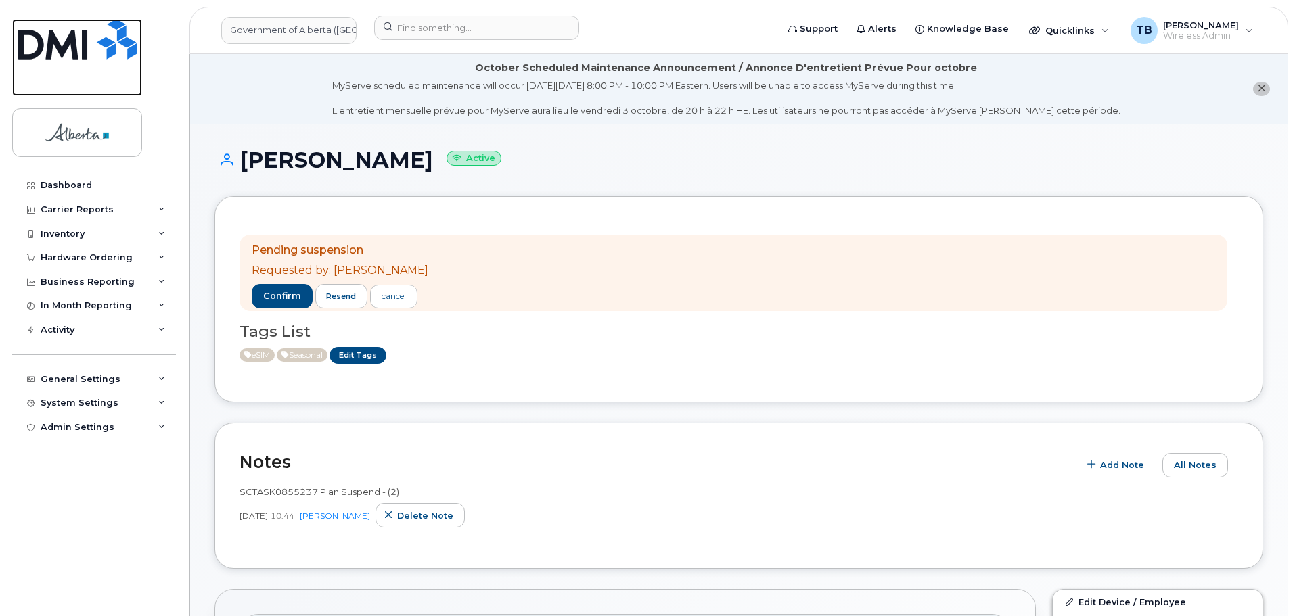
click at [66, 43] on img at bounding box center [77, 39] width 118 height 41
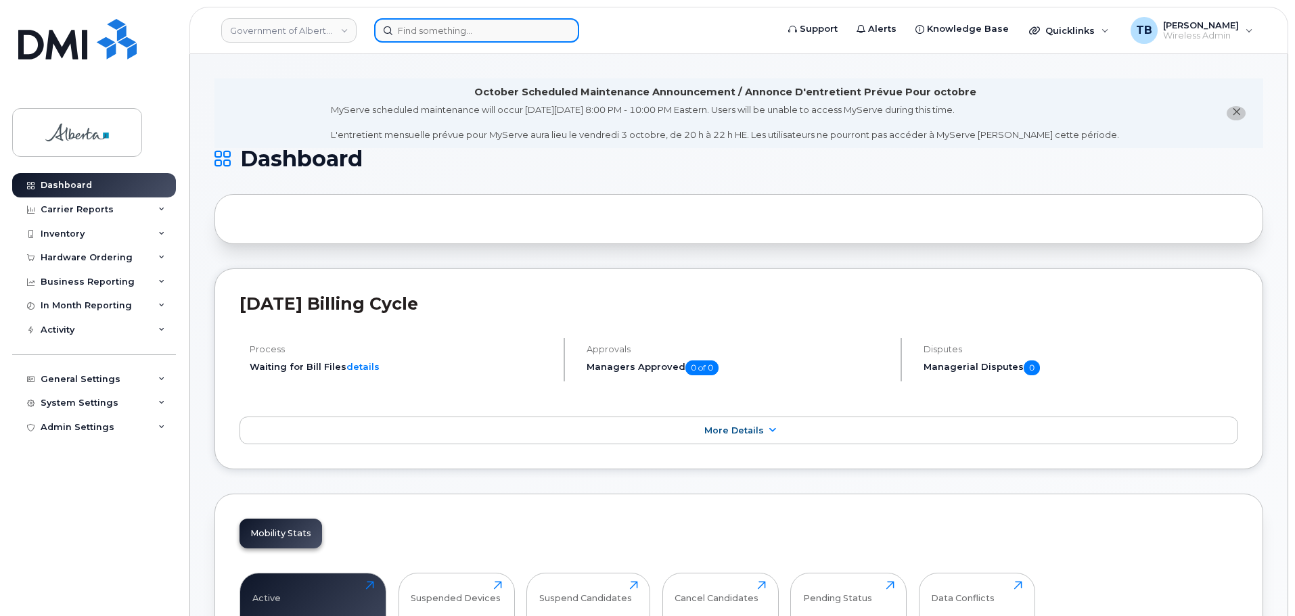
click at [430, 38] on input at bounding box center [476, 30] width 205 height 24
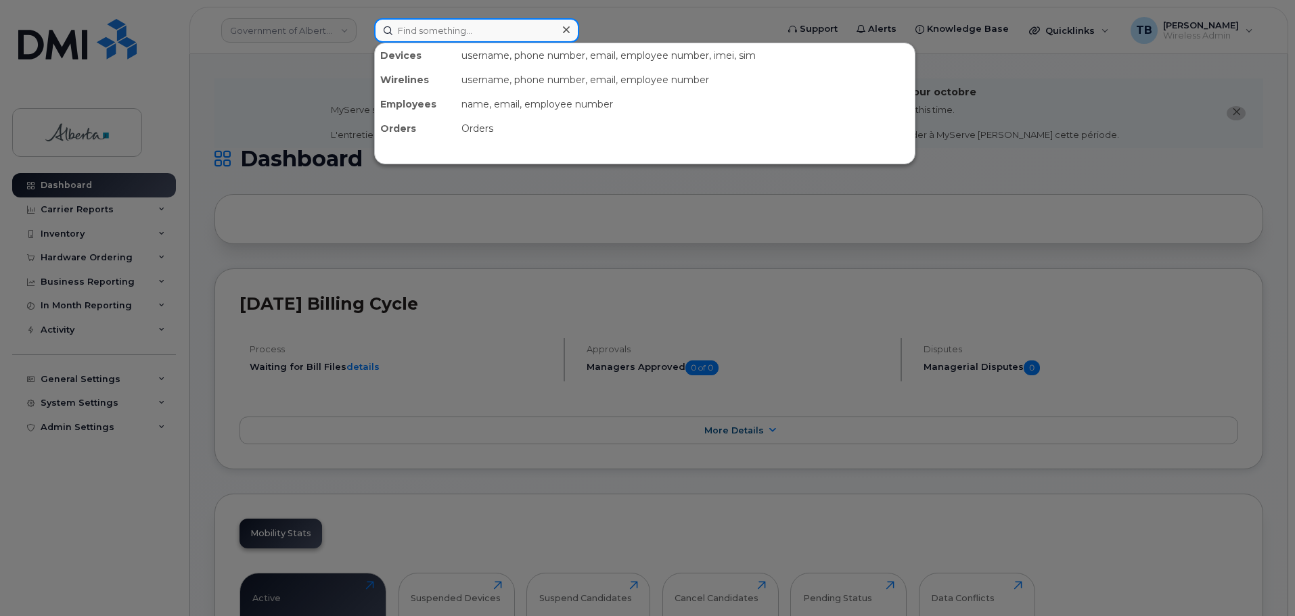
paste input "7802320171"
type input "7802320171"
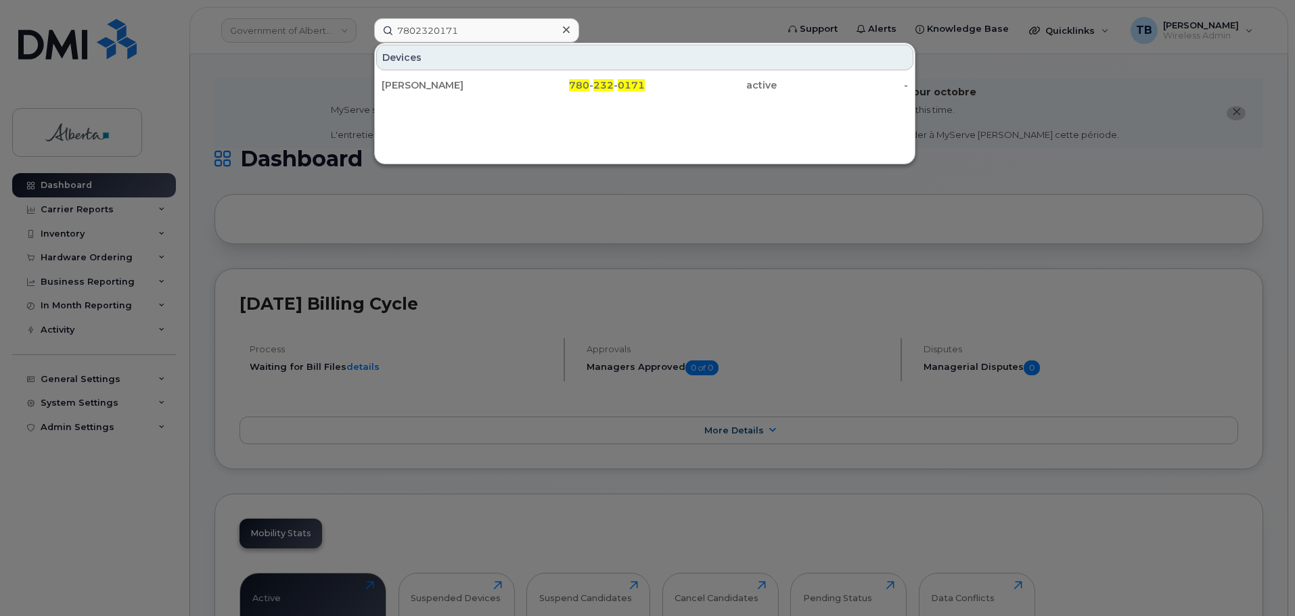
drag, startPoint x: 405, startPoint y: 87, endPoint x: 404, endPoint y: 207, distance: 119.8
click at [405, 87] on div "Clinton Uzobor" at bounding box center [448, 85] width 132 height 14
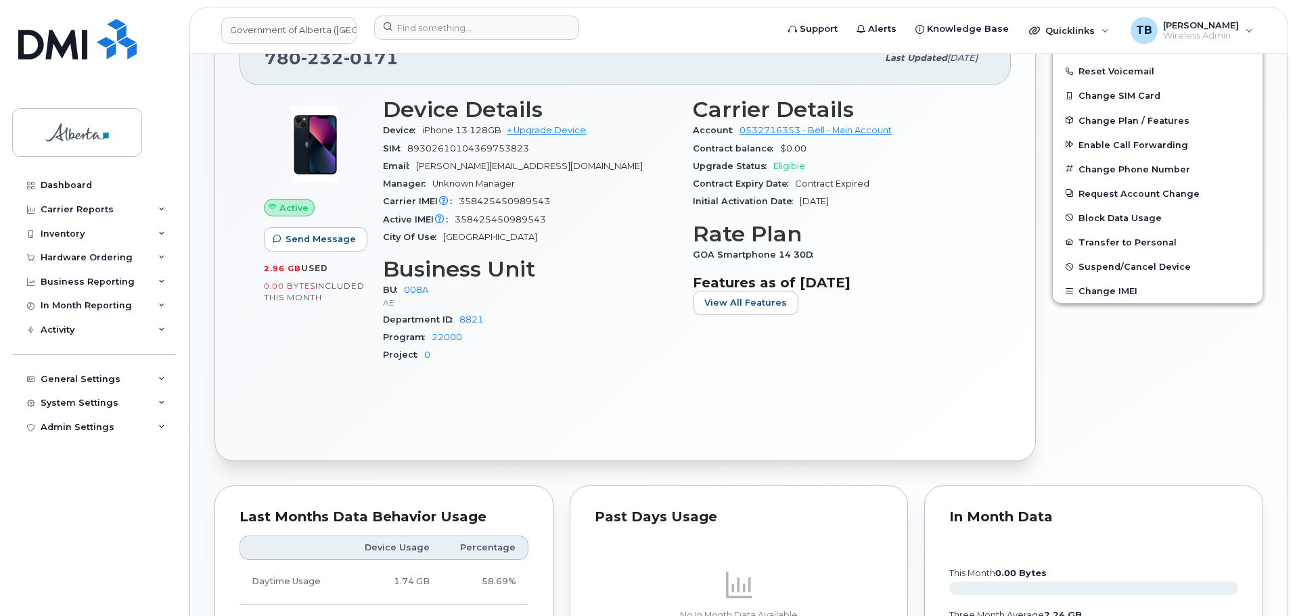
scroll to position [369, 0]
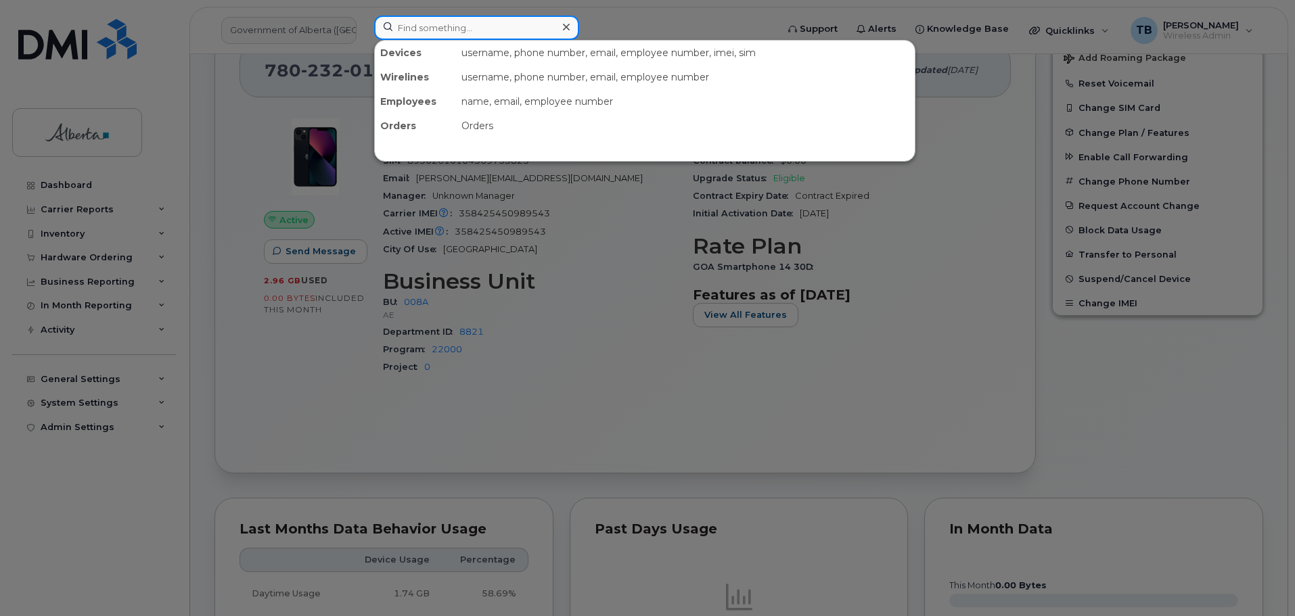
click at [419, 25] on input at bounding box center [476, 28] width 205 height 24
click at [445, 23] on input at bounding box center [476, 28] width 205 height 24
paste input "7802379628"
type input "7802379628"
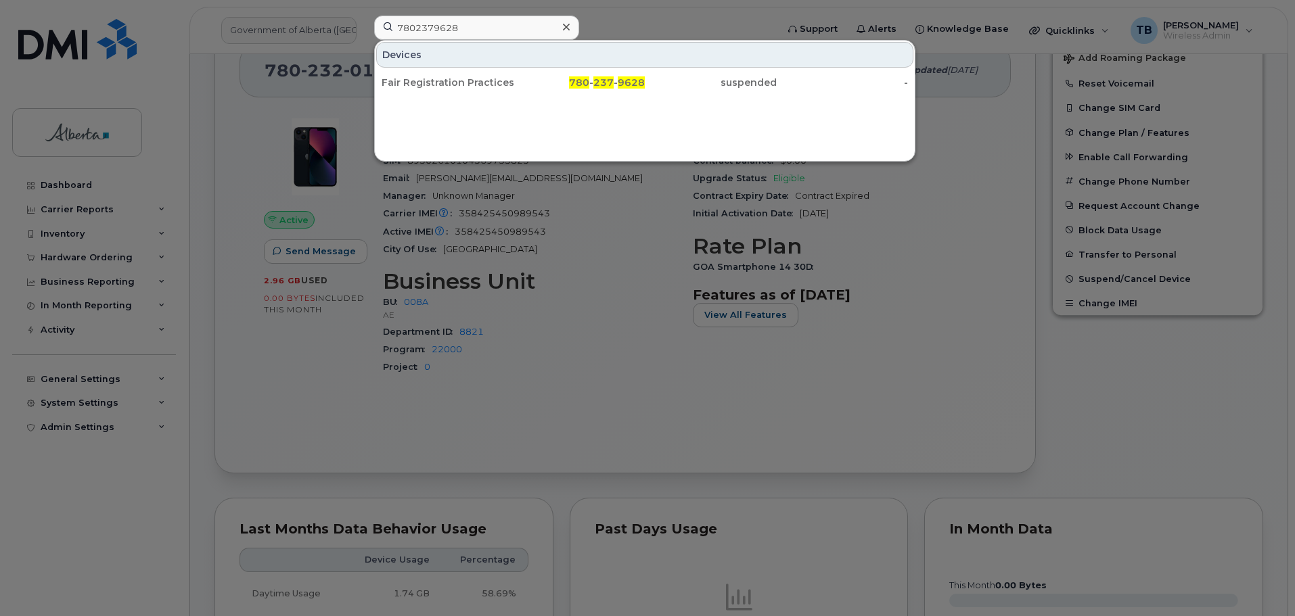
drag, startPoint x: 424, startPoint y: 81, endPoint x: 452, endPoint y: 138, distance: 63.2
click at [424, 81] on div "Fair Registration Practices Officer Vacant" at bounding box center [448, 83] width 132 height 14
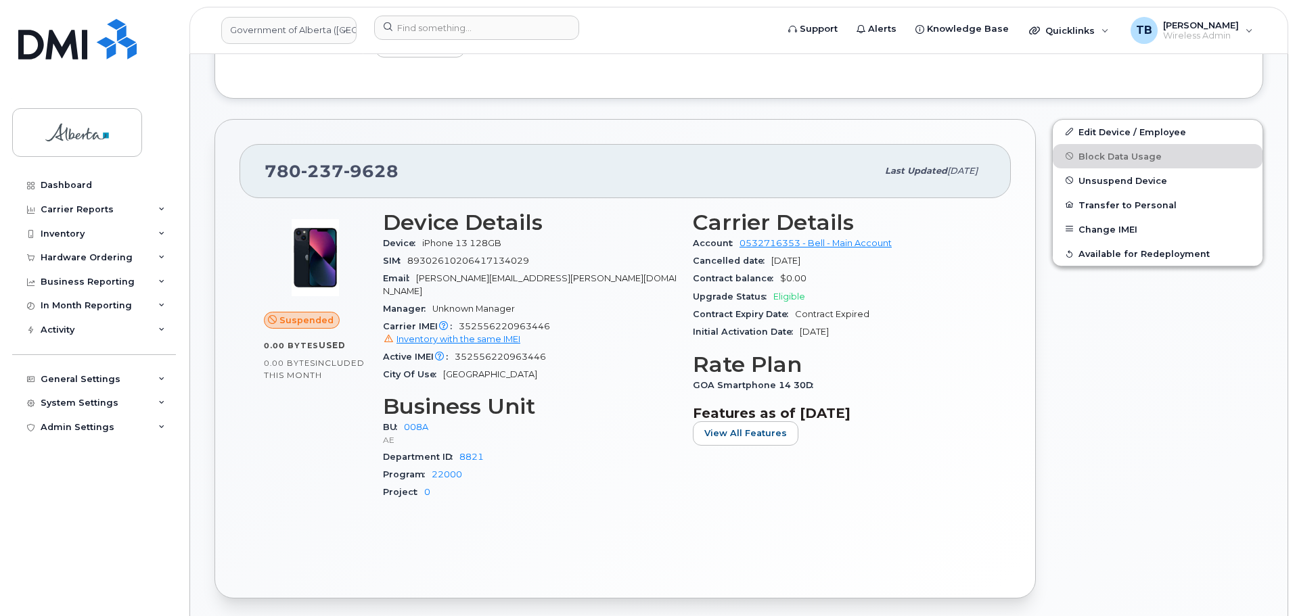
scroll to position [374, 0]
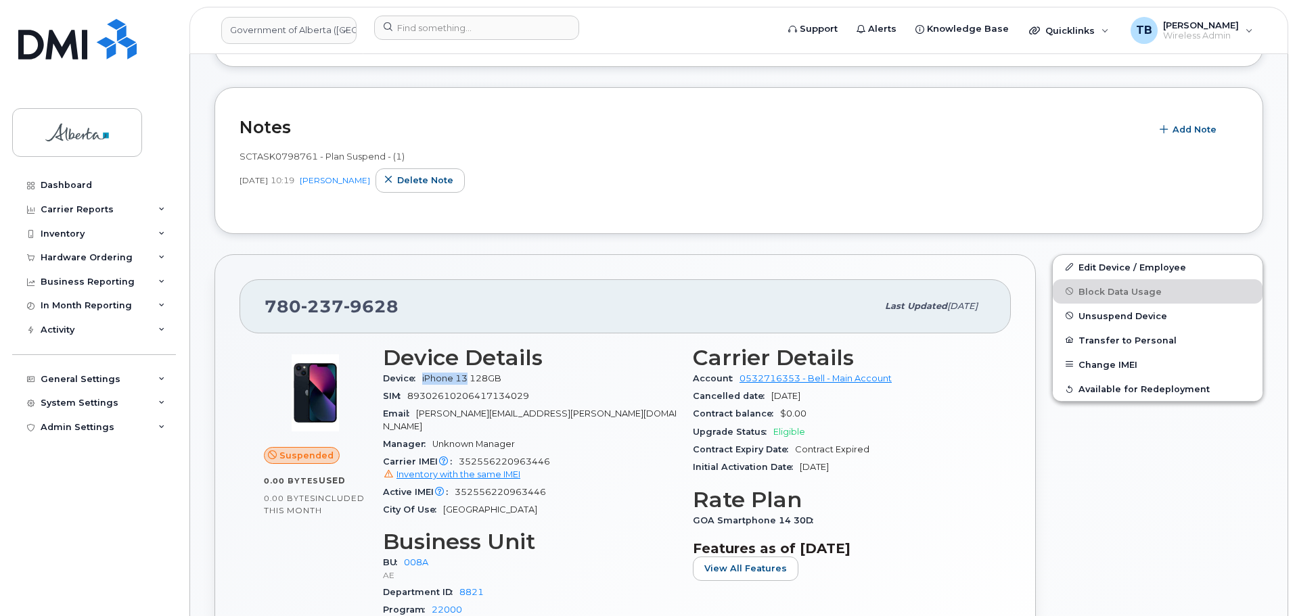
drag, startPoint x: 444, startPoint y: 378, endPoint x: 468, endPoint y: 377, distance: 24.4
click at [468, 377] on span "iPhone 13 128GB" at bounding box center [461, 378] width 79 height 10
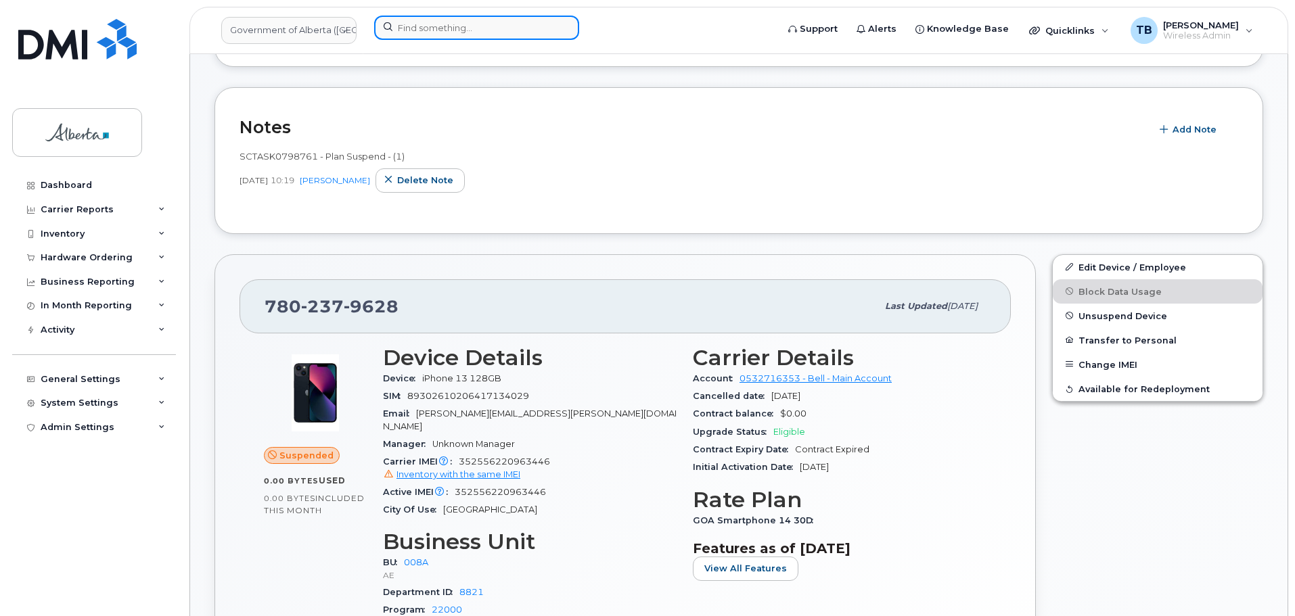
click at [415, 33] on input at bounding box center [476, 28] width 205 height 24
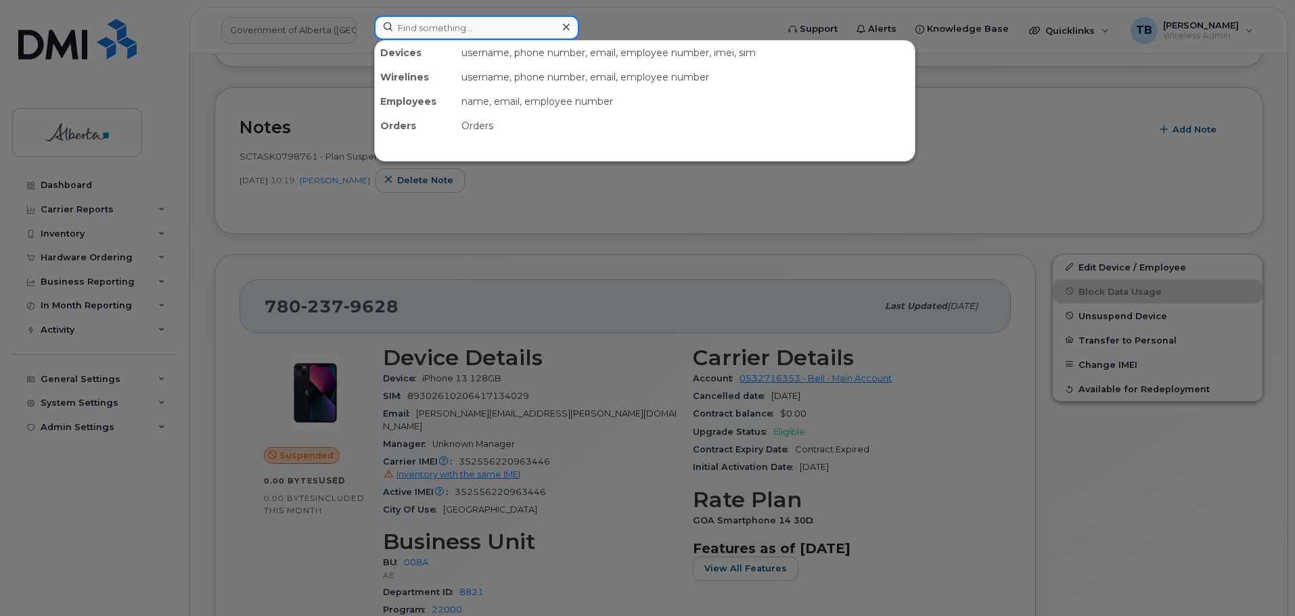
paste input "7802652172"
type input "7802652172"
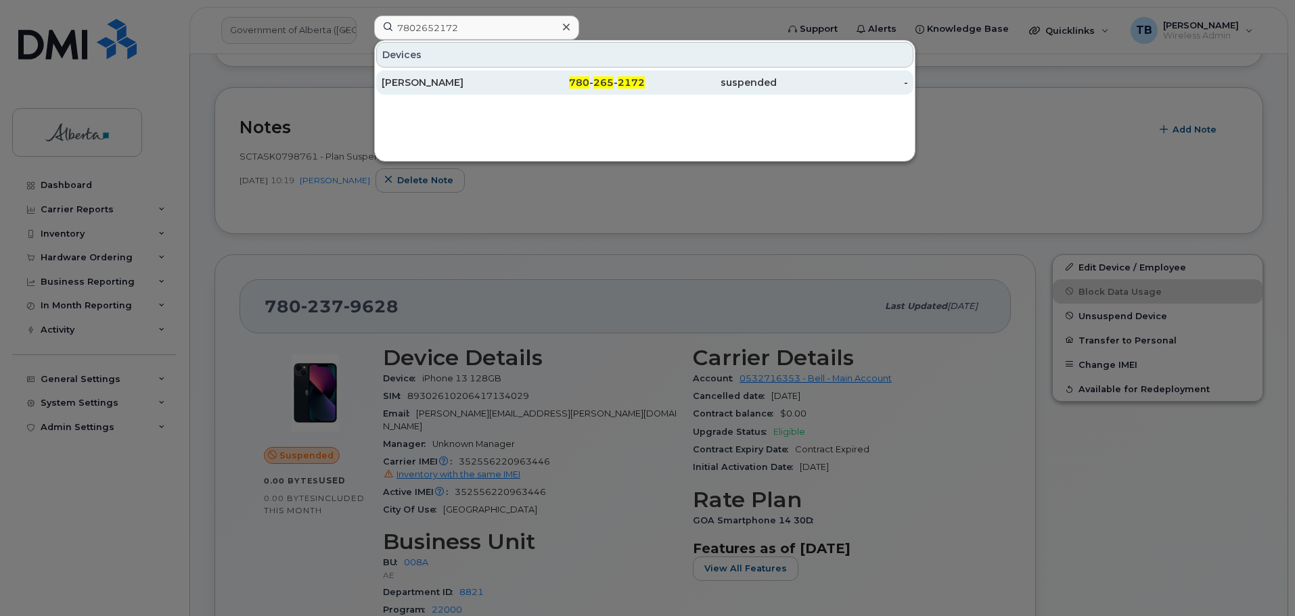
click at [413, 85] on div "[PERSON_NAME]" at bounding box center [448, 83] width 132 height 14
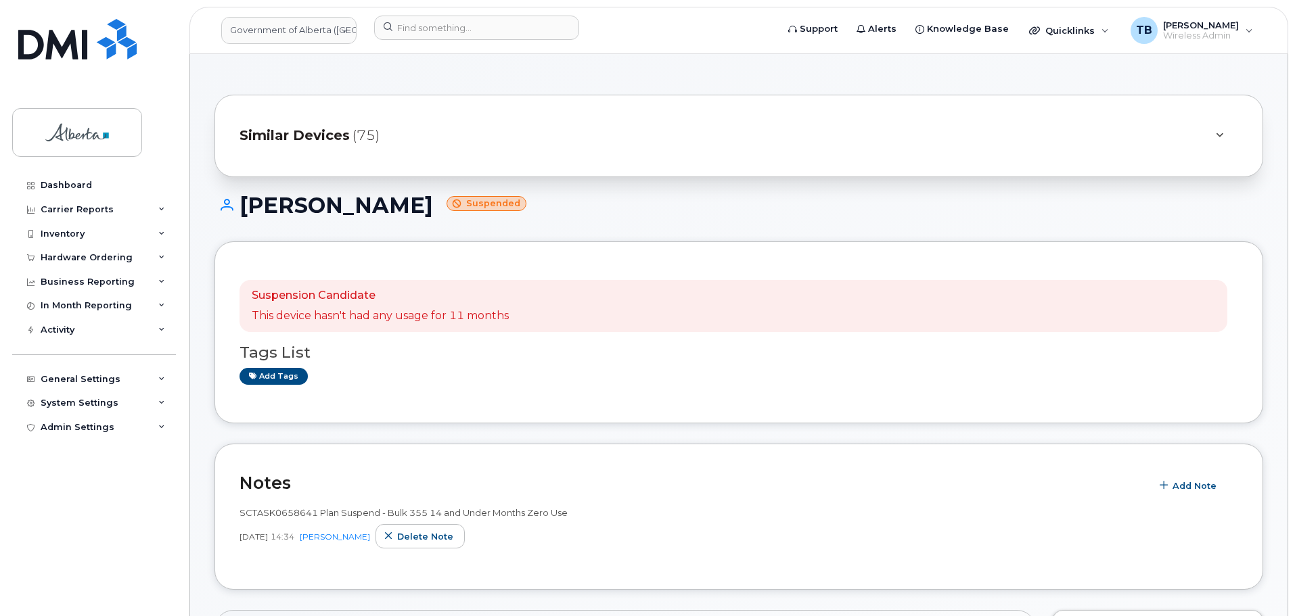
scroll to position [135, 0]
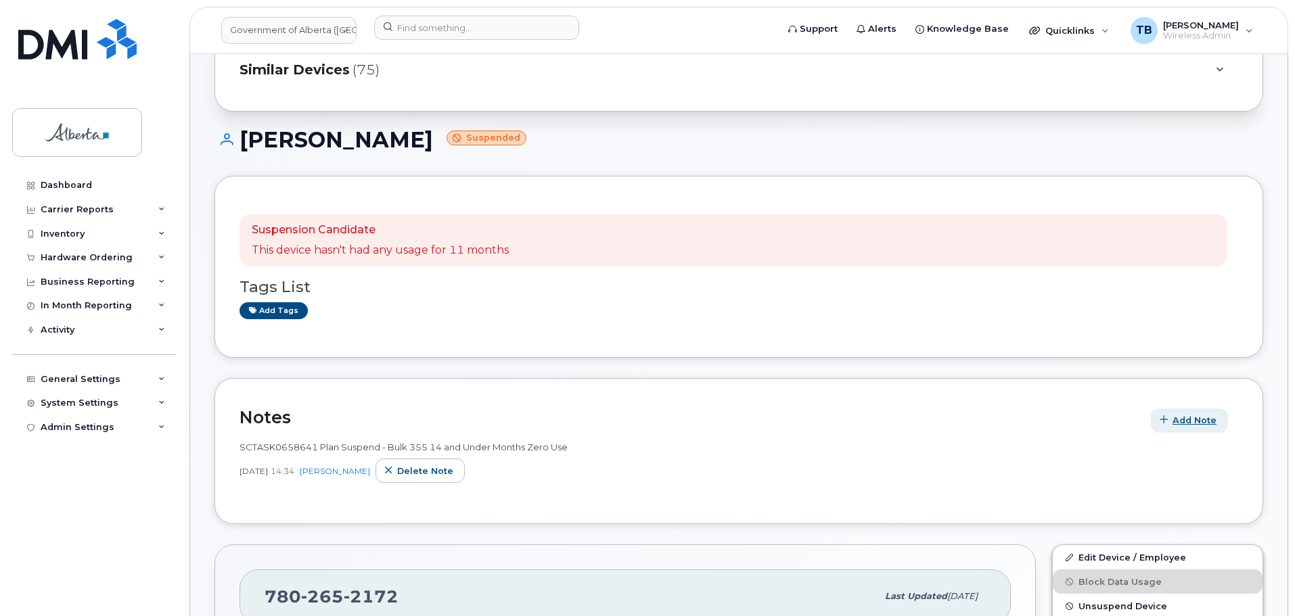
click at [1200, 418] on span "Add Note" at bounding box center [1194, 420] width 44 height 13
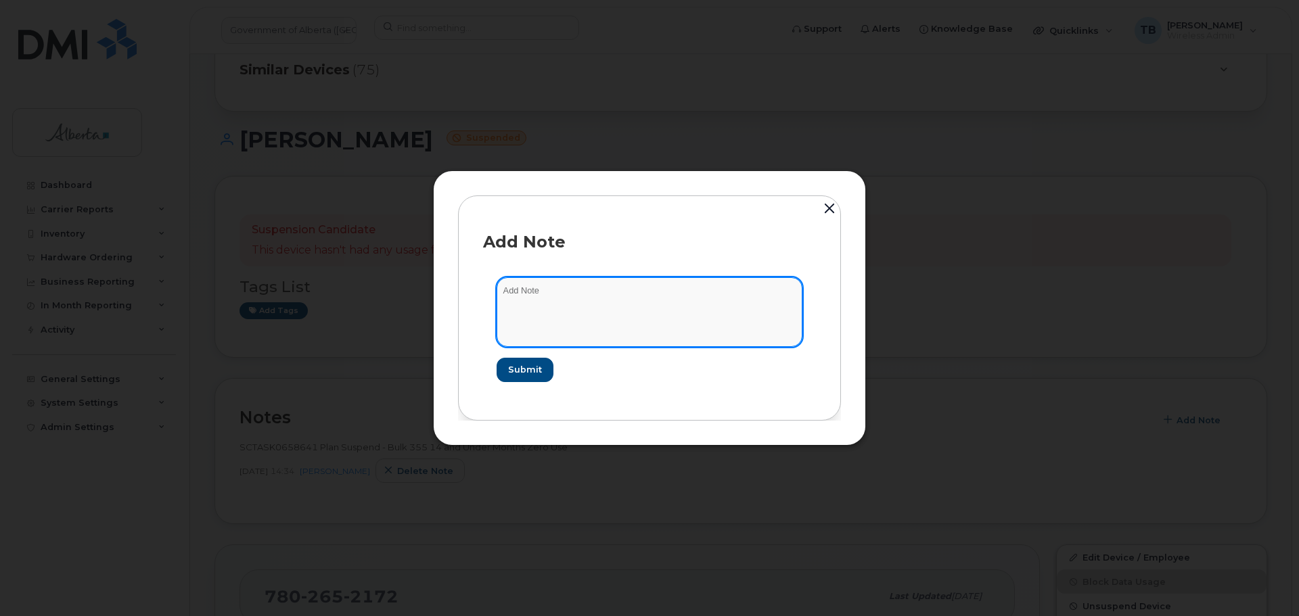
click at [560, 283] on textarea at bounding box center [650, 311] width 306 height 69
paste textarea "SCTASK0853306 7802652172 DO NOT DELETE - BEING REASSIGNED to Ben Ofori. Previou…"
click at [547, 296] on textarea "SCTASK0853306 7802652172 DO NOT DELETE - BEING REASSIGNED to Ben Ofori. Previou…" at bounding box center [650, 311] width 306 height 69
type textarea "SCTASK0853306 7802652172 DO NOT DELETE - BEING REASSIGNED to Ben Ofori. Previou…"
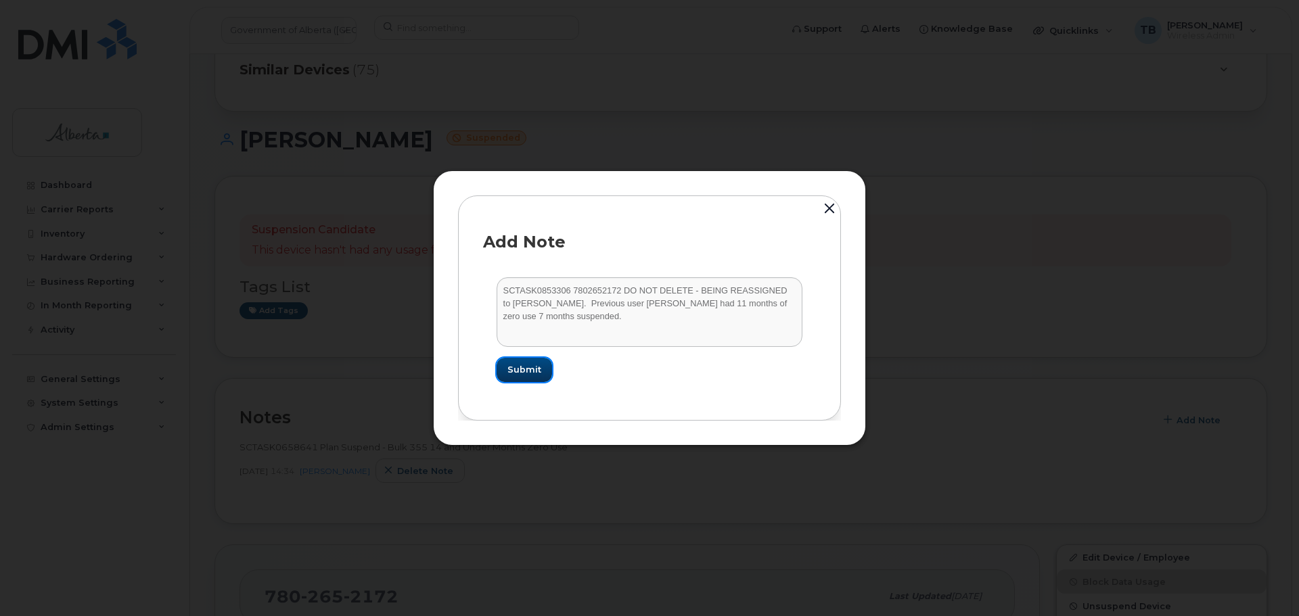
click at [511, 373] on span "Submit" at bounding box center [524, 369] width 34 height 13
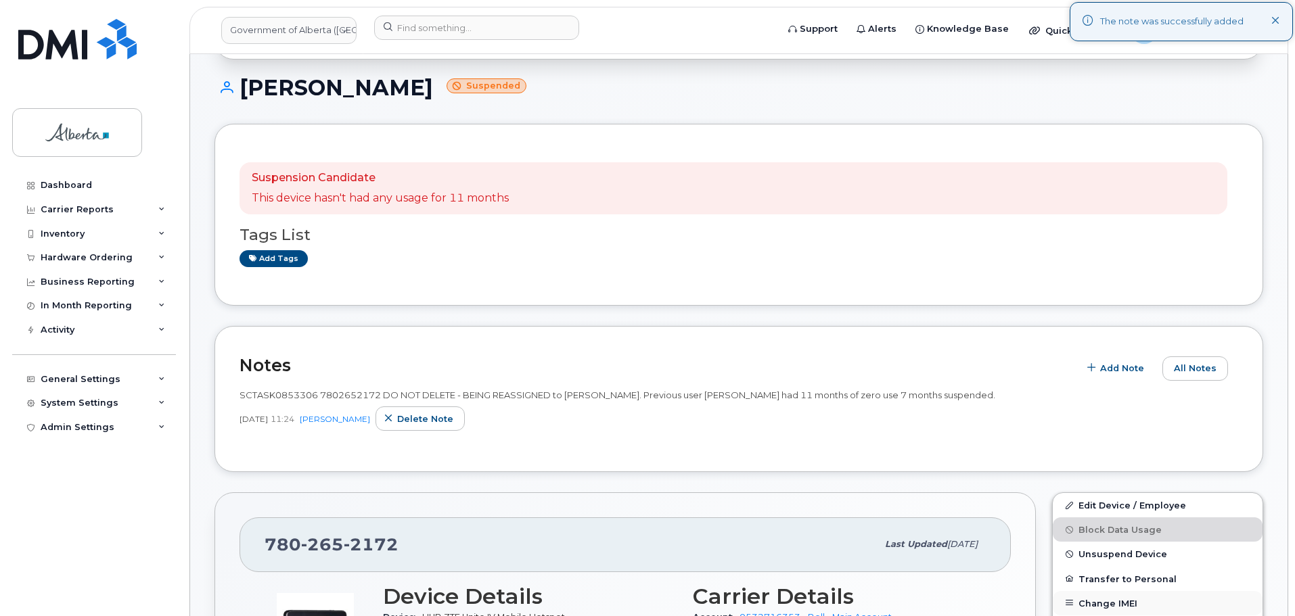
scroll to position [338, 0]
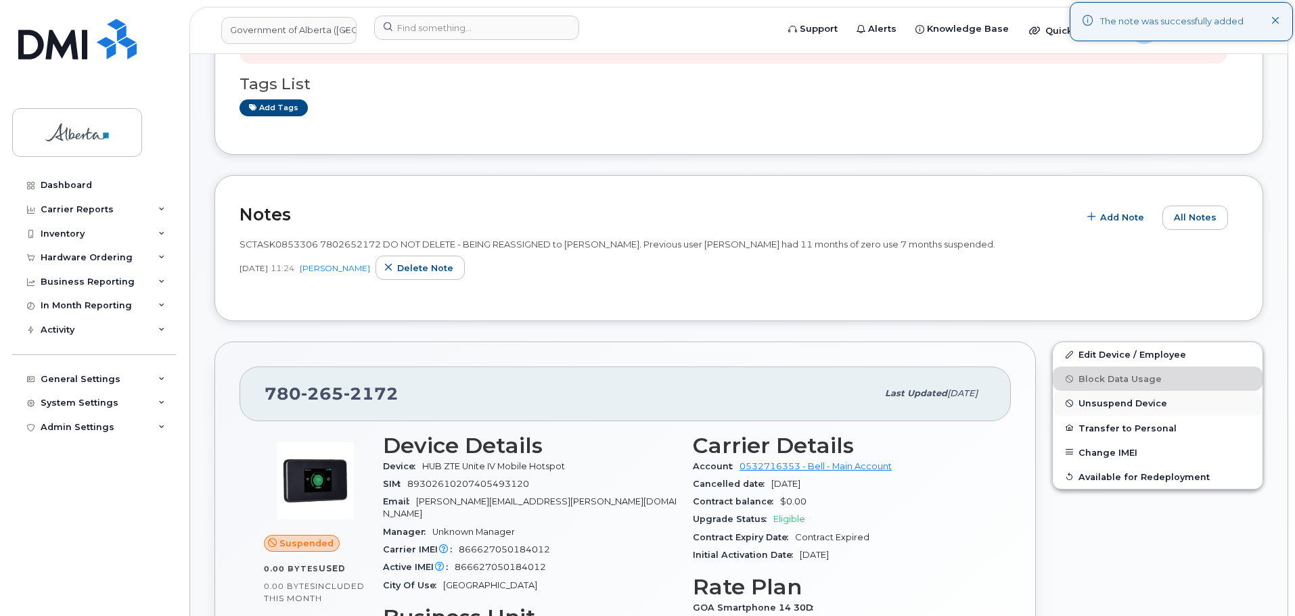
click at [1102, 402] on span "Unsuspend Device" at bounding box center [1122, 403] width 89 height 10
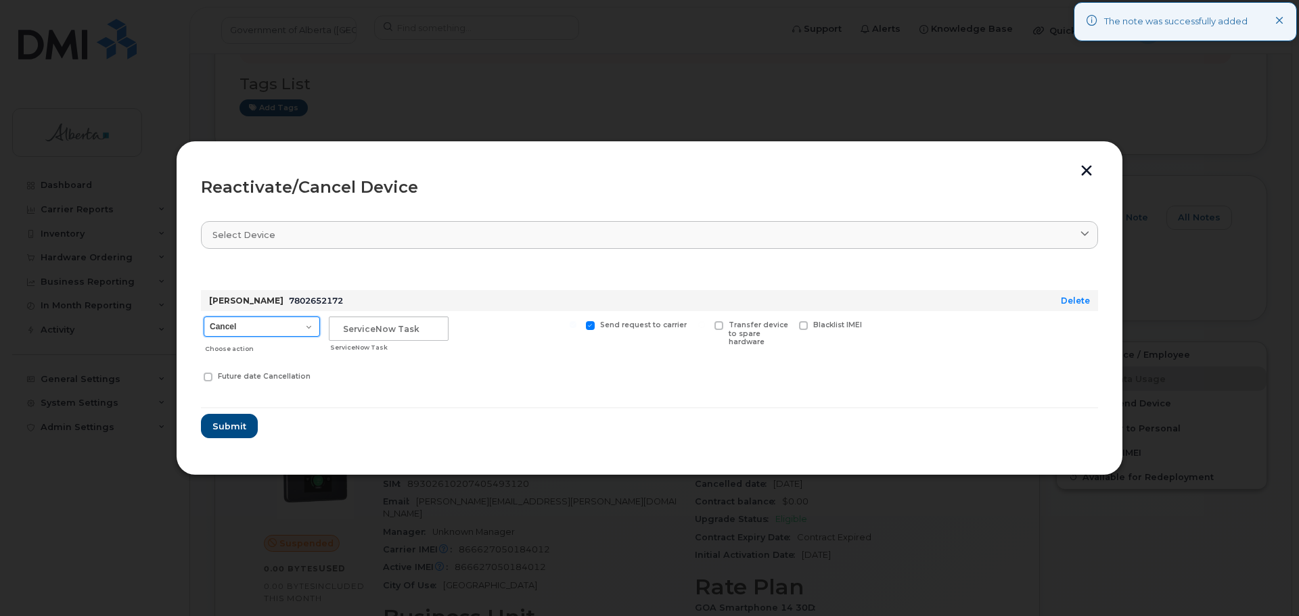
drag, startPoint x: 279, startPoint y: 324, endPoint x: 269, endPoint y: 332, distance: 12.6
click at [279, 324] on select "Cancel Suspend - Extend Suspension Reactivate" at bounding box center [262, 327] width 116 height 20
select select "[object Object]"
click at [204, 317] on select "Cancel Suspend - Extend Suspension Reactivate" at bounding box center [262, 327] width 116 height 20
click at [367, 332] on input "text" at bounding box center [389, 329] width 120 height 24
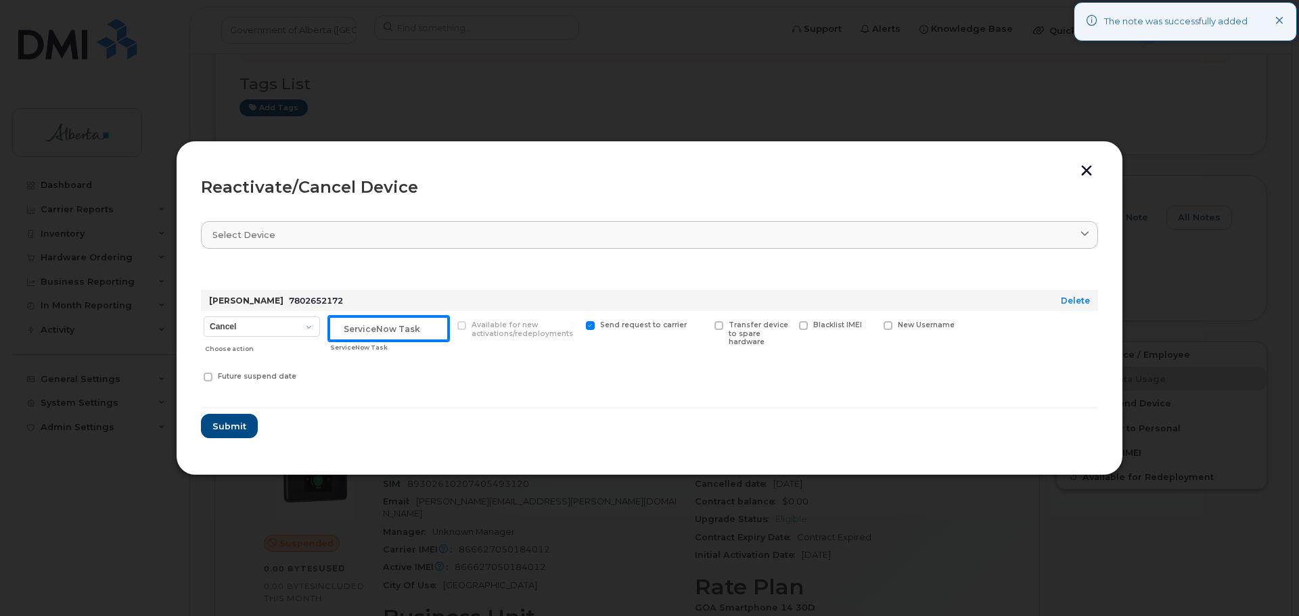
paste input "SCTASK0853306"
type input "SCTASK0853306"
click at [221, 416] on button "Submit" at bounding box center [228, 426] width 55 height 24
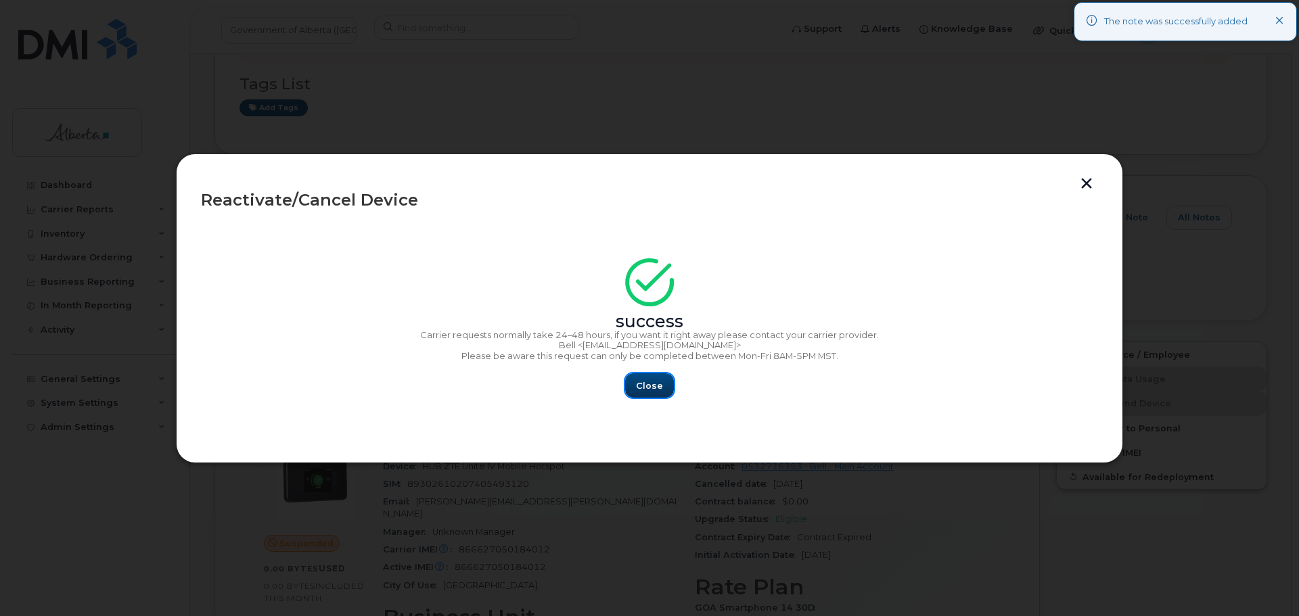
click at [664, 381] on button "Close" at bounding box center [649, 385] width 49 height 24
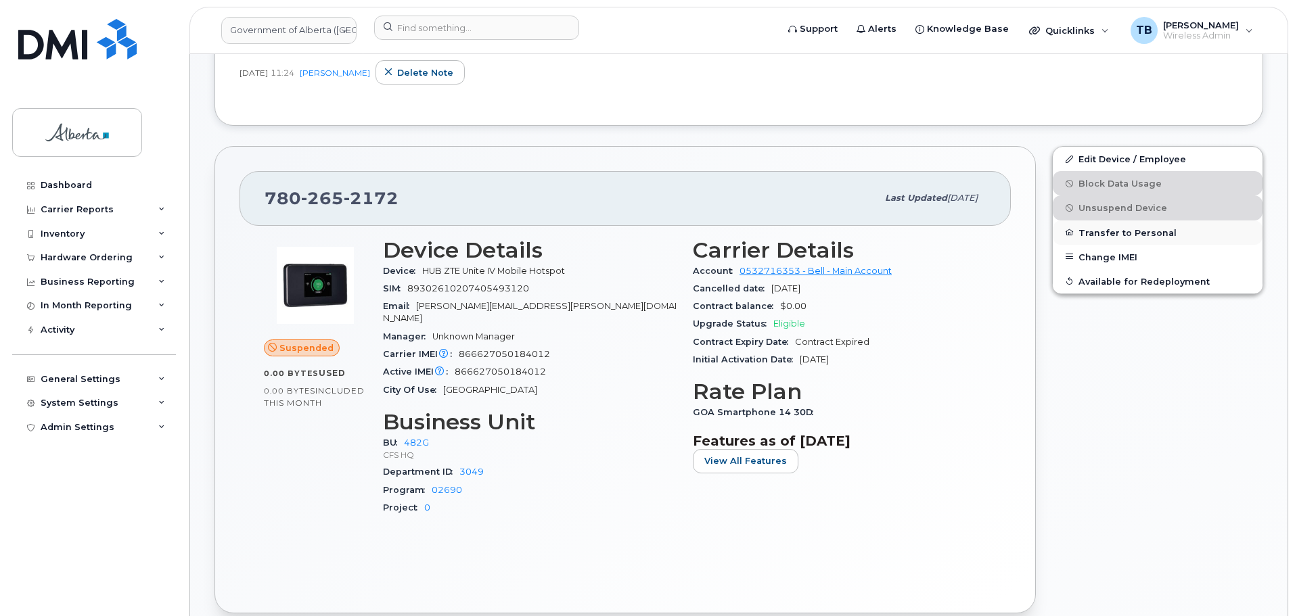
scroll to position [541, 0]
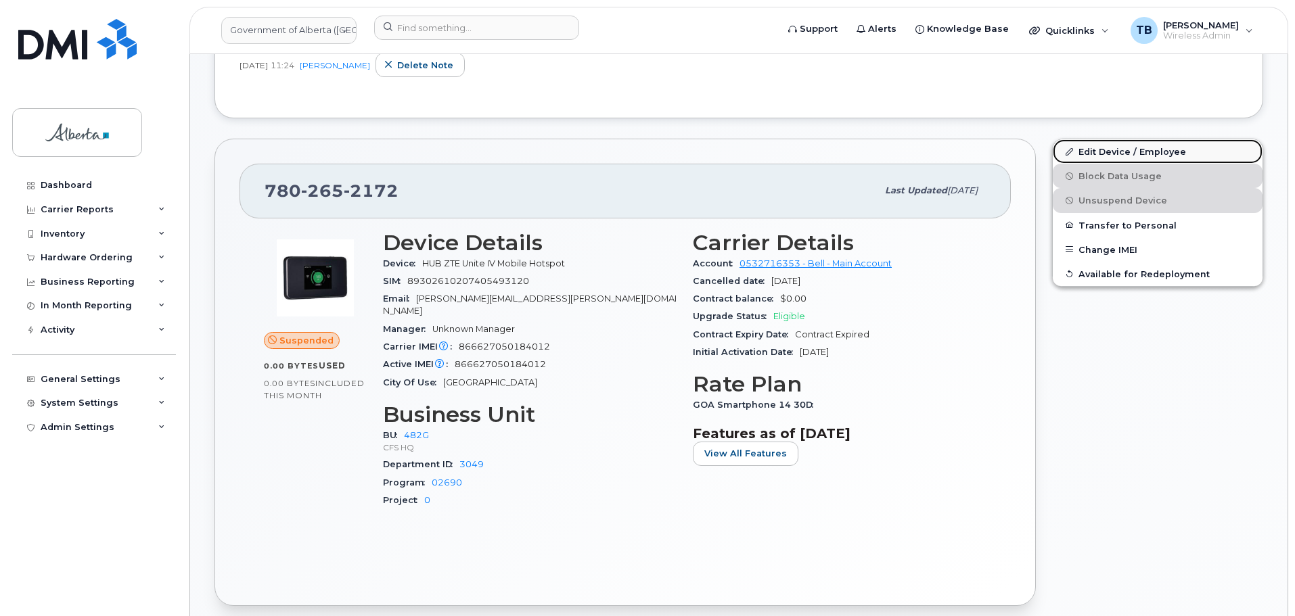
click at [1098, 143] on link "Edit Device / Employee" at bounding box center [1158, 151] width 210 height 24
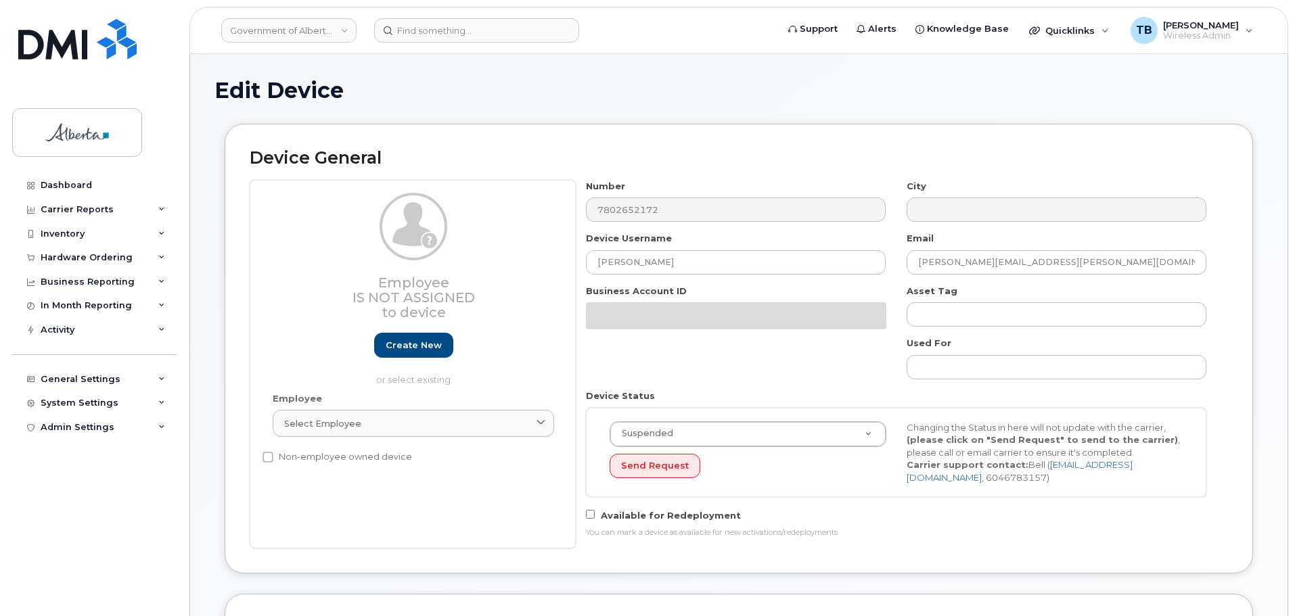
select select "4120337"
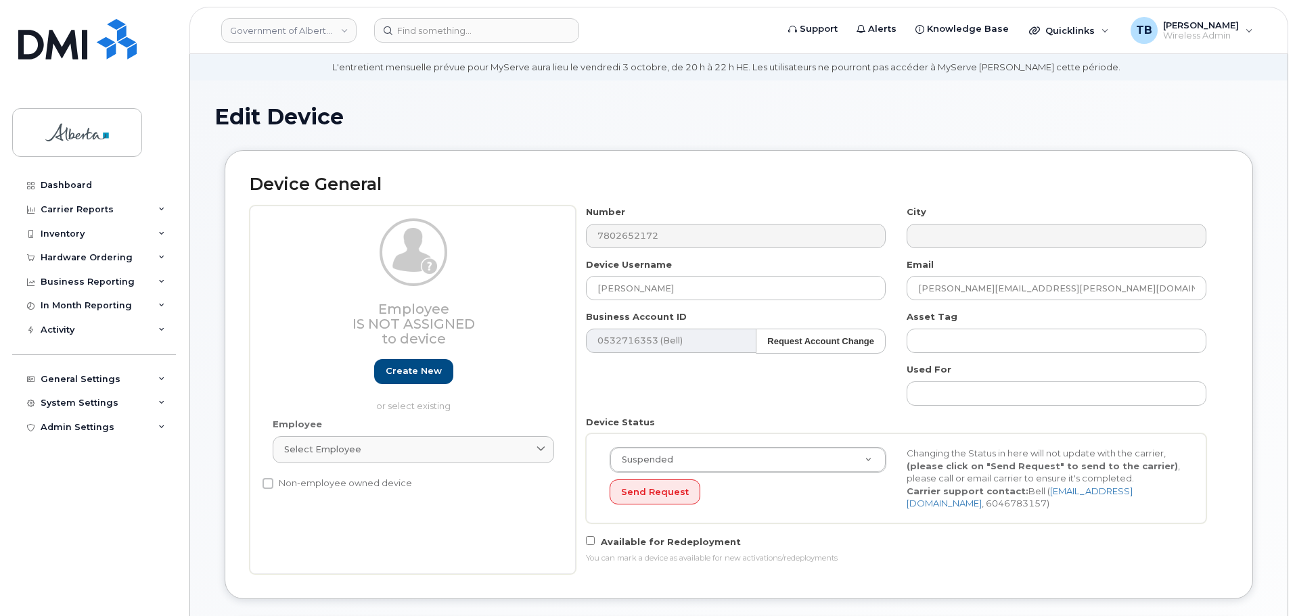
scroll to position [68, 0]
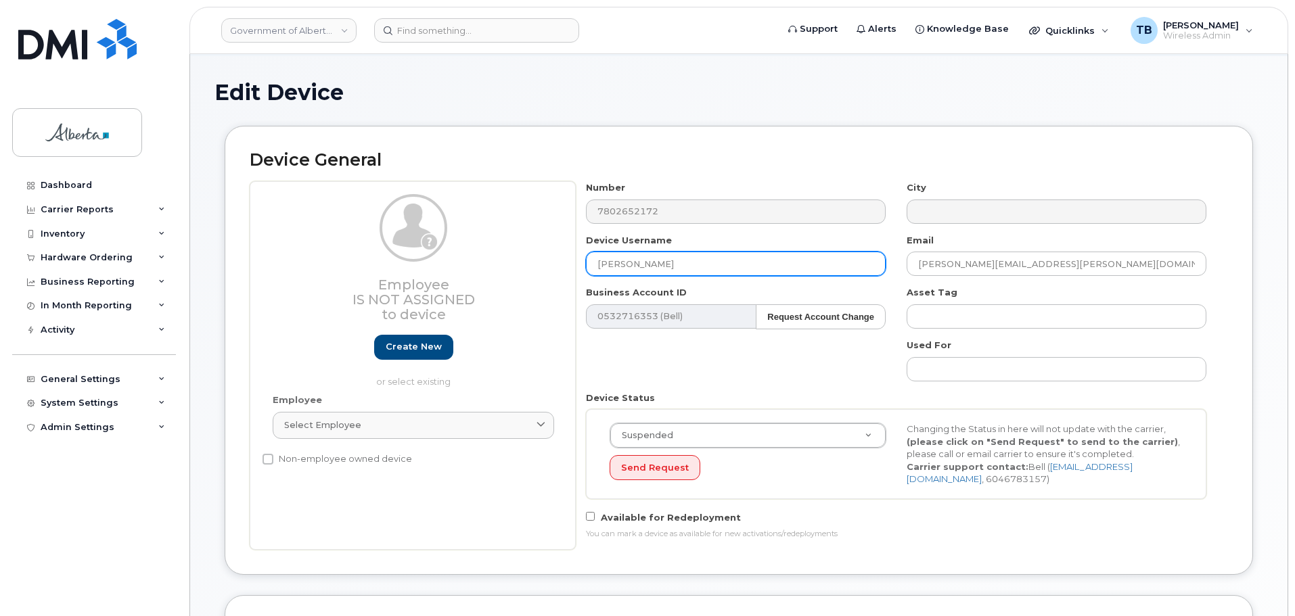
drag, startPoint x: 688, startPoint y: 265, endPoint x: 507, endPoint y: 248, distance: 181.4
click at [507, 248] on div "Employee Is not assigned to device Create new or select existing Employee Selec…" at bounding box center [739, 365] width 978 height 369
paste input "[PERSON_NAME]"
type input "[PERSON_NAME]"
drag, startPoint x: 1023, startPoint y: 265, endPoint x: 859, endPoint y: 263, distance: 163.7
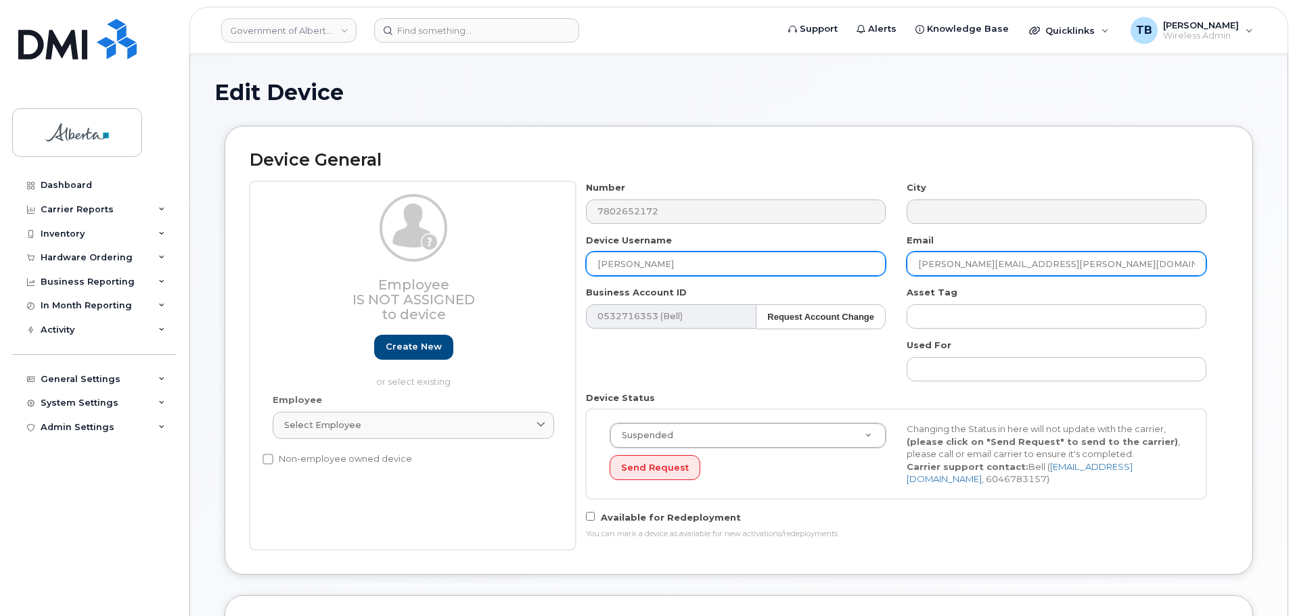
click at [859, 263] on div "Number 7802652172 City Device Username [PERSON_NAME] Email [PERSON_NAME][EMAIL_…" at bounding box center [896, 365] width 641 height 369
paste input "Ben.Ofor"
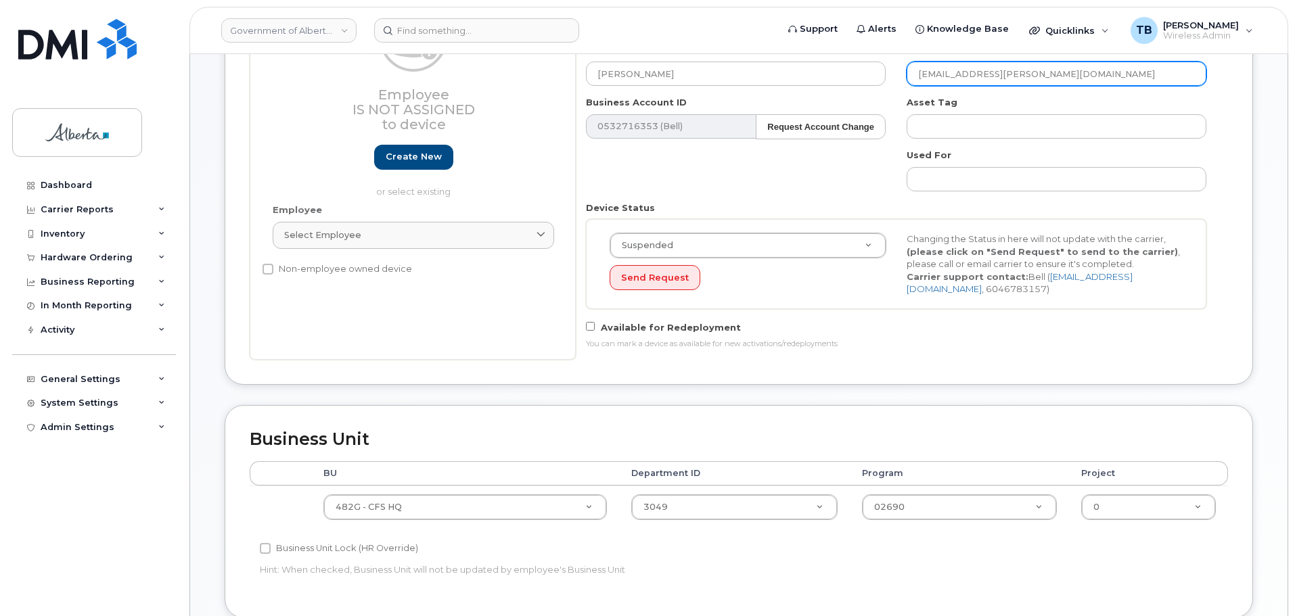
scroll to position [271, 0]
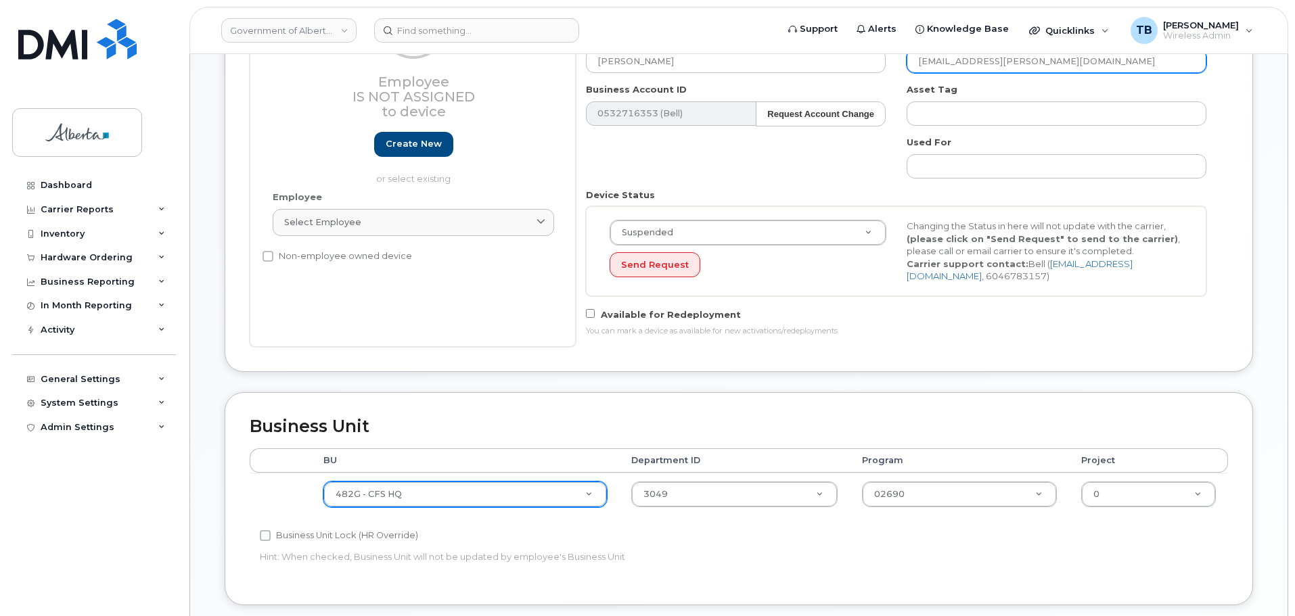
type input "[EMAIL_ADDRESS][PERSON_NAME][DOMAIN_NAME]"
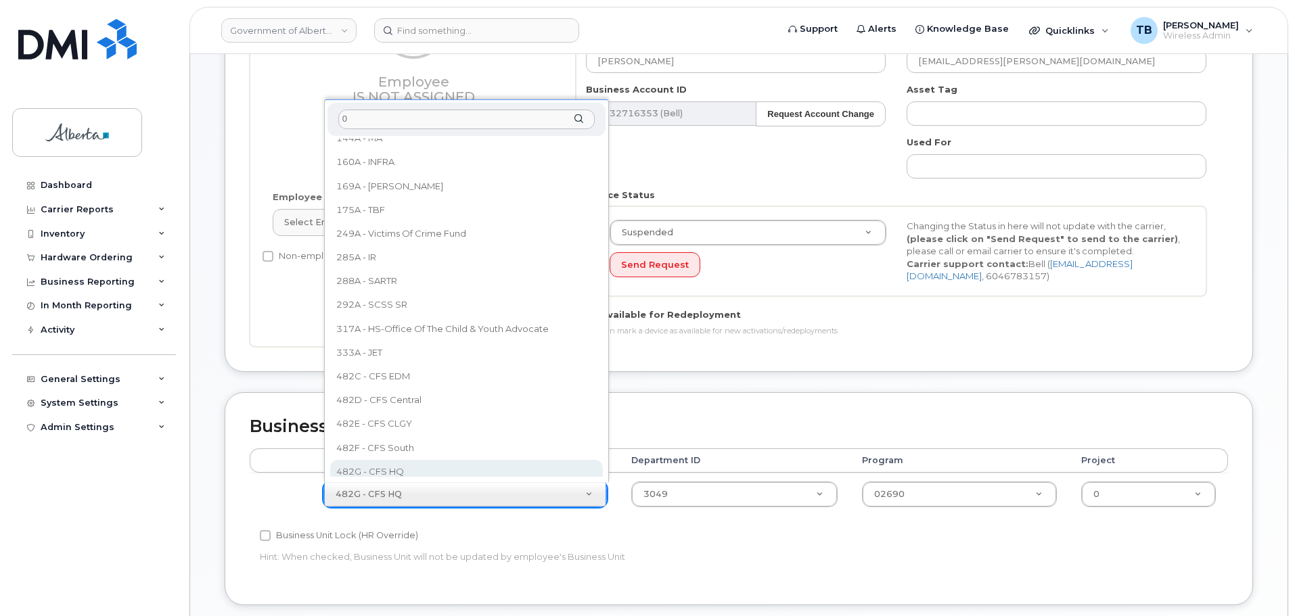
scroll to position [0, 0]
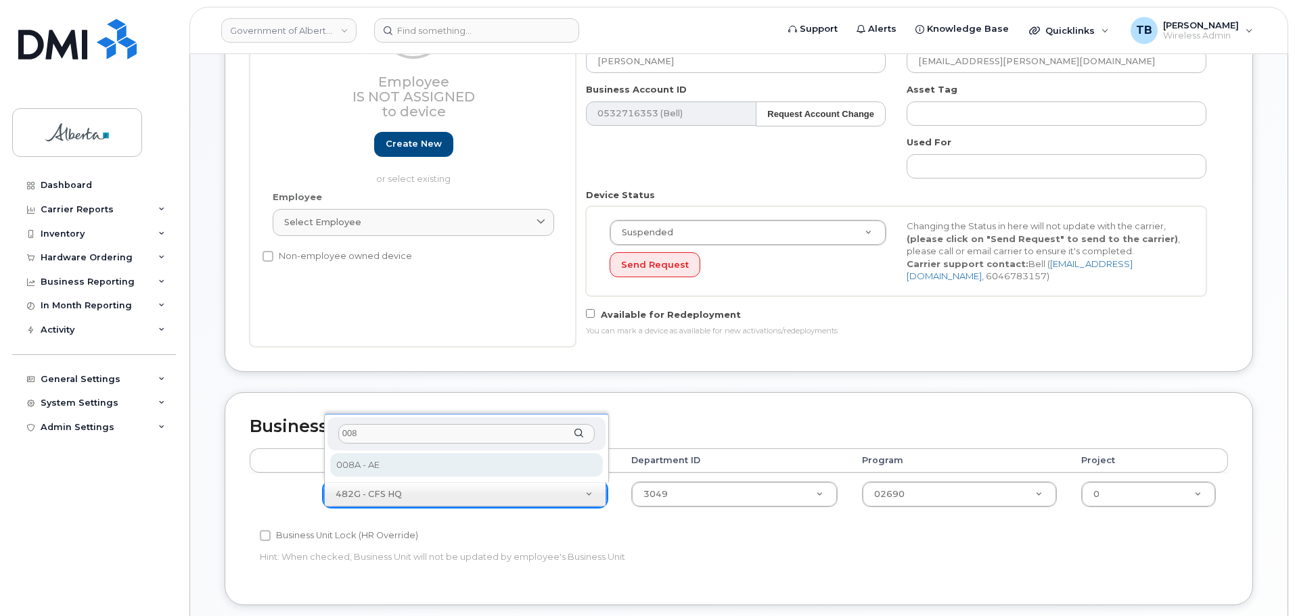
type input "008"
select select "4749737"
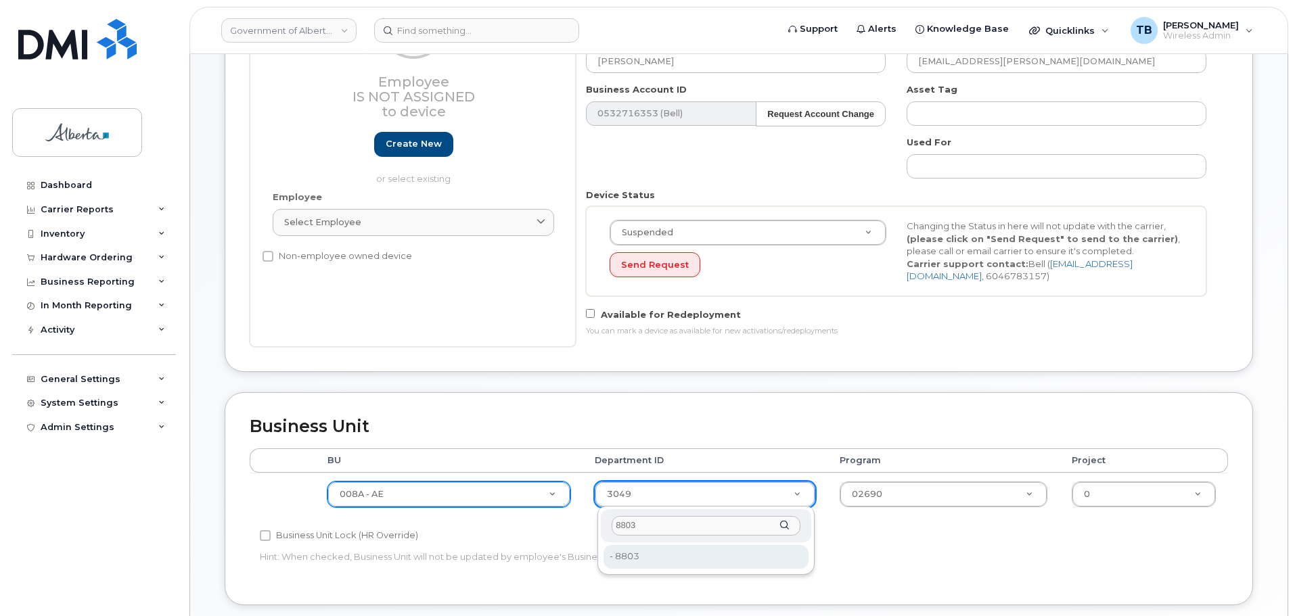
type input "8803"
drag, startPoint x: 651, startPoint y: 556, endPoint x: 673, endPoint y: 543, distance: 25.8
type input "8893644"
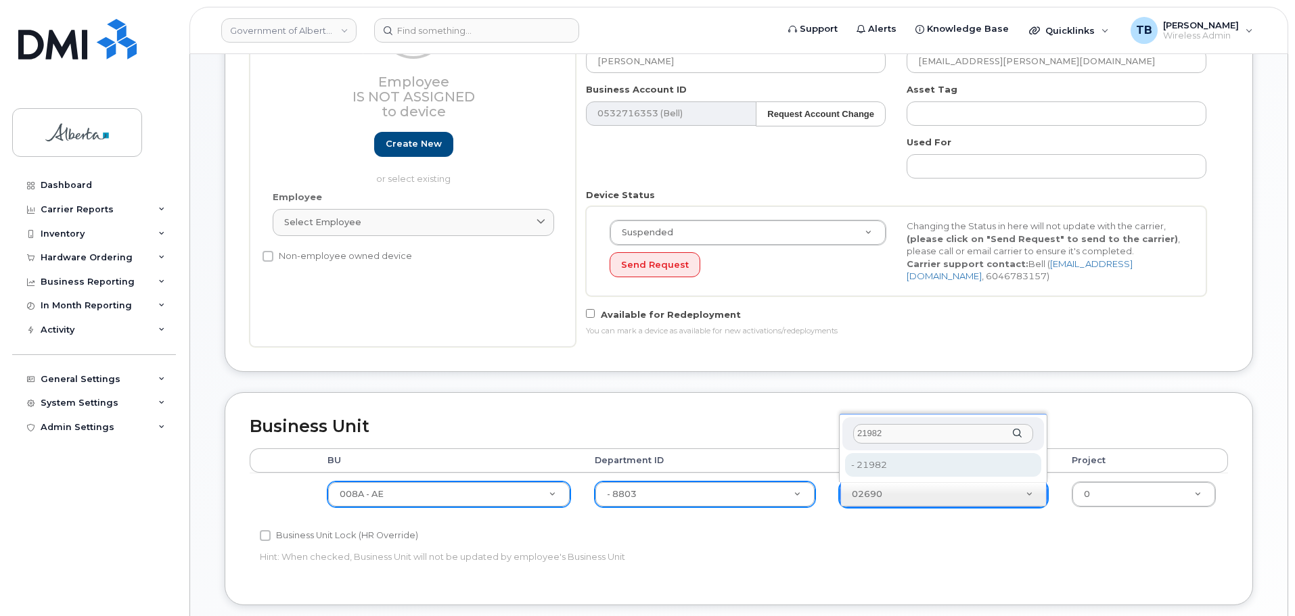
type input "21982"
type input "8893662"
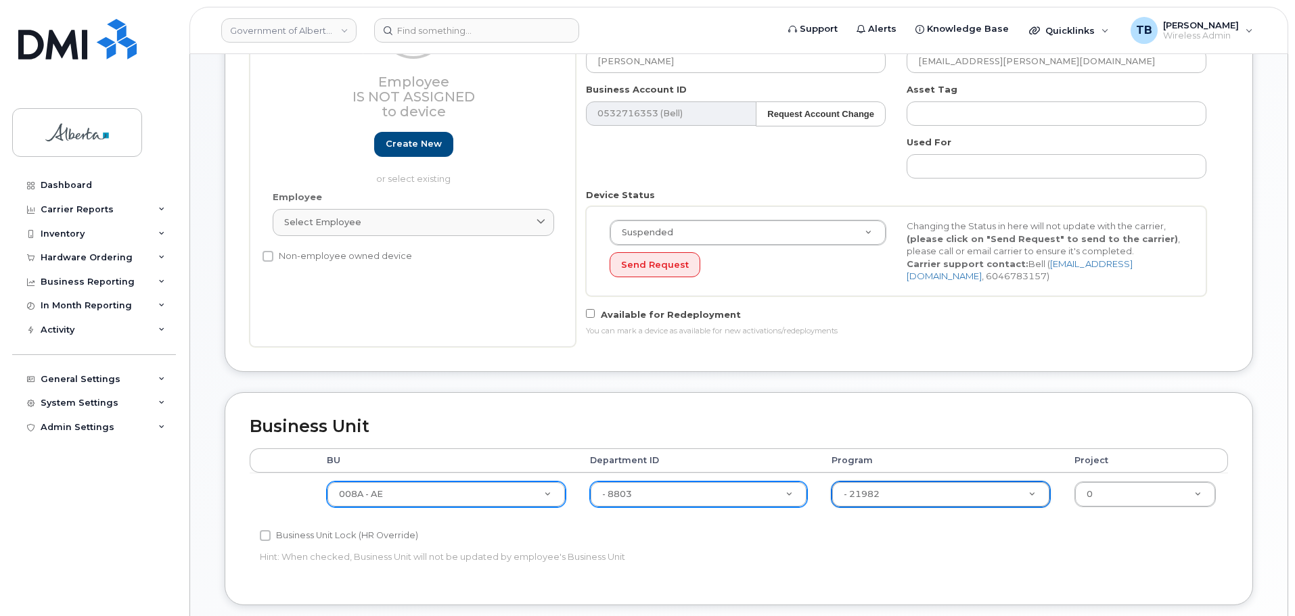
click at [1043, 551] on div "Accounting Categories Rules BU Department ID Program Project 008A - AE 004A - U…" at bounding box center [739, 515] width 978 height 132
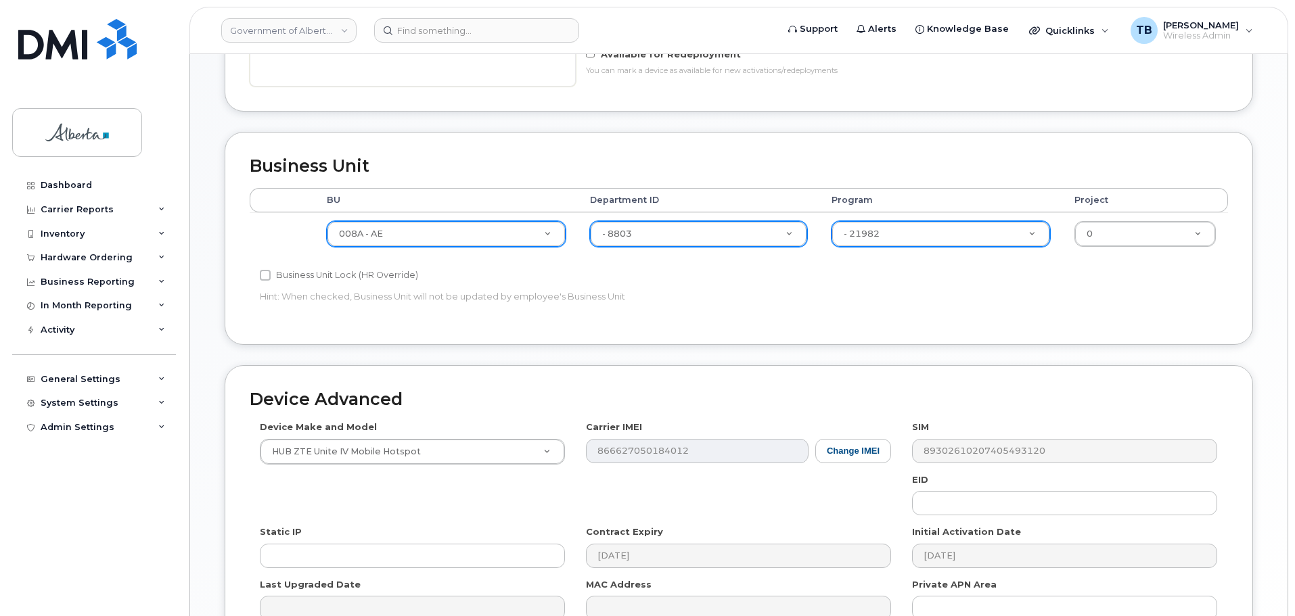
scroll to position [609, 0]
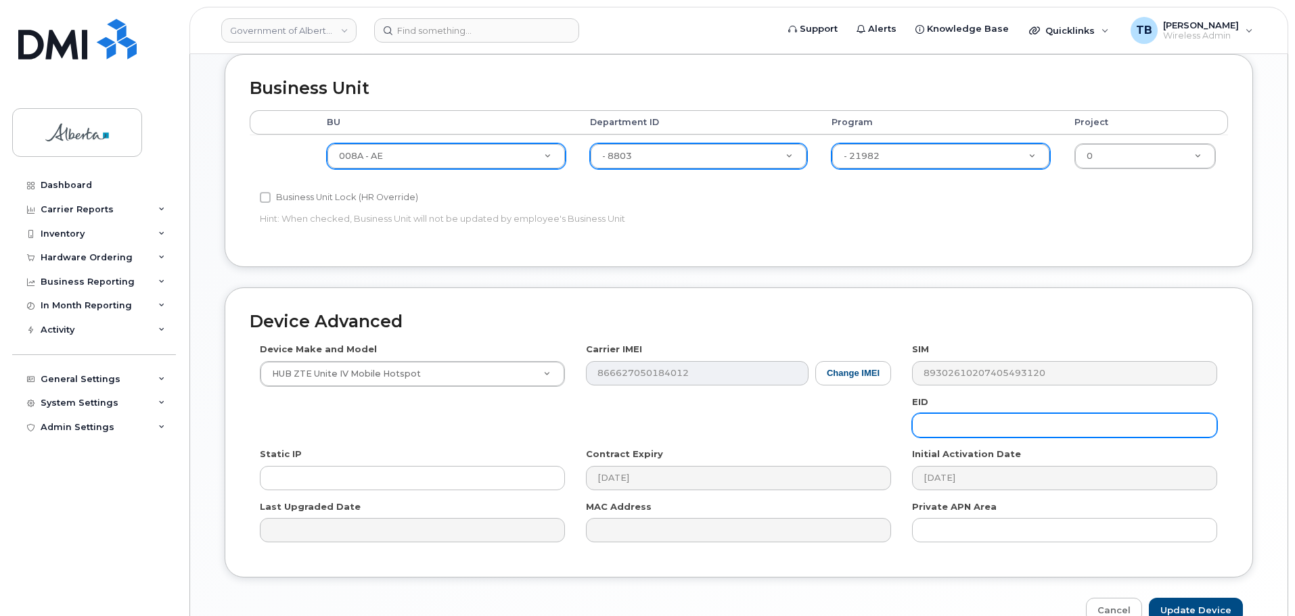
click at [982, 426] on input "text" at bounding box center [1064, 425] width 305 height 24
paste input "89049032007008882600094995631693"
type input "89049032007008882600094995631693"
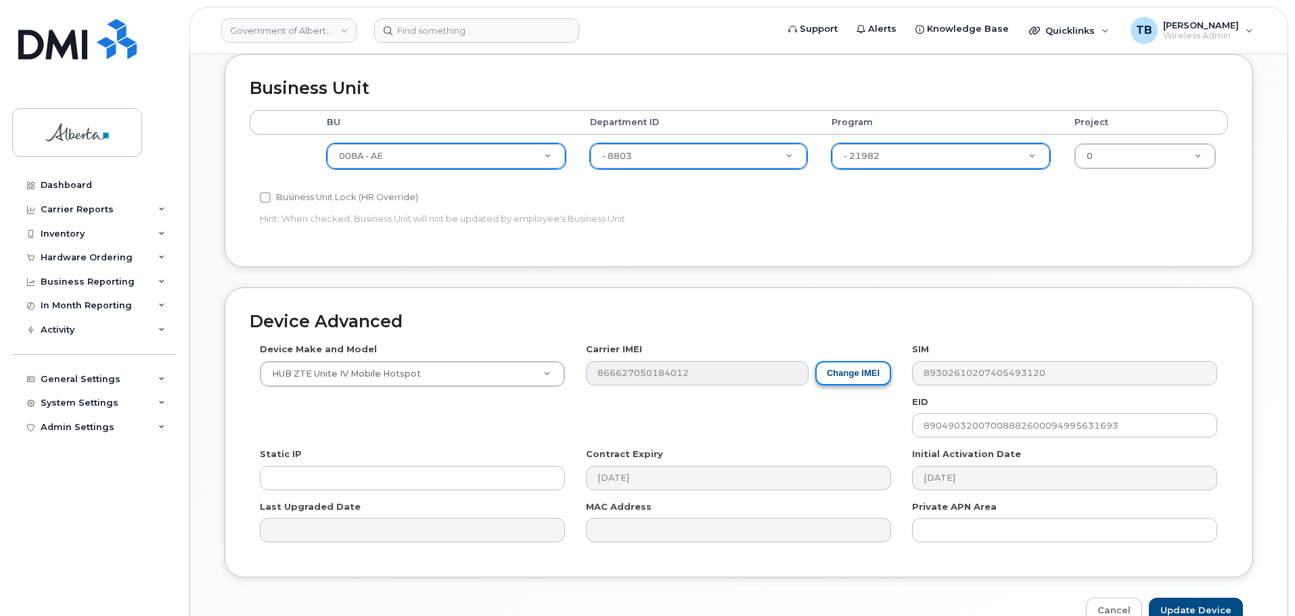
click at [836, 375] on button "Change IMEI" at bounding box center [853, 373] width 76 height 25
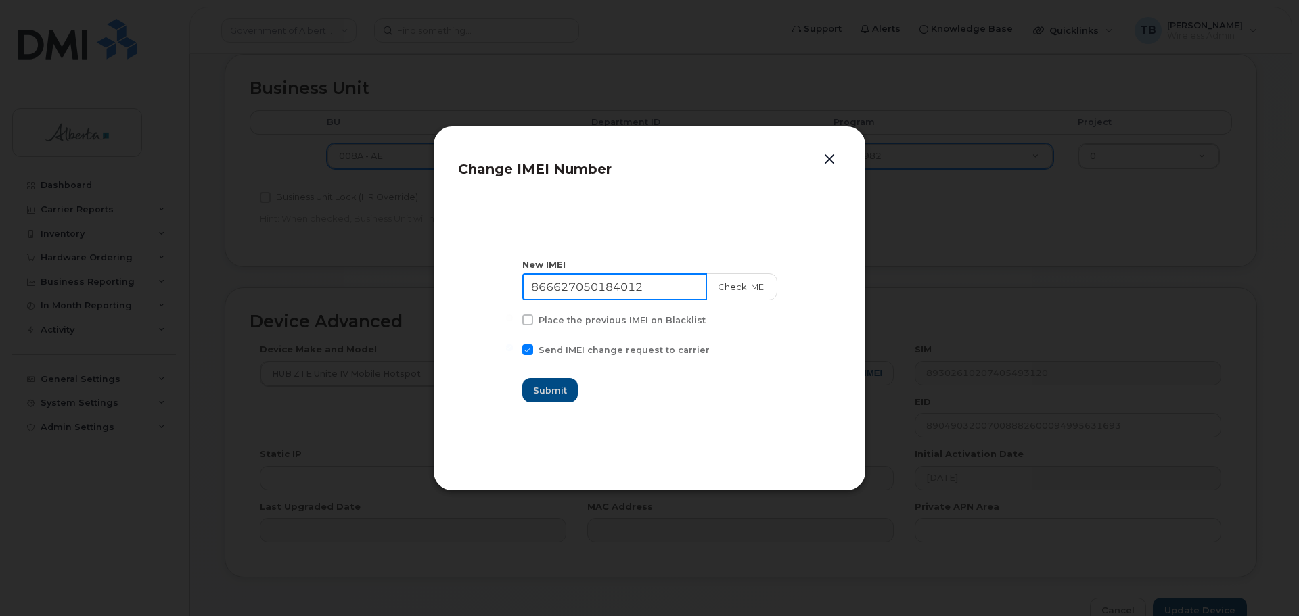
drag, startPoint x: 633, startPoint y: 290, endPoint x: 442, endPoint y: 286, distance: 191.5
click at [442, 286] on div "Change IMEI Number New IMEI [TECHNICAL_ID] Check IMEI Place the previous IMEI o…" at bounding box center [649, 308] width 433 height 365
paste input "35561630116180"
type input "355616301161802"
click at [731, 282] on button "Check IMEI" at bounding box center [741, 286] width 71 height 27
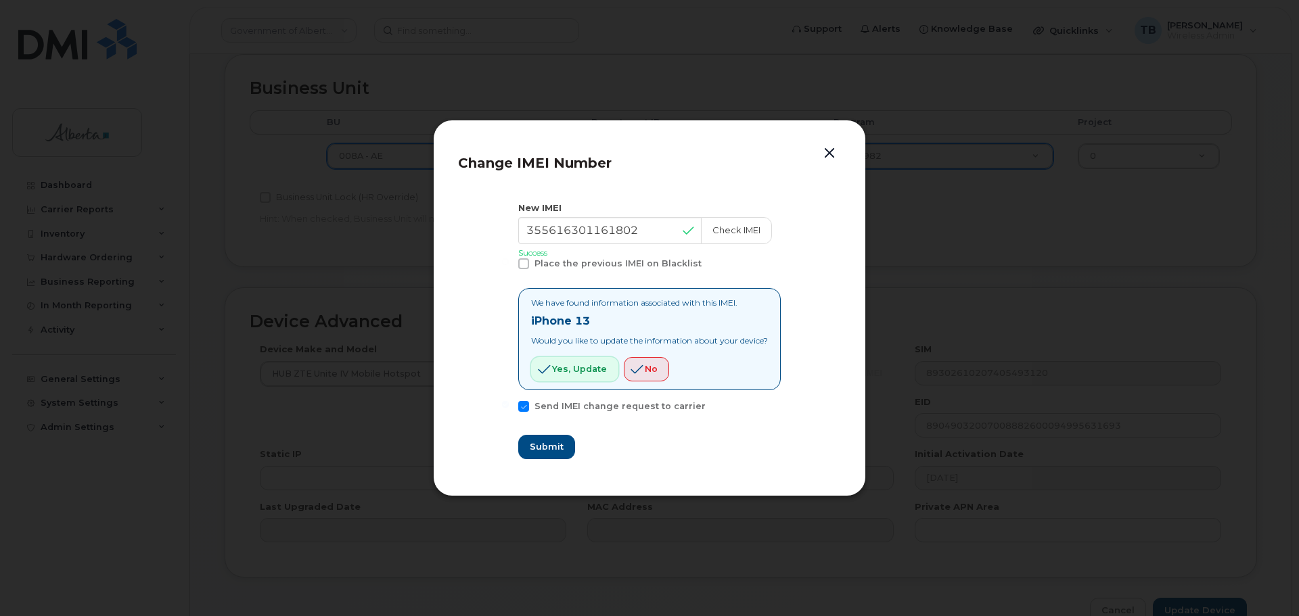
click at [578, 375] on span "Yes, update" at bounding box center [579, 369] width 55 height 13
click at [545, 442] on span "Submit" at bounding box center [546, 446] width 34 height 13
type input "355616301161802"
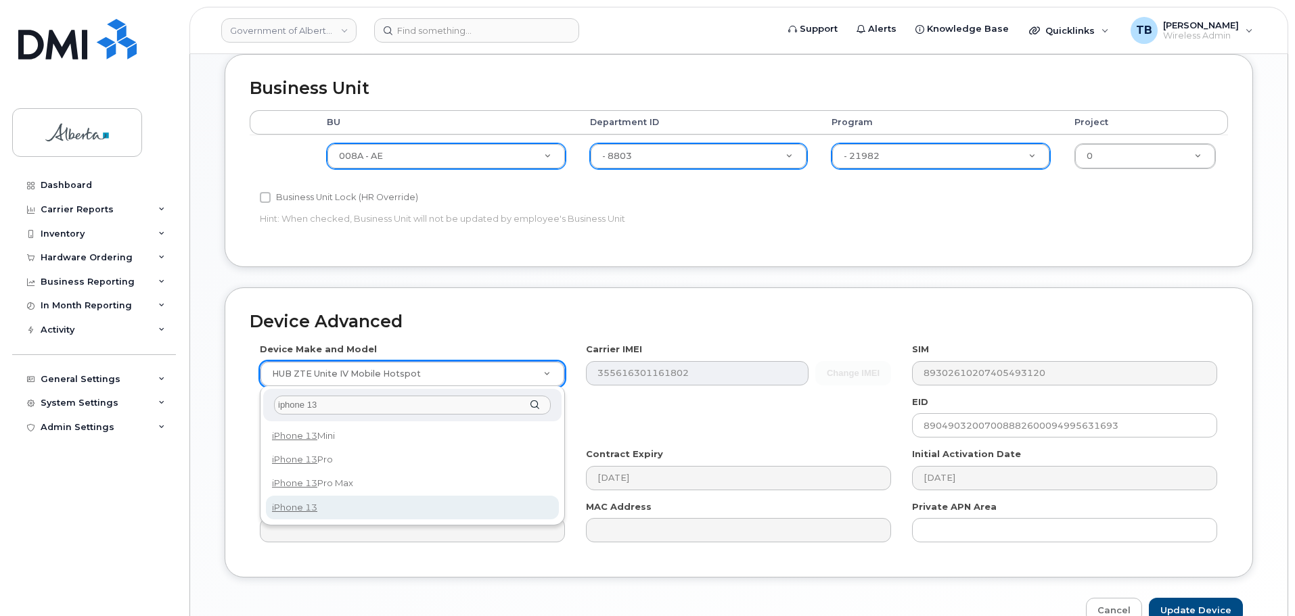
type input "iphone 13"
select select "2612"
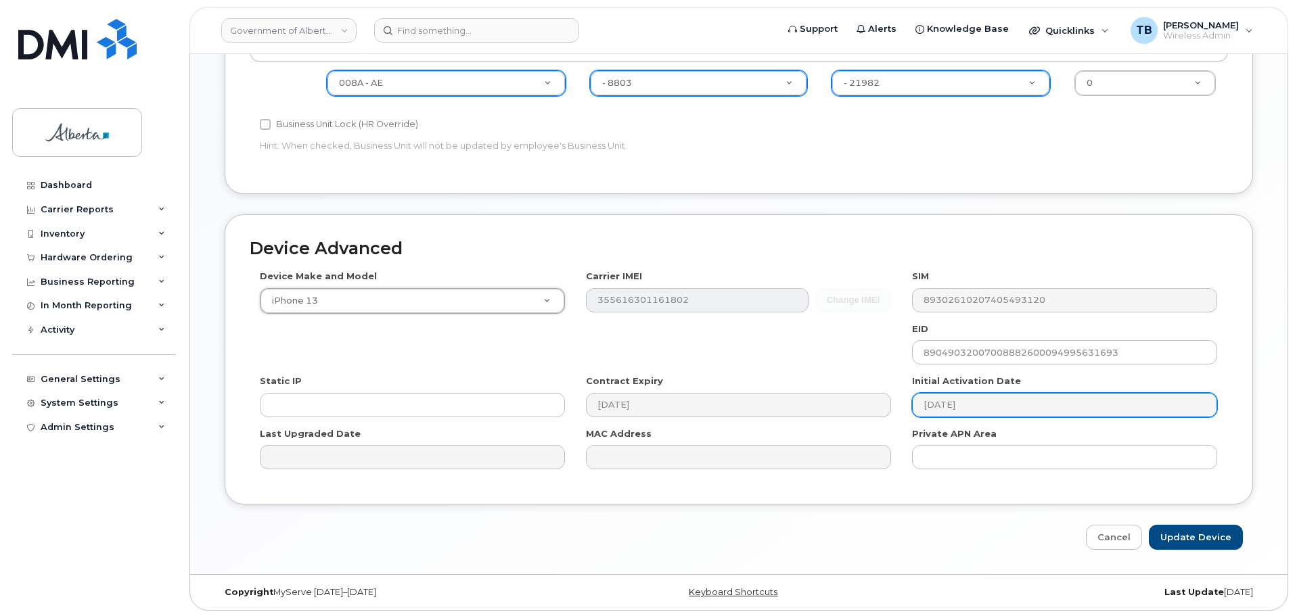
scroll to position [683, 0]
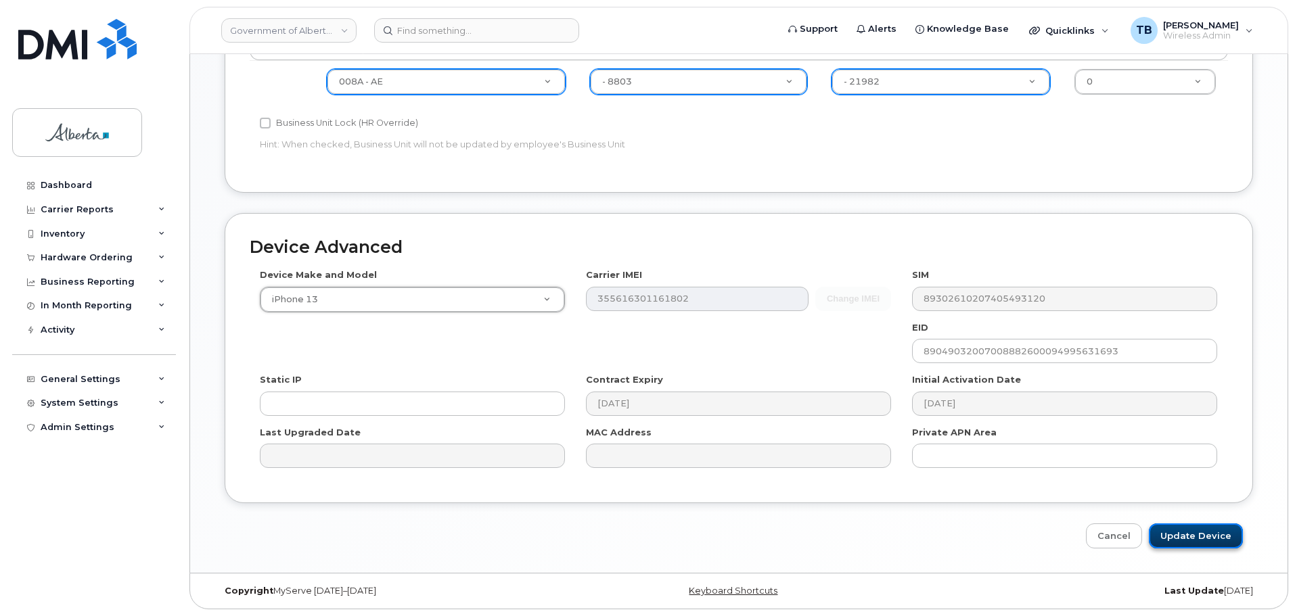
click at [1201, 538] on input "Update Device" at bounding box center [1196, 536] width 94 height 25
type input "Saving..."
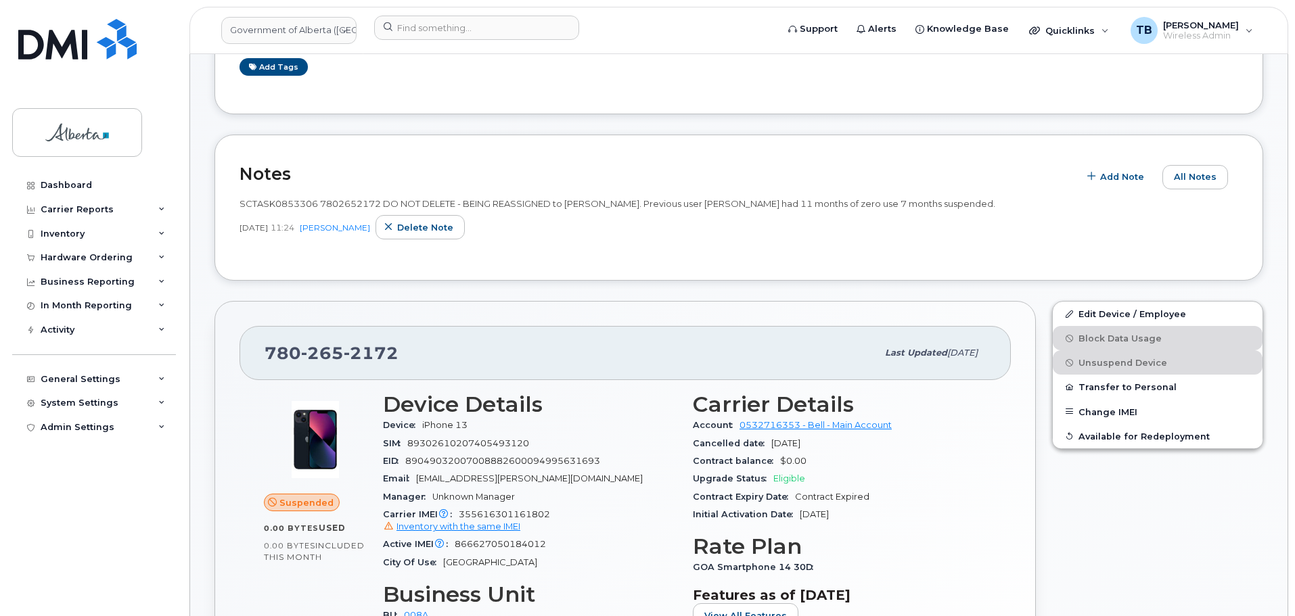
scroll to position [406, 0]
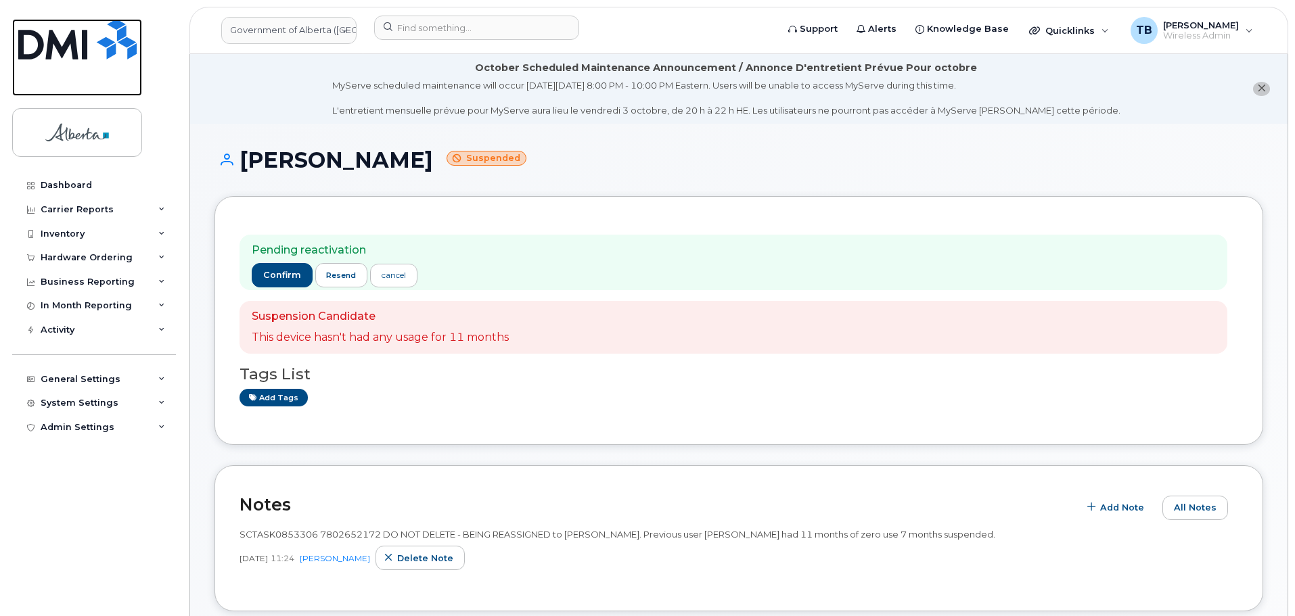
click at [74, 36] on img at bounding box center [77, 39] width 118 height 41
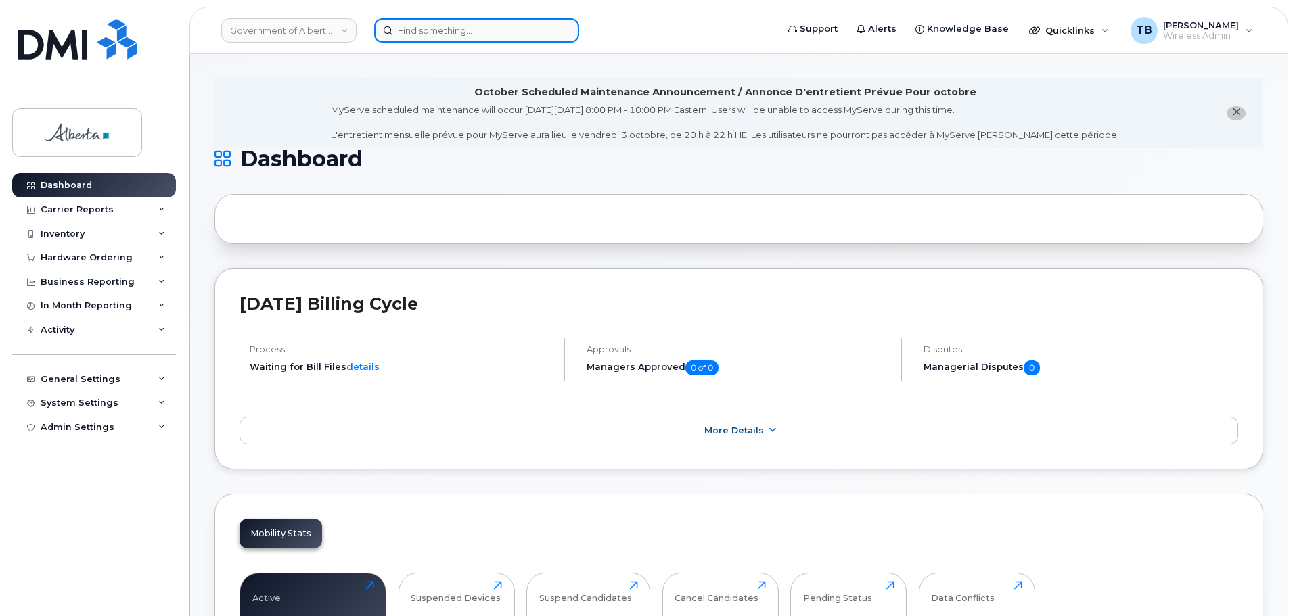
click at [470, 25] on input at bounding box center [476, 30] width 205 height 24
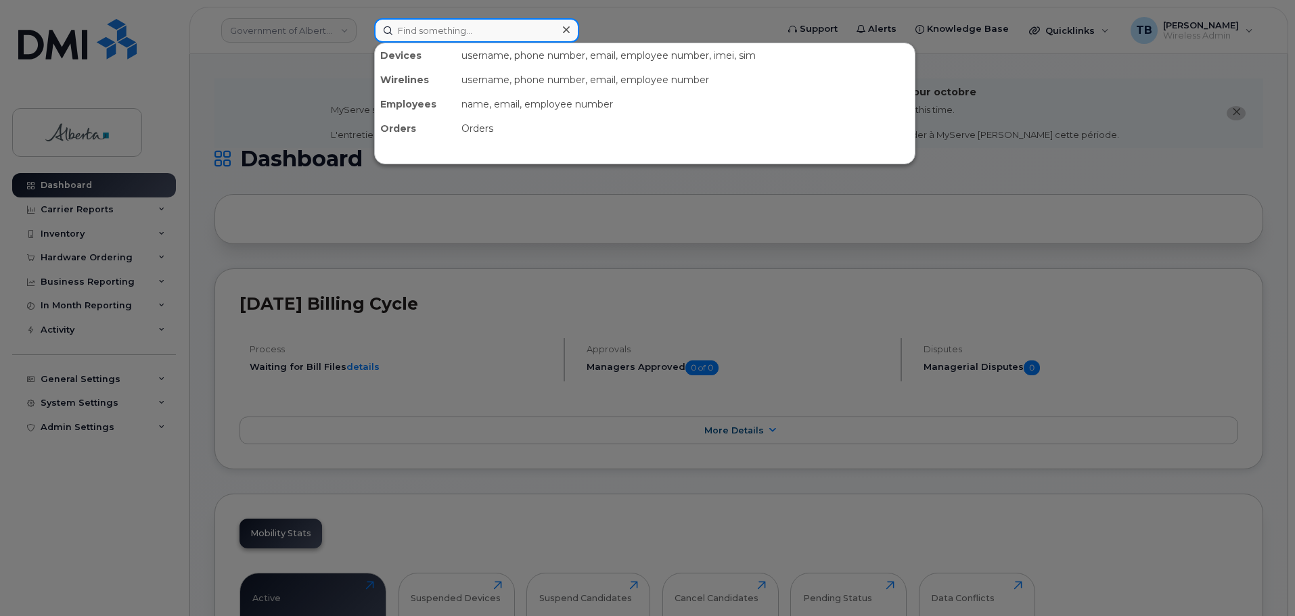
paste input "7802333634"
type input "7802333634"
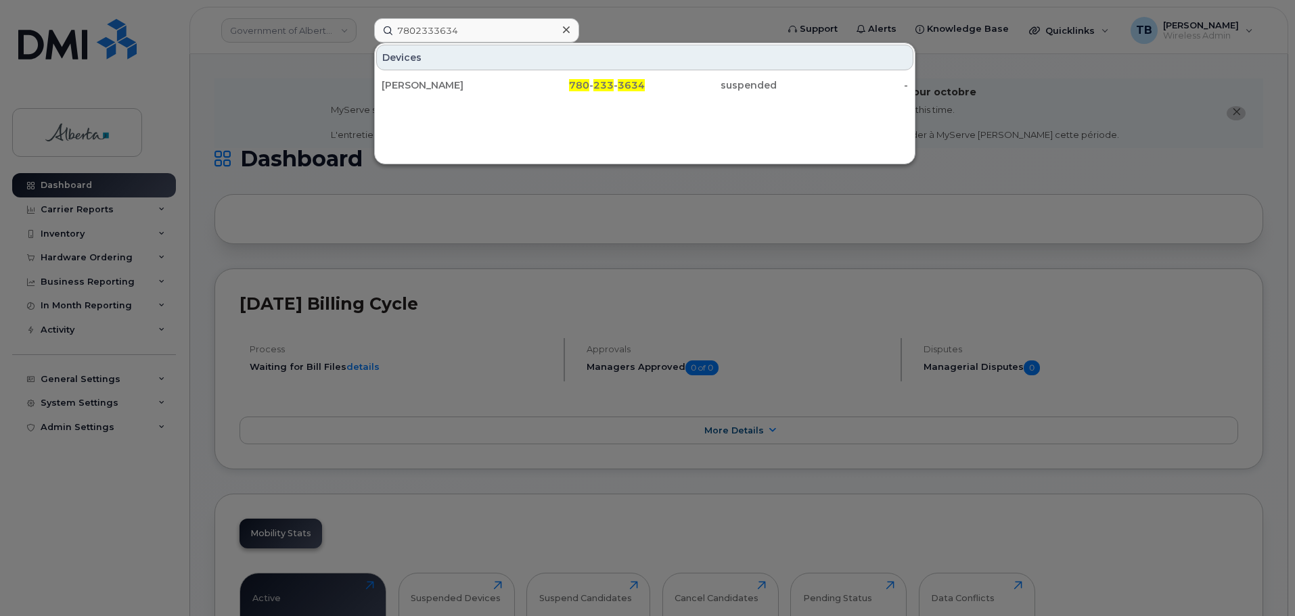
drag, startPoint x: 413, startPoint y: 91, endPoint x: 260, endPoint y: 7, distance: 174.7
click at [413, 91] on div "[PERSON_NAME]" at bounding box center [448, 85] width 132 height 14
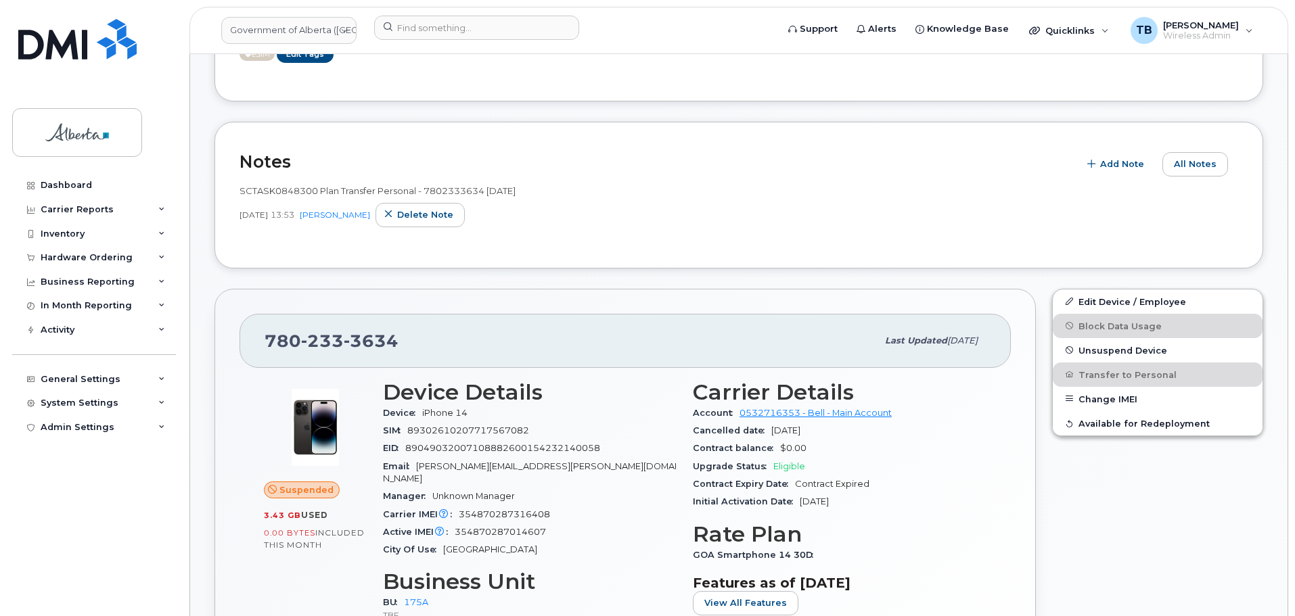
scroll to position [338, 0]
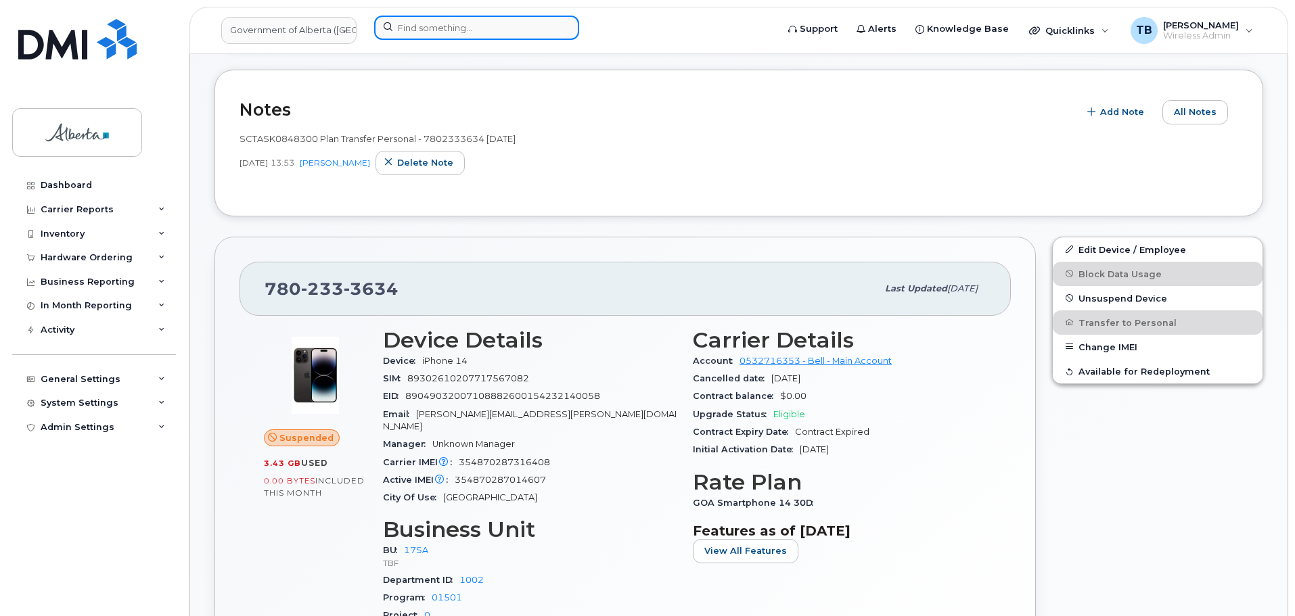
click at [426, 29] on input at bounding box center [476, 28] width 205 height 24
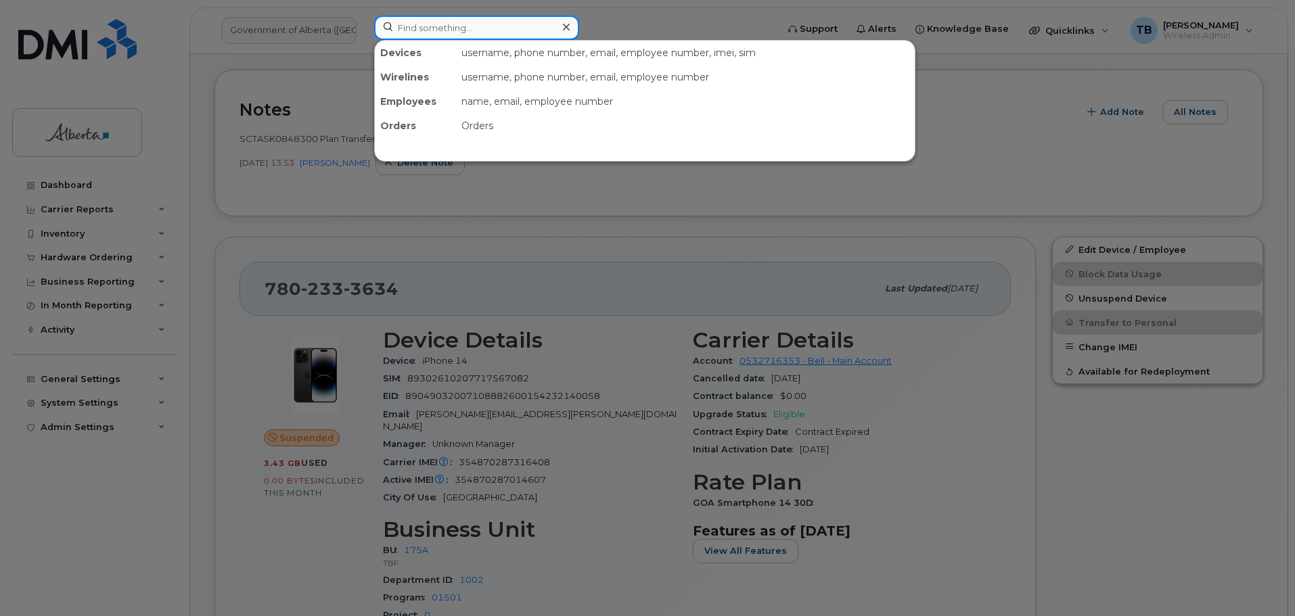
paste input "4037103705"
type input "4037103705"
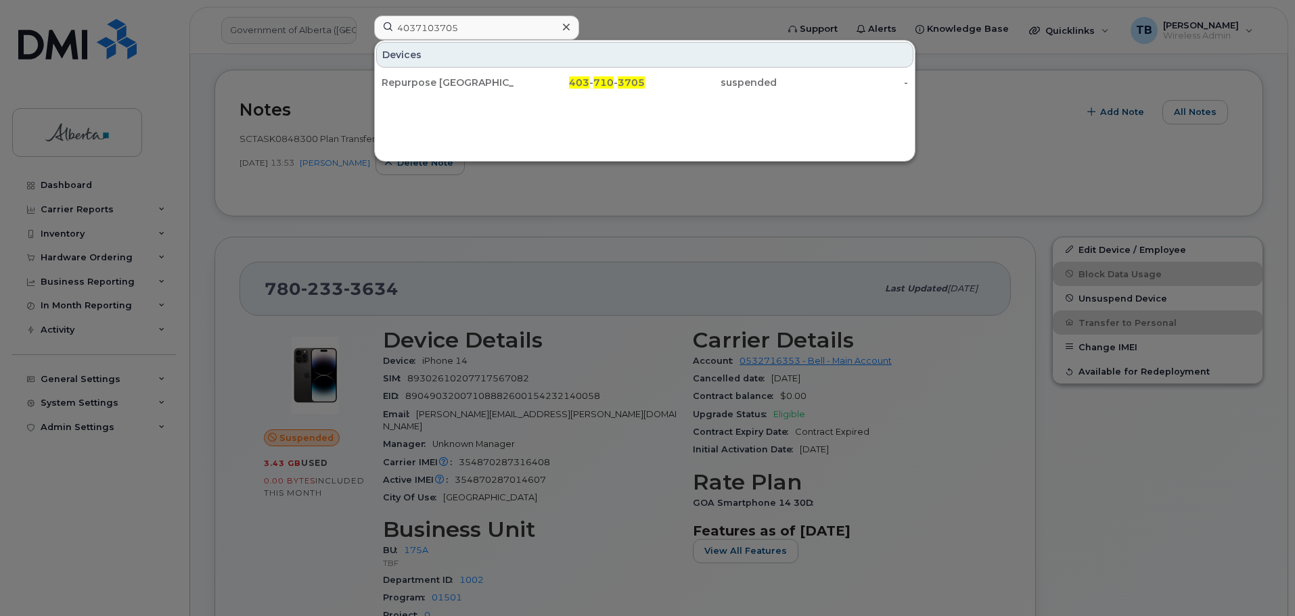
drag, startPoint x: 402, startPoint y: 83, endPoint x: 392, endPoint y: 115, distance: 33.2
click at [403, 83] on div "Repurpose [GEOGRAPHIC_DATA]" at bounding box center [448, 83] width 132 height 14
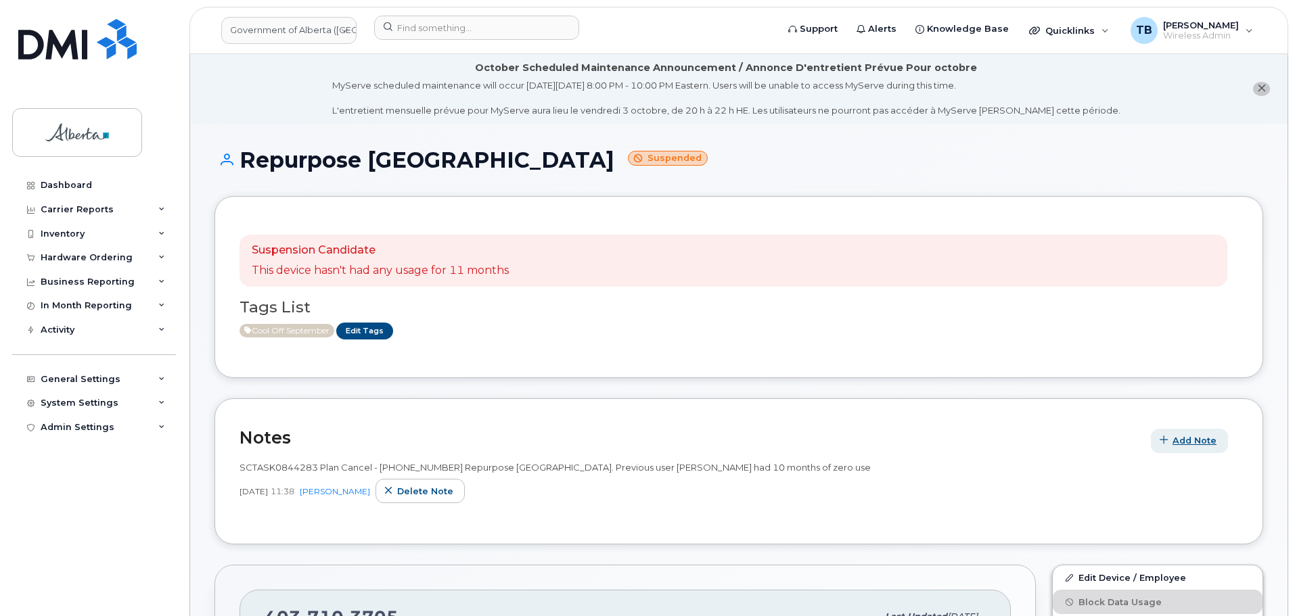
click at [1189, 439] on span "Add Note" at bounding box center [1194, 440] width 44 height 13
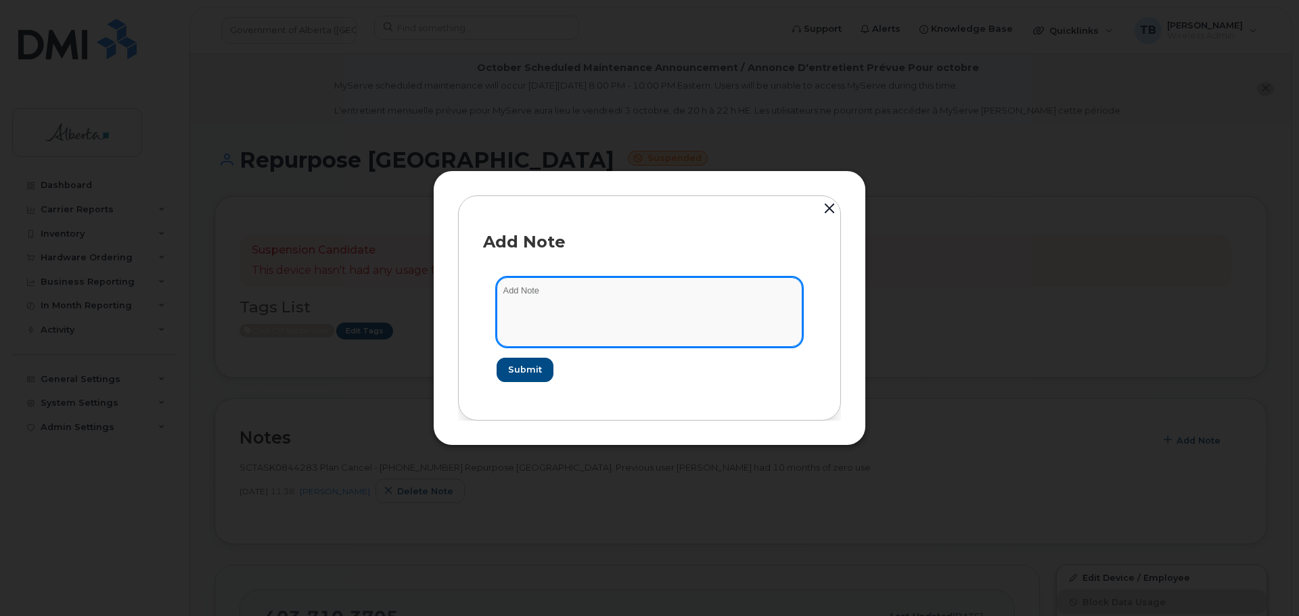
click at [535, 323] on textarea at bounding box center [650, 311] width 306 height 69
paste textarea "SCTASK0853386 4037103705 DO NOT DELETE - BEING REASSIGNED to [PERSON_NAME]. Pla…"
type textarea "SCTASK0853386 4037103705 DO NOT DELETE - BEING REASSIGNED to [PERSON_NAME]. Pla…"
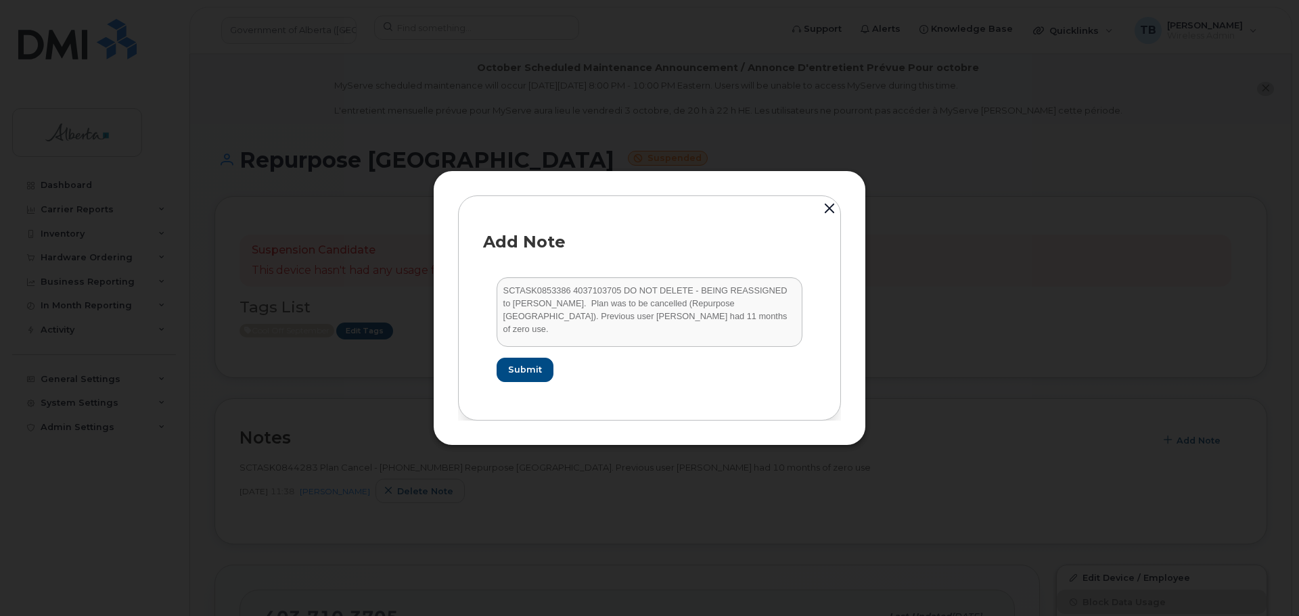
click at [828, 210] on button "button" at bounding box center [829, 210] width 20 height 30
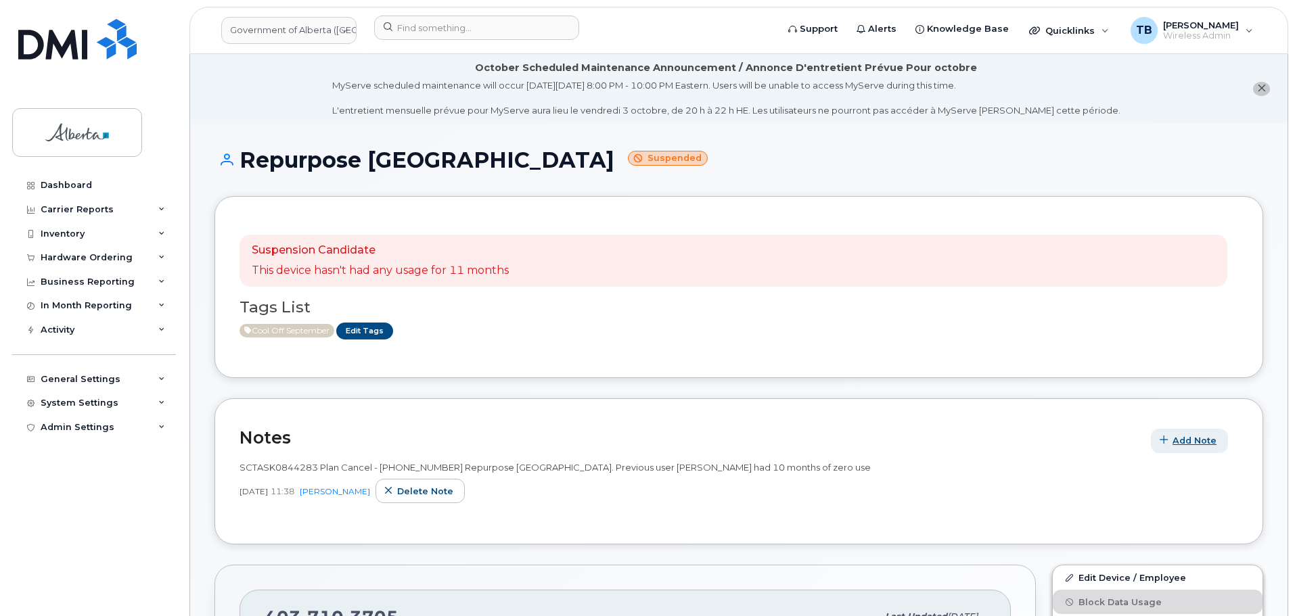
click at [1198, 432] on button "Add Note" at bounding box center [1189, 441] width 77 height 24
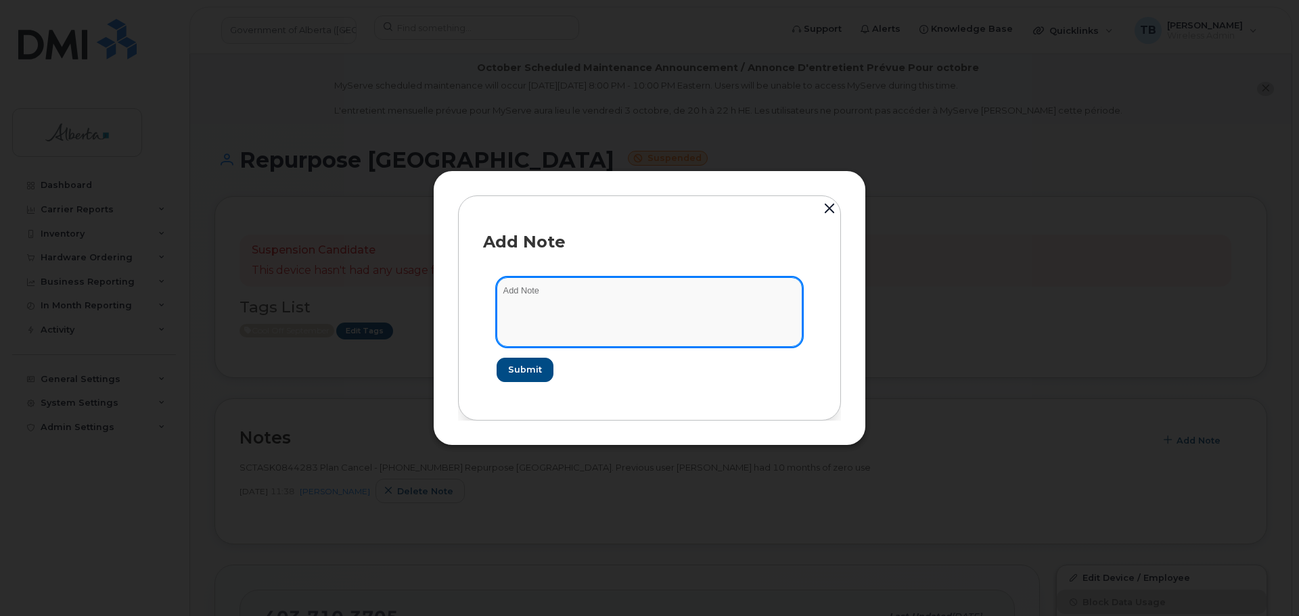
click at [590, 312] on textarea at bounding box center [650, 311] width 306 height 69
paste textarea "SCTASK0853386 4037103705 DO NOT DELETE - BEING REASSIGNED to [PERSON_NAME]. Pla…"
type textarea "SCTASK0853386 4037103705 DO NOT DELETE - BEING REASSIGNED to [PERSON_NAME]. Pla…"
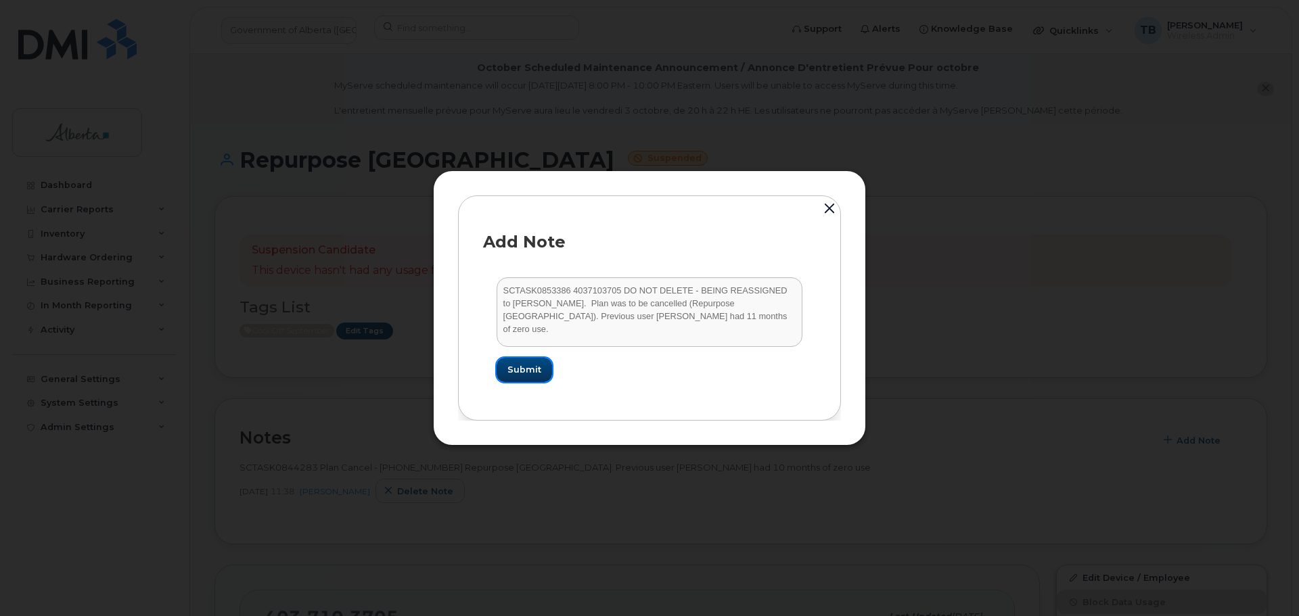
click at [521, 367] on span "Submit" at bounding box center [524, 369] width 34 height 13
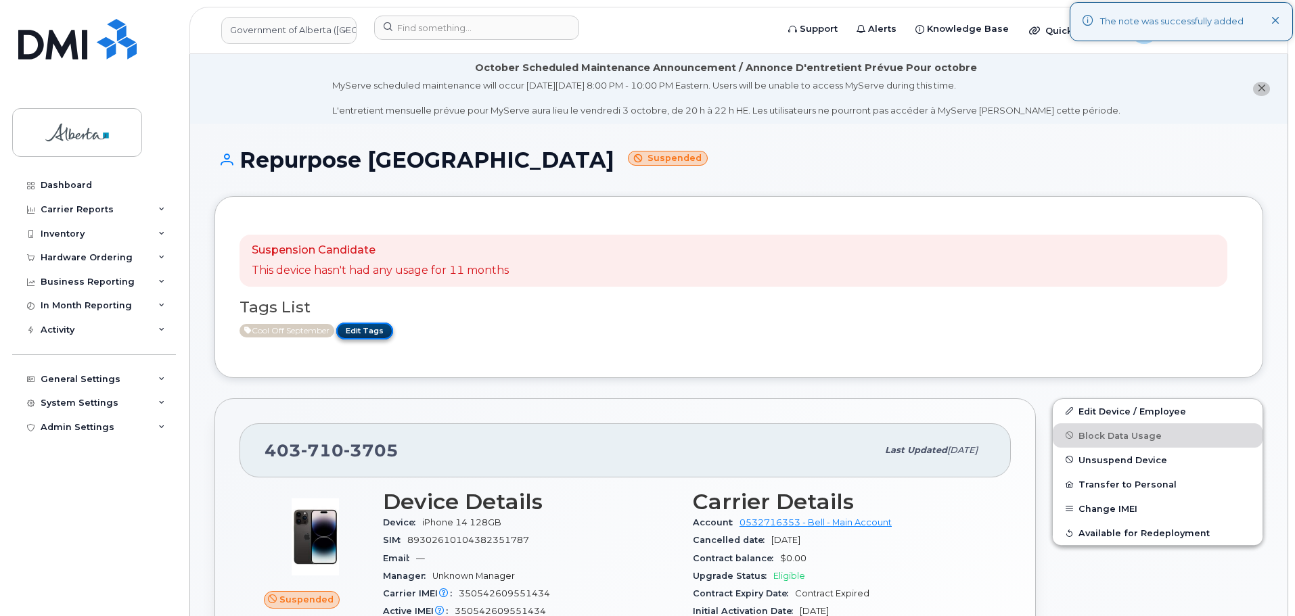
click at [362, 331] on link "Edit Tags" at bounding box center [364, 331] width 57 height 17
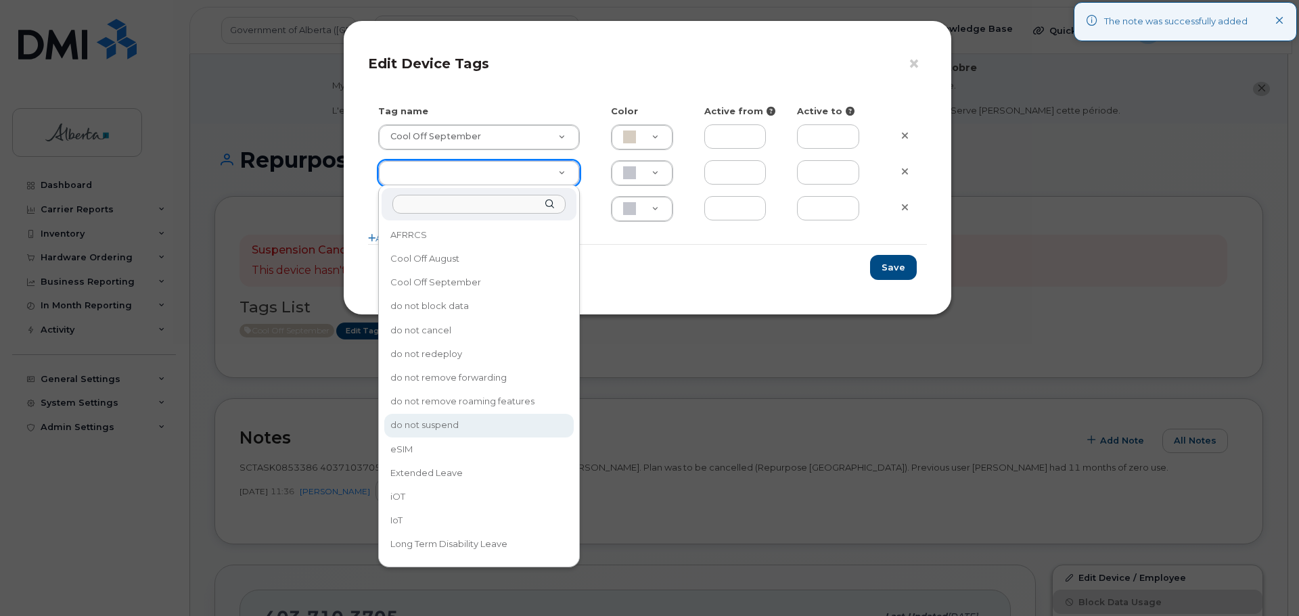
drag, startPoint x: 935, startPoint y: 351, endPoint x: 946, endPoint y: 335, distance: 19.5
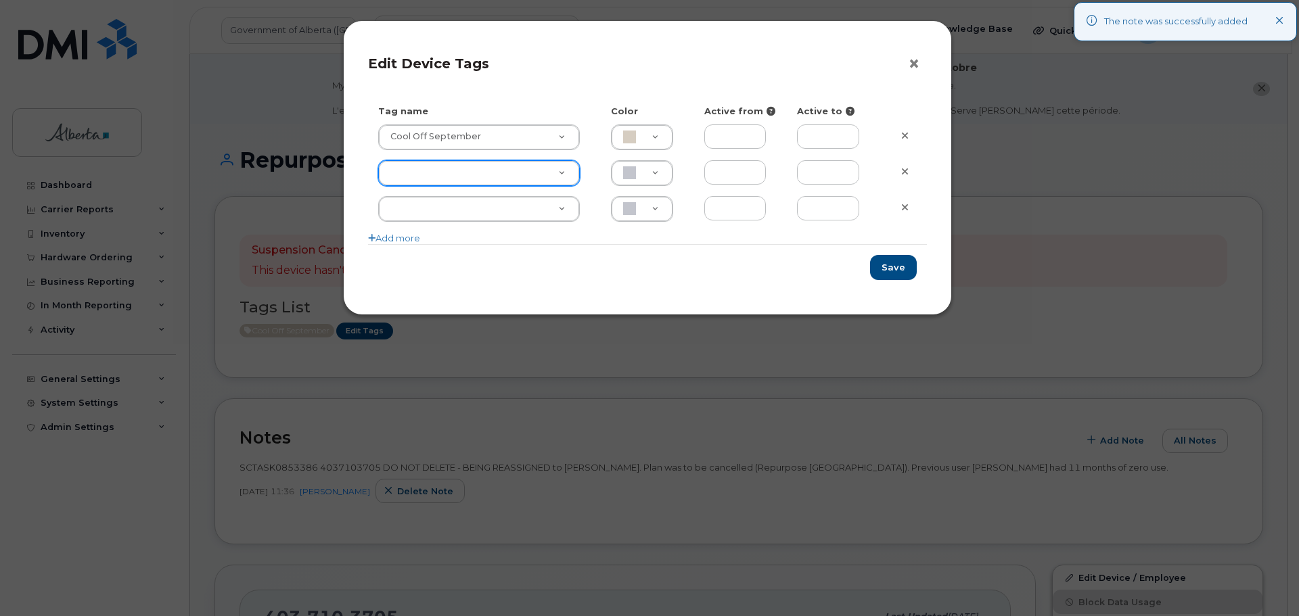
click at [926, 63] on button "×" at bounding box center [917, 64] width 19 height 20
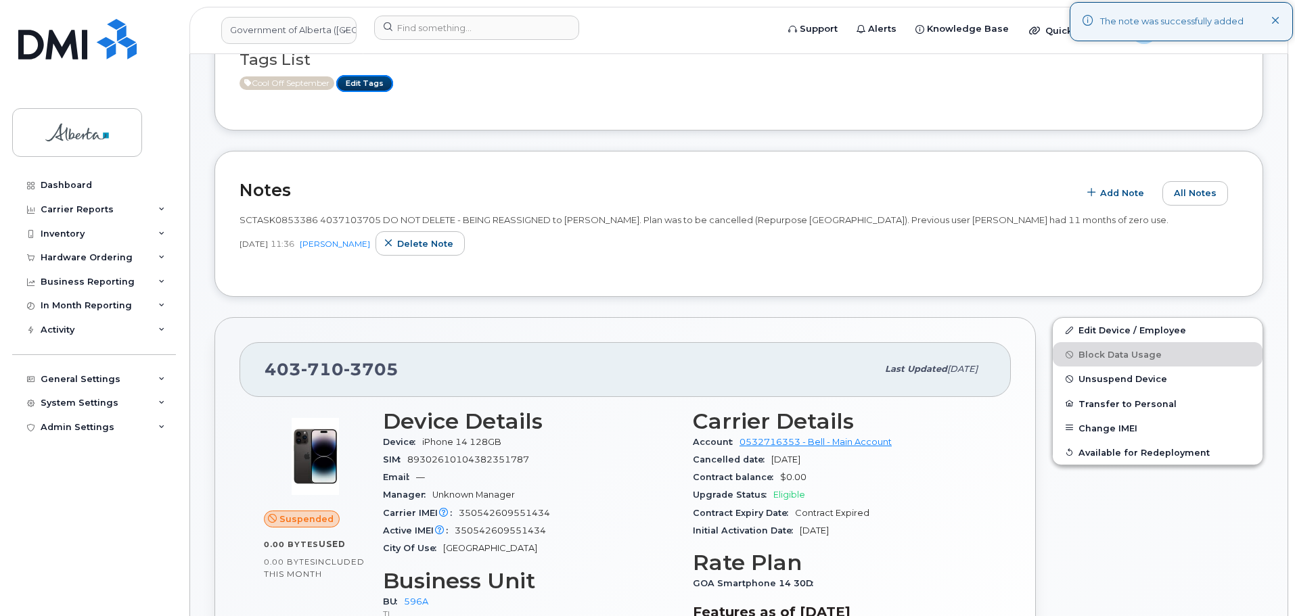
scroll to position [271, 0]
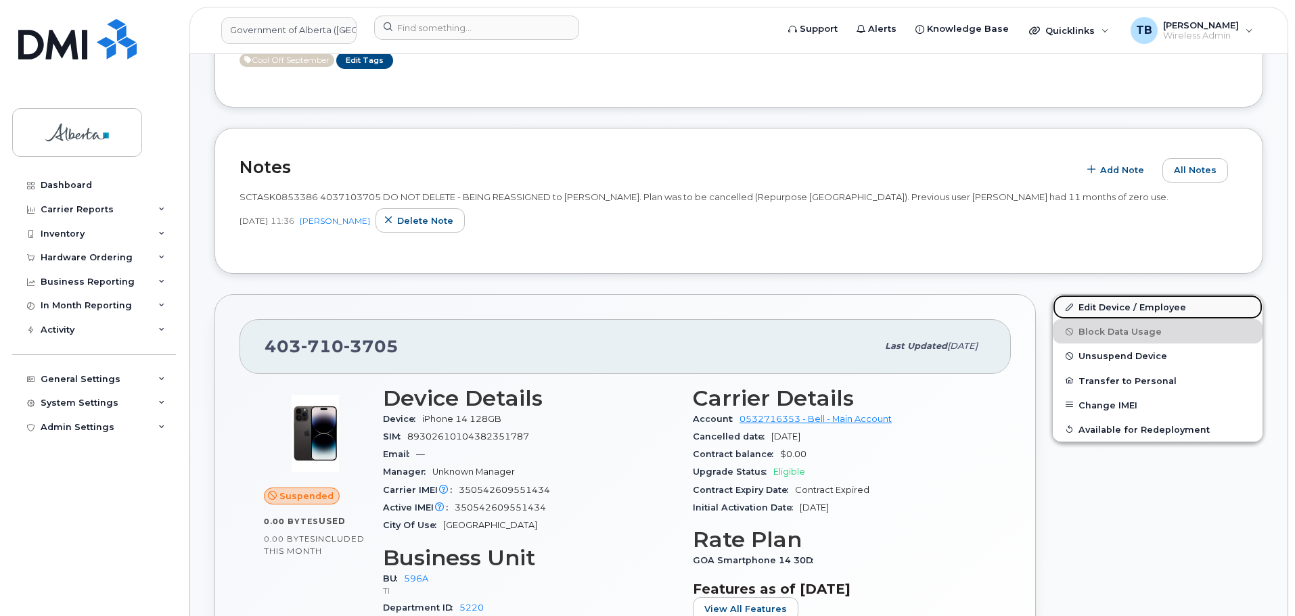
click at [1105, 306] on link "Edit Device / Employee" at bounding box center [1158, 307] width 210 height 24
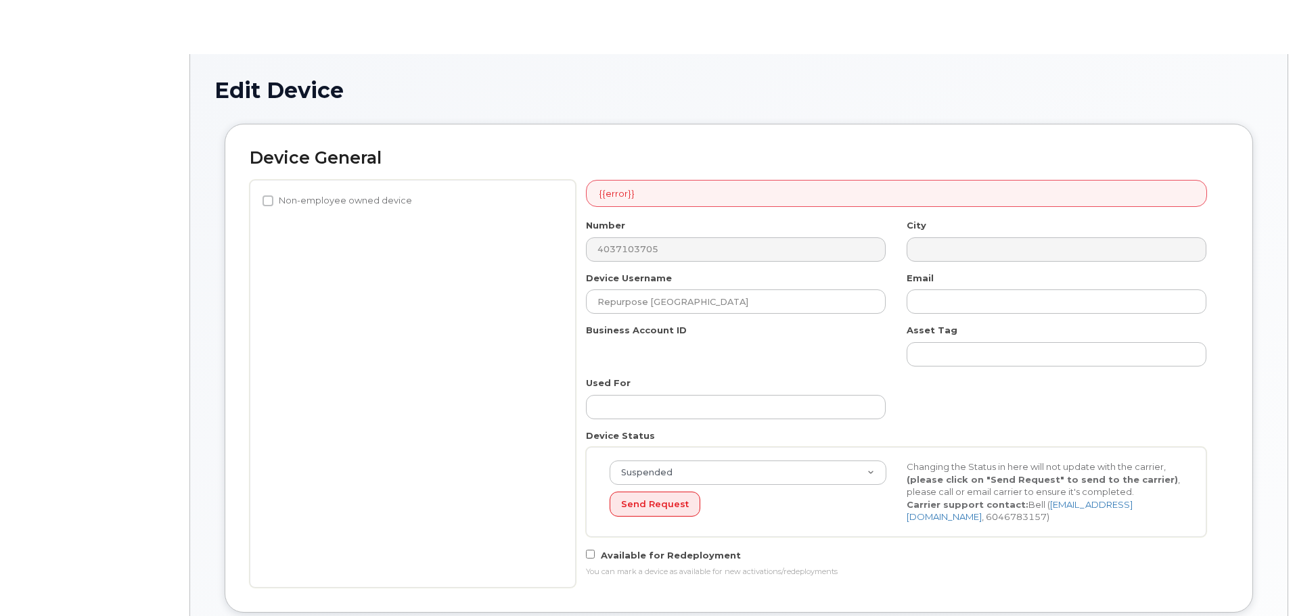
select select "4797729"
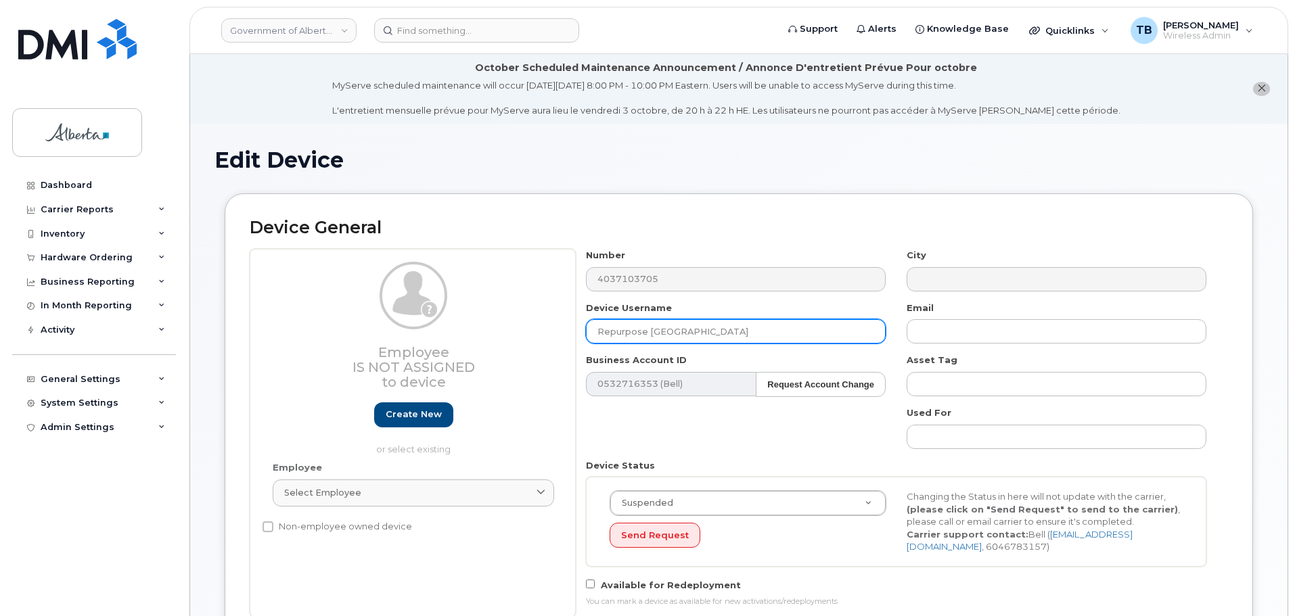
drag, startPoint x: 730, startPoint y: 327, endPoint x: 547, endPoint y: 342, distance: 183.3
click at [547, 341] on div "Employee Is not assigned to device Create new or select existing Employee Selec…" at bounding box center [739, 433] width 978 height 369
paste input "[PERSON_NAME]"
type input "[PERSON_NAME]"
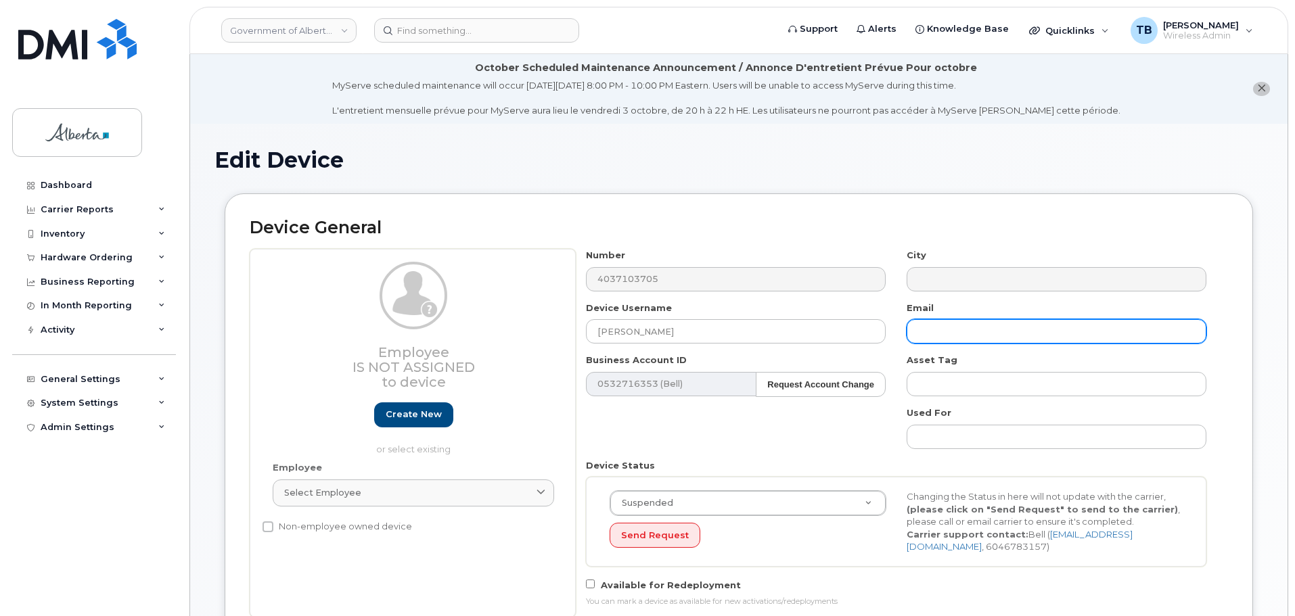
click at [938, 329] on input "text" at bounding box center [1057, 331] width 300 height 24
paste input "[PERSON_NAME][EMAIL_ADDRESS][DOMAIN_NAME]"
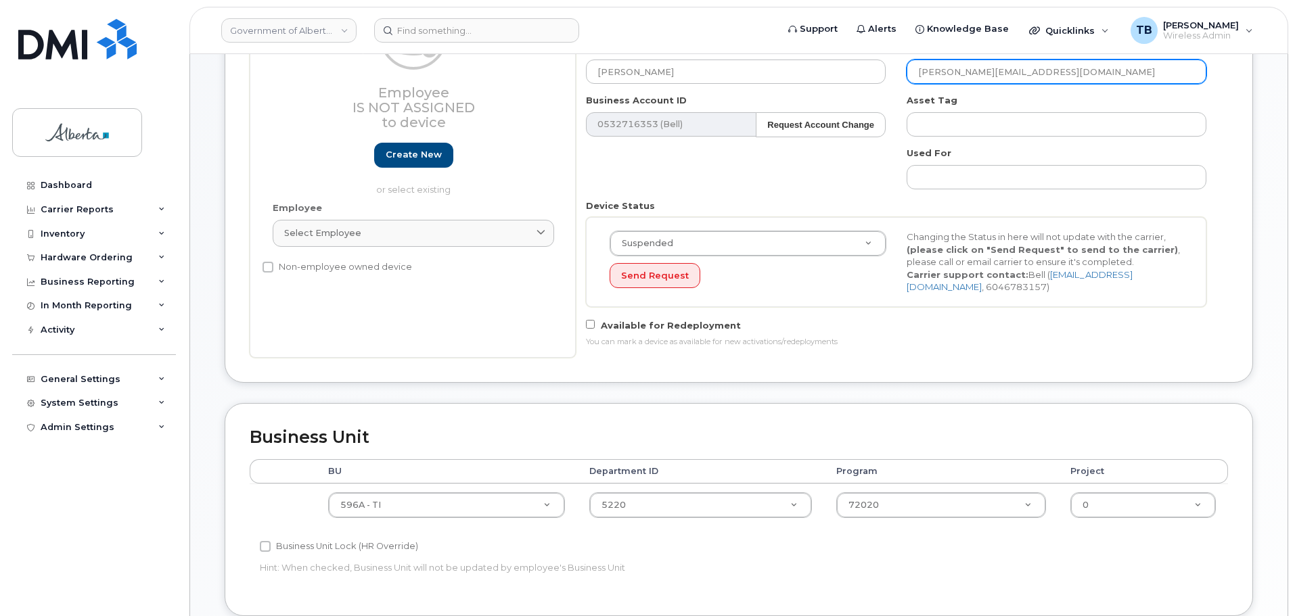
scroll to position [338, 0]
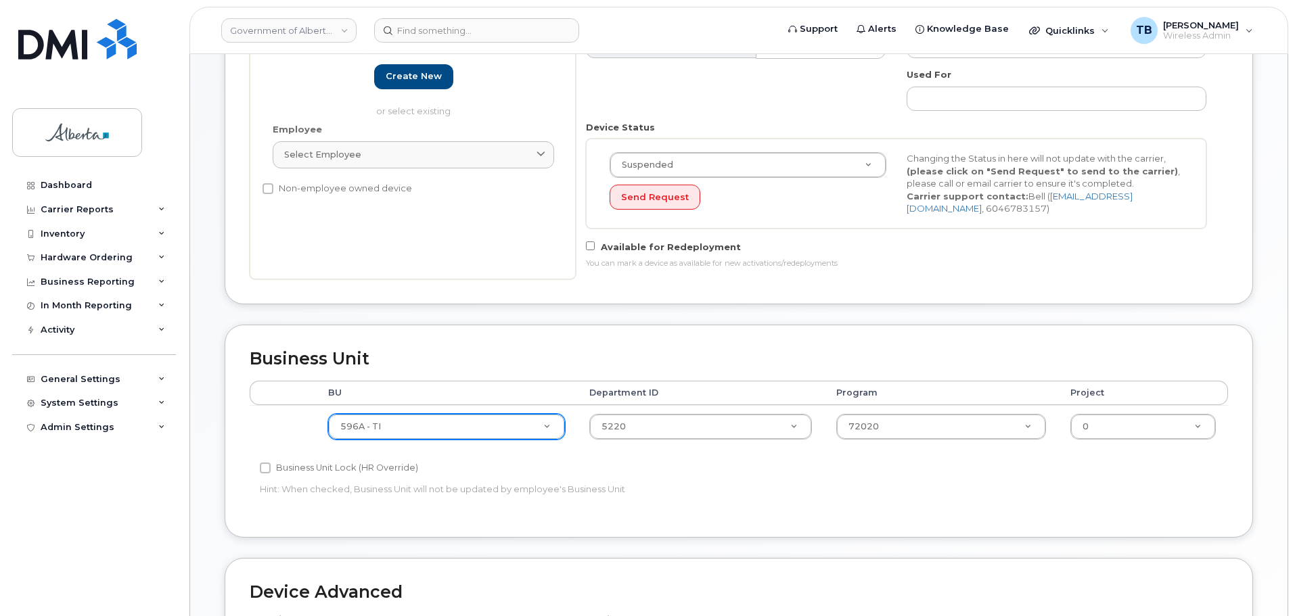
type input "[PERSON_NAME][EMAIL_ADDRESS][DOMAIN_NAME]"
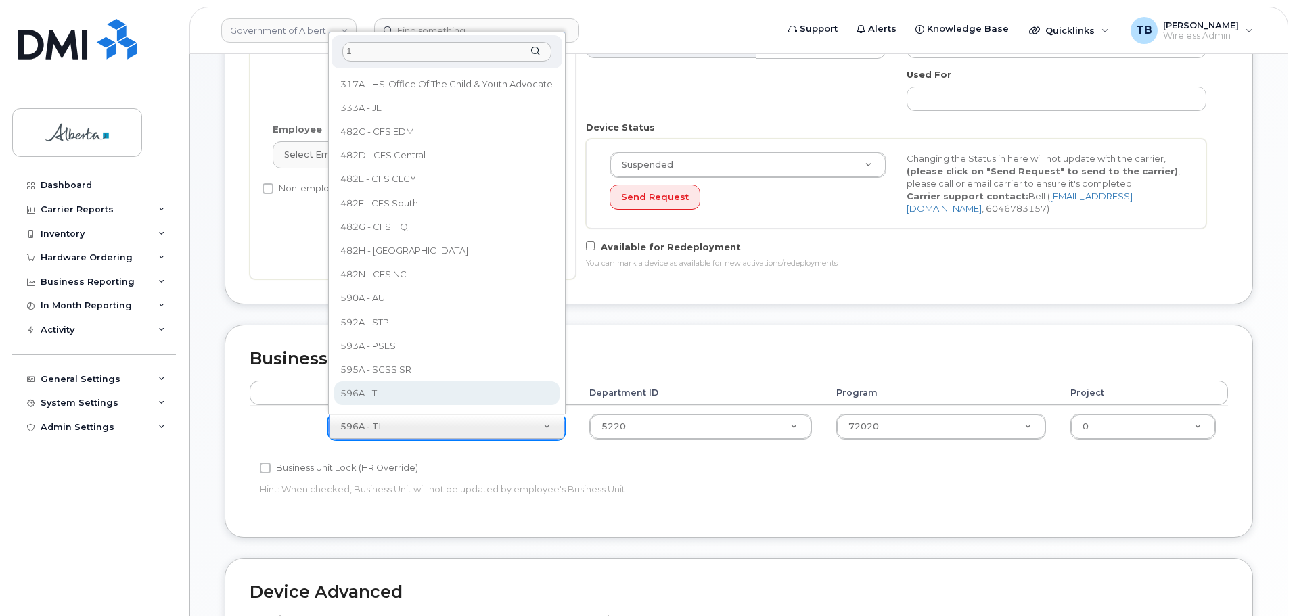
scroll to position [0, 0]
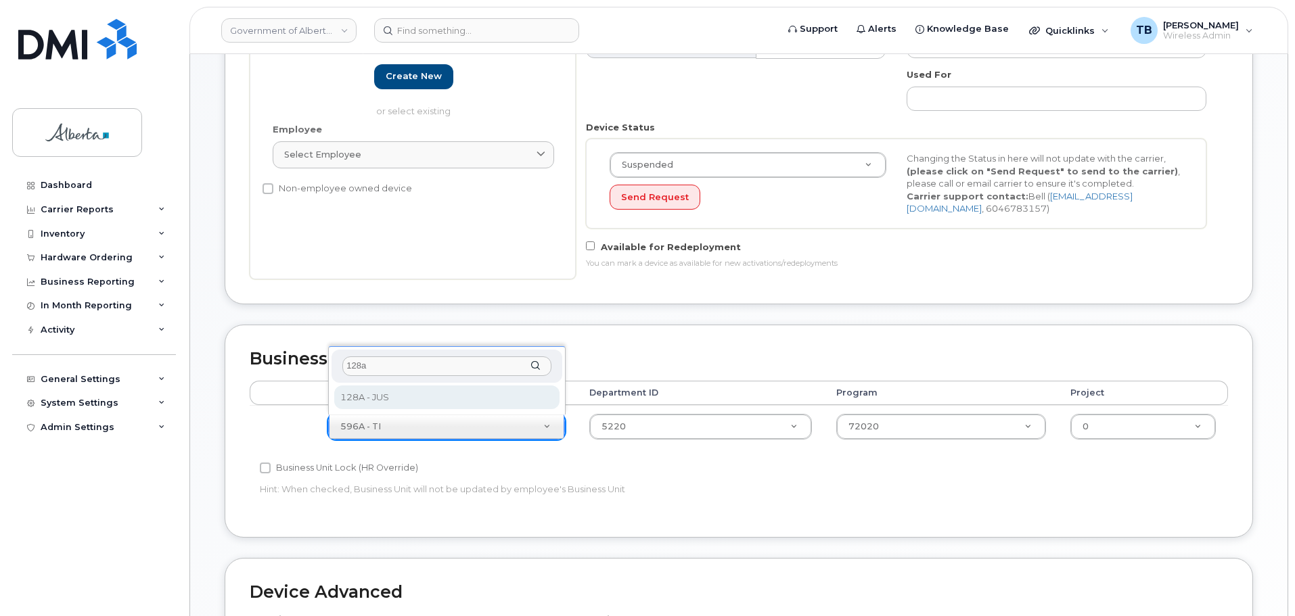
type input "128a"
select select "4120330"
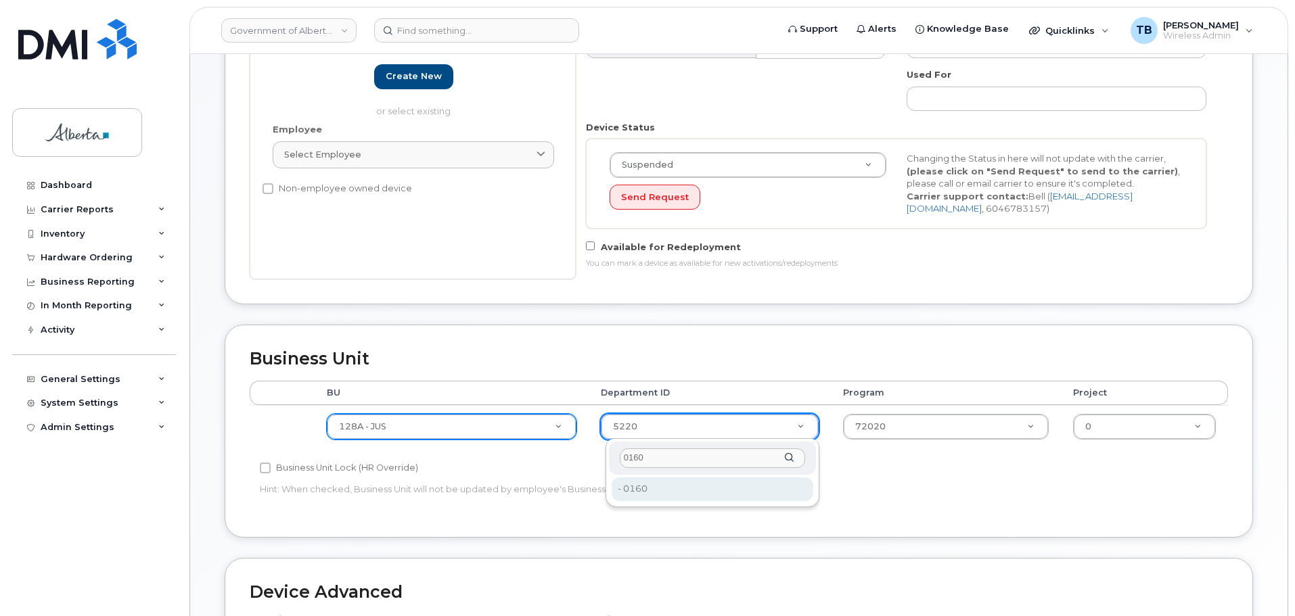
type input "0160"
type input "4120339"
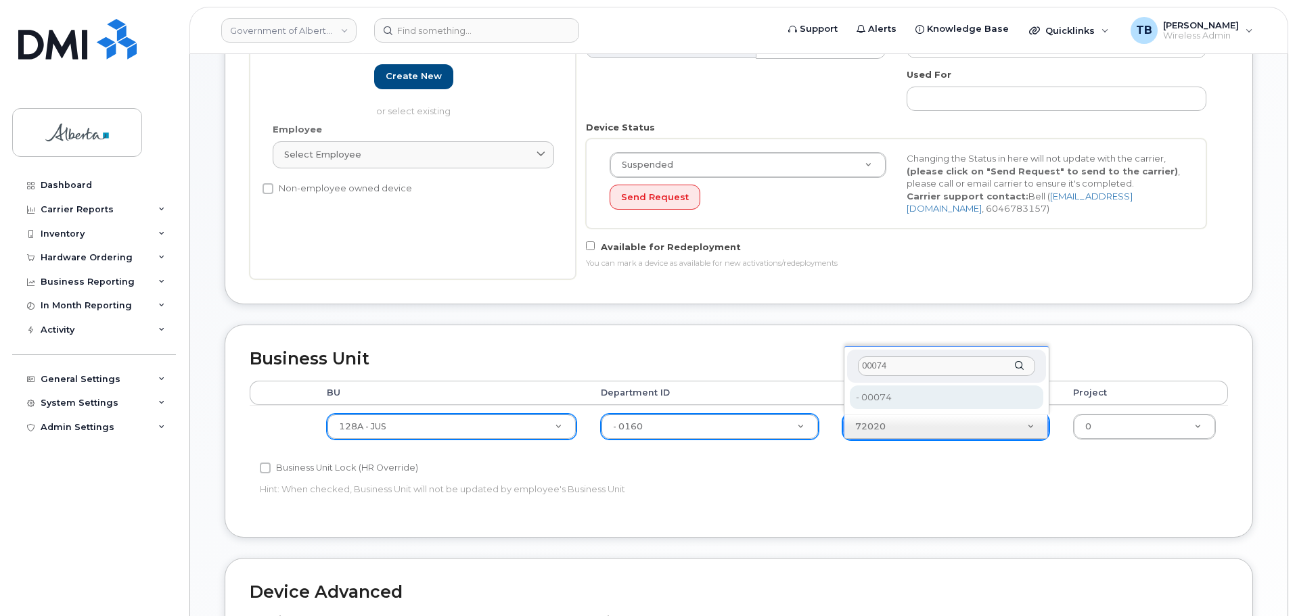
type input "00074"
type input "4120375"
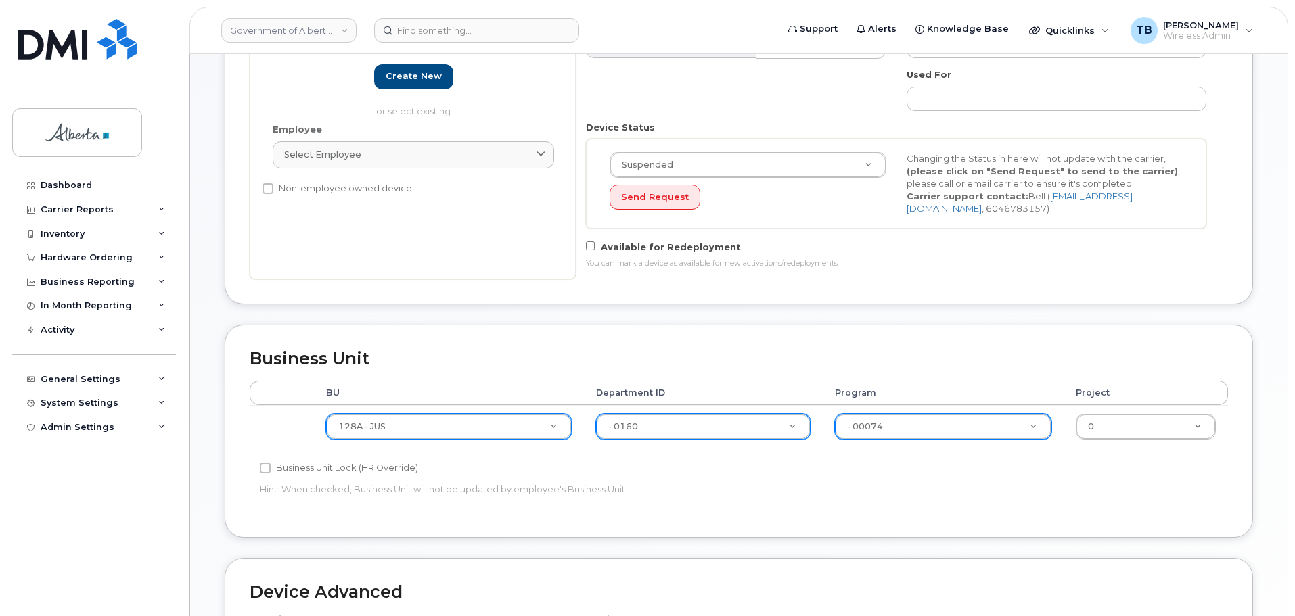
click at [943, 472] on div "Accounting Categories Rules BU Department ID Program Project 128A - JUS 004A - …" at bounding box center [739, 447] width 978 height 132
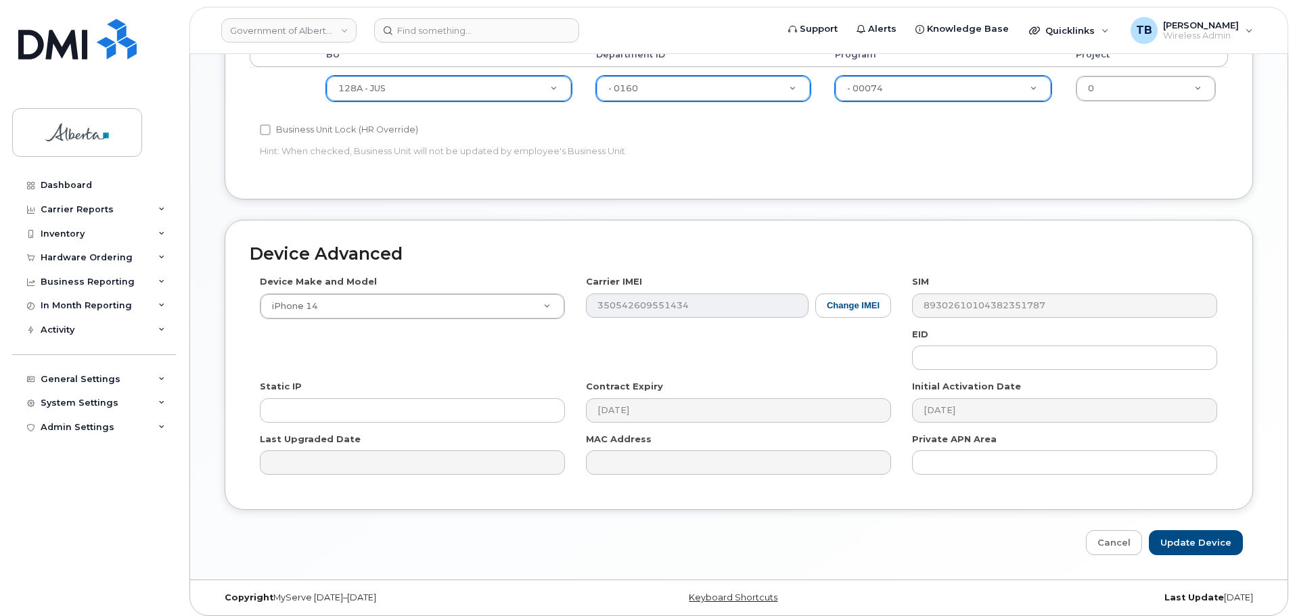
scroll to position [683, 0]
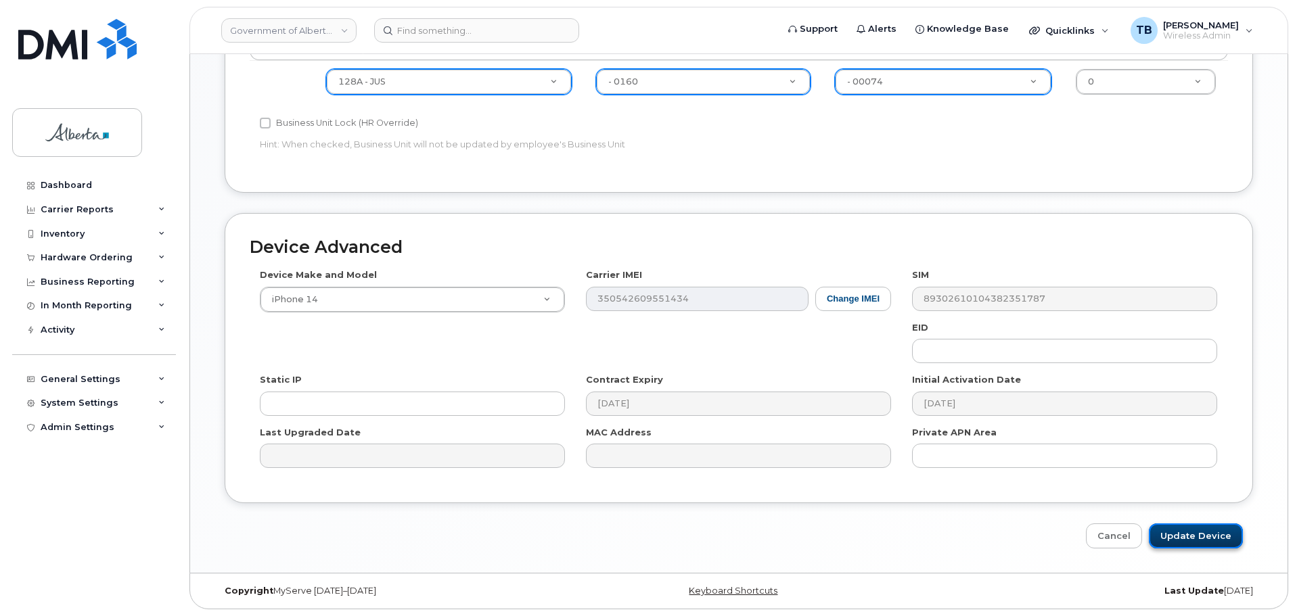
click at [1204, 541] on input "Update Device" at bounding box center [1196, 536] width 94 height 25
type input "Saving..."
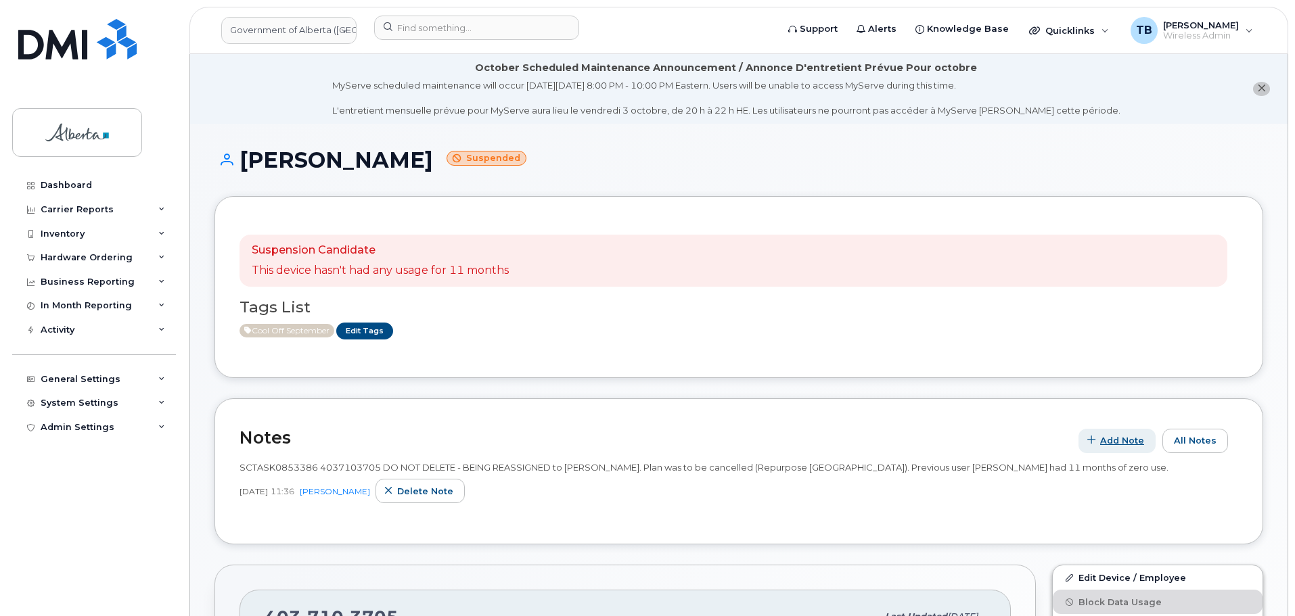
click at [1124, 440] on span "Add Note" at bounding box center [1122, 440] width 44 height 13
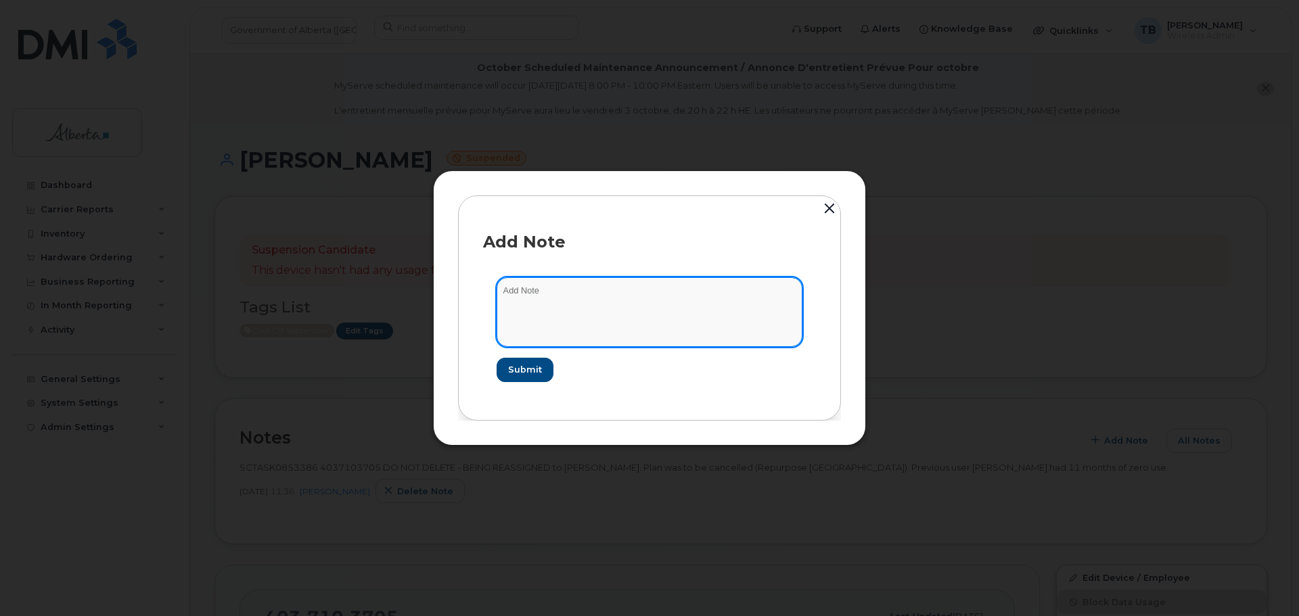
click at [539, 321] on textarea at bounding box center [650, 311] width 306 height 69
paste textarea "SCTASK0853386"
type textarea "SCTASK0853386"
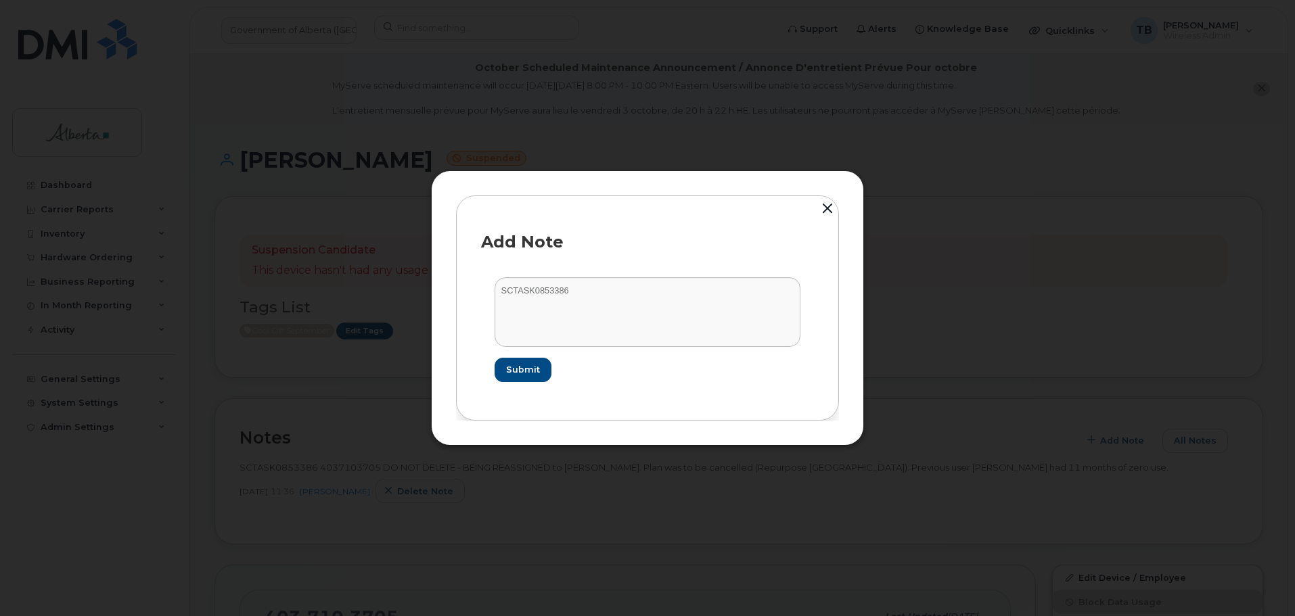
click at [829, 206] on button "button" at bounding box center [827, 210] width 20 height 30
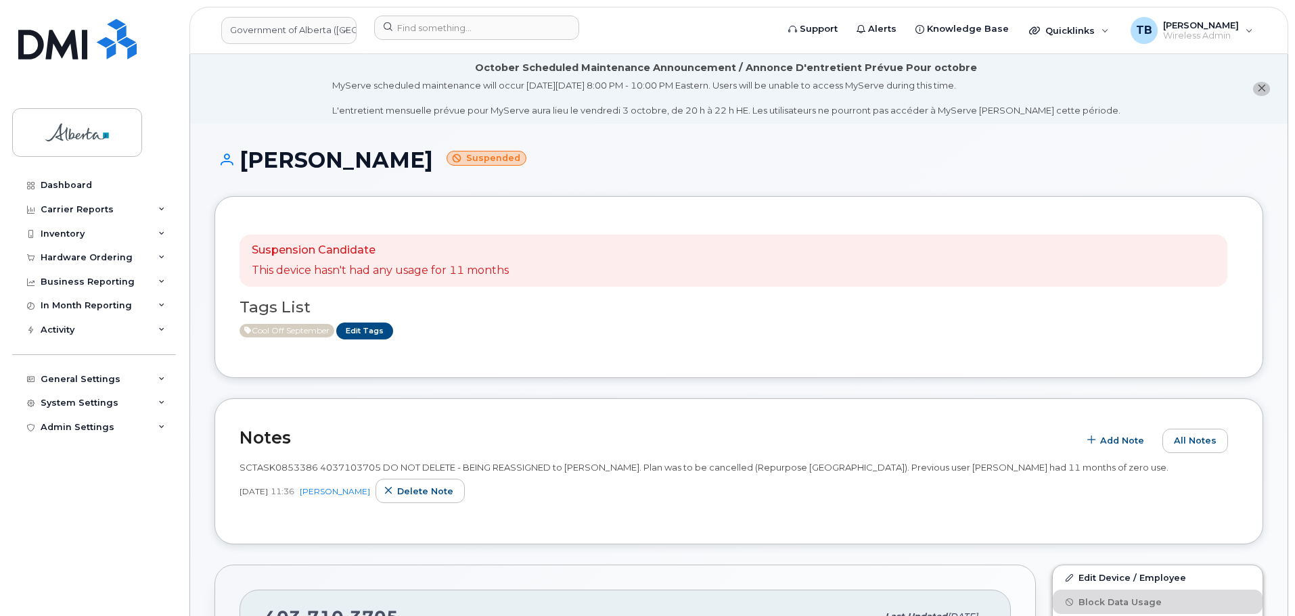
click at [606, 335] on div "Cool Off September Edit Tags" at bounding box center [733, 331] width 988 height 17
click at [263, 467] on span "SCTASK0853386 4037103705 DO NOT DELETE - BEING REASSIGNED to Hannah Lam. Plan w…" at bounding box center [703, 467] width 929 height 11
copy span "SCTASK0853386"
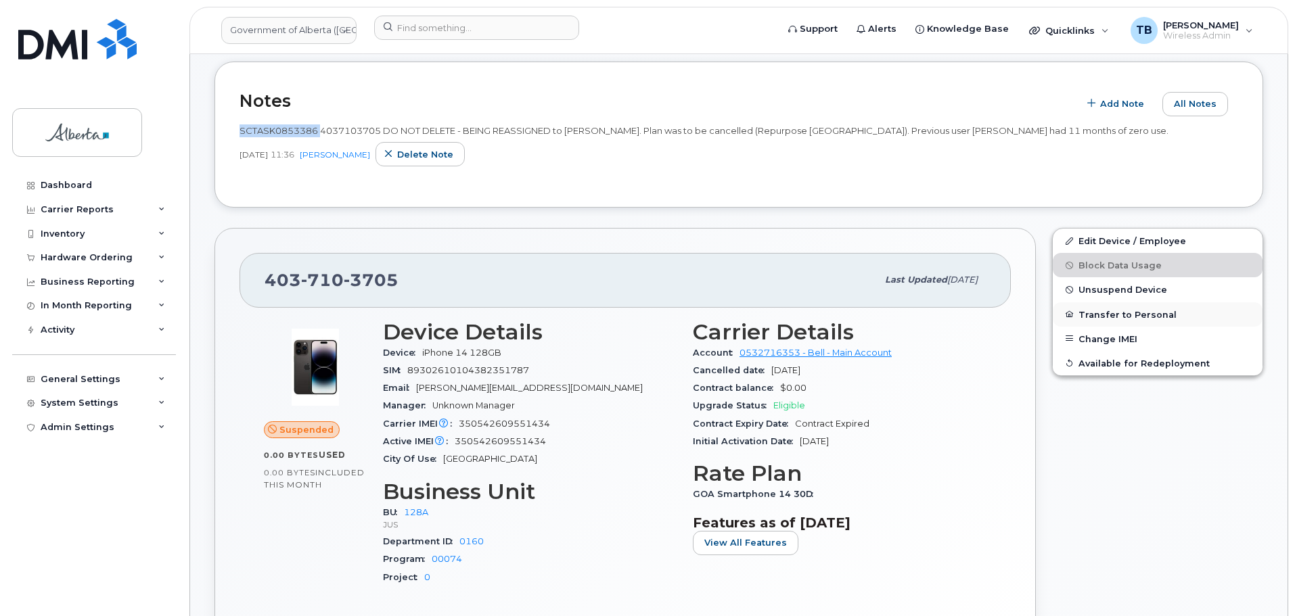
scroll to position [338, 0]
click at [1109, 287] on span "Unsuspend Device" at bounding box center [1122, 288] width 89 height 10
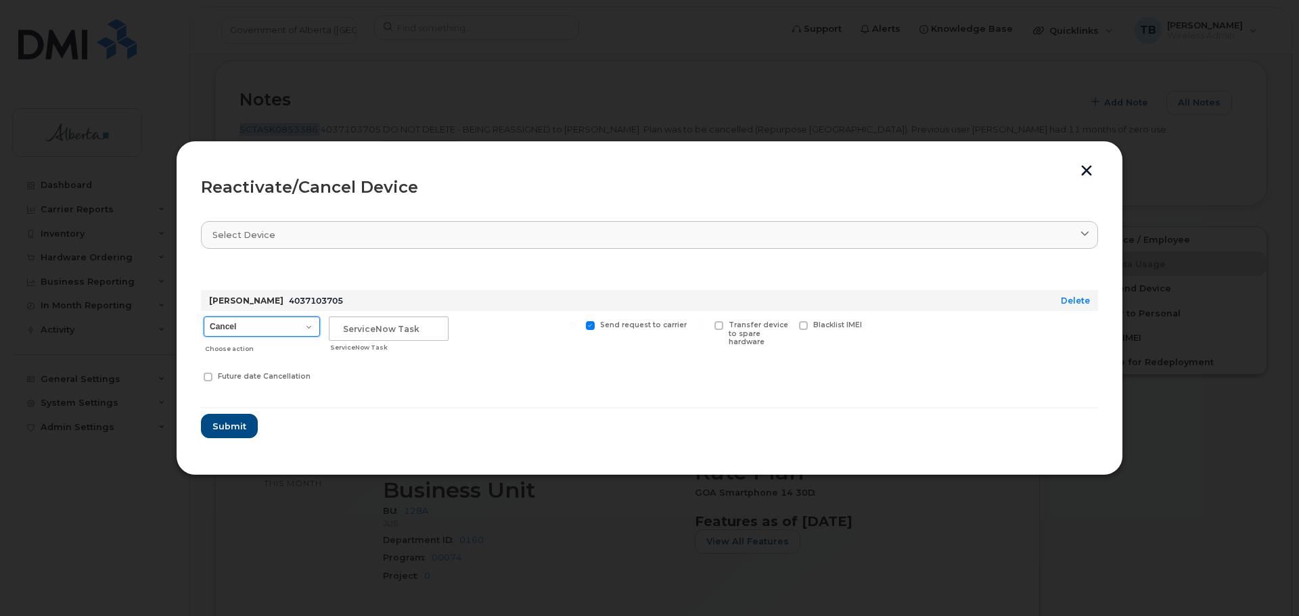
drag, startPoint x: 226, startPoint y: 327, endPoint x: 226, endPoint y: 334, distance: 7.4
click at [226, 327] on select "Cancel Suspend - Extend Suspension Reactivate" at bounding box center [262, 327] width 116 height 20
select select "[object Object]"
click at [204, 317] on select "Cancel Suspend - Extend Suspension Reactivate" at bounding box center [262, 327] width 116 height 20
click at [387, 327] on input "text" at bounding box center [389, 329] width 120 height 24
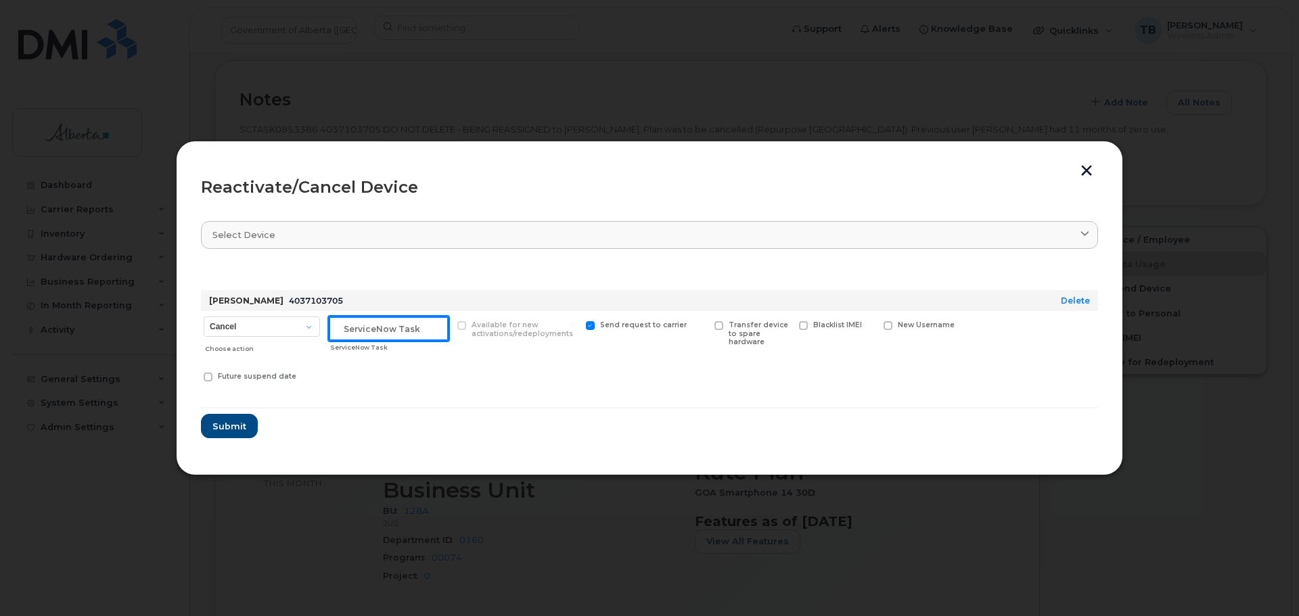
paste input "SCTASK0853386"
type input "SCTASK0853386"
click at [242, 434] on button "Submit" at bounding box center [228, 426] width 55 height 24
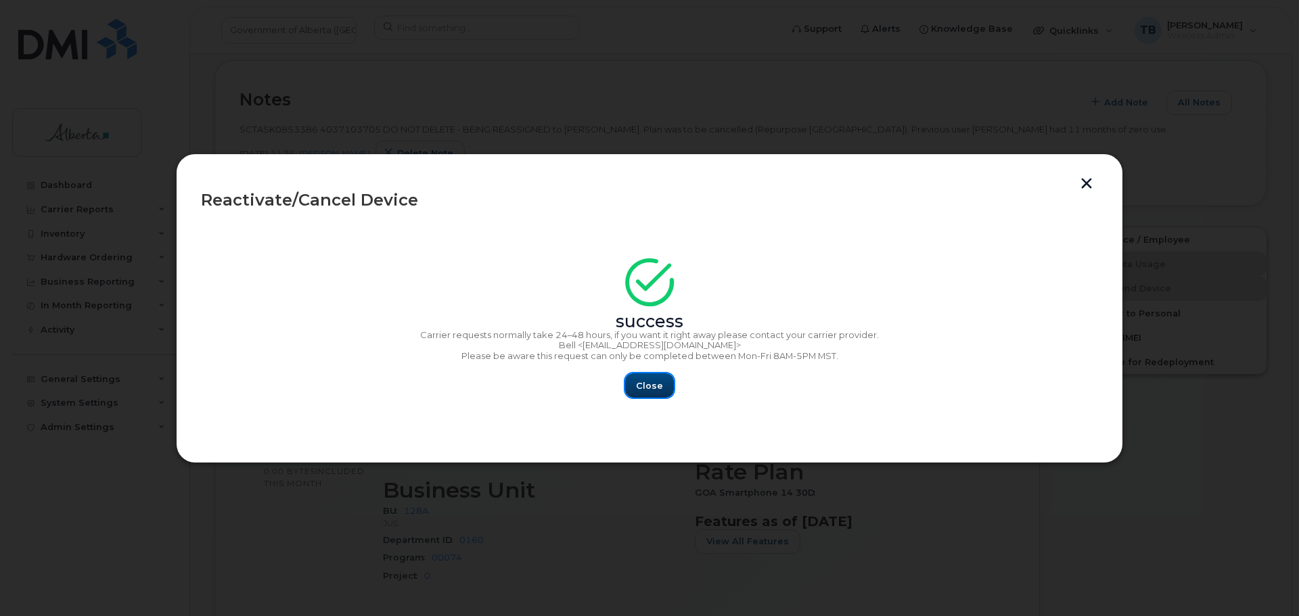
click at [645, 373] on button "Close" at bounding box center [649, 385] width 49 height 24
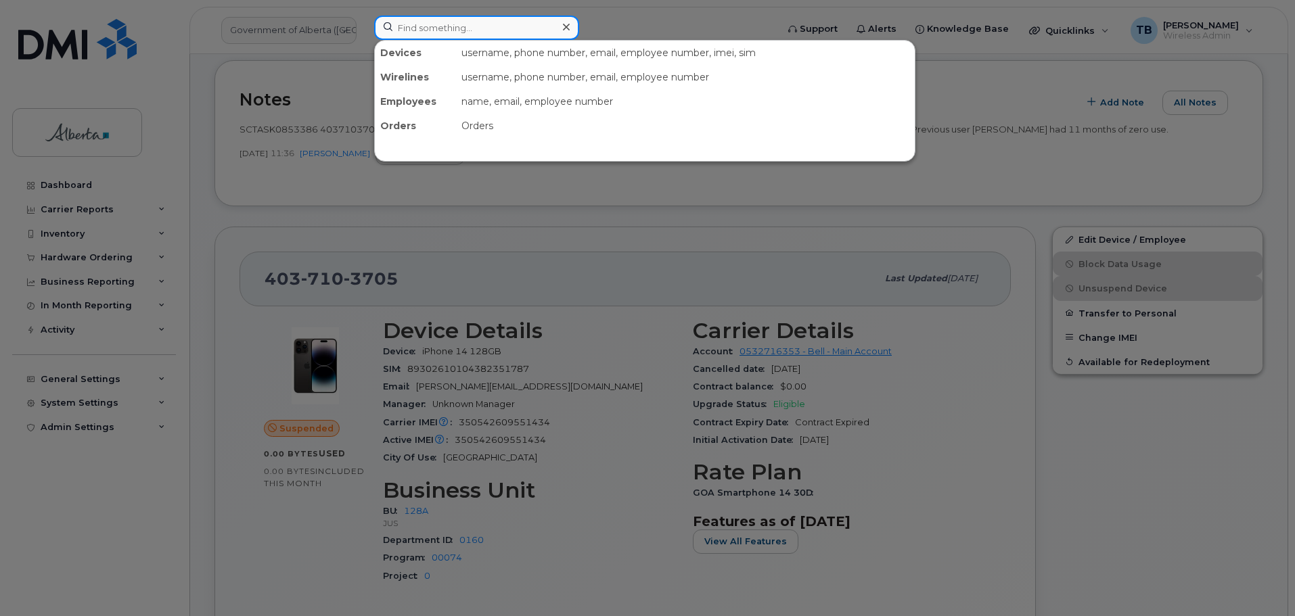
click at [403, 37] on input at bounding box center [476, 28] width 205 height 24
paste input "7809745097"
type input "7809745097"
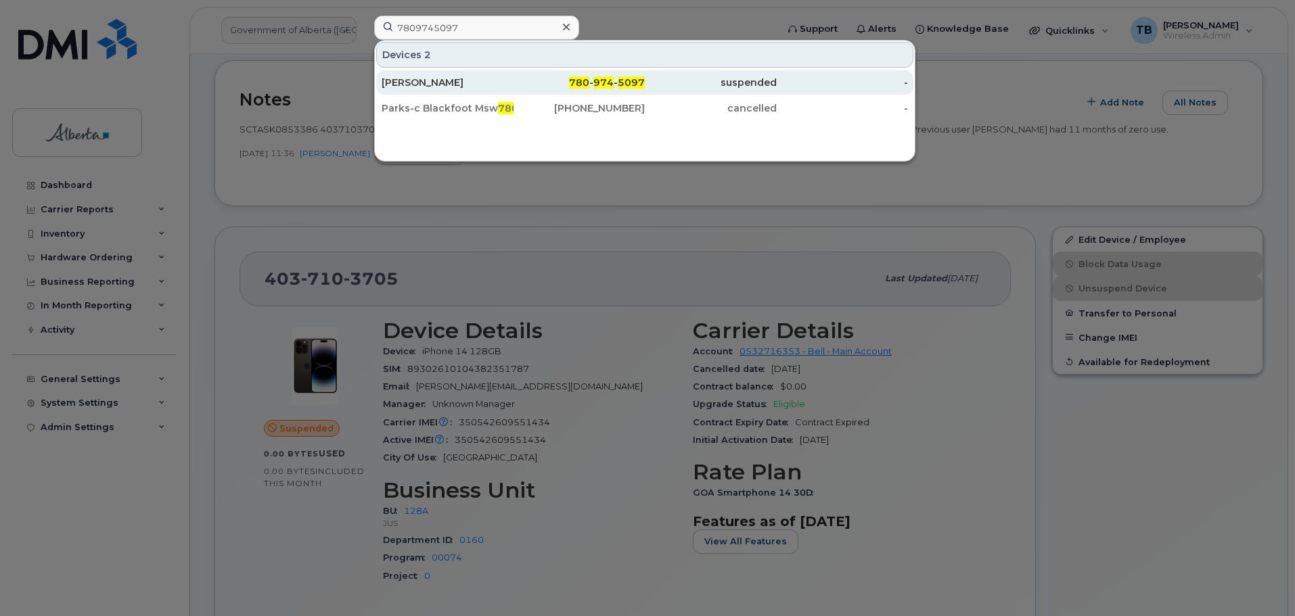
click at [390, 85] on div "[PERSON_NAME]" at bounding box center [448, 83] width 132 height 14
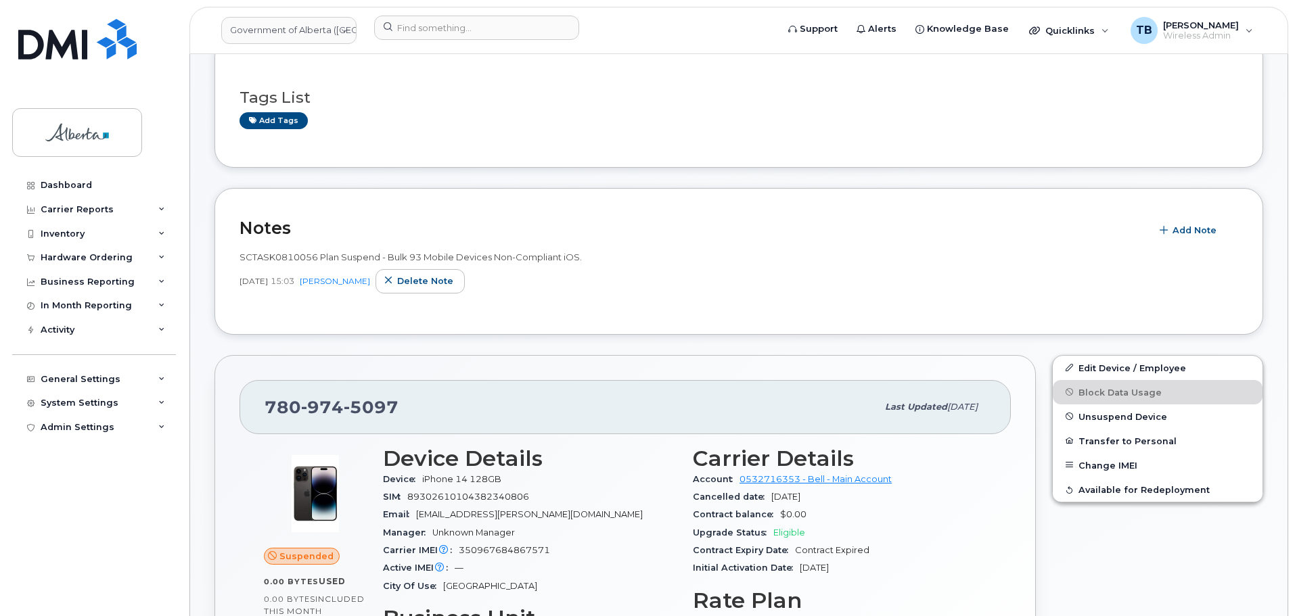
scroll to position [271, 0]
